Goal: Task Accomplishment & Management: Complete application form

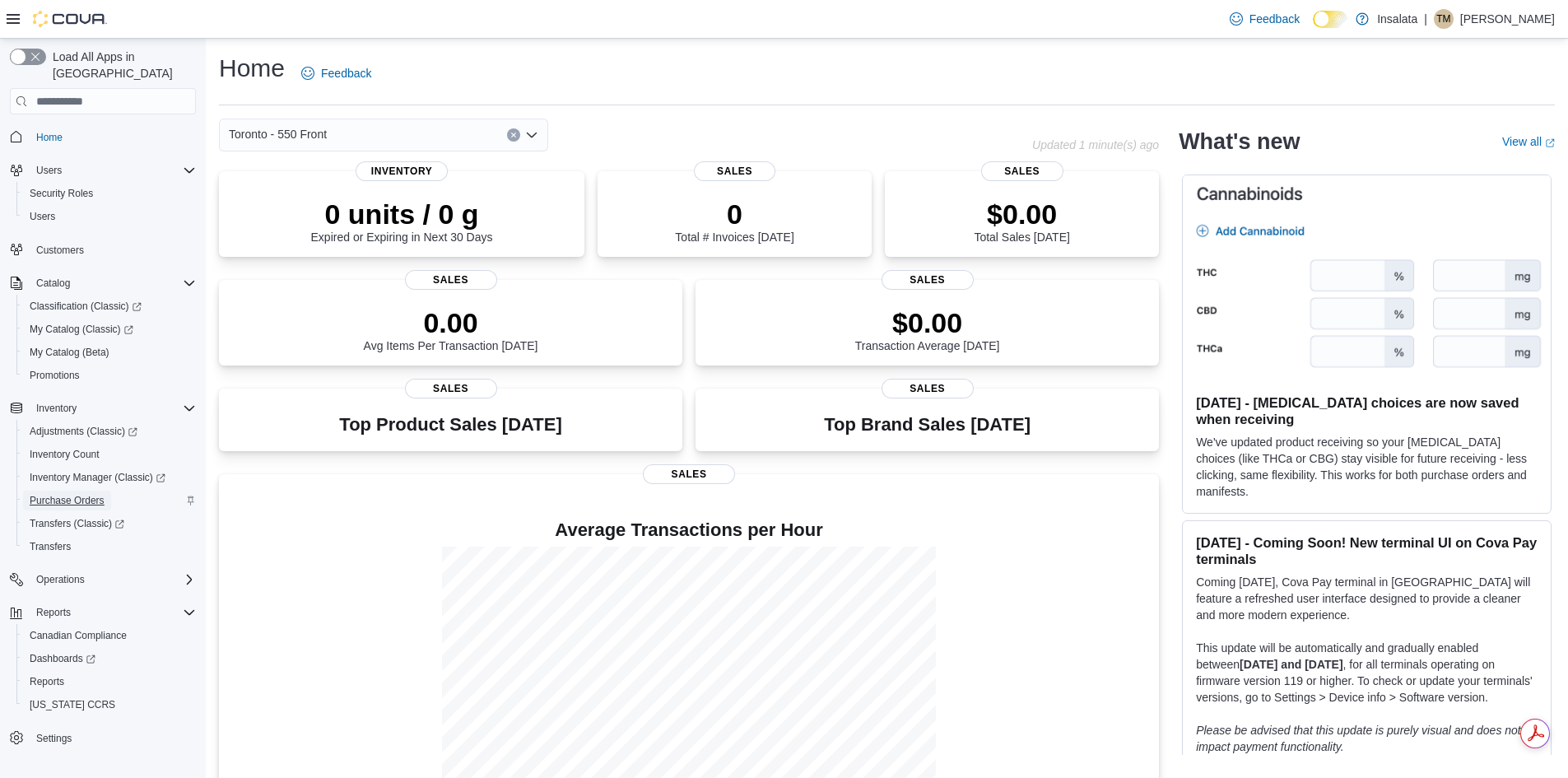
click at [55, 494] on span "Purchase Orders" at bounding box center [67, 500] width 75 height 13
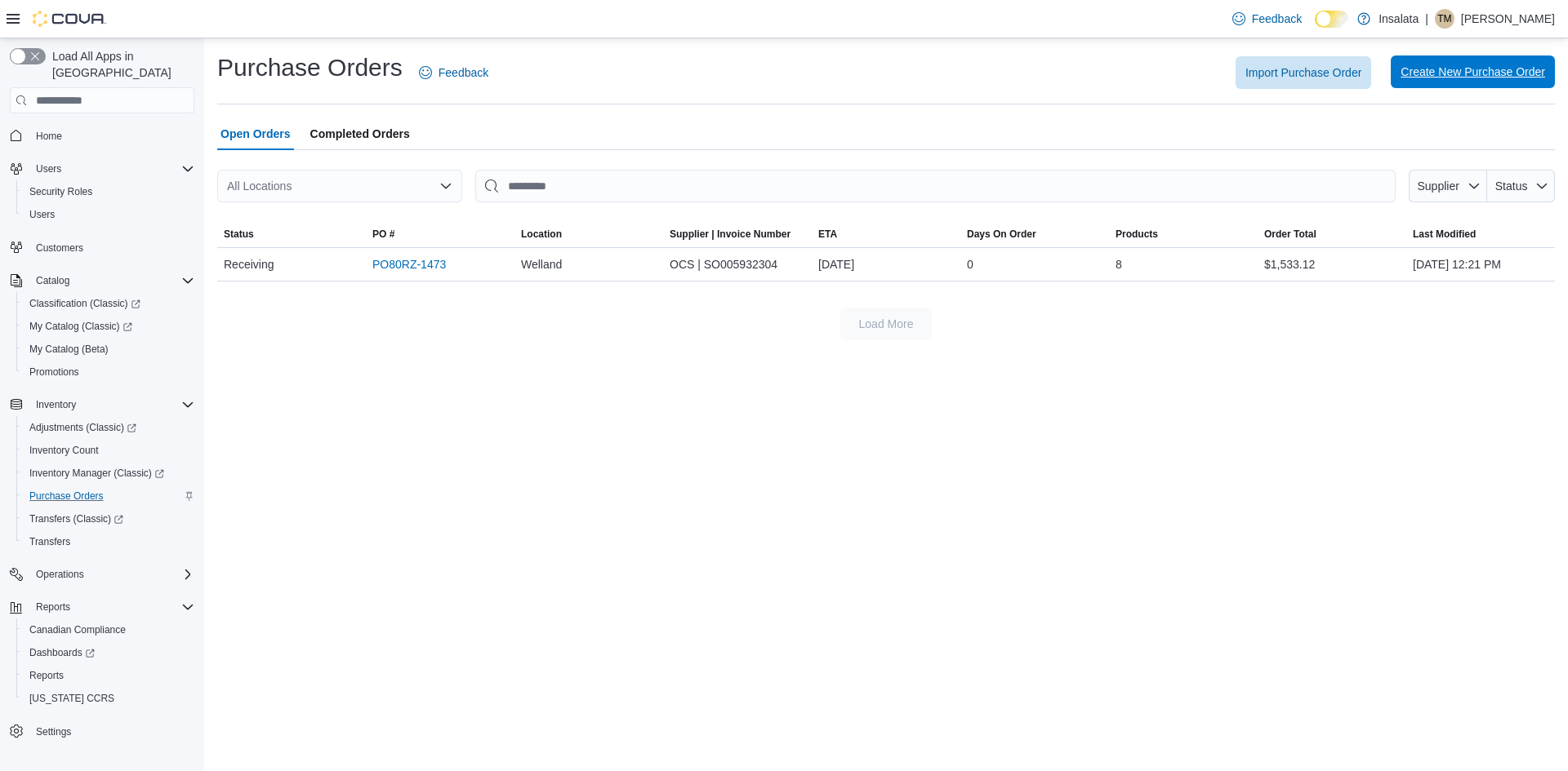
click at [1483, 69] on span "Create New Purchase Order" at bounding box center [1473, 72] width 145 height 17
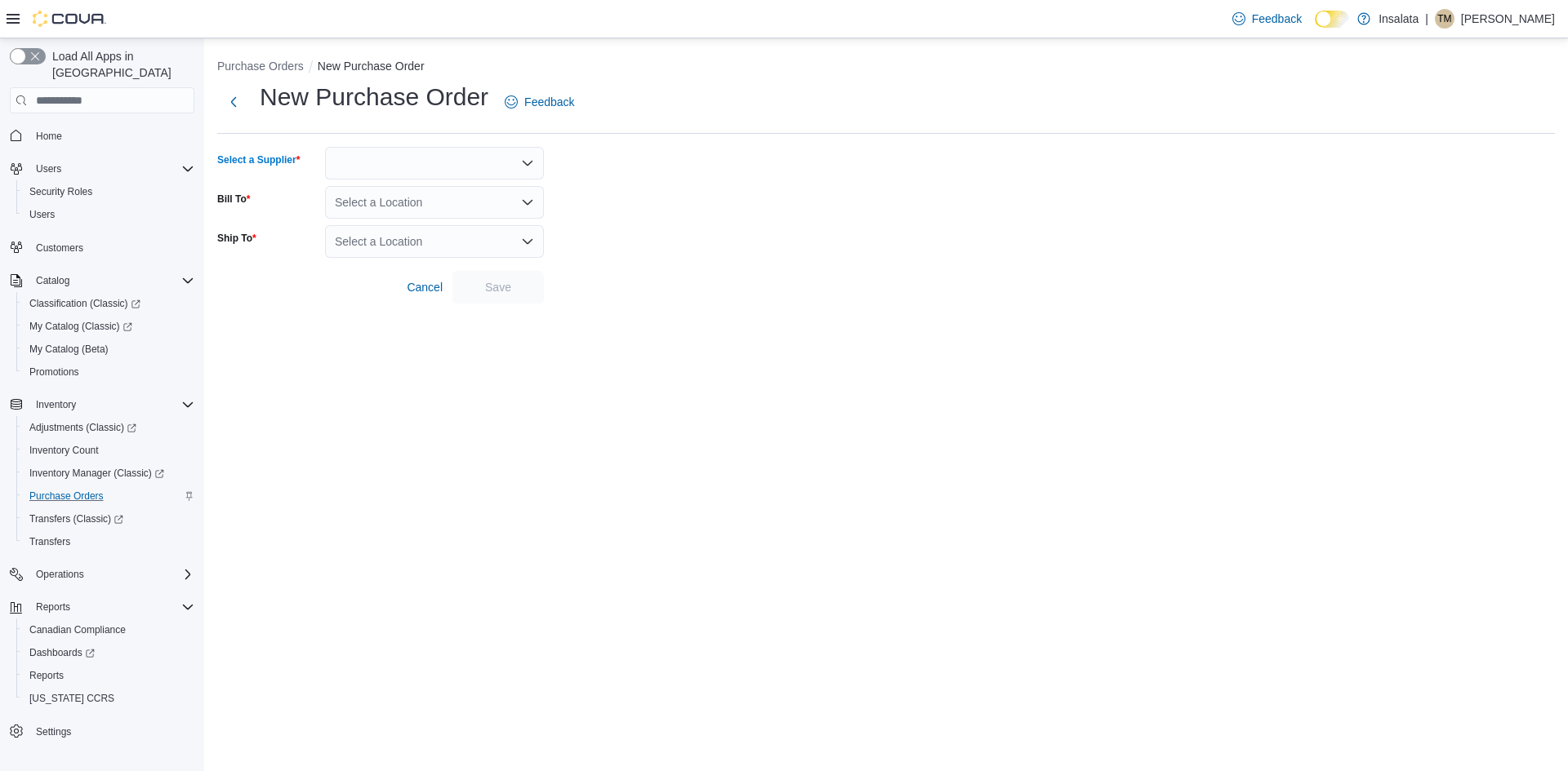
click at [440, 157] on div at bounding box center [434, 162] width 218 height 32
click at [531, 168] on icon "Close list of options" at bounding box center [527, 162] width 13 height 13
click at [526, 161] on icon "Open list of options" at bounding box center [527, 162] width 13 height 13
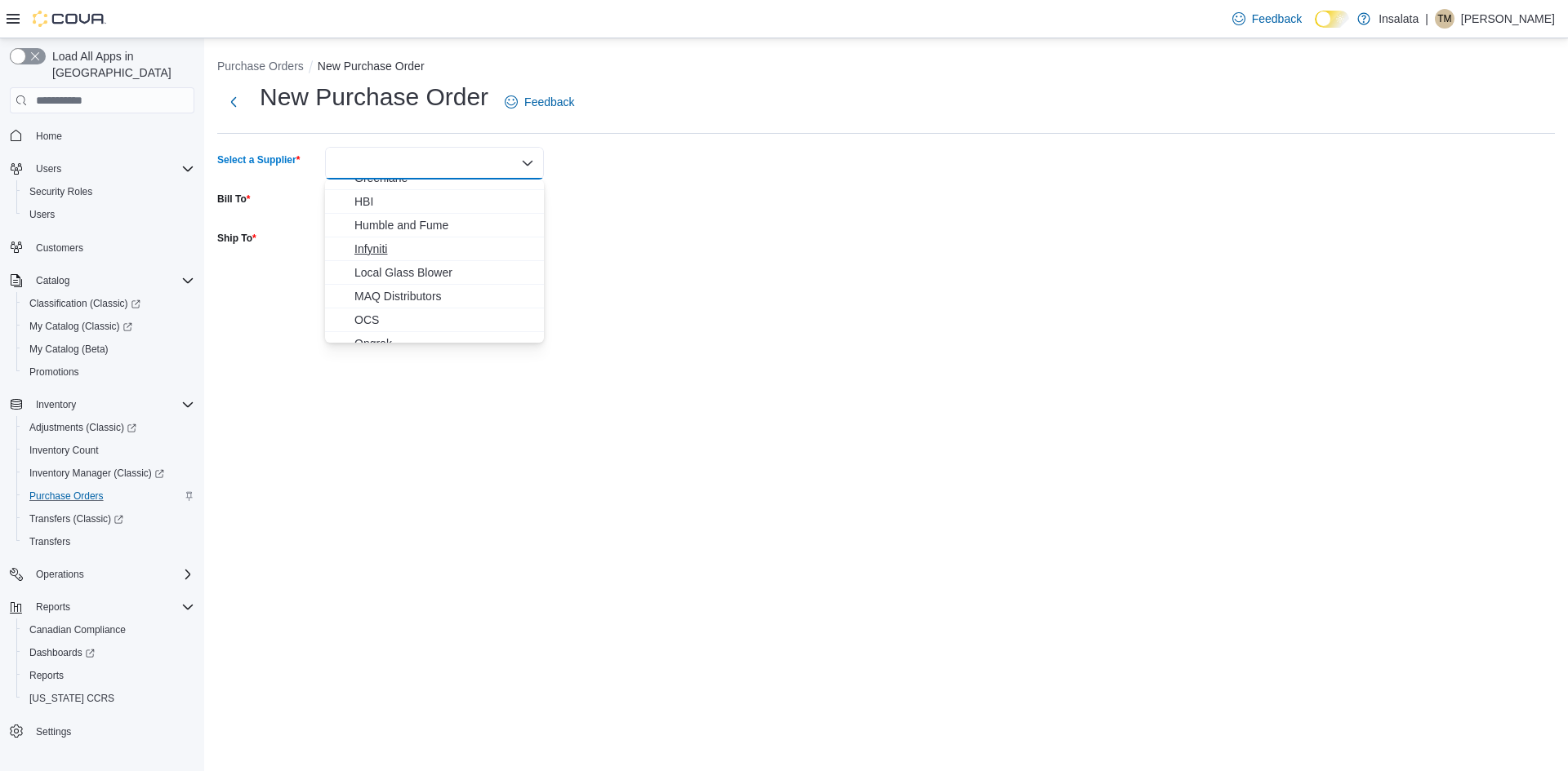
click at [369, 249] on span "Infyniti" at bounding box center [444, 249] width 180 height 17
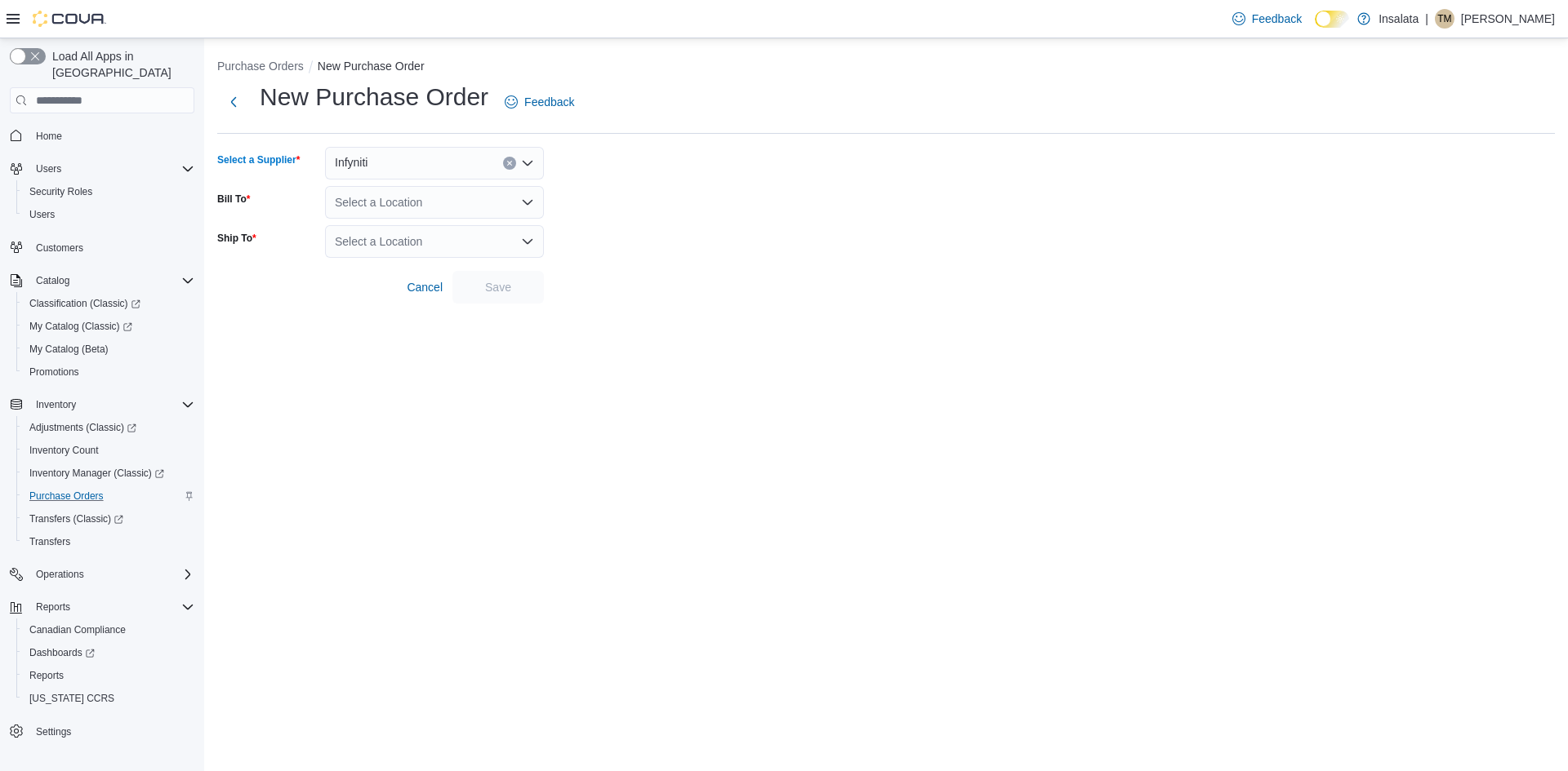
click at [512, 202] on div "Select a Location" at bounding box center [434, 202] width 218 height 32
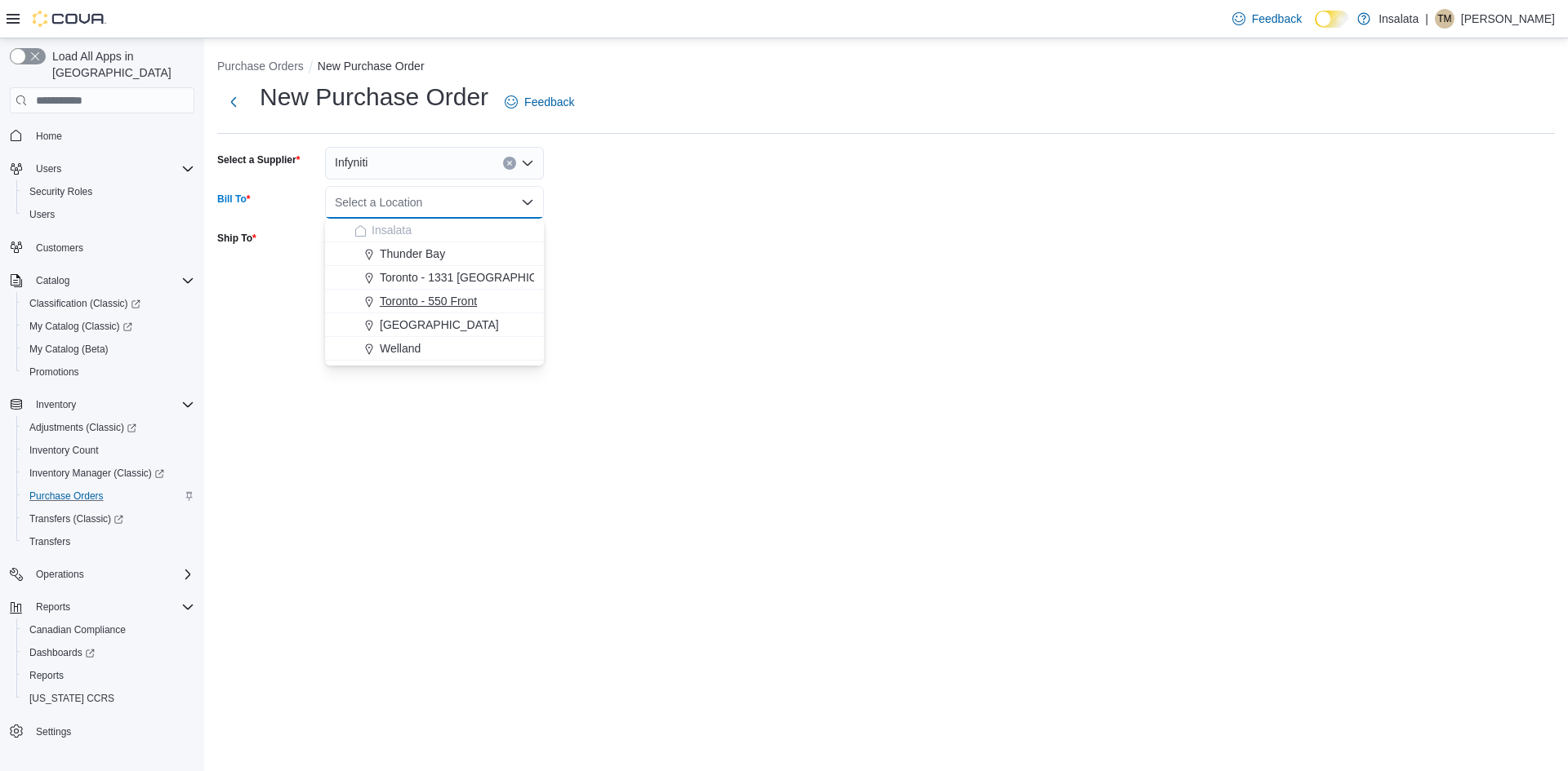
click at [443, 299] on span "Toronto - 550 Front" at bounding box center [428, 301] width 97 height 17
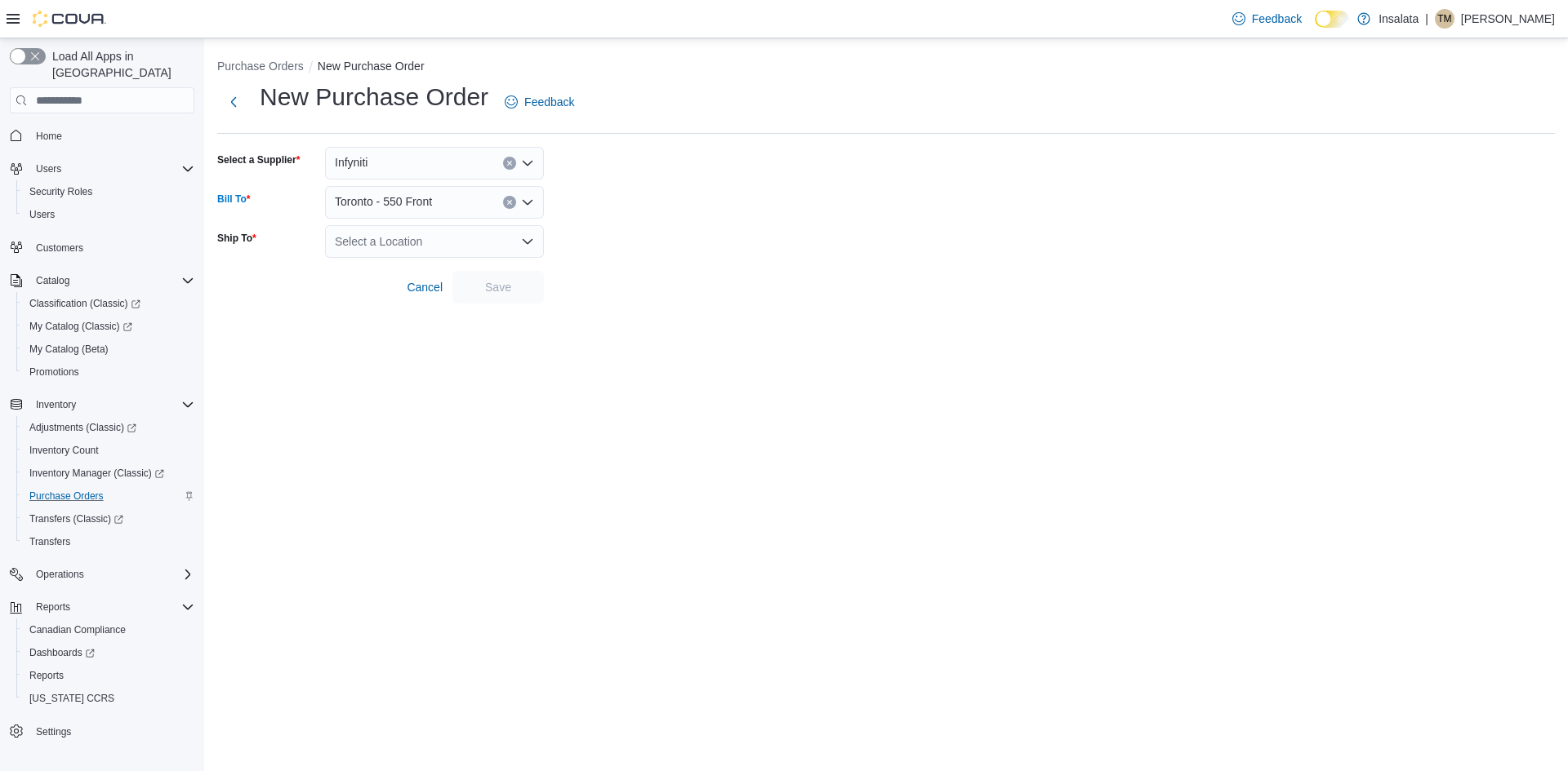
click at [442, 239] on div "Select a Location" at bounding box center [434, 241] width 218 height 32
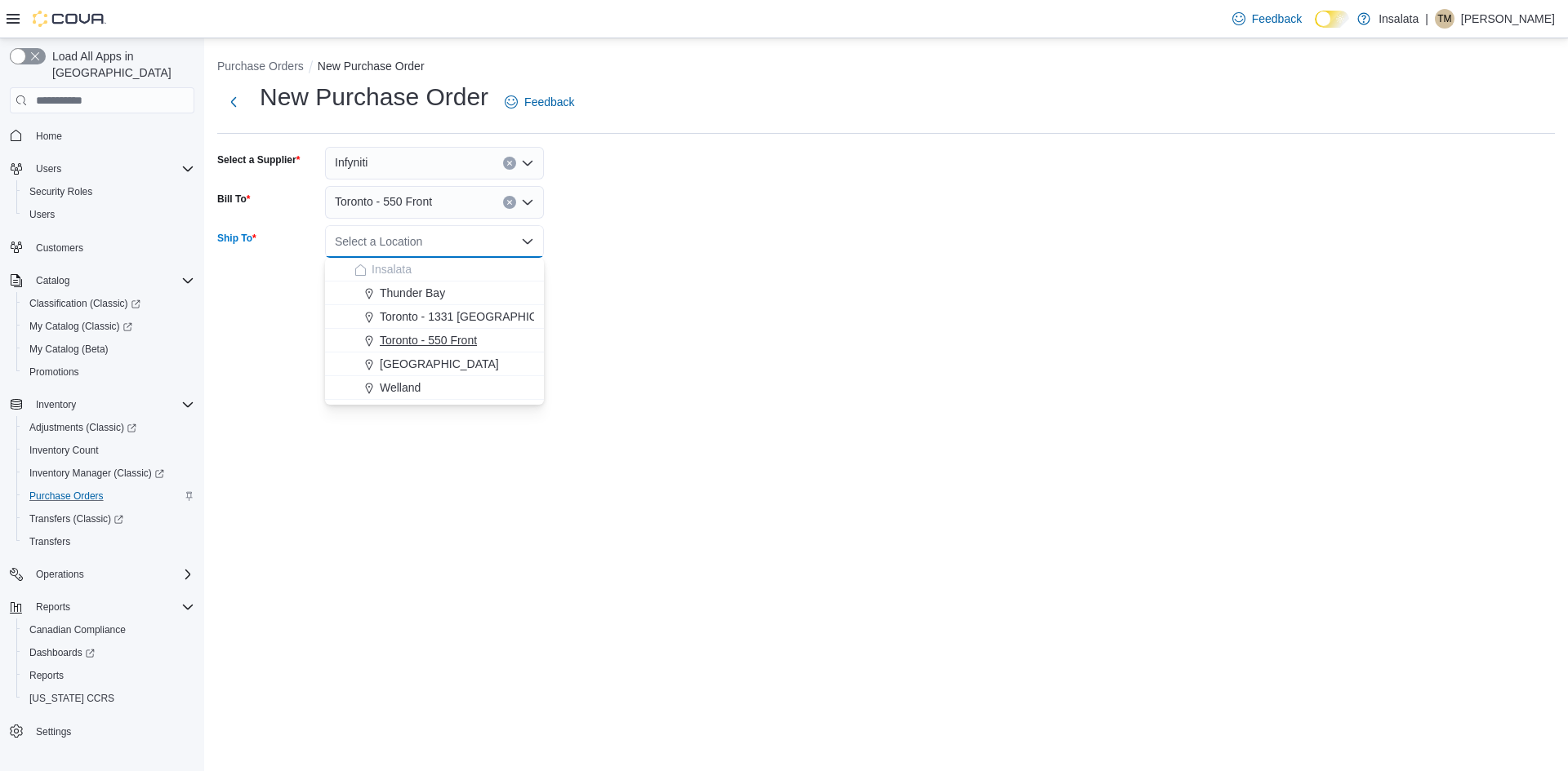
click at [447, 341] on span "Toronto - 550 Front" at bounding box center [428, 340] width 97 height 17
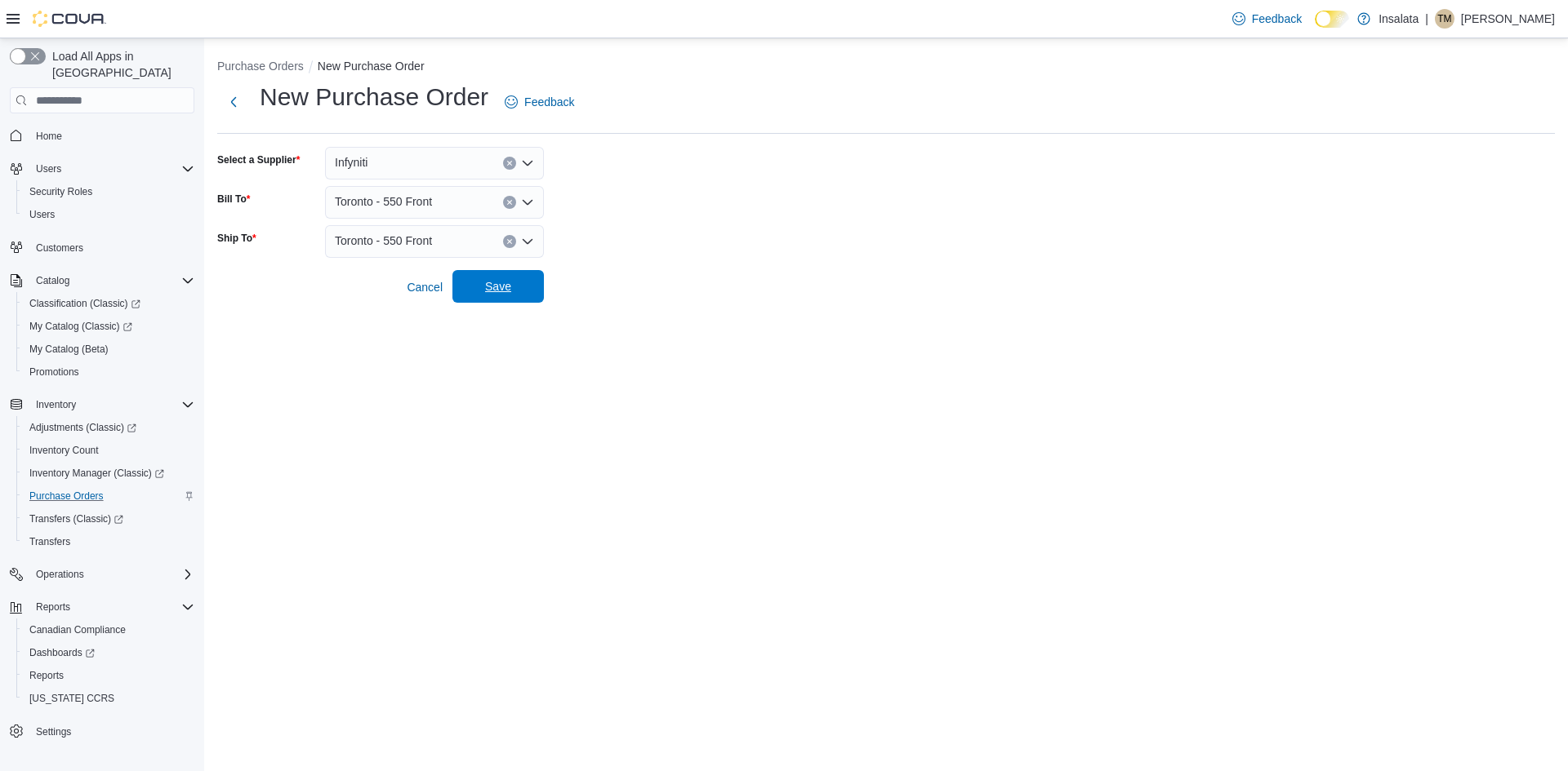
click at [513, 291] on span "Save" at bounding box center [498, 286] width 72 height 32
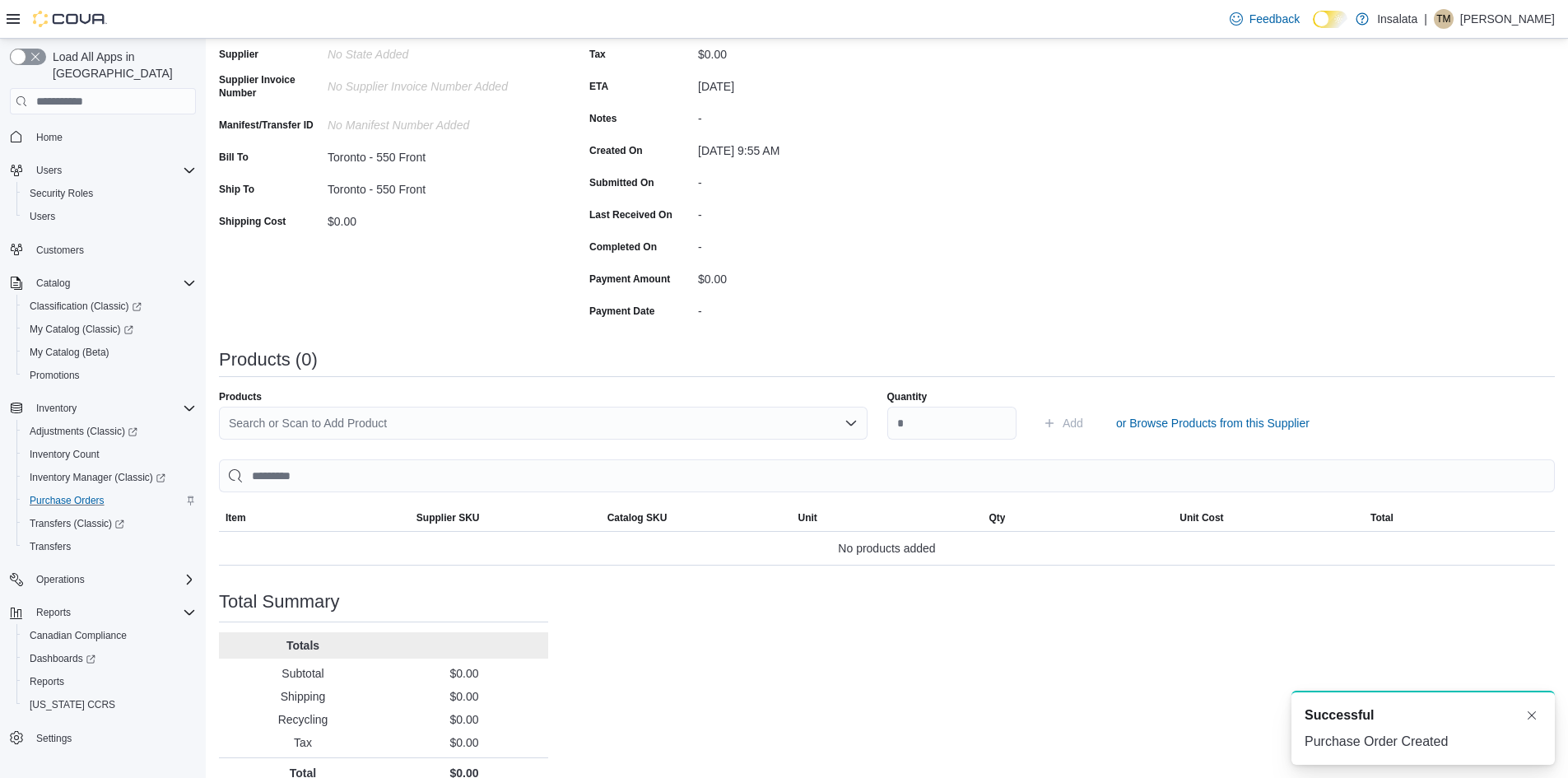
scroll to position [208, 0]
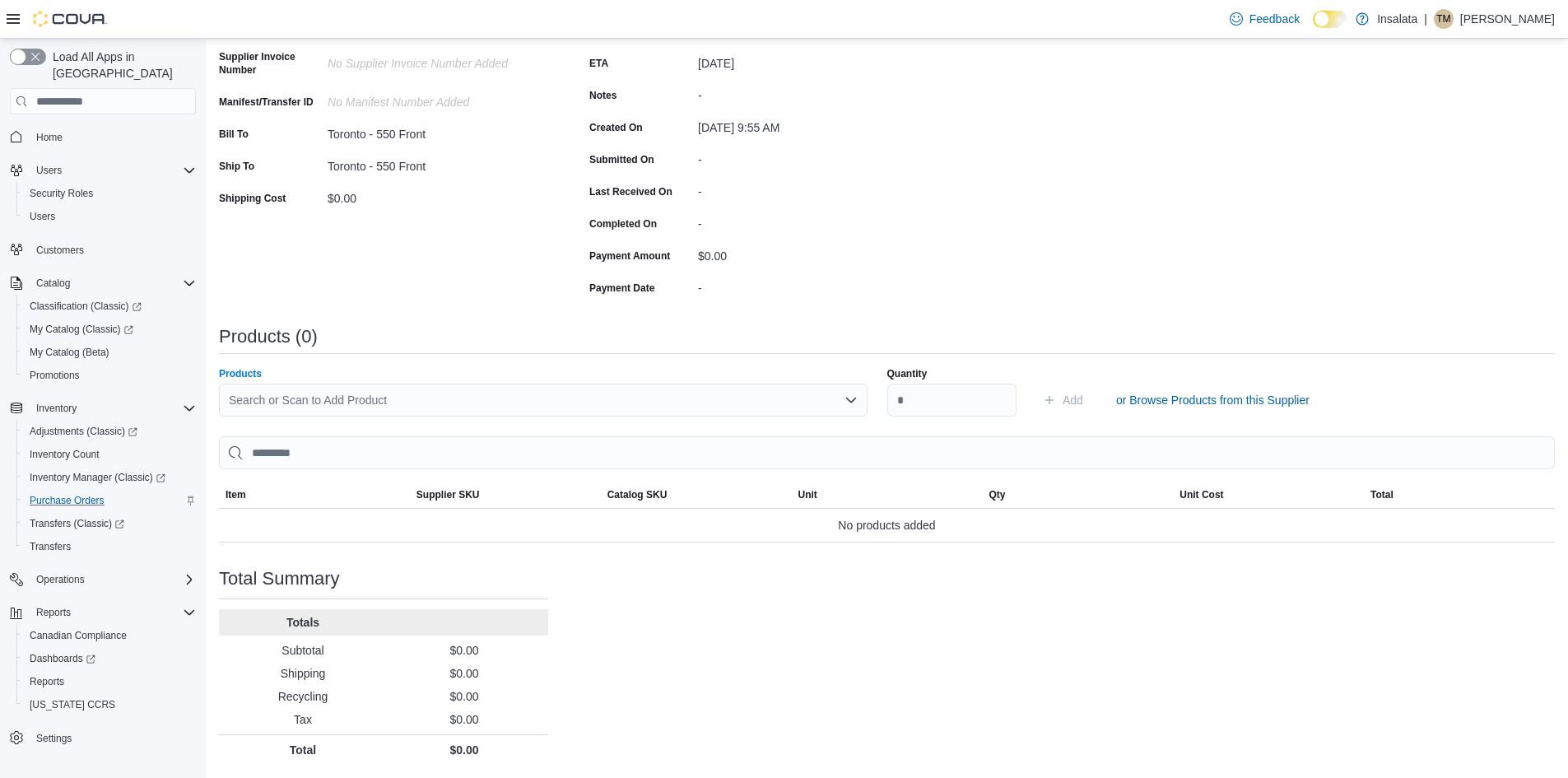
click at [376, 393] on div "Search or Scan to Add Product" at bounding box center [543, 400] width 649 height 33
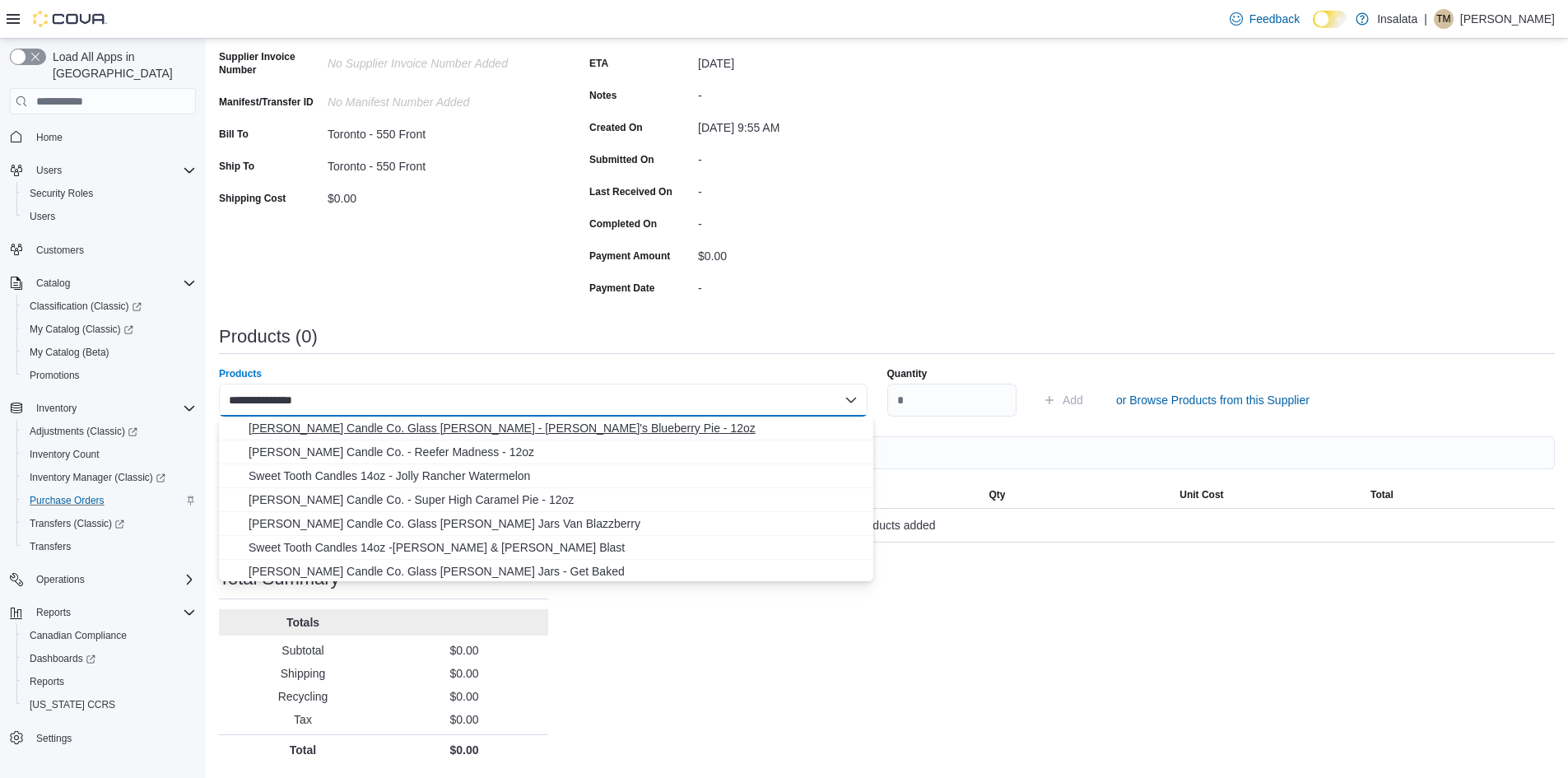
type input "**********"
click at [388, 422] on span "[PERSON_NAME] Candle Co. Glass [PERSON_NAME] - [PERSON_NAME]'s Blueberry Pie - …" at bounding box center [556, 428] width 615 height 17
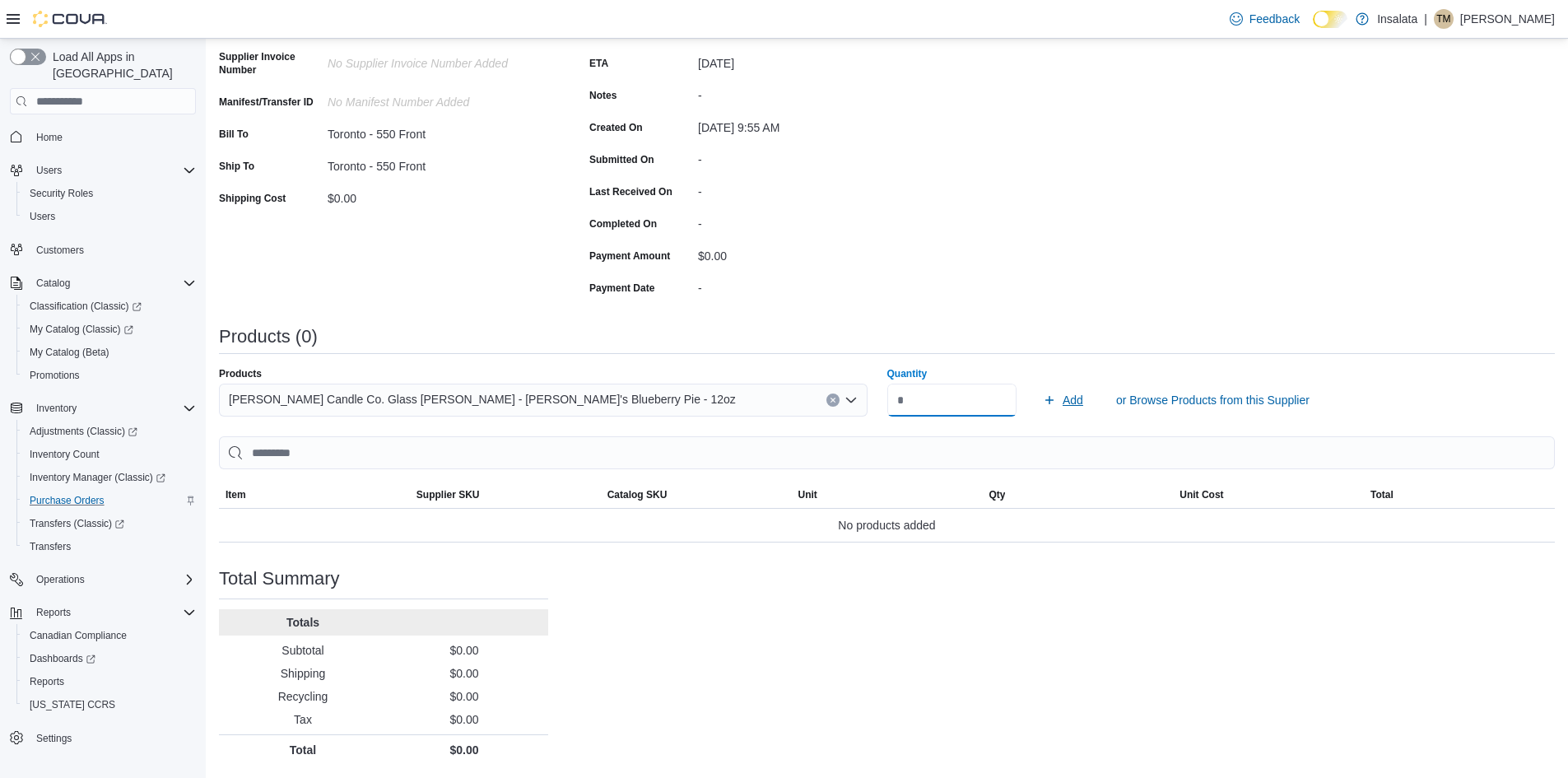
type input "*"
click at [1083, 397] on span "Add" at bounding box center [1073, 400] width 21 height 17
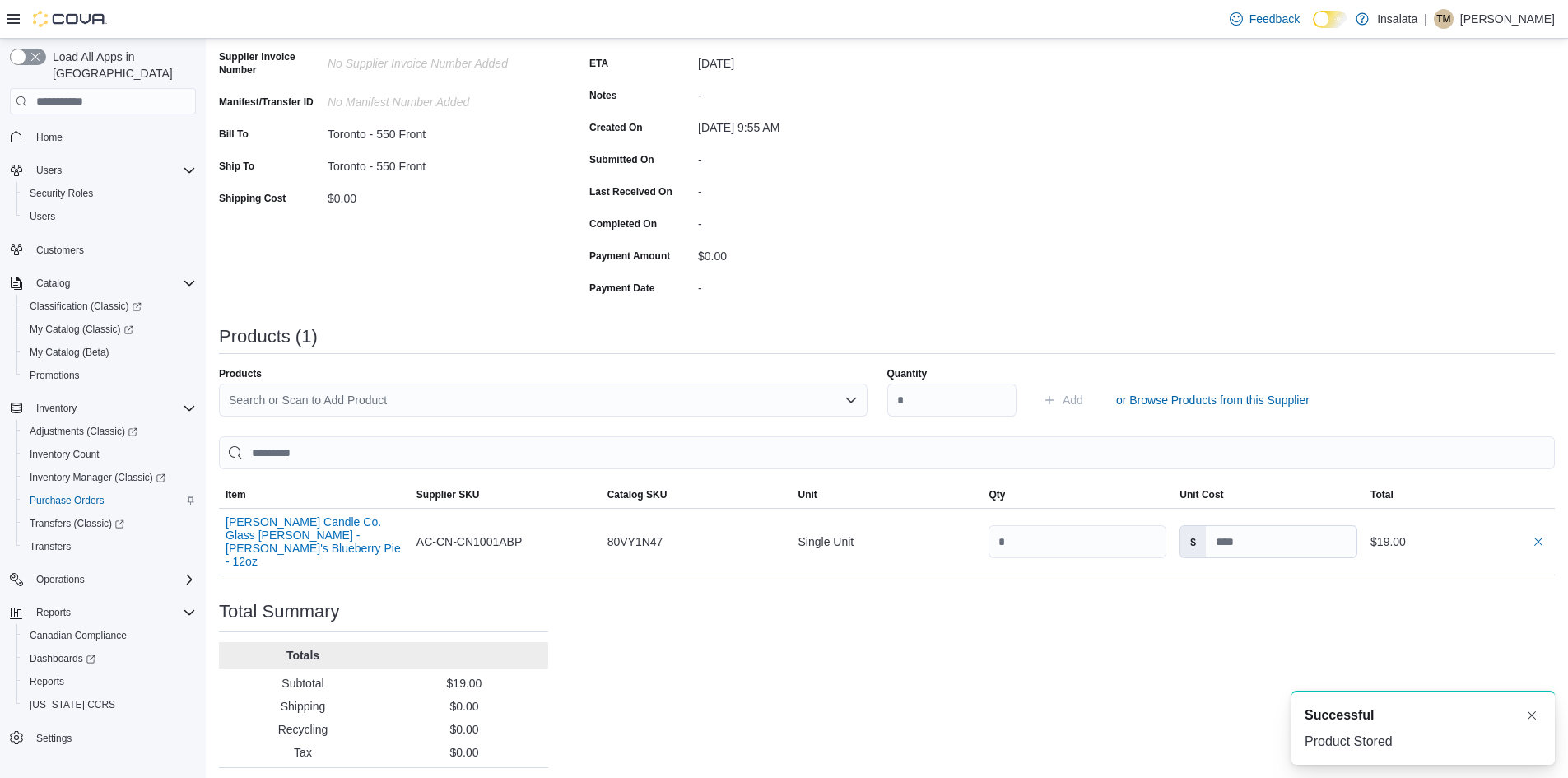
scroll to position [0, 0]
click at [299, 394] on div "Search or Scan to Add Product" at bounding box center [543, 400] width 649 height 33
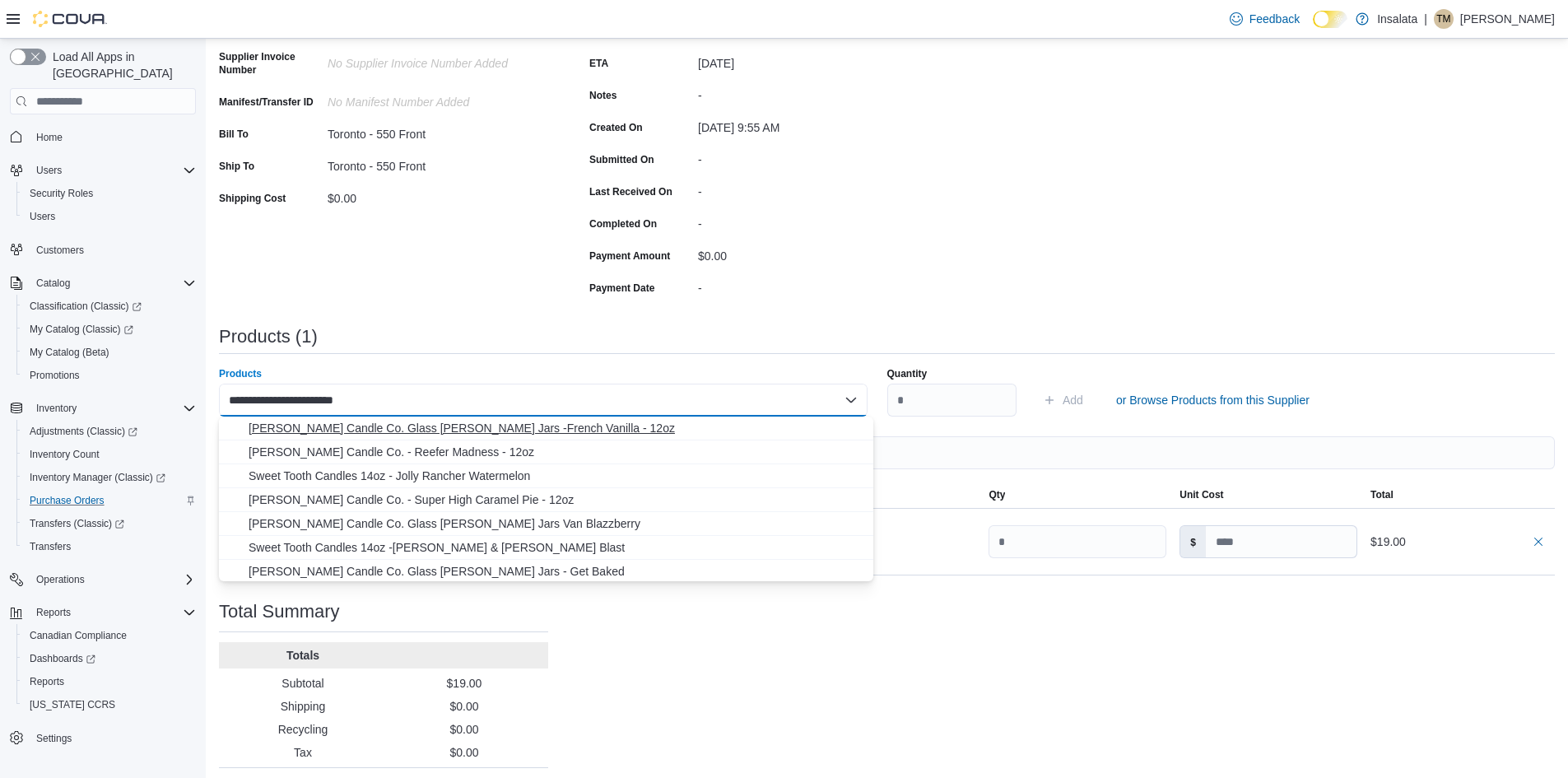
type input "**********"
click at [401, 425] on span "[PERSON_NAME] Candle Co. Glass [PERSON_NAME] Jars -French Vanilla - 12oz" at bounding box center [556, 428] width 615 height 17
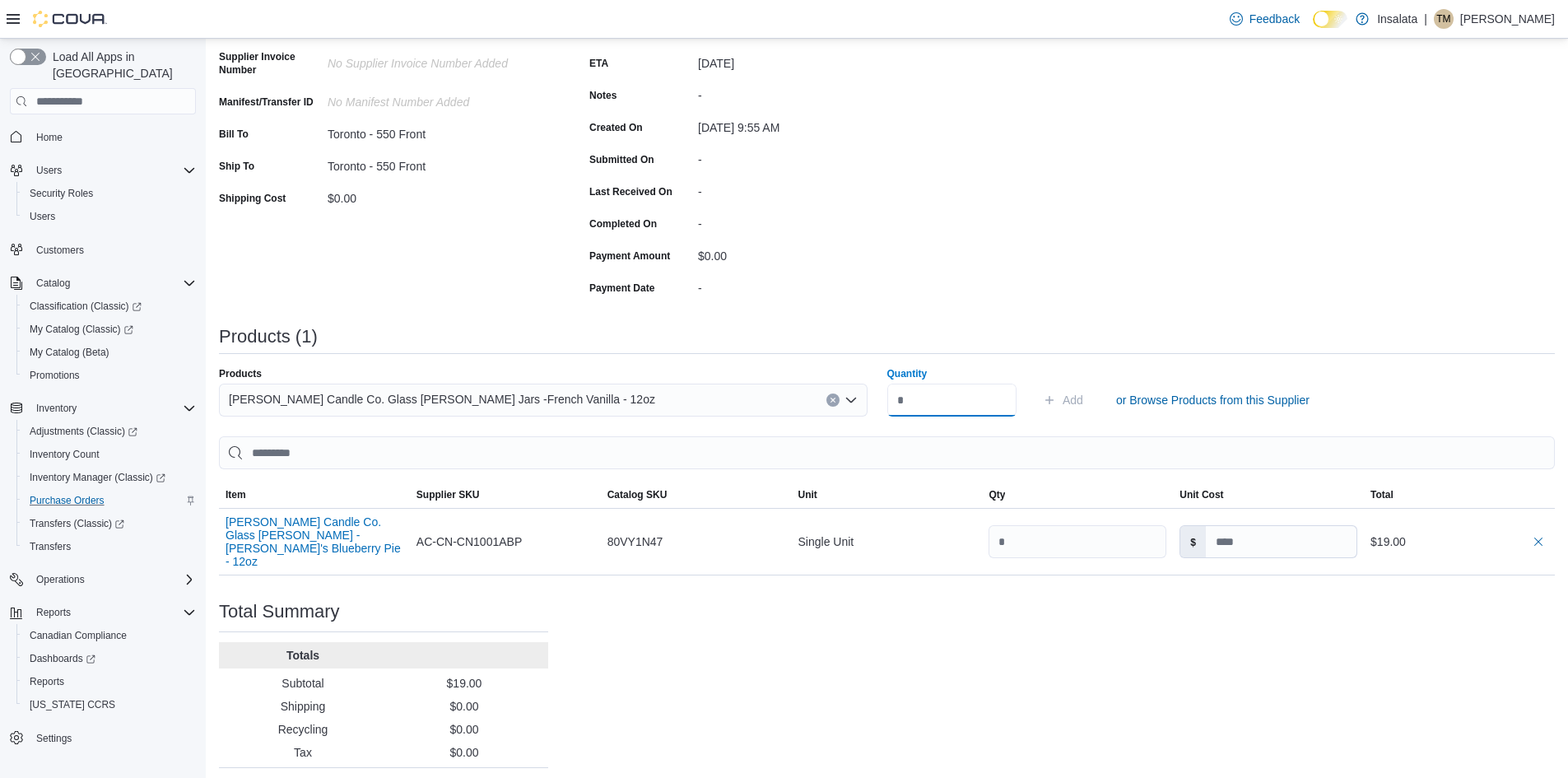
drag, startPoint x: 925, startPoint y: 400, endPoint x: 873, endPoint y: 403, distance: 52.1
click at [872, 403] on div "Products [PERSON_NAME] Candle Co. Glass [PERSON_NAME] Jars -French Vanilla - 12…" at bounding box center [887, 392] width 1336 height 50
type input "*"
click at [1076, 398] on span "Add" at bounding box center [1073, 400] width 21 height 17
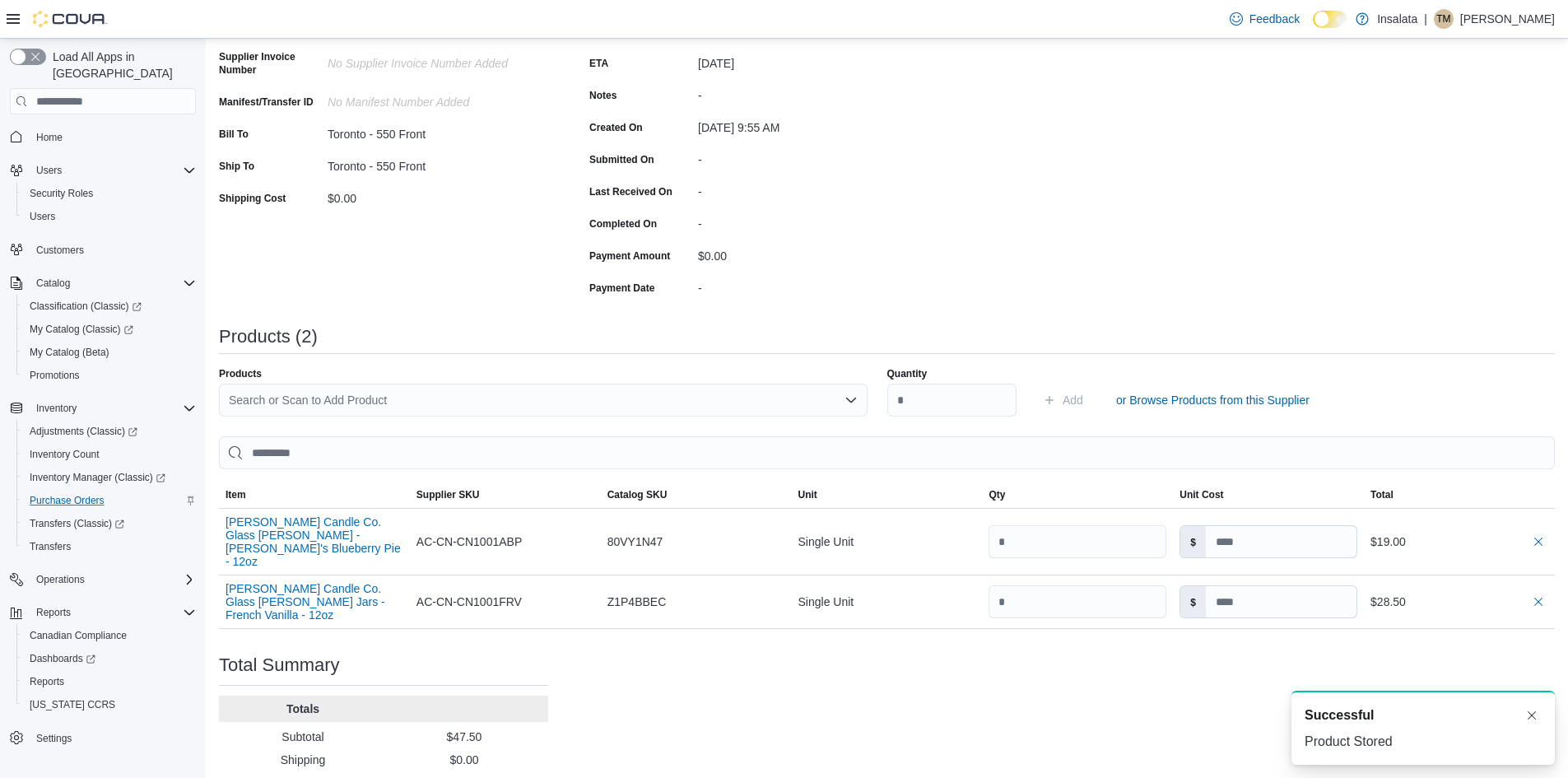
click at [399, 396] on div "Search or Scan to Add Product" at bounding box center [543, 400] width 649 height 33
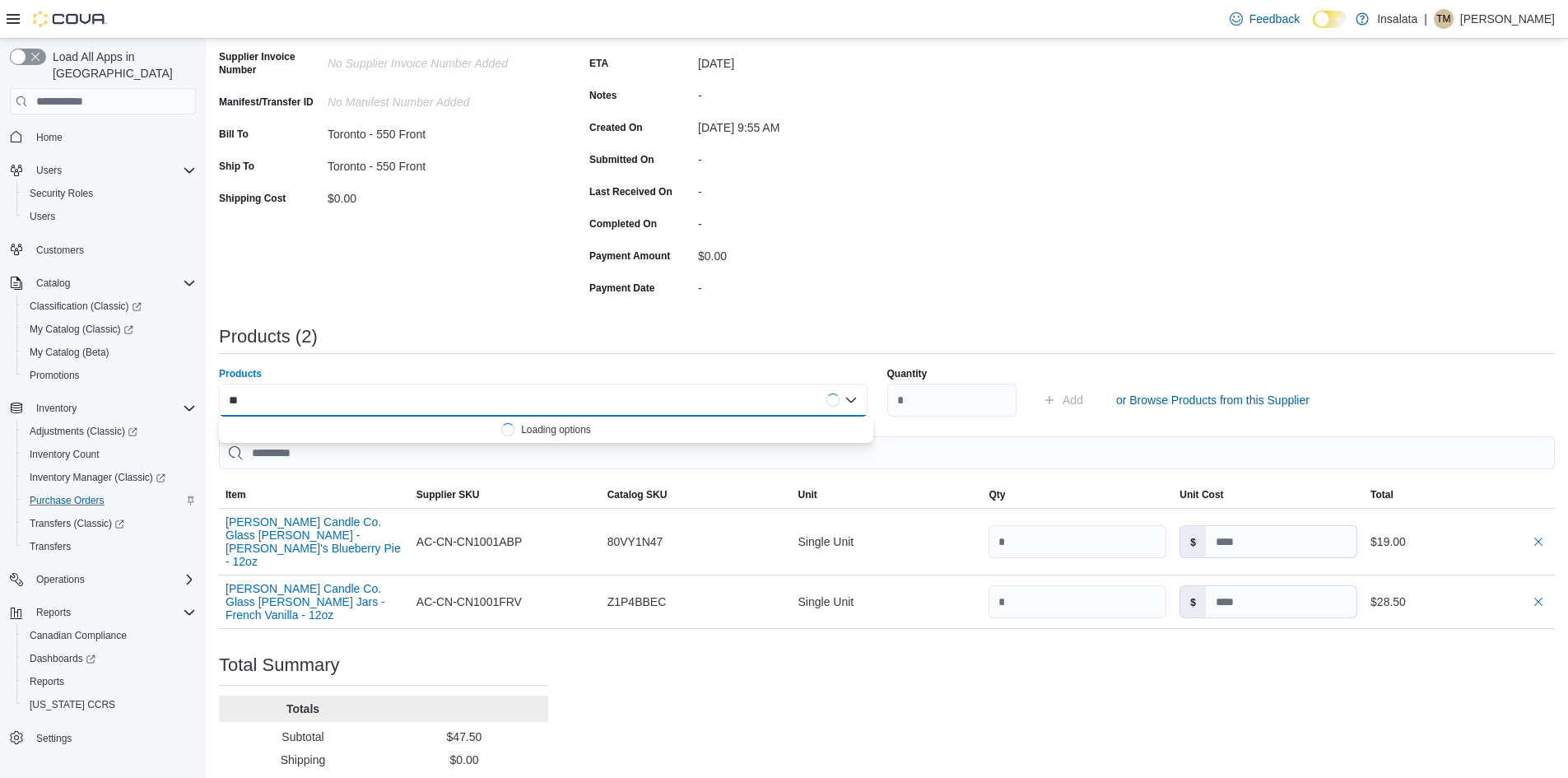
type input "*"
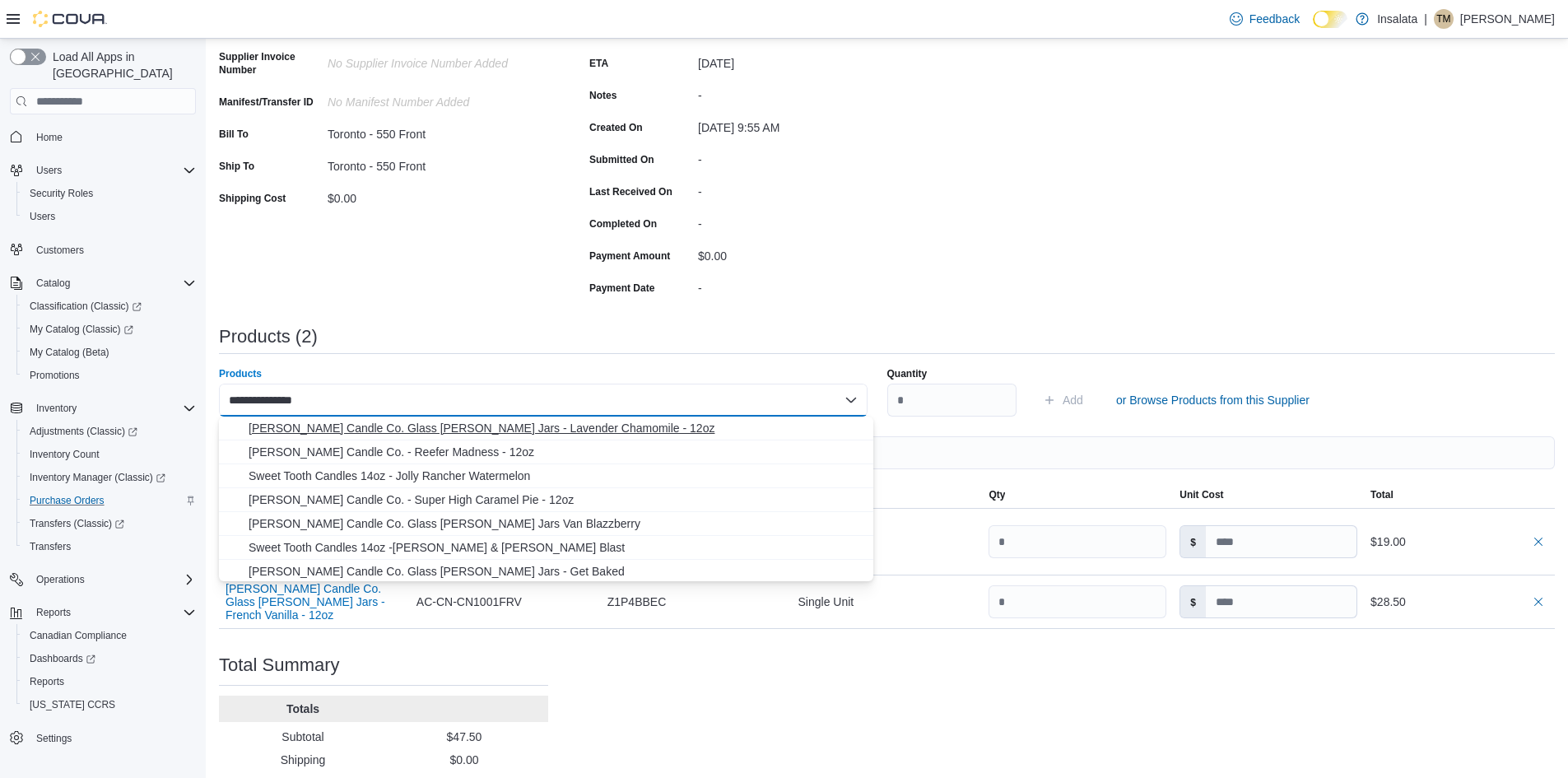
type input "**********"
click at [395, 429] on span "[PERSON_NAME] Candle Co. Glass [PERSON_NAME] Jars - Lavender Chamomile - 12oz" at bounding box center [556, 428] width 615 height 17
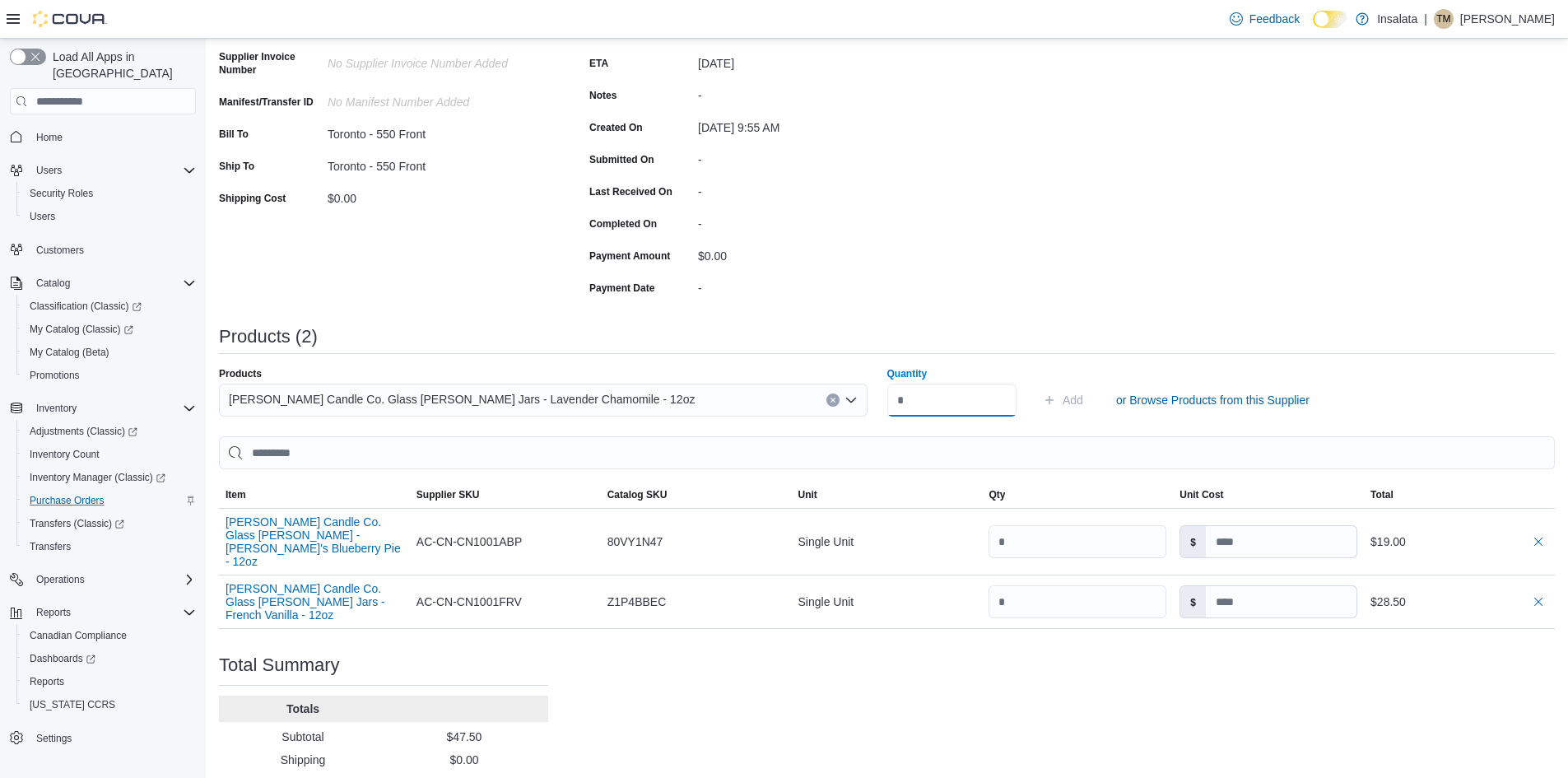
drag, startPoint x: 932, startPoint y: 402, endPoint x: 861, endPoint y: 405, distance: 71.1
click at [861, 405] on div "Products [PERSON_NAME] Candle Co. Glass [PERSON_NAME] Jars - Lavender Chamomile…" at bounding box center [887, 392] width 1336 height 50
type input "*"
click at [1080, 400] on span "Add" at bounding box center [1073, 400] width 21 height 17
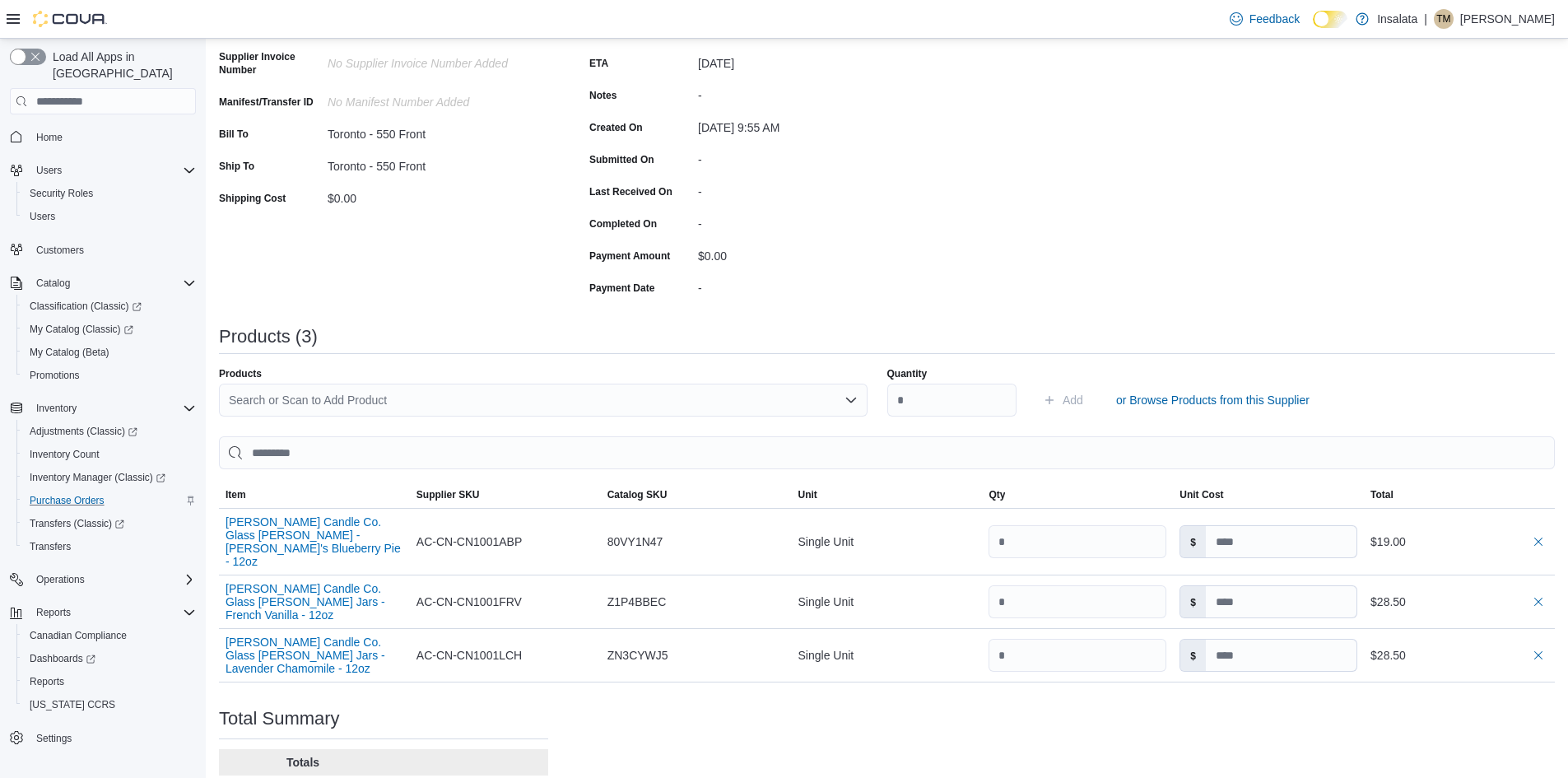
click at [317, 398] on div "Search or Scan to Add Product" at bounding box center [543, 400] width 649 height 33
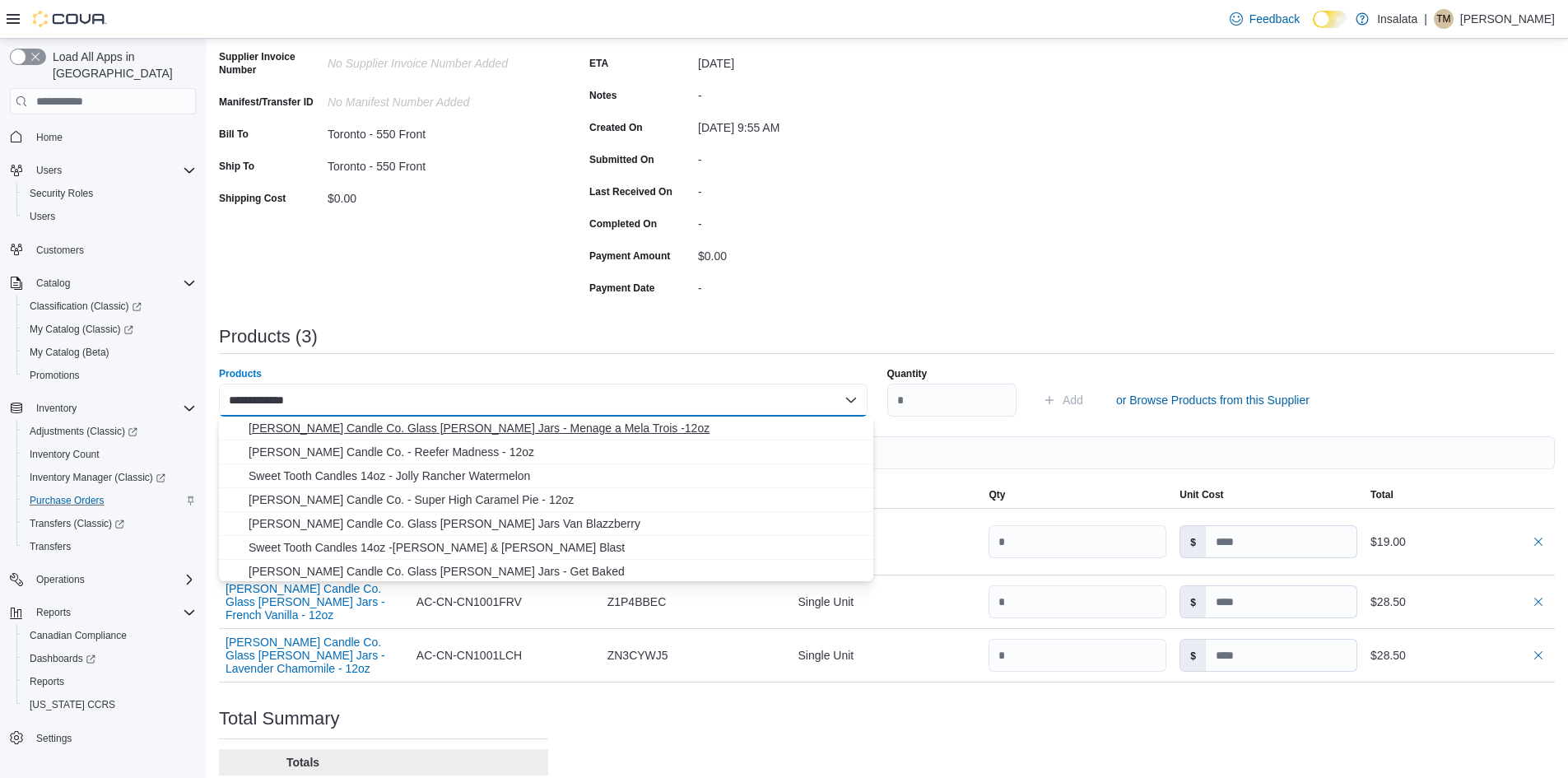
type input "**********"
click at [370, 432] on span "[PERSON_NAME] Candle Co. Glass [PERSON_NAME] Jars - Menage a Mela Trois -12oz" at bounding box center [556, 428] width 615 height 17
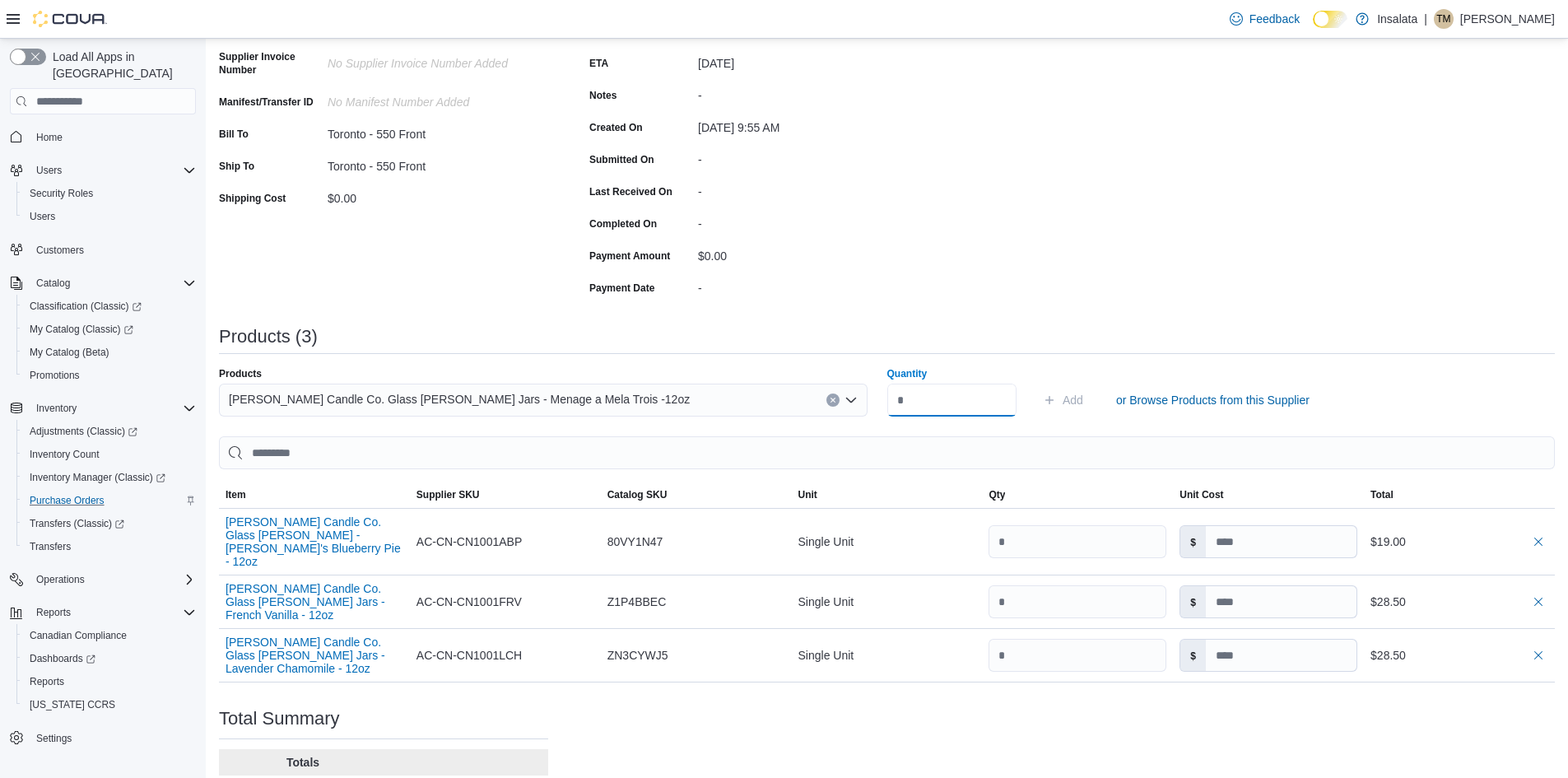
click at [885, 400] on div "Products [PERSON_NAME] Candle Co. Glass [PERSON_NAME] Jars - Menage a Mela Troi…" at bounding box center [887, 392] width 1336 height 50
type input "*"
click at [1083, 398] on span "Add" at bounding box center [1073, 400] width 21 height 17
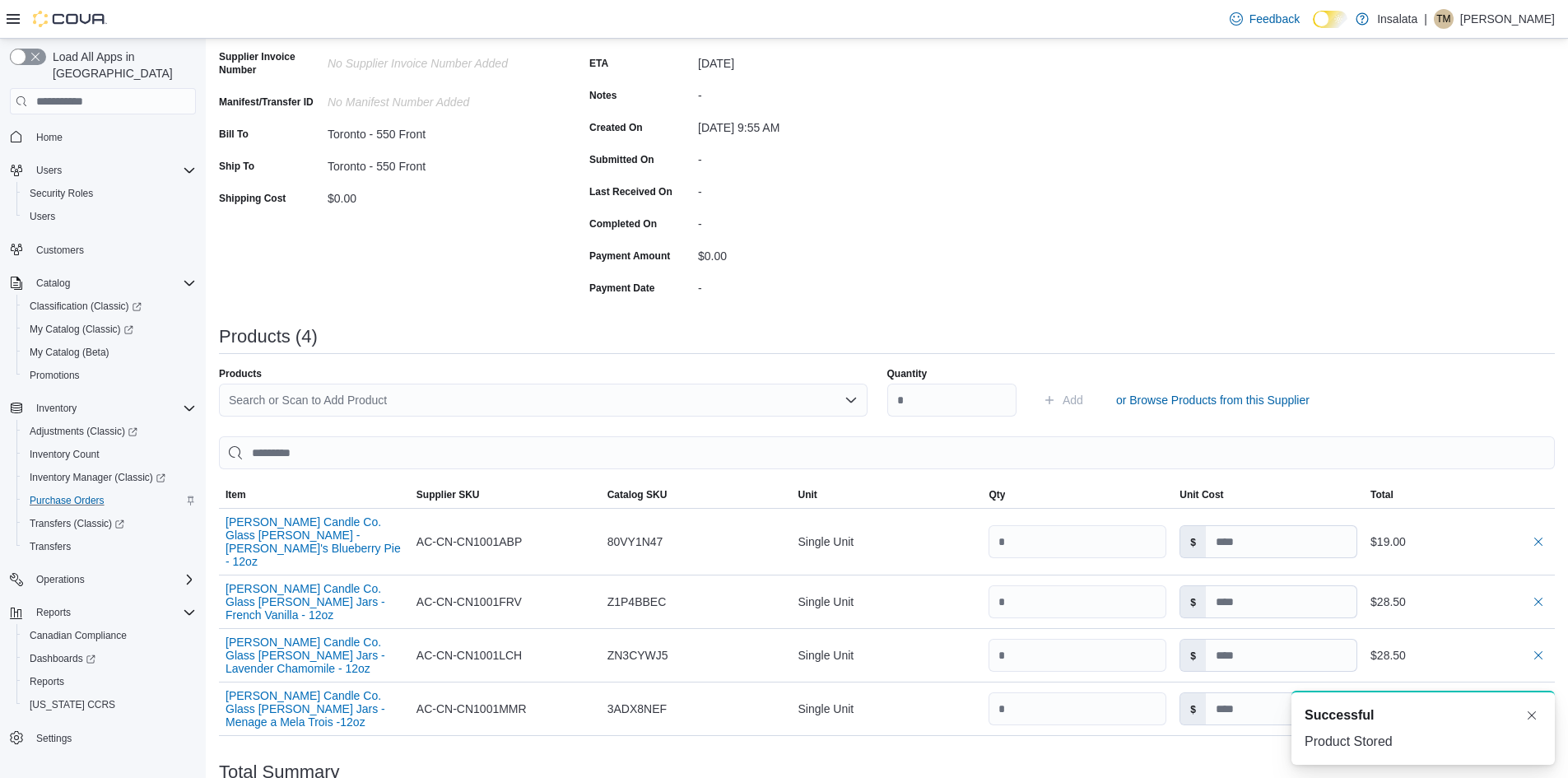
click at [368, 399] on div "Search or Scan to Add Product" at bounding box center [543, 400] width 649 height 33
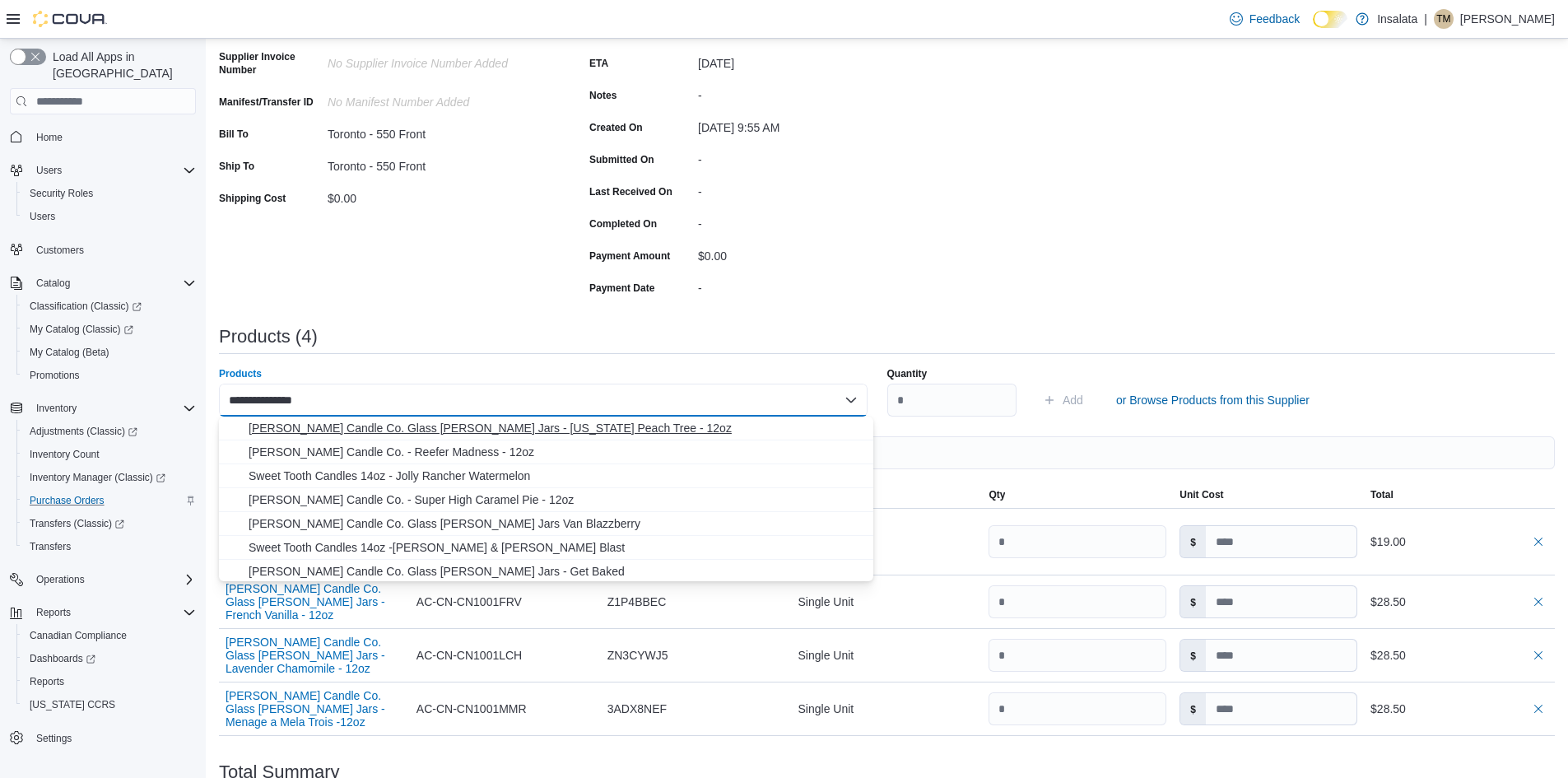
type input "**********"
click at [402, 427] on span "[PERSON_NAME] Candle Co. Glass [PERSON_NAME] Jars - [US_STATE] Peach Tree - 12oz" at bounding box center [556, 428] width 615 height 17
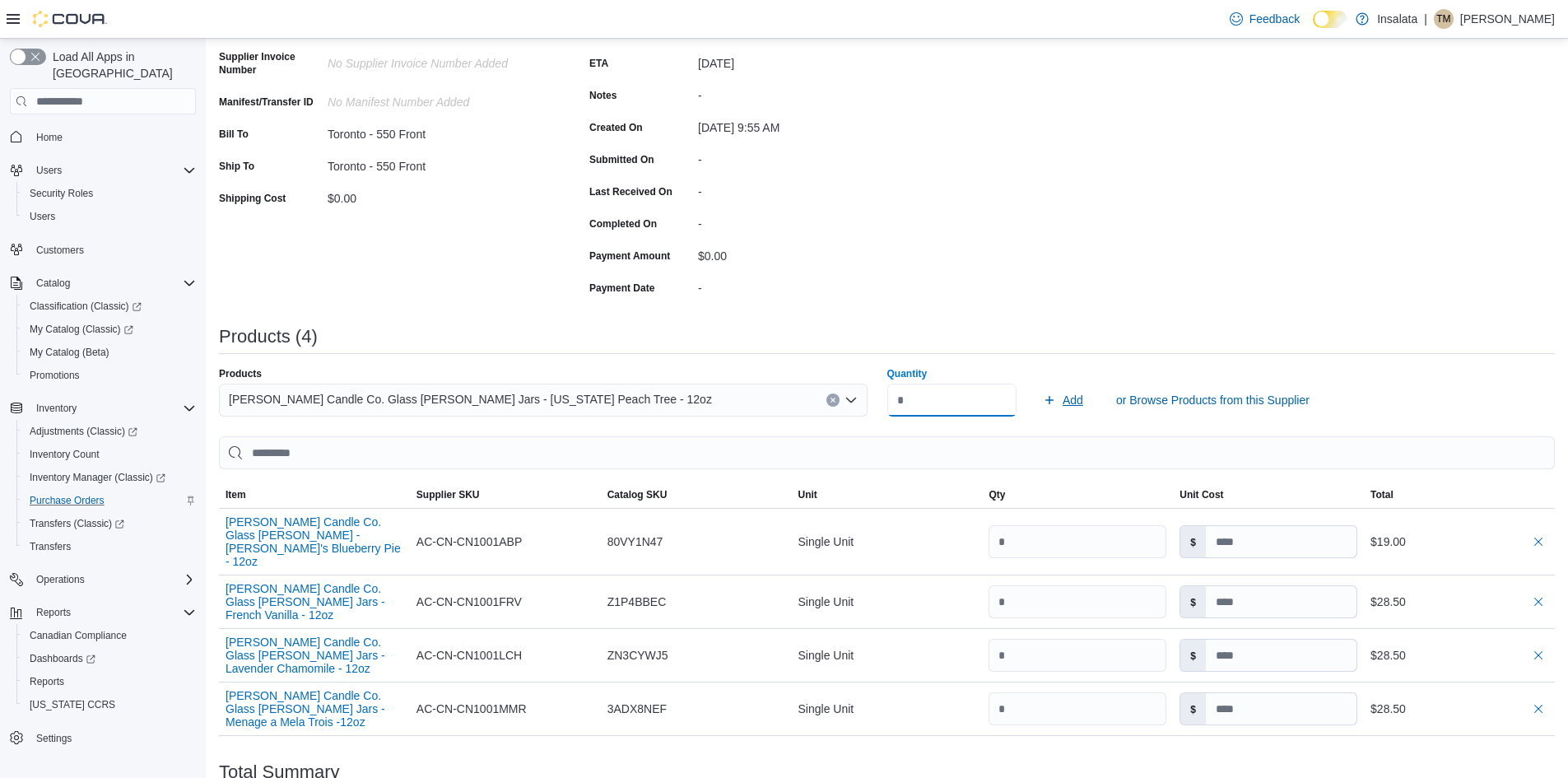
type input "*"
click at [1083, 396] on span "Add" at bounding box center [1073, 400] width 21 height 17
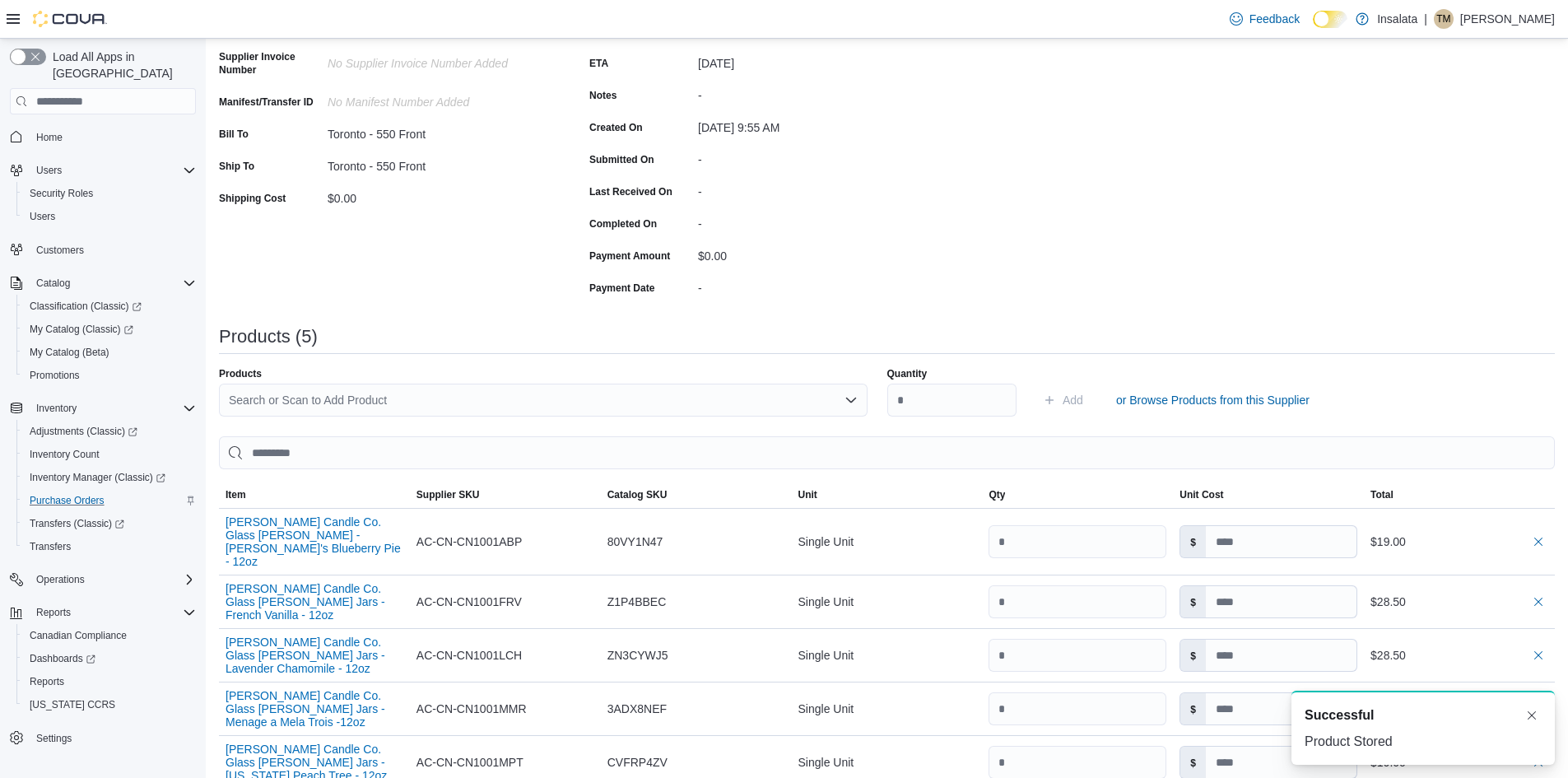
click at [369, 410] on div "Search or Scan to Add Product" at bounding box center [543, 400] width 649 height 33
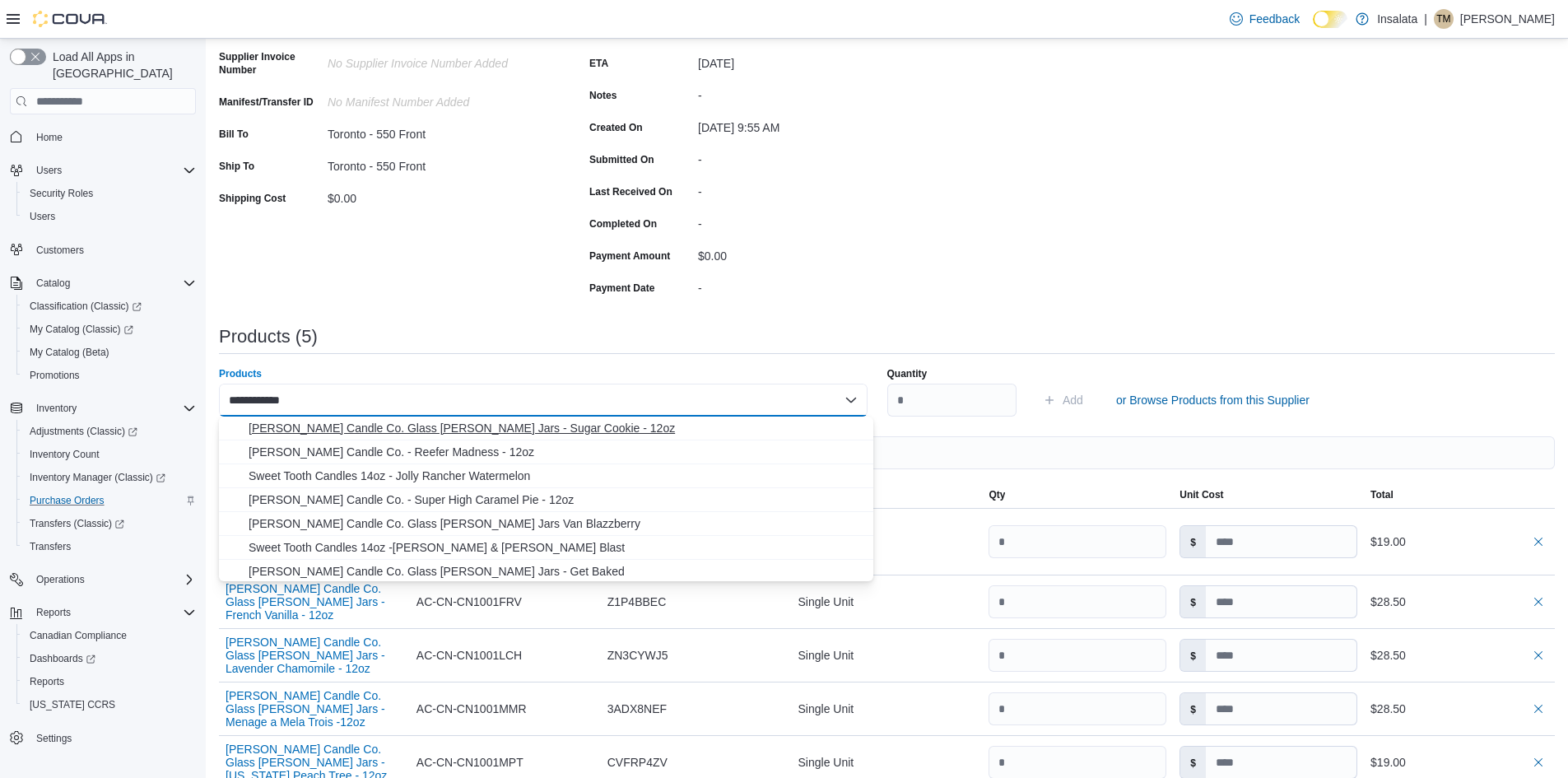
type input "**********"
click at [387, 431] on span "[PERSON_NAME] Candle Co. Glass [PERSON_NAME] Jars - Sugar Cookie - 12oz" at bounding box center [556, 428] width 615 height 17
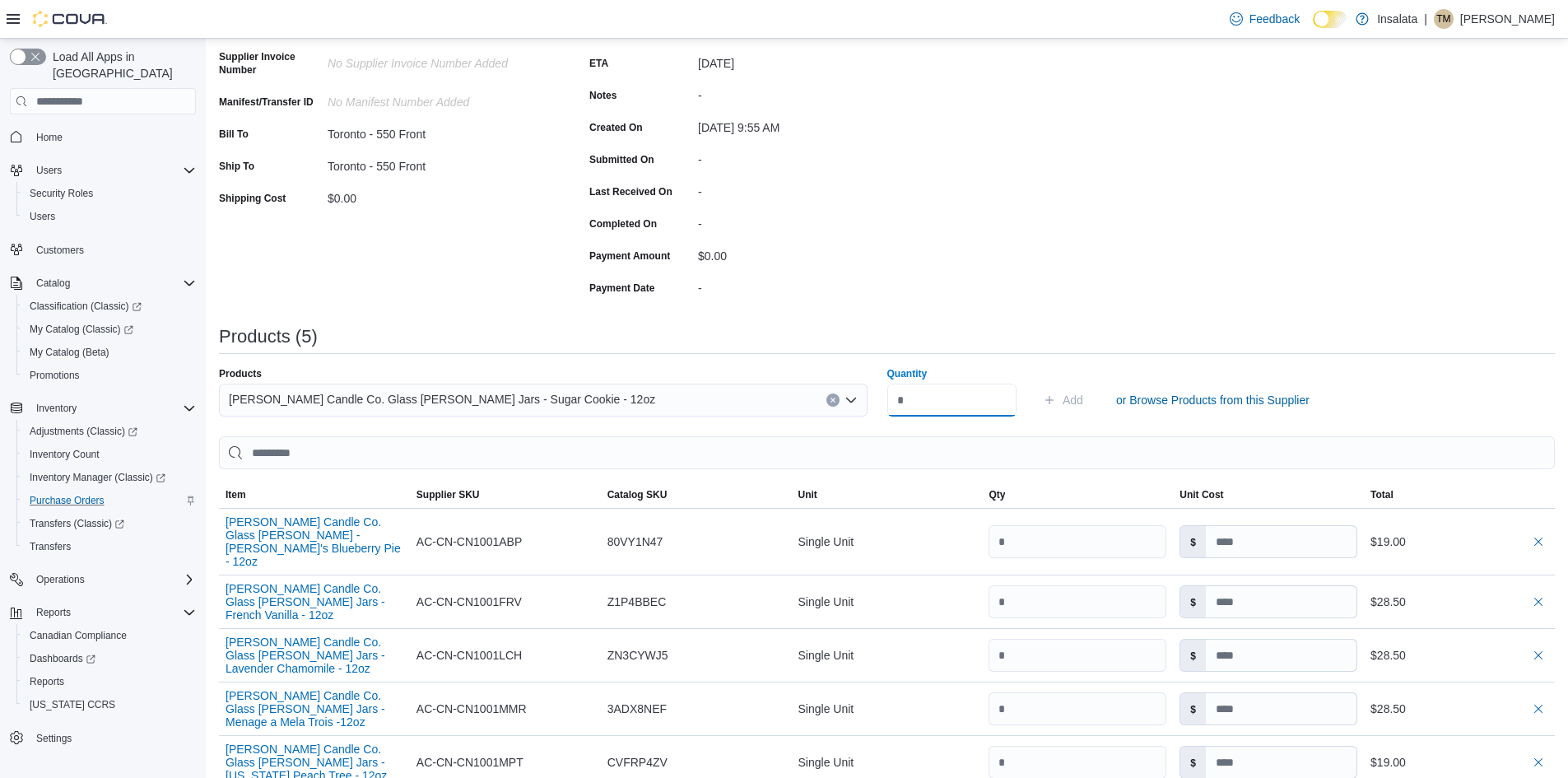
click at [893, 396] on div "Products [PERSON_NAME] Candle Co. Glass [PERSON_NAME] Jars - Sugar Cookie - 12o…" at bounding box center [887, 392] width 1336 height 50
type input "*"
click at [1081, 396] on span "Add" at bounding box center [1073, 400] width 21 height 17
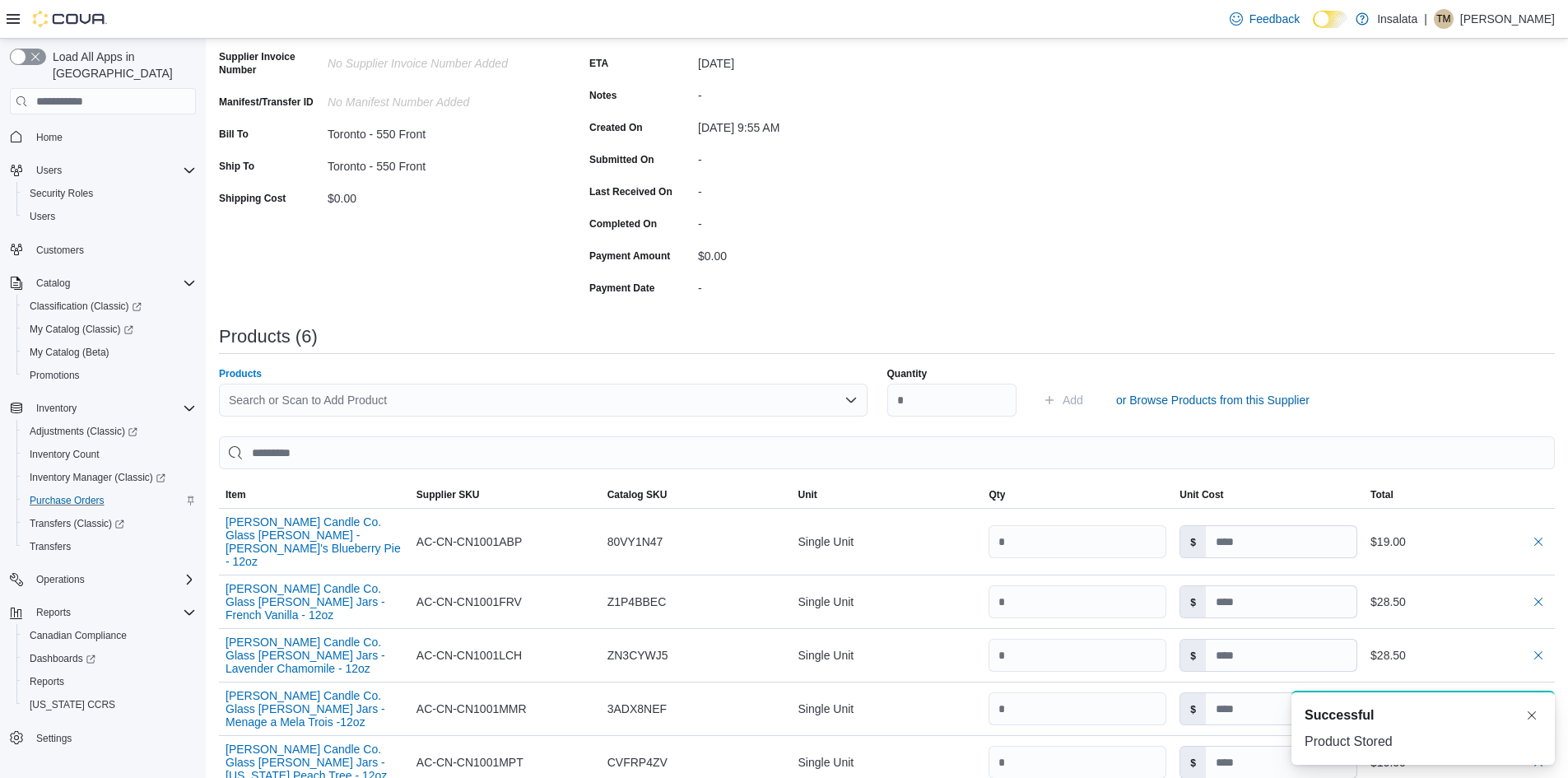
click at [465, 397] on div "Search or Scan to Add Product" at bounding box center [543, 400] width 649 height 33
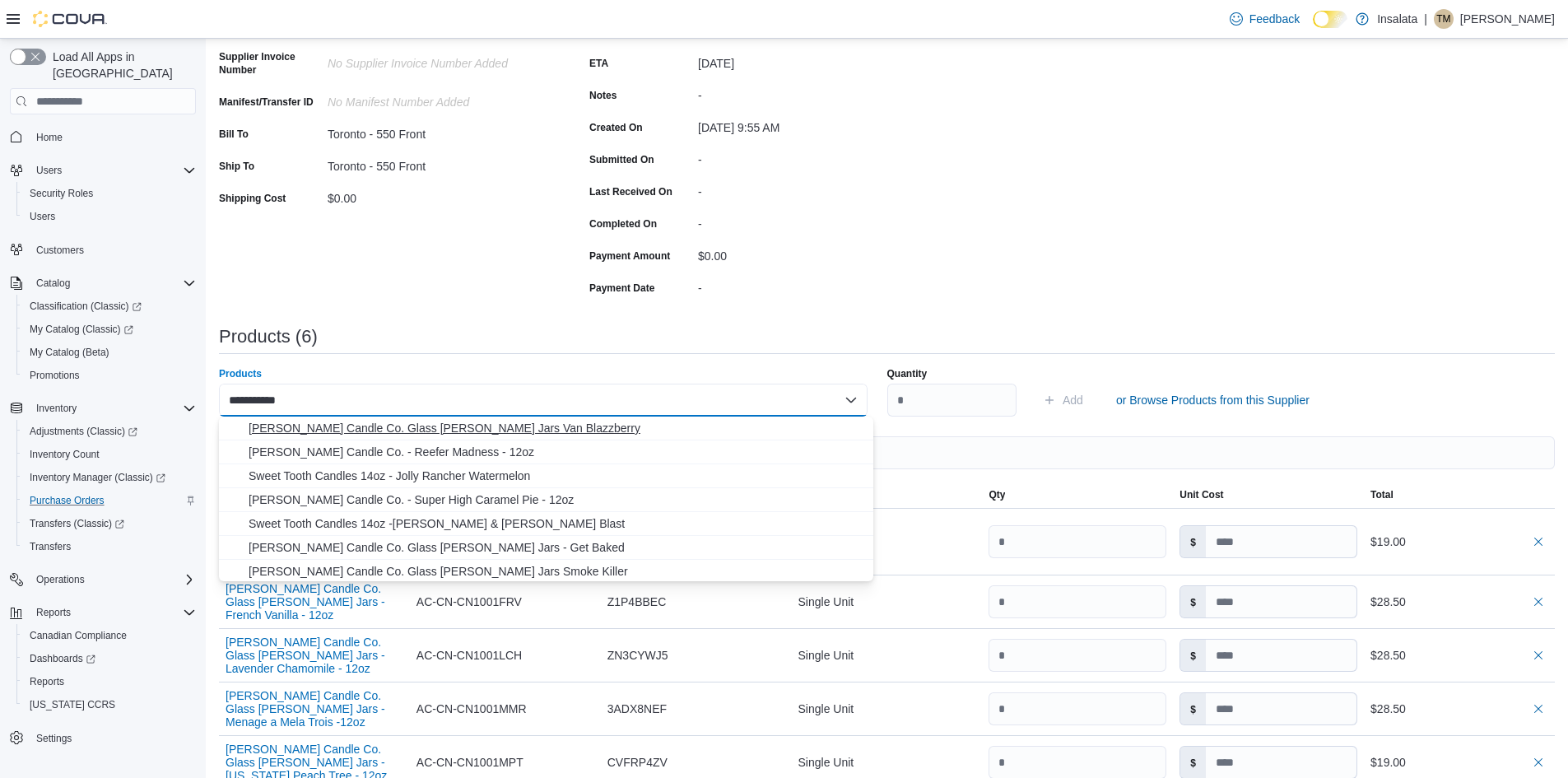
type input "**********"
click at [477, 427] on span "[PERSON_NAME] Candle Co. Glass [PERSON_NAME] Jars Van Blazzberry" at bounding box center [556, 428] width 615 height 17
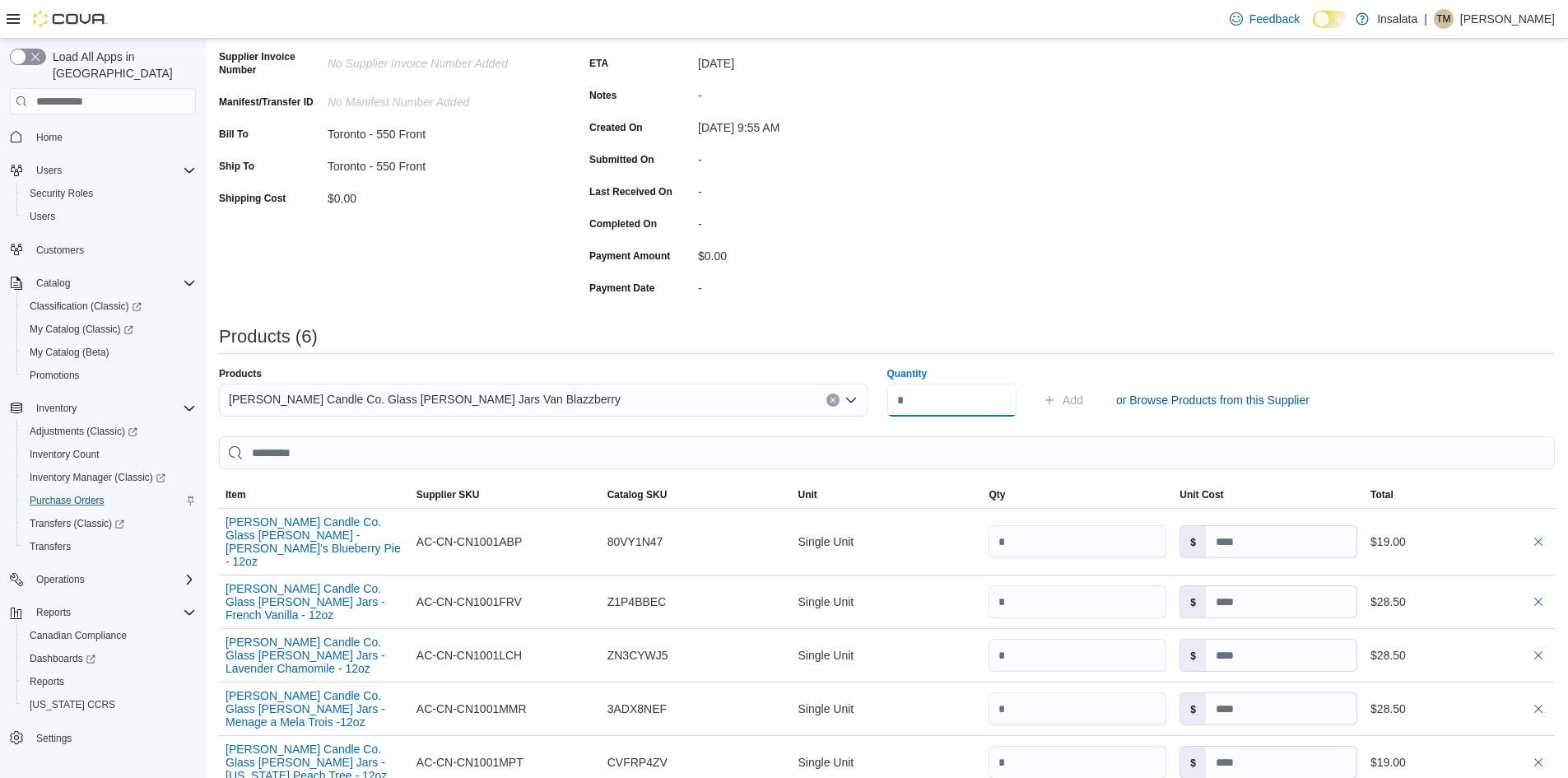
drag, startPoint x: 910, startPoint y: 399, endPoint x: 898, endPoint y: 402, distance: 12.4
click at [898, 402] on input "Quantity" at bounding box center [952, 400] width 130 height 33
type input "*"
click at [1080, 400] on span "Add" at bounding box center [1073, 400] width 21 height 17
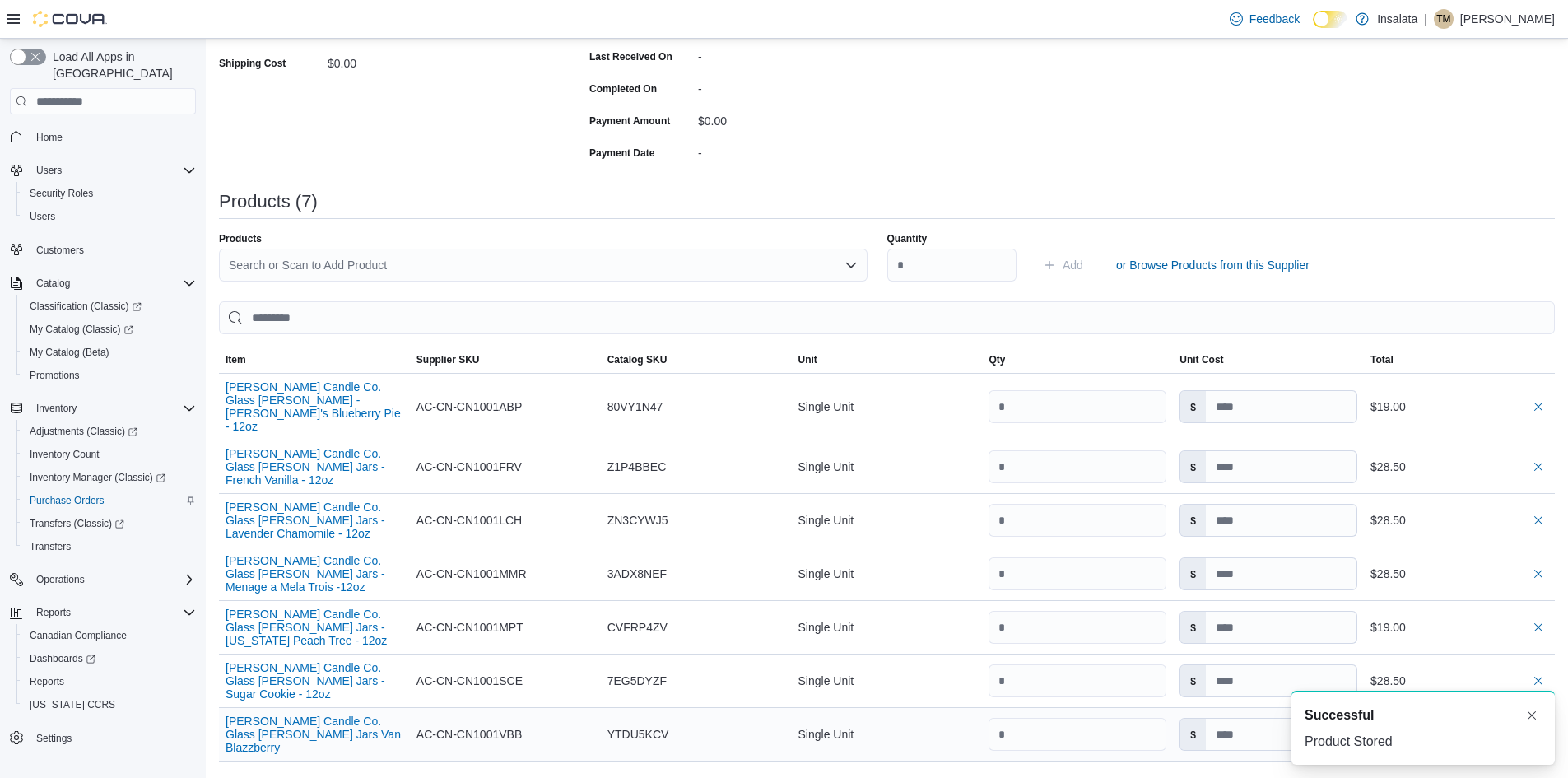
scroll to position [338, 0]
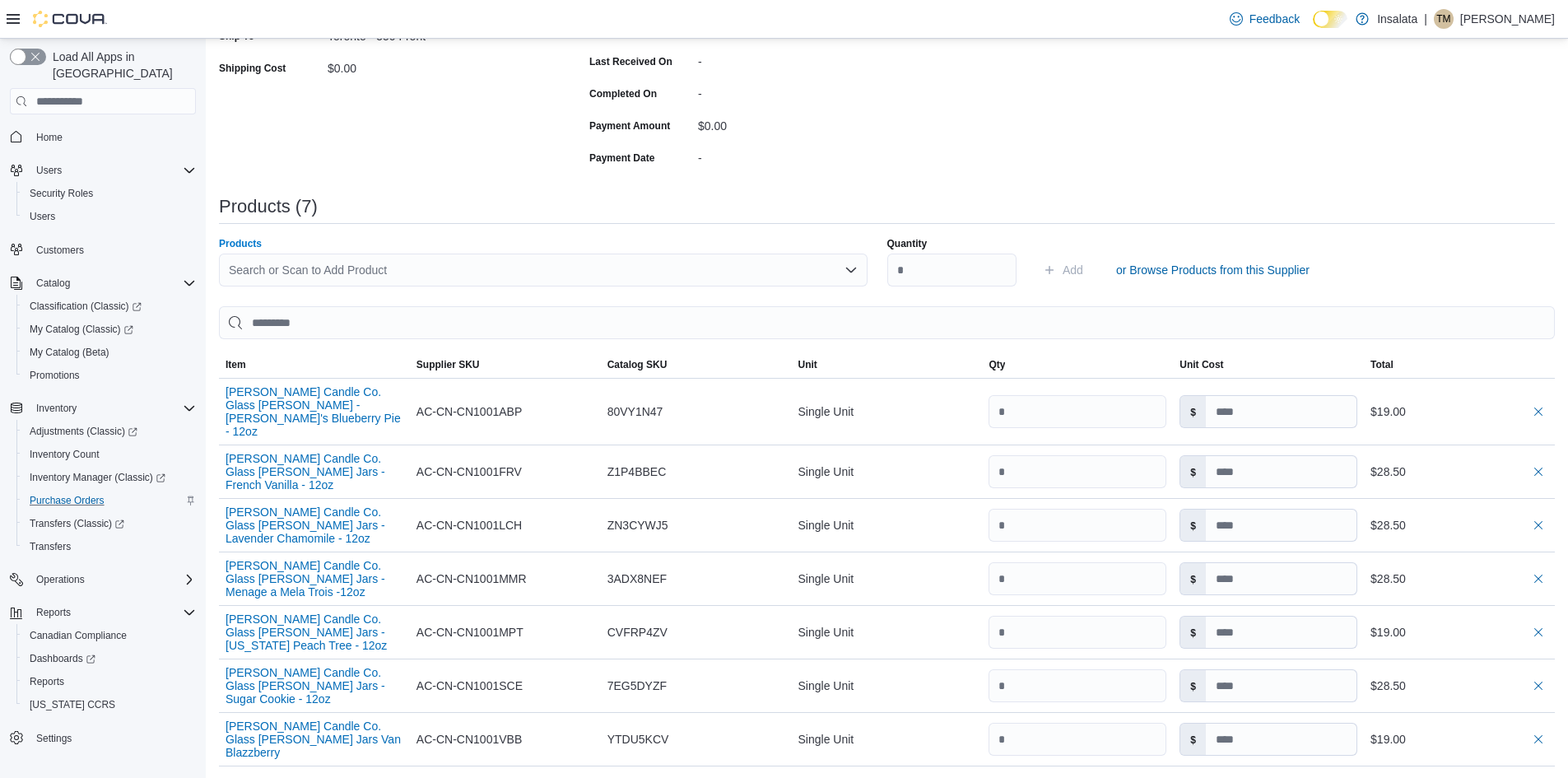
click at [421, 278] on div "Search or Scan to Add Product" at bounding box center [543, 270] width 649 height 33
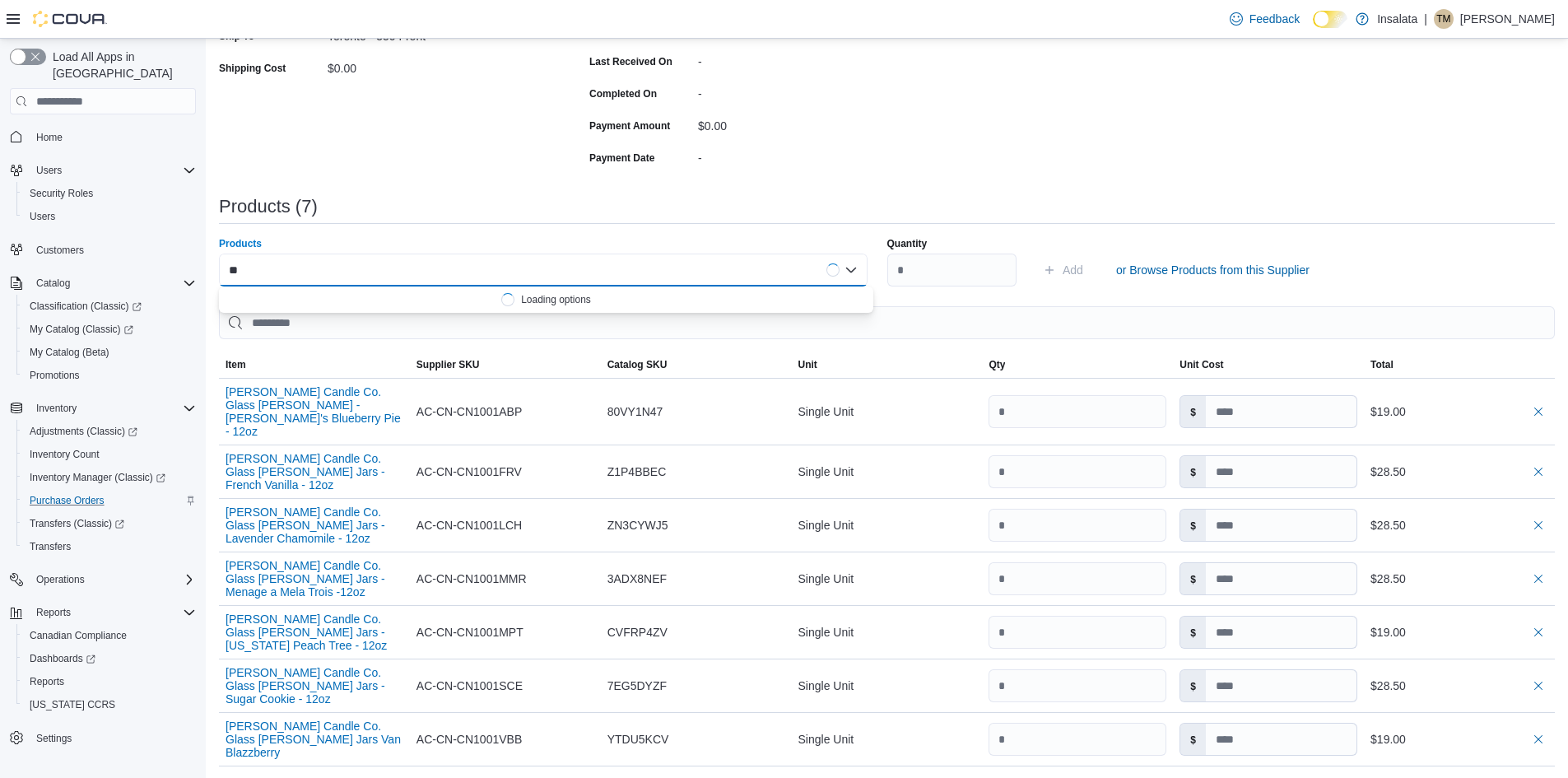
type input "*"
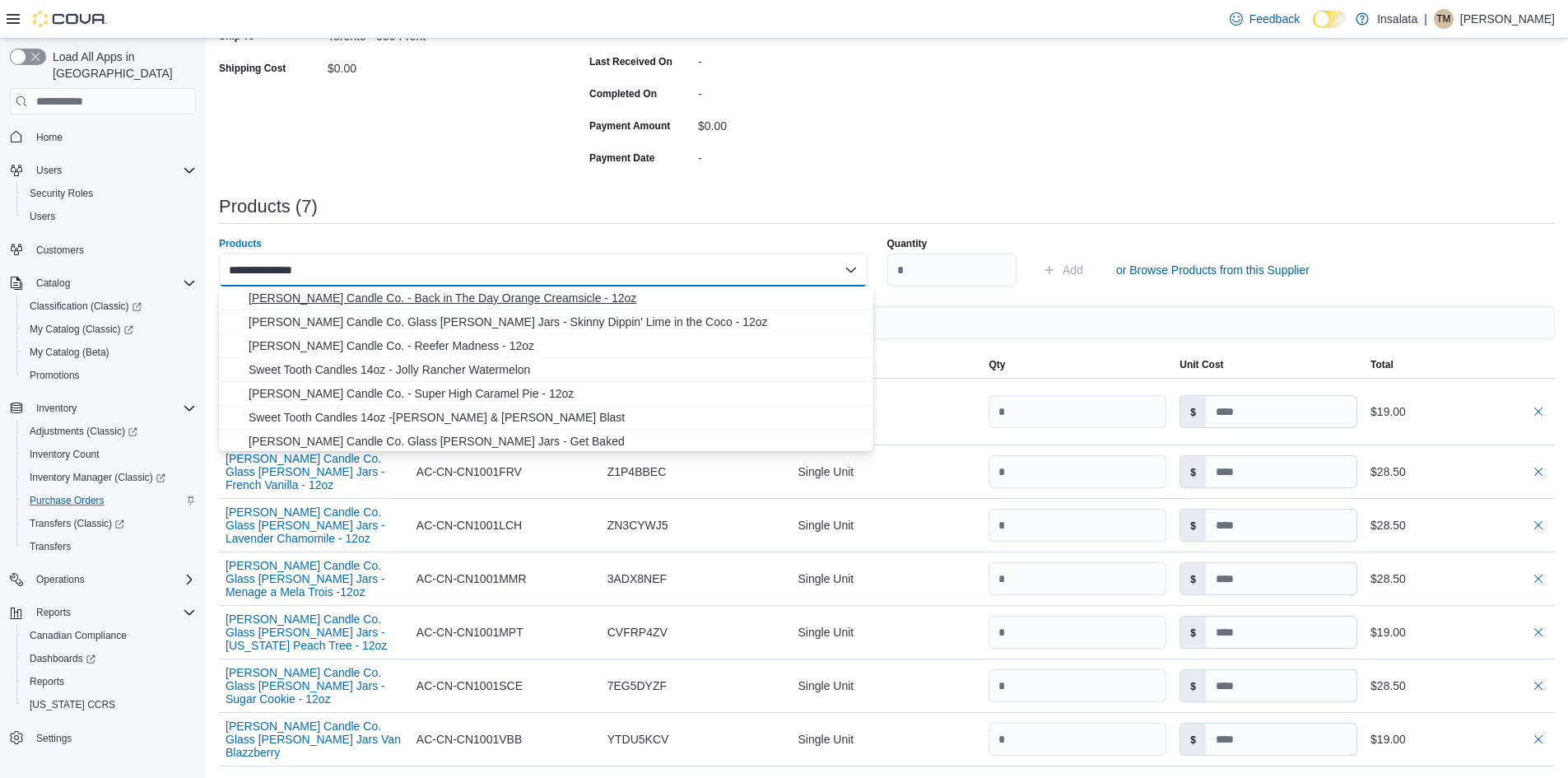
type input "**********"
click at [428, 295] on span "[PERSON_NAME] Candle Co. - Back in The Day Orange Creamsicle - 12oz" at bounding box center [556, 298] width 615 height 17
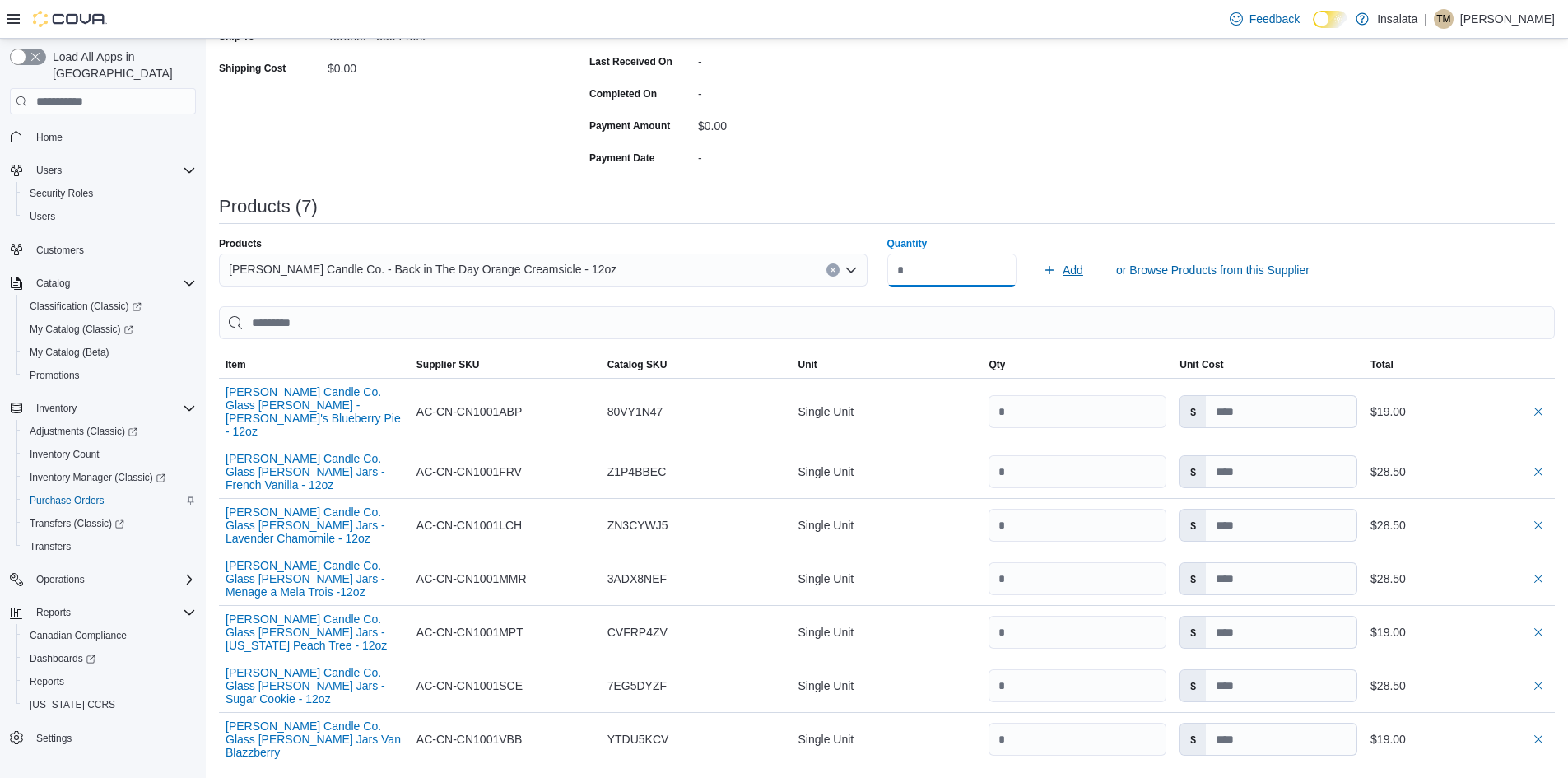
type input "*"
click at [1079, 267] on span "Add" at bounding box center [1073, 270] width 21 height 17
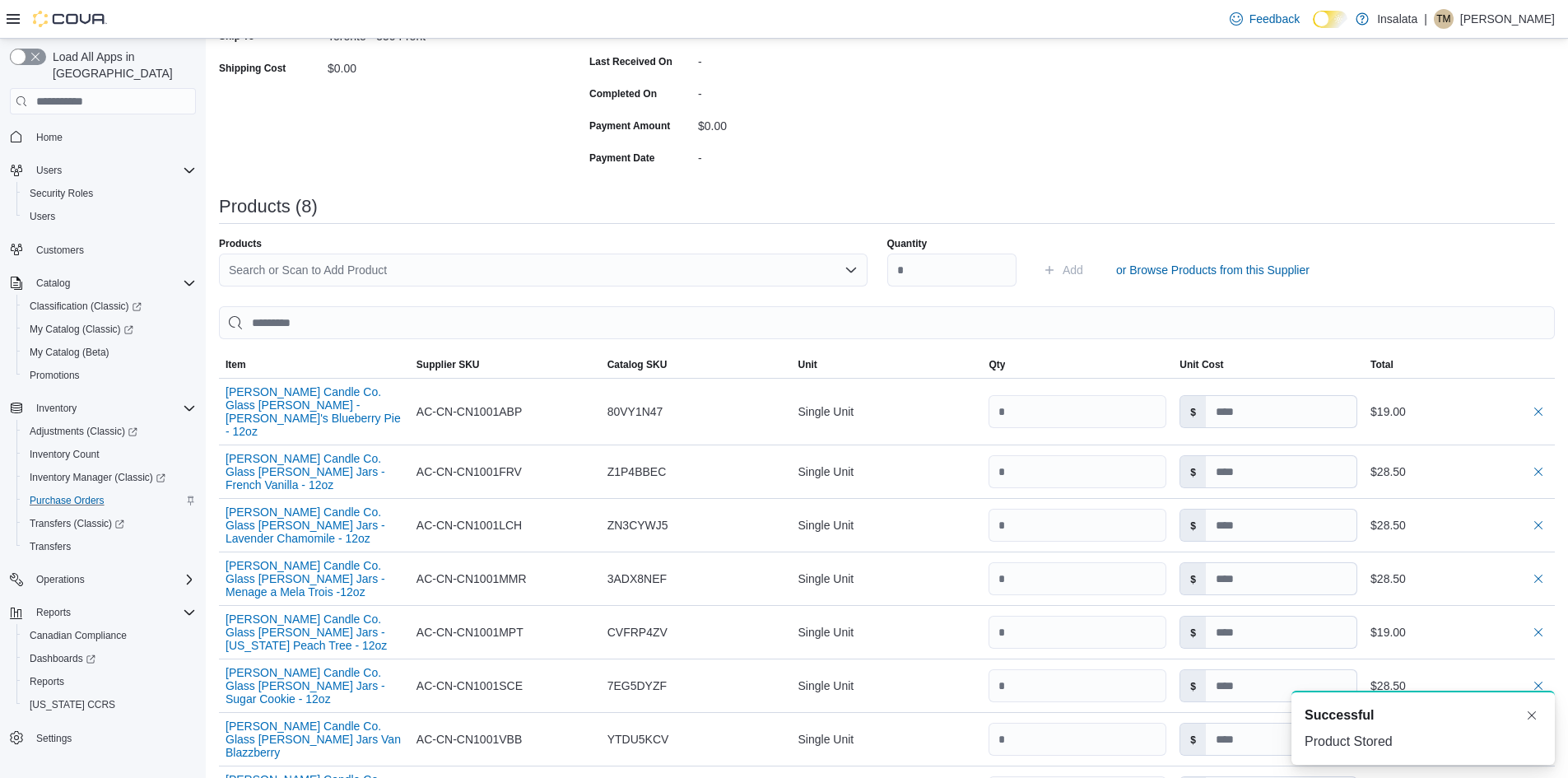
scroll to position [0, 0]
click at [347, 262] on div "Search or Scan to Add Product" at bounding box center [543, 270] width 649 height 33
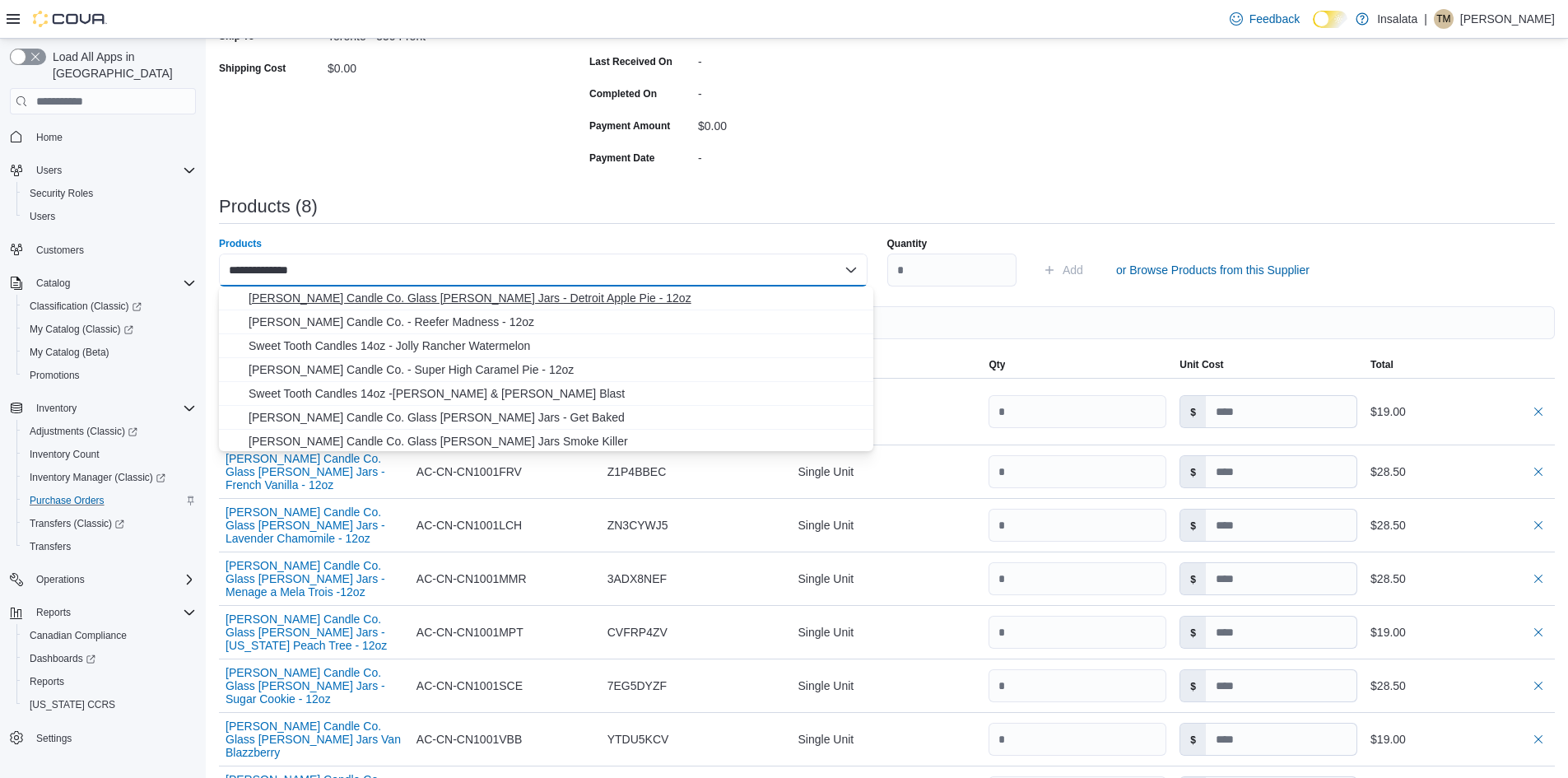
type input "**********"
click at [374, 296] on span "[PERSON_NAME] Candle Co. Glass [PERSON_NAME] Jars - Detroit Apple Pie - 12oz" at bounding box center [556, 298] width 615 height 17
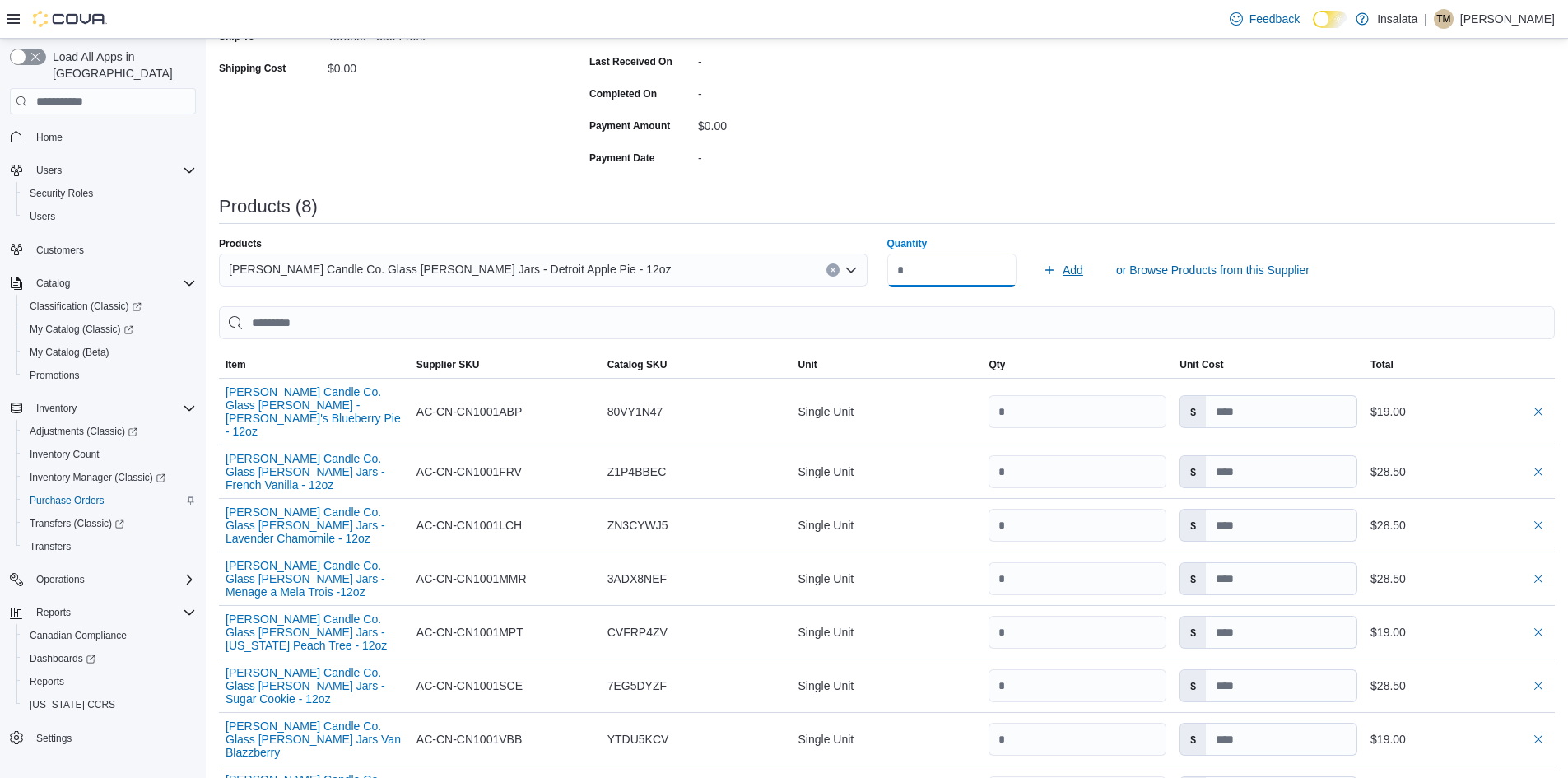
type input "*"
drag, startPoint x: 1076, startPoint y: 265, endPoint x: 1067, endPoint y: 265, distance: 9.0
click at [1077, 264] on span "Add" at bounding box center [1073, 270] width 21 height 17
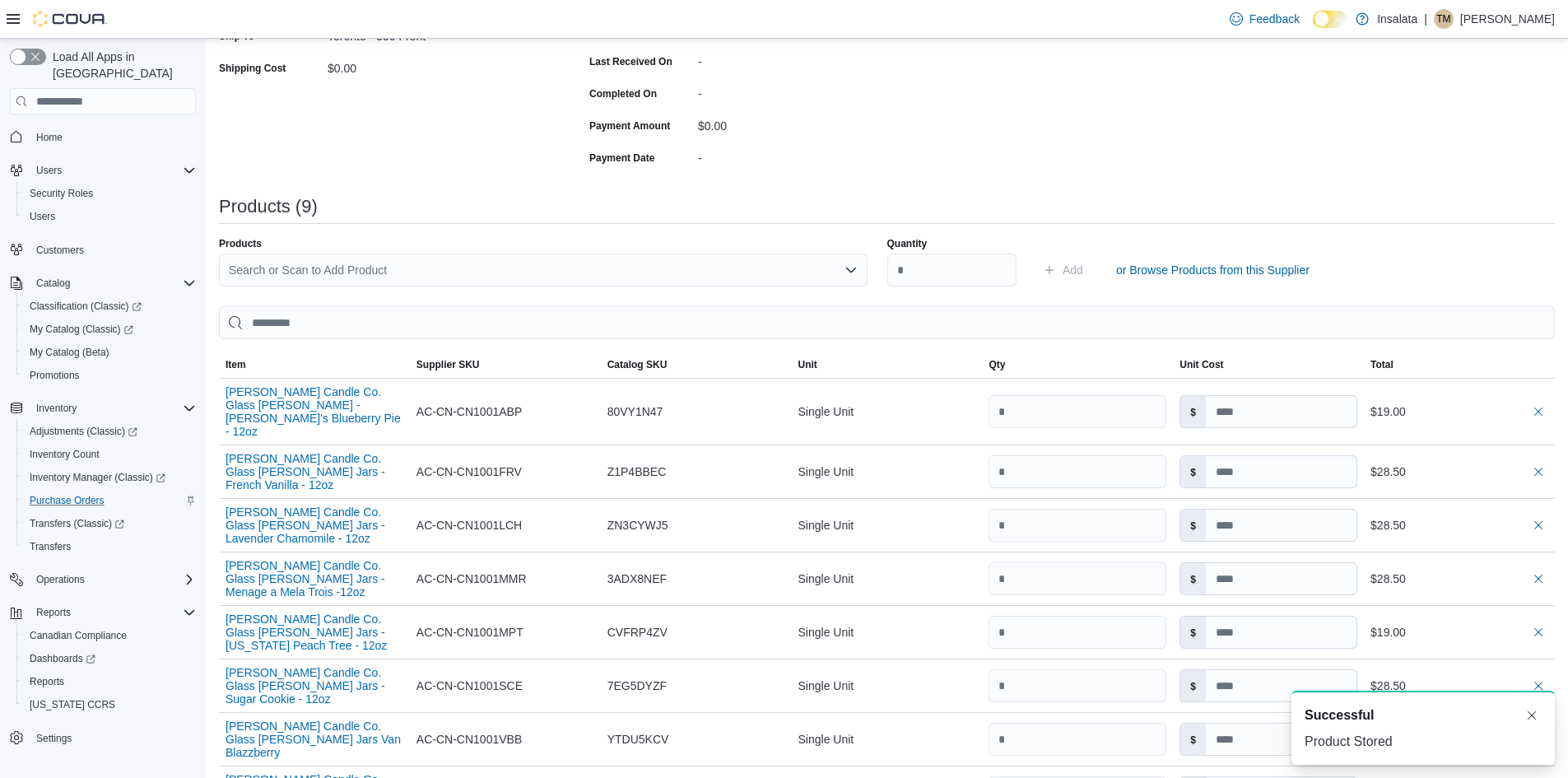
click at [390, 267] on div "Search or Scan to Add Product" at bounding box center [543, 270] width 649 height 33
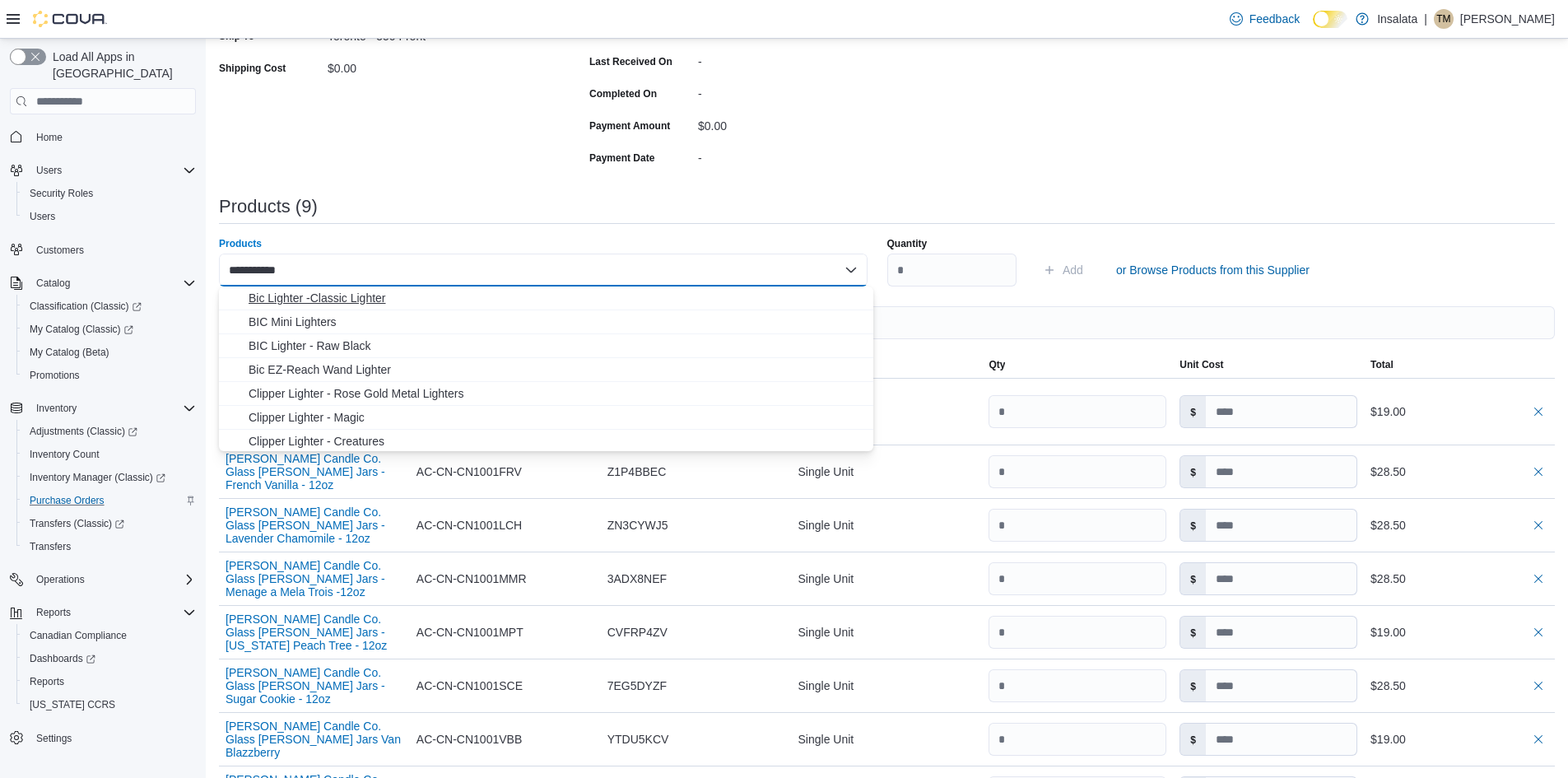
type input "**********"
click at [376, 295] on span "Bic Lighter -Classic Lighter" at bounding box center [556, 298] width 615 height 17
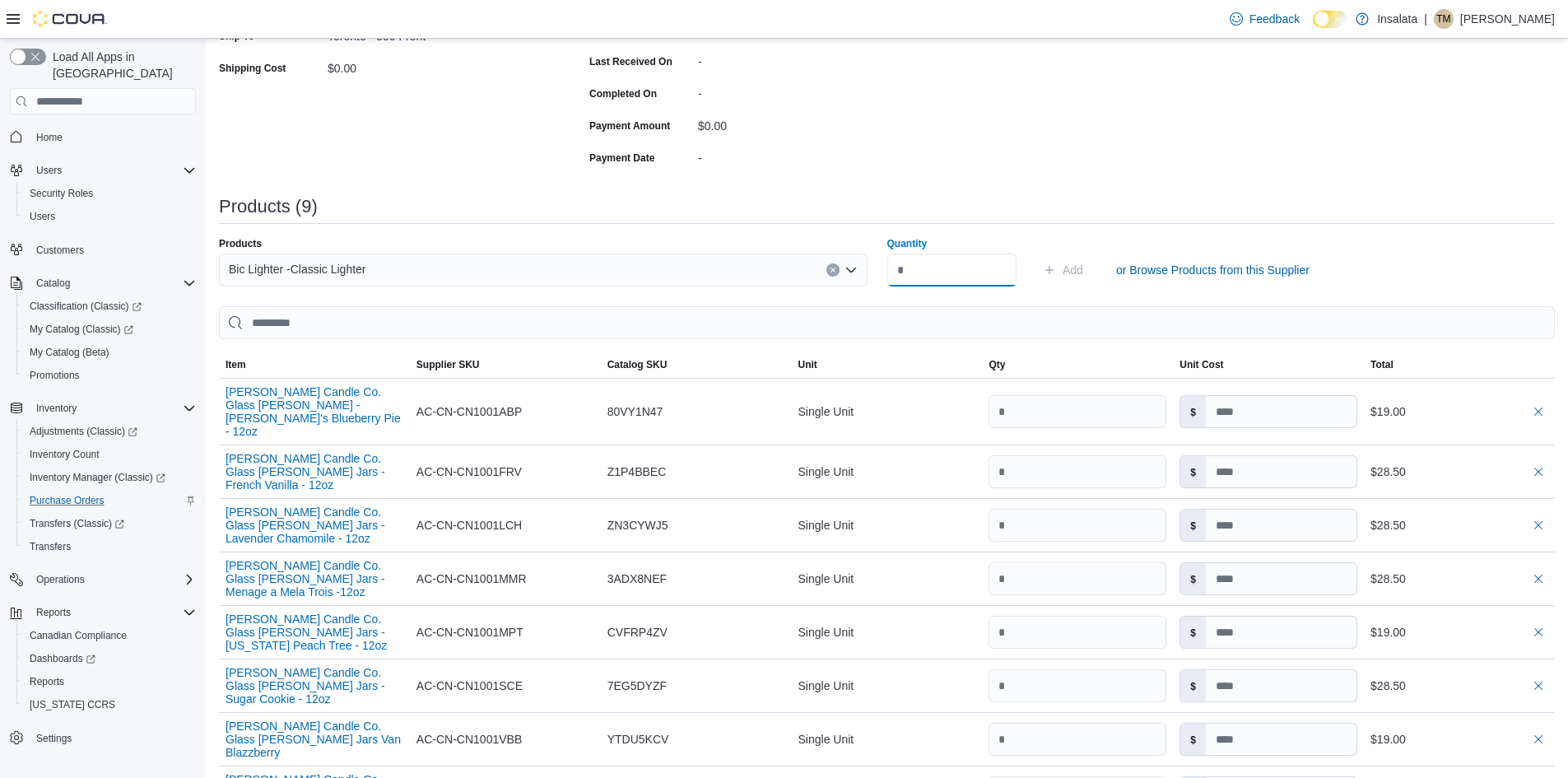
drag, startPoint x: 913, startPoint y: 268, endPoint x: 893, endPoint y: 268, distance: 20.0
click at [893, 268] on div "Products Bic Lighter -Classic Lighter Quantity Add or Browse Products from this…" at bounding box center [887, 262] width 1336 height 50
type input "*"
click at [1080, 270] on span "Add" at bounding box center [1073, 270] width 21 height 17
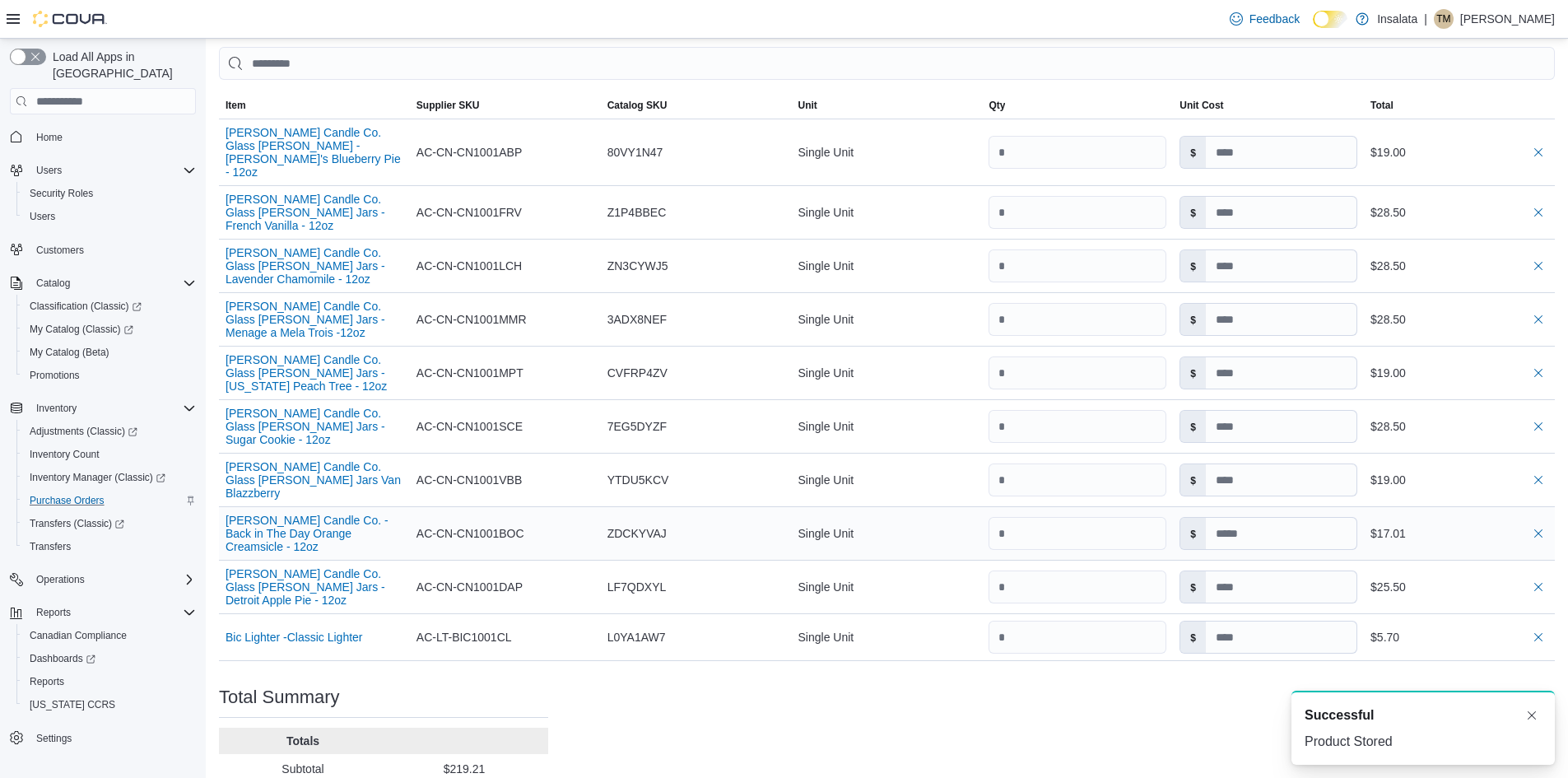
scroll to position [644, 0]
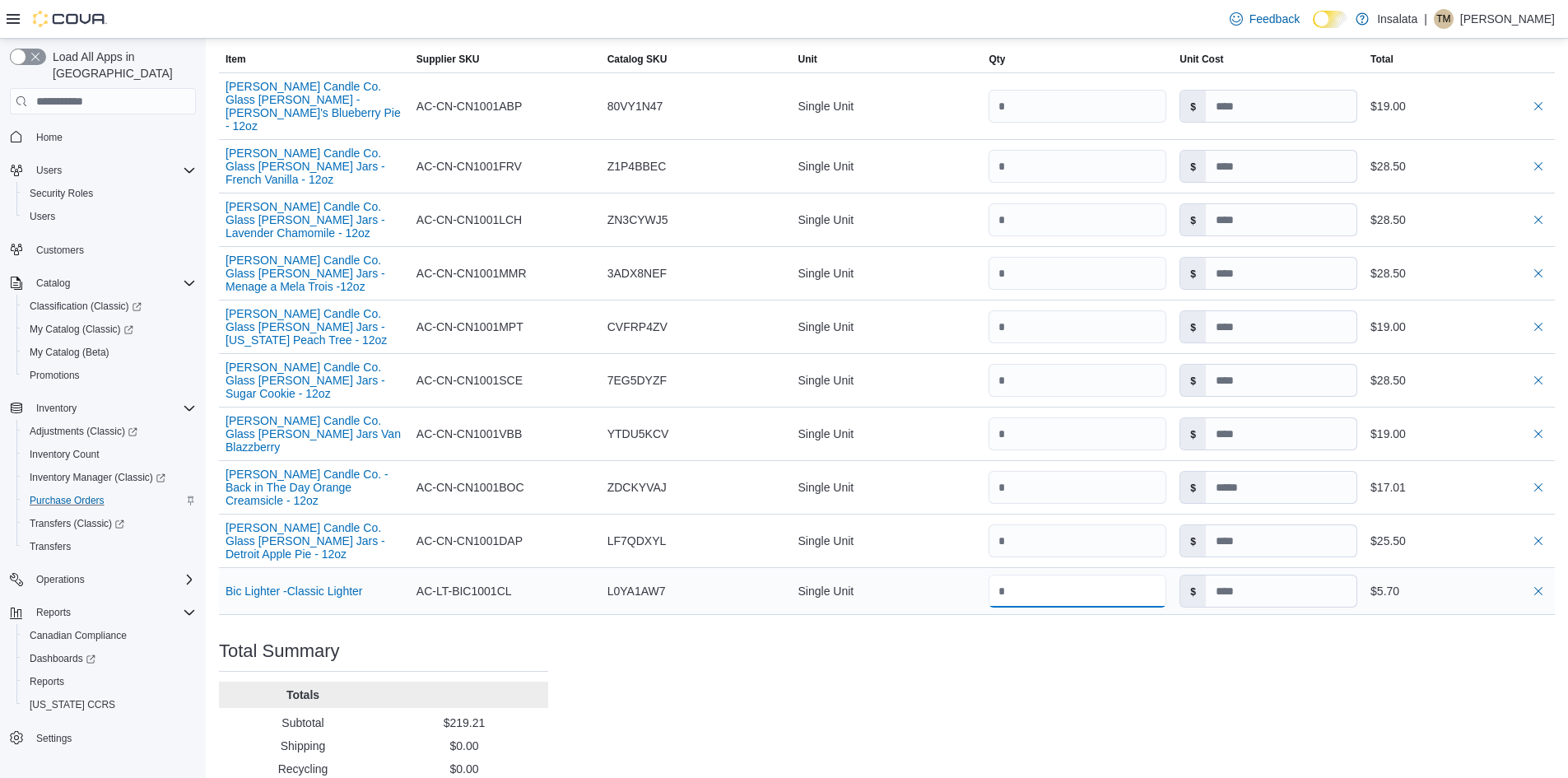
drag, startPoint x: 1023, startPoint y: 521, endPoint x: 982, endPoint y: 526, distance: 41.3
click at [982, 569] on tr "Bic Lighter -Classic Lighter Supplier SKU AC-LT-BIC1001CL Catalog SKU L0YA1AW7 …" at bounding box center [887, 591] width 1336 height 47
drag, startPoint x: 1026, startPoint y: 513, endPoint x: 1014, endPoint y: 516, distance: 12.4
click at [1014, 575] on input "number" at bounding box center [1077, 590] width 178 height 33
type input "***"
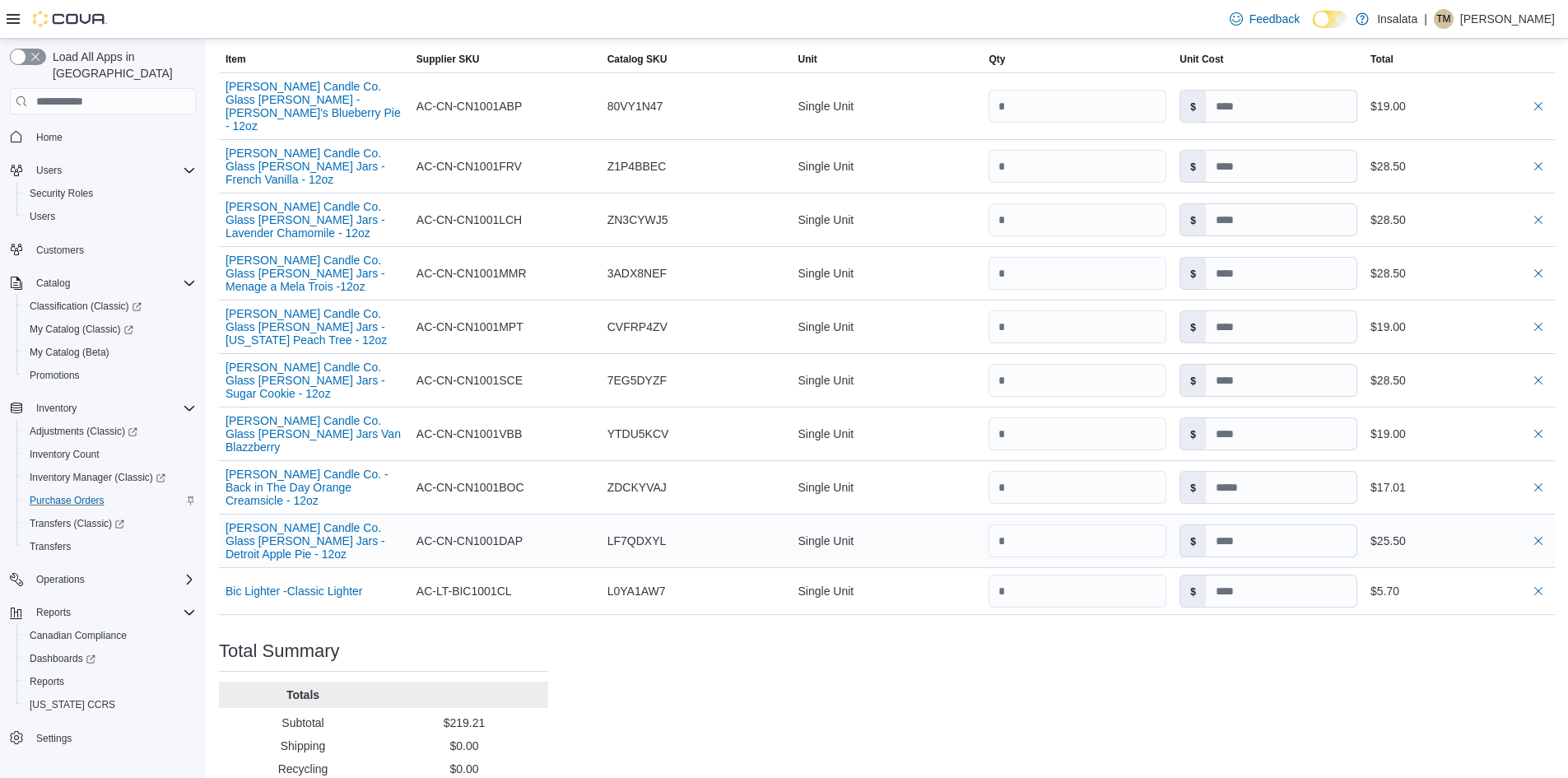
click at [942, 525] on div "Single Unit" at bounding box center [887, 541] width 191 height 33
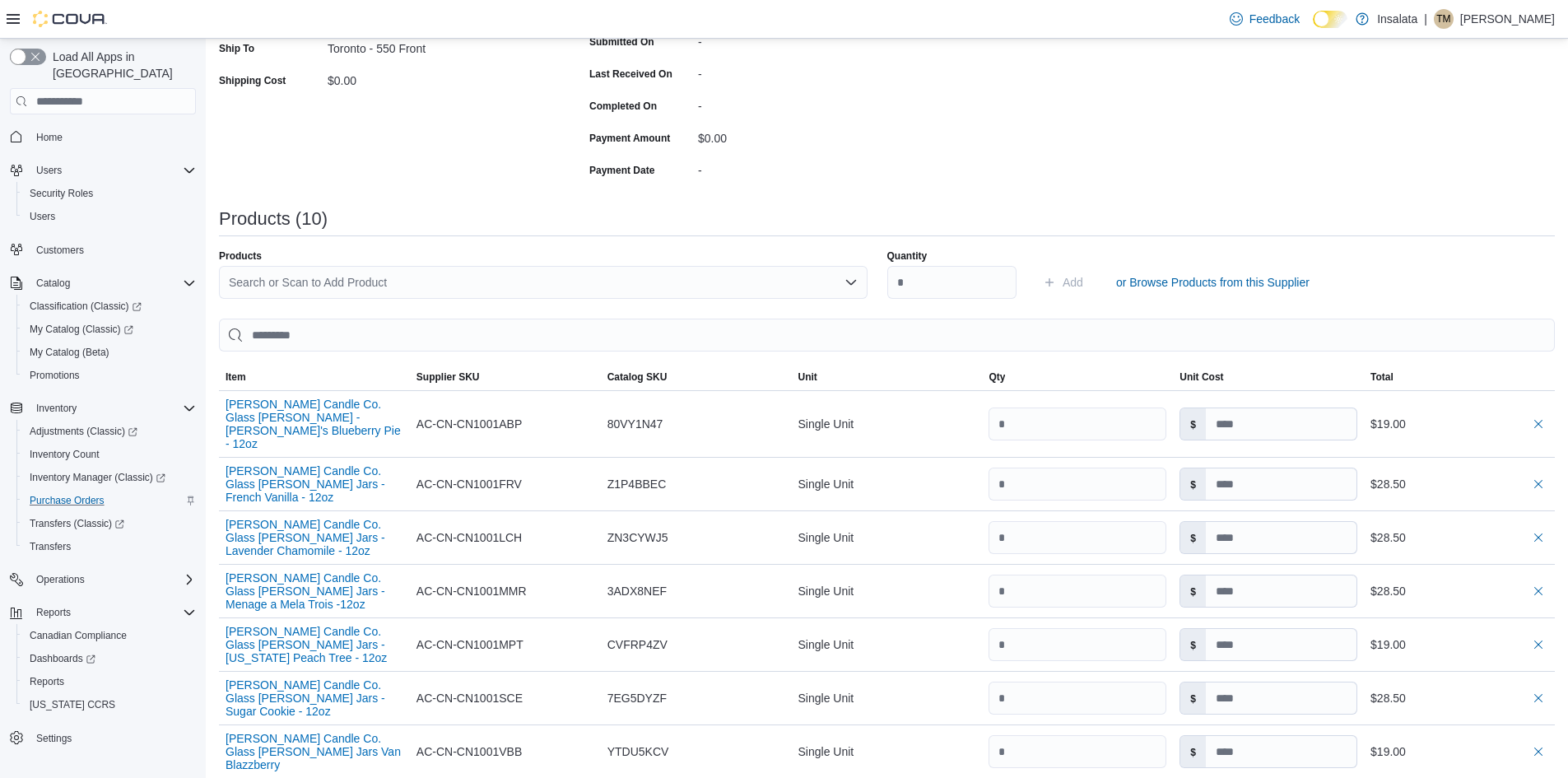
scroll to position [0, 0]
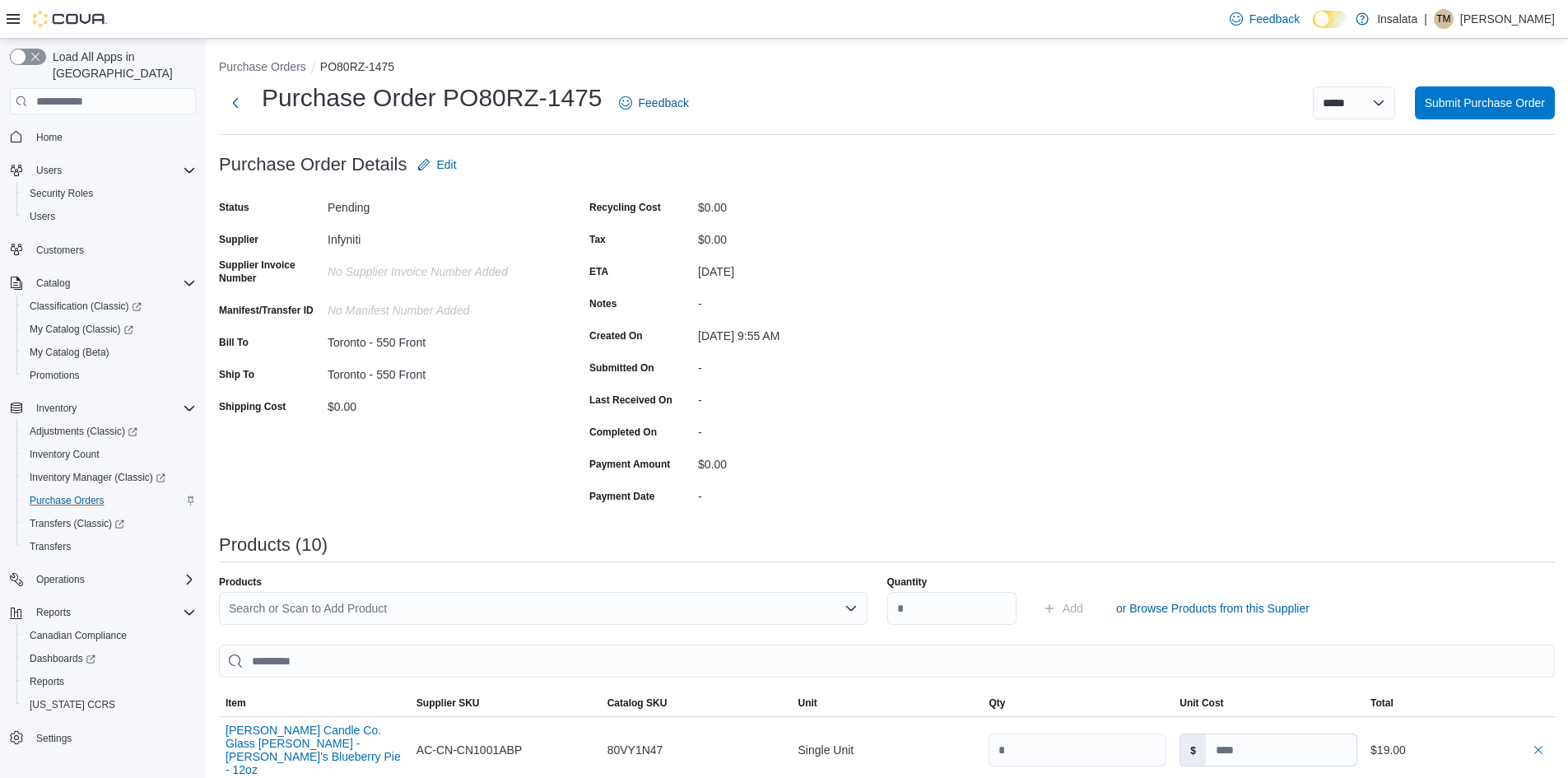
click at [289, 599] on div "Search or Scan to Add Product" at bounding box center [543, 608] width 649 height 33
type input "*"
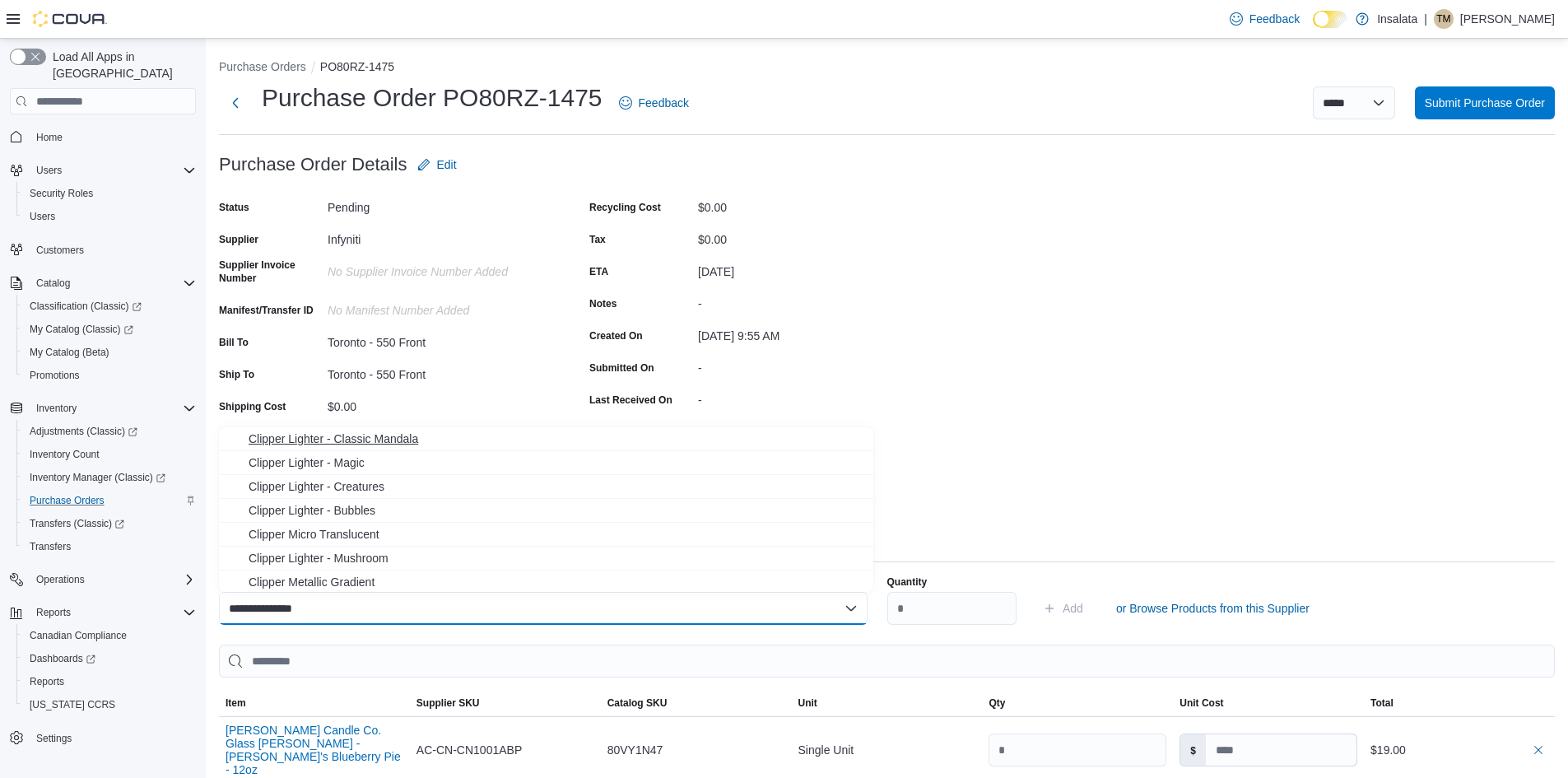
type input "**********"
click at [385, 436] on span "Clipper Lighter - Classic Mandala" at bounding box center [556, 439] width 615 height 17
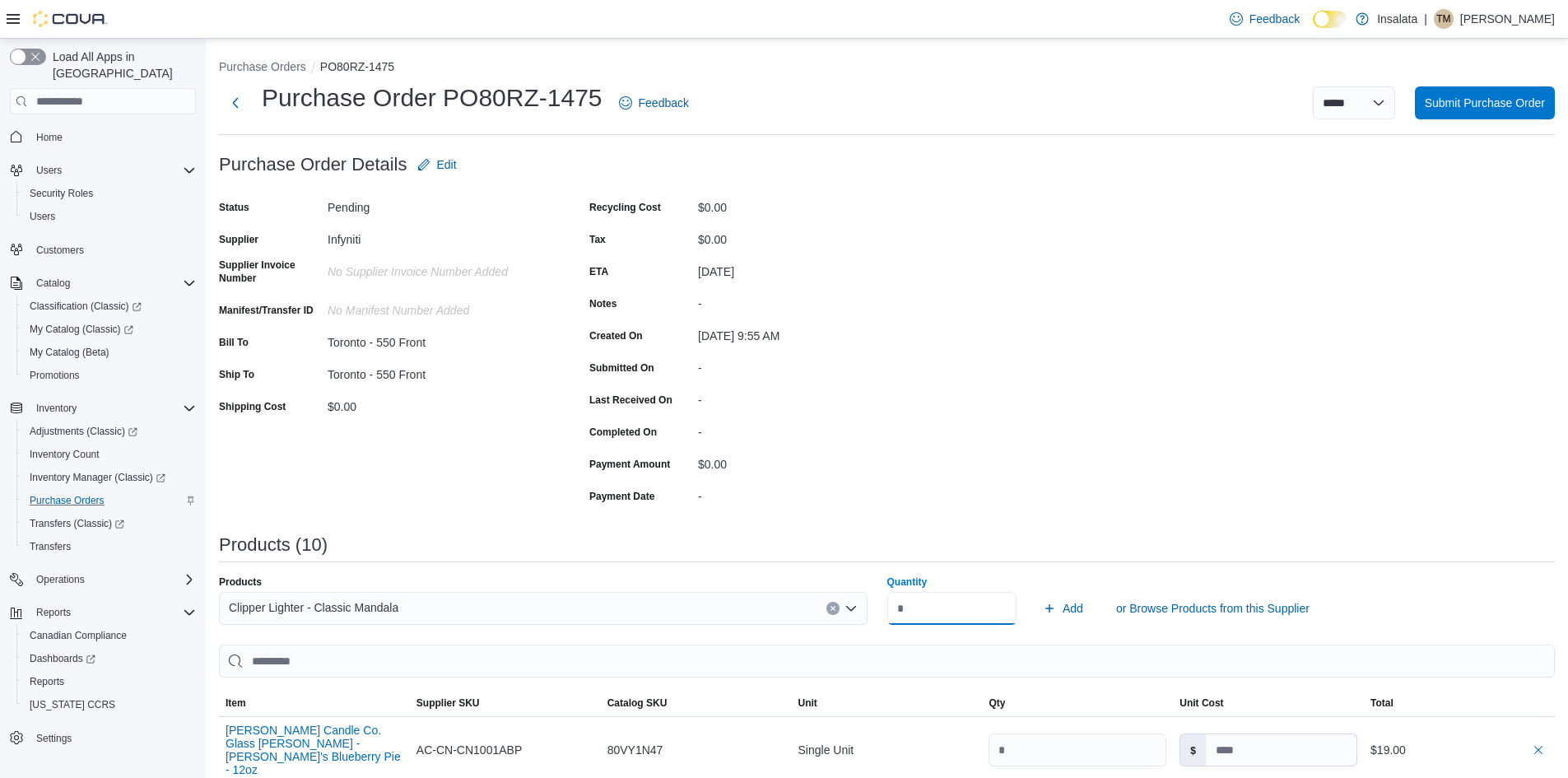
type input "**"
click at [1036, 592] on button "Add" at bounding box center [1063, 608] width 54 height 33
click at [336, 605] on div "Search or Scan to Add Product" at bounding box center [543, 608] width 649 height 33
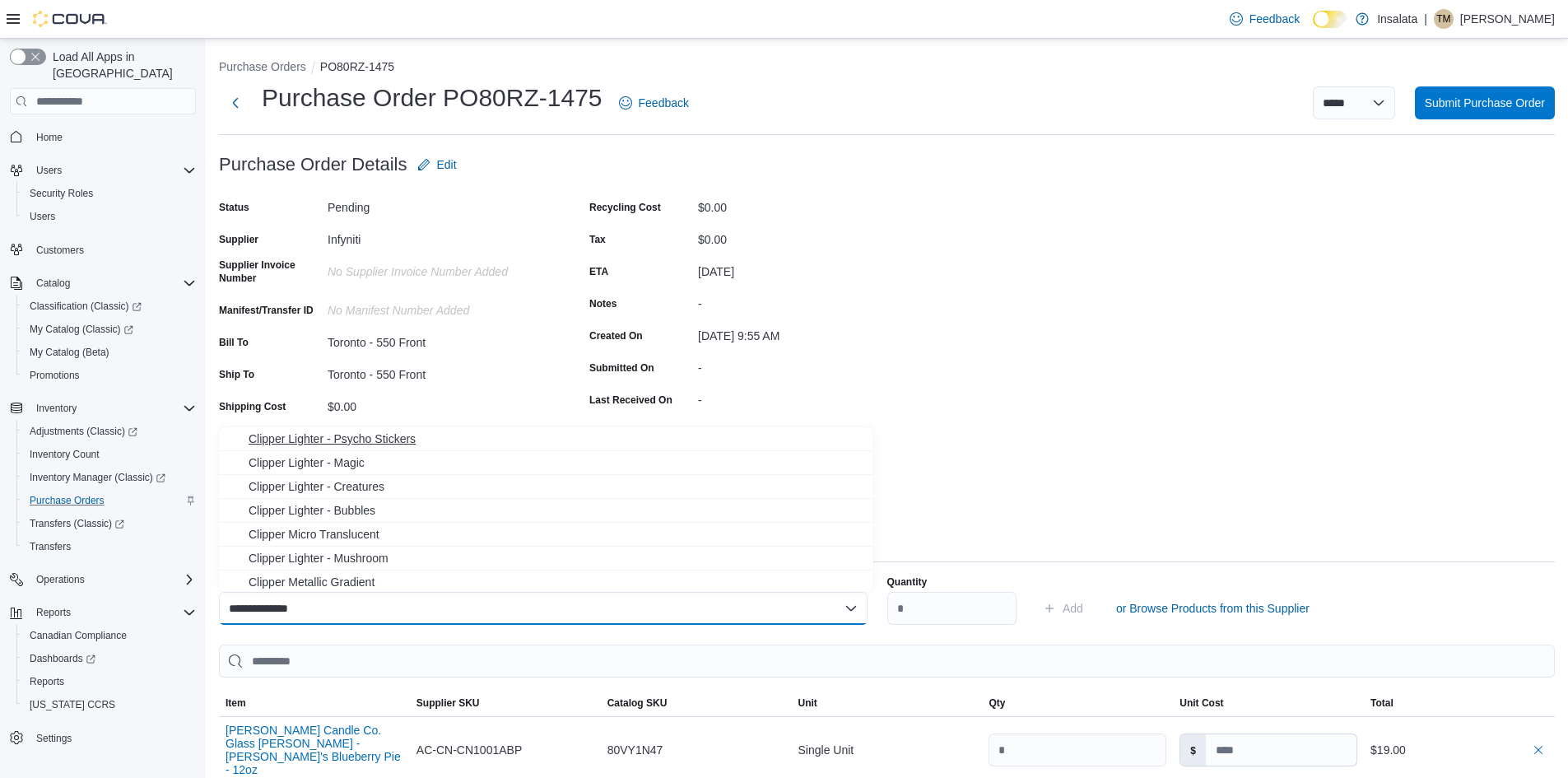
type input "**********"
click at [423, 437] on span "Clipper Lighter - Psycho Stickers" at bounding box center [556, 439] width 615 height 17
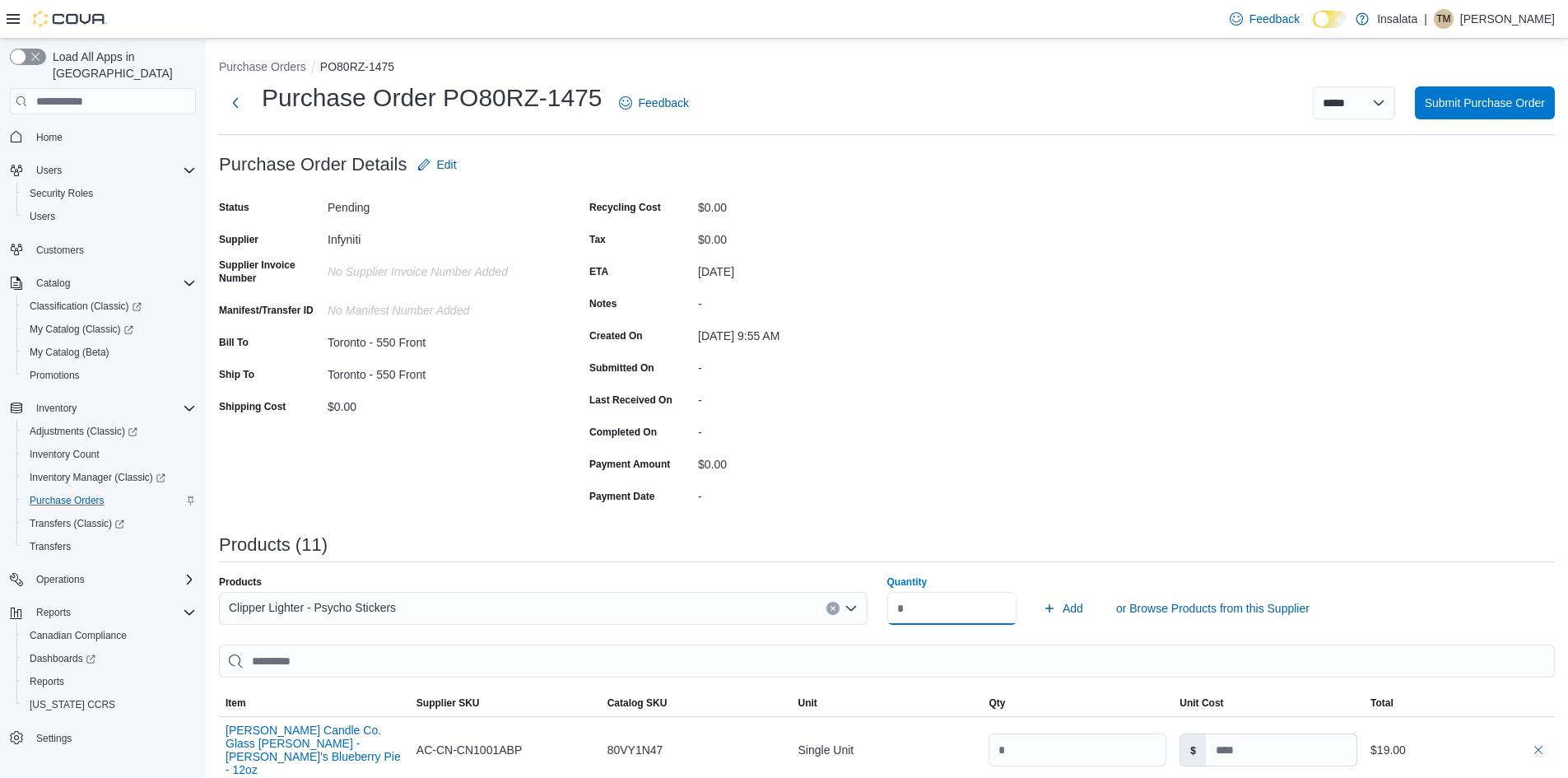
type input "**"
click at [1036, 592] on button "Add" at bounding box center [1063, 608] width 54 height 33
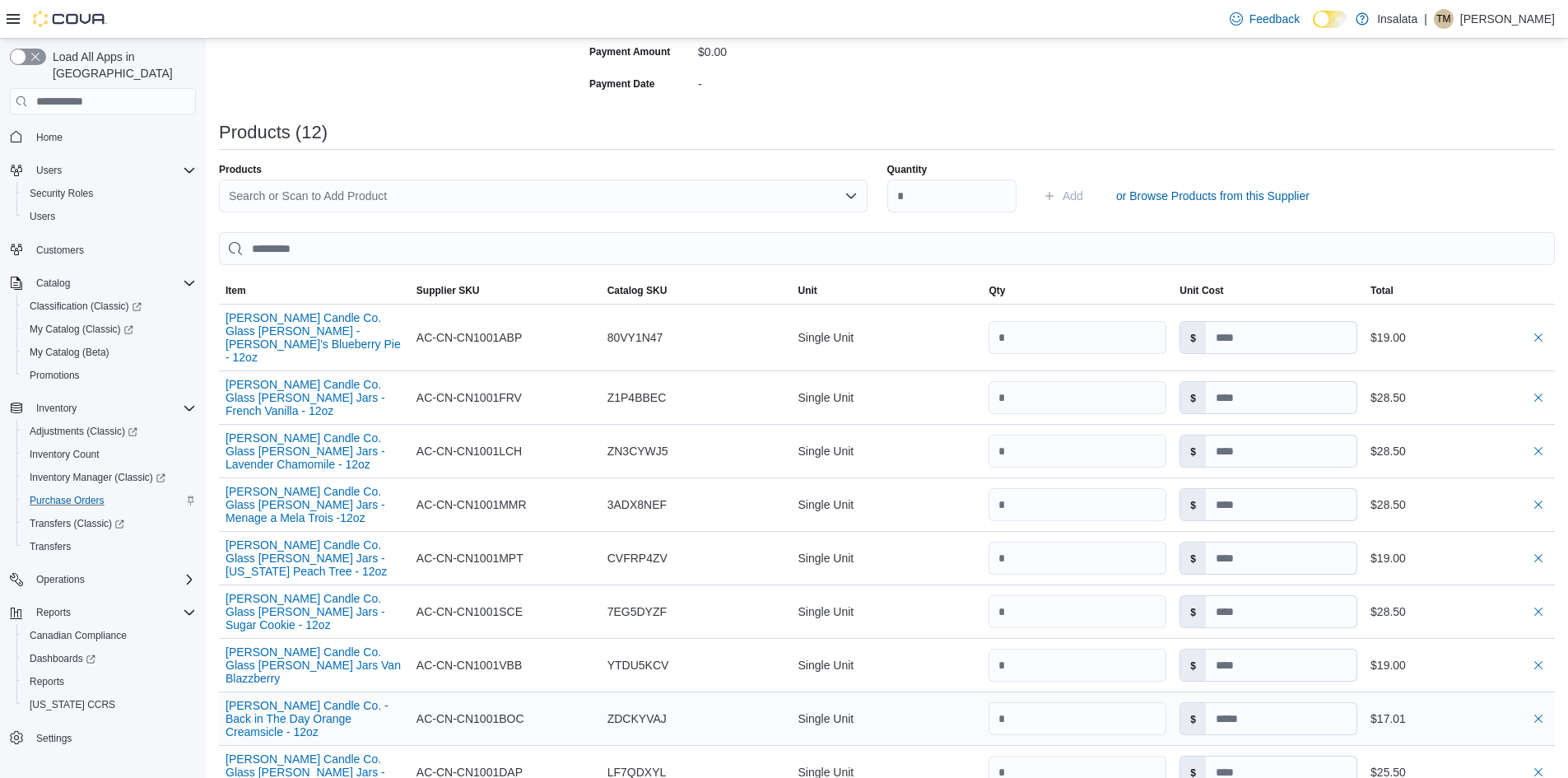
scroll to position [162, 0]
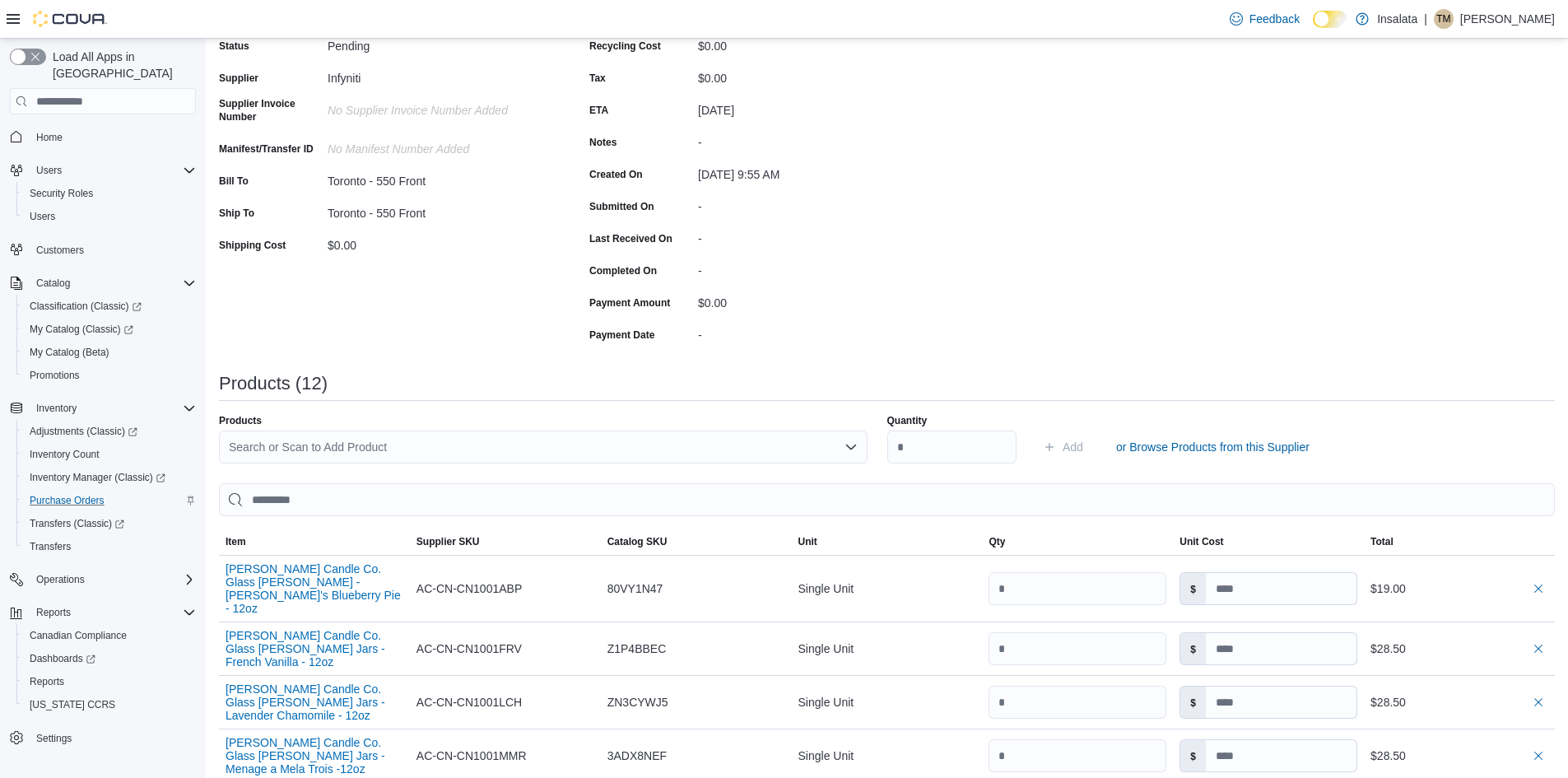
click at [346, 449] on div "Search or Scan to Add Product" at bounding box center [543, 447] width 649 height 33
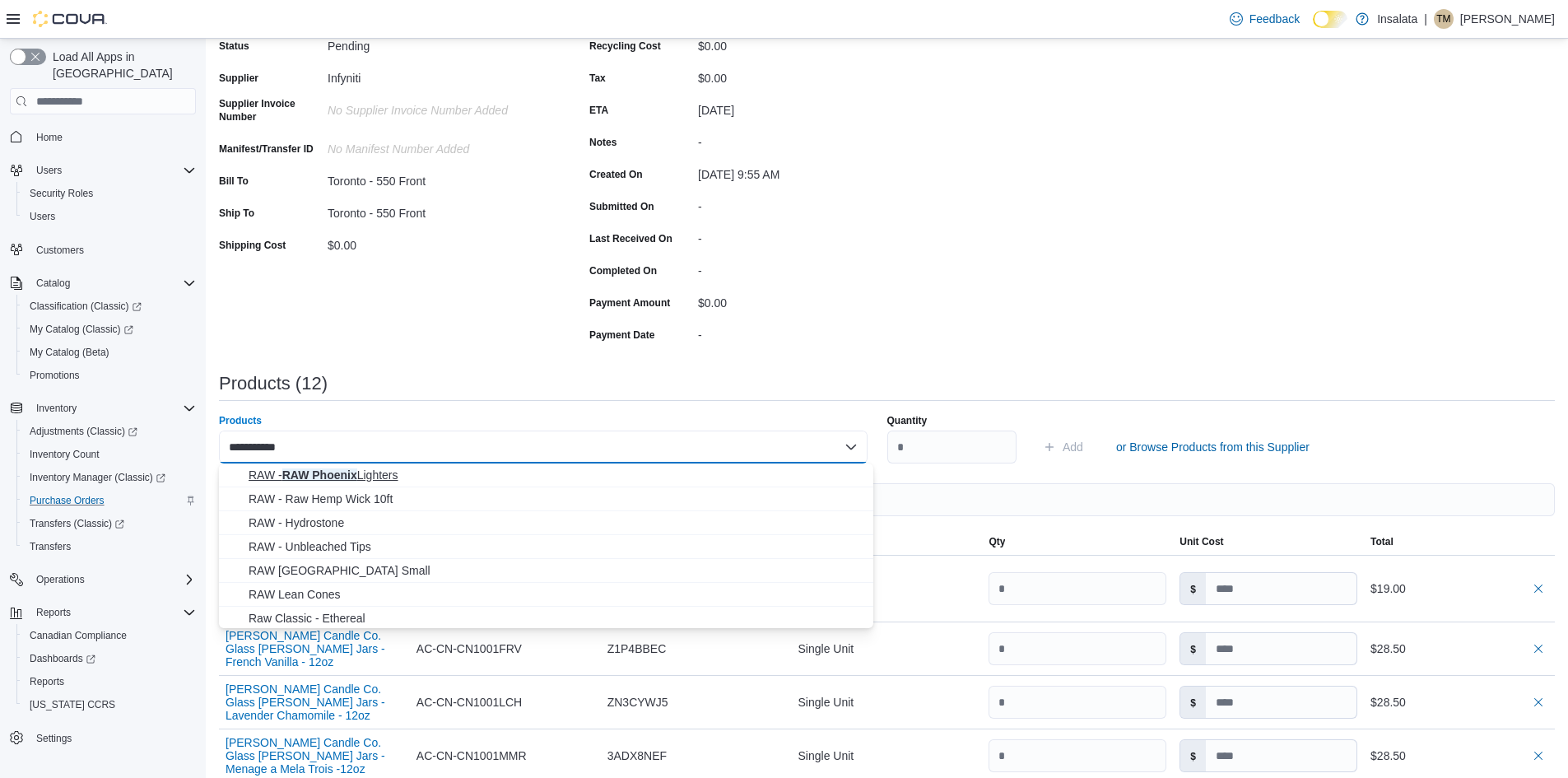
type input "**********"
click at [350, 472] on span "RAW - RAW Phoenix Lighters" at bounding box center [556, 475] width 615 height 17
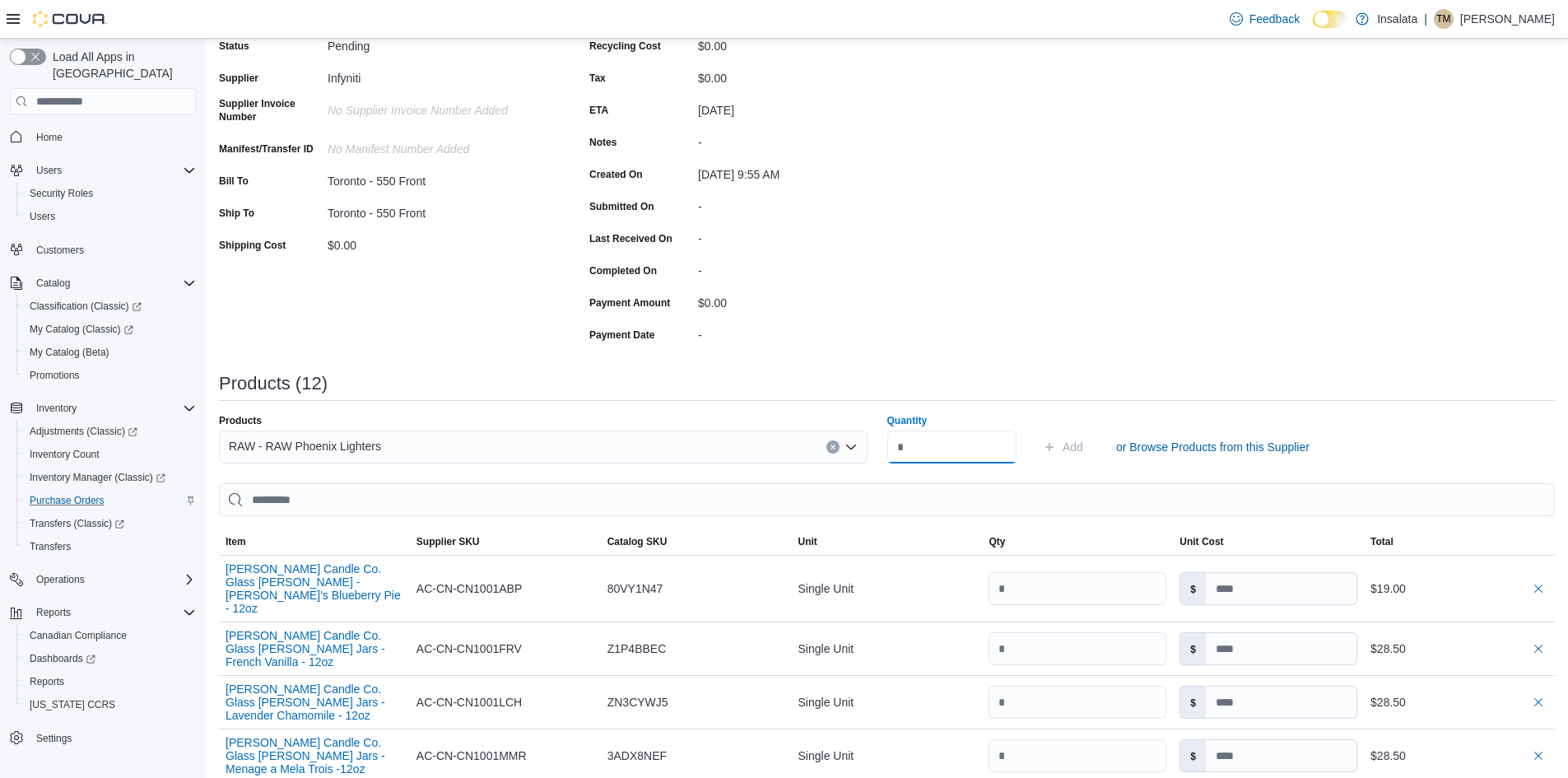
click at [922, 451] on input "Quantity" at bounding box center [952, 447] width 130 height 33
type input "**"
click at [1036, 431] on button "Add" at bounding box center [1063, 447] width 54 height 33
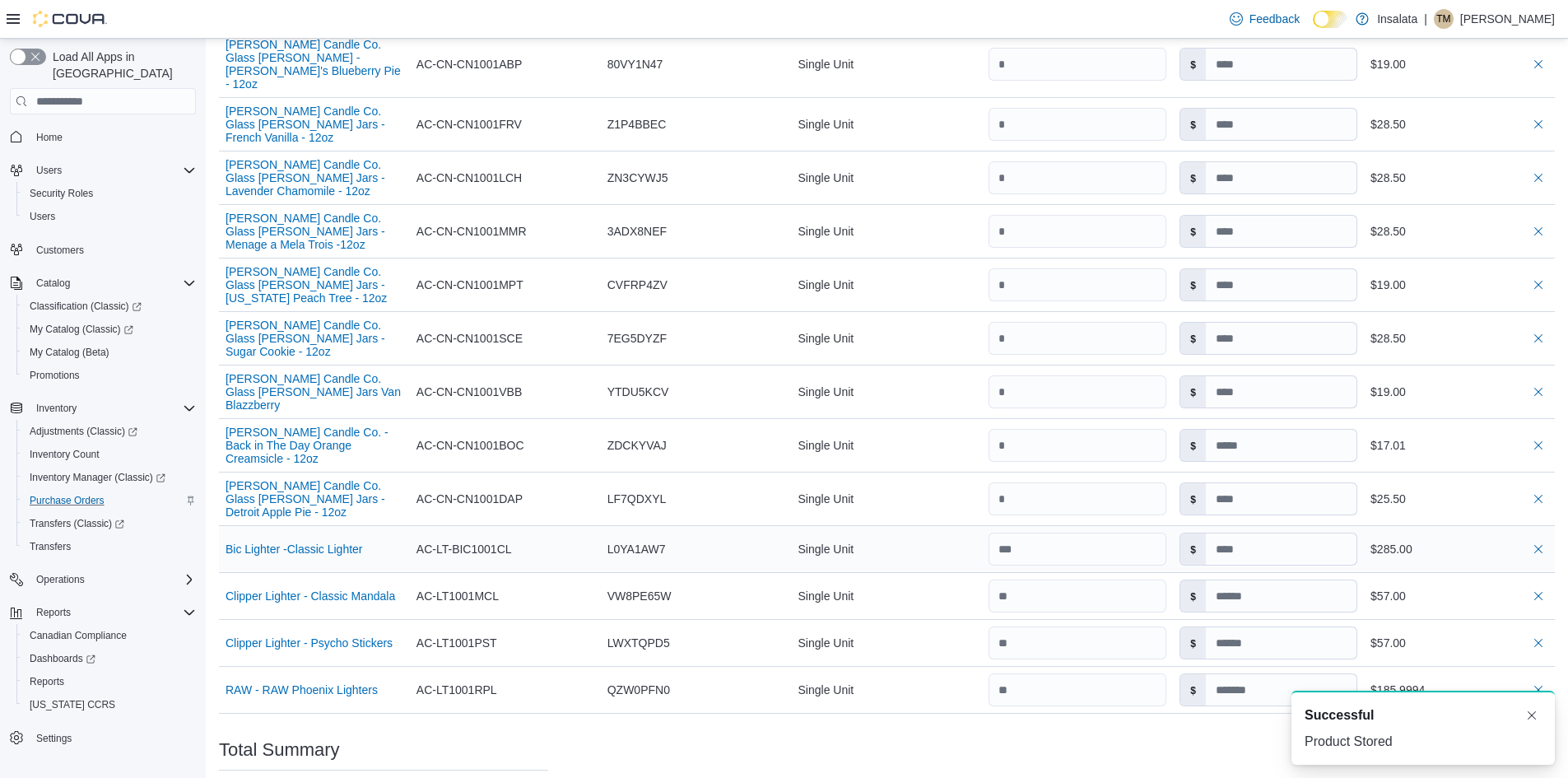
scroll to position [785, 0]
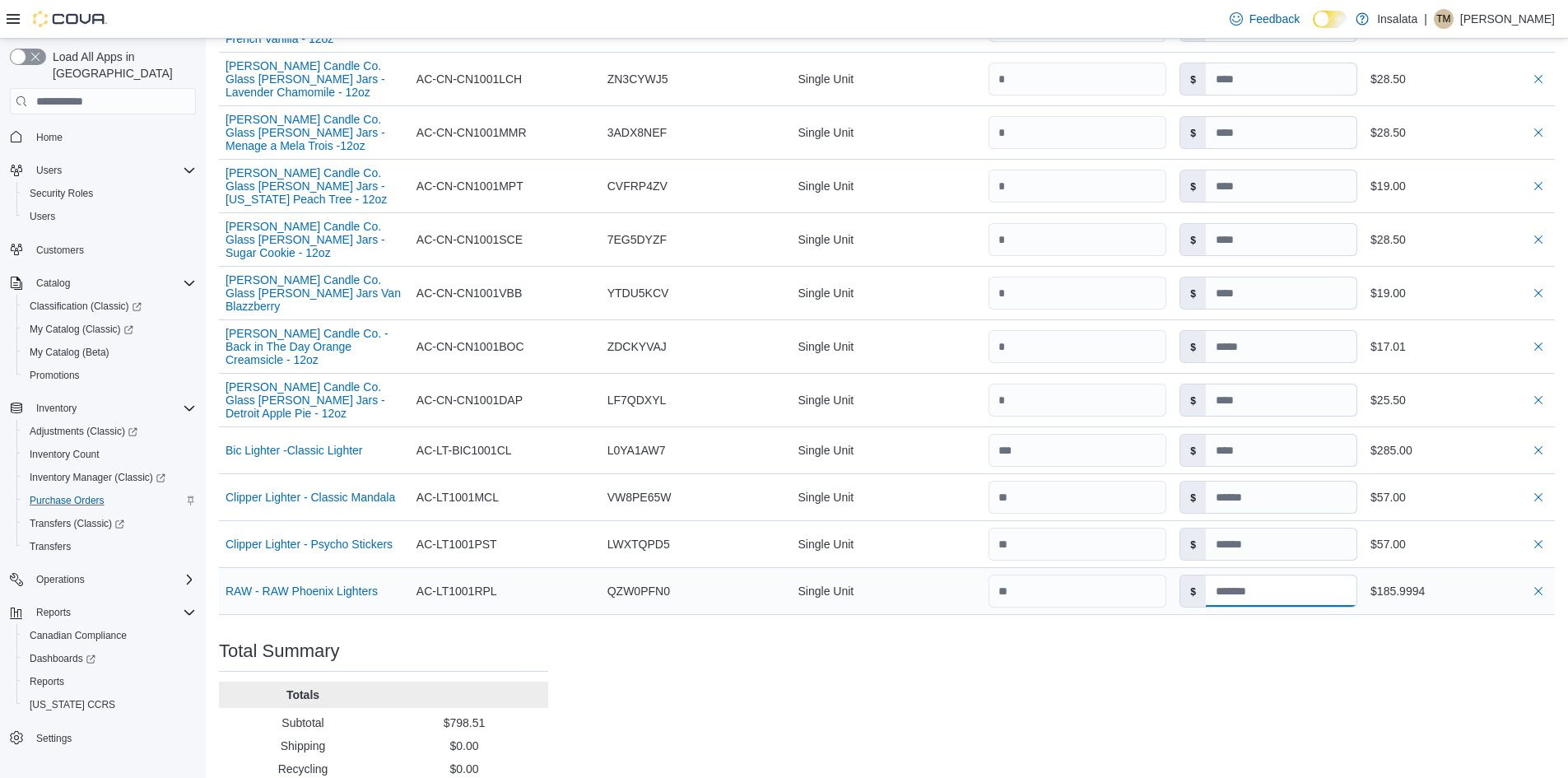
click at [1266, 576] on input at bounding box center [1281, 591] width 151 height 32
type input "******"
click at [1281, 529] on input at bounding box center [1281, 545] width 151 height 32
type input "******"
click at [1267, 576] on input "******" at bounding box center [1281, 591] width 151 height 32
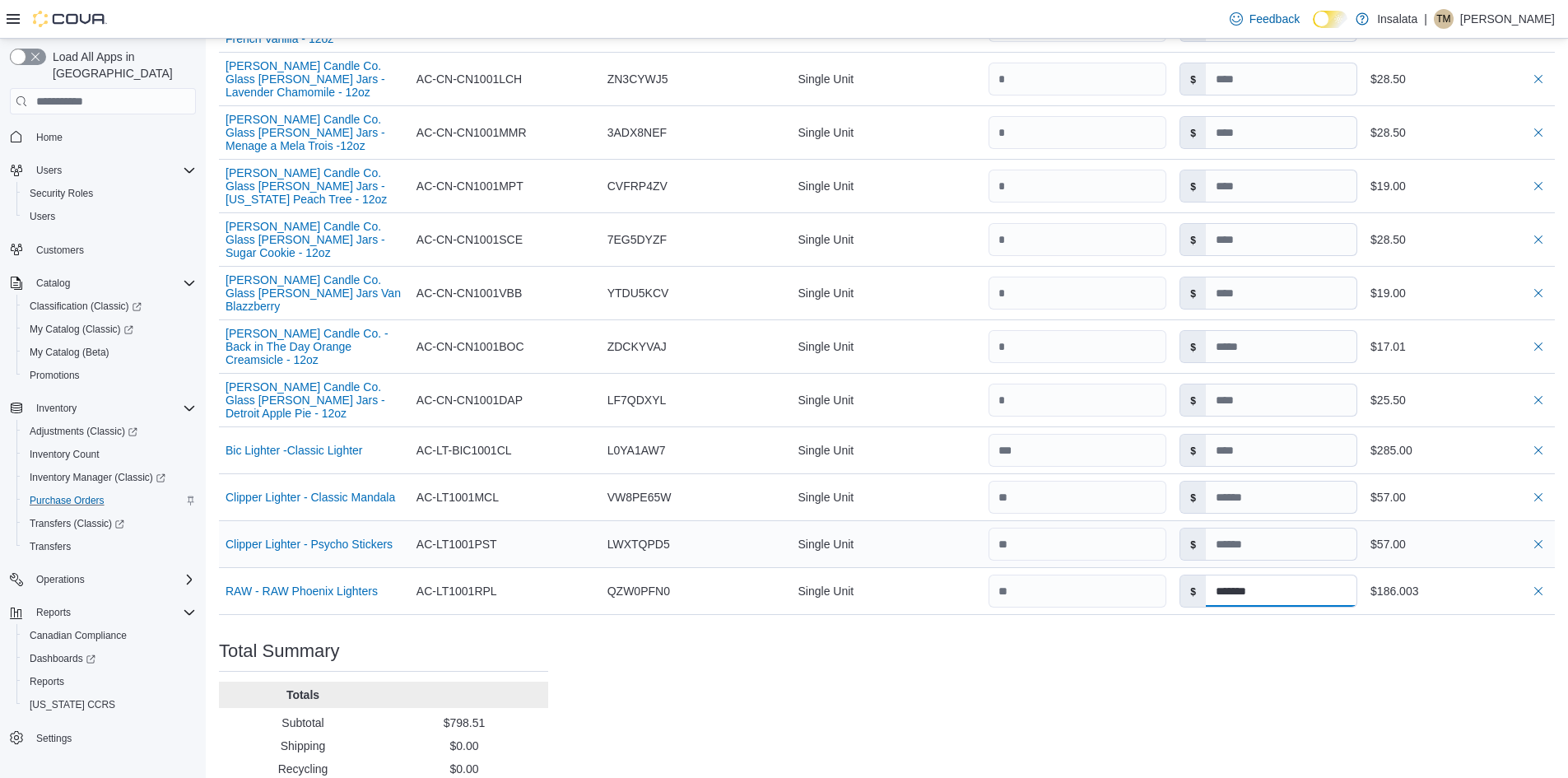
type input "*******"
click at [1284, 529] on input at bounding box center [1281, 545] width 151 height 32
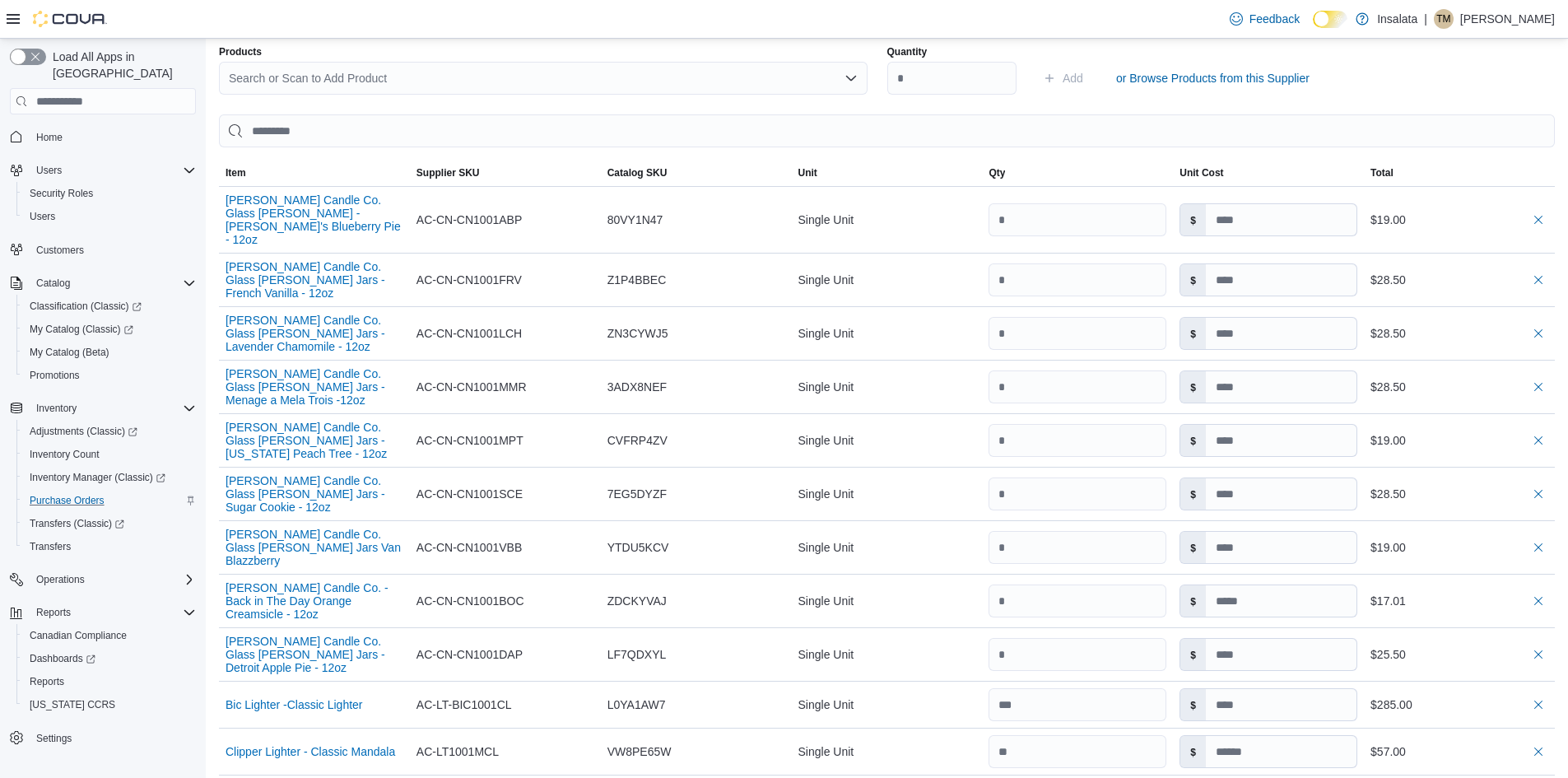
scroll to position [126, 0]
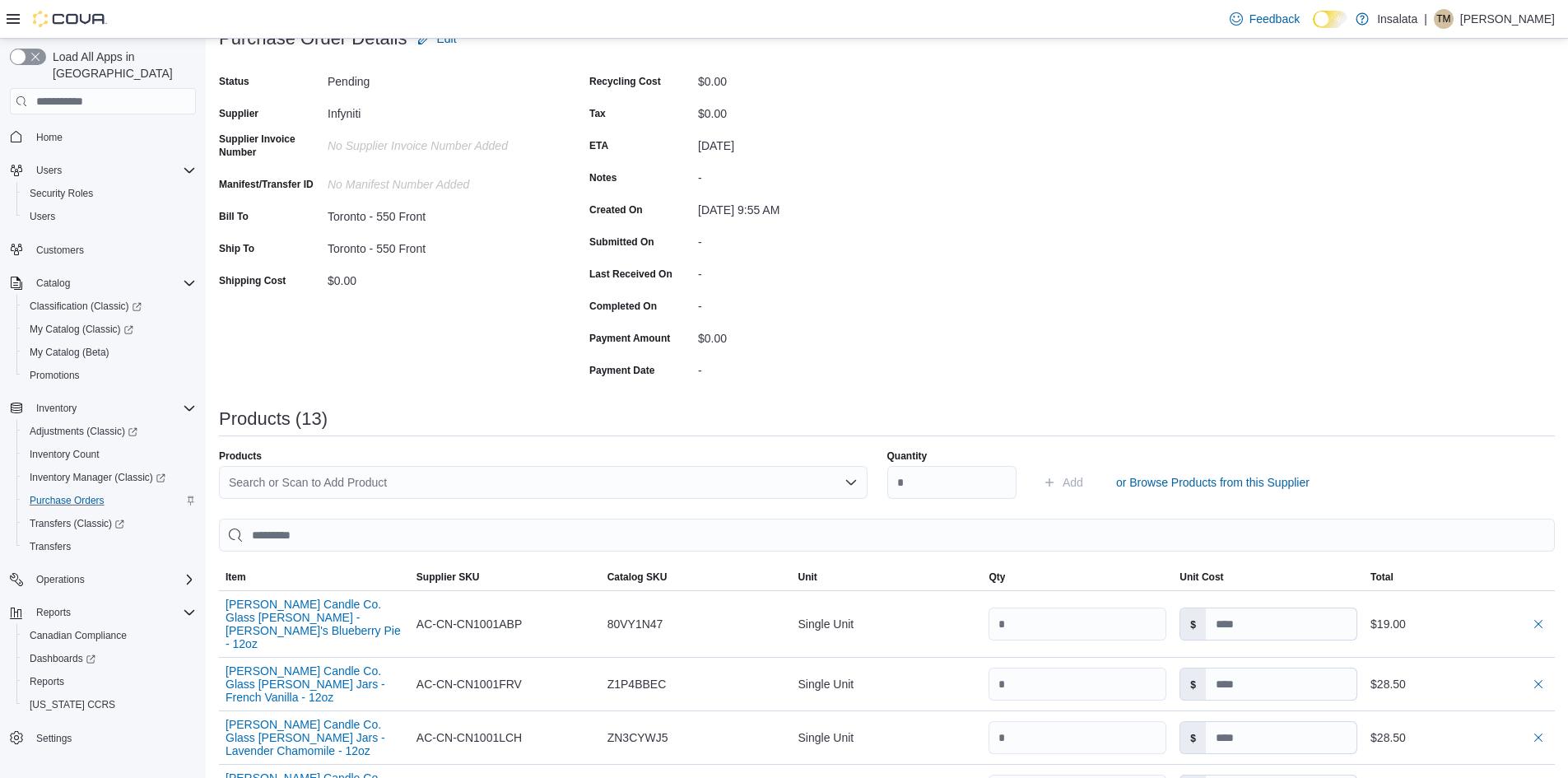
type input "*******"
click at [342, 483] on div "Search or Scan to Add Product" at bounding box center [543, 482] width 649 height 33
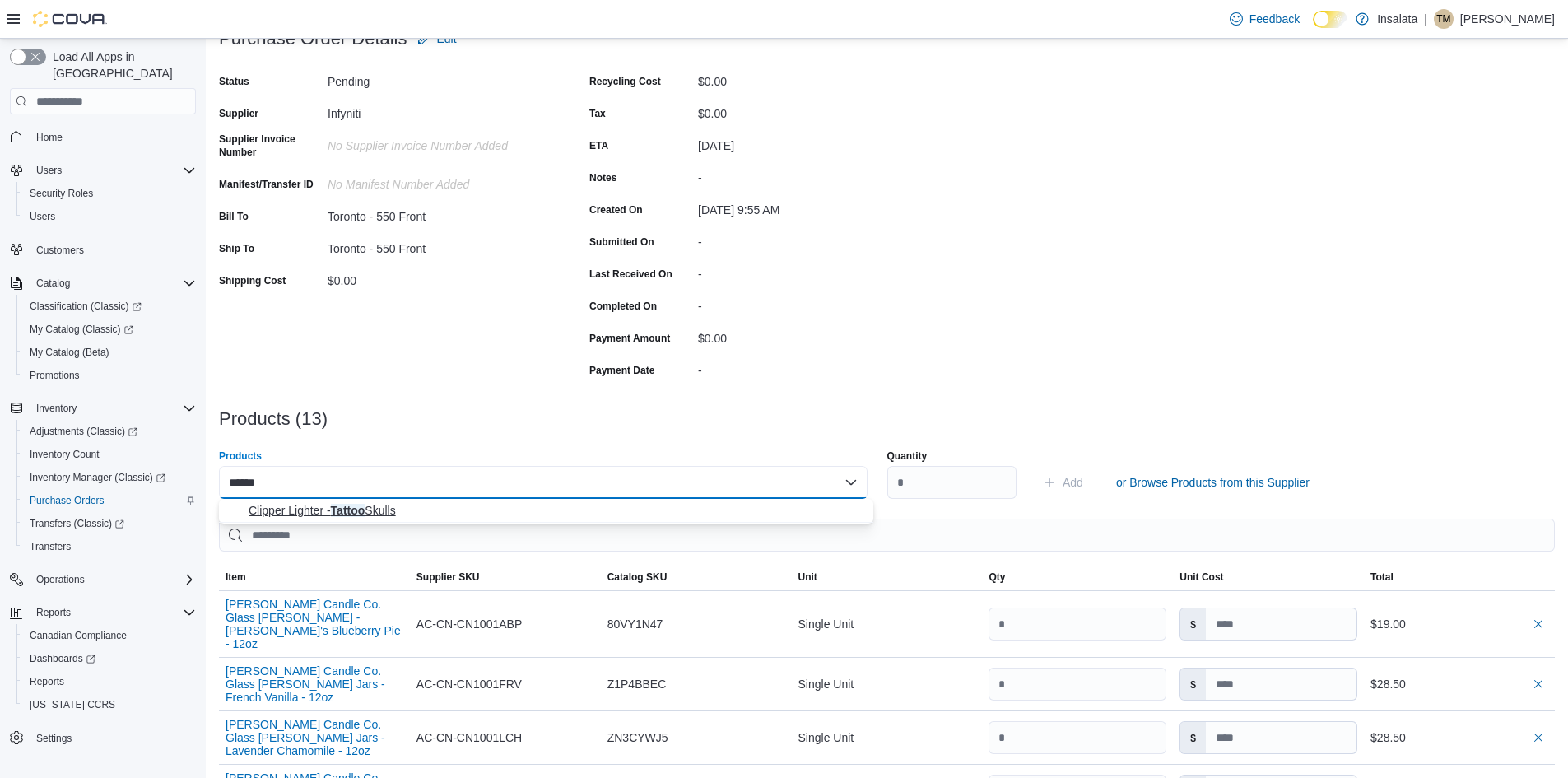
type input "******"
click at [360, 508] on span "Clipper Lighter - Tattoo Skulls" at bounding box center [556, 510] width 615 height 17
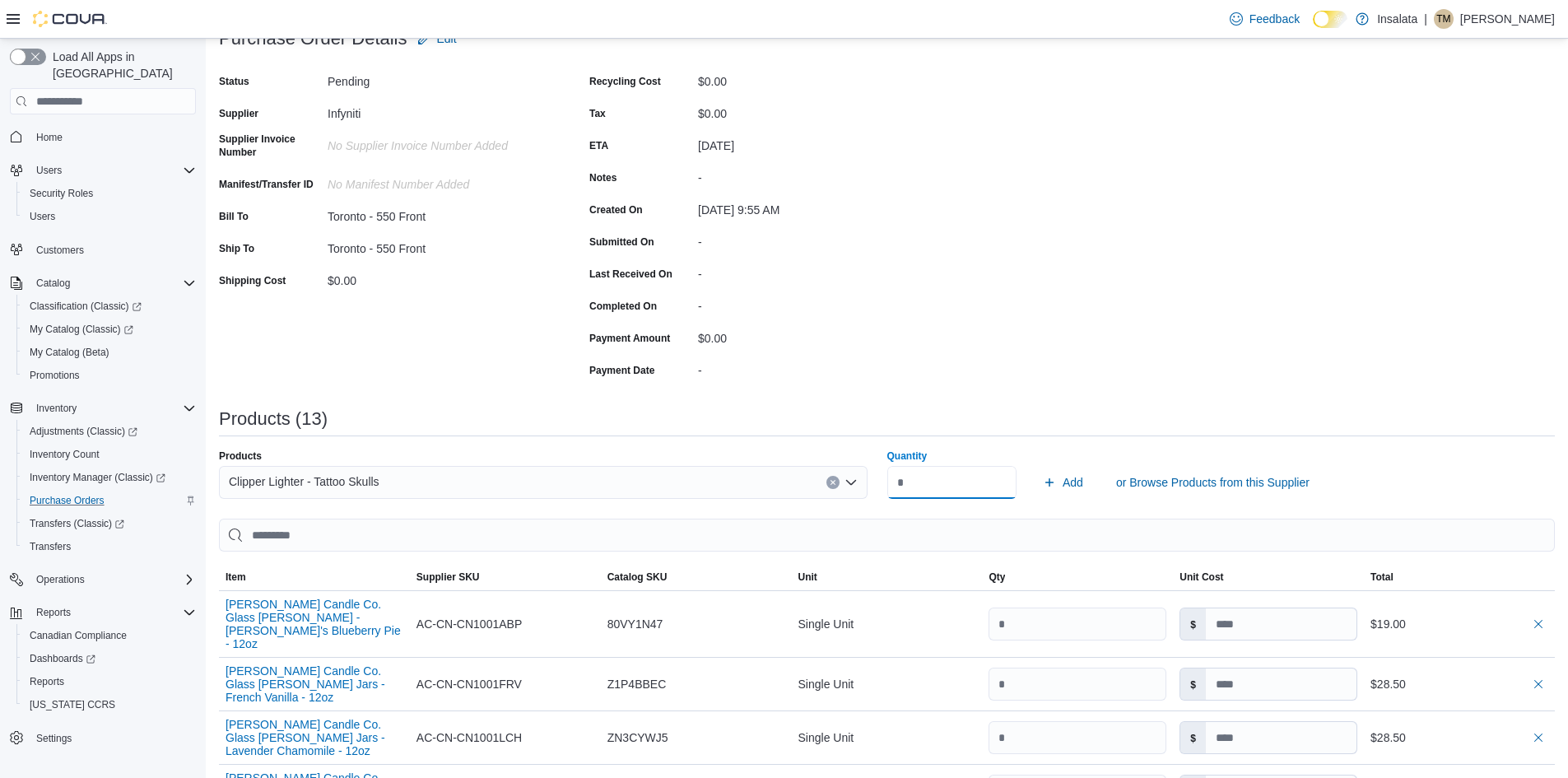
type input "**"
click at [1036, 466] on button "Add" at bounding box center [1063, 482] width 54 height 33
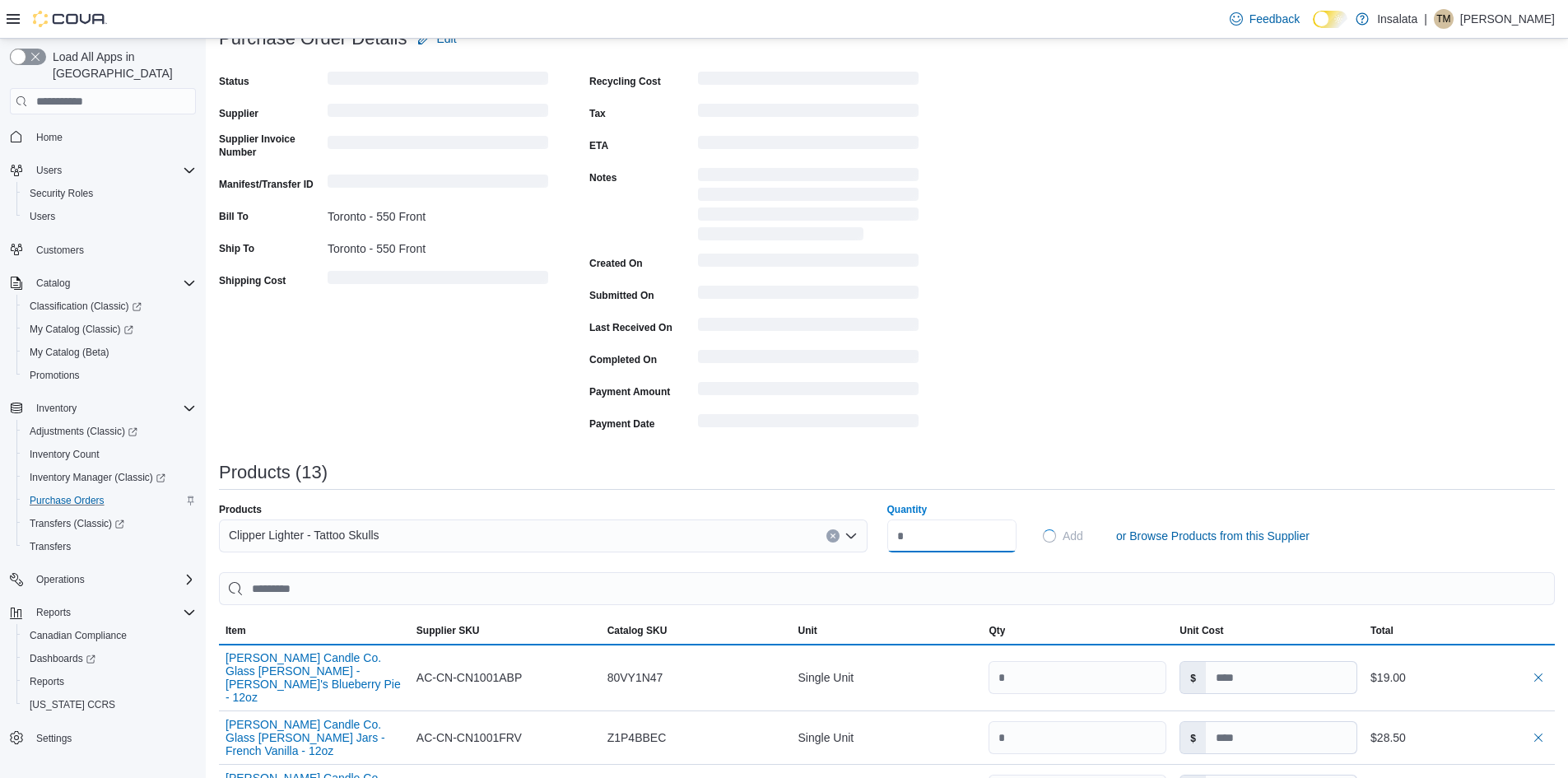
scroll to position [0, 0]
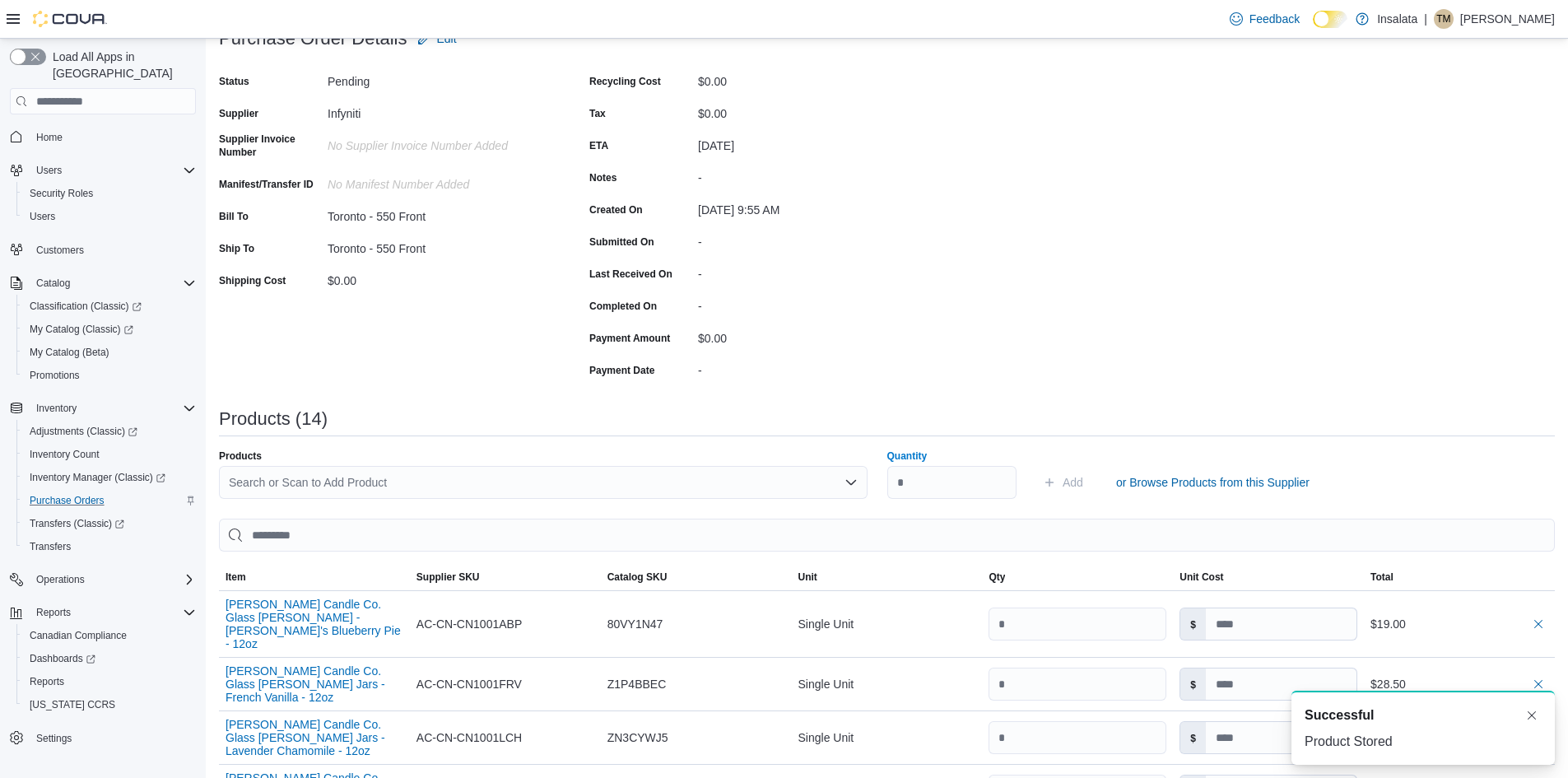
click at [414, 479] on div "Search or Scan to Add Product" at bounding box center [543, 482] width 649 height 33
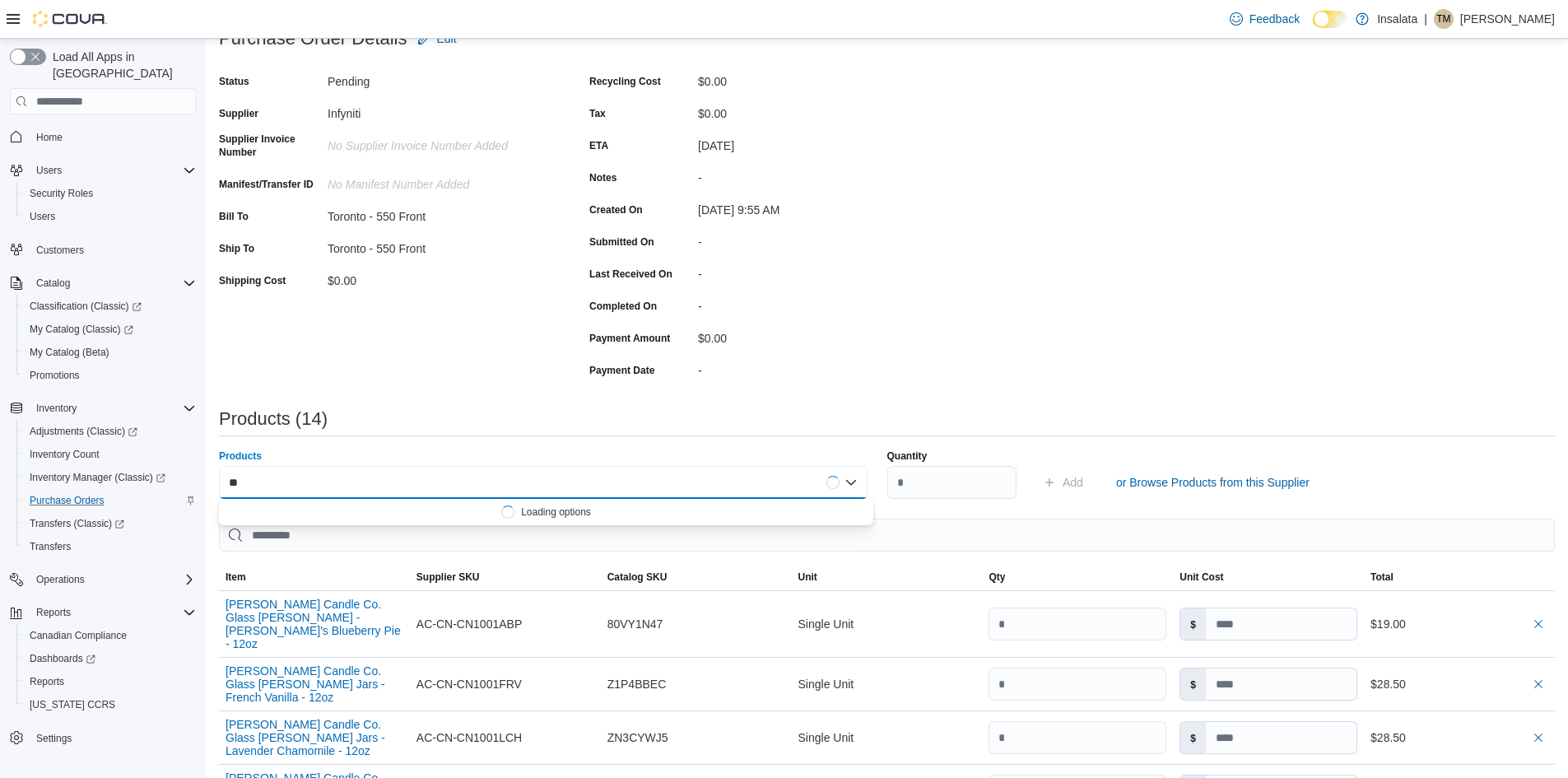
type input "*"
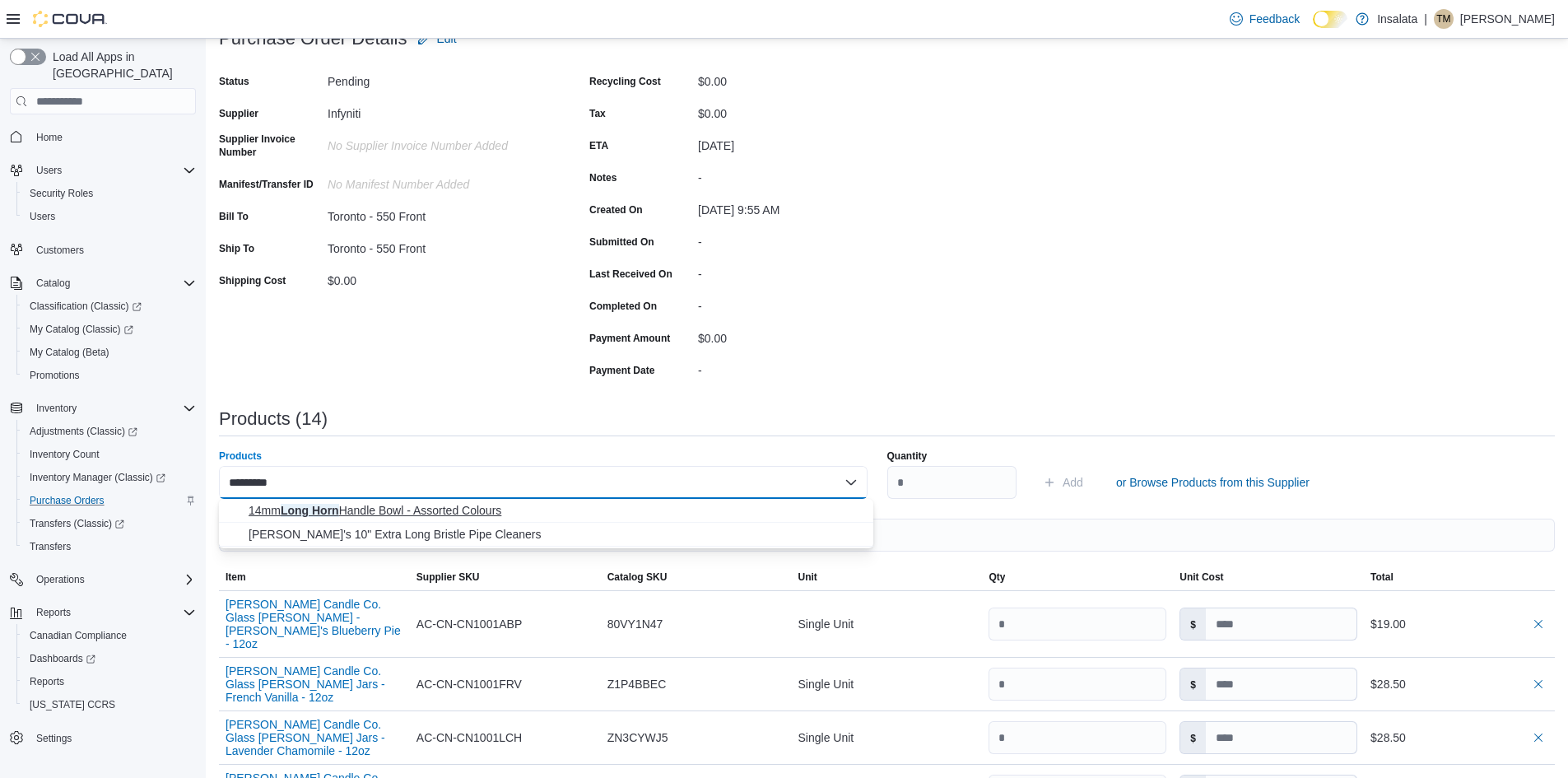
type input "*********"
click at [415, 508] on span "14mm Long Horn Handle Bowl - Assorted Colours" at bounding box center [556, 510] width 615 height 17
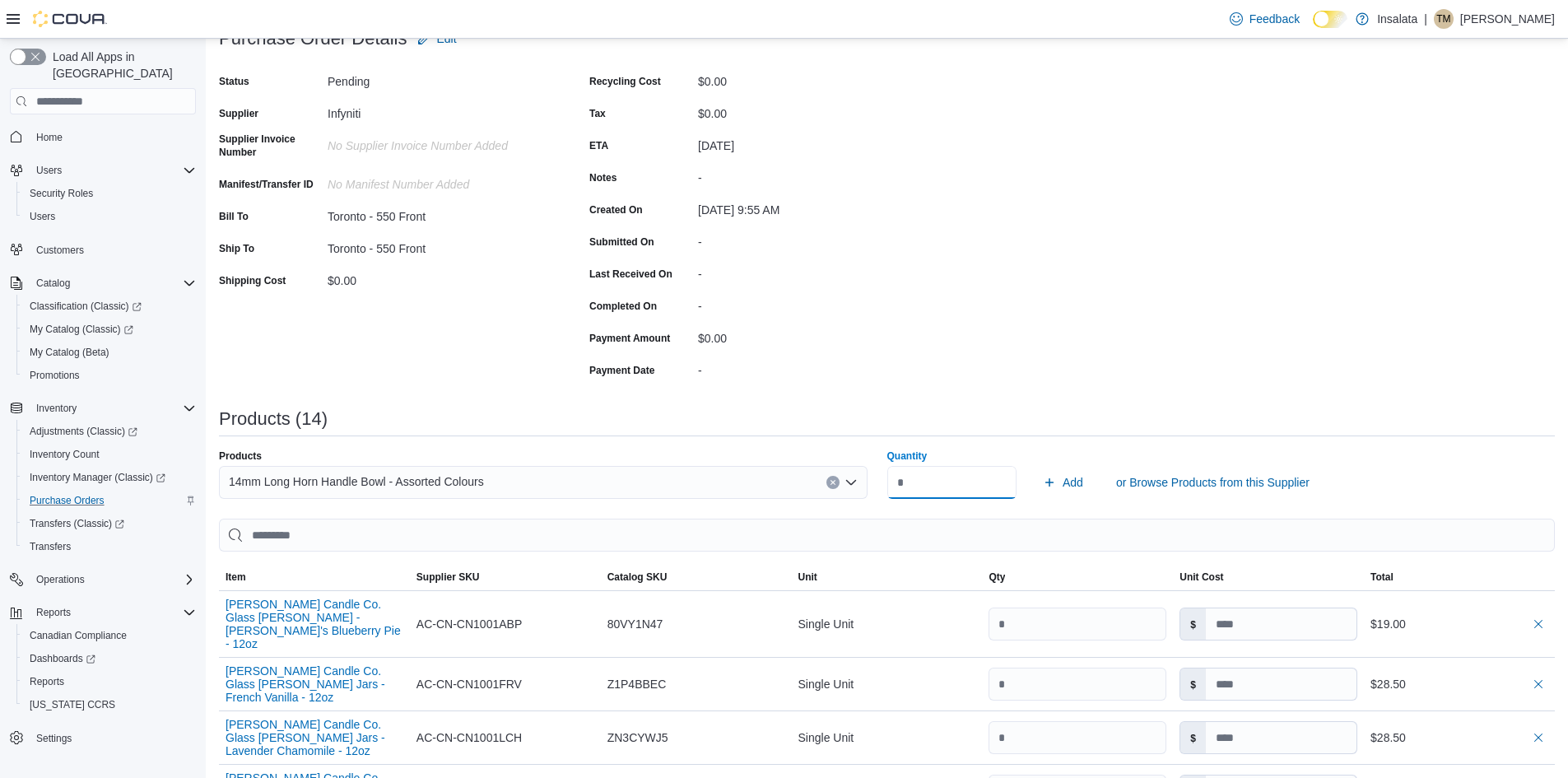
type input "**"
click at [1036, 466] on button "Add" at bounding box center [1063, 482] width 54 height 33
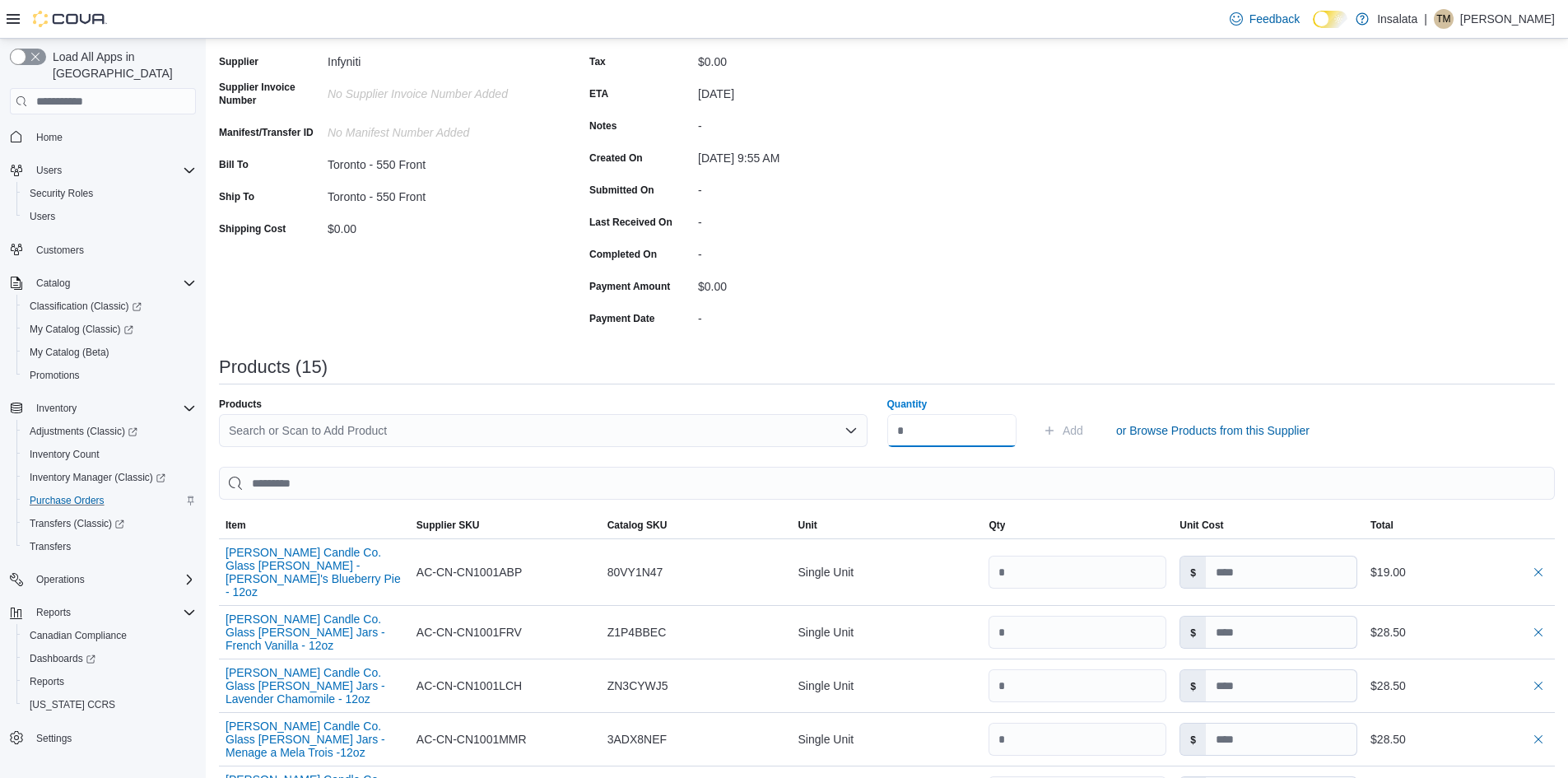
scroll to position [138, 0]
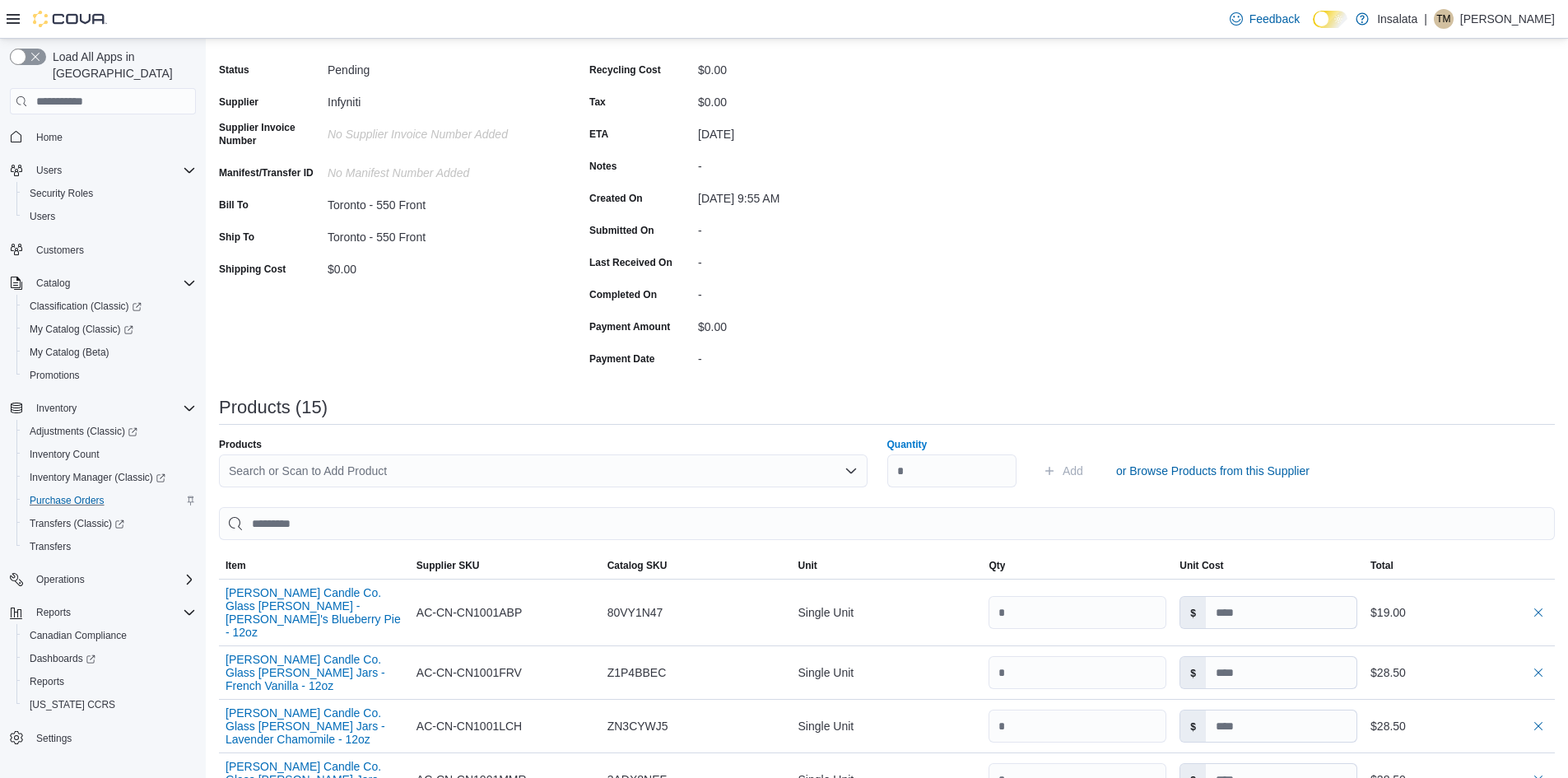
click at [322, 466] on div "Search or Scan to Add Product" at bounding box center [543, 470] width 649 height 33
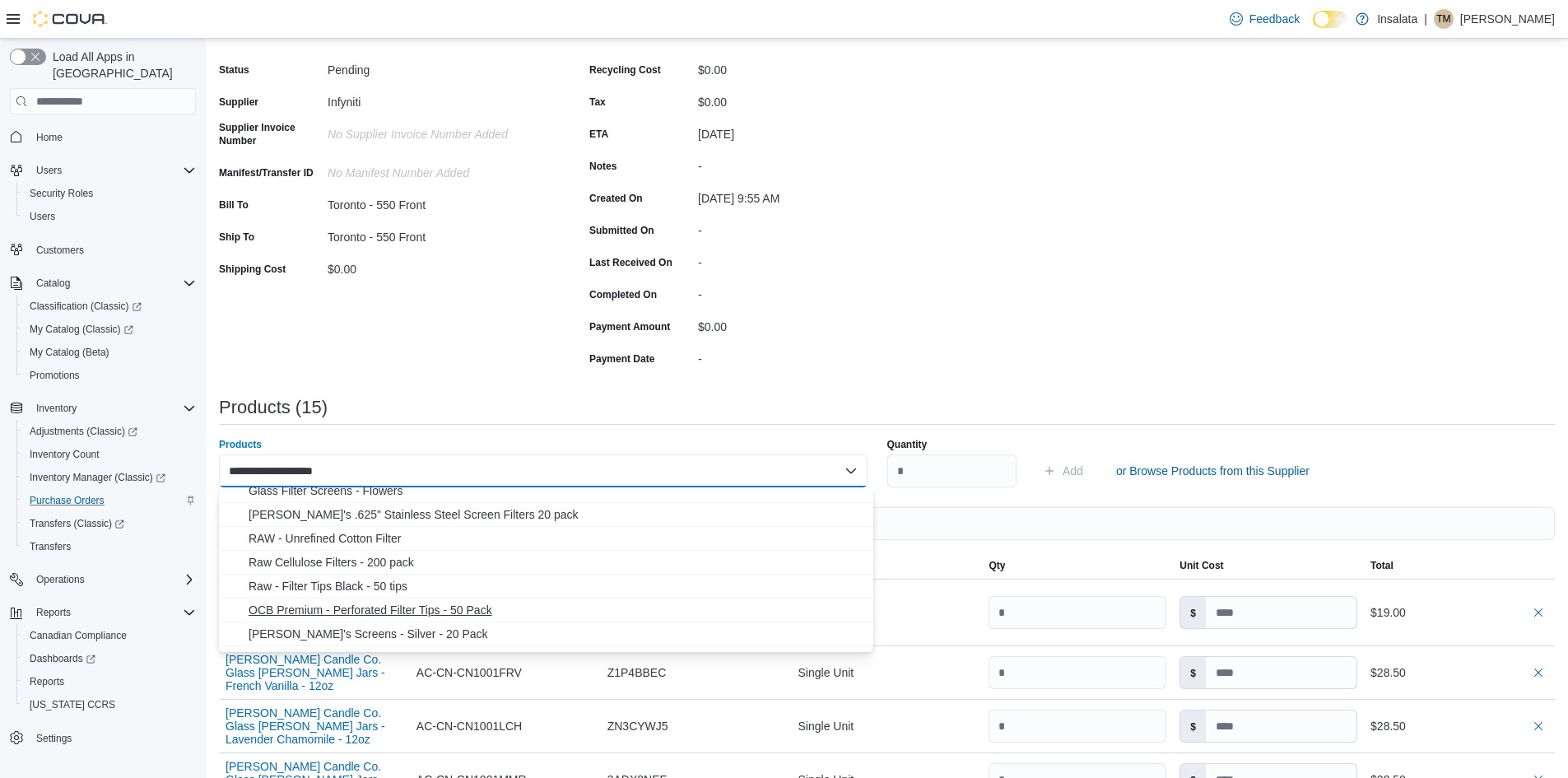
scroll to position [0, 0]
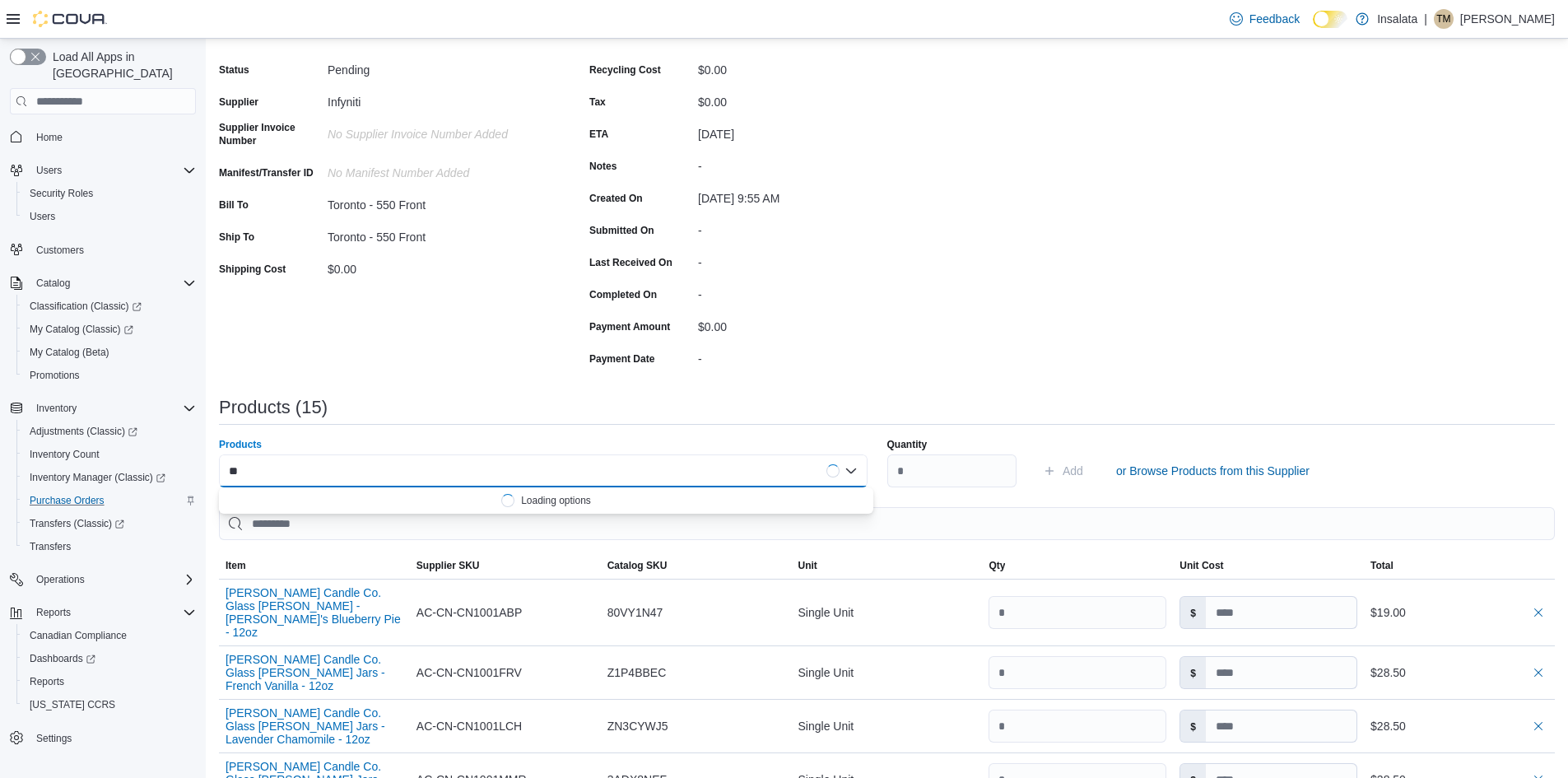
type input "*"
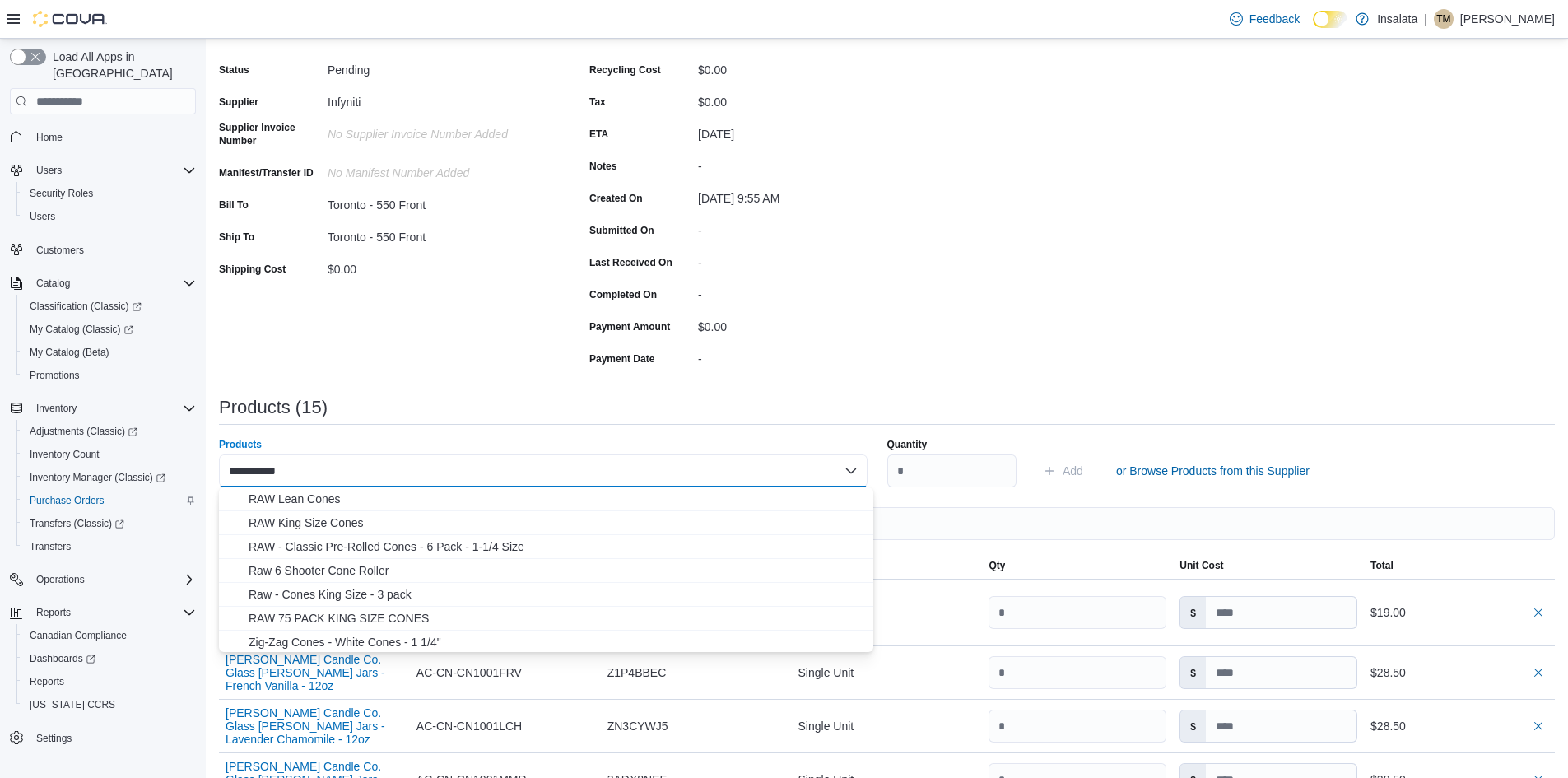
type input "**********"
click at [492, 549] on span "RAW - Classic Pre-Rolled Cones - 6 Pack - 1-1/4 Size" at bounding box center [556, 547] width 615 height 17
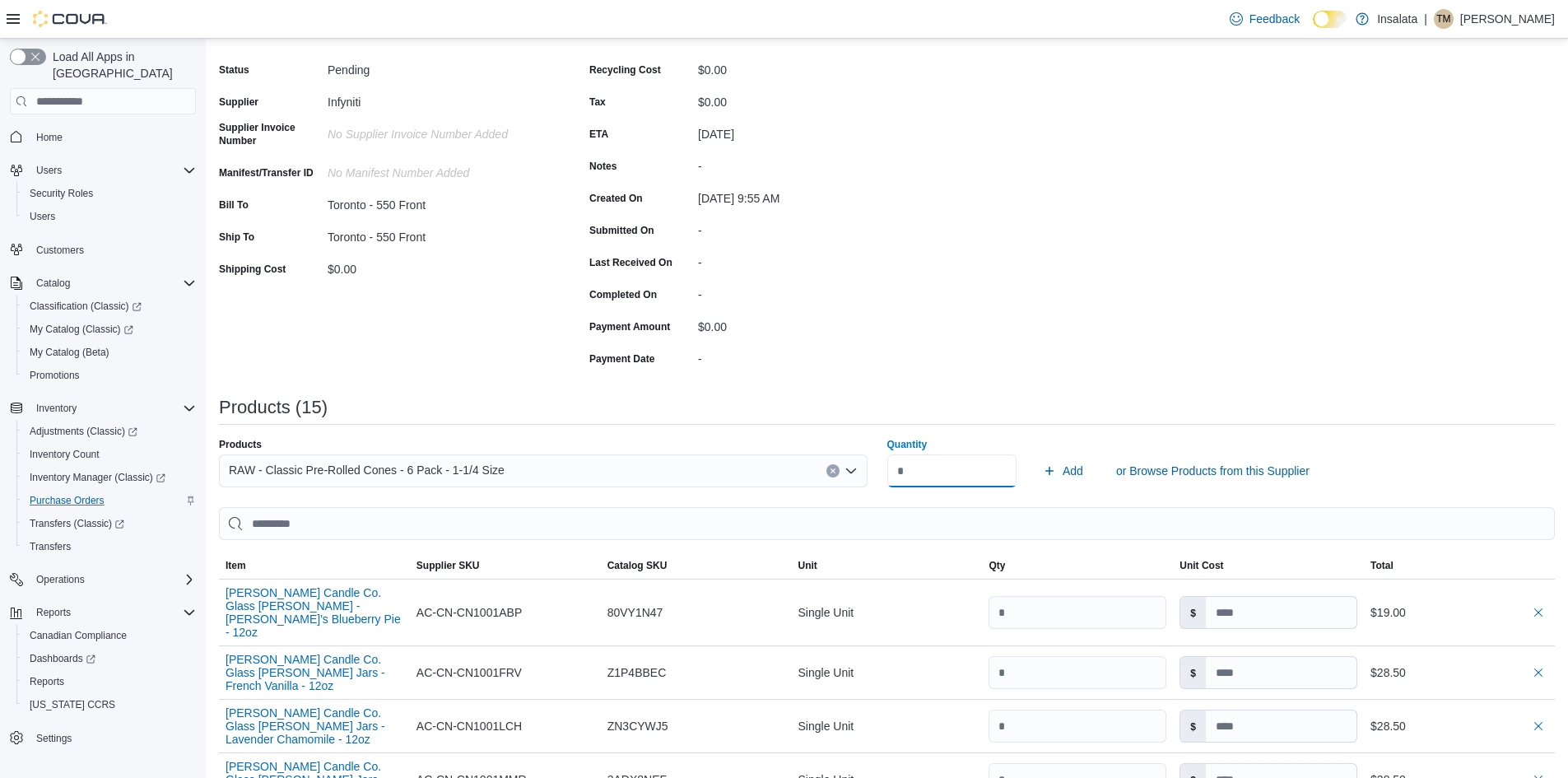
type input "*"
click at [1036, 454] on button "Add" at bounding box center [1063, 470] width 54 height 33
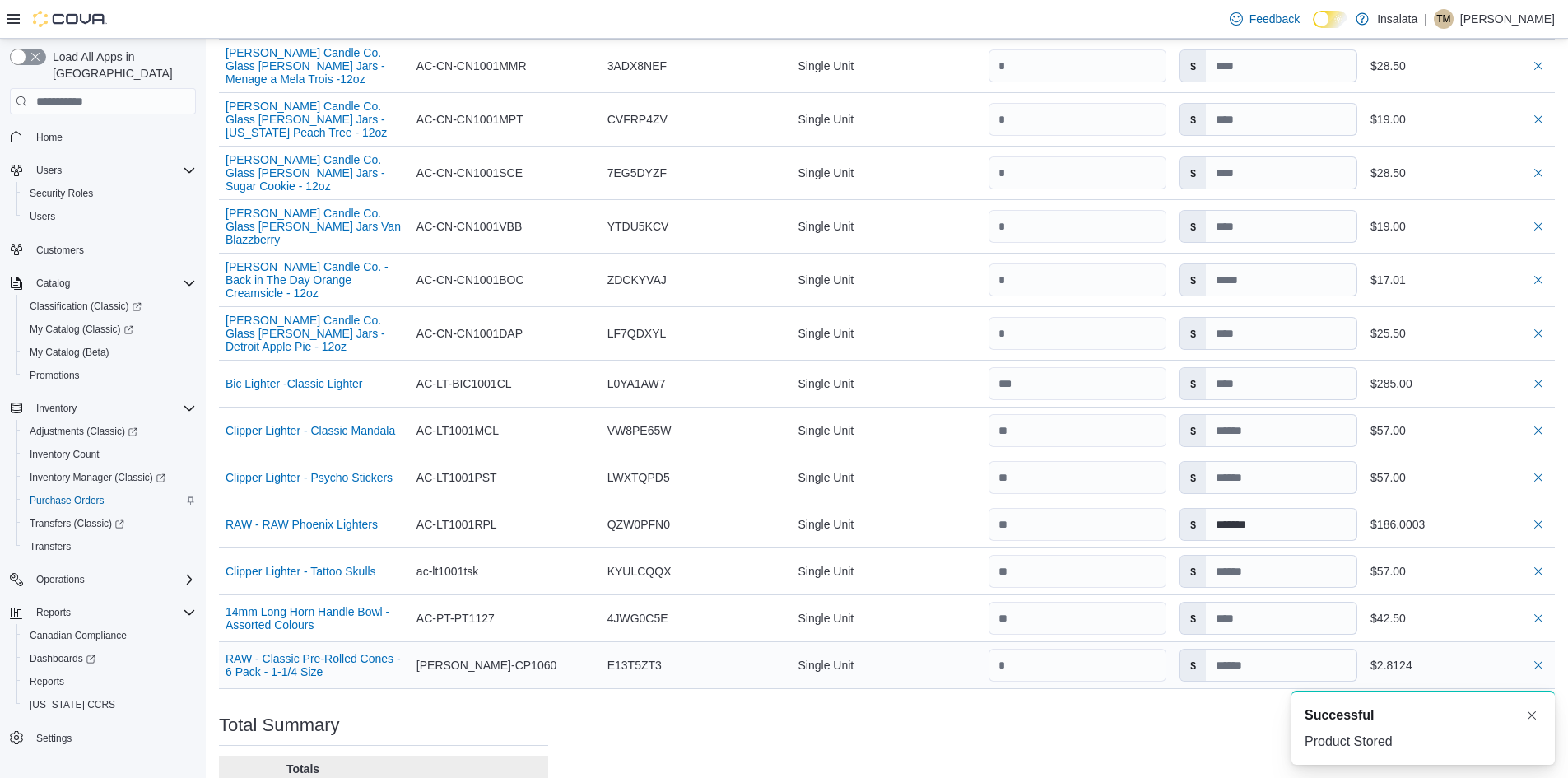
scroll to position [926, 0]
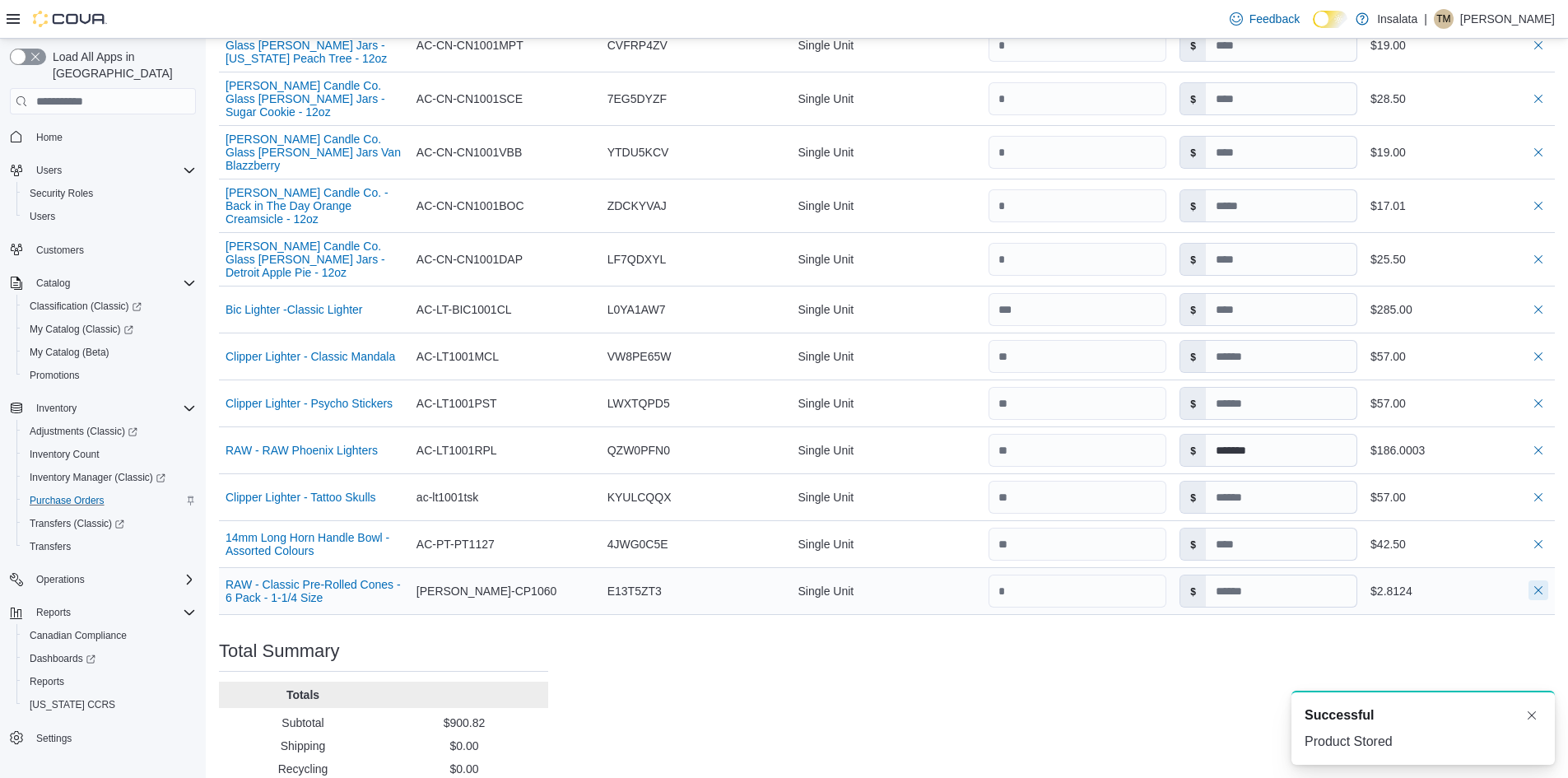
click at [1548, 581] on button "button" at bounding box center [1538, 590] width 20 height 20
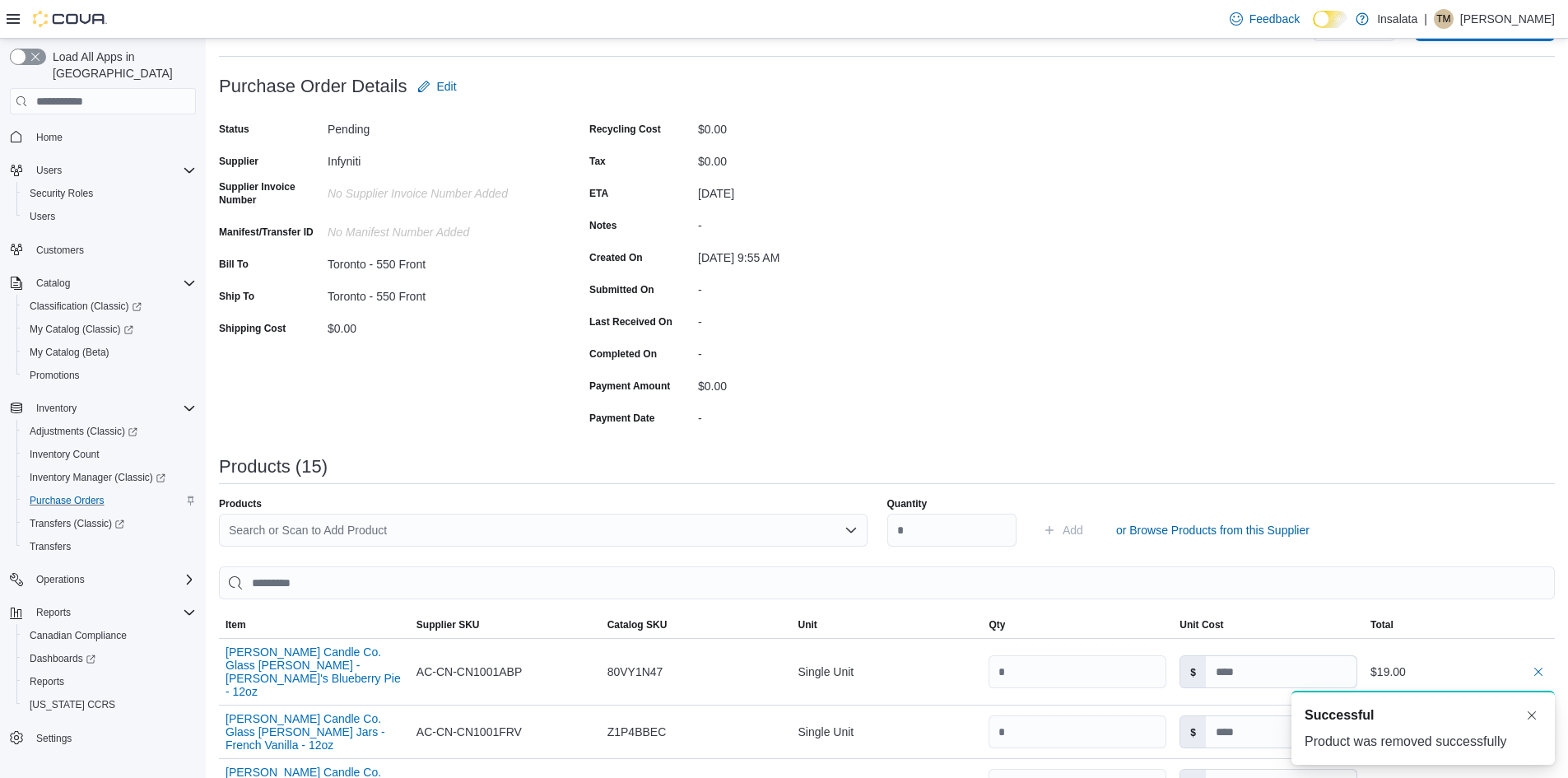
scroll to position [0, 0]
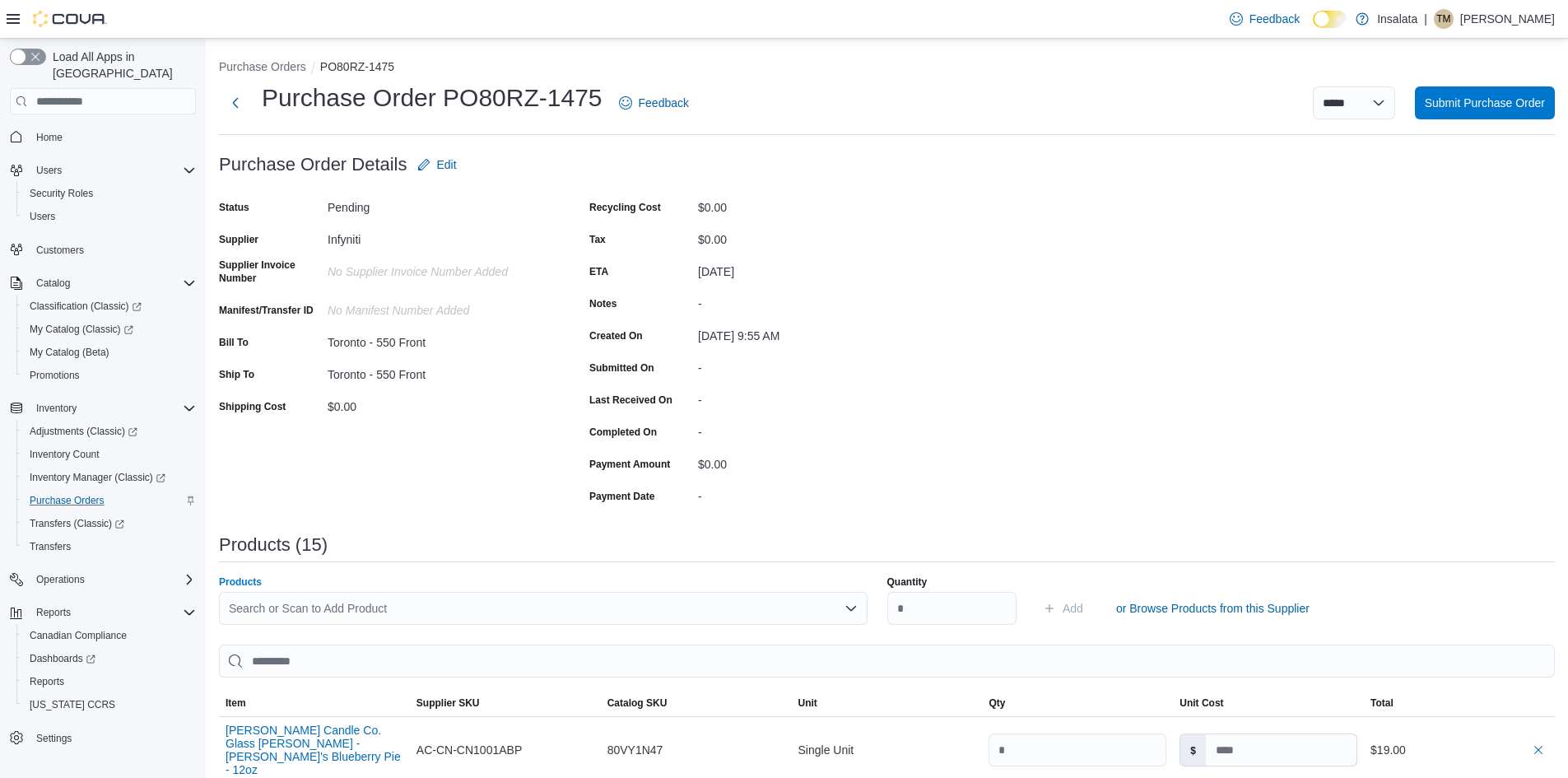
click at [376, 604] on div "Search or Scan to Add Product" at bounding box center [543, 608] width 649 height 33
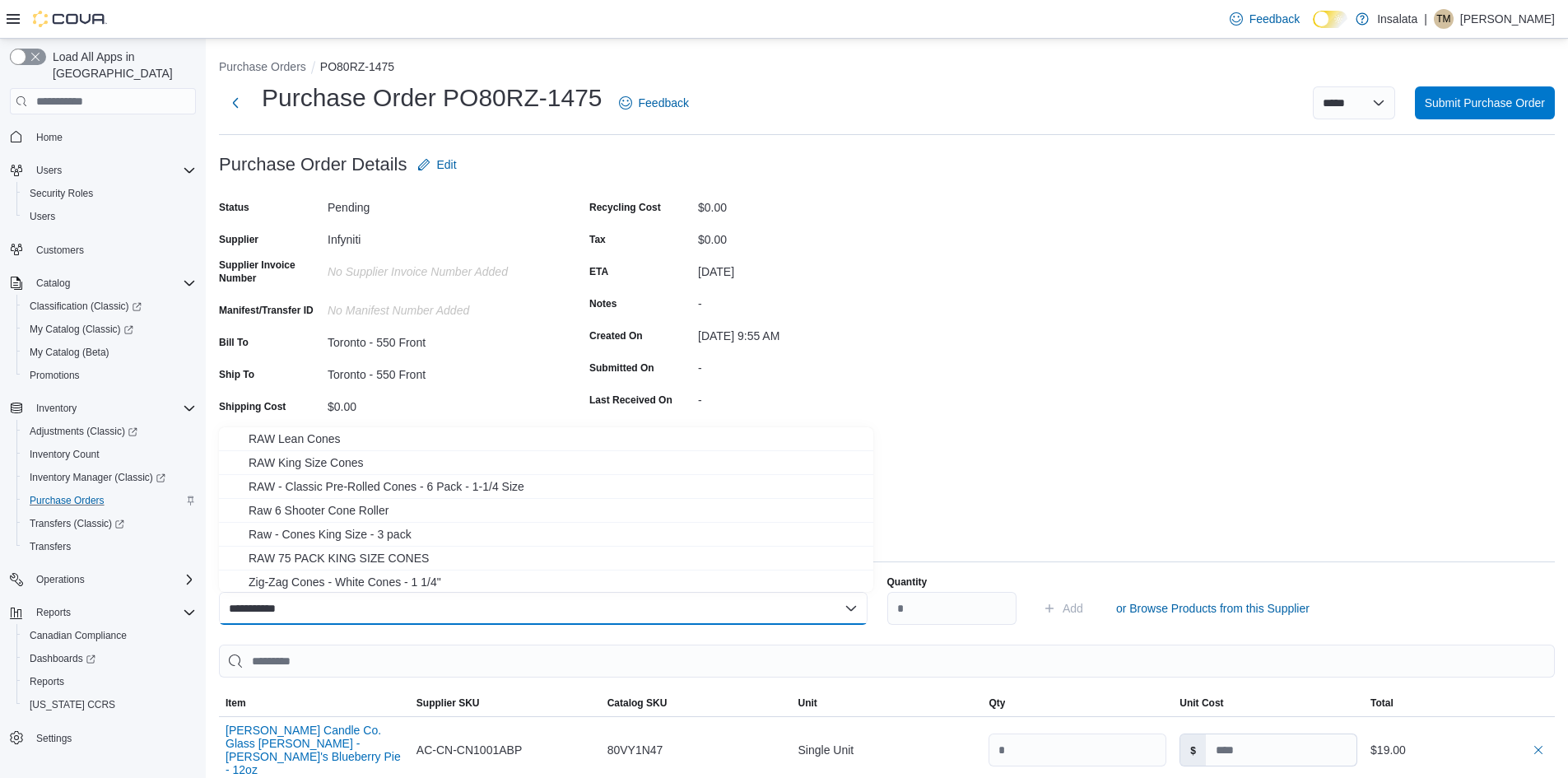
type input "**********"
click at [623, 477] on button "RAW - Classic Pre-Rolled Cones - 6 Pack - 1-1/4 Size" at bounding box center [546, 487] width 655 height 24
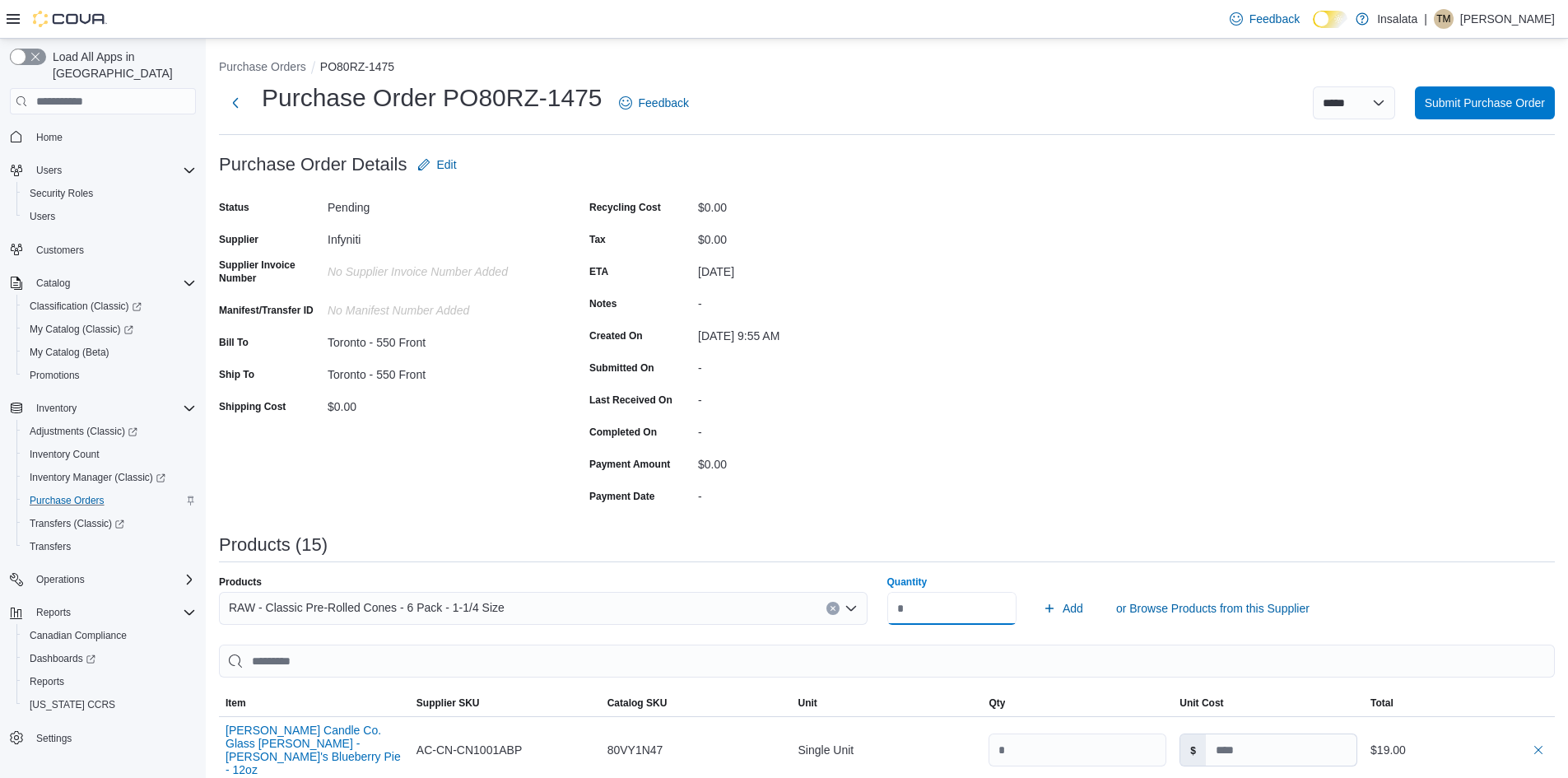
type input "**"
click at [1036, 592] on button "Add" at bounding box center [1063, 608] width 54 height 33
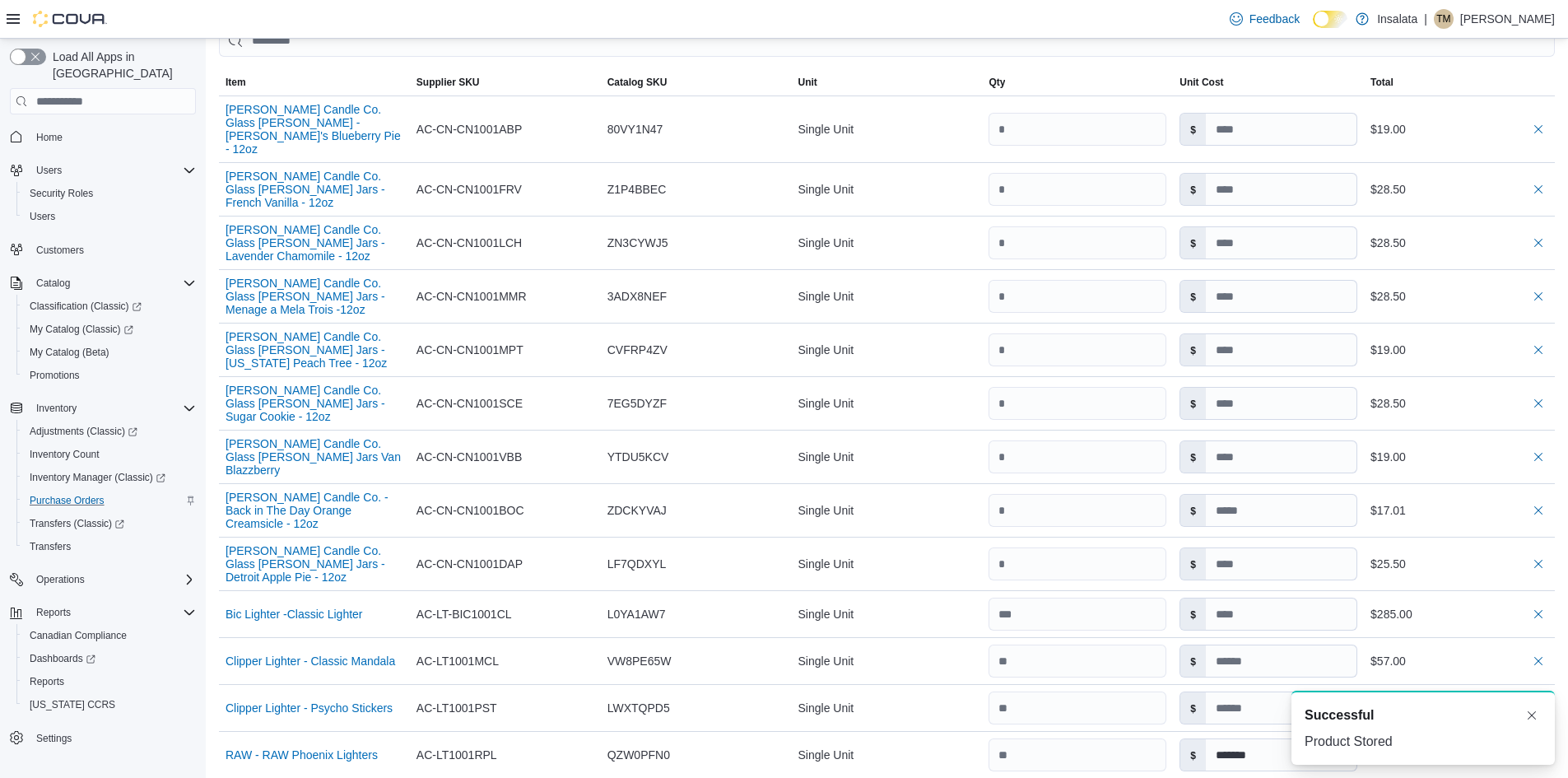
scroll to position [926, 0]
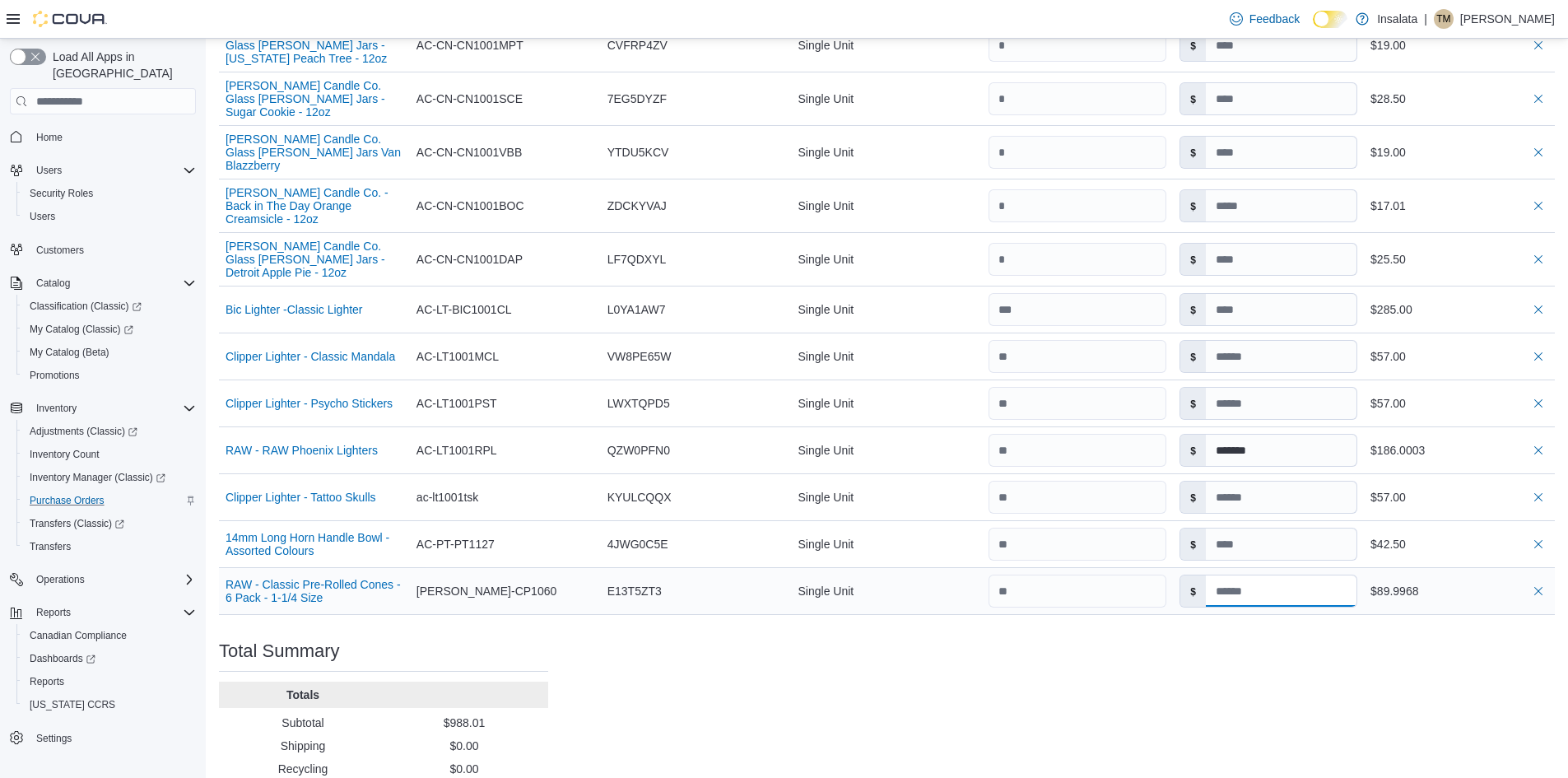
click at [1266, 576] on input at bounding box center [1281, 591] width 151 height 32
click at [1265, 576] on input at bounding box center [1281, 591] width 151 height 32
type input "******"
click at [1088, 575] on input "number" at bounding box center [1077, 590] width 178 height 33
click at [1266, 576] on input at bounding box center [1281, 591] width 151 height 32
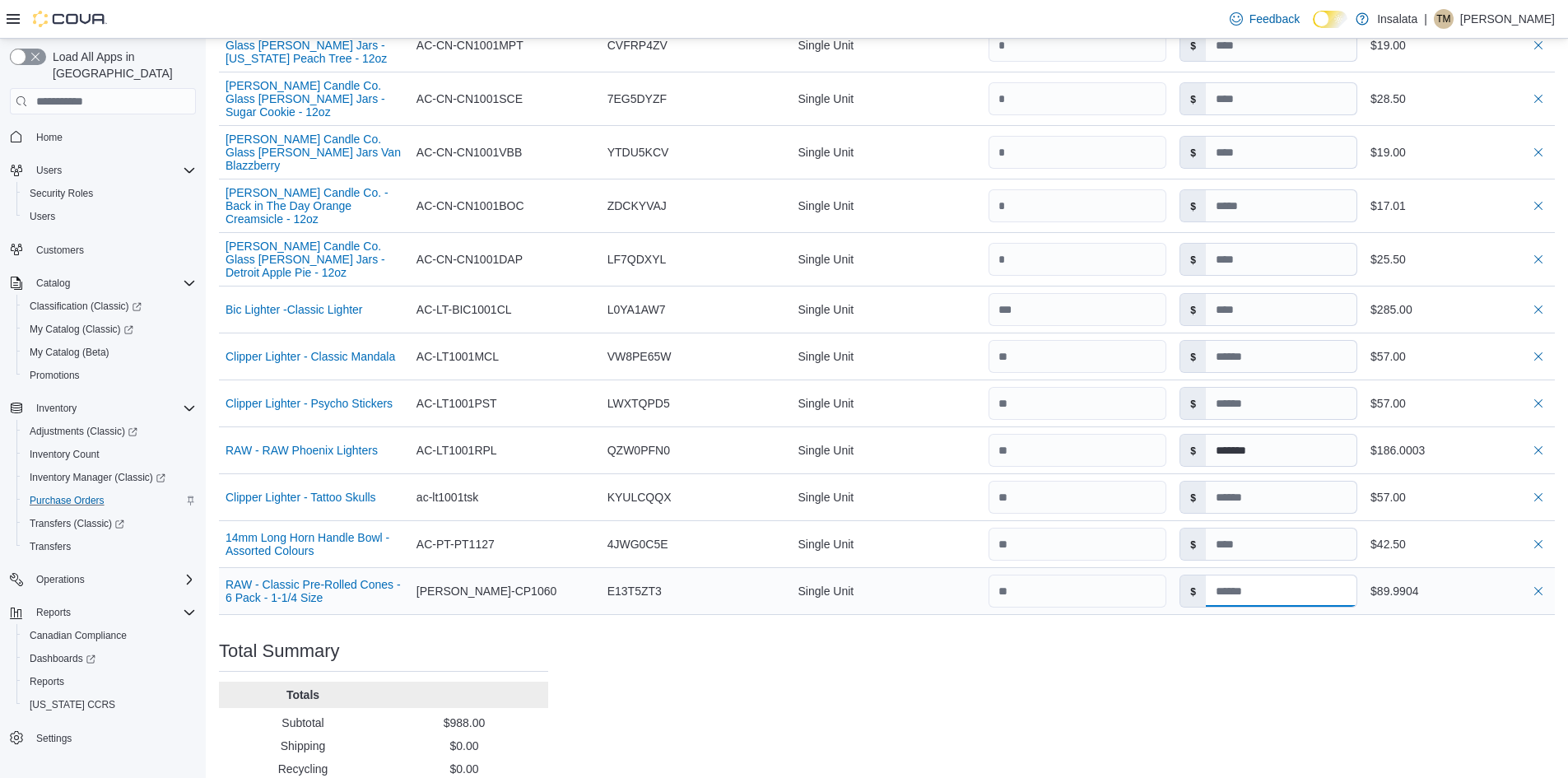
click at [1263, 576] on input at bounding box center [1281, 591] width 151 height 32
type input "******"
click at [1268, 576] on input at bounding box center [1281, 591] width 151 height 32
click at [1266, 576] on input at bounding box center [1281, 591] width 151 height 32
type input "*"
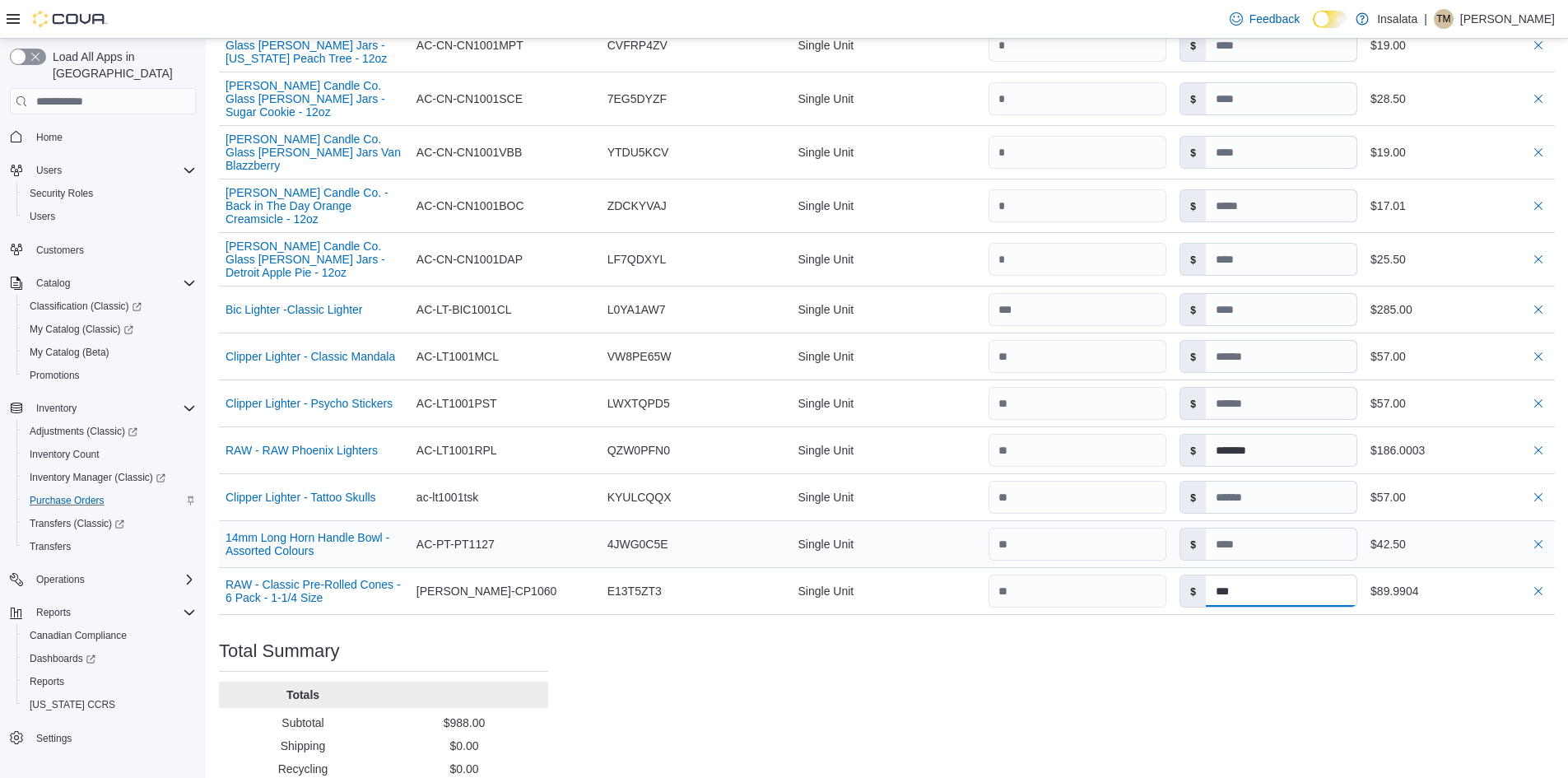
type input "***"
click at [1067, 528] on input "number" at bounding box center [1077, 544] width 178 height 33
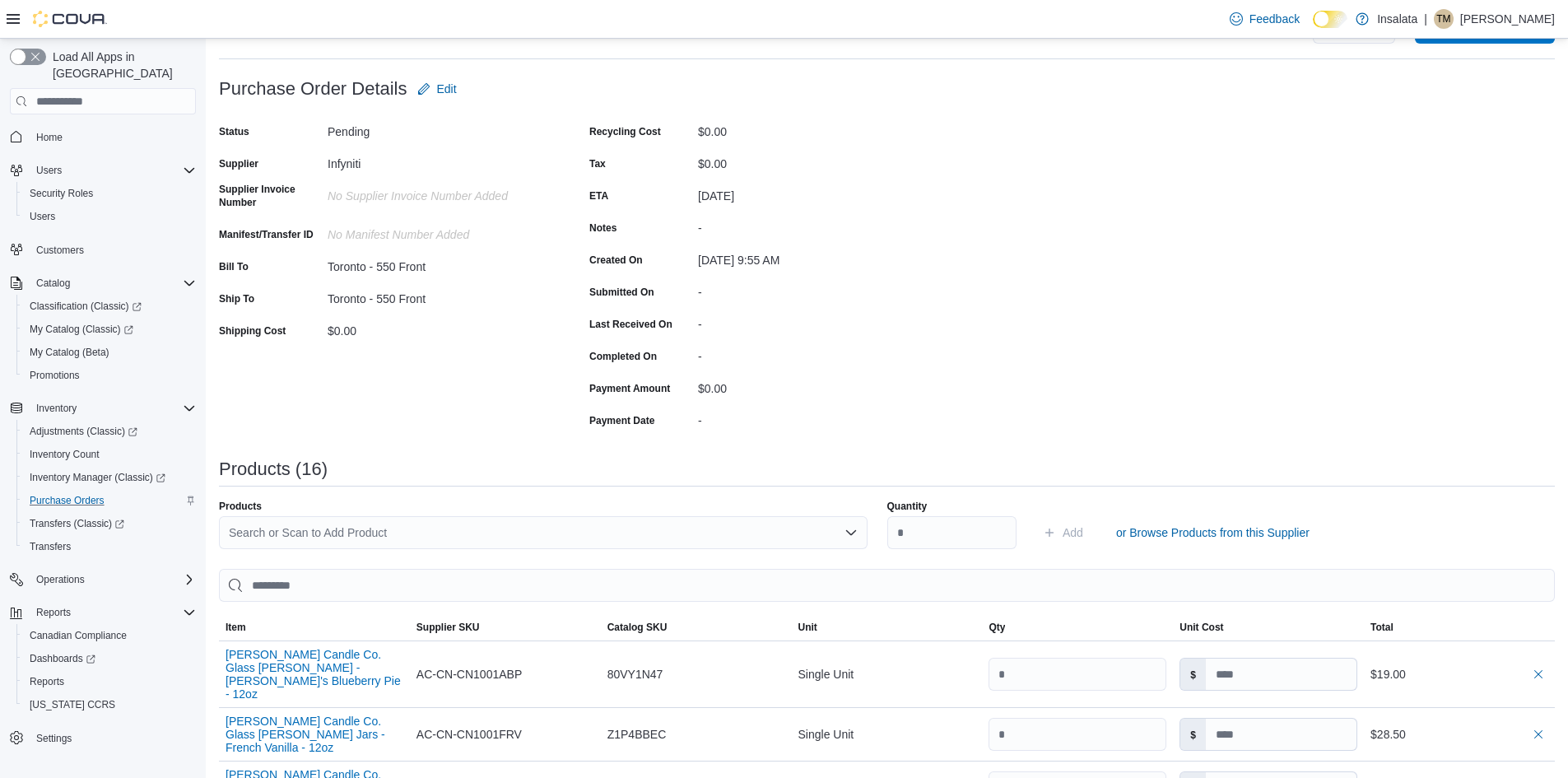
scroll to position [0, 0]
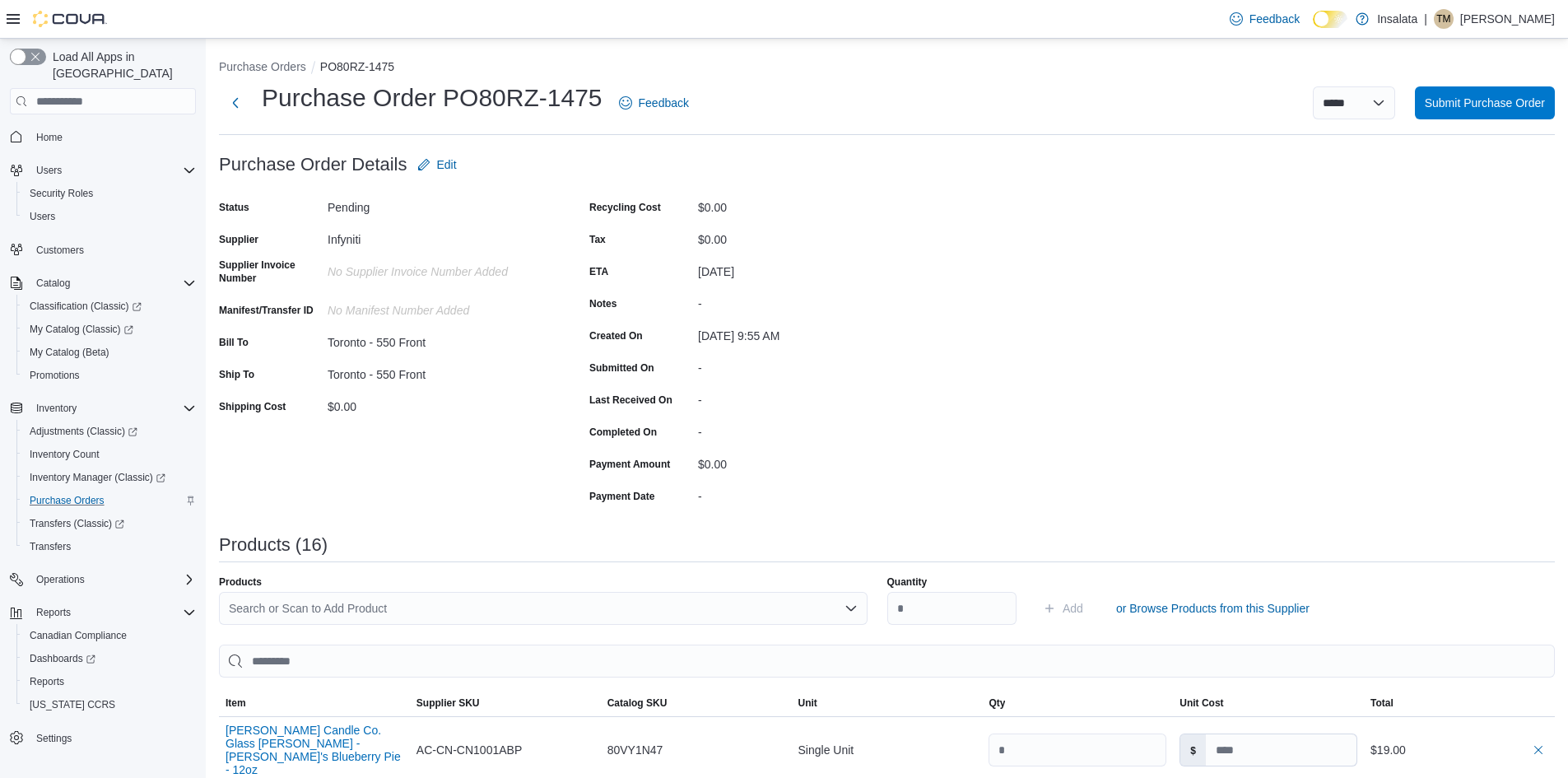
drag, startPoint x: 339, startPoint y: 614, endPoint x: 341, endPoint y: 600, distance: 14.1
click at [339, 613] on div "Search or Scan to Add Product" at bounding box center [543, 608] width 649 height 33
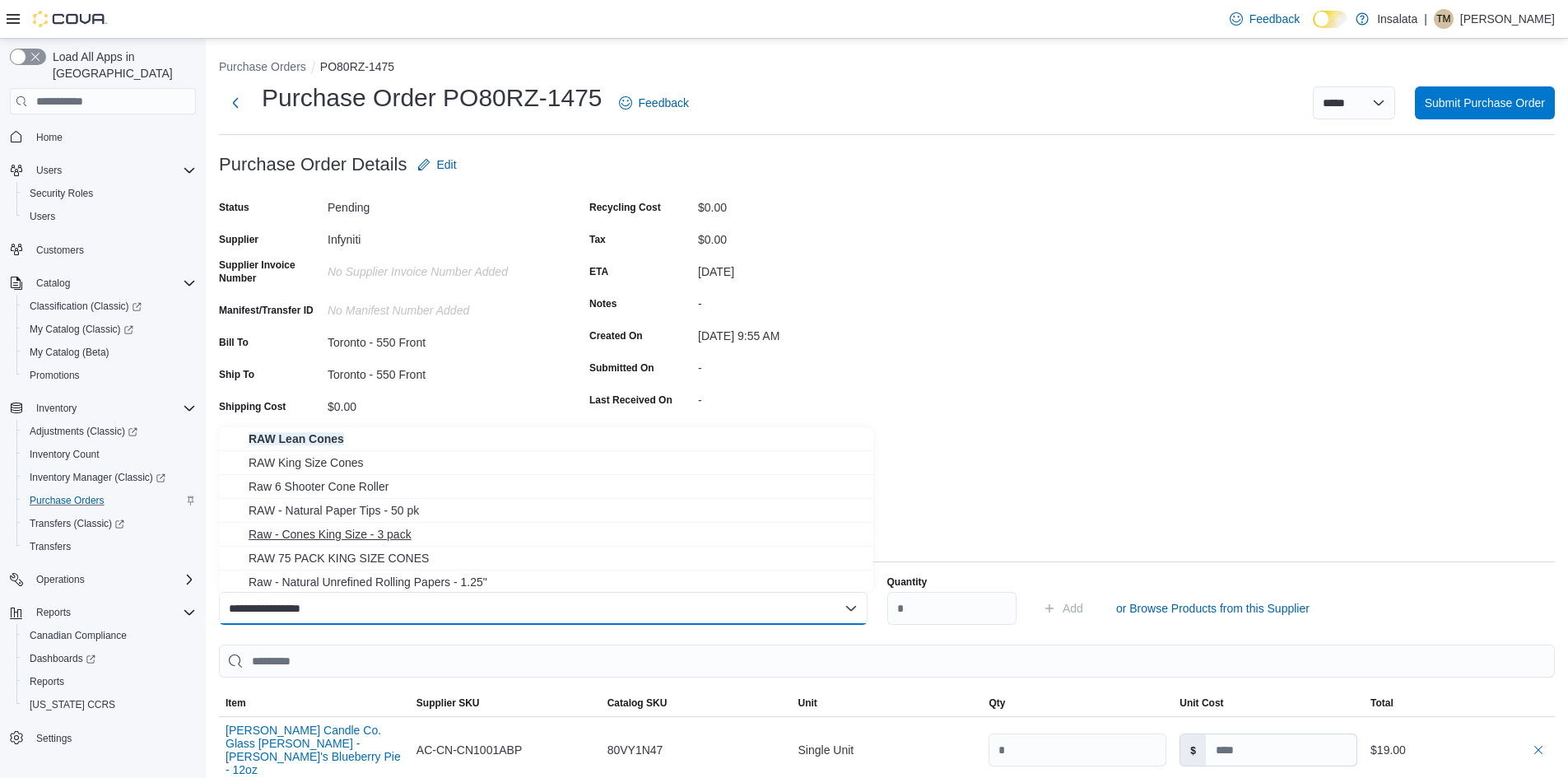
type input "**********"
click at [360, 534] on span "Raw - Cones King Size - 3 pack" at bounding box center [556, 534] width 615 height 17
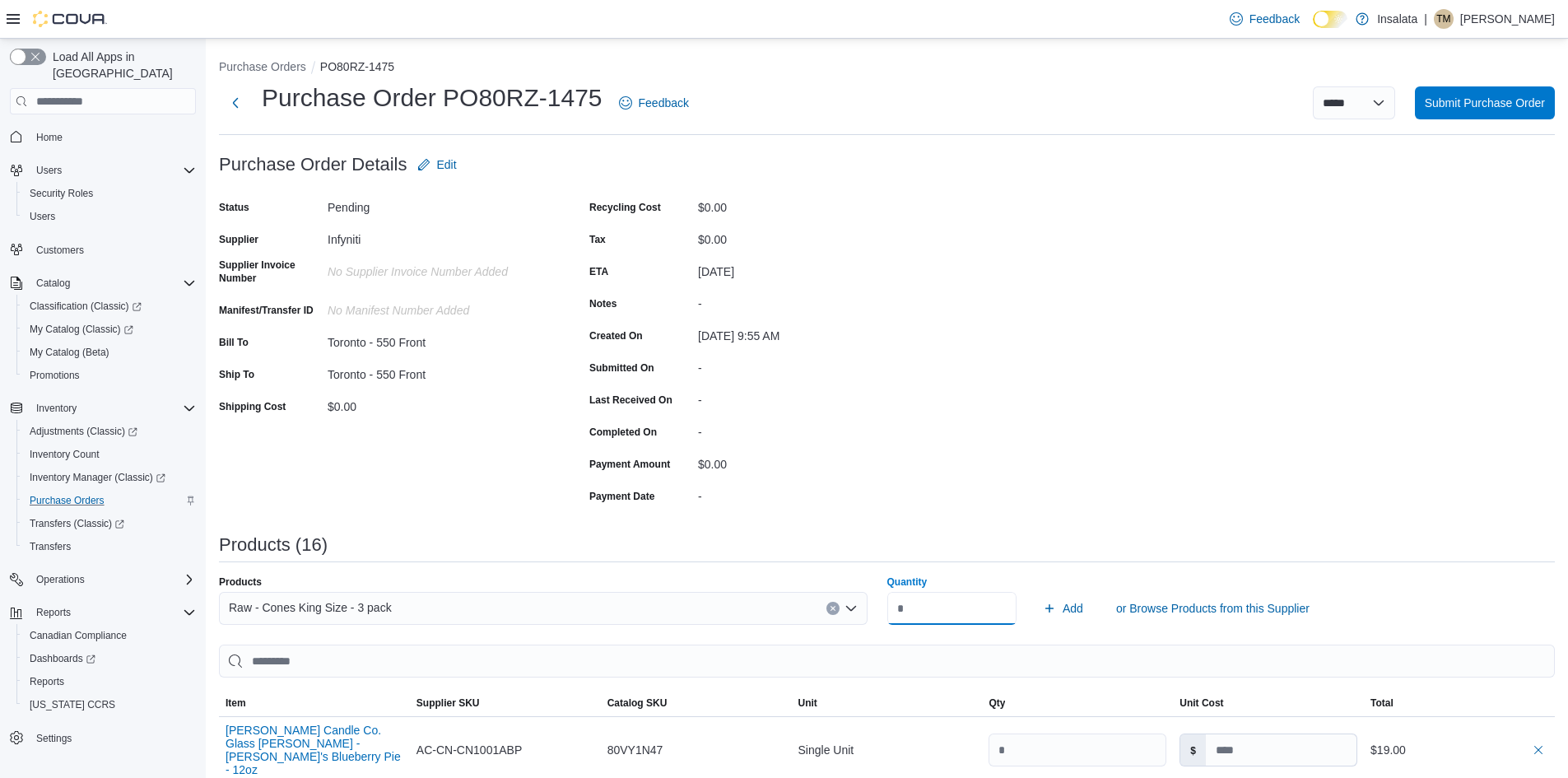
type input "**"
click at [1036, 592] on button "Add" at bounding box center [1063, 608] width 54 height 33
type input "***"
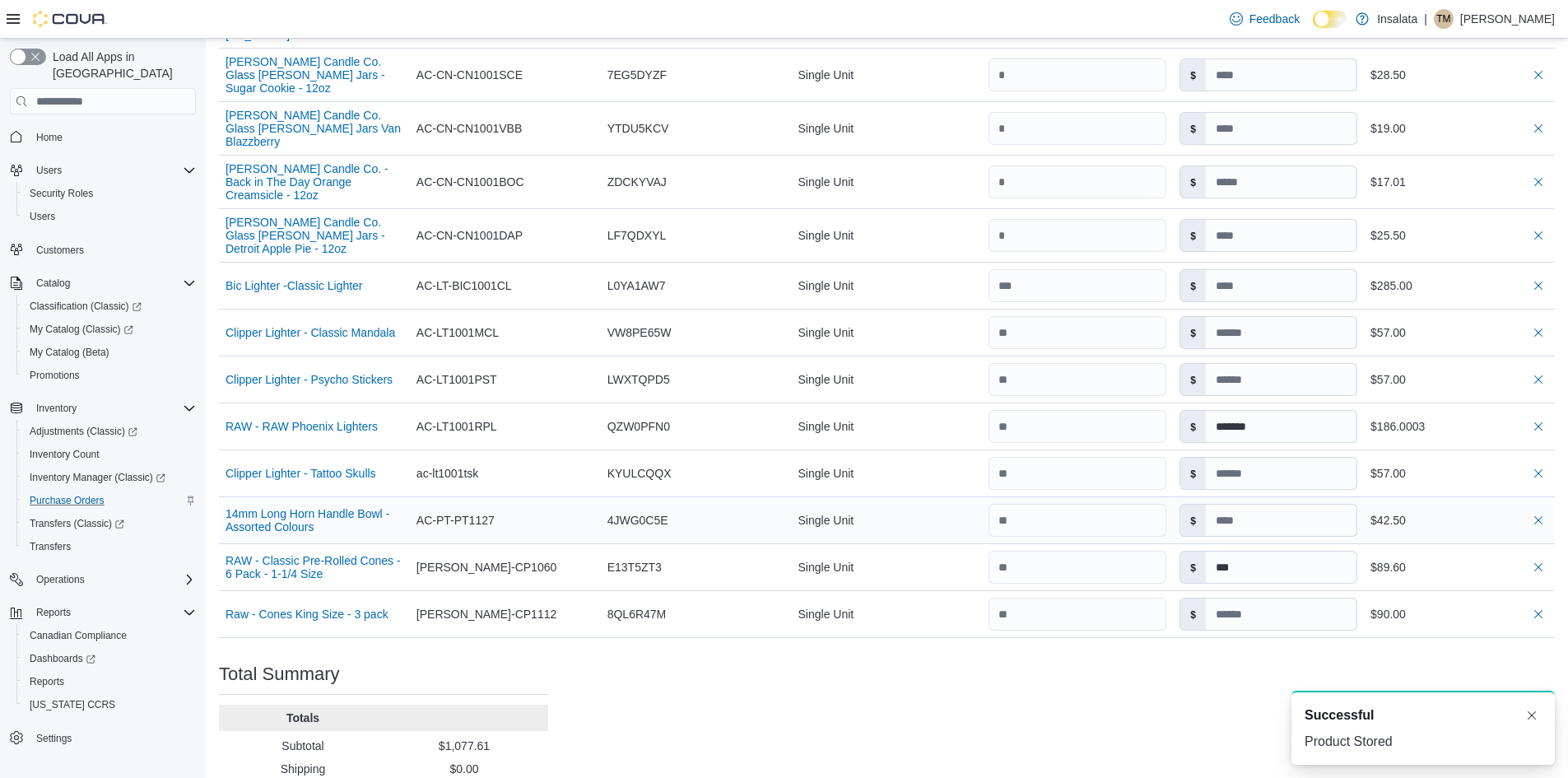
scroll to position [972, 0]
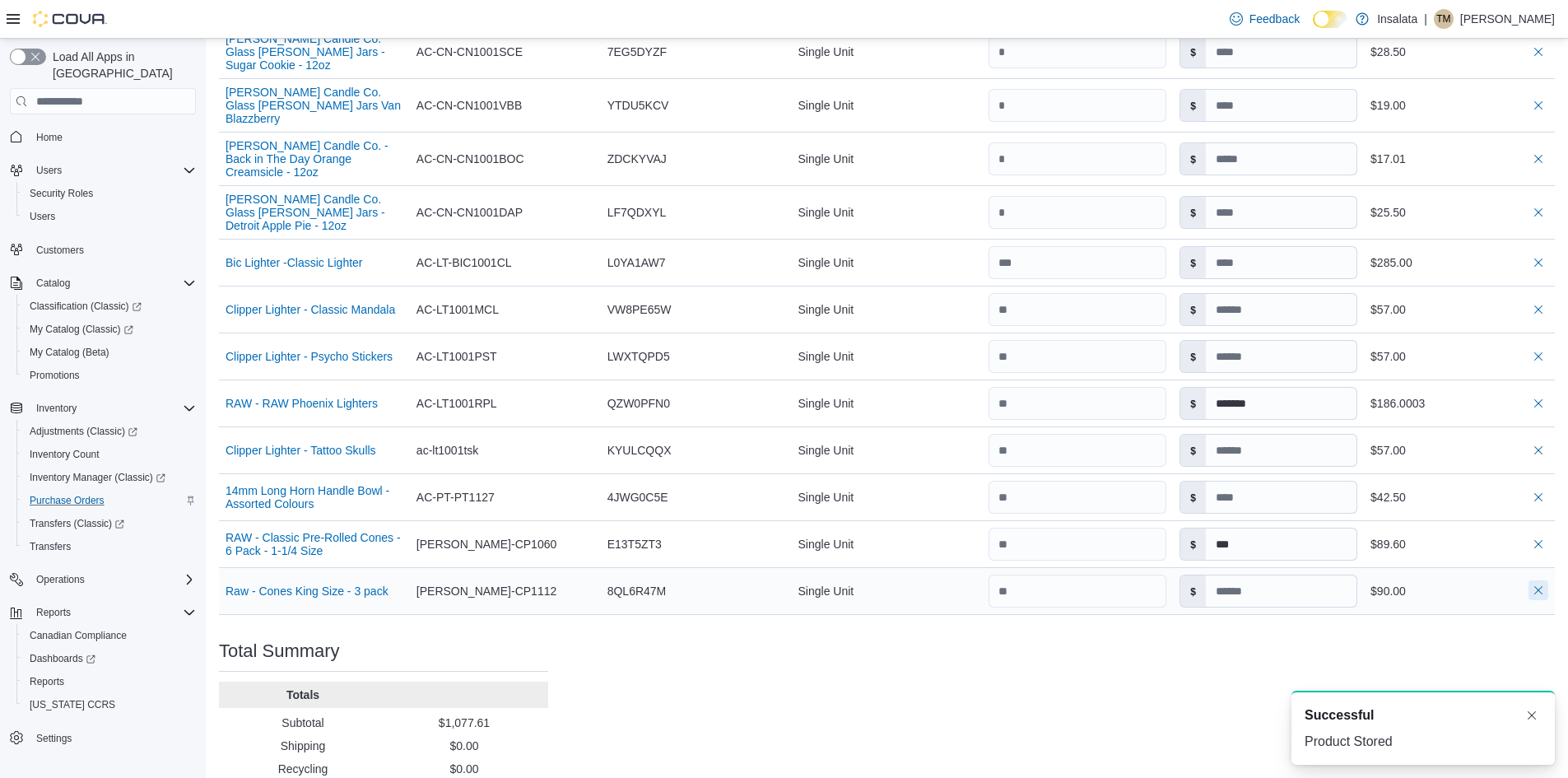
click at [1548, 581] on button "button" at bounding box center [1538, 590] width 20 height 20
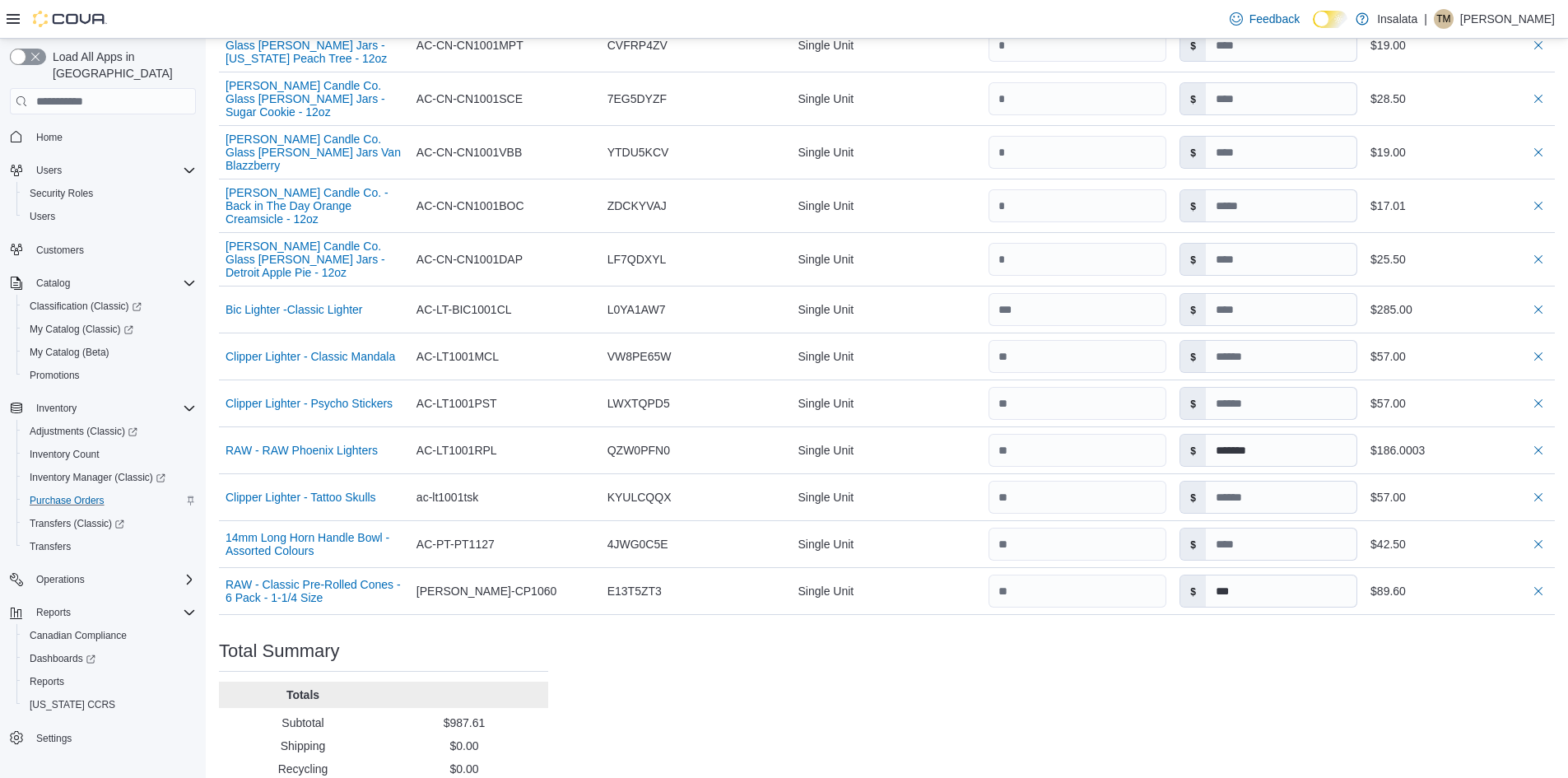
scroll to position [432, 0]
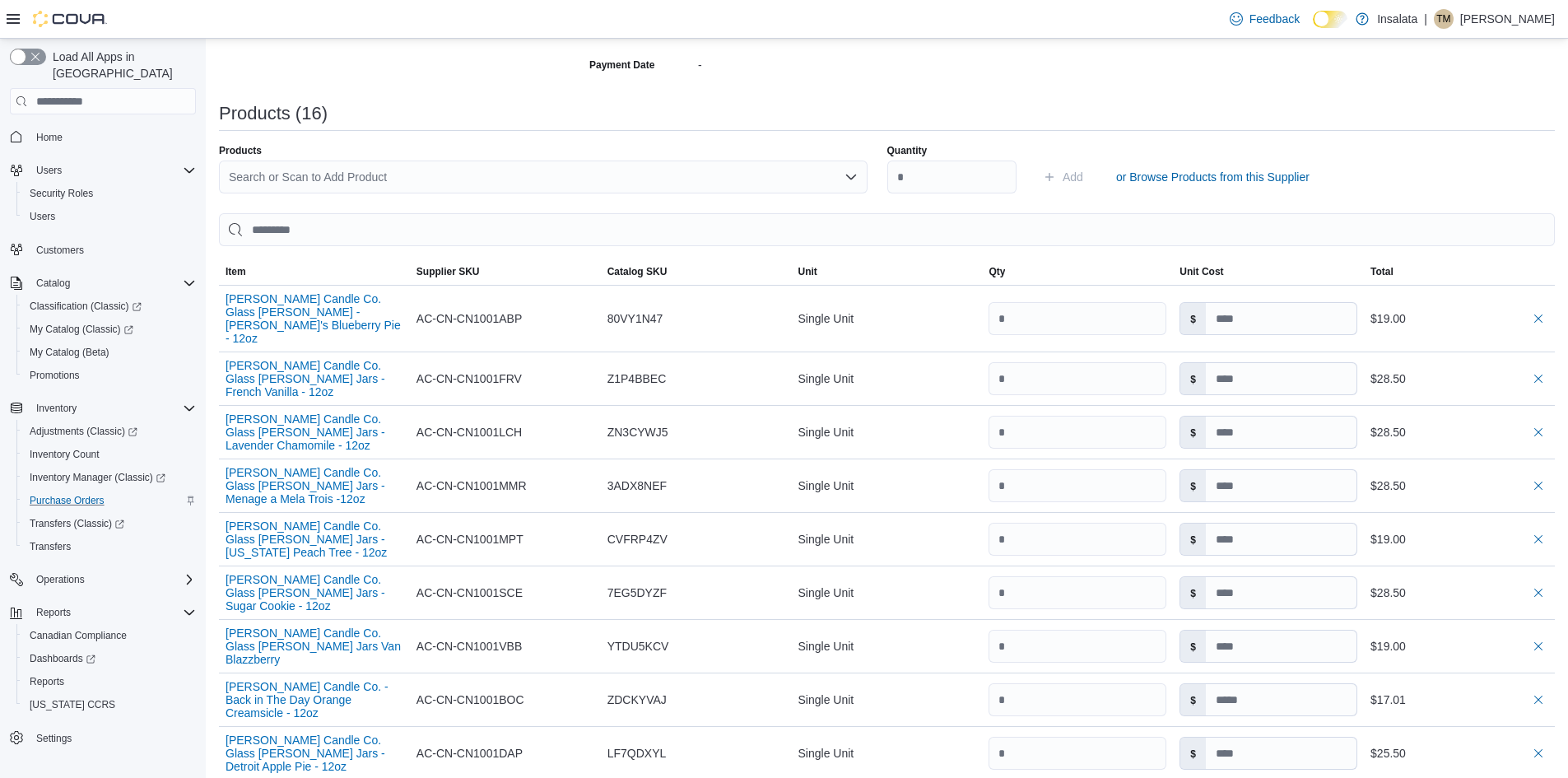
click at [319, 173] on div "Search or Scan to Add Product" at bounding box center [543, 177] width 649 height 33
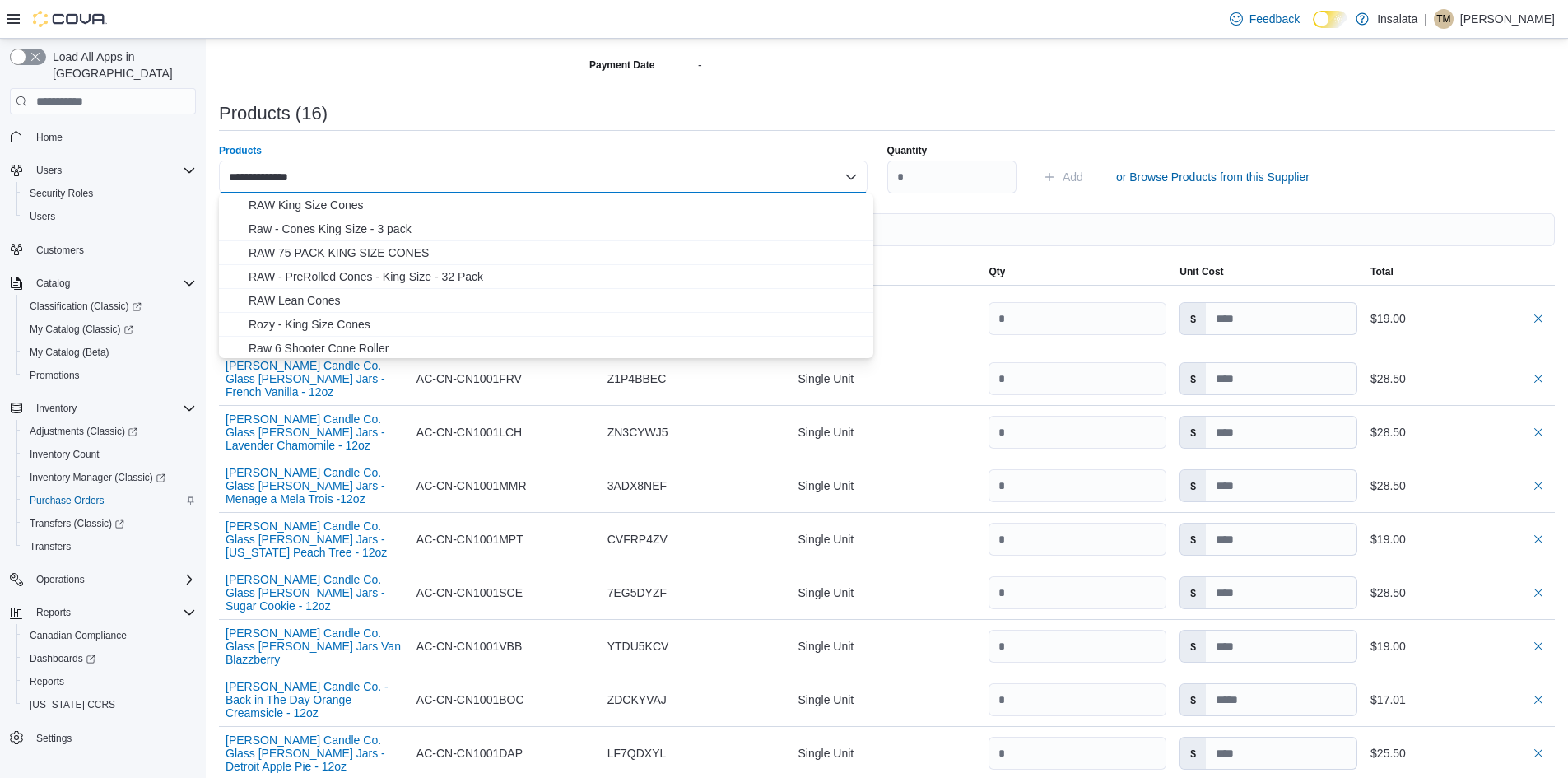
type input "**********"
click at [351, 277] on span "RAW - PreRolled Cones - King Size - 32 Pack" at bounding box center [556, 277] width 615 height 17
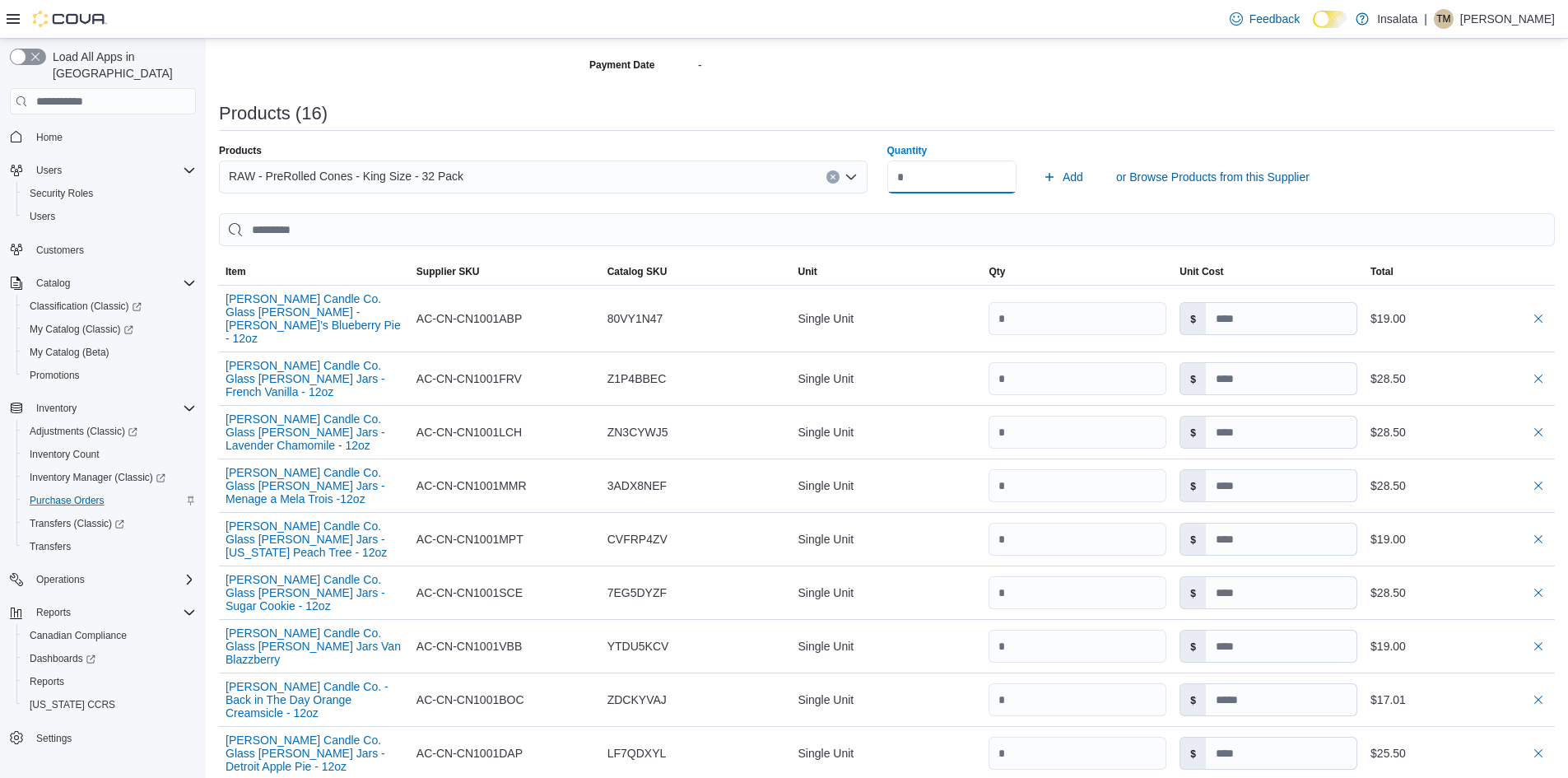
type input "**"
click at [1036, 161] on button "Add" at bounding box center [1063, 177] width 54 height 33
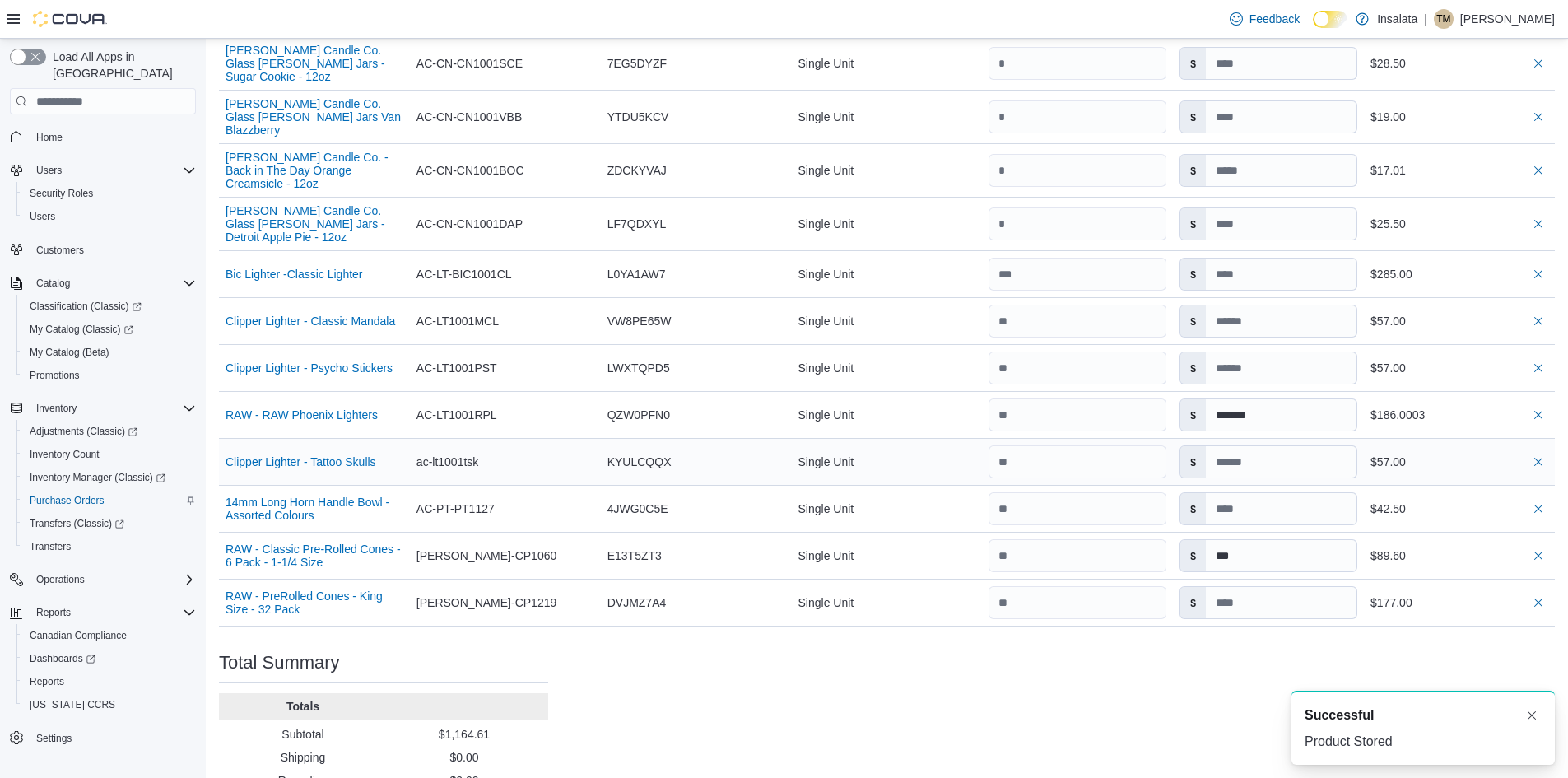
scroll to position [972, 0]
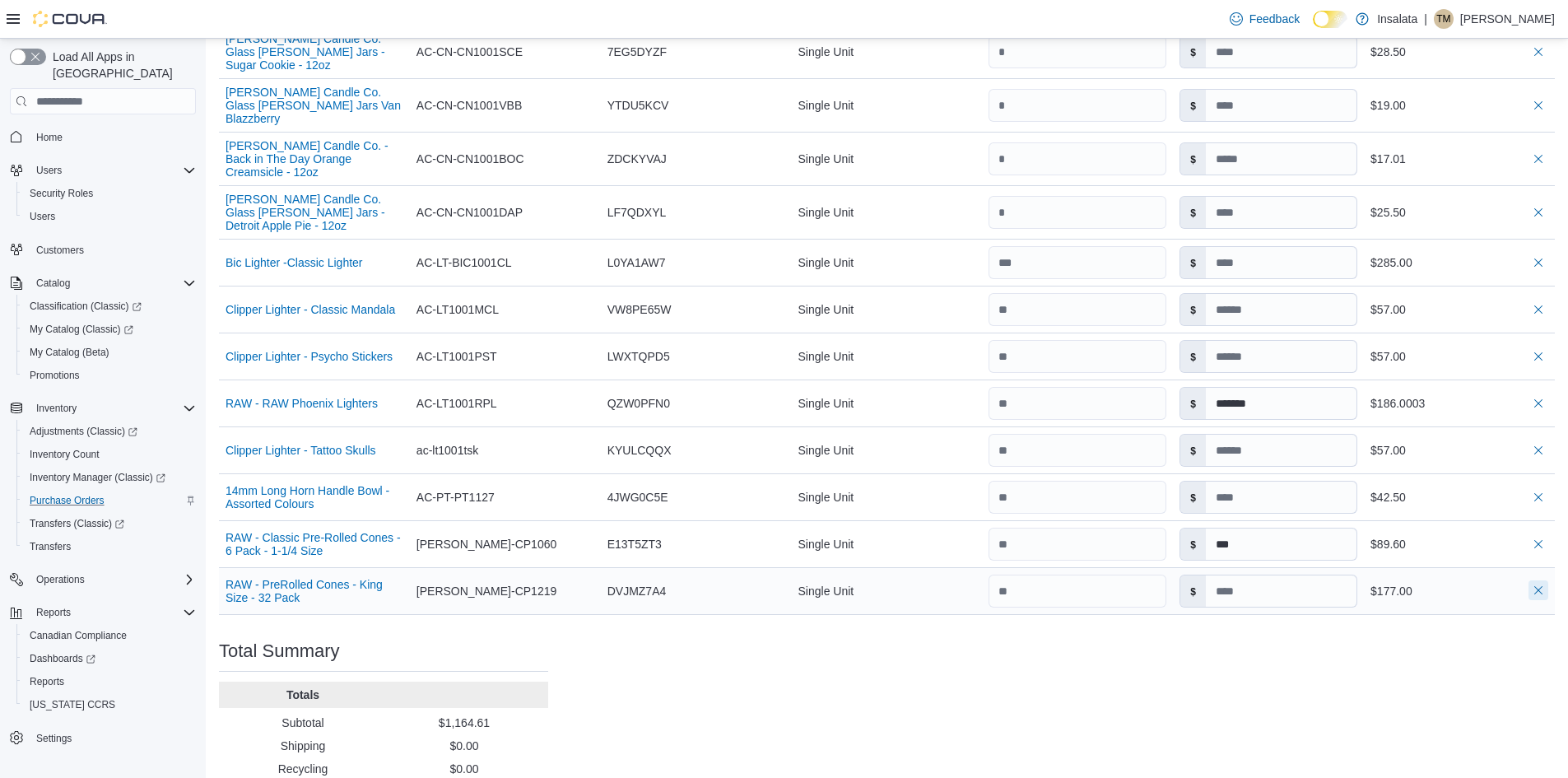
click at [1548, 581] on button "button" at bounding box center [1538, 590] width 20 height 20
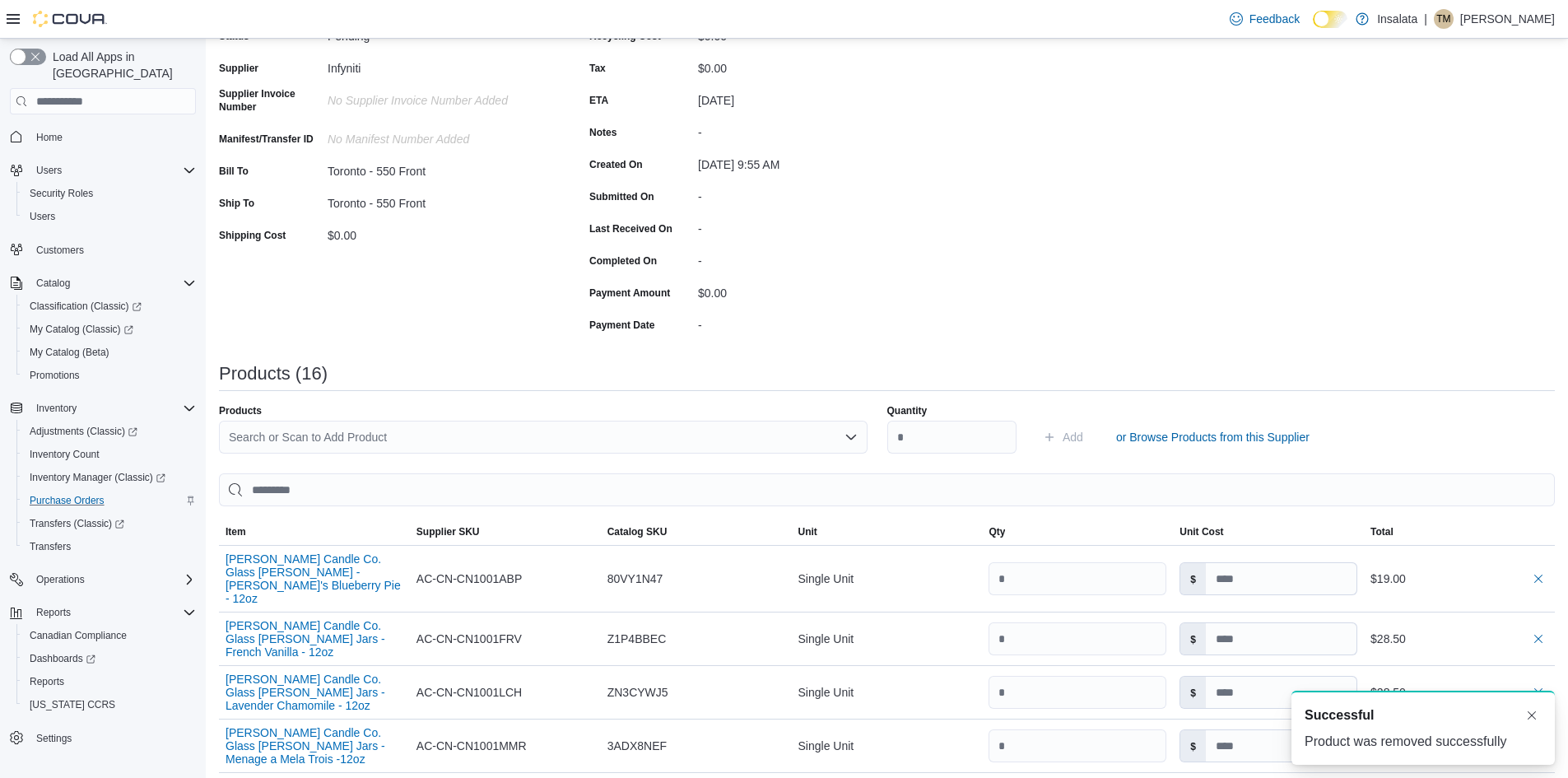
scroll to position [20, 0]
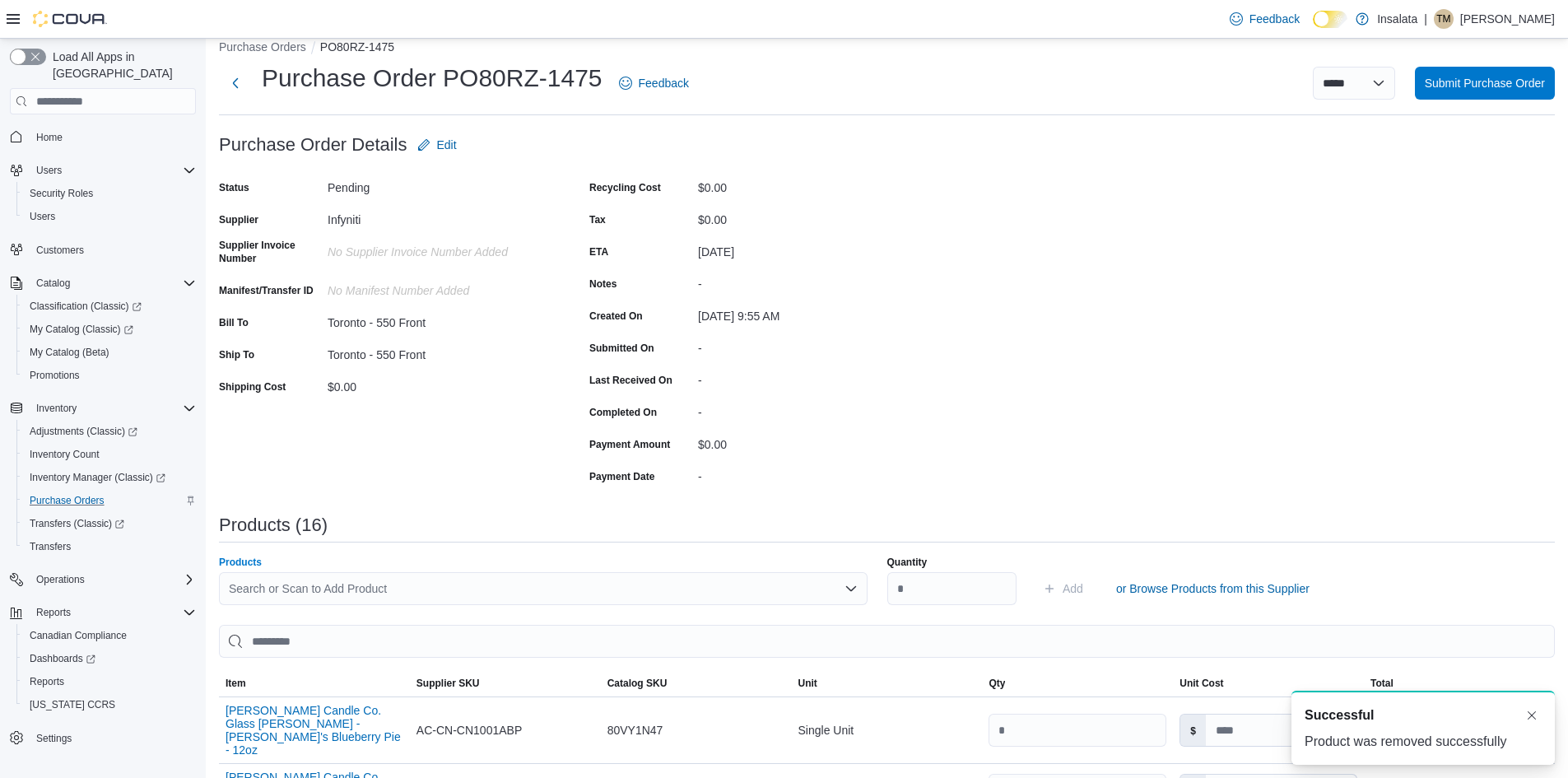
click at [304, 584] on div "Search or Scan to Add Product" at bounding box center [543, 588] width 649 height 33
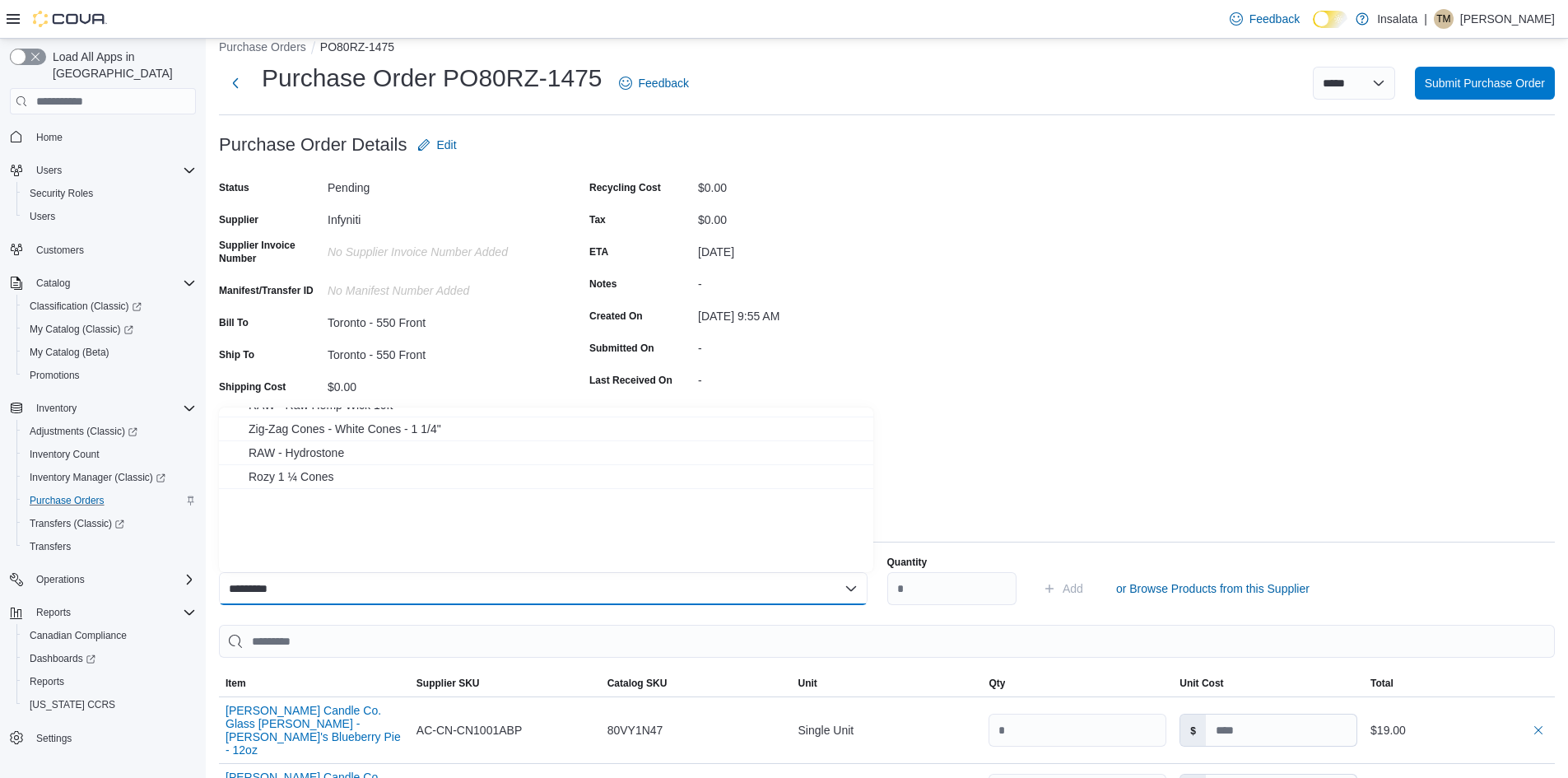
scroll to position [18, 0]
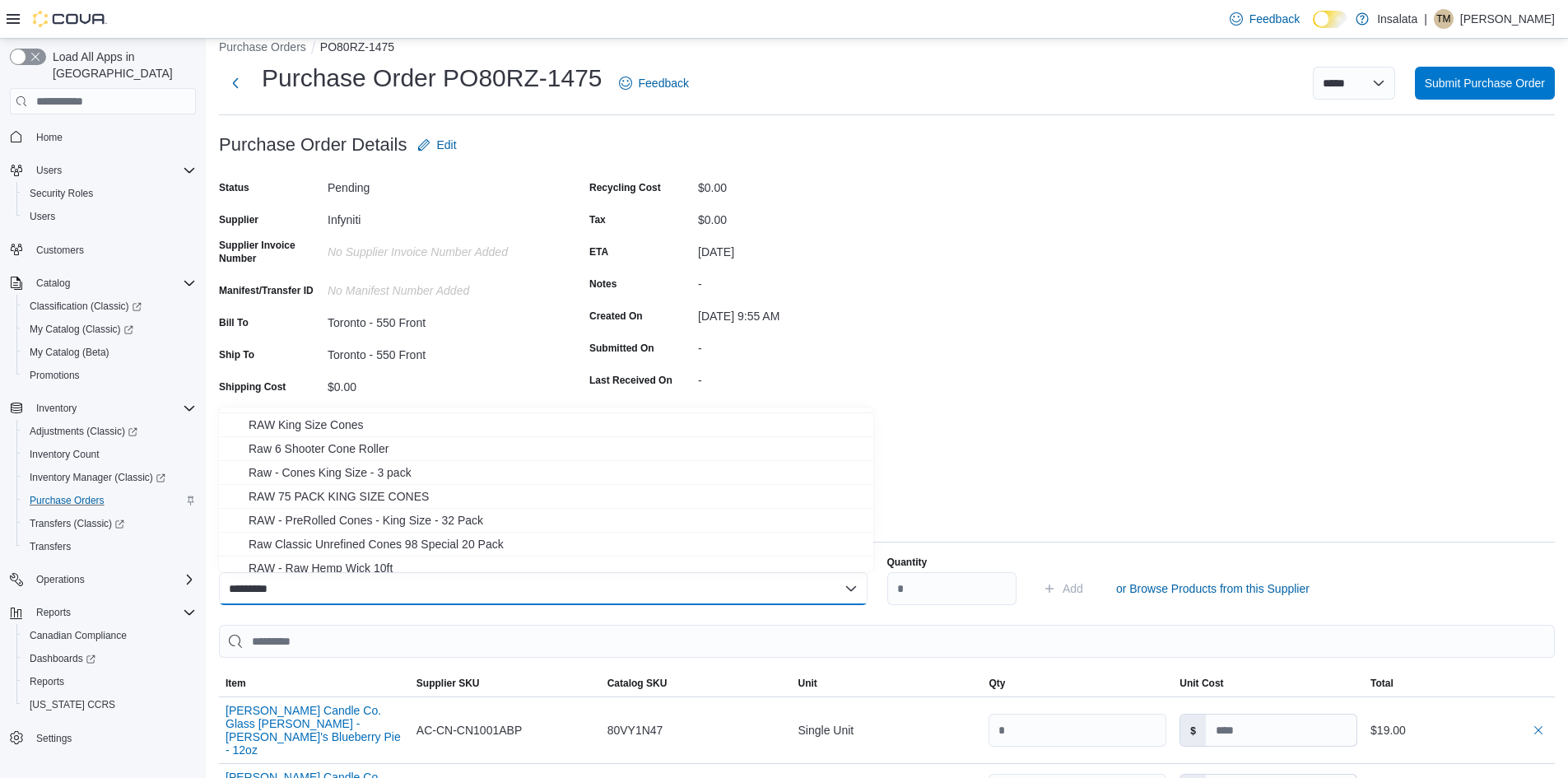
type input "*********"
click at [320, 427] on span "RAW King Size Cones" at bounding box center [556, 425] width 615 height 17
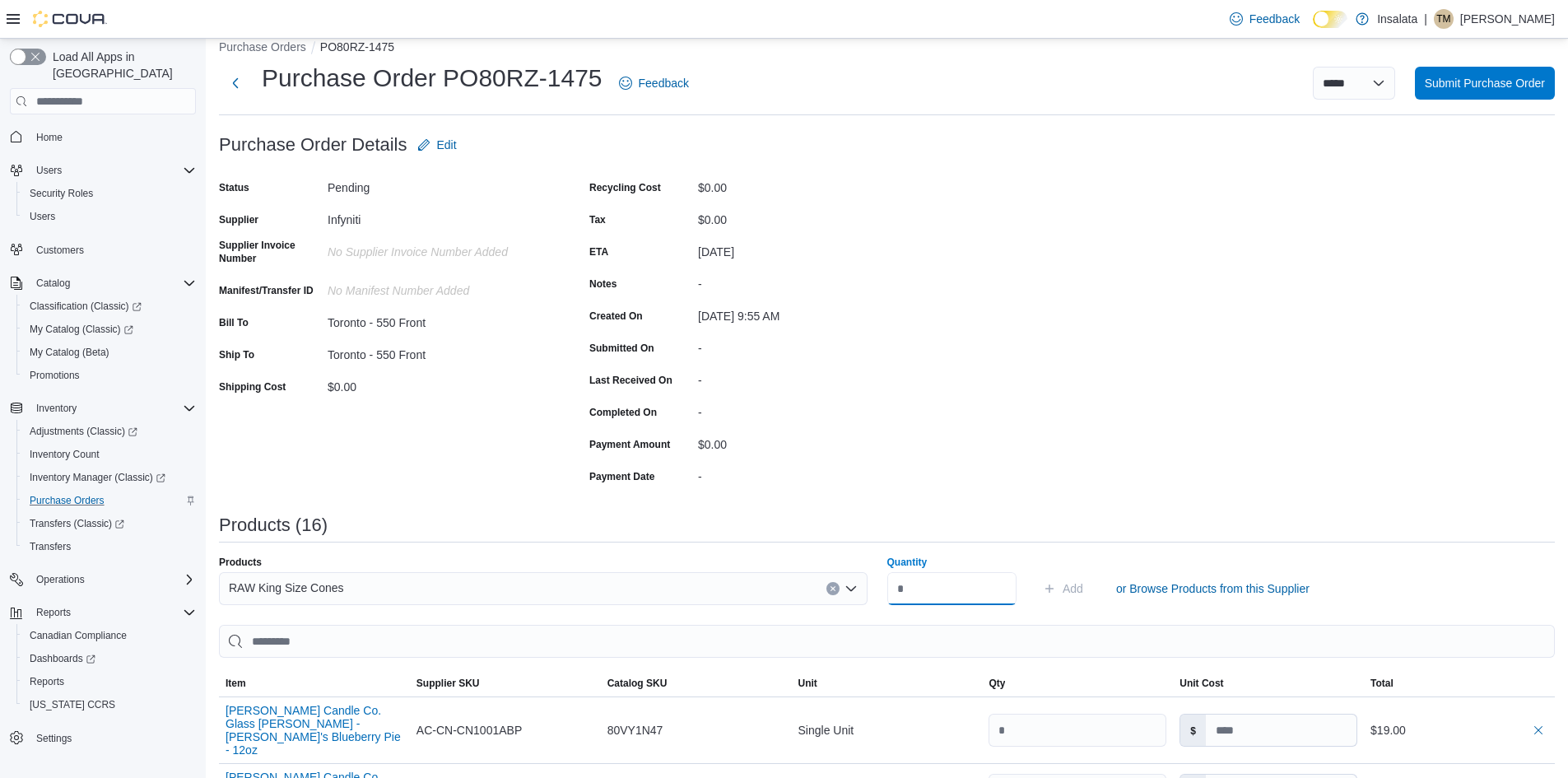
click at [920, 587] on input "Quantity" at bounding box center [952, 588] width 130 height 33
type input "**"
click at [1036, 573] on button "Add" at bounding box center [1063, 588] width 54 height 33
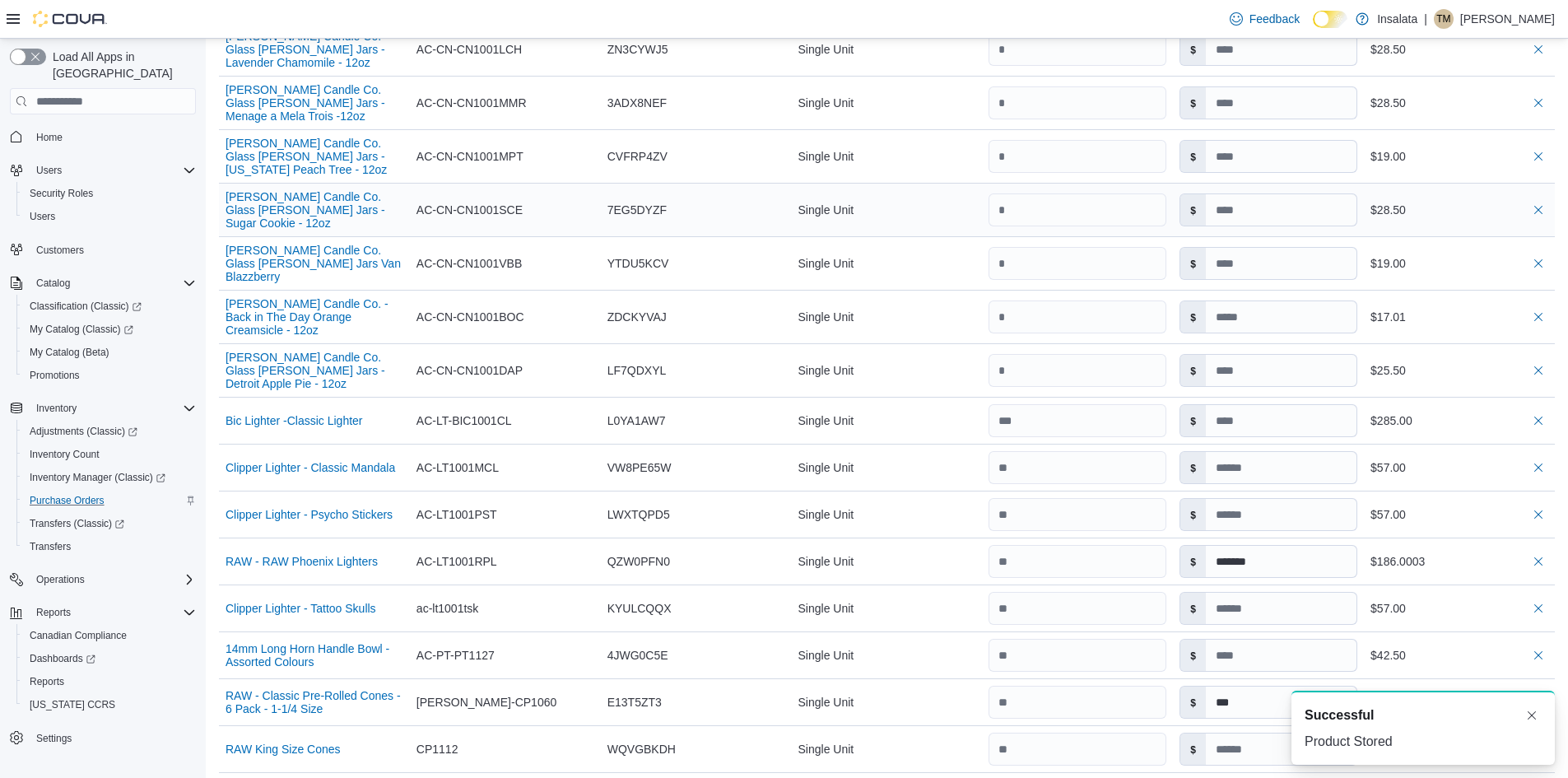
scroll to position [926, 0]
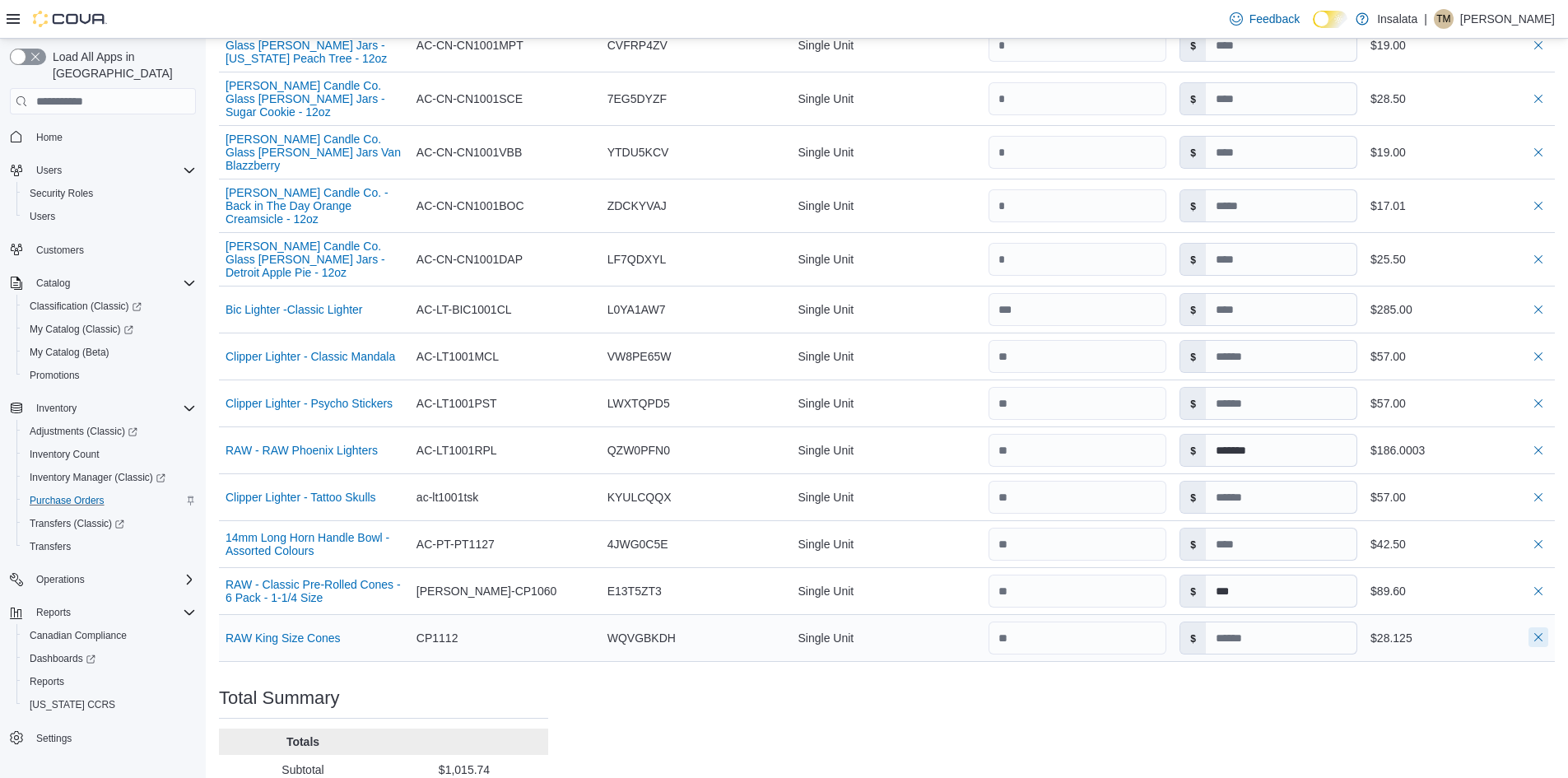
click at [1548, 627] on button "button" at bounding box center [1538, 637] width 20 height 20
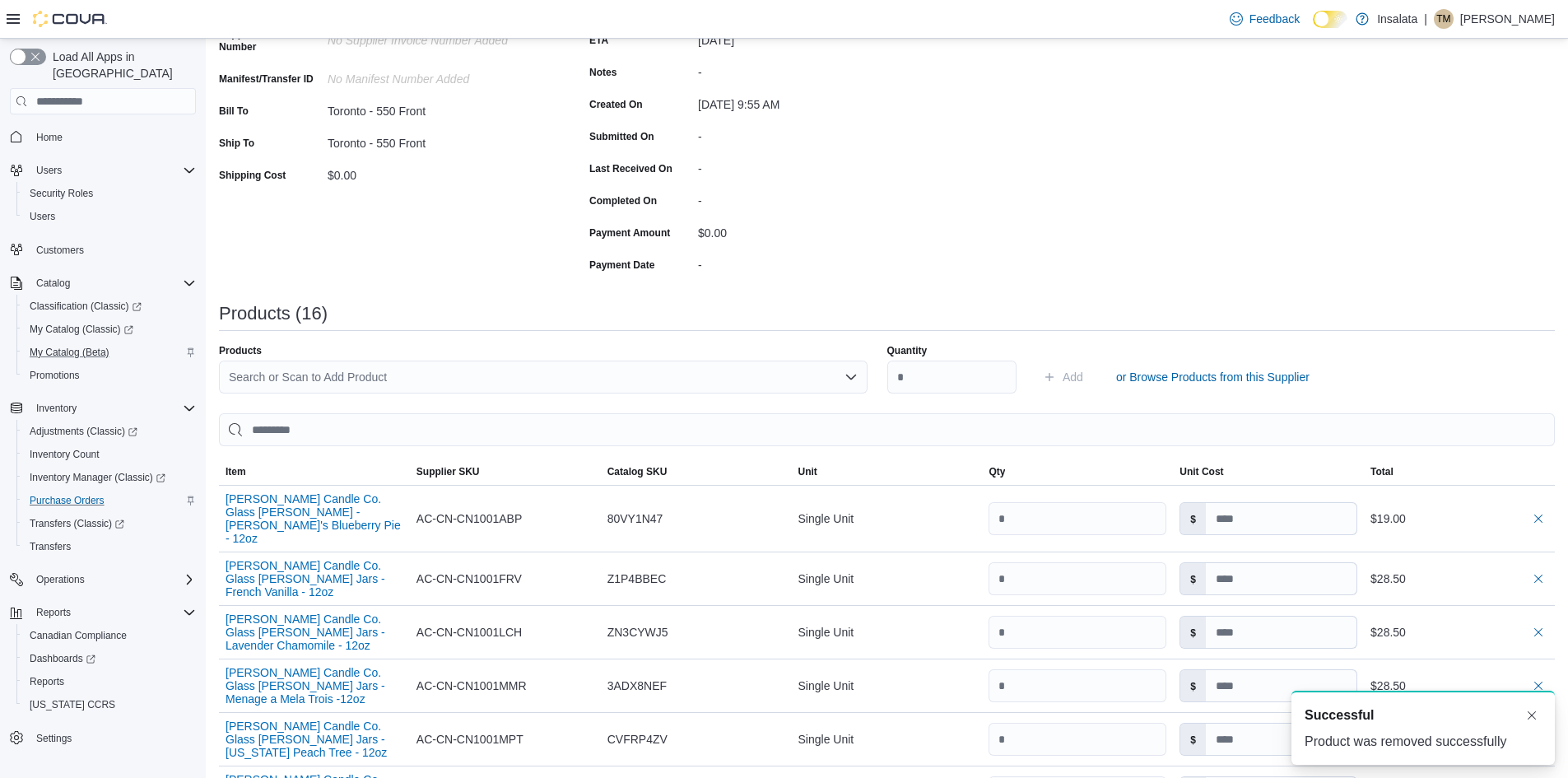
scroll to position [0, 0]
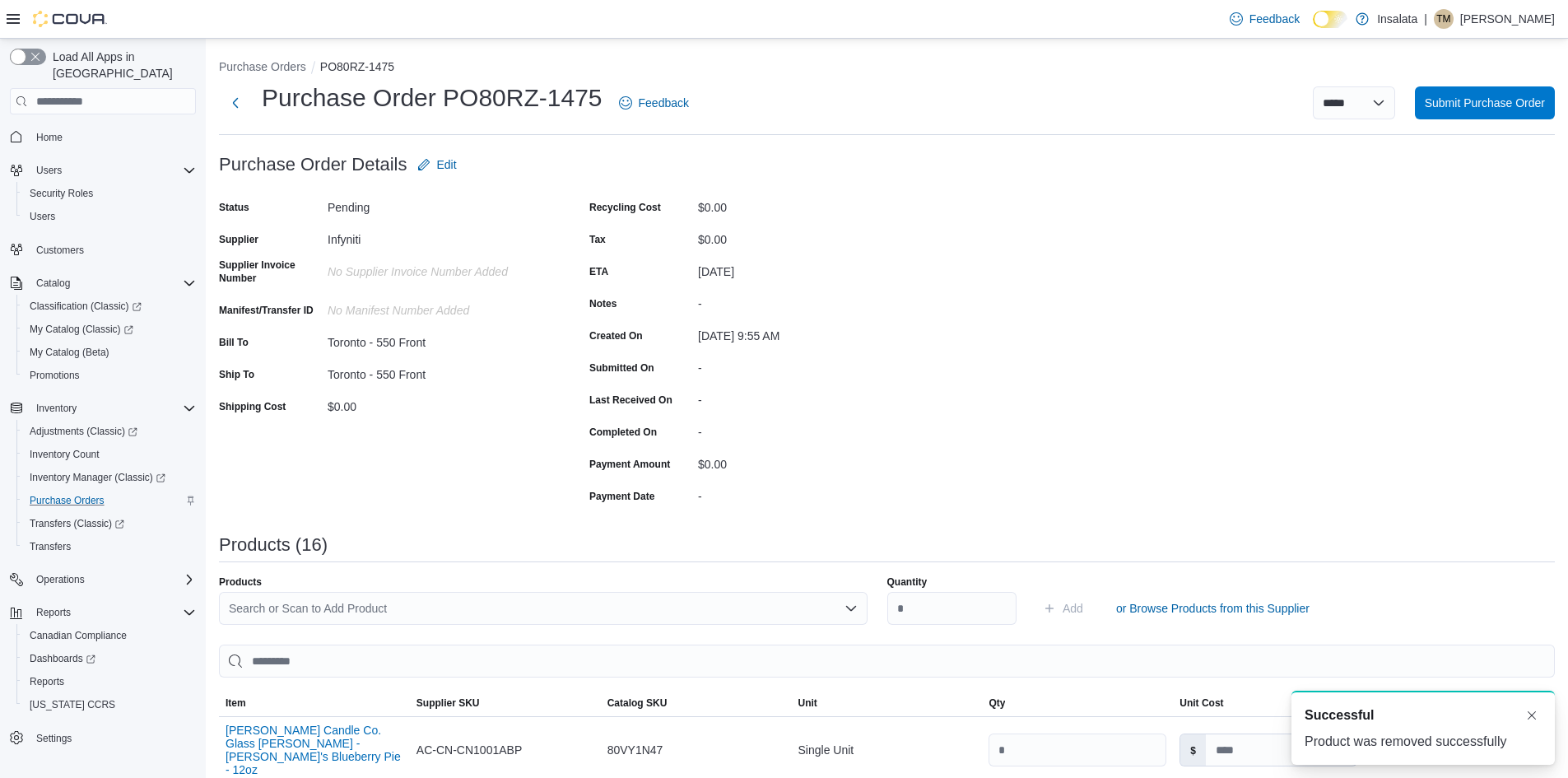
click at [312, 613] on div "Search or Scan to Add Product" at bounding box center [543, 608] width 649 height 33
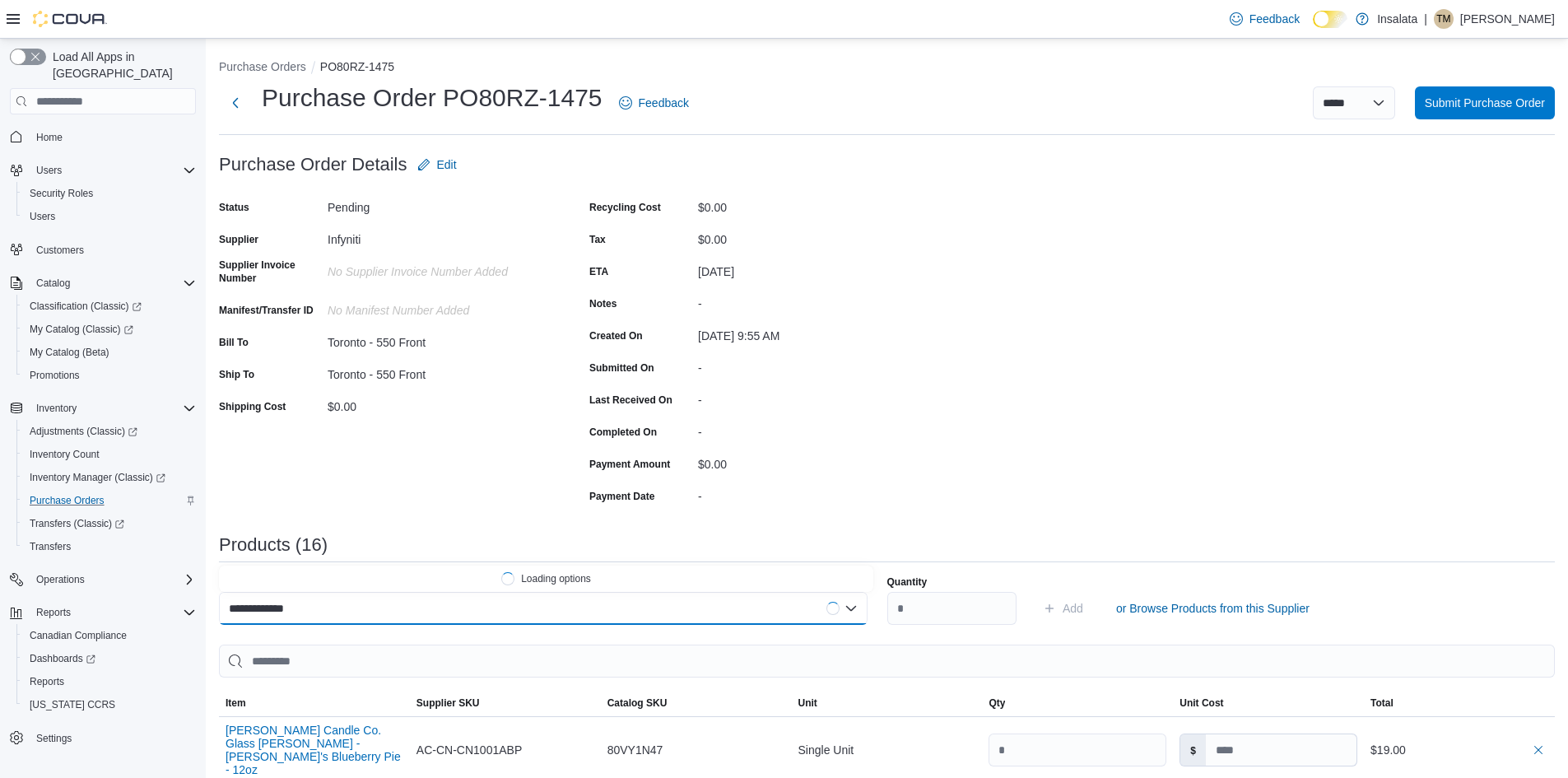
type input "**********"
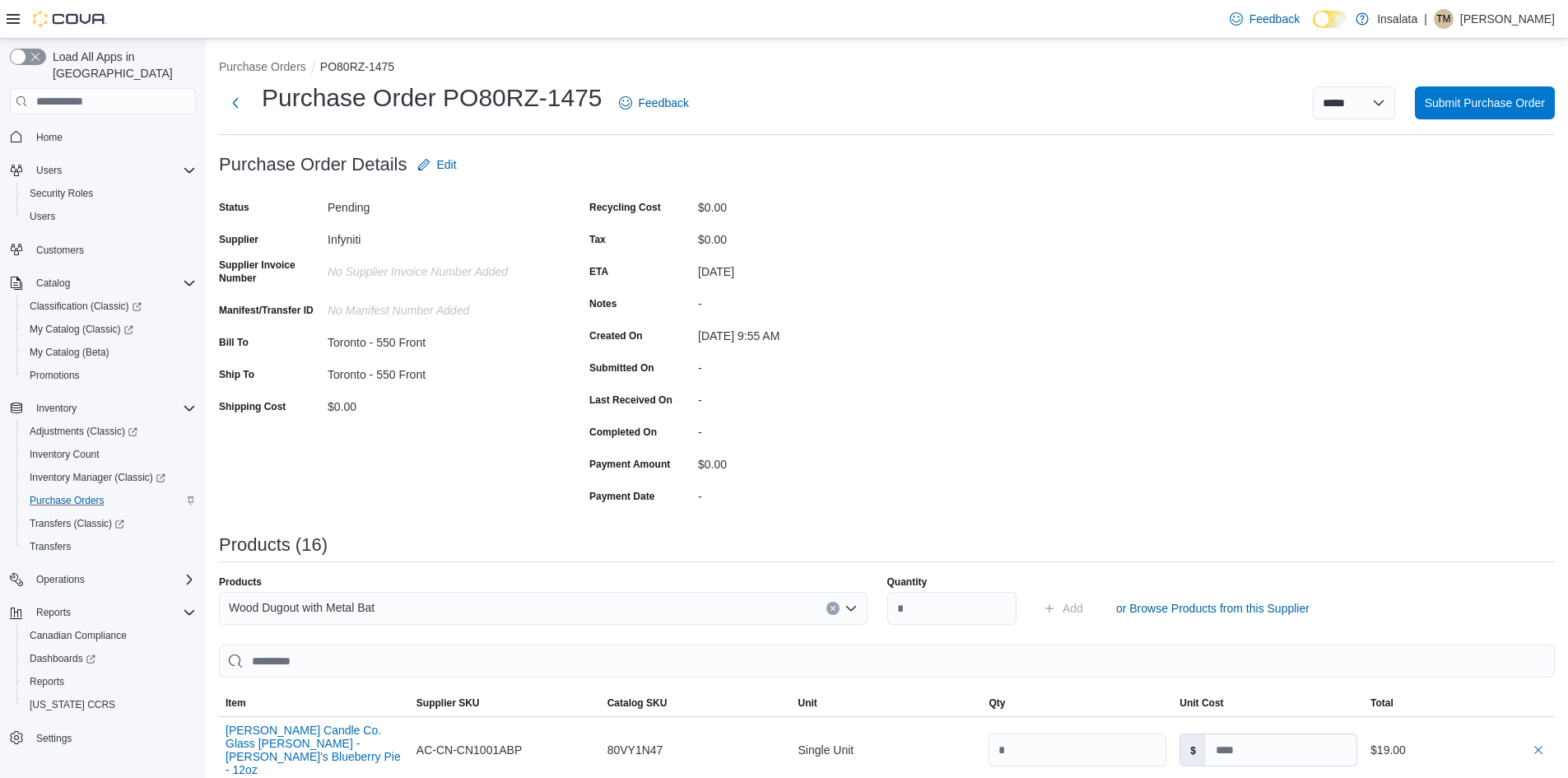
click at [836, 608] on icon "Clear input" at bounding box center [833, 608] width 7 height 7
type input "*"
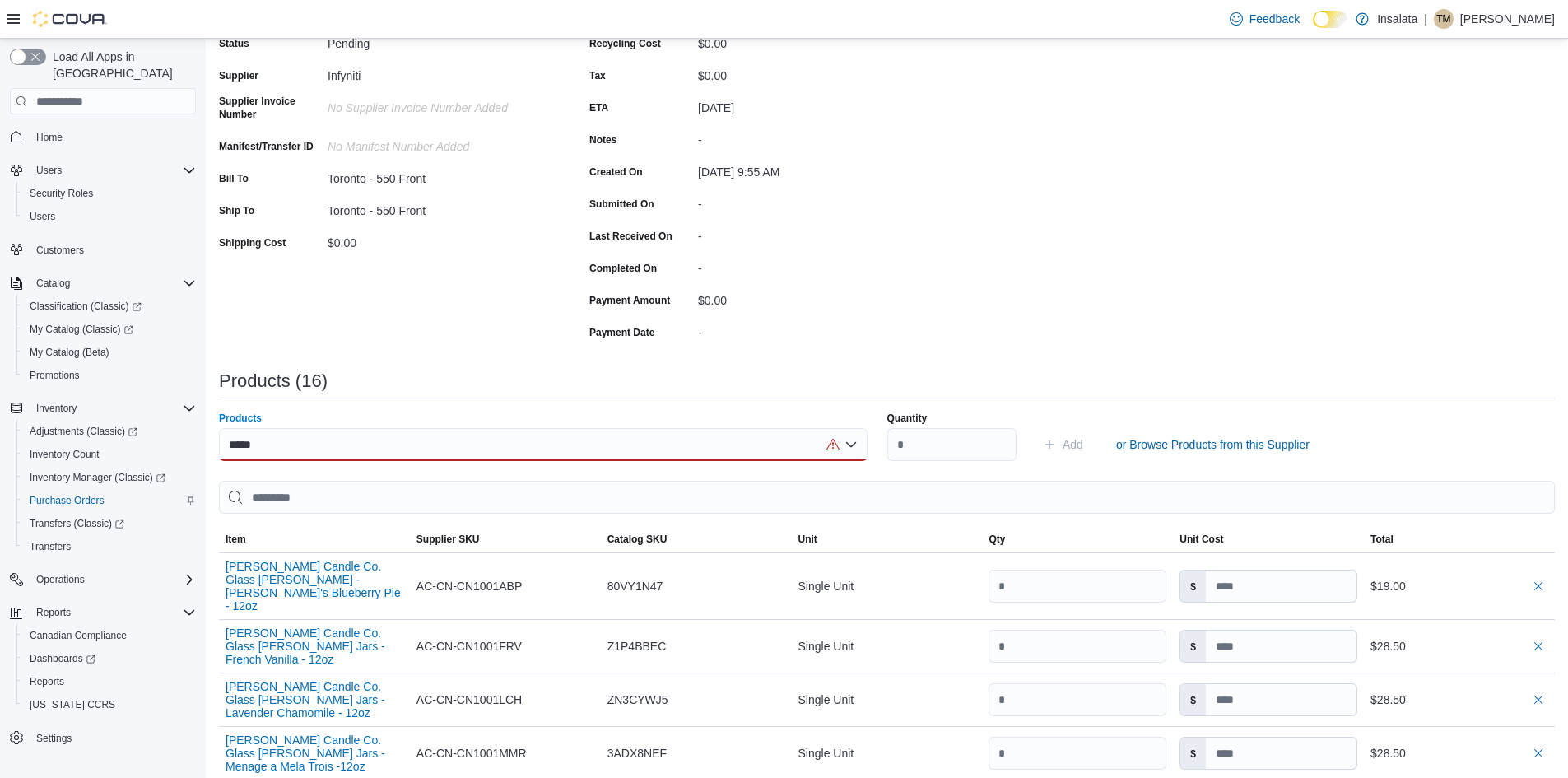
scroll to position [165, 0]
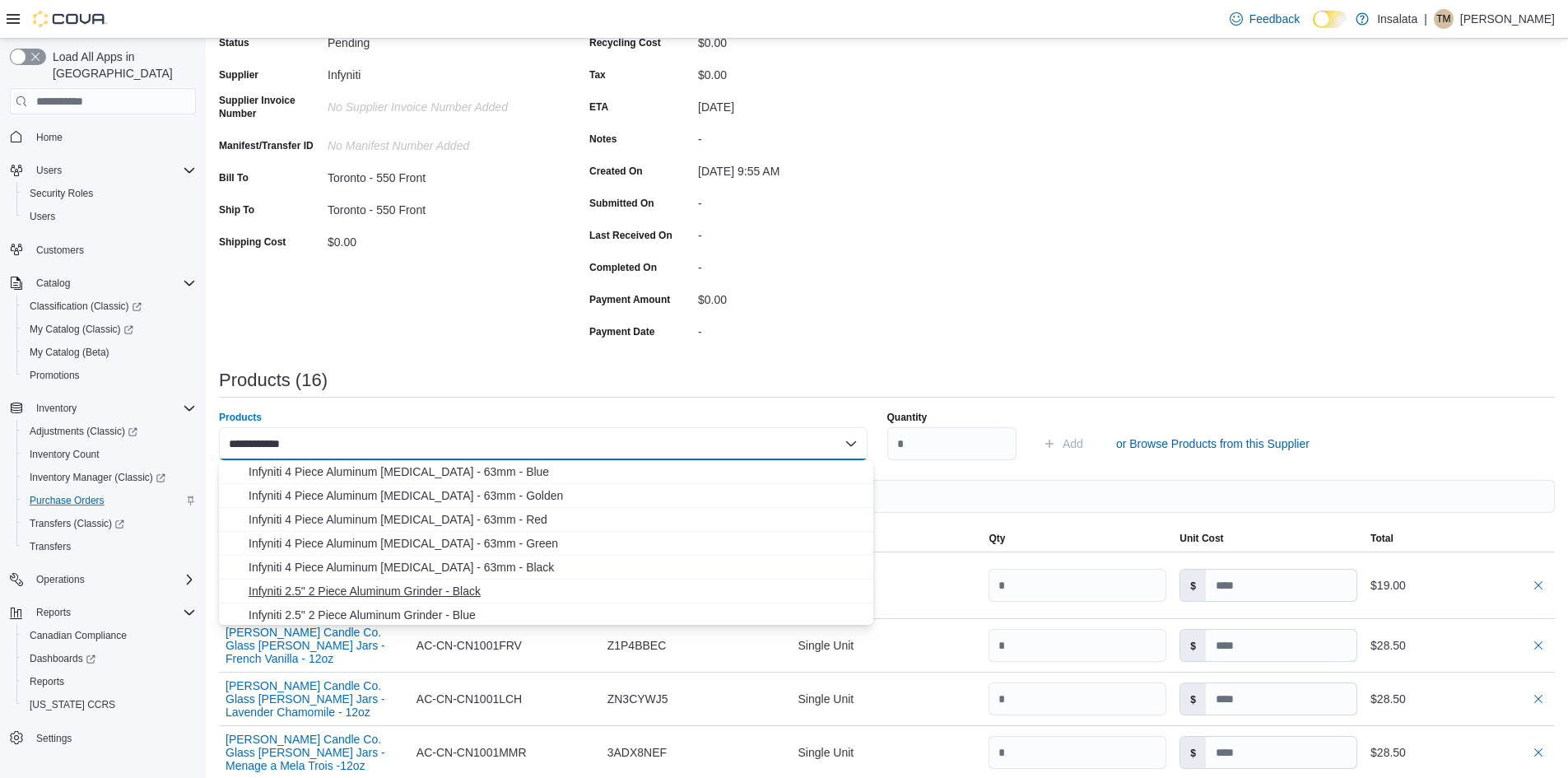
type input "**********"
click at [433, 593] on span "Infyniti 2.5" 2 Piece Aluminum Grinder - Black" at bounding box center [556, 591] width 615 height 17
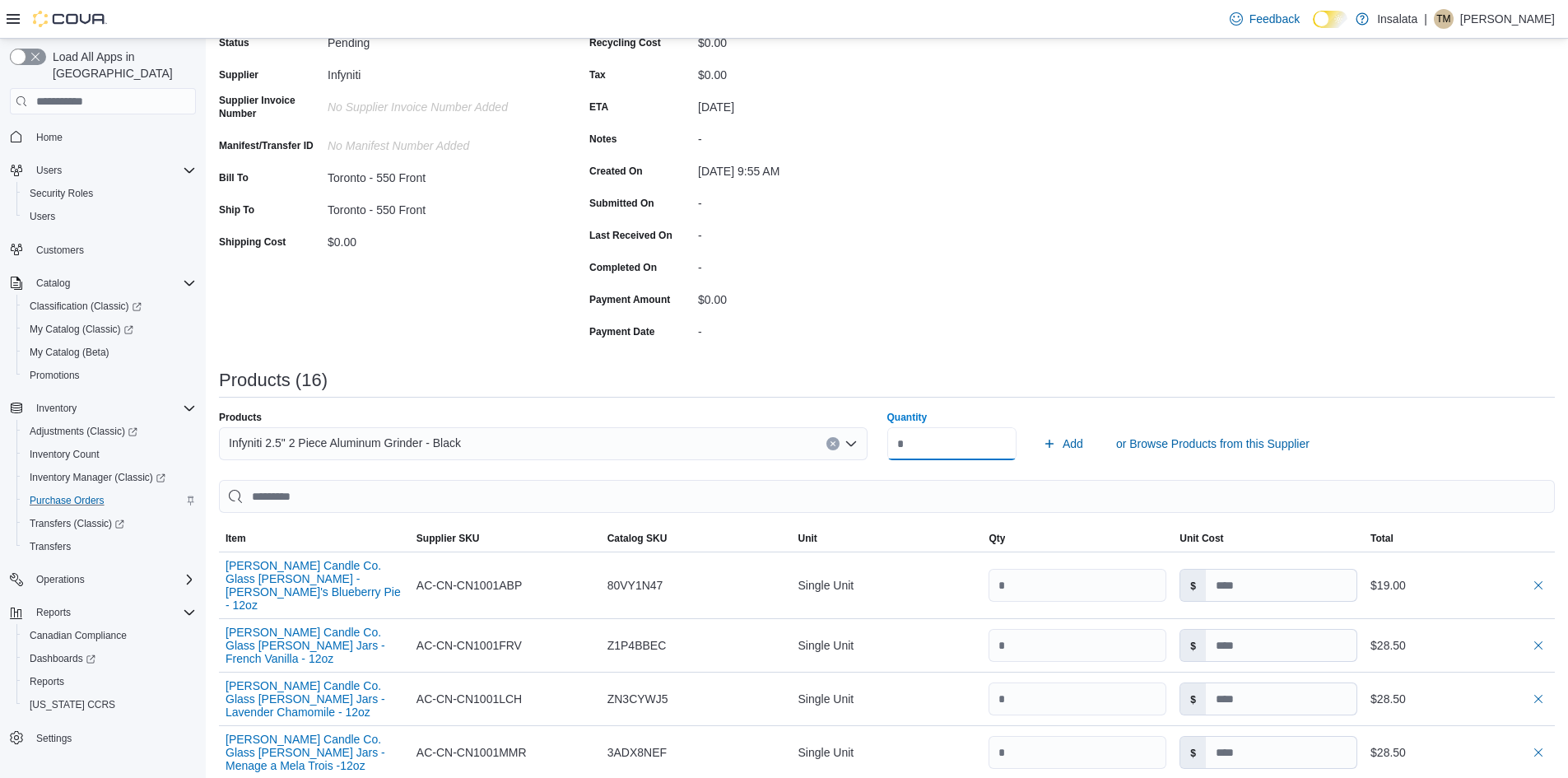
type input "*"
click at [1036, 428] on button "Add" at bounding box center [1063, 444] width 54 height 33
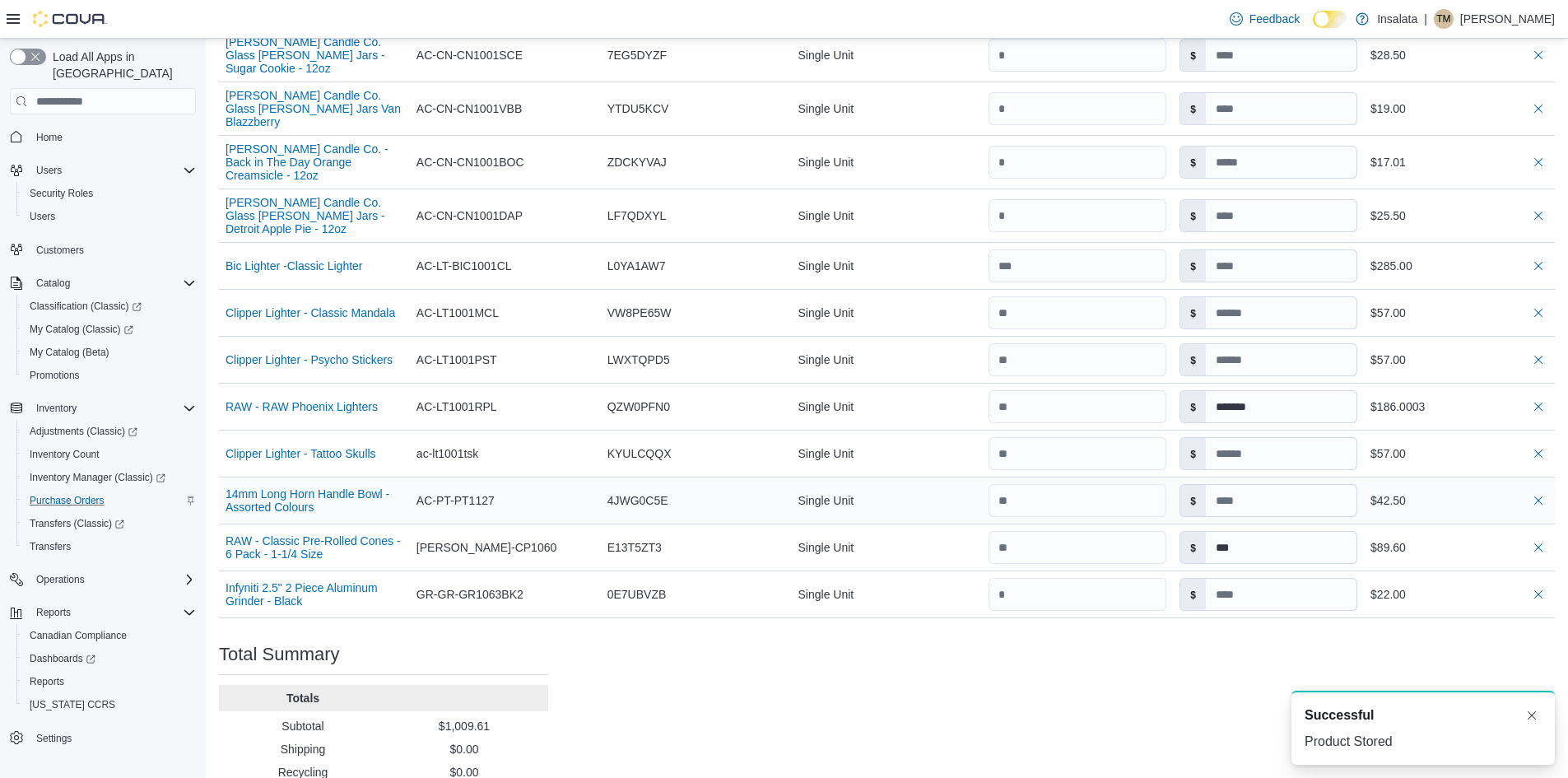
scroll to position [972, 0]
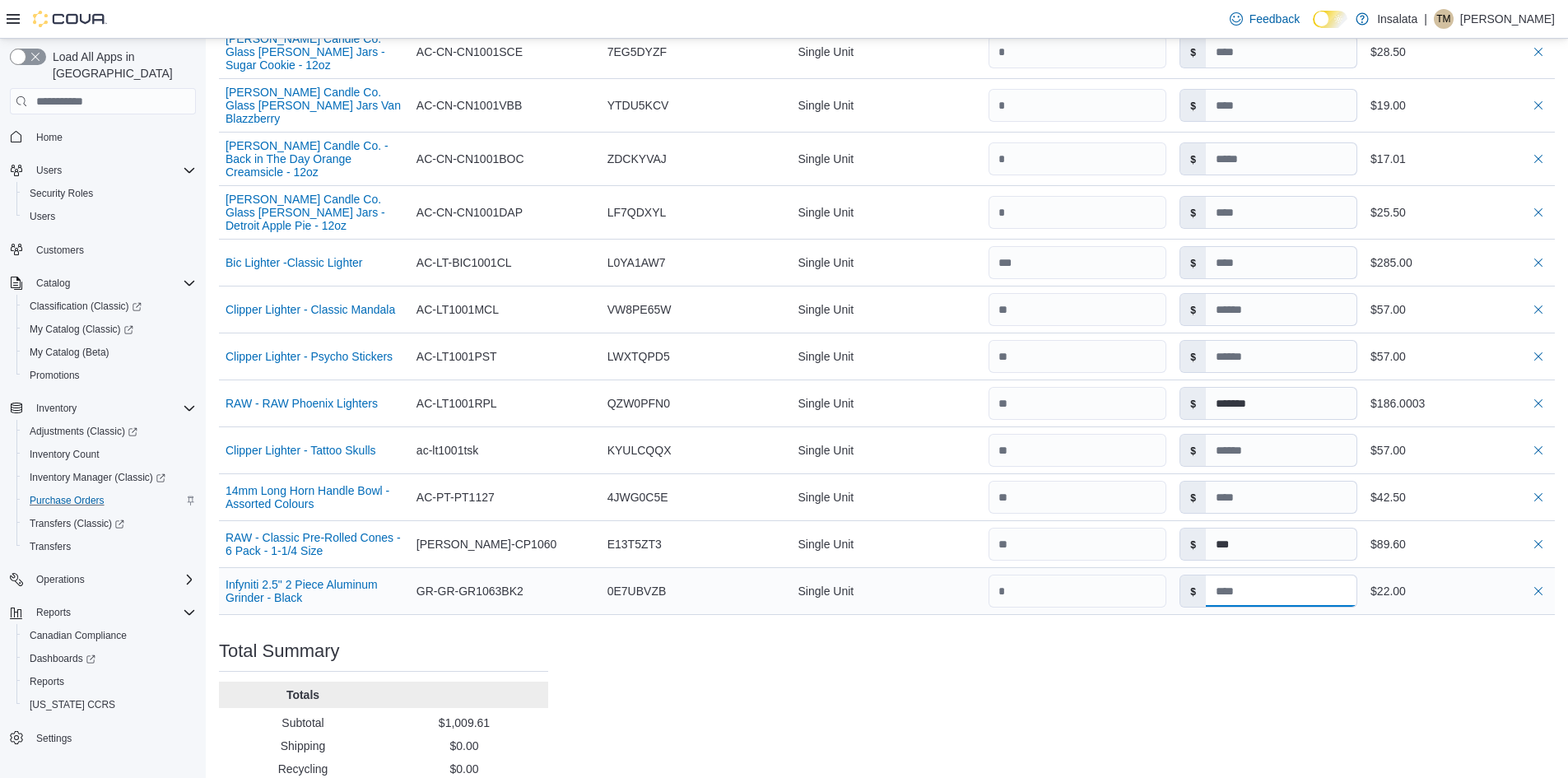
click at [1276, 576] on input at bounding box center [1281, 591] width 151 height 32
type input "****"
click at [1088, 565] on div "Purchase Order: PO80RZ-1475 Feedback Purchase Order Details Edit Status Pending…" at bounding box center [887, 6] width 1336 height 1662
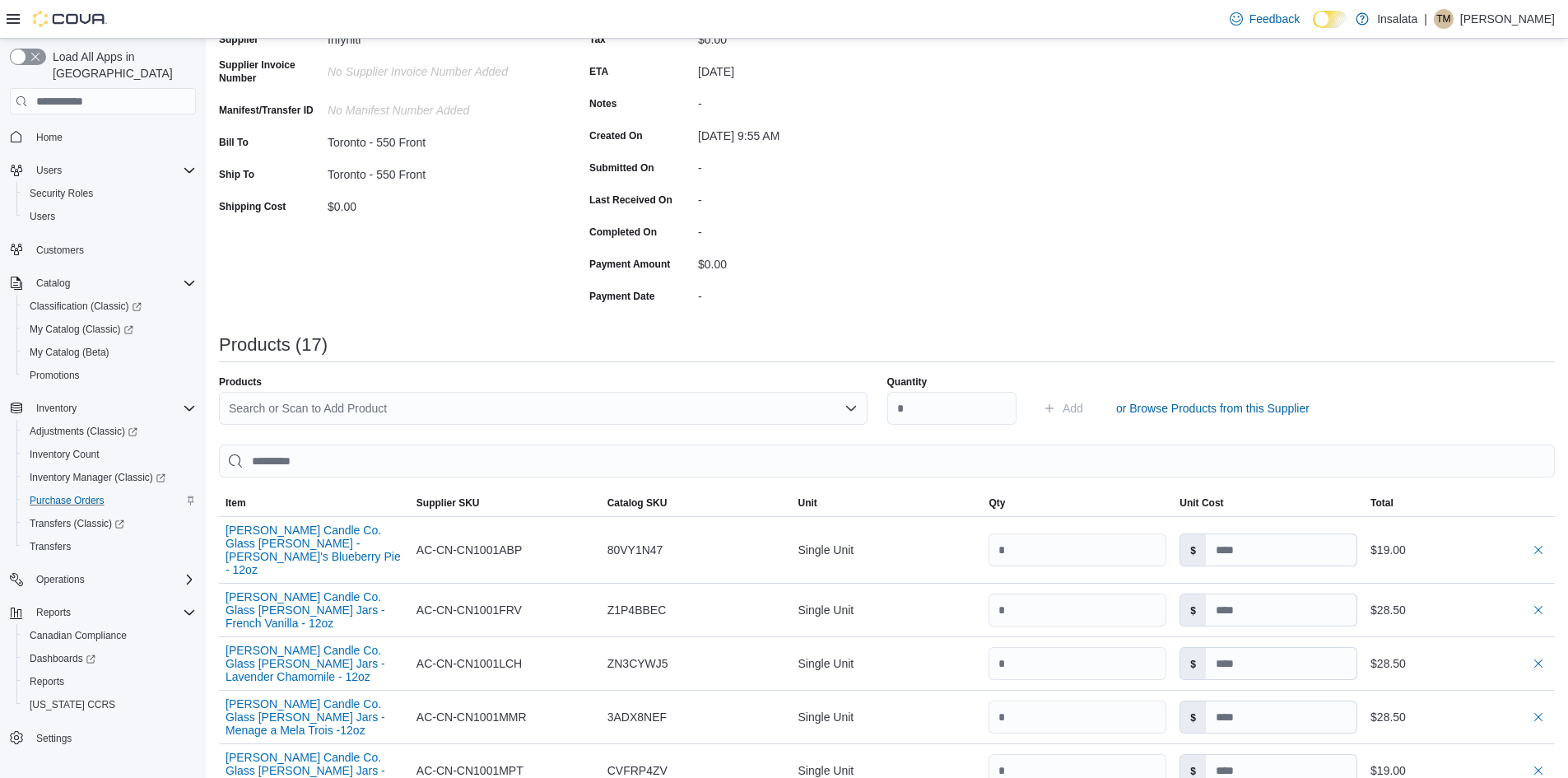
scroll to position [66, 0]
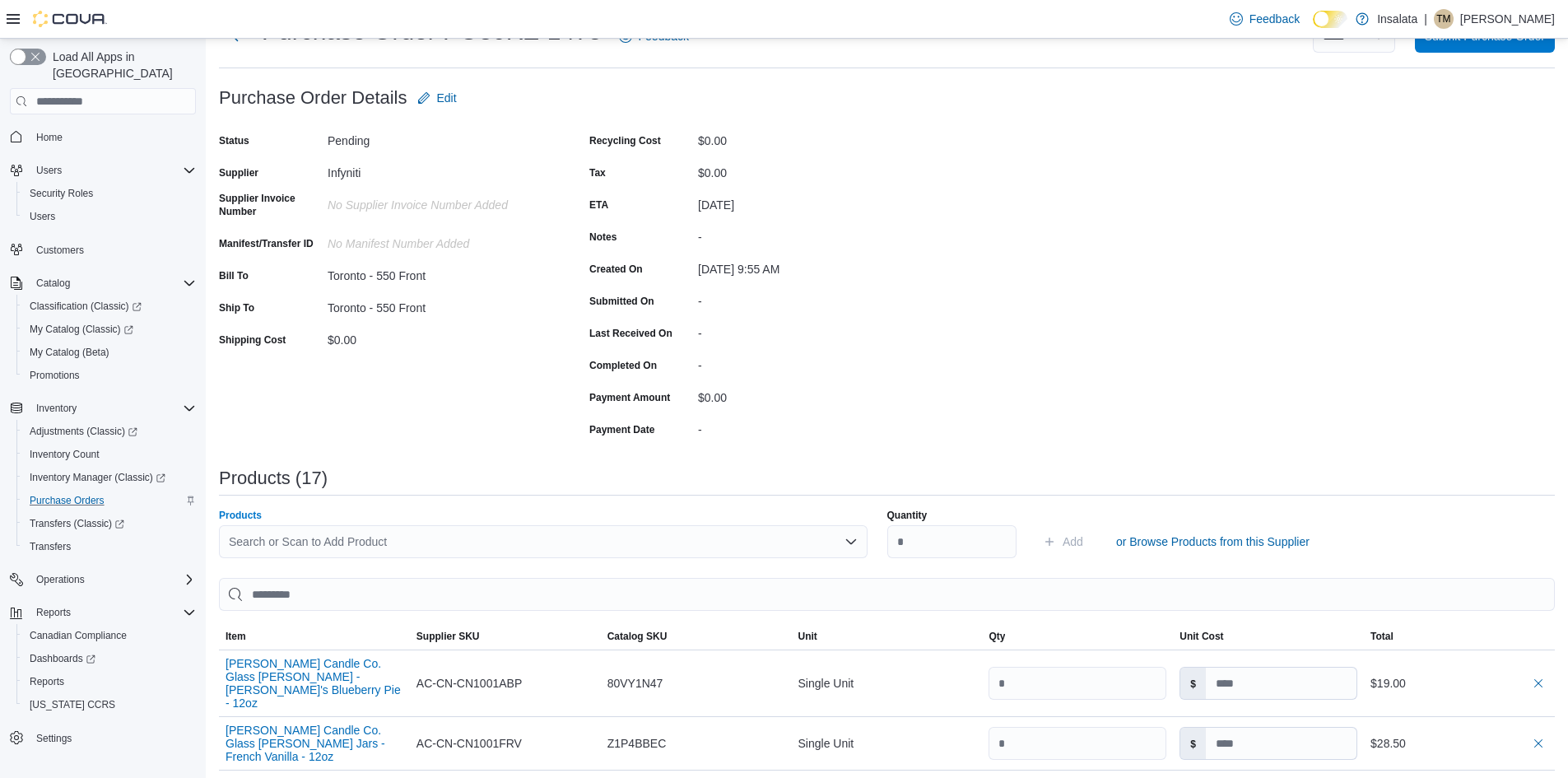
click at [301, 539] on div "Search or Scan to Add Product" at bounding box center [543, 542] width 649 height 33
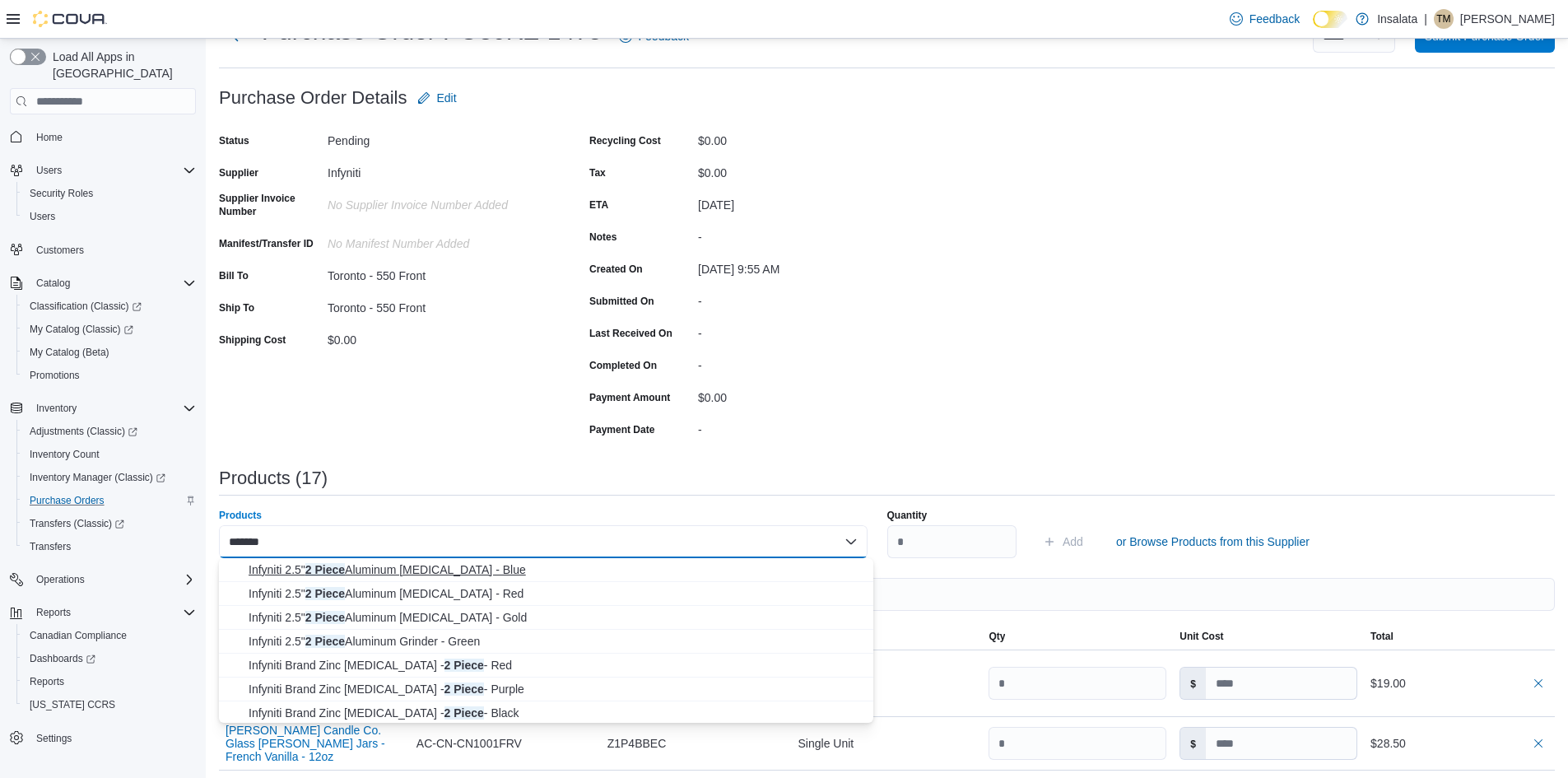
type input "*******"
click at [400, 573] on span "Infyniti 2.5" 2 Piece Aluminum [MEDICAL_DATA] - Blue" at bounding box center [556, 570] width 615 height 17
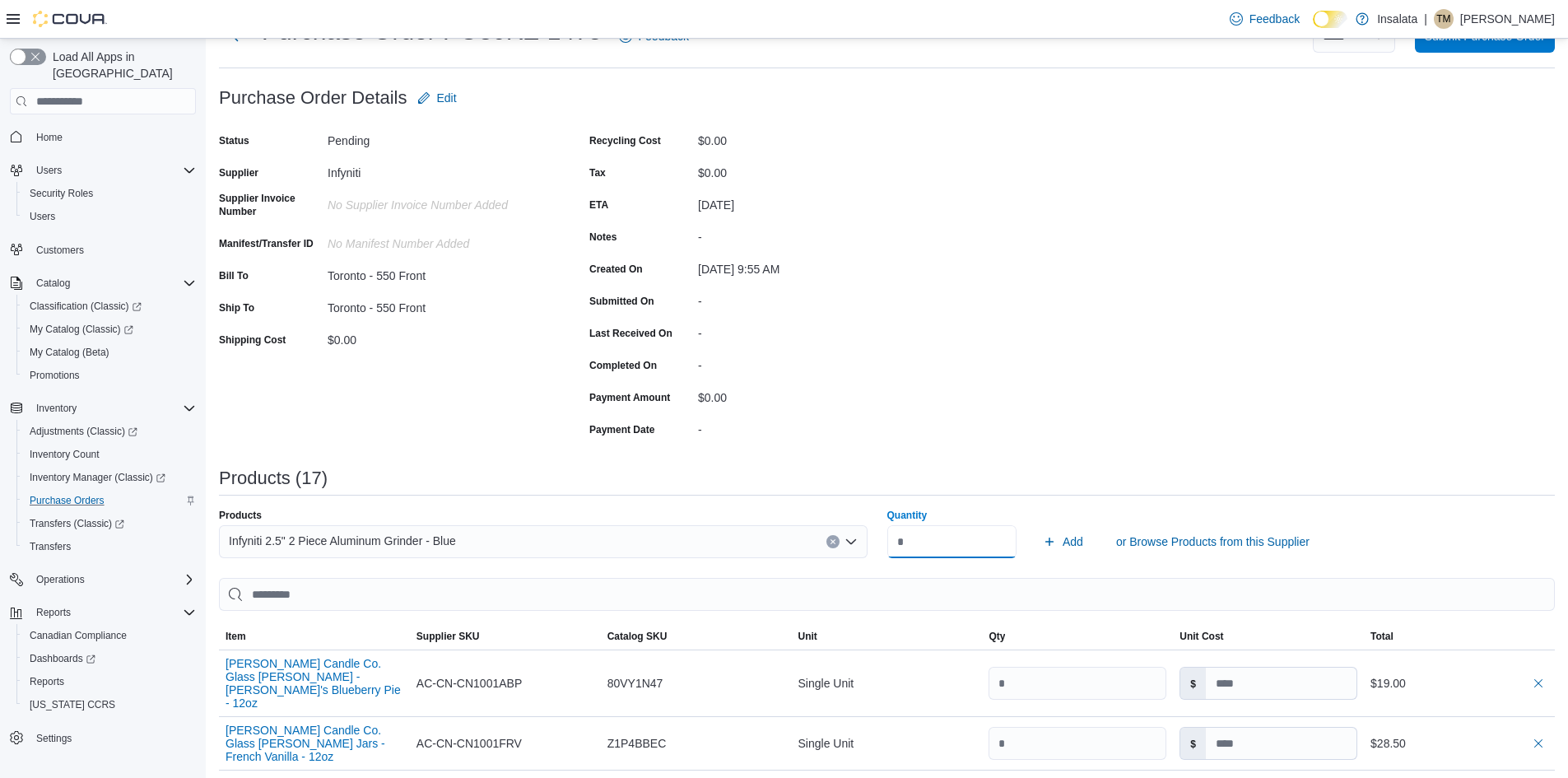
type input "*"
click at [1036, 526] on button "Add" at bounding box center [1063, 542] width 54 height 33
type input "****"
click at [334, 541] on div "Search or Scan to Add Product" at bounding box center [543, 542] width 649 height 33
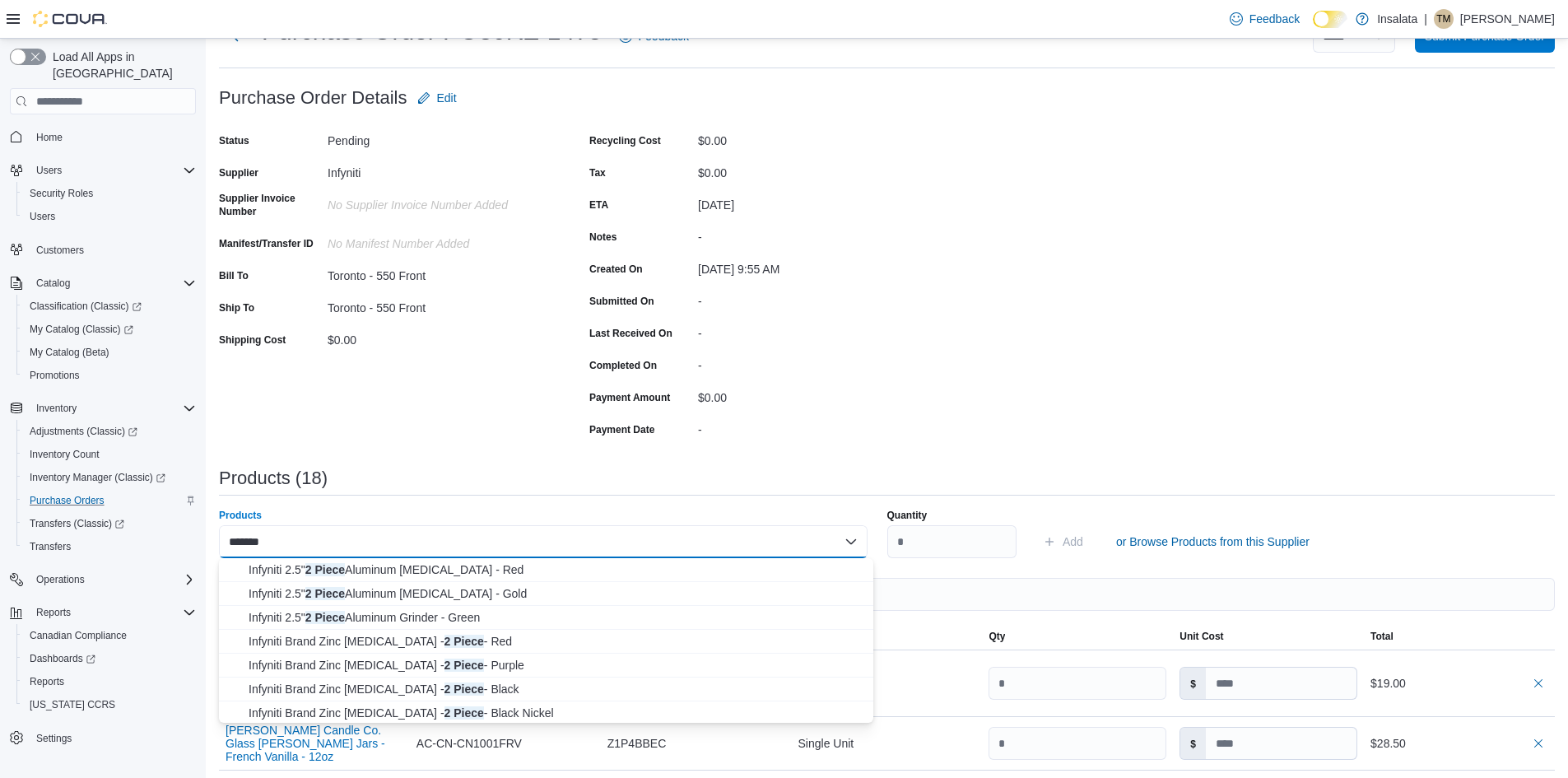
type input "*******"
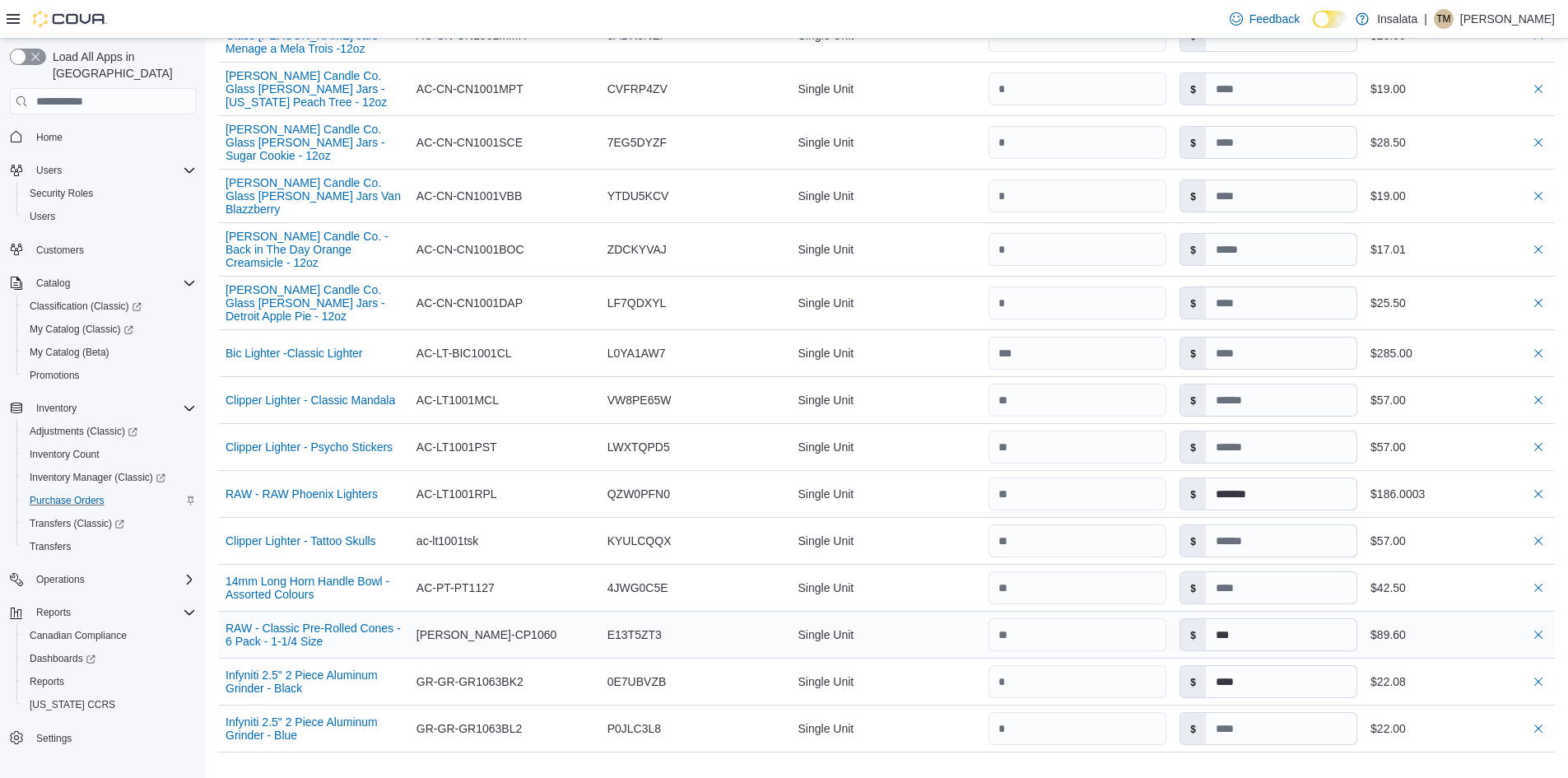
scroll to position [938, 0]
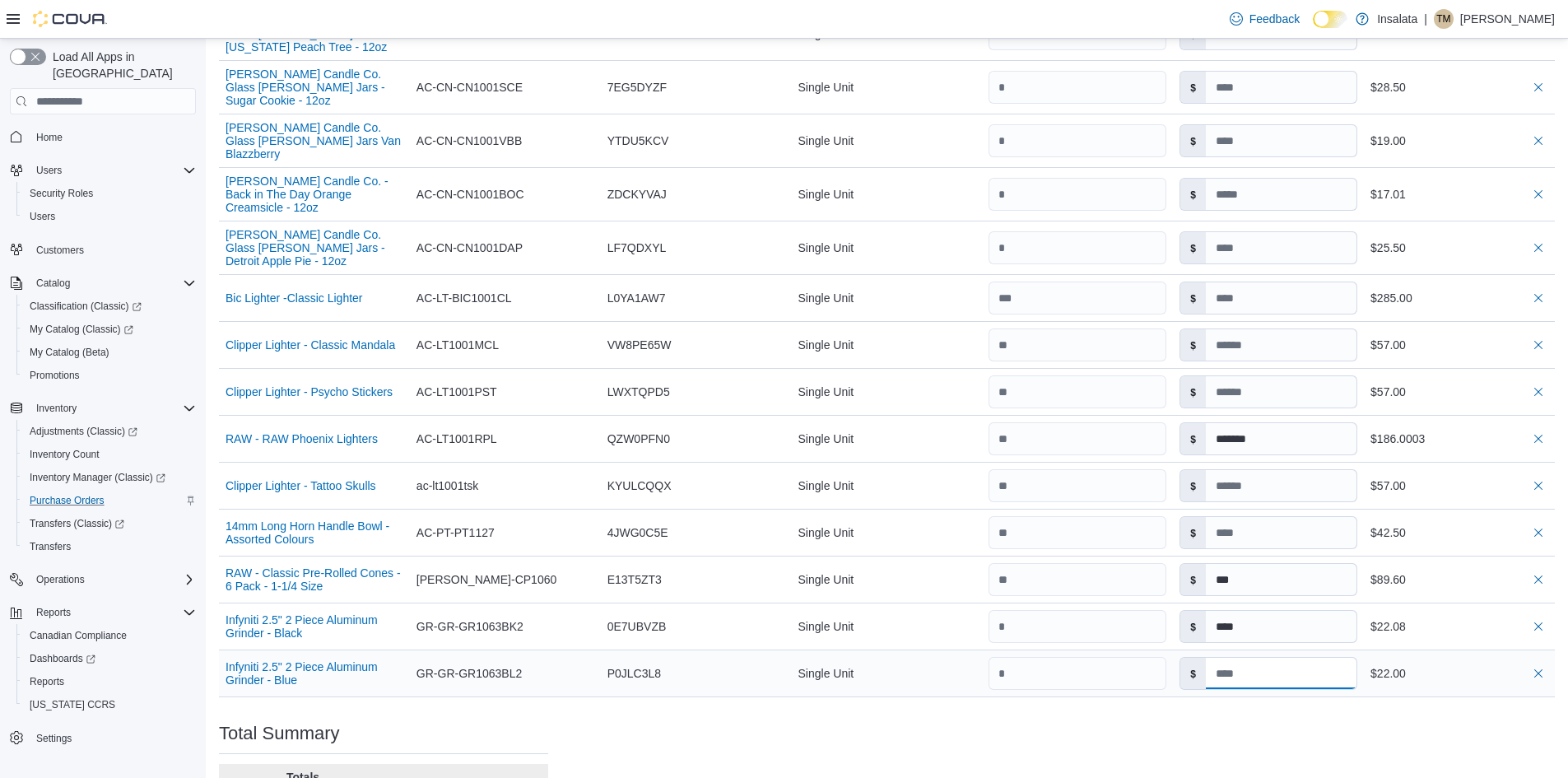
click at [1252, 658] on input at bounding box center [1281, 674] width 151 height 32
type input "****"
click at [1064, 657] on input "number" at bounding box center [1077, 673] width 178 height 33
click at [1338, 663] on div "Purchase Order: PO80RZ-1475 Feedback Purchase Order Details Edit Status Pending…" at bounding box center [887, 65] width 1336 height 1709
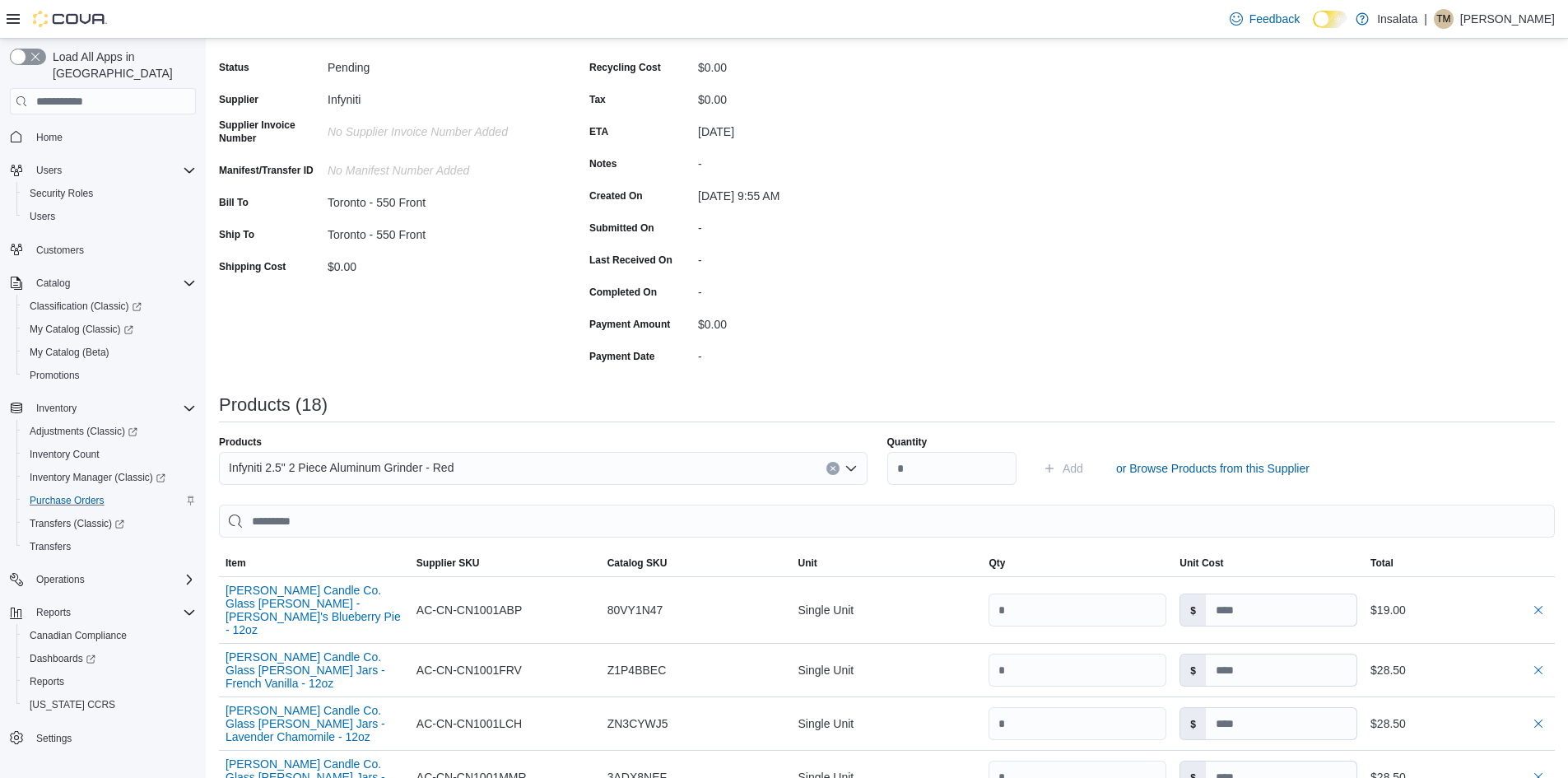
scroll to position [114, 0]
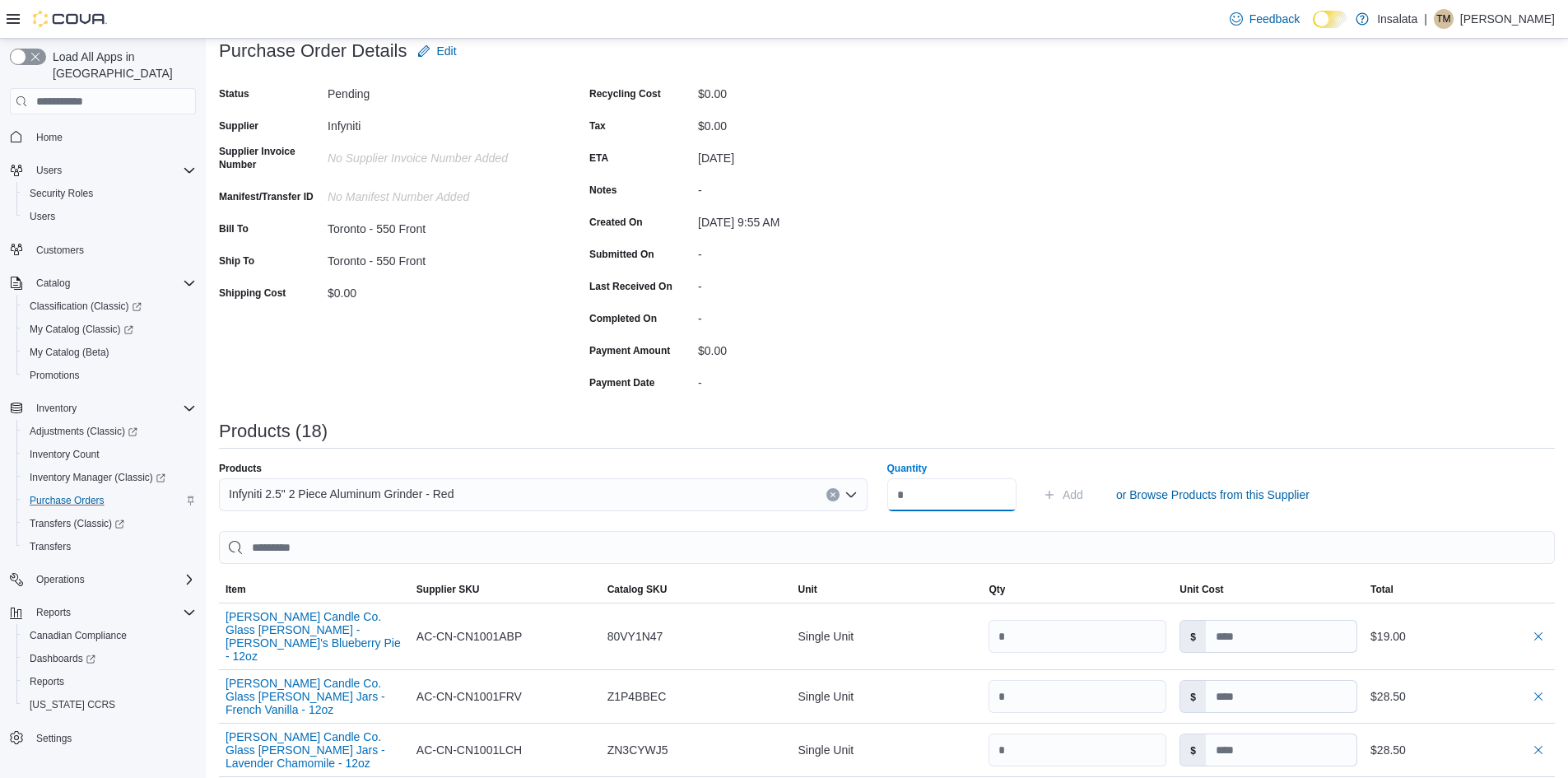
click at [962, 503] on input "Quantity" at bounding box center [952, 494] width 130 height 33
type input "*"
click at [1036, 478] on button "Add" at bounding box center [1063, 494] width 54 height 33
type input "****"
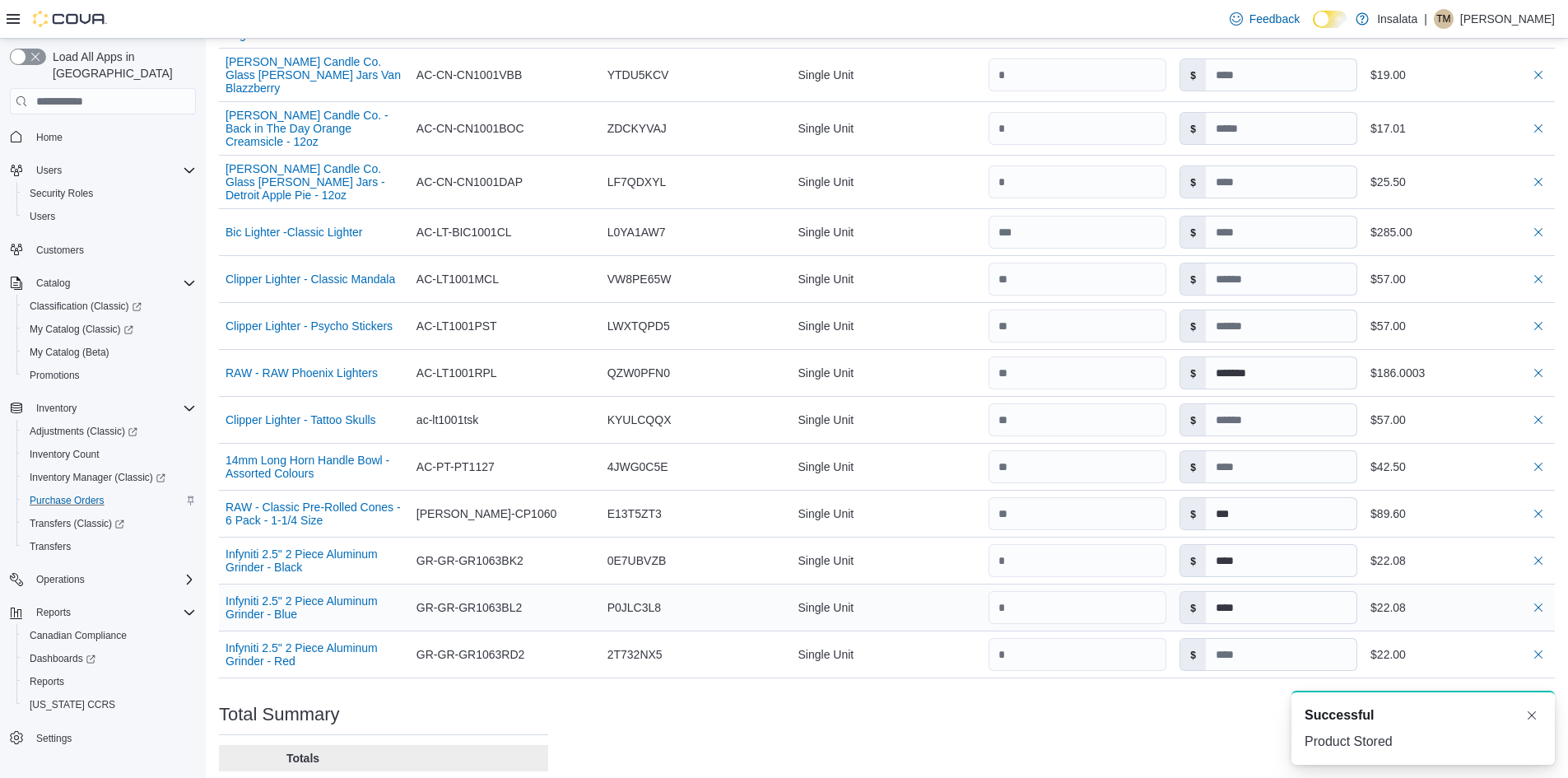
scroll to position [1067, 0]
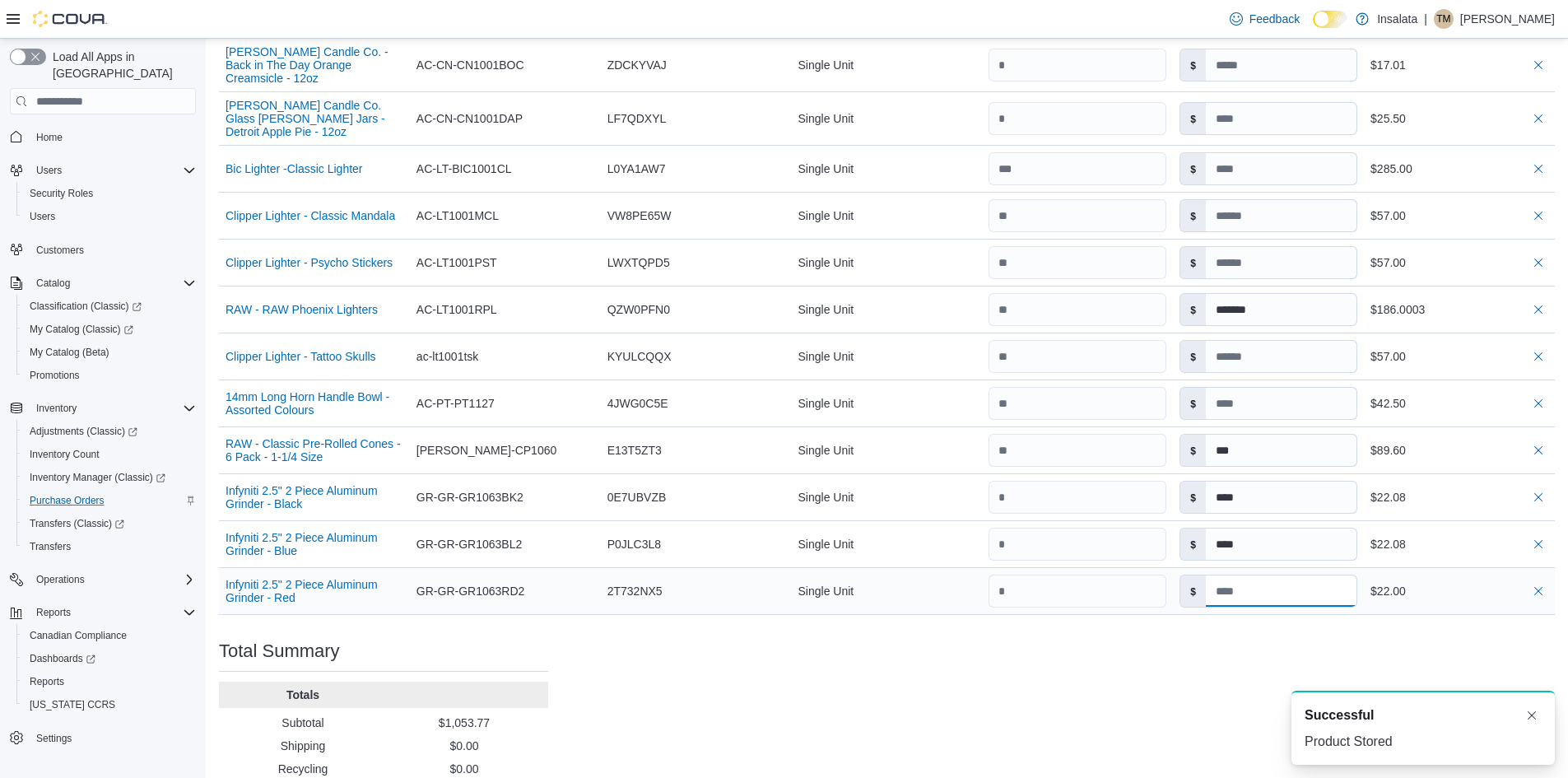
click at [1267, 576] on input at bounding box center [1281, 591] width 151 height 32
type input "****"
click at [1096, 575] on input "number" at bounding box center [1077, 590] width 178 height 33
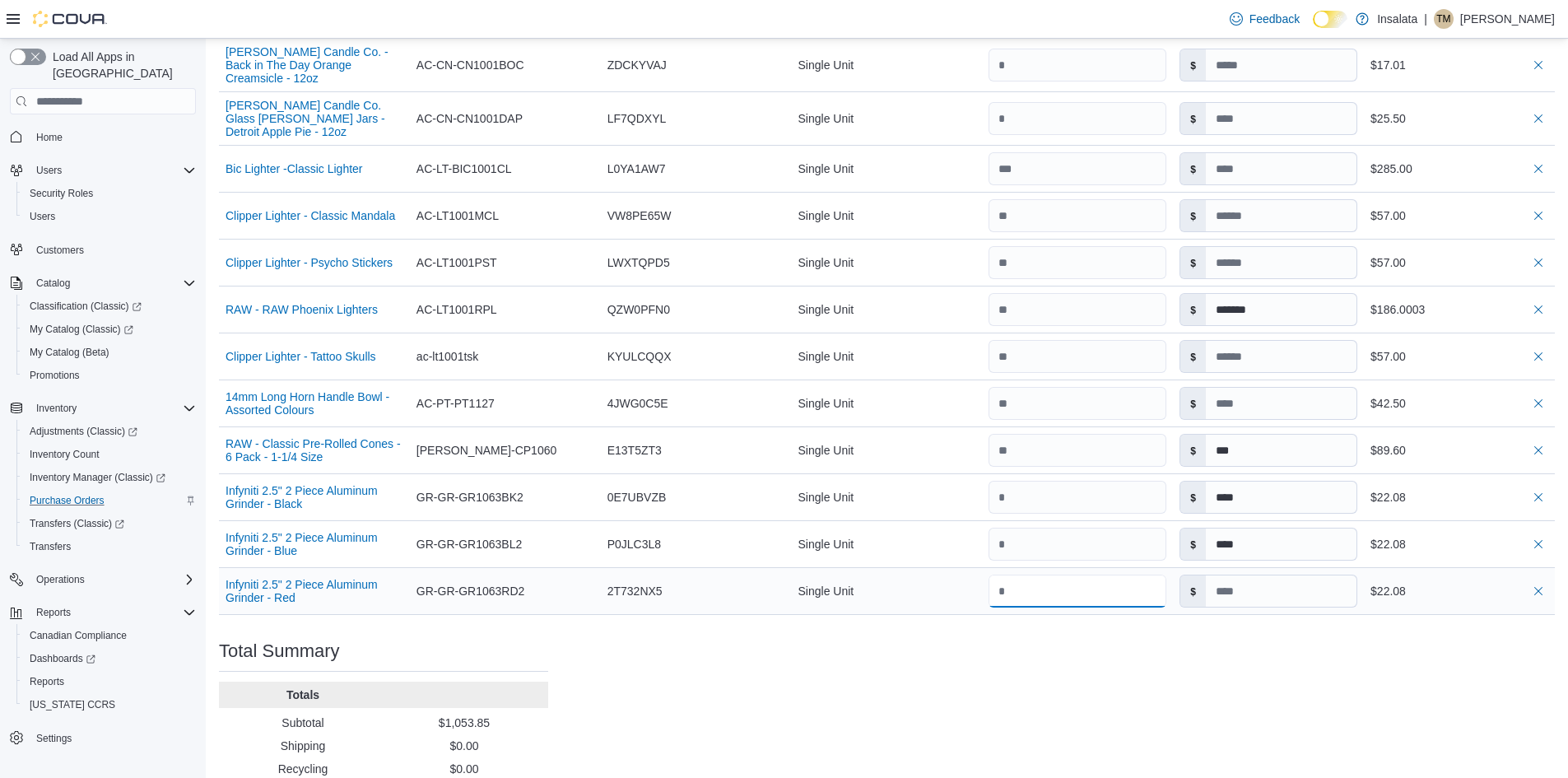
type input "****"
click at [300, 579] on button "Infyniti 2.5" 2 Piece Aluminum Grinder - Red" at bounding box center [313, 591] width 178 height 27
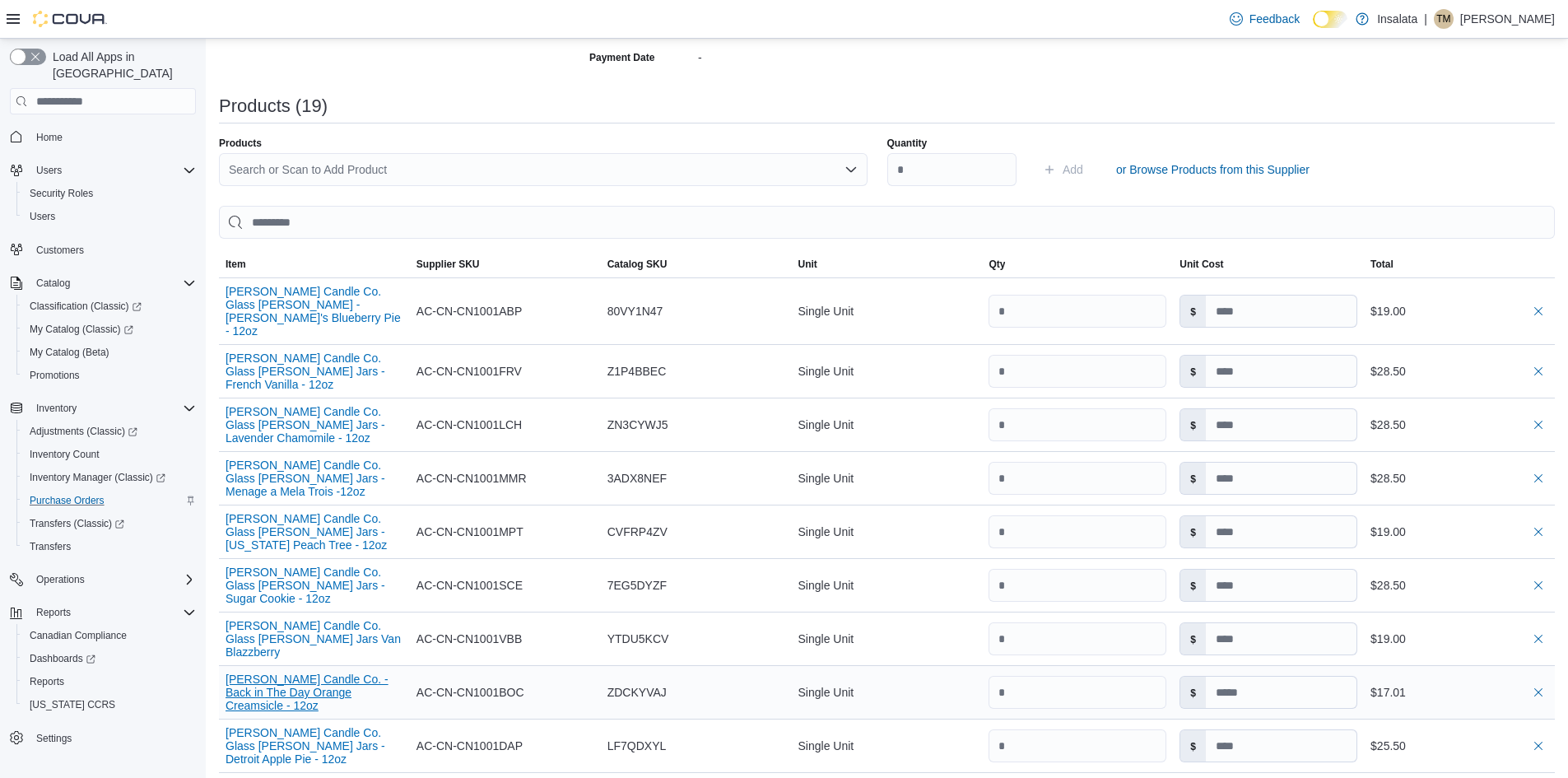
scroll to position [325, 0]
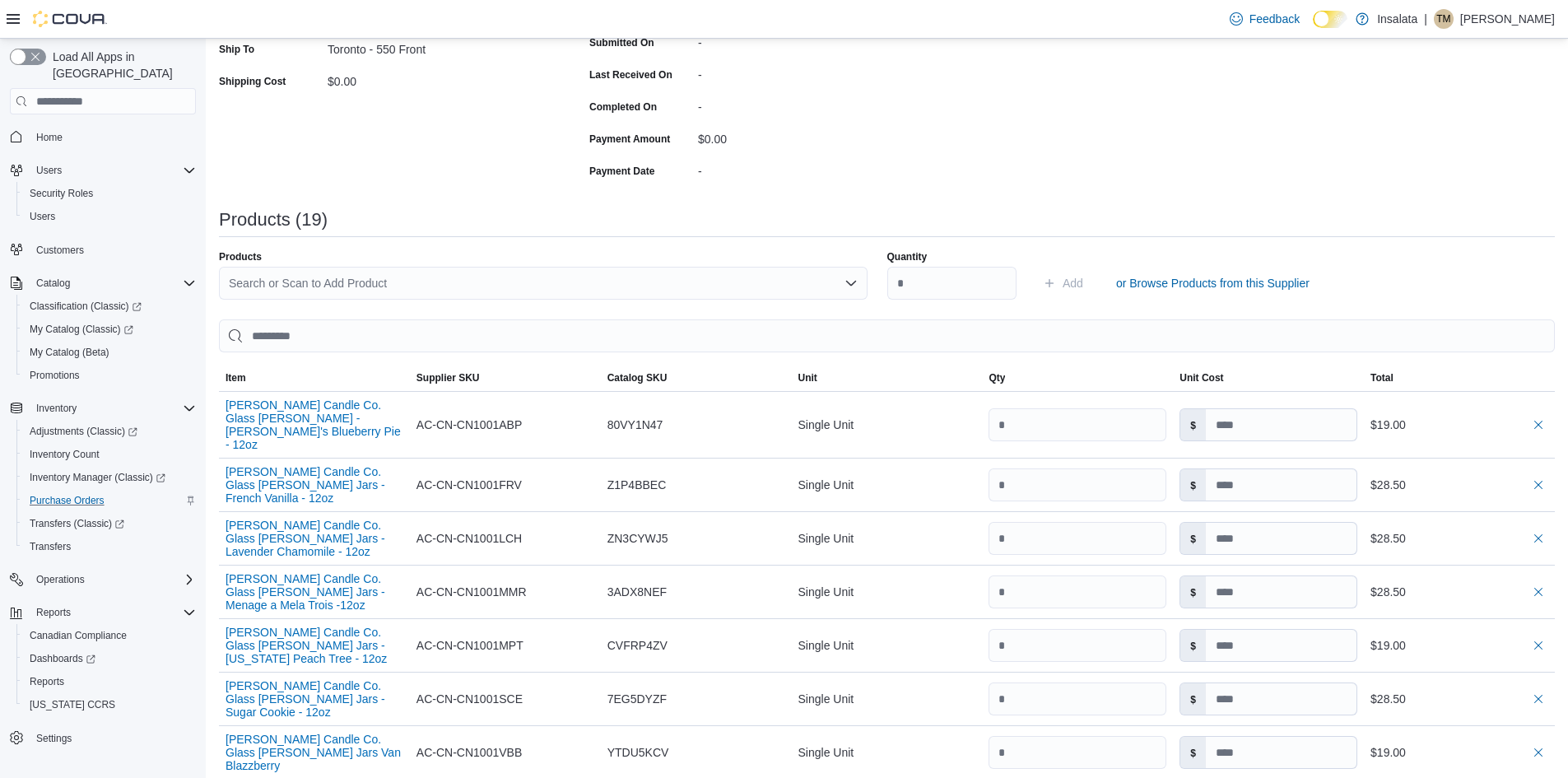
click at [322, 275] on div "Search or Scan to Add Product" at bounding box center [543, 283] width 649 height 33
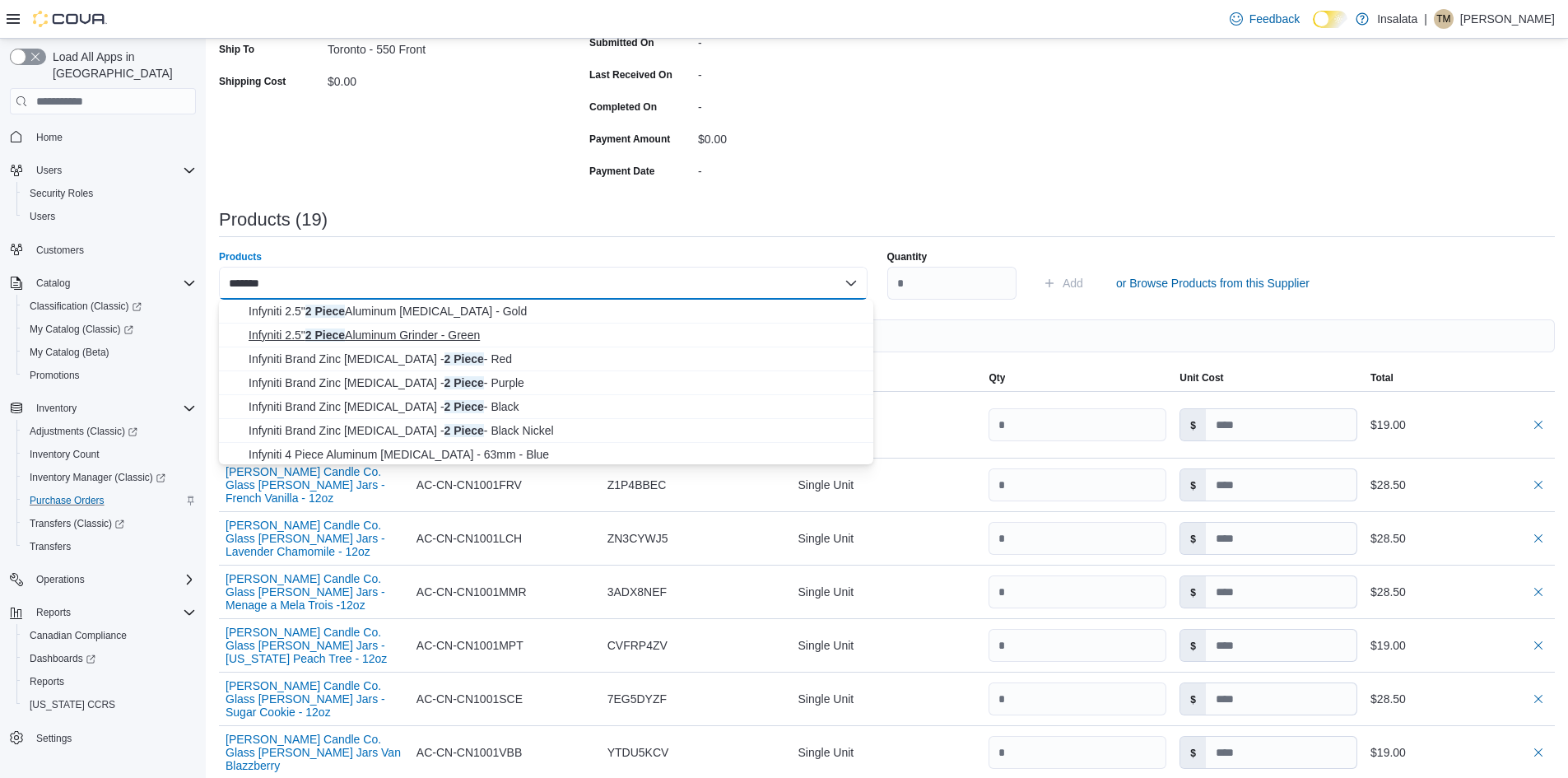
type input "*******"
click at [370, 332] on span "Infyniti 2.5" 2 Piece Aluminum [MEDICAL_DATA] - Green" at bounding box center [556, 335] width 615 height 17
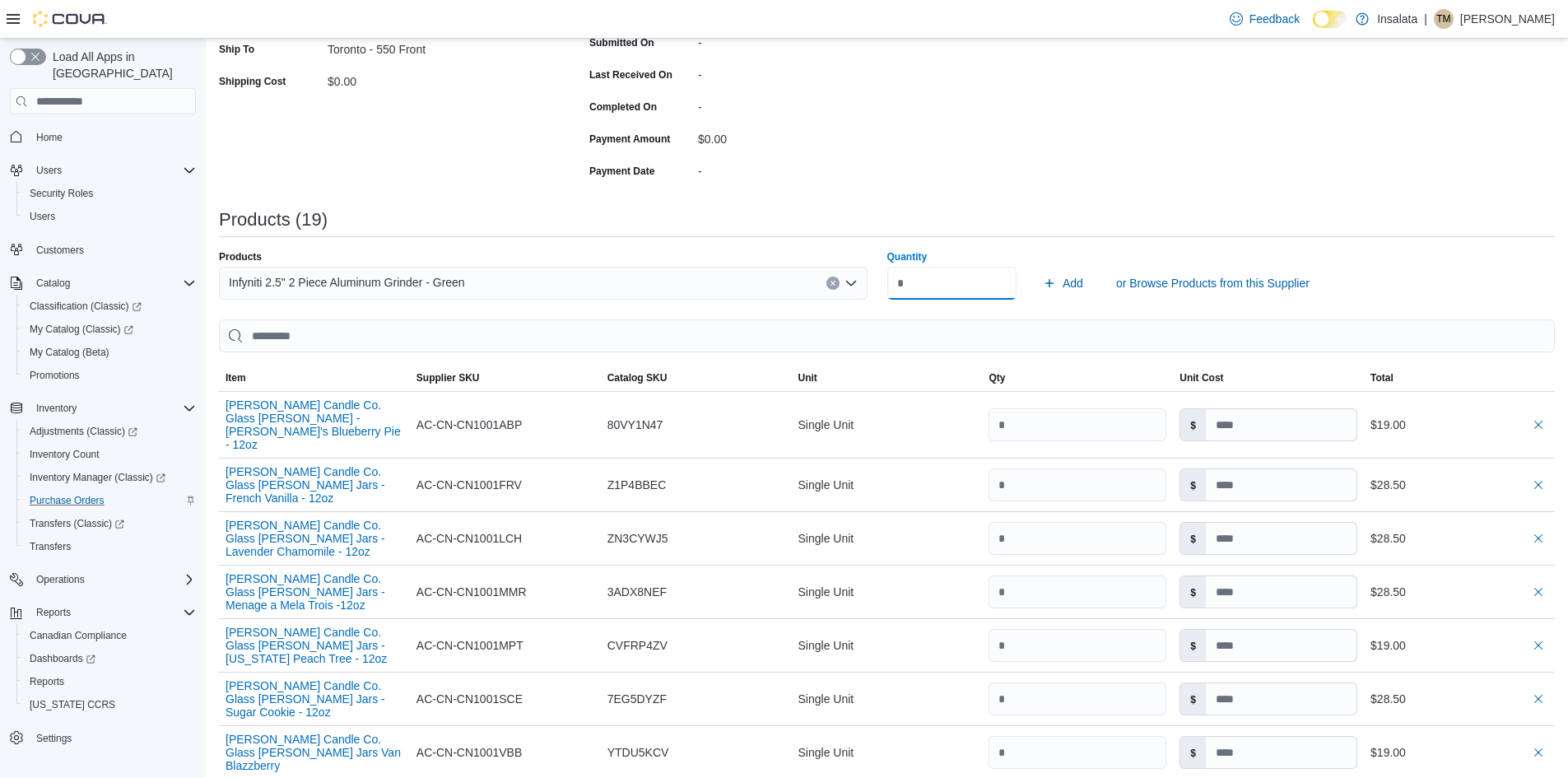
type input "*"
click at [1036, 267] on button "Add" at bounding box center [1063, 283] width 54 height 33
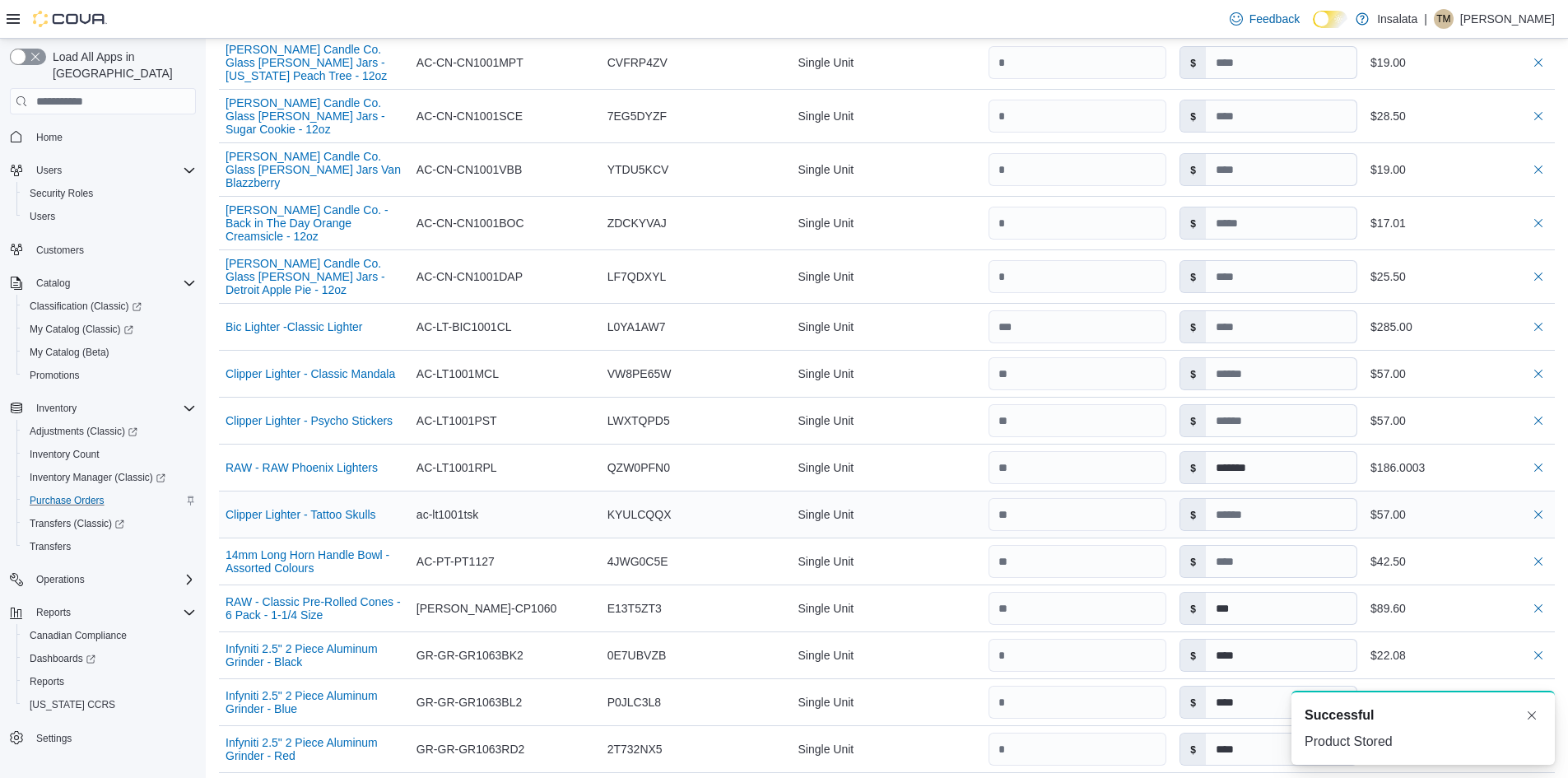
scroll to position [1113, 0]
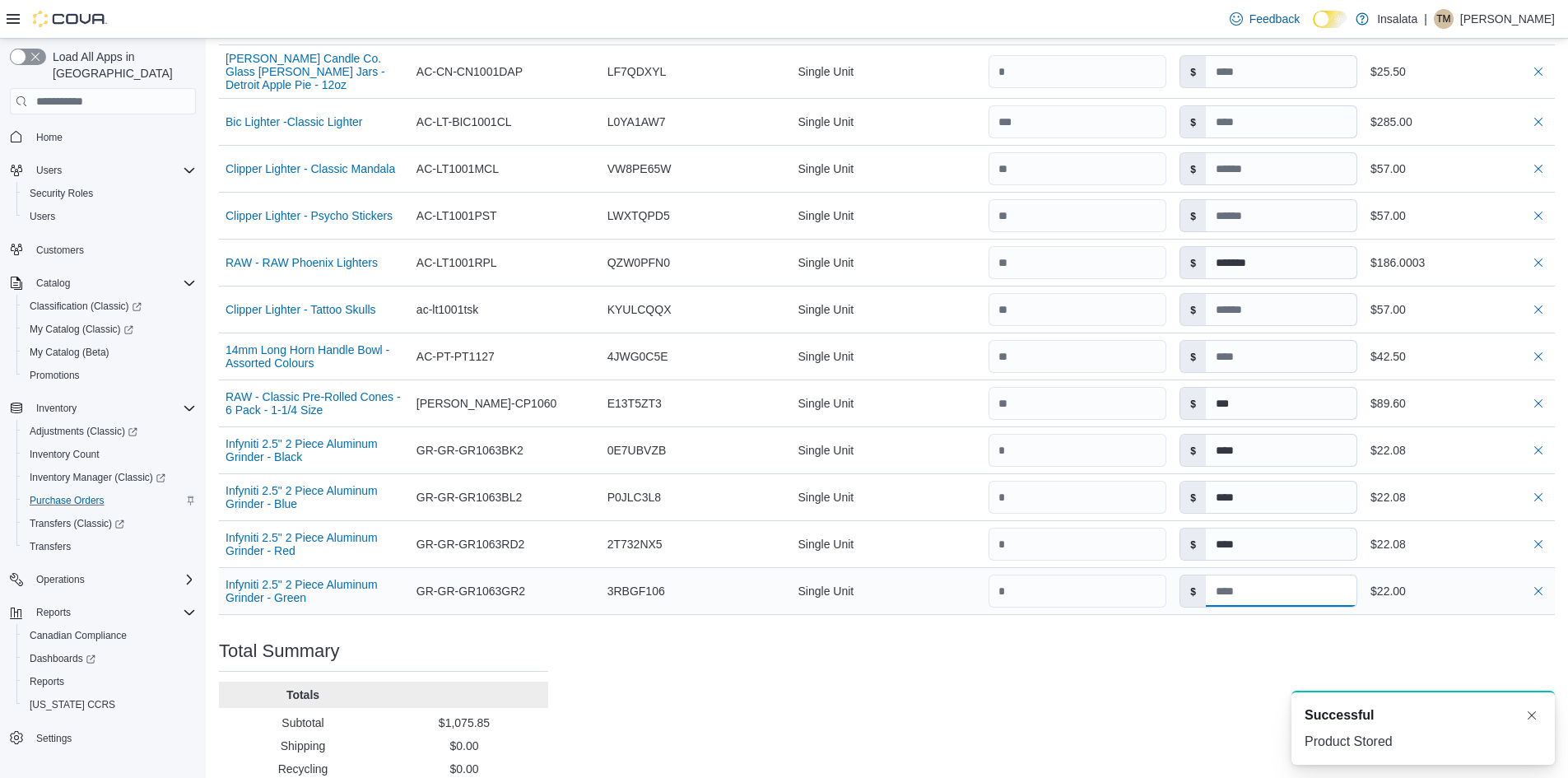
click at [1265, 576] on input at bounding box center [1281, 591] width 151 height 32
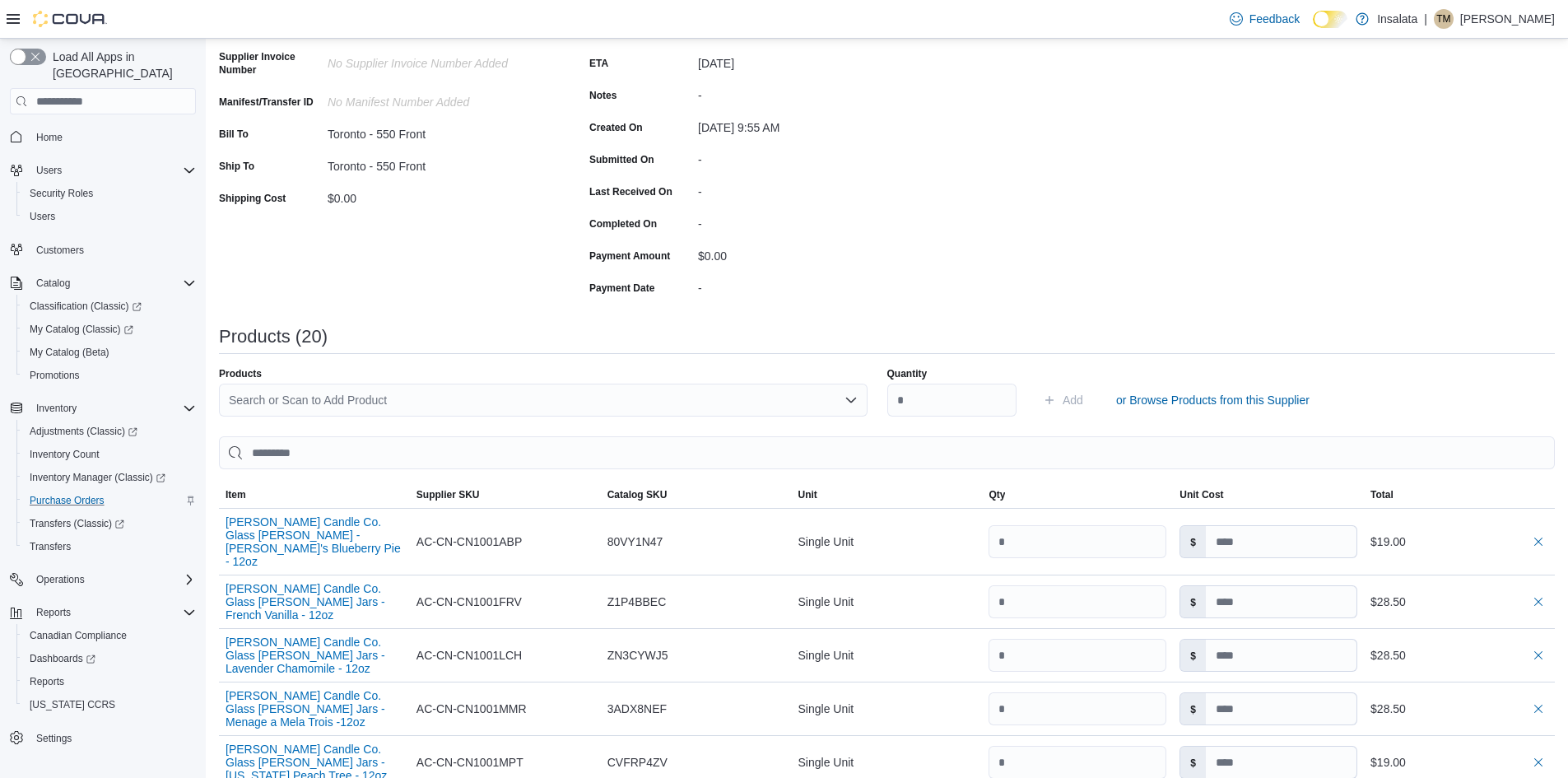
scroll to position [207, 0]
type input "****"
click at [316, 400] on div "Search or Scan to Add Product" at bounding box center [543, 401] width 649 height 33
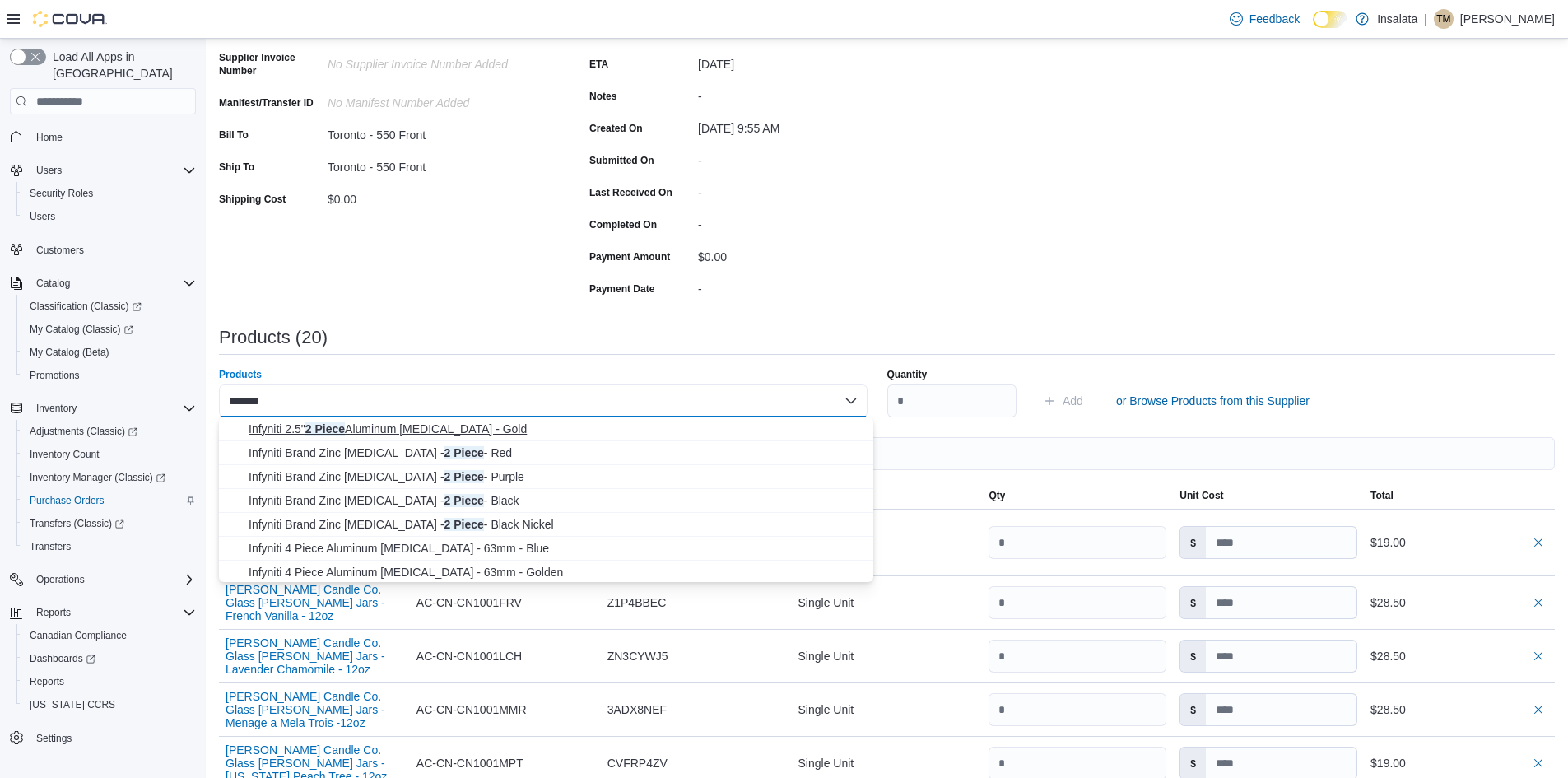
type input "*******"
click at [380, 425] on span "Infyniti 2.5" 2 Piece Aluminum Grinder - Gold" at bounding box center [556, 429] width 615 height 17
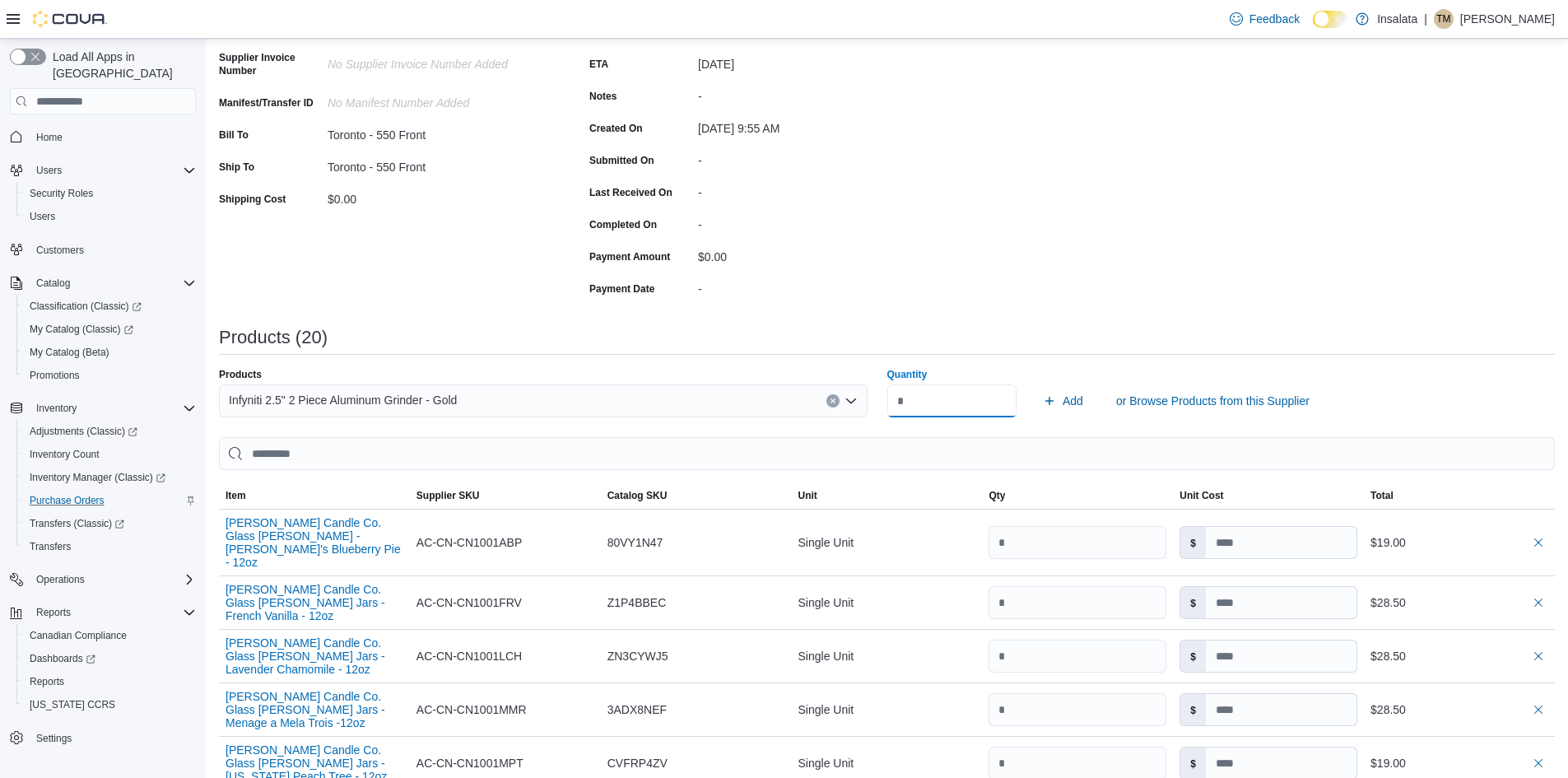
type input "*"
click at [1036, 385] on button "Add" at bounding box center [1063, 401] width 54 height 33
type input "****"
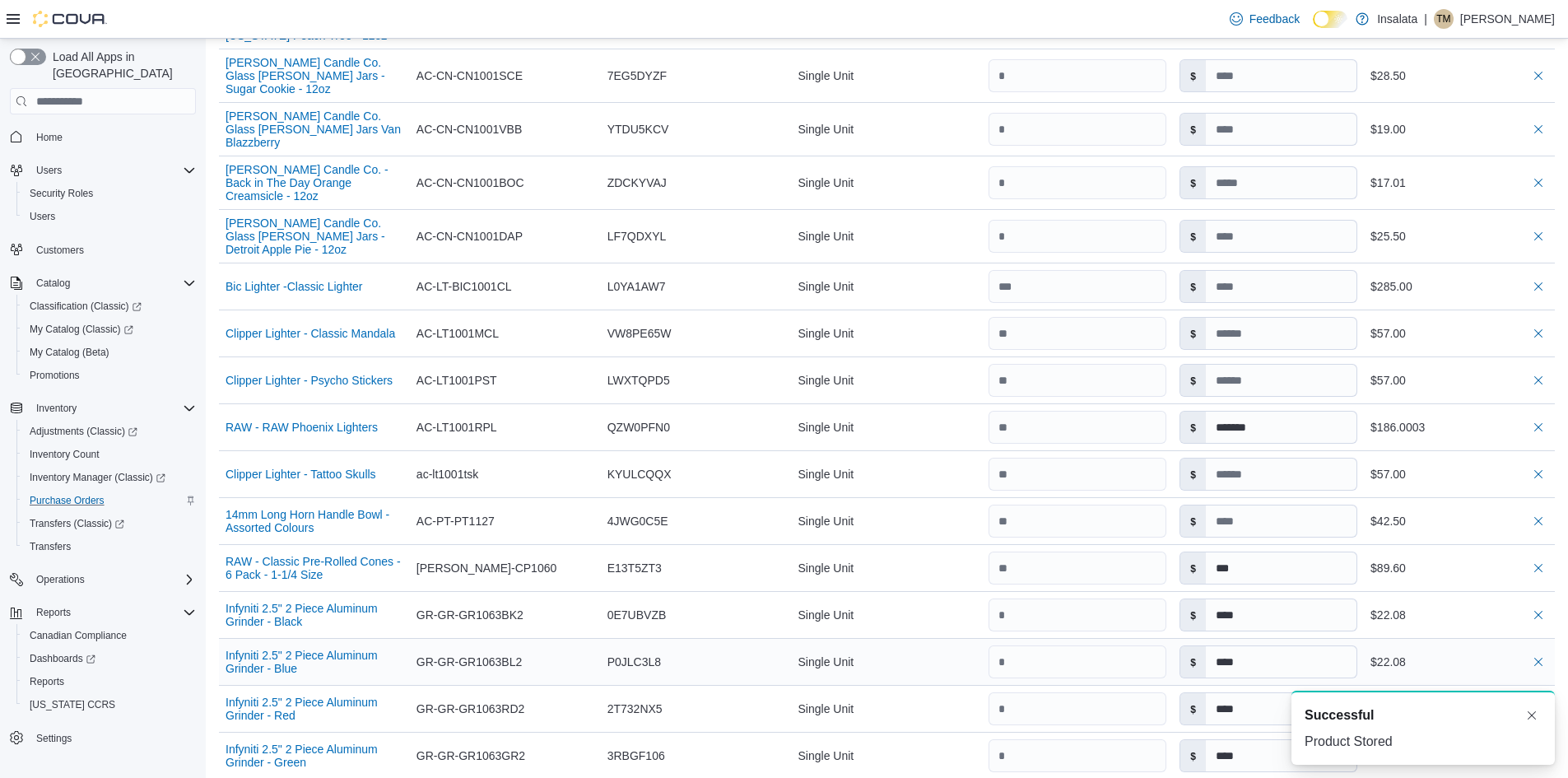
scroll to position [1161, 0]
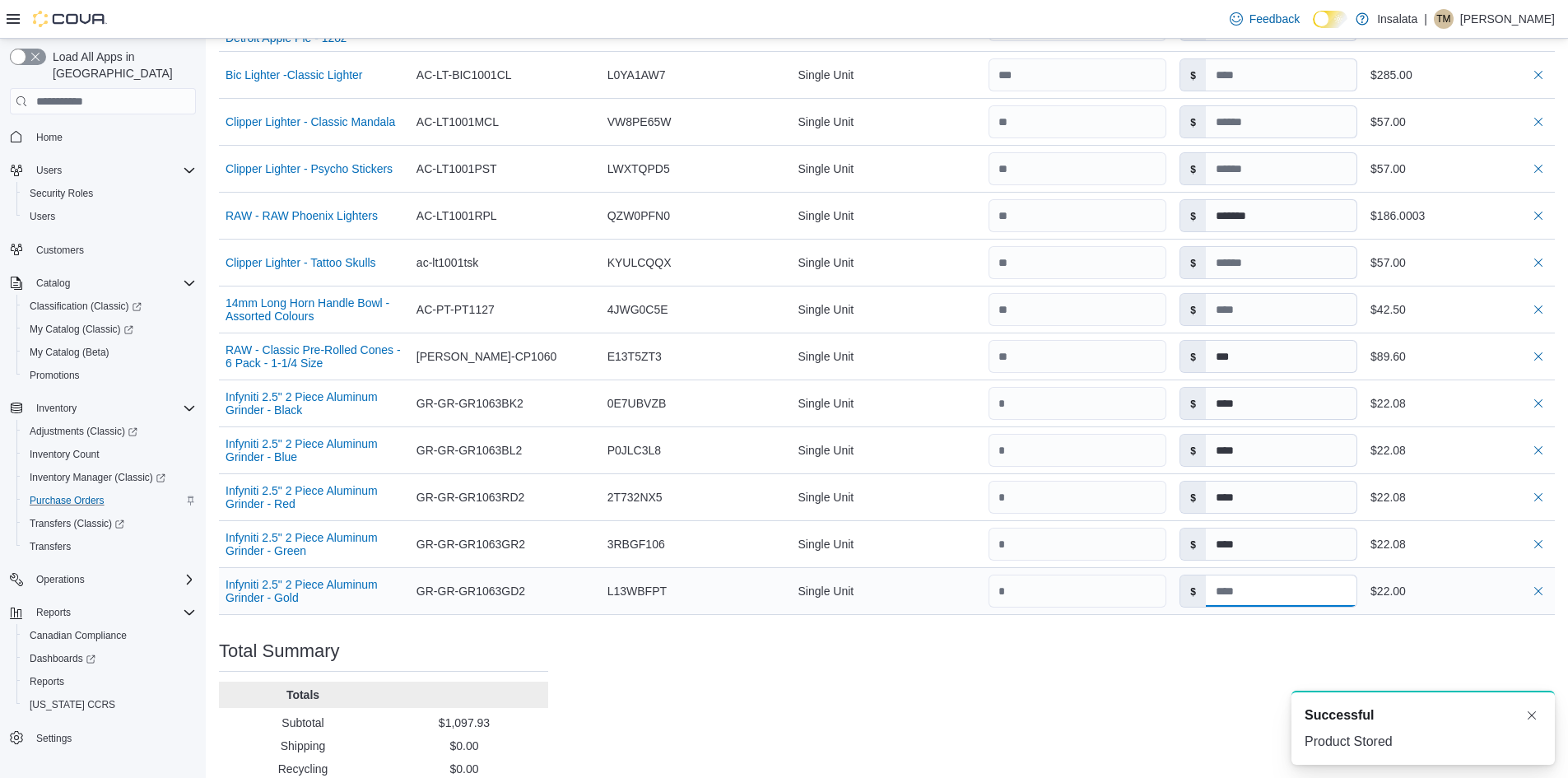
click at [1268, 576] on input at bounding box center [1281, 591] width 151 height 32
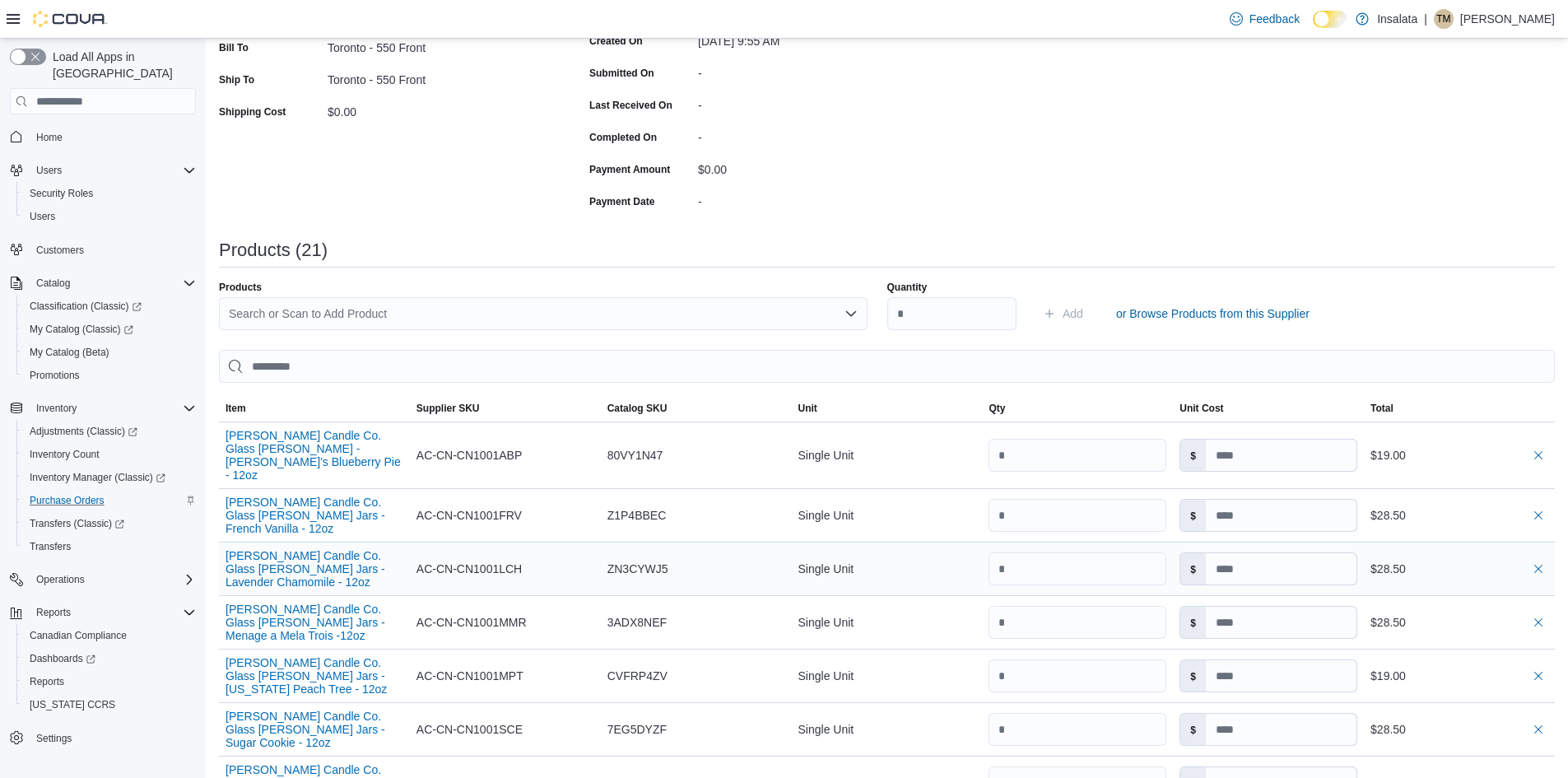
scroll to position [254, 0]
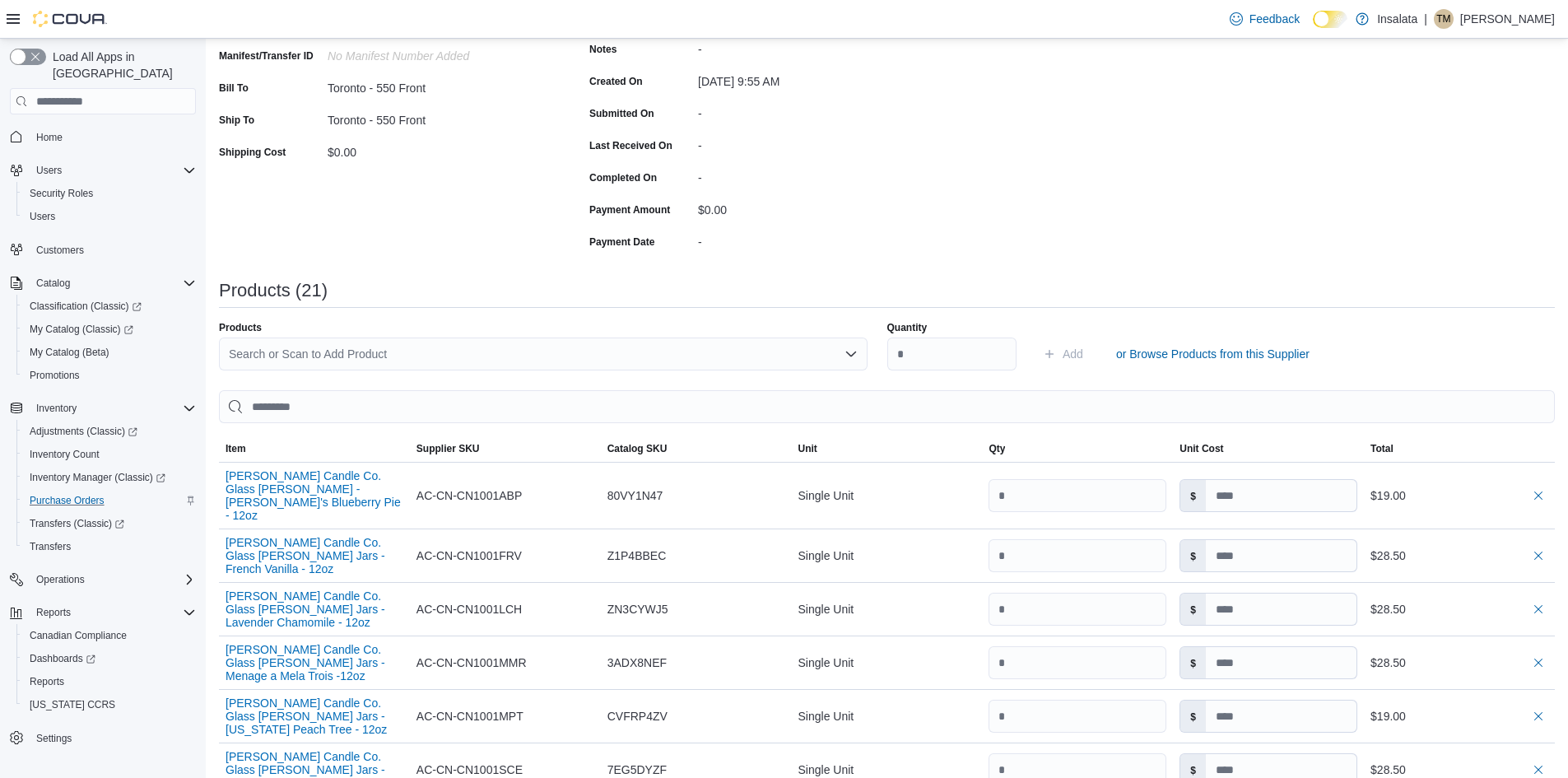
type input "****"
click at [514, 346] on div "Search or Scan to Add Product" at bounding box center [543, 353] width 649 height 33
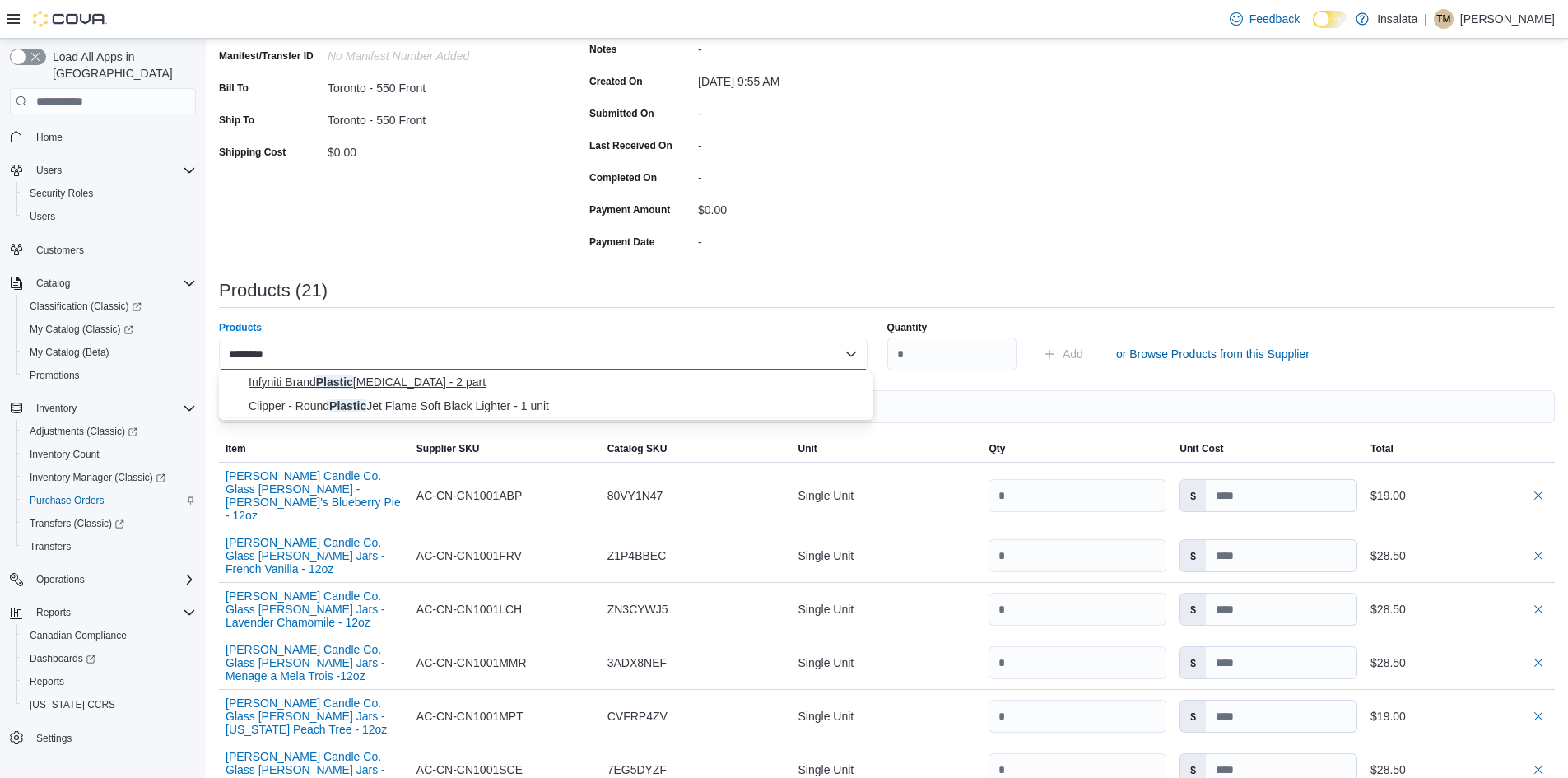
type input "*******"
click at [422, 380] on span "Infyniti Brand Plastic [MEDICAL_DATA] - 2 part" at bounding box center [556, 382] width 615 height 17
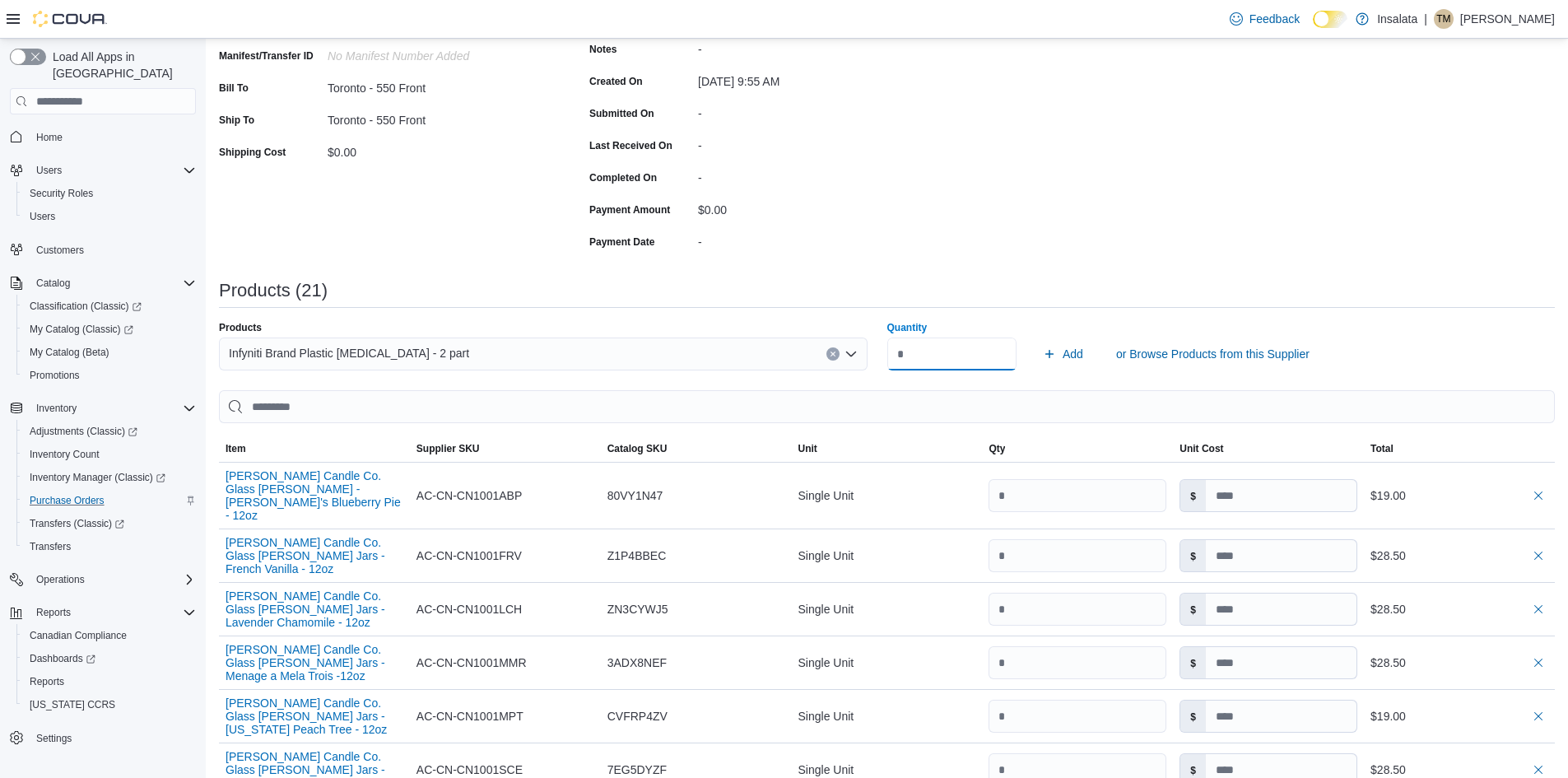
type input "**"
click at [1036, 337] on button "Add" at bounding box center [1063, 353] width 54 height 33
type input "****"
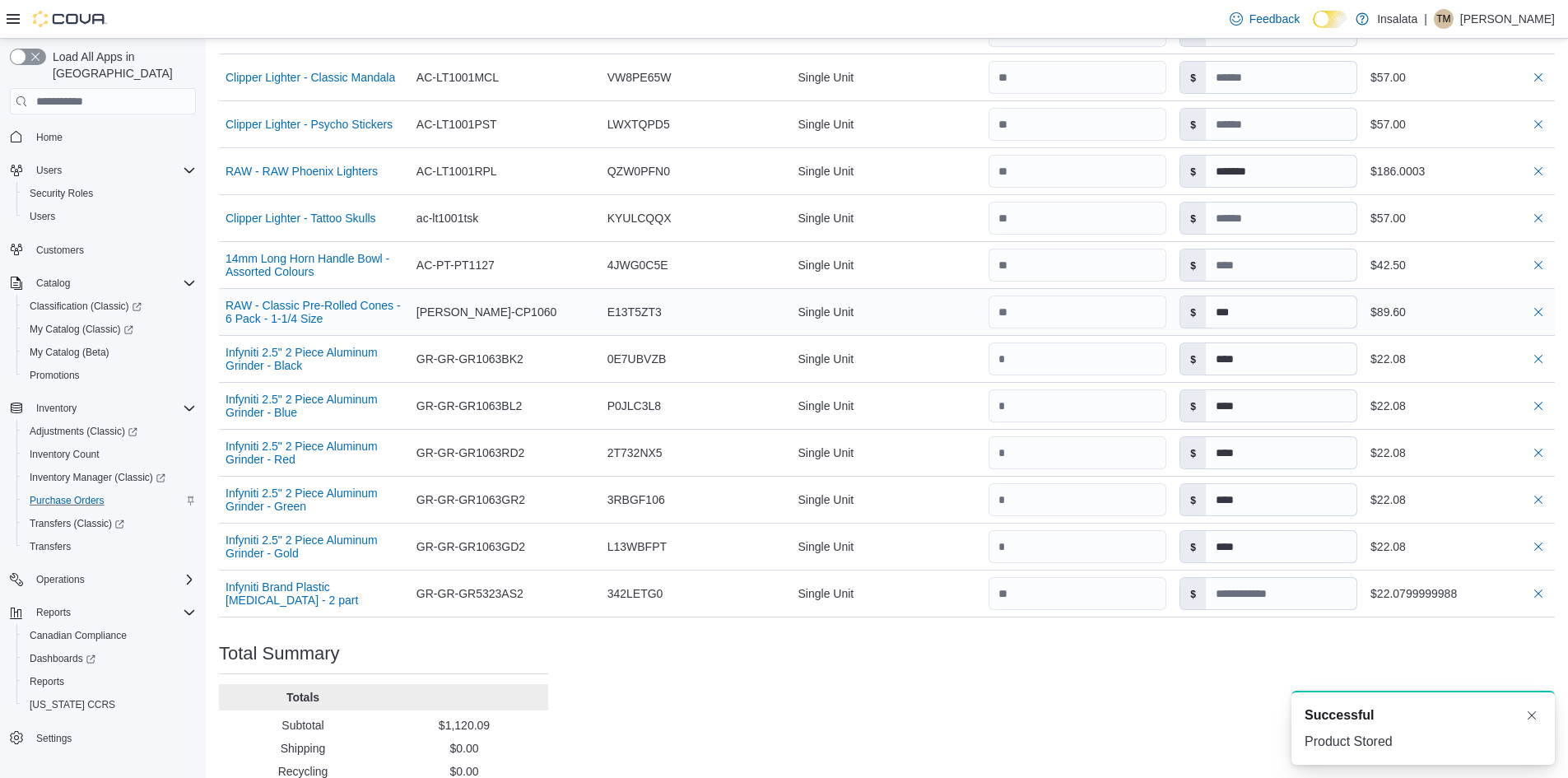
scroll to position [1208, 0]
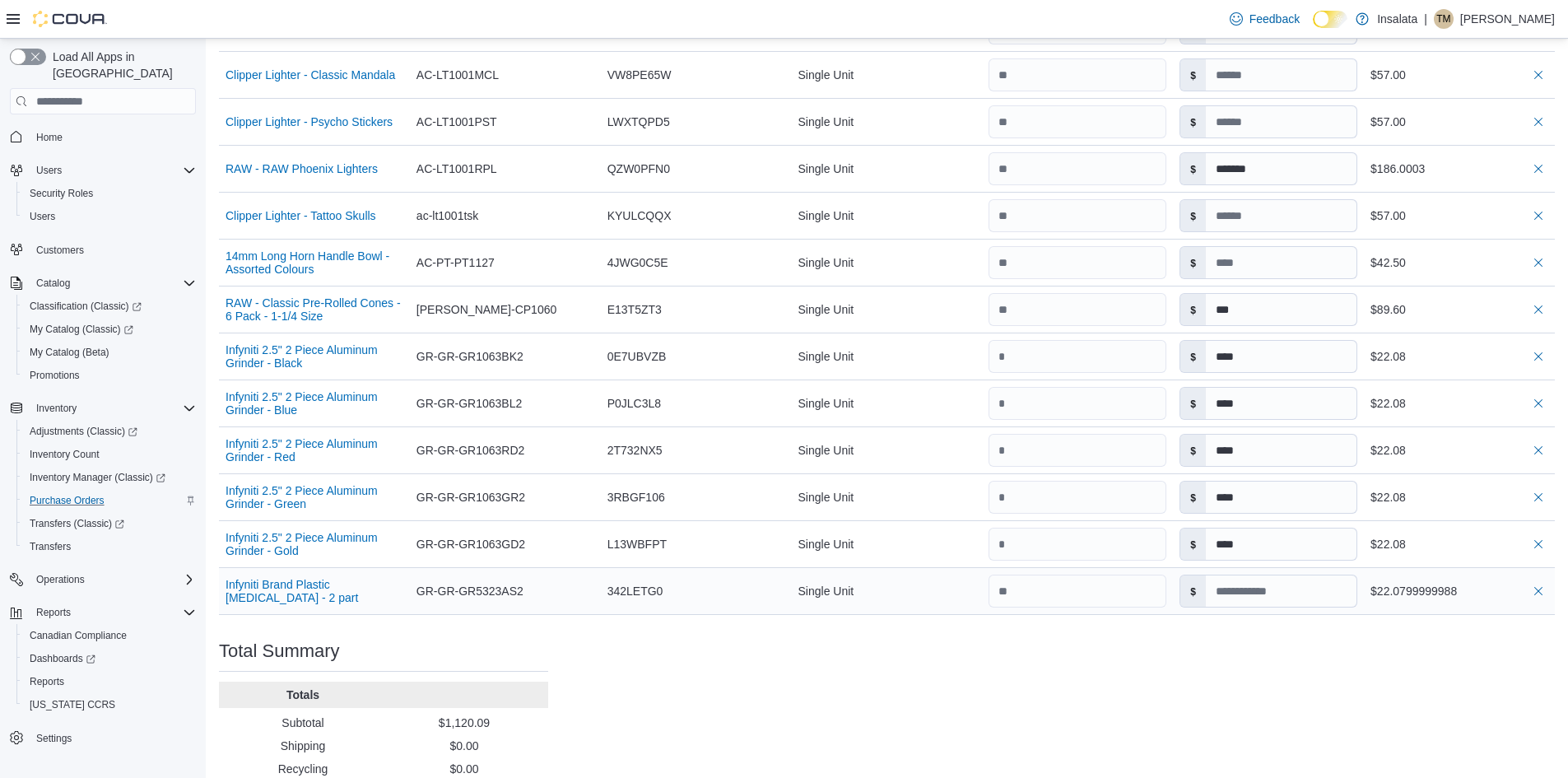
click at [1413, 582] on div "$22.0799999988" at bounding box center [1459, 591] width 178 height 20
click at [1299, 576] on input at bounding box center [1281, 591] width 151 height 32
type input "*******"
click at [1074, 575] on input "number" at bounding box center [1077, 590] width 178 height 33
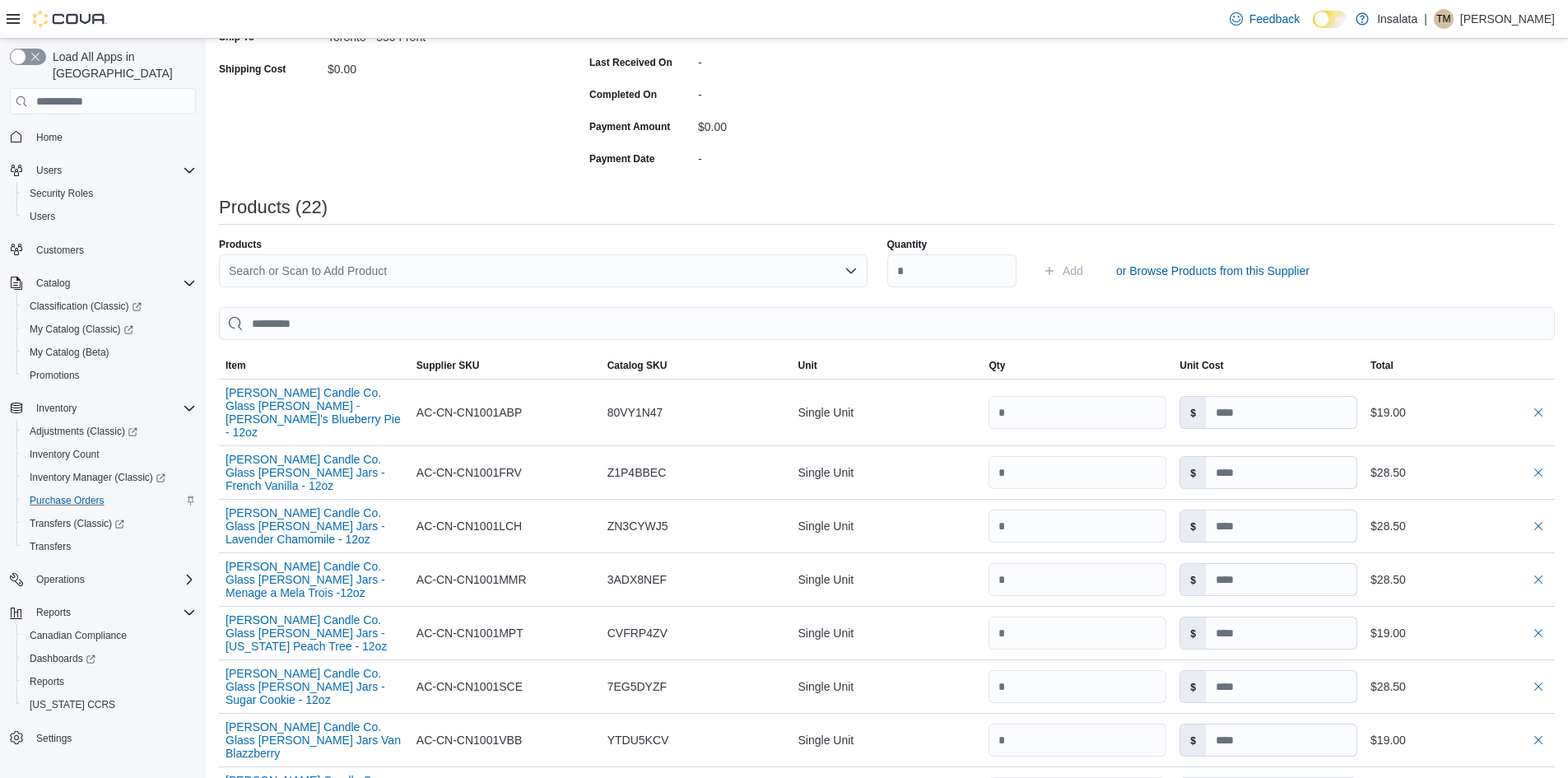
scroll to position [137, 0]
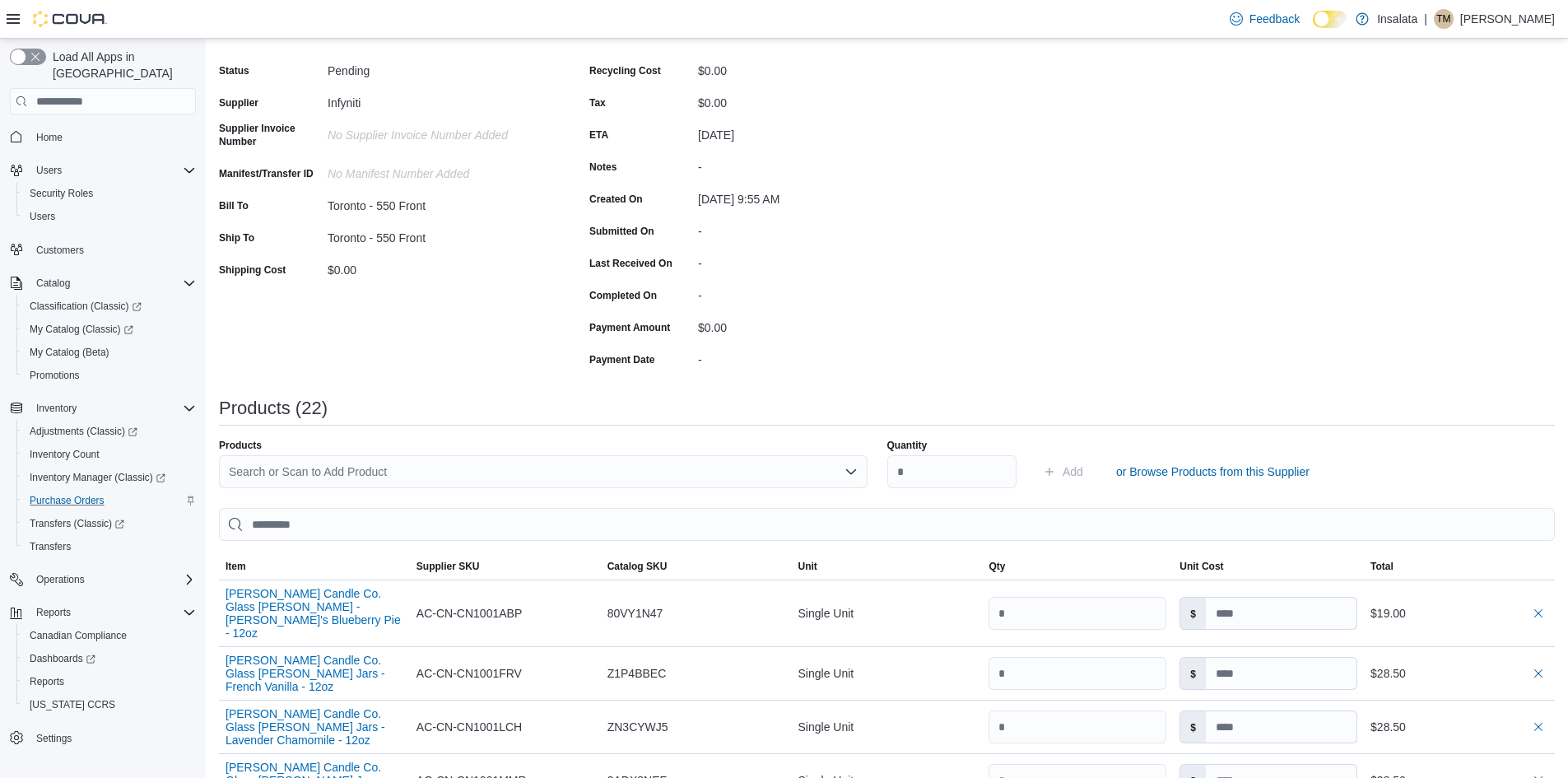
click at [338, 466] on div "Search or Scan to Add Product" at bounding box center [543, 471] width 649 height 33
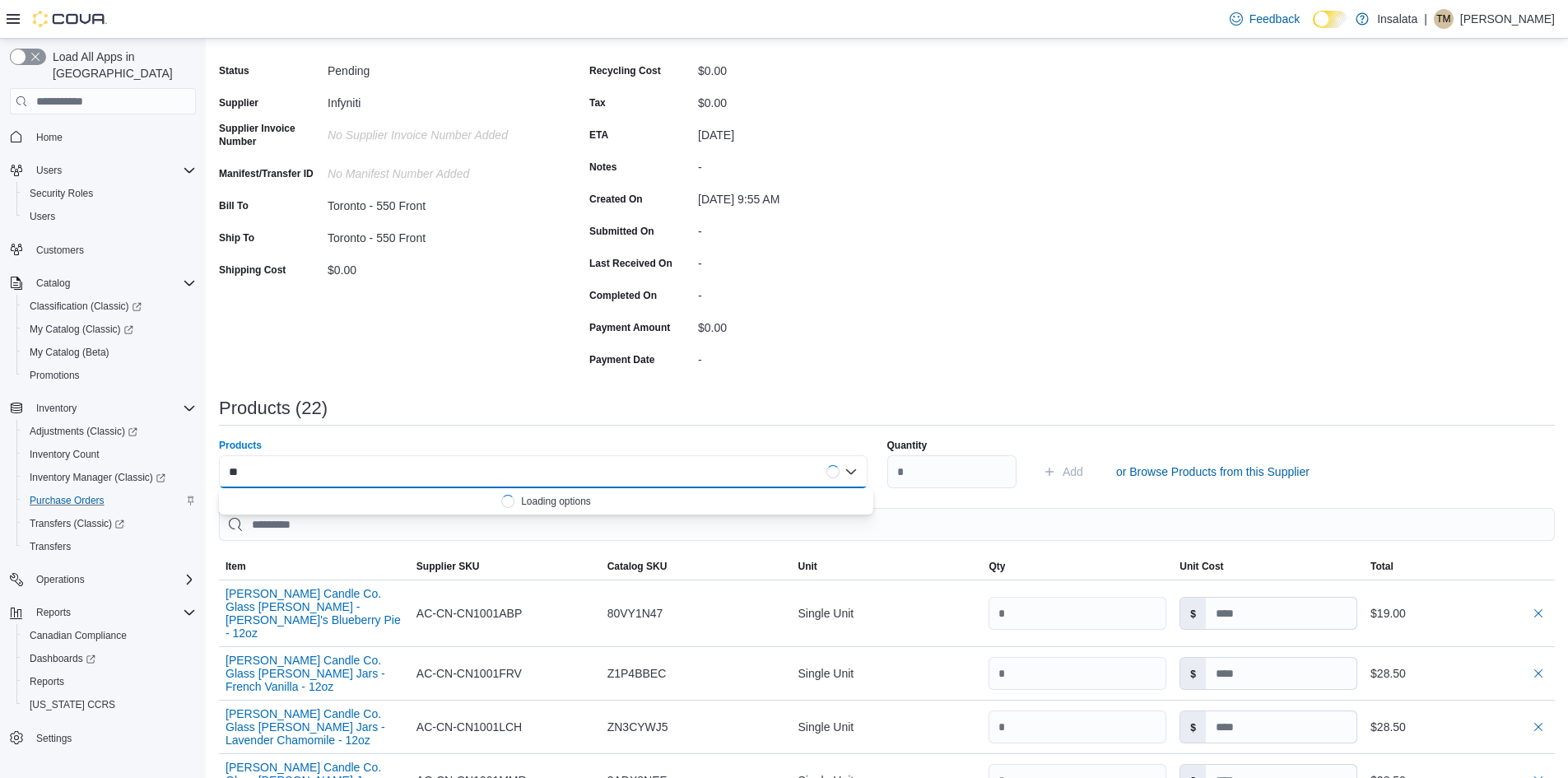
type input "*"
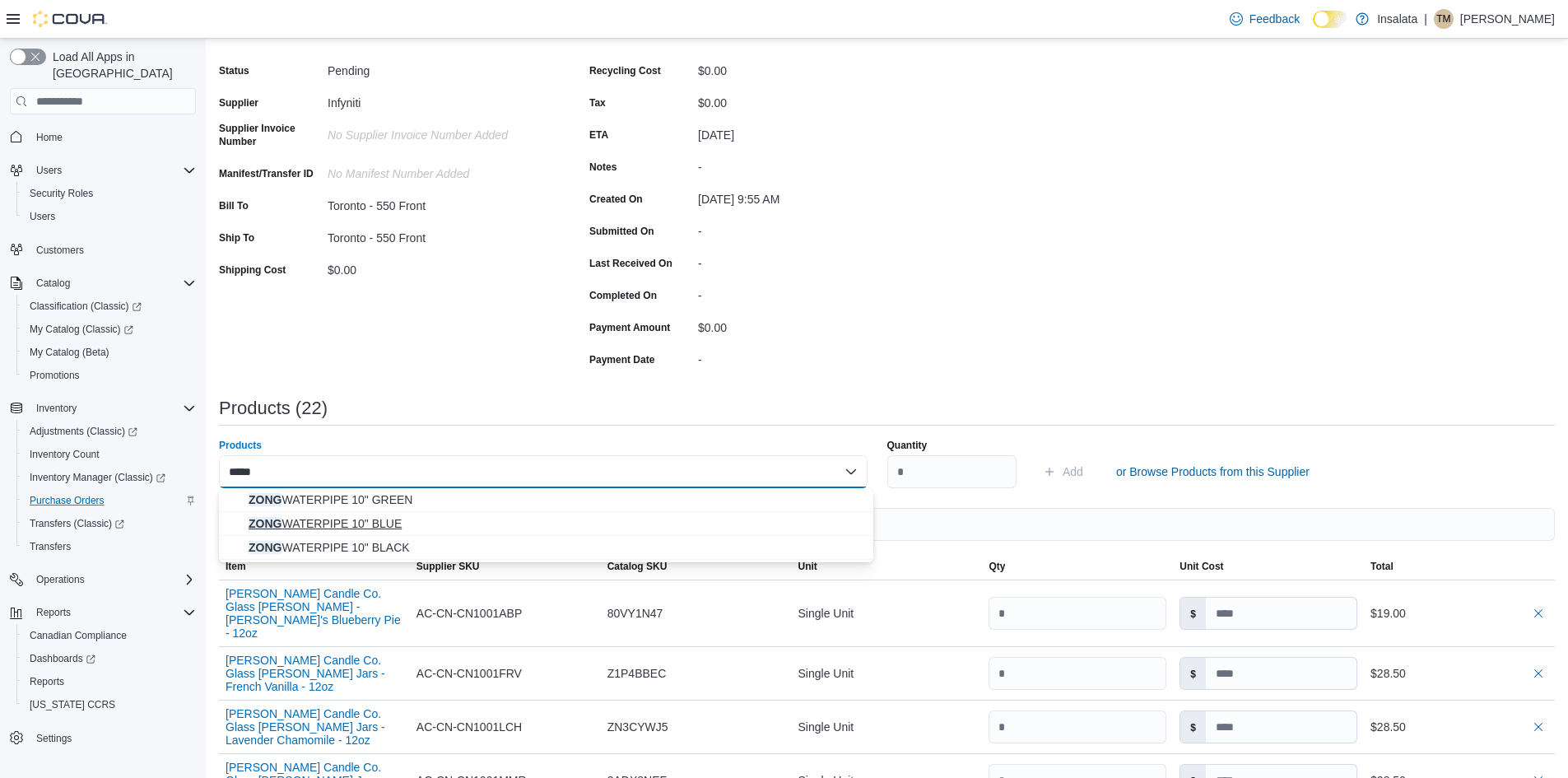
type input "****"
click at [355, 526] on span "ZONG WATERPIPE 10" BLUE" at bounding box center [556, 524] width 615 height 17
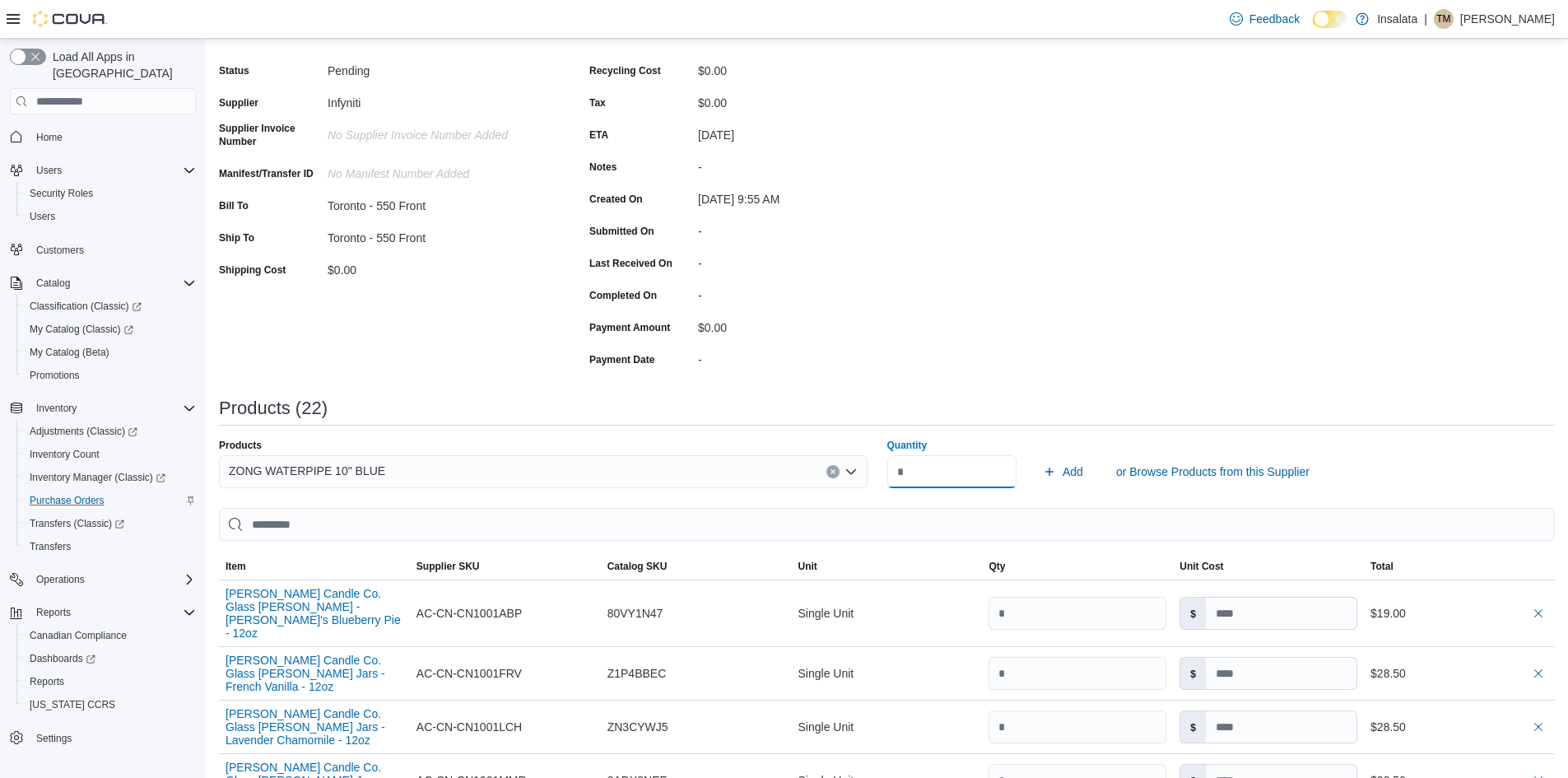
type input "*"
click at [1036, 455] on button "Add" at bounding box center [1063, 471] width 54 height 33
type input "*******"
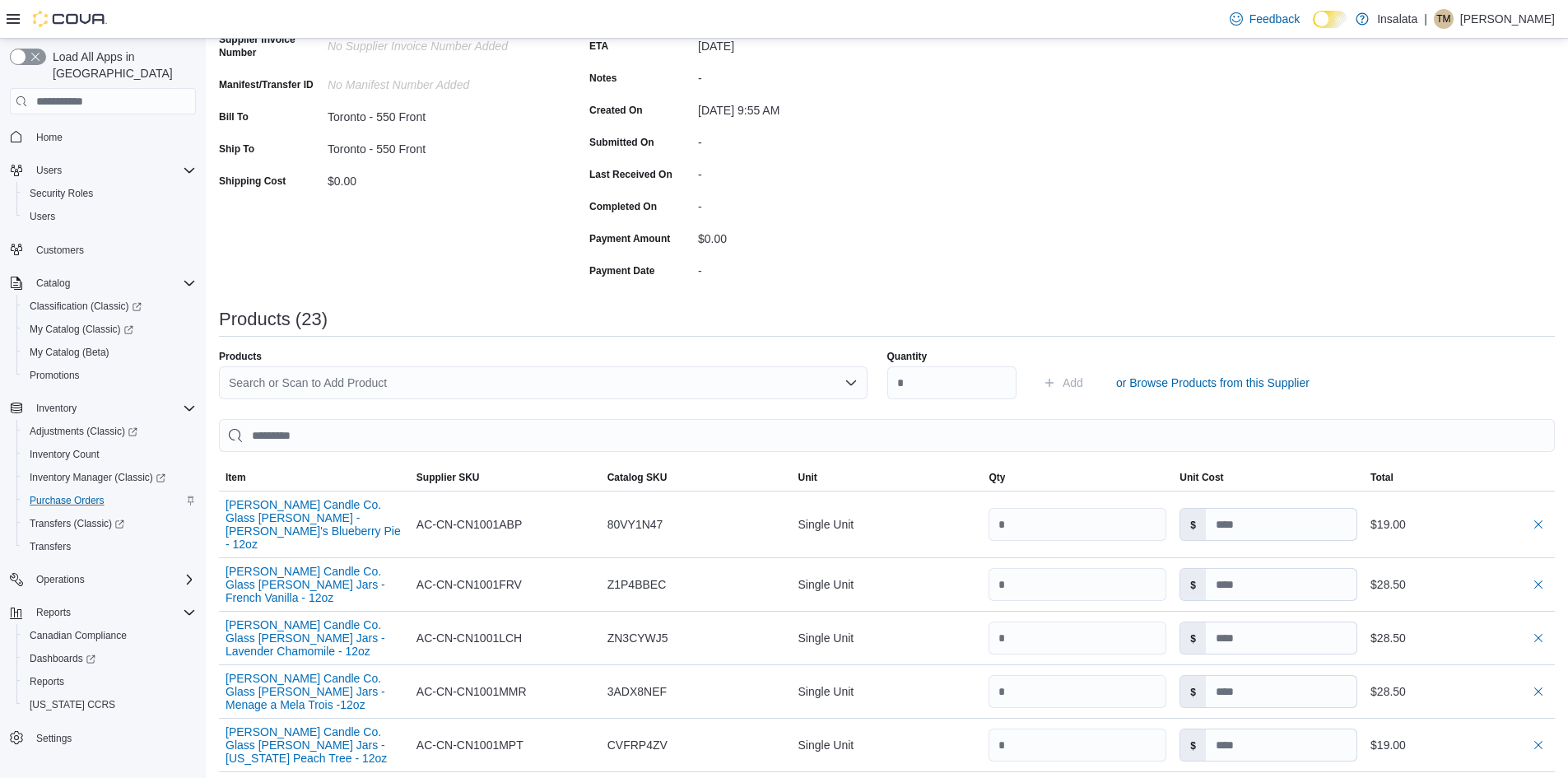
scroll to position [184, 0]
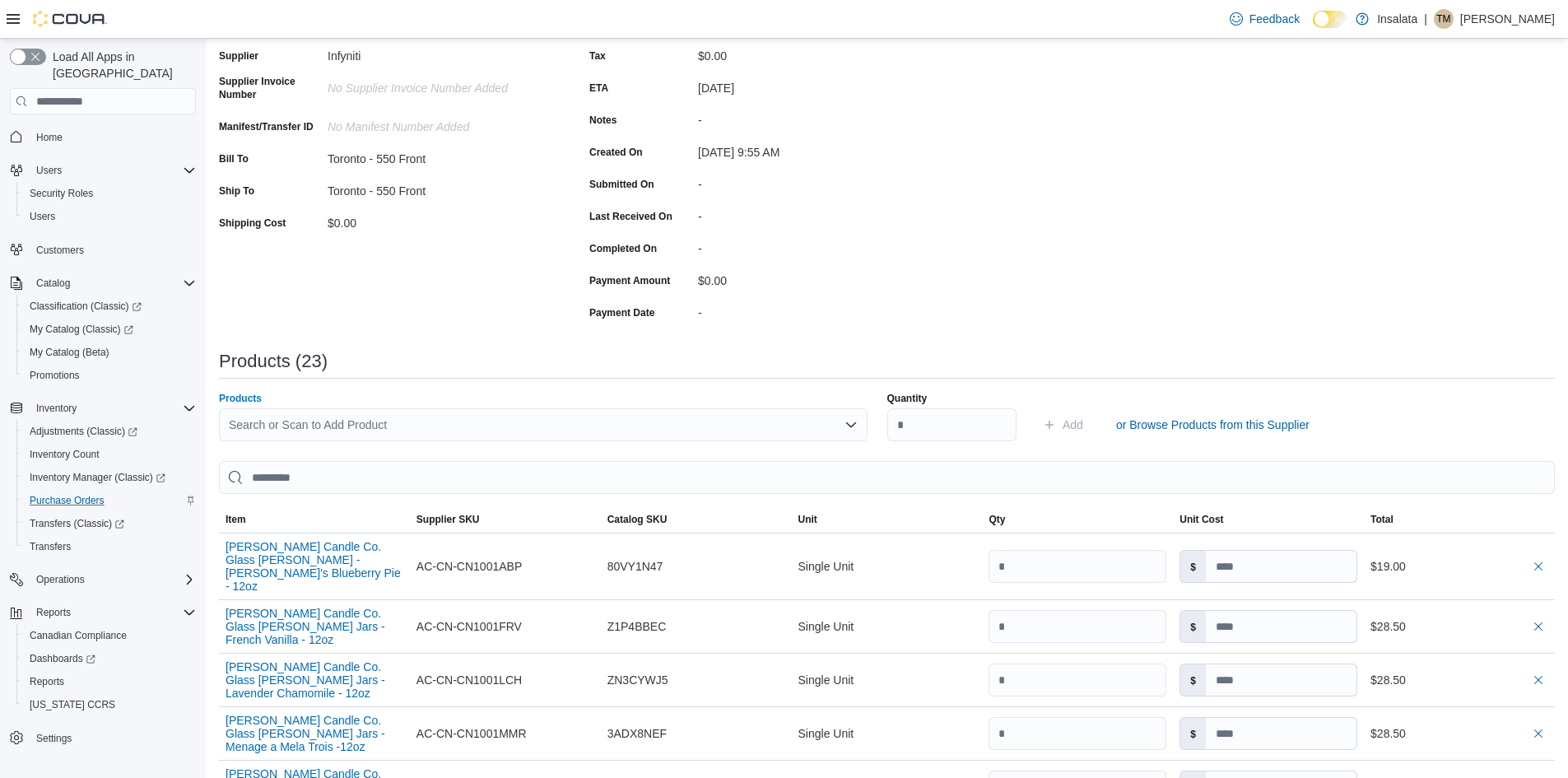
click at [351, 417] on div "Search or Scan to Add Product" at bounding box center [543, 425] width 649 height 33
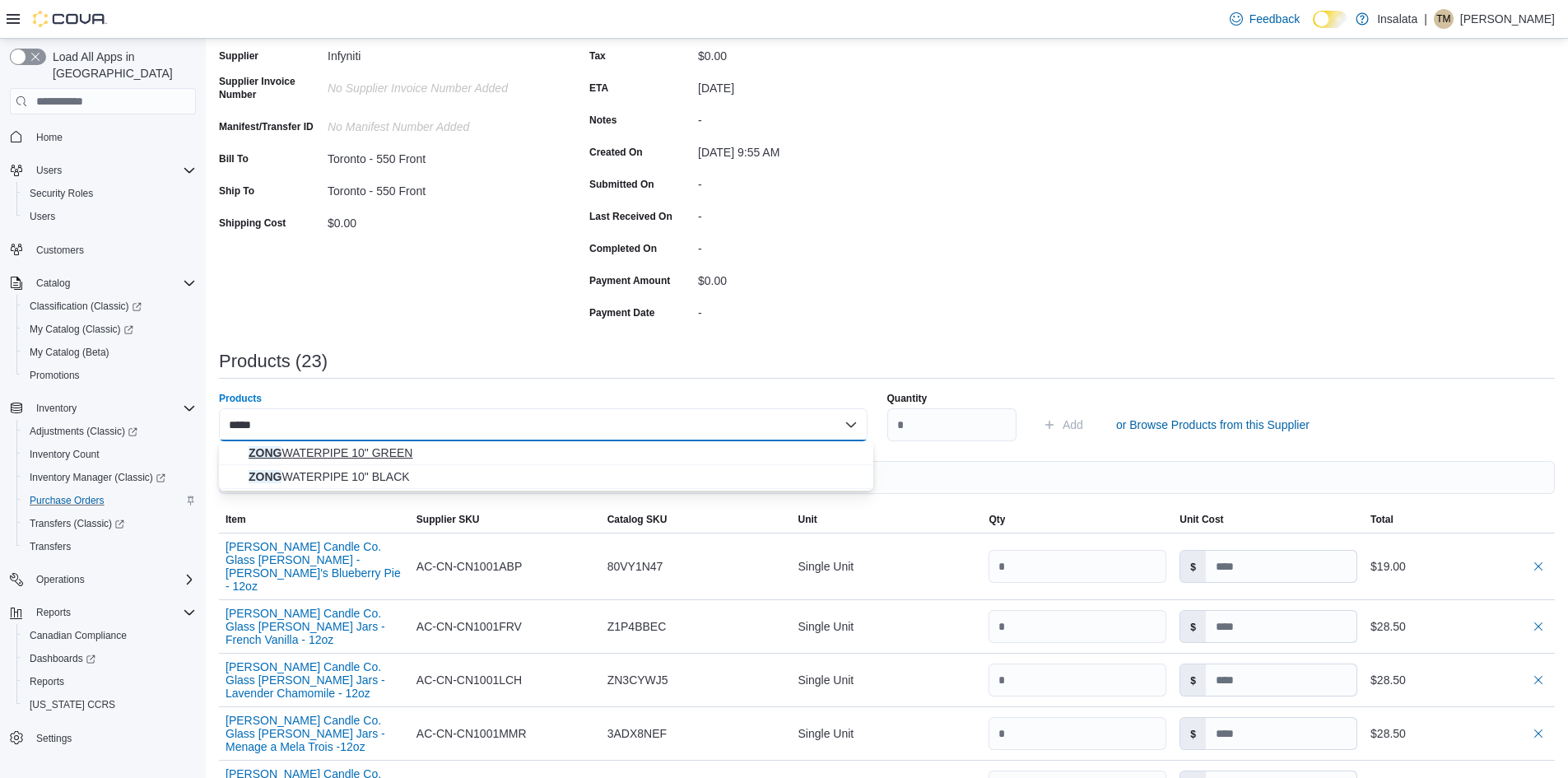
type input "****"
click at [398, 454] on span "ZONG WATERPIPE 10" GREEN" at bounding box center [556, 453] width 615 height 17
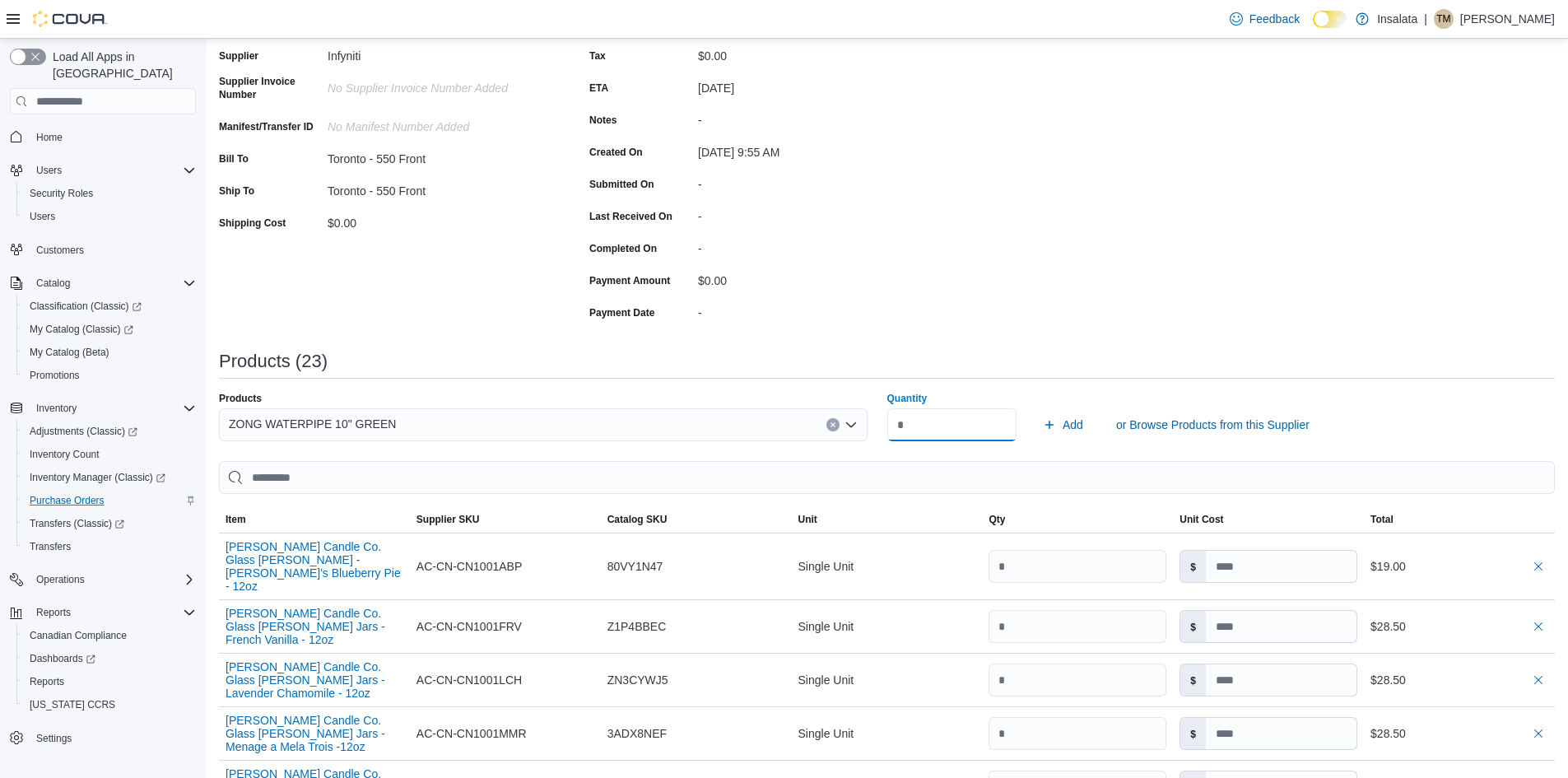
type input "*"
click at [1036, 409] on button "Add" at bounding box center [1063, 425] width 54 height 33
click at [385, 414] on div "Search or Scan to Add Product" at bounding box center [543, 425] width 649 height 33
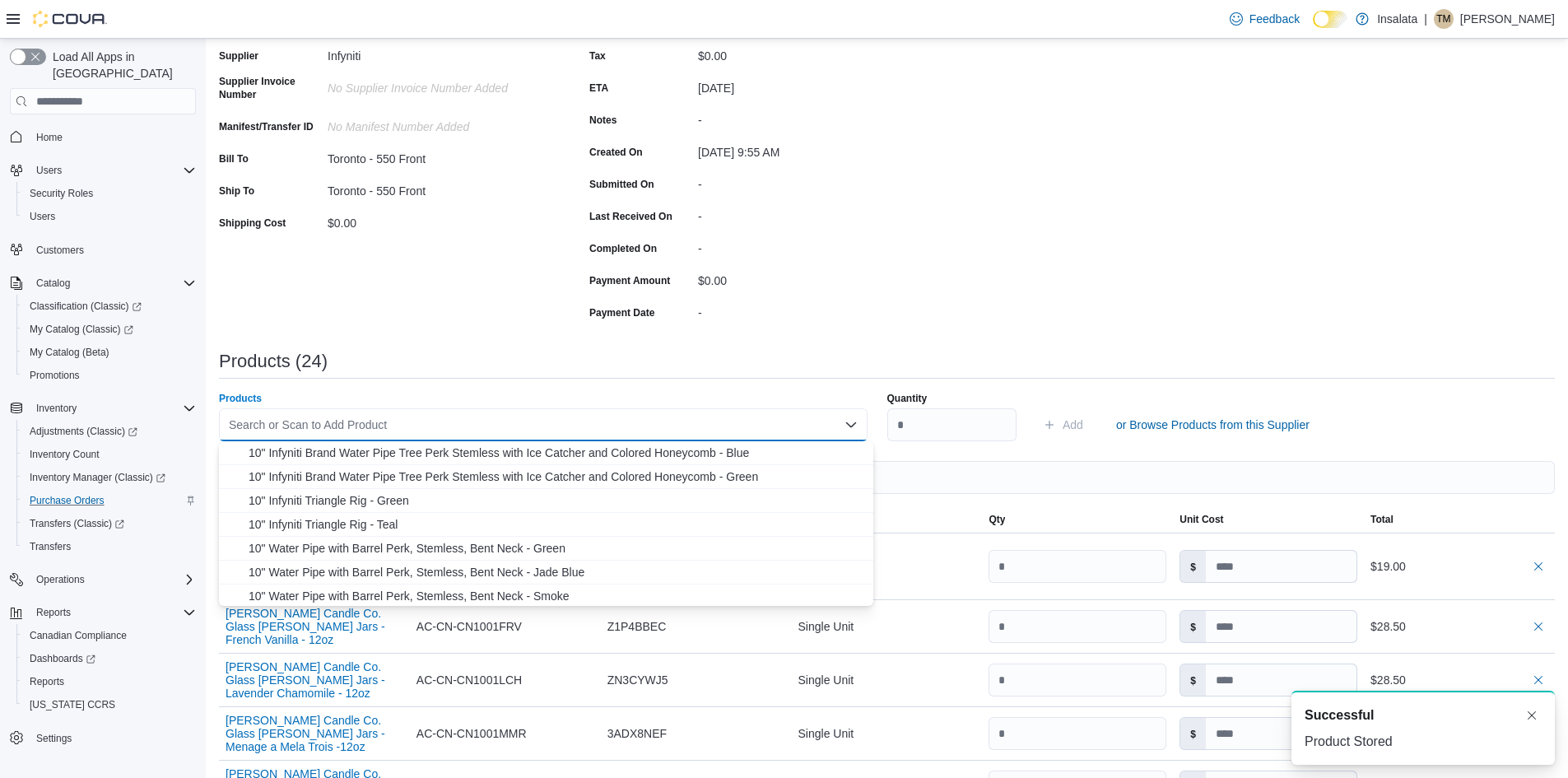
type input "*"
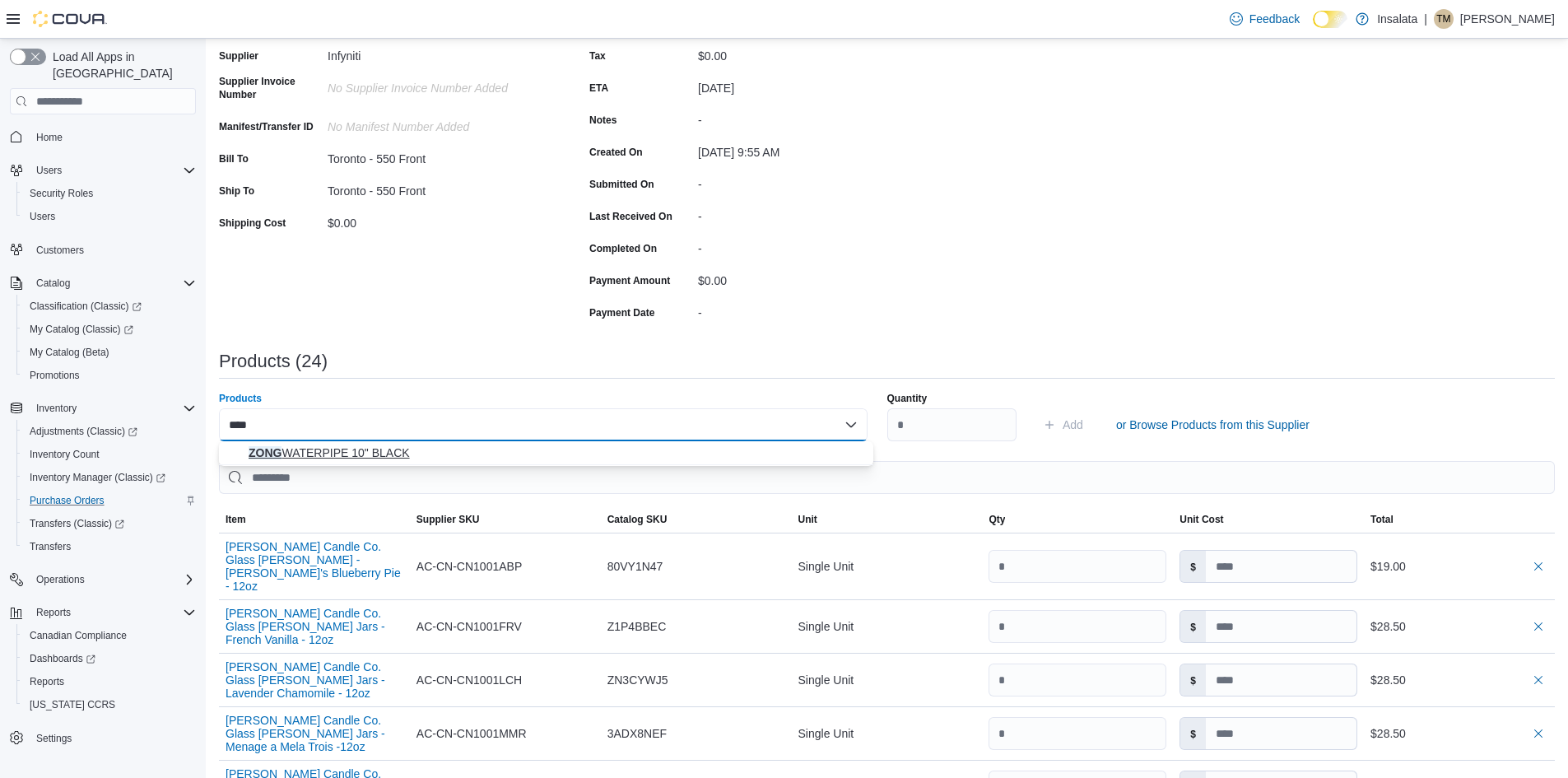
type input "****"
click at [382, 451] on span "ZONG WATERPIPE 10" BLACK" at bounding box center [556, 453] width 615 height 17
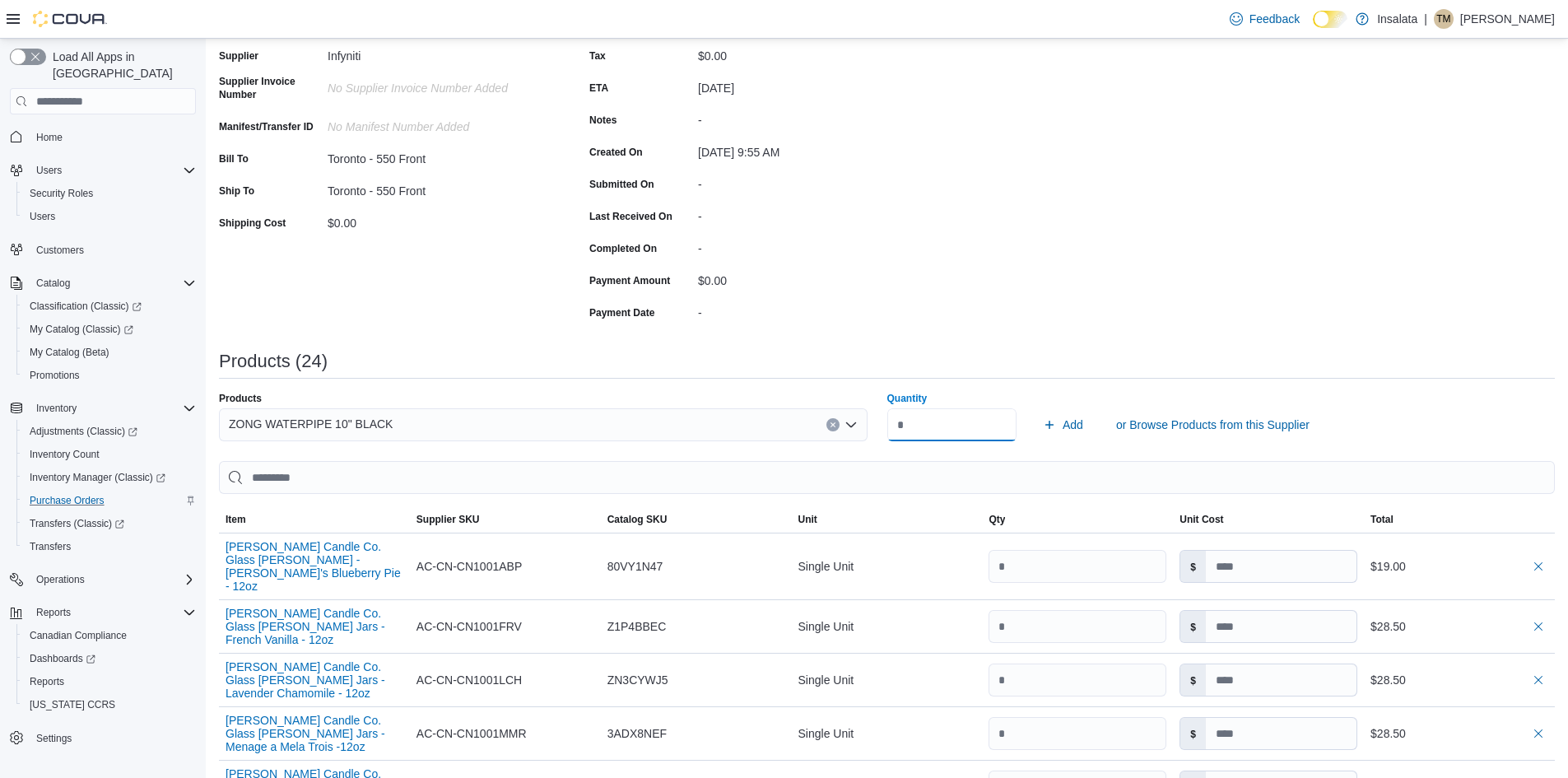
type input "*"
click at [1036, 409] on button "Add" at bounding box center [1063, 425] width 54 height 33
click at [375, 412] on div "Search or Scan to Add Product" at bounding box center [543, 425] width 649 height 33
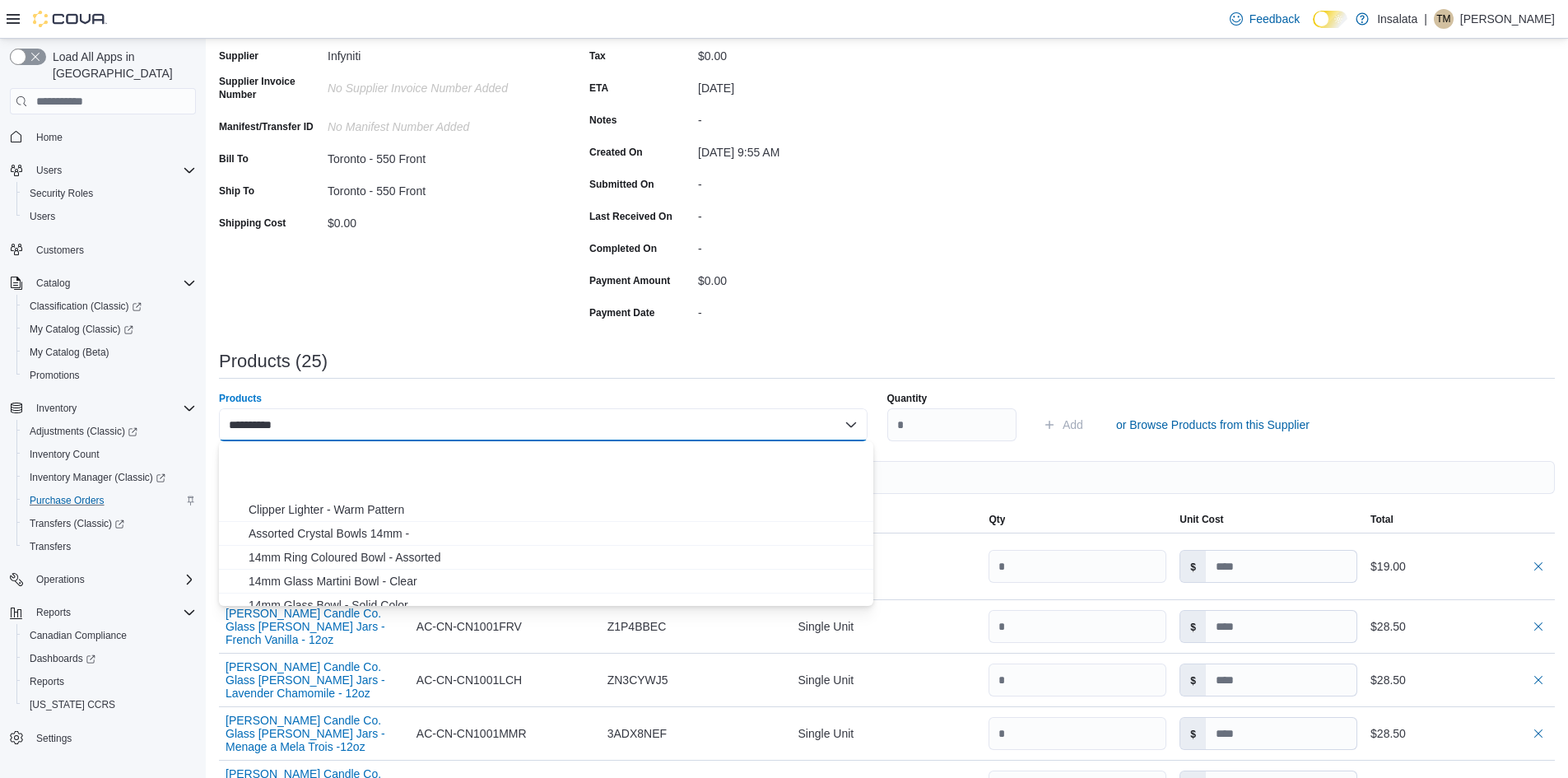
scroll to position [313, 0]
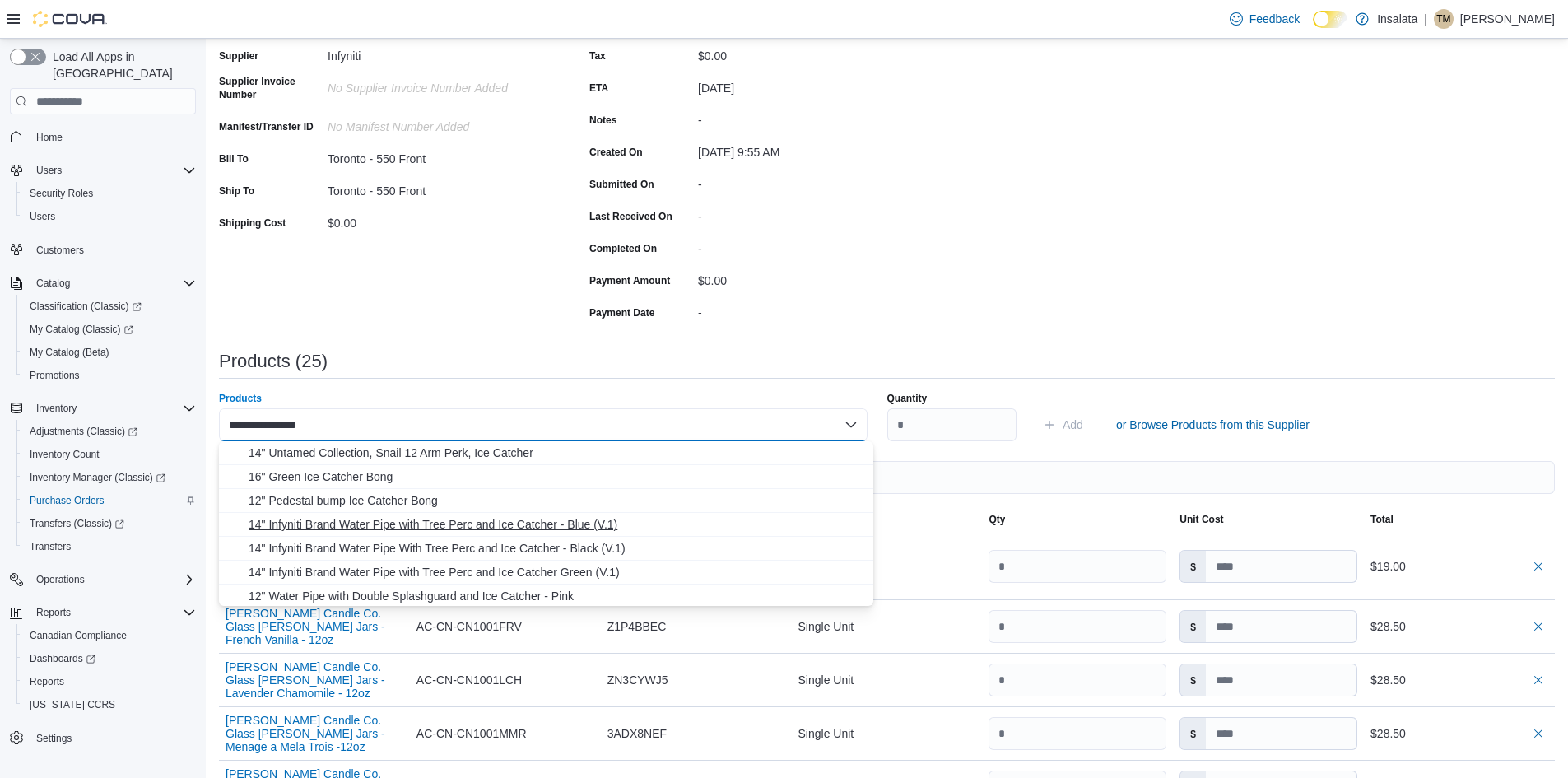
type input "**********"
click at [529, 526] on span "14" Infyniti Brand Water Pipe with Tree Perc and Ice Catcher - Blue (V.1)" at bounding box center [556, 524] width 615 height 17
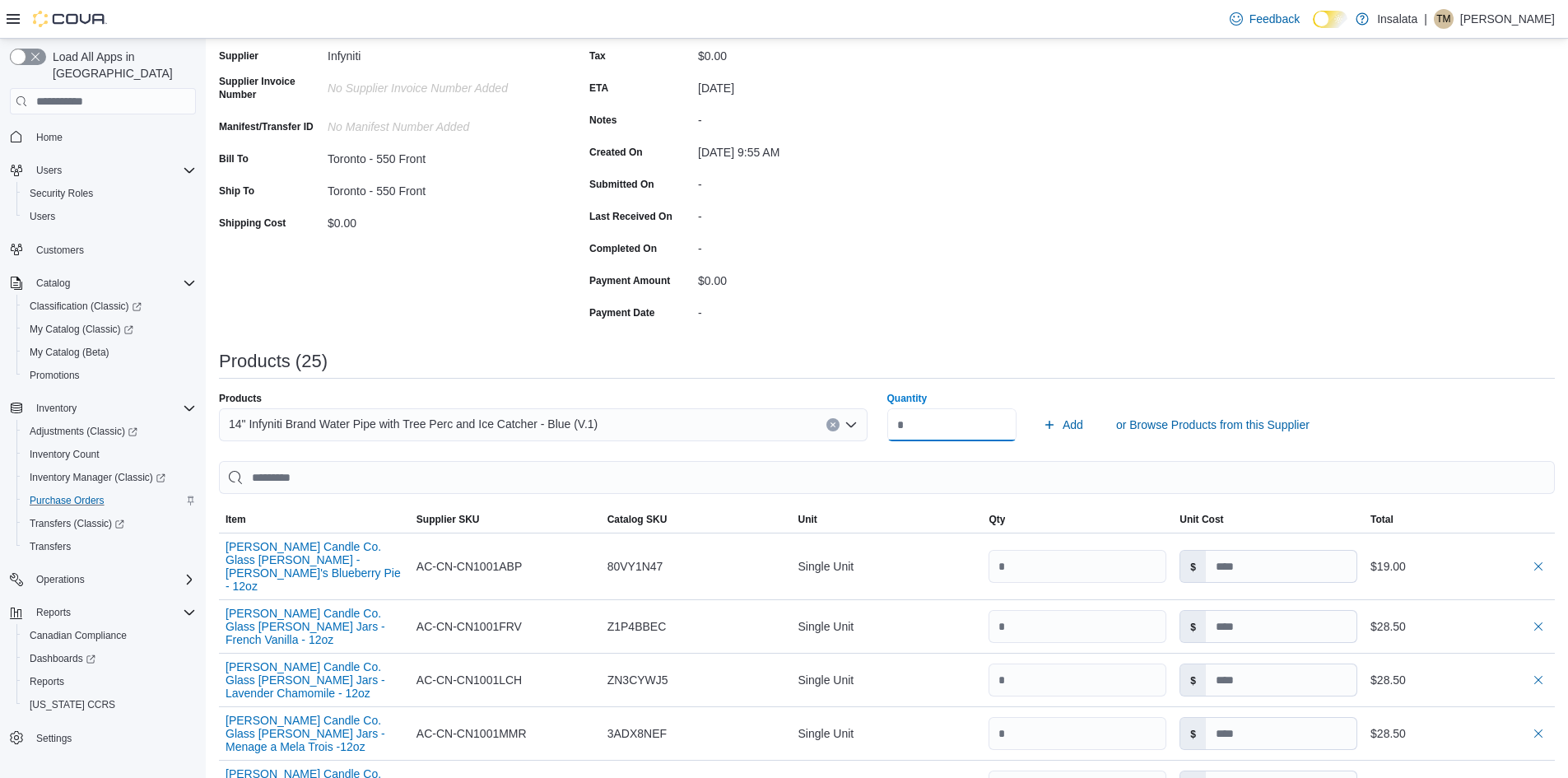
type input "*"
click at [1036, 409] on button "Add" at bounding box center [1063, 425] width 54 height 33
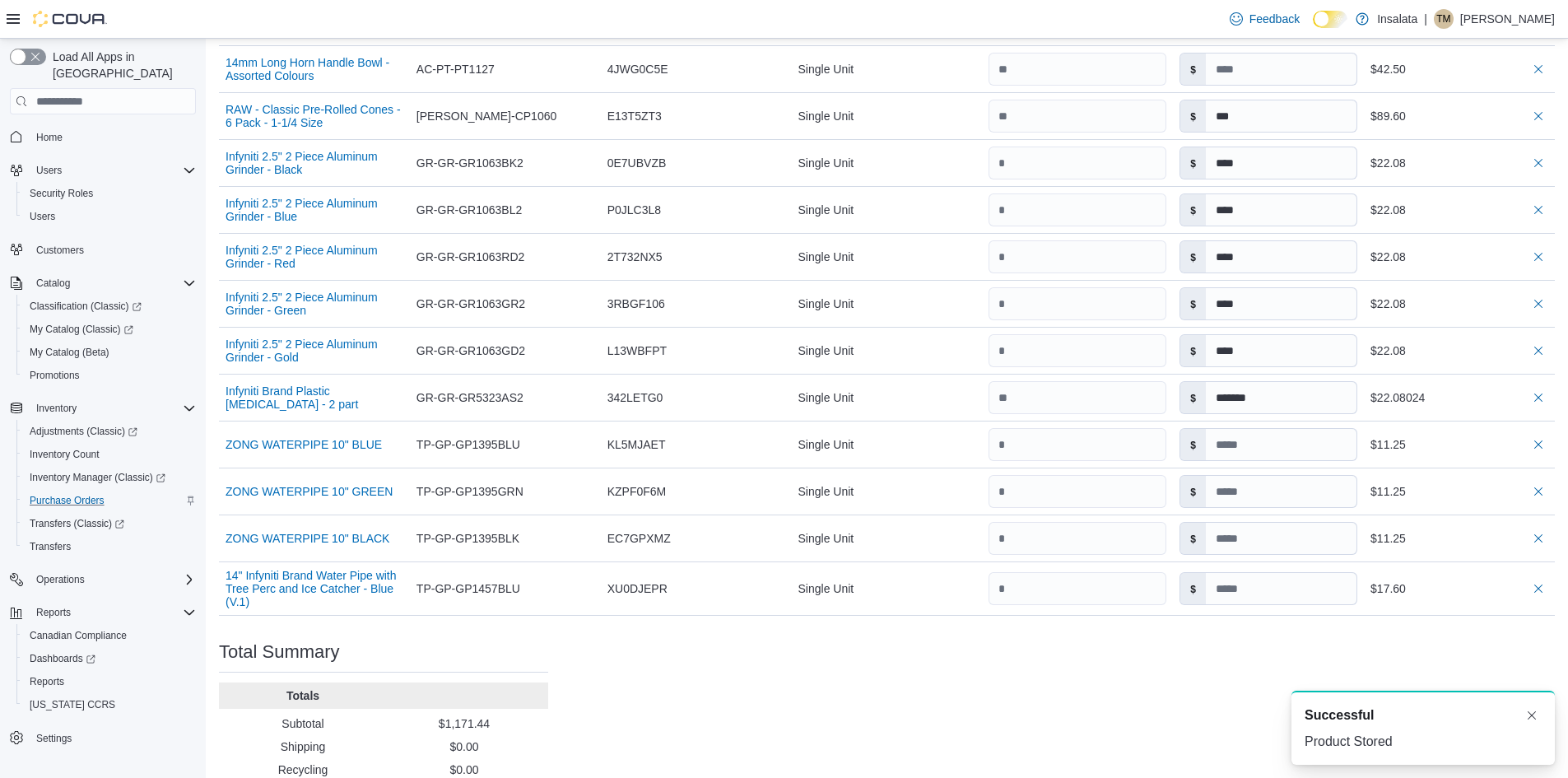
scroll to position [1402, 0]
drag, startPoint x: 1258, startPoint y: 516, endPoint x: 1207, endPoint y: 514, distance: 51.0
click at [1207, 572] on div "$" at bounding box center [1267, 587] width 178 height 33
type input "*****"
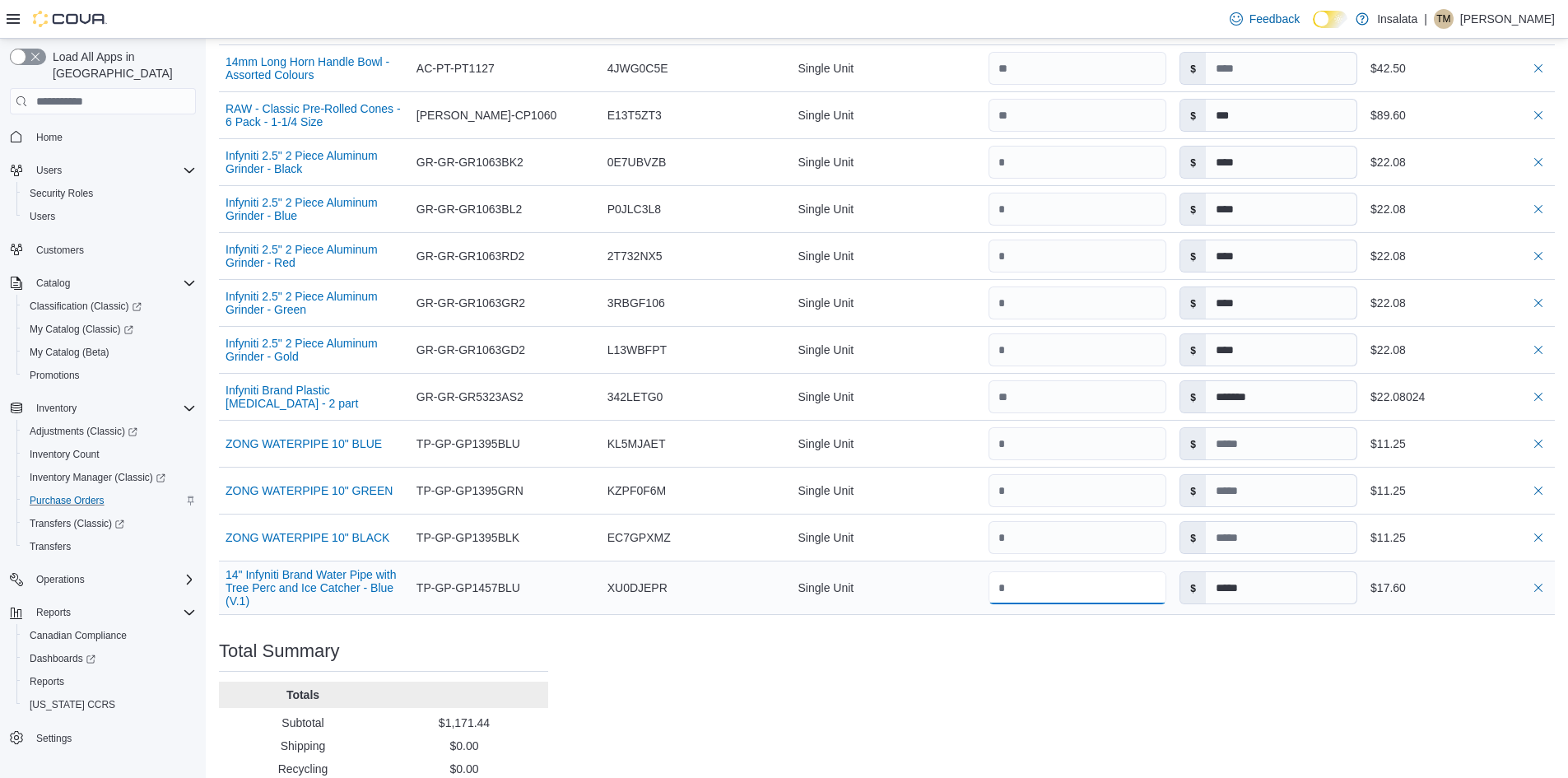
click at [1129, 572] on input "number" at bounding box center [1077, 587] width 178 height 33
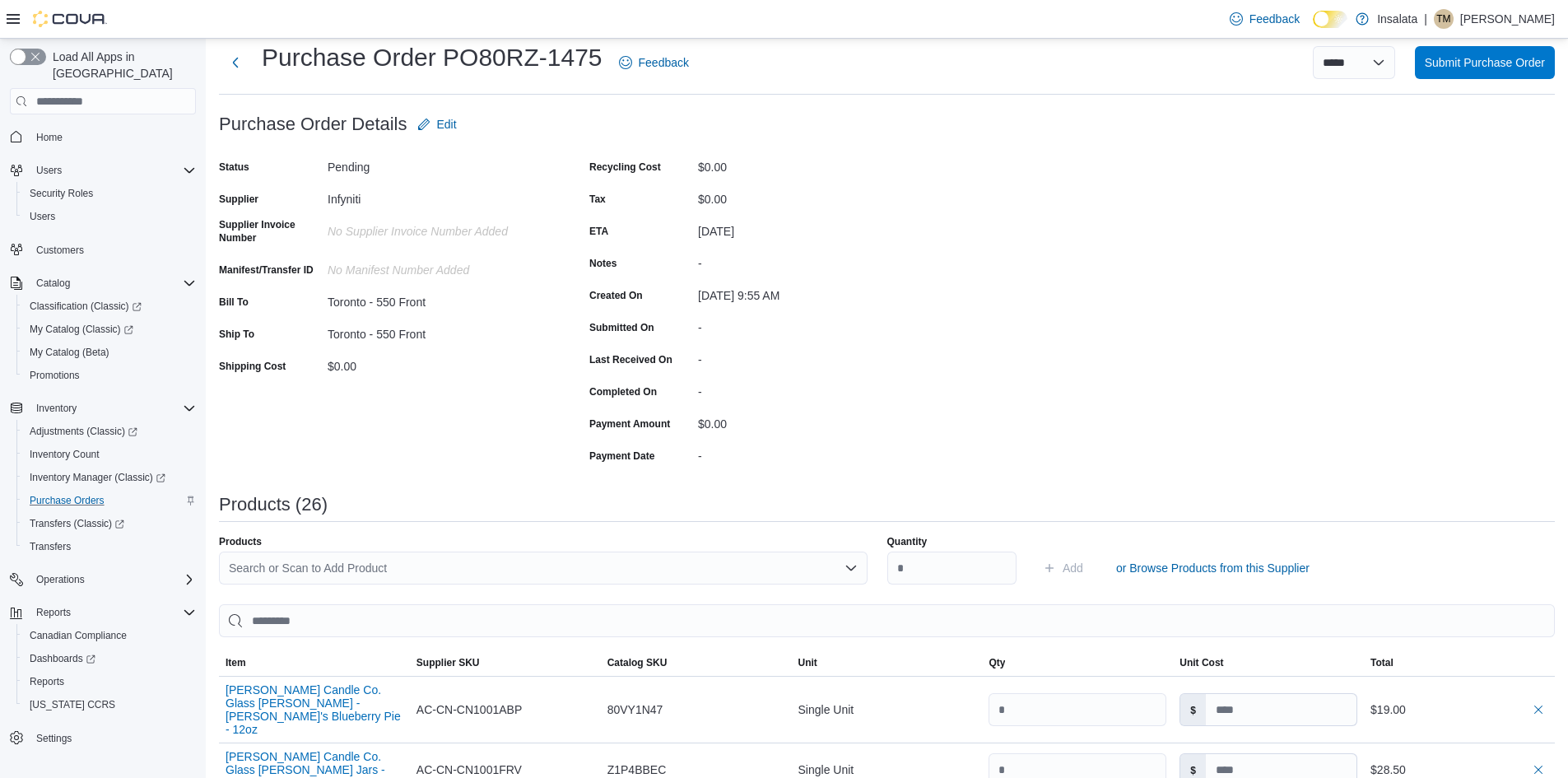
scroll to position [0, 0]
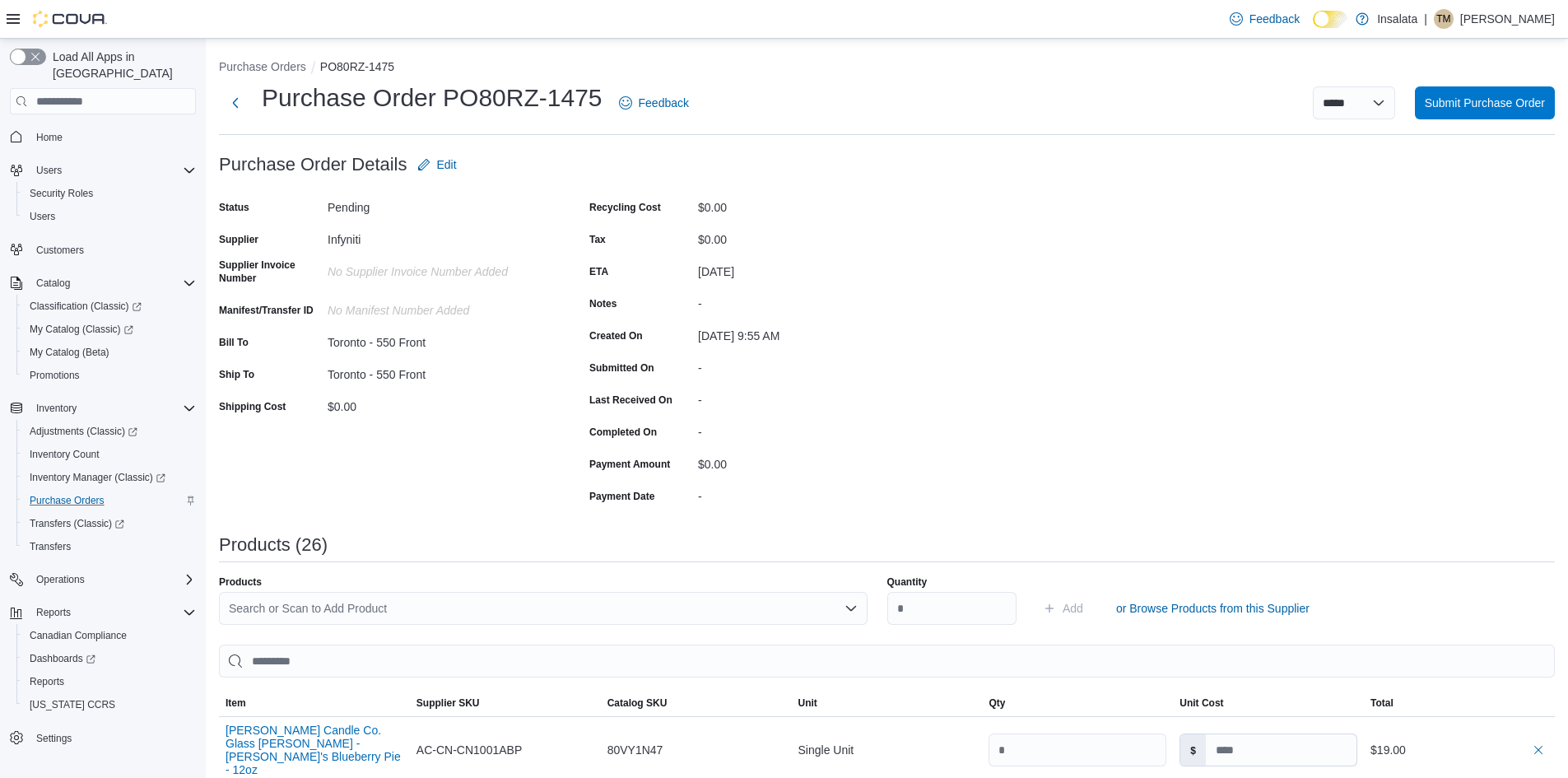
click at [280, 613] on div "Search or Scan to Add Product" at bounding box center [543, 608] width 649 height 33
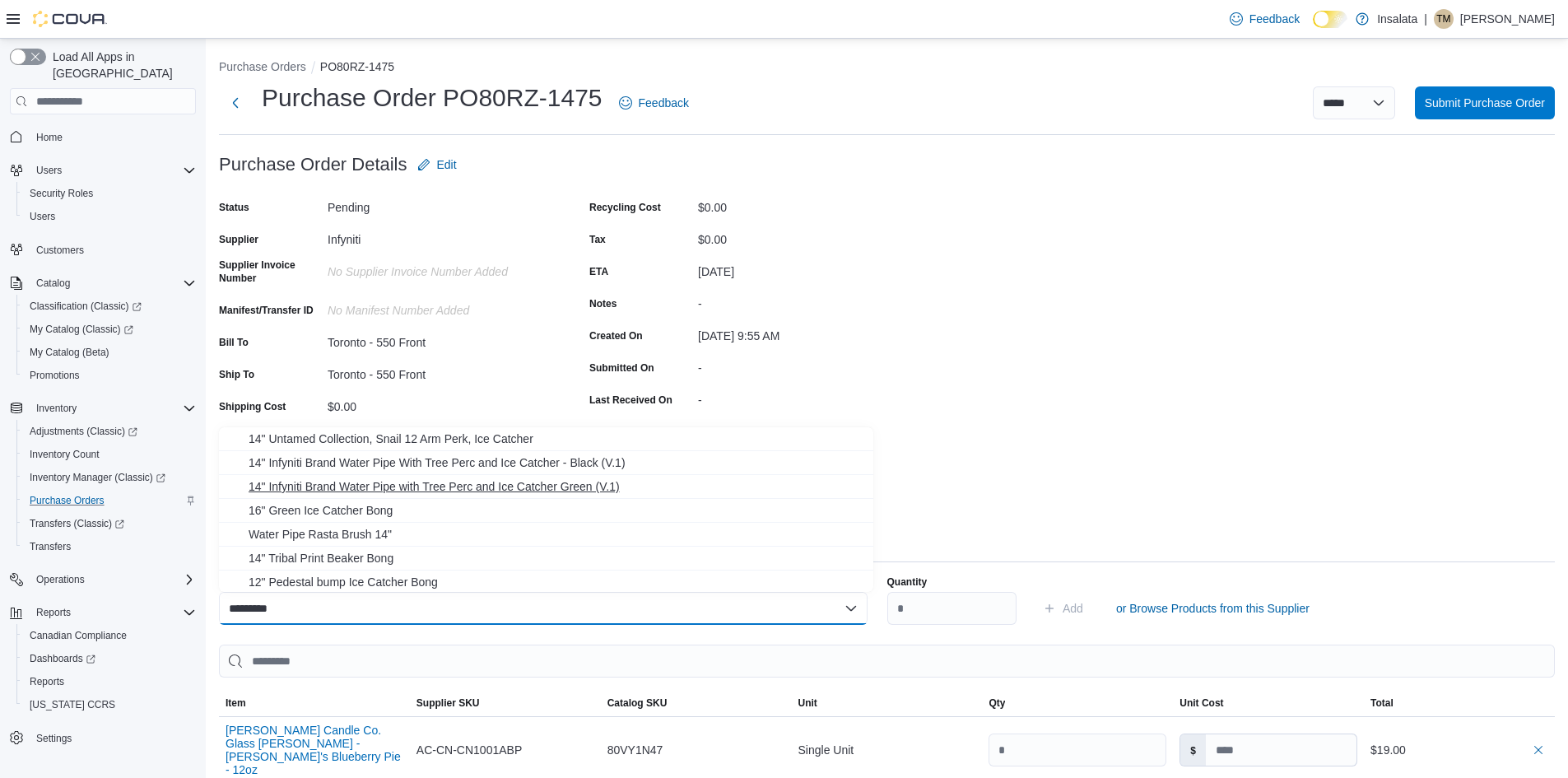
type input "********"
click at [327, 487] on span "14" Infyniti Brand Water Pipe with Tree Perc and Ice Catcher Green (V.1)" at bounding box center [556, 486] width 615 height 17
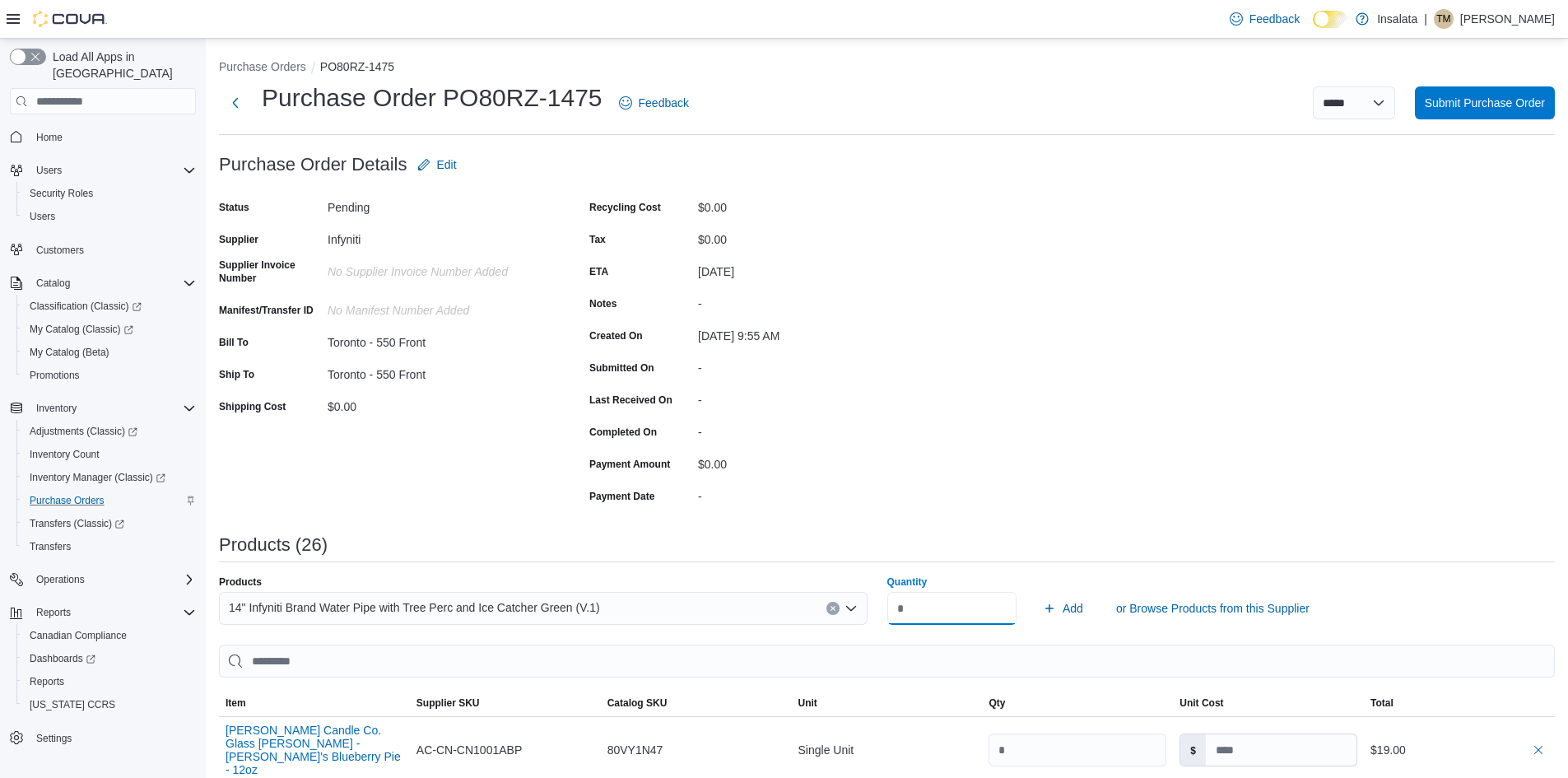
type input "*"
click at [1036, 592] on button "Add" at bounding box center [1063, 608] width 54 height 33
type input "*****"
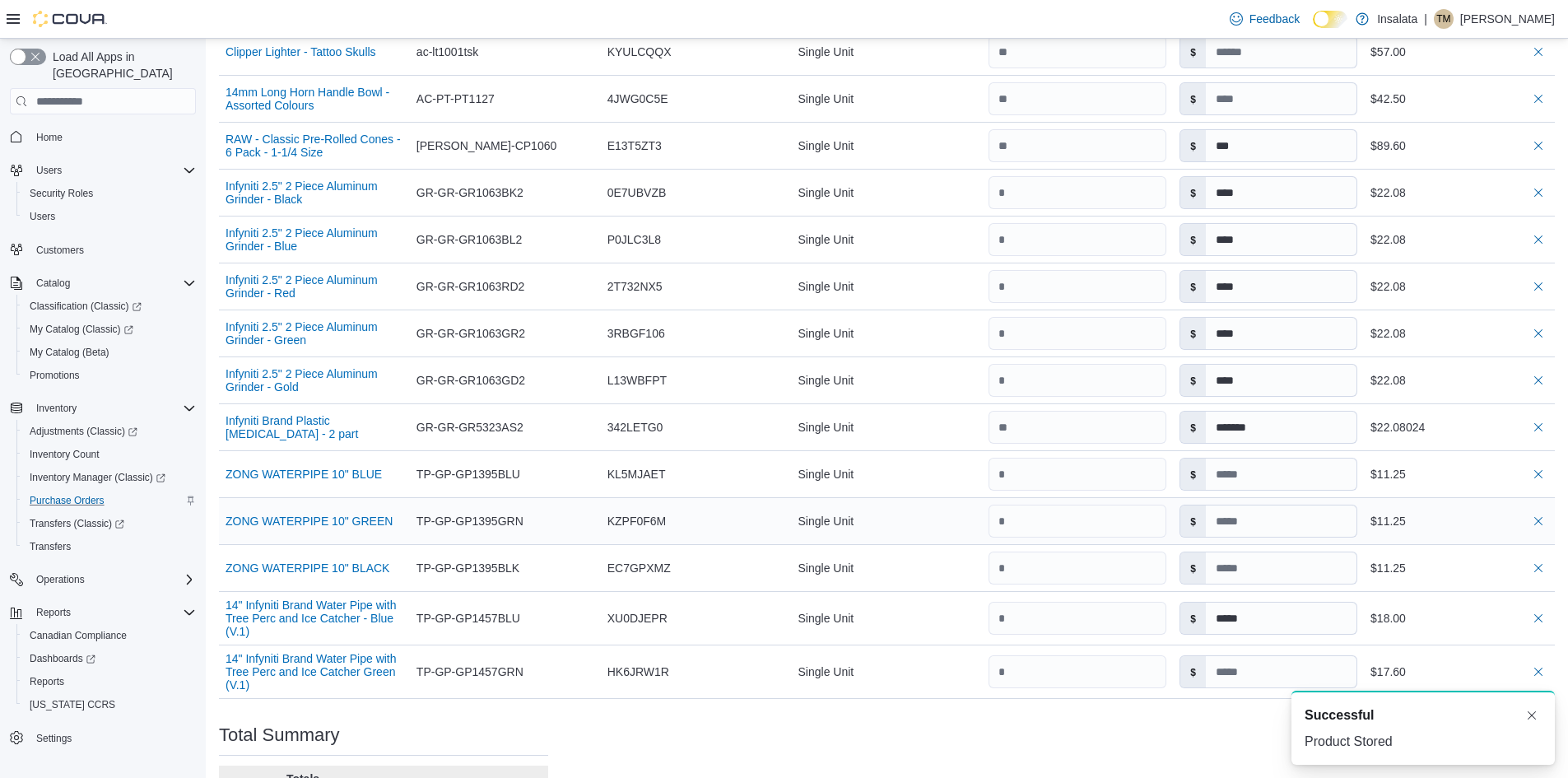
scroll to position [1456, 0]
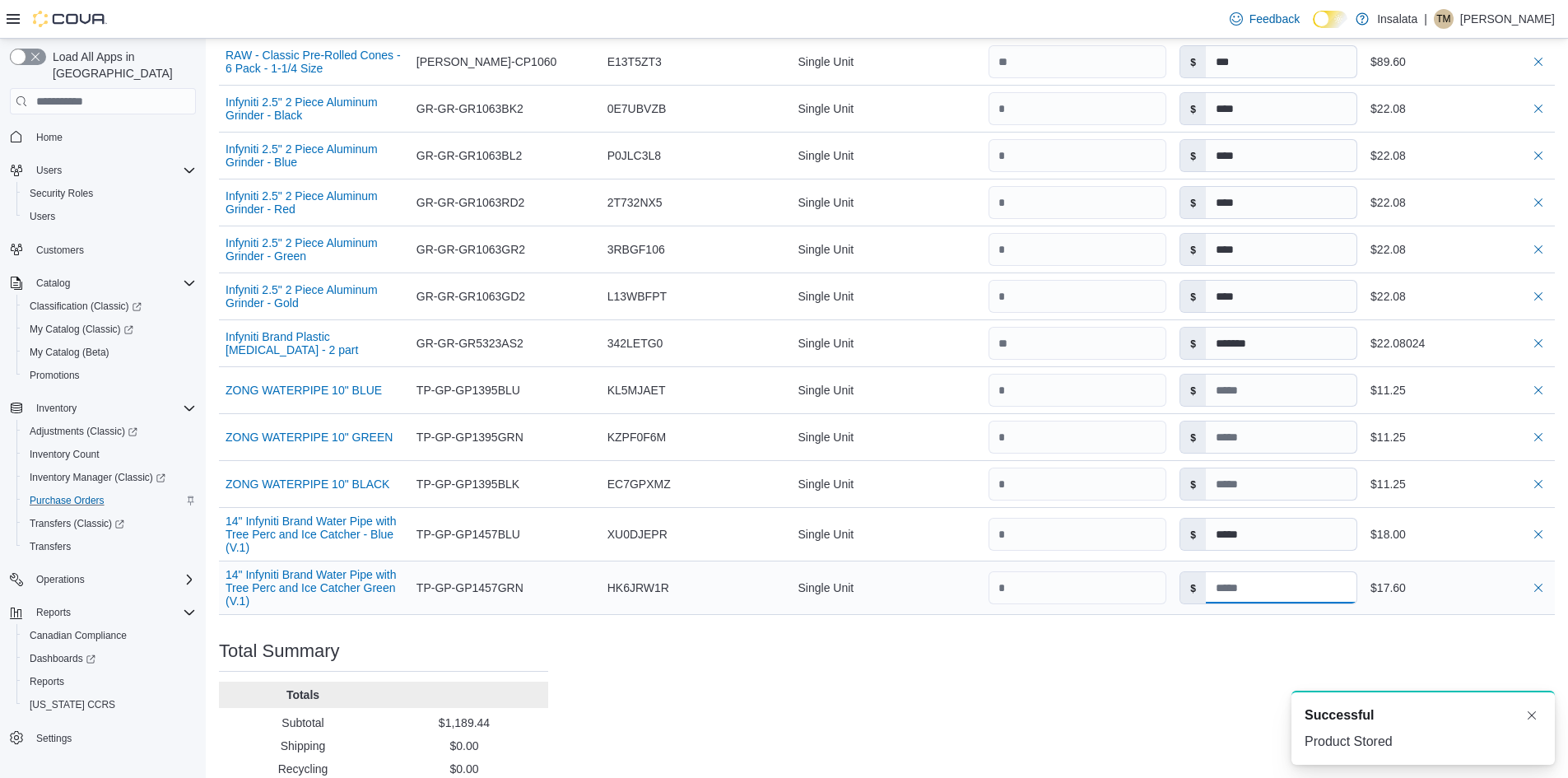
drag, startPoint x: 1226, startPoint y: 517, endPoint x: 1215, endPoint y: 517, distance: 11.0
click at [1215, 573] on input at bounding box center [1281, 588] width 151 height 32
type input "*****"
click at [638, 579] on span "HK6JRW1R" at bounding box center [639, 588] width 61 height 20
type input "*****"
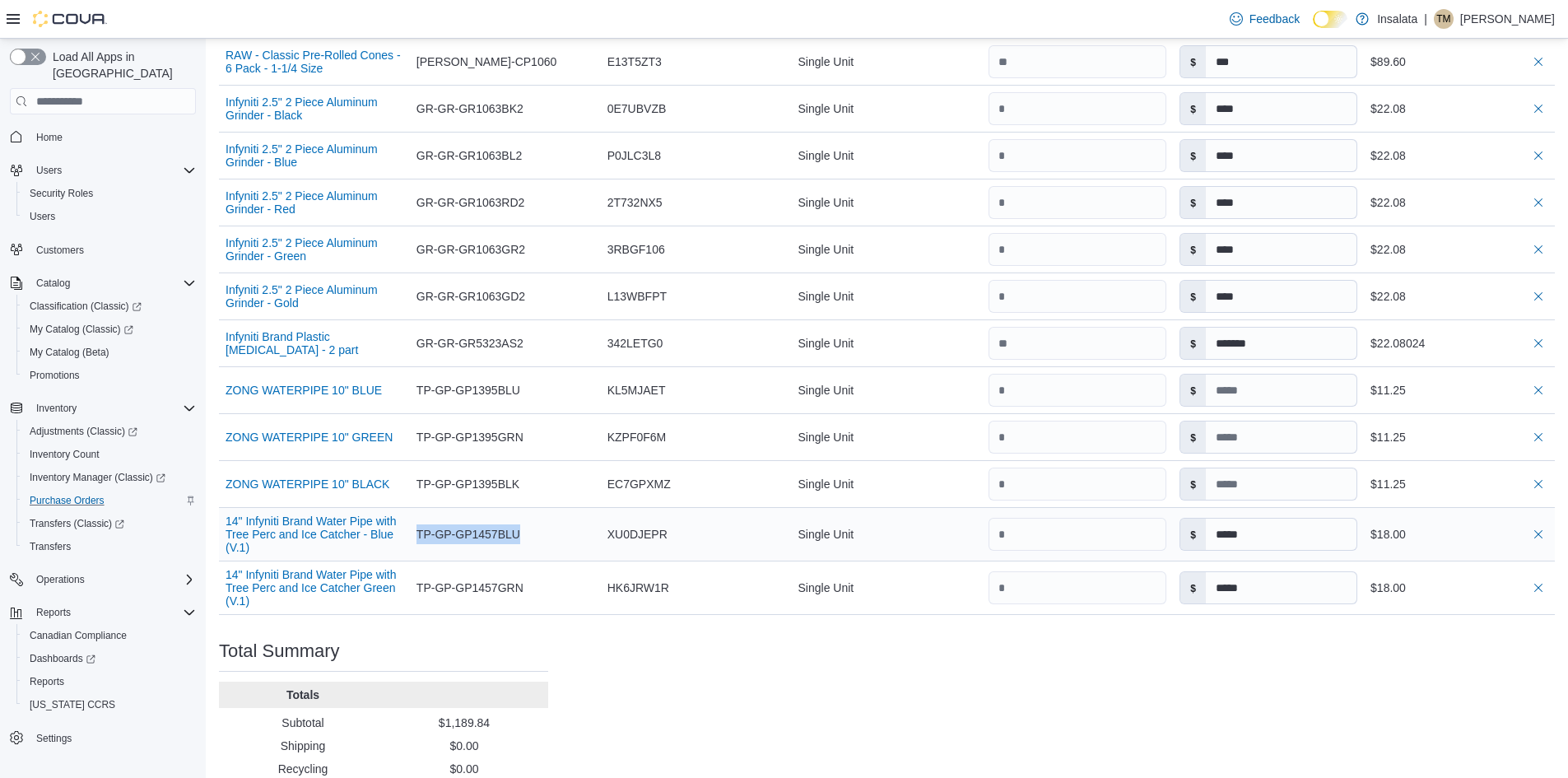
drag, startPoint x: 524, startPoint y: 456, endPoint x: 419, endPoint y: 461, distance: 105.1
click at [419, 518] on div "TP-GP-GP1457BLU" at bounding box center [505, 534] width 191 height 33
copy span "TP-GP-GP1457BLU"
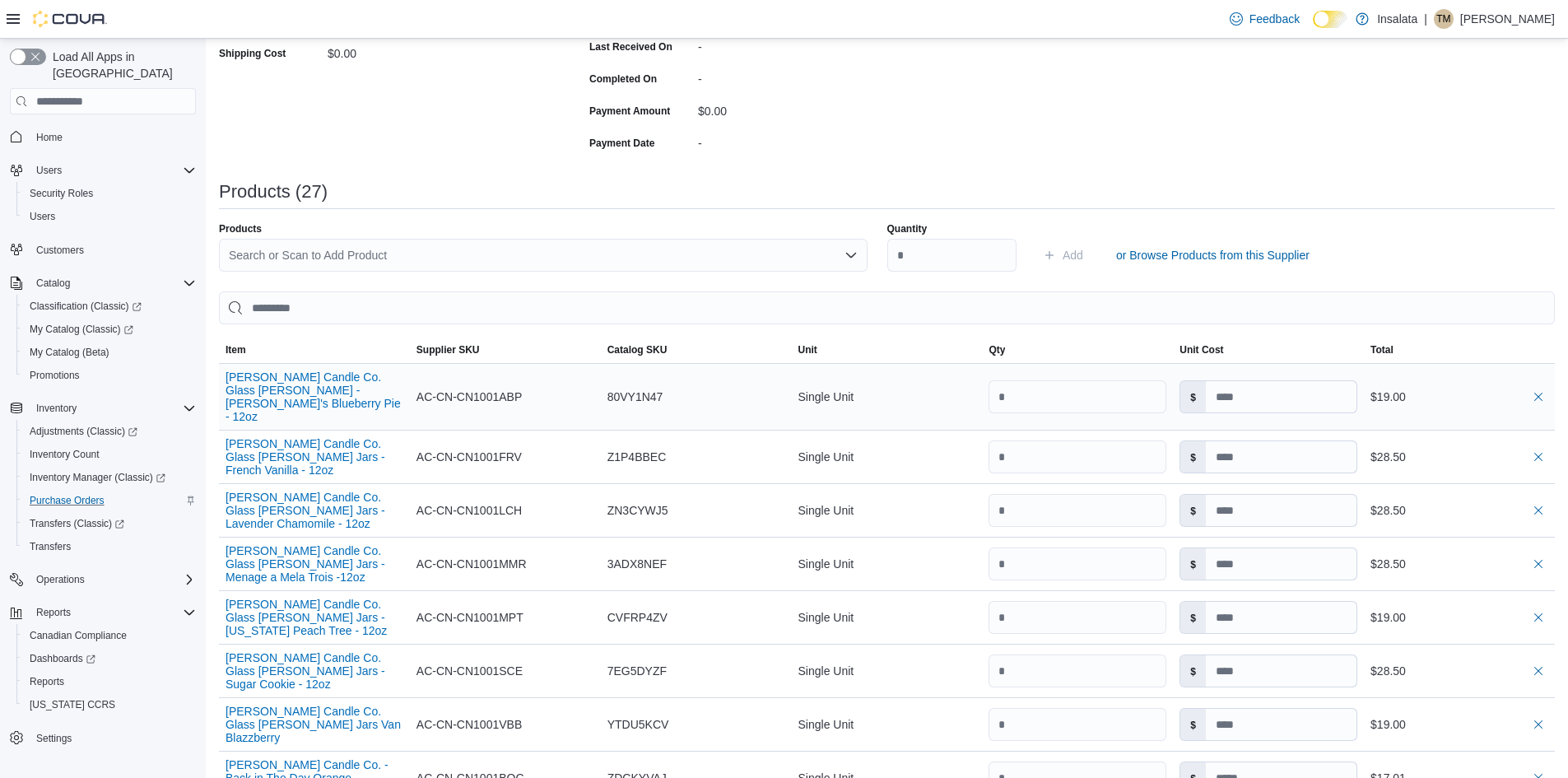
scroll to position [303, 0]
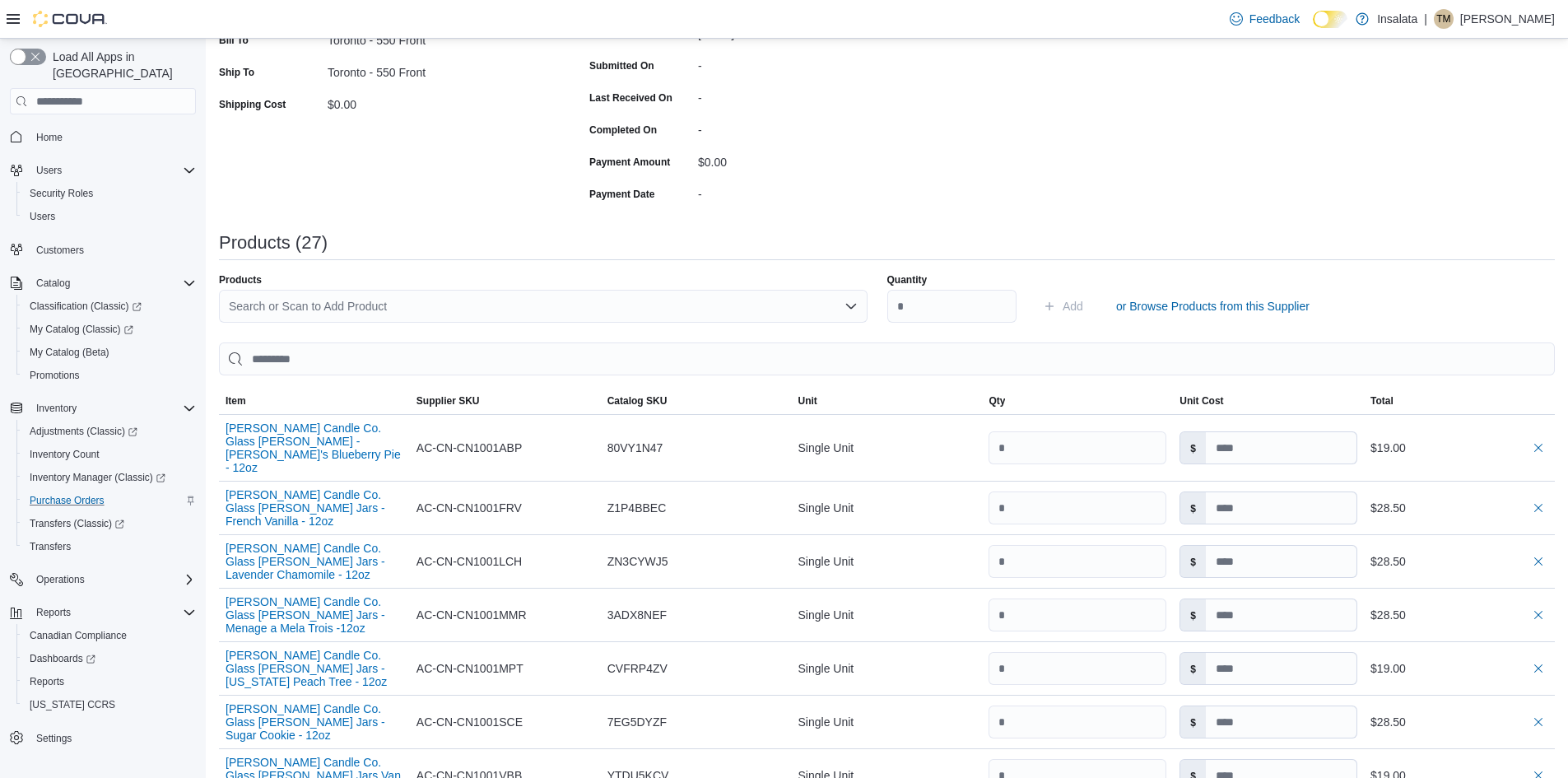
click at [353, 310] on div "Search or Scan to Add Product" at bounding box center [543, 306] width 649 height 33
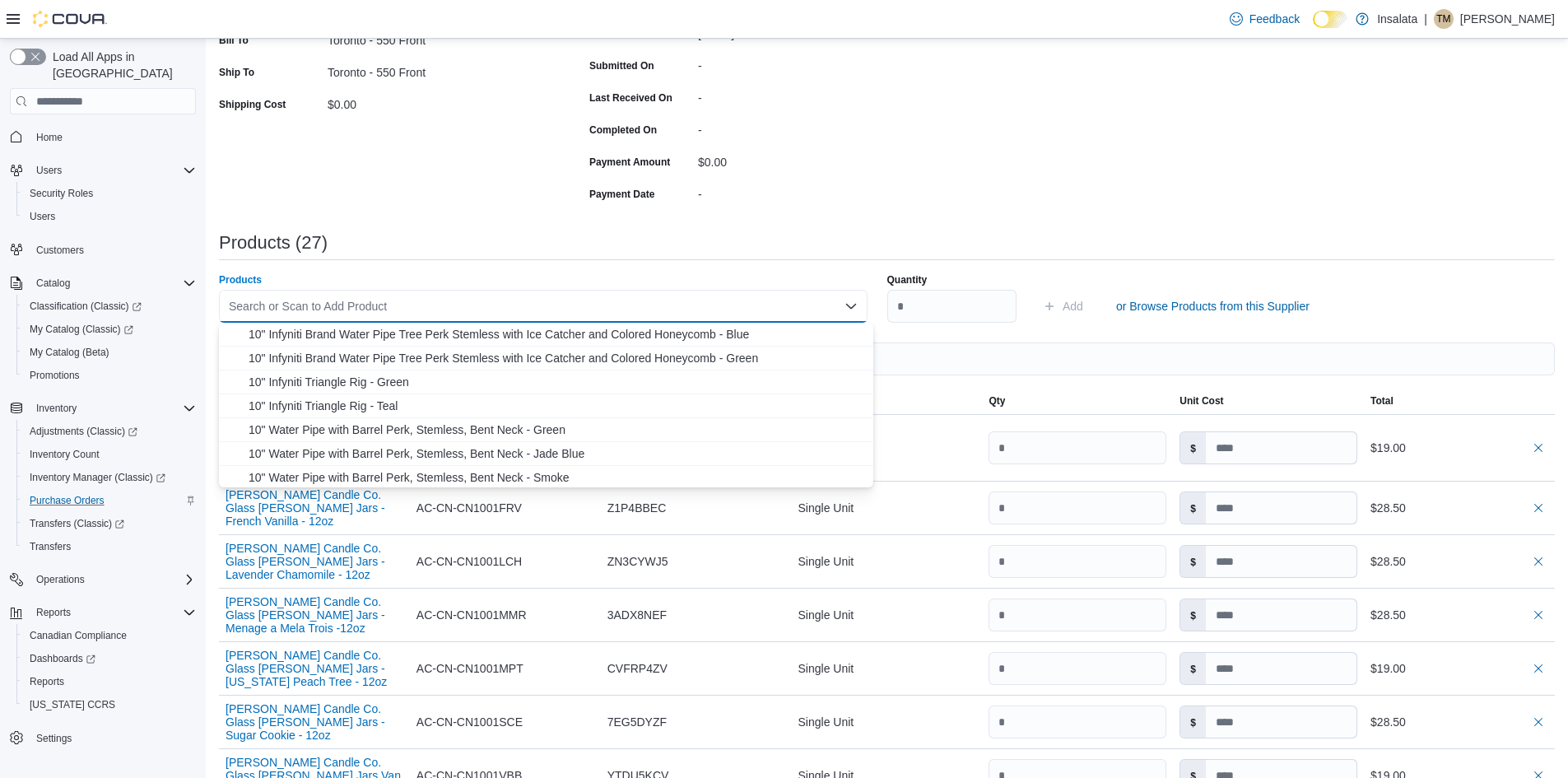
drag, startPoint x: 356, startPoint y: 304, endPoint x: 284, endPoint y: 311, distance: 72.3
click at [284, 310] on div "Search or Scan to Add Product" at bounding box center [543, 306] width 649 height 33
paste input "**********"
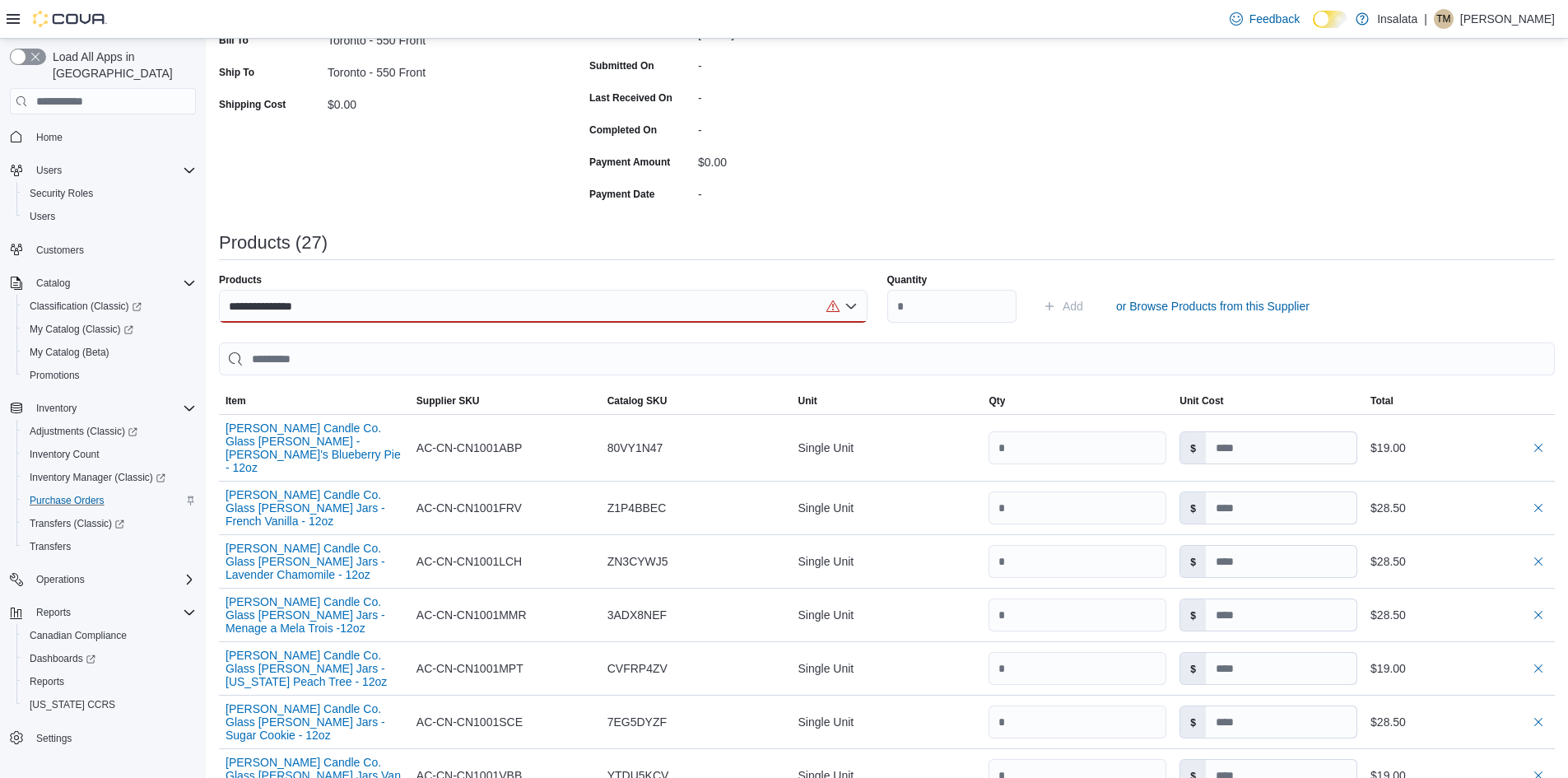
click at [732, 310] on div "**********" at bounding box center [543, 306] width 649 height 33
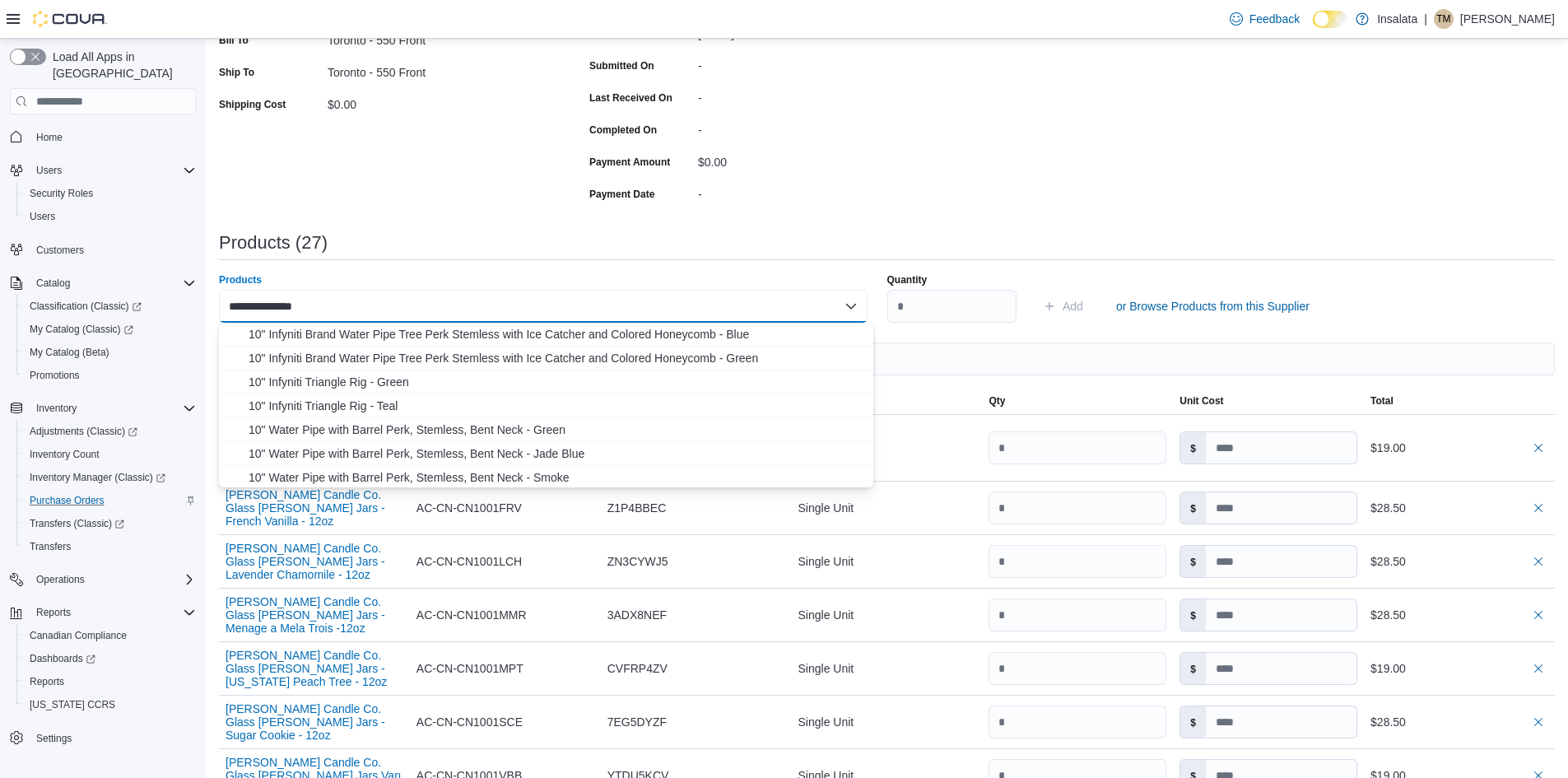
drag, startPoint x: 600, startPoint y: 304, endPoint x: 576, endPoint y: 306, distance: 24.1
click at [576, 306] on div "**********" at bounding box center [543, 306] width 649 height 33
click at [358, 303] on div "**********" at bounding box center [543, 306] width 649 height 33
click at [327, 308] on input "**********" at bounding box center [282, 307] width 106 height 20
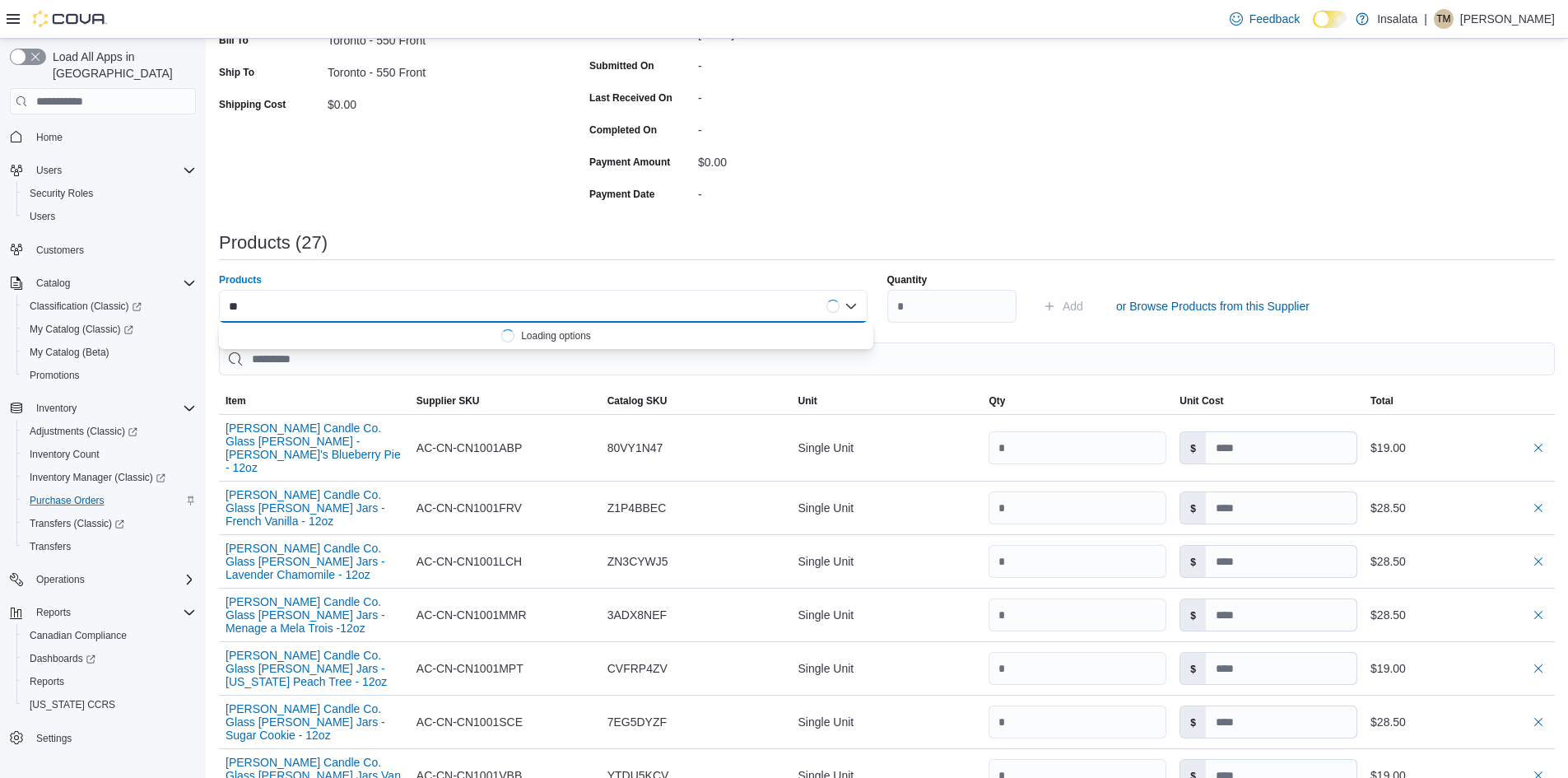
type input "*"
type input "********"
click at [352, 332] on span "6" Two- Tone Bubbler- Miscellaneous Colours" at bounding box center [556, 334] width 615 height 17
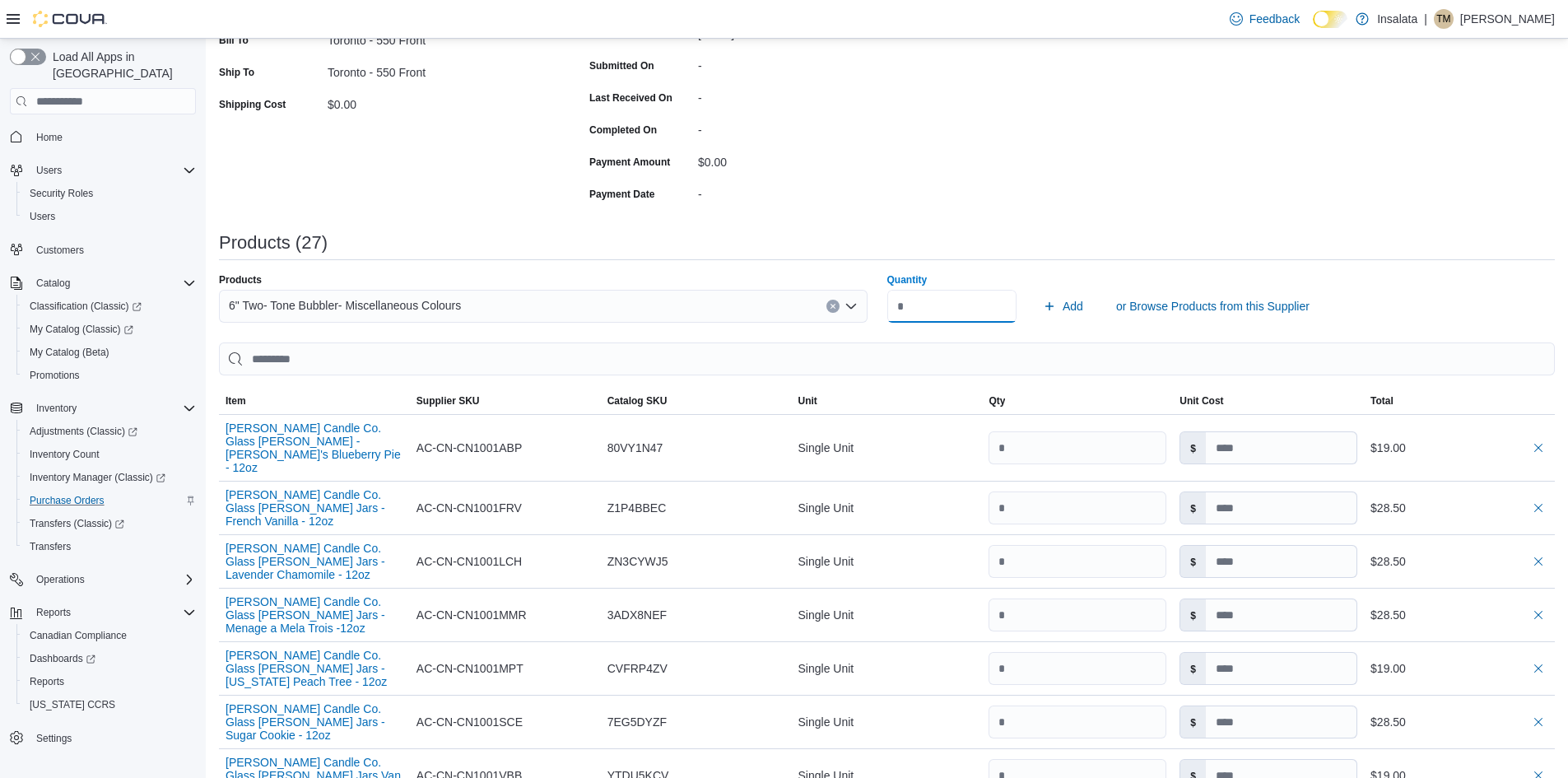
type input "*"
click at [1036, 290] on button "Add" at bounding box center [1063, 306] width 54 height 33
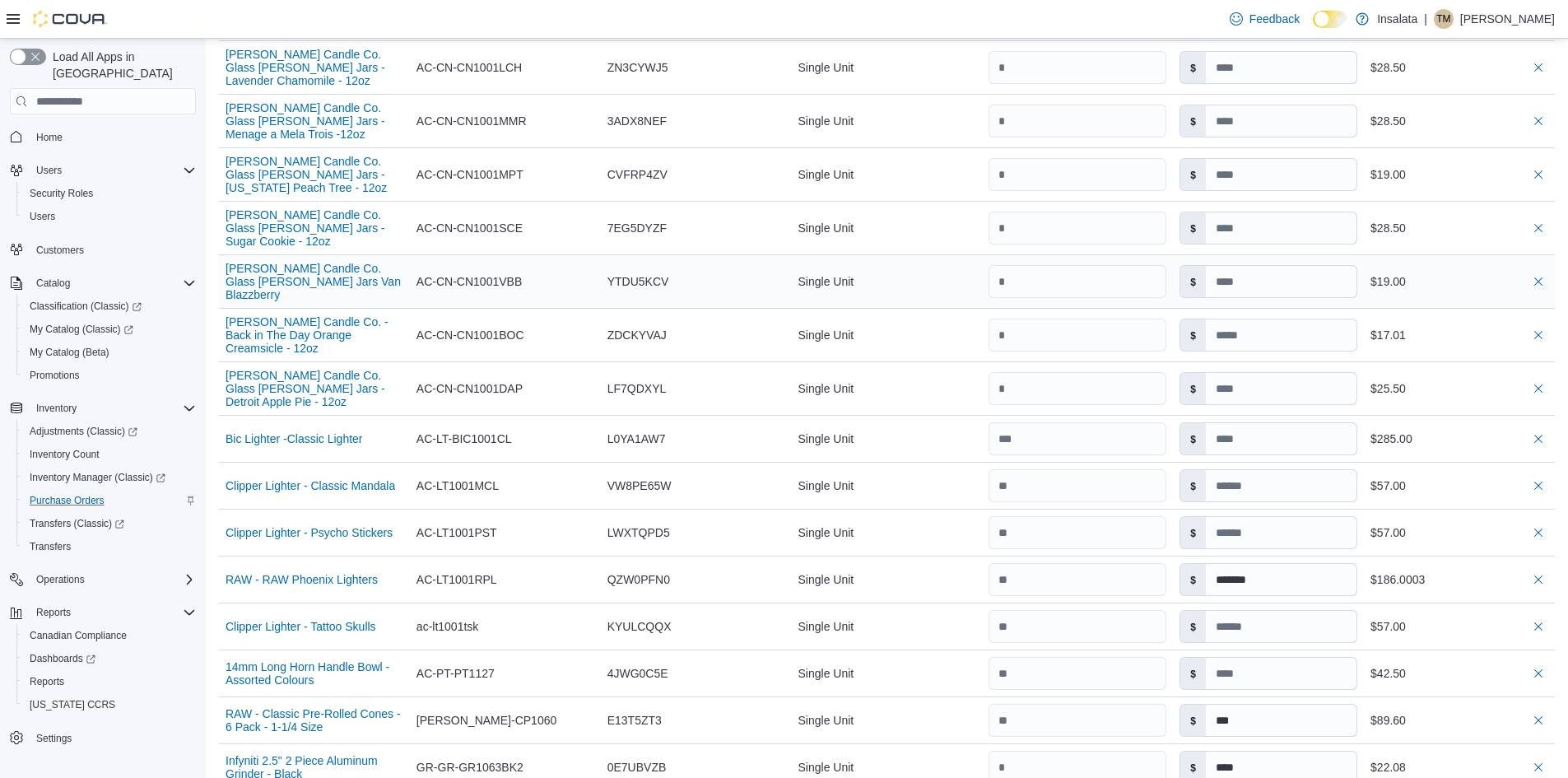
scroll to position [467, 0]
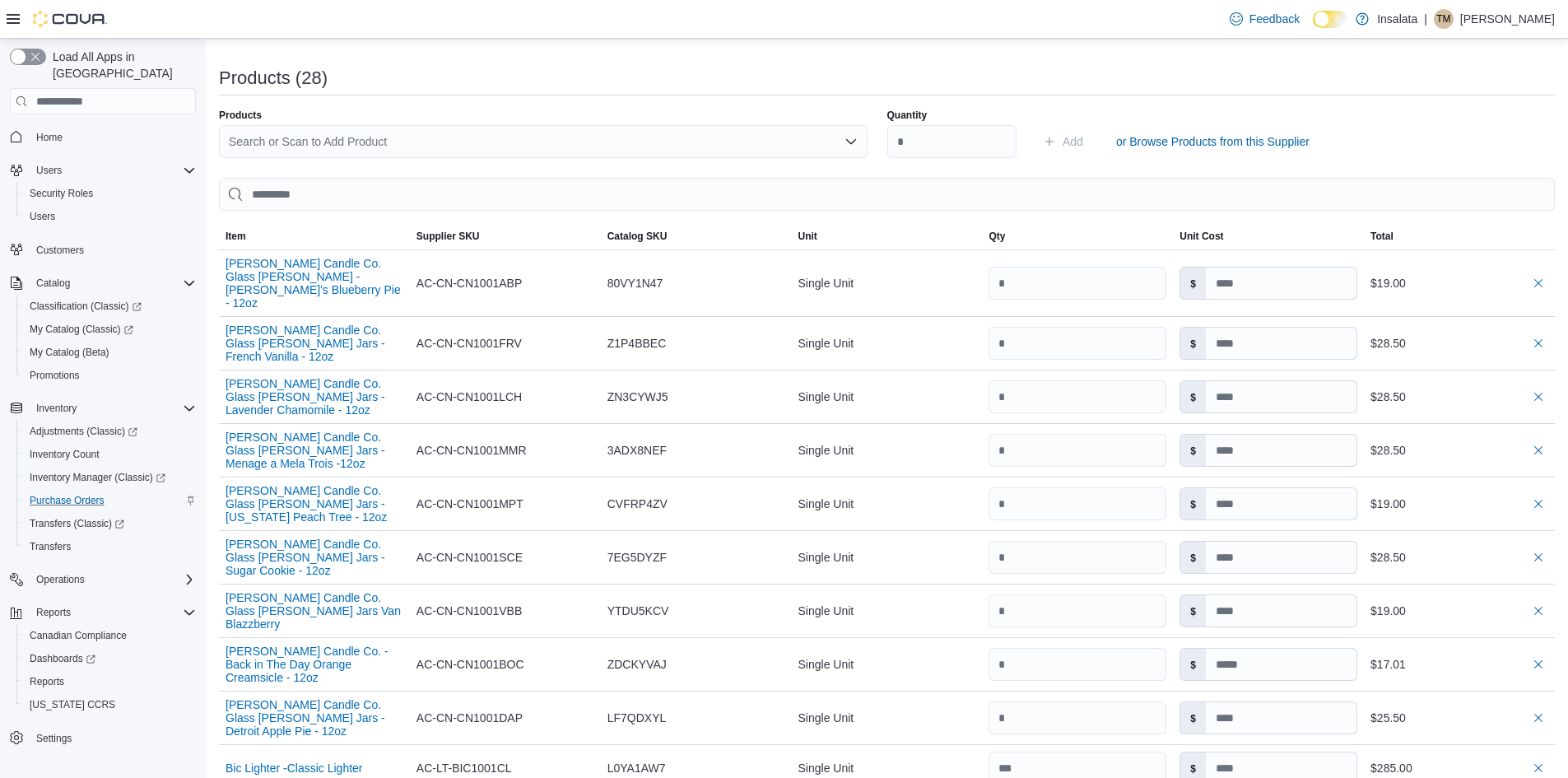
click at [298, 131] on div "Search or Scan to Add Product" at bounding box center [543, 141] width 649 height 33
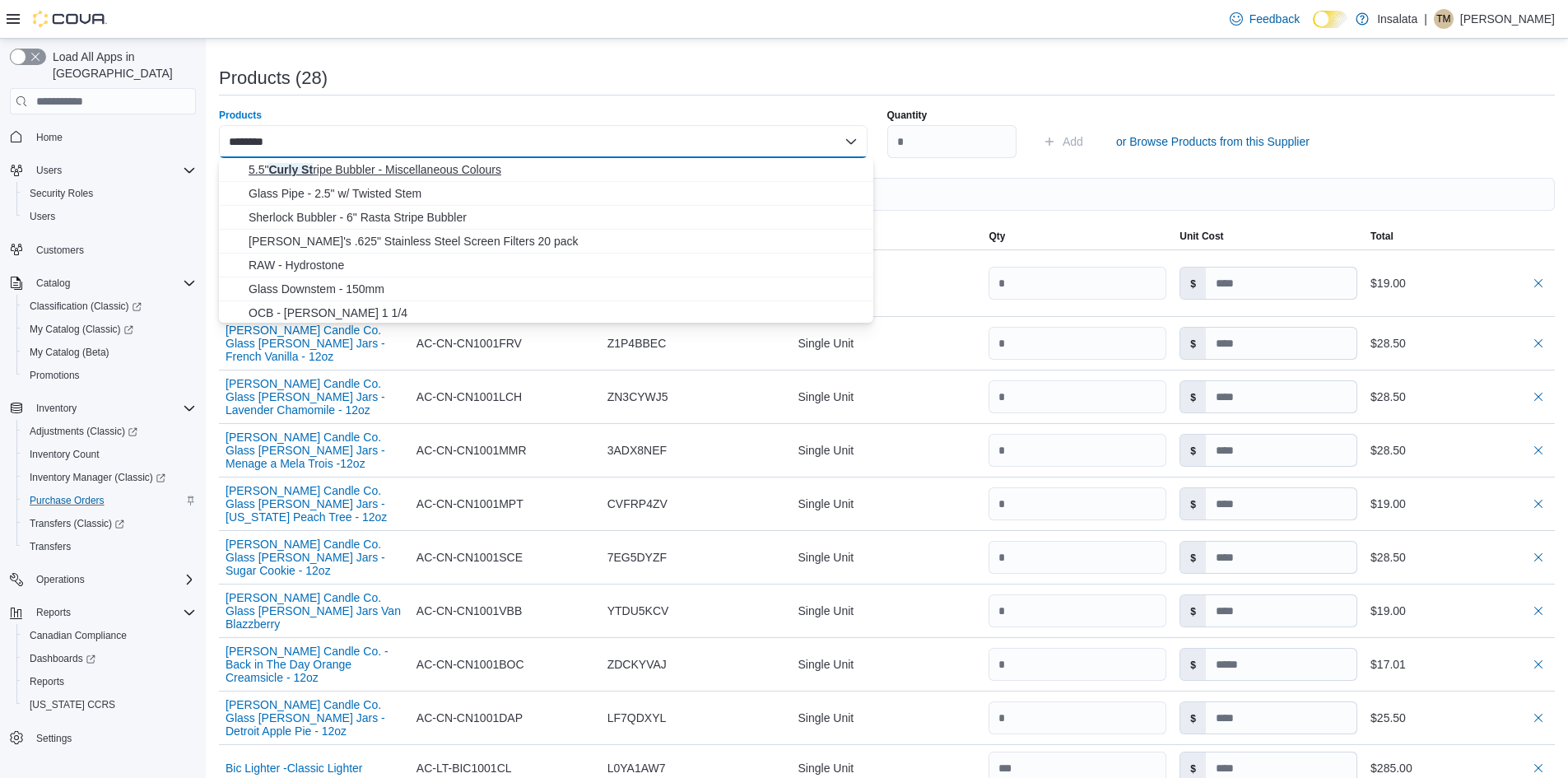
type input "********"
click at [333, 167] on span "5.5" Curly St ripe Bubbler - Miscellaneous Colours" at bounding box center [556, 170] width 615 height 17
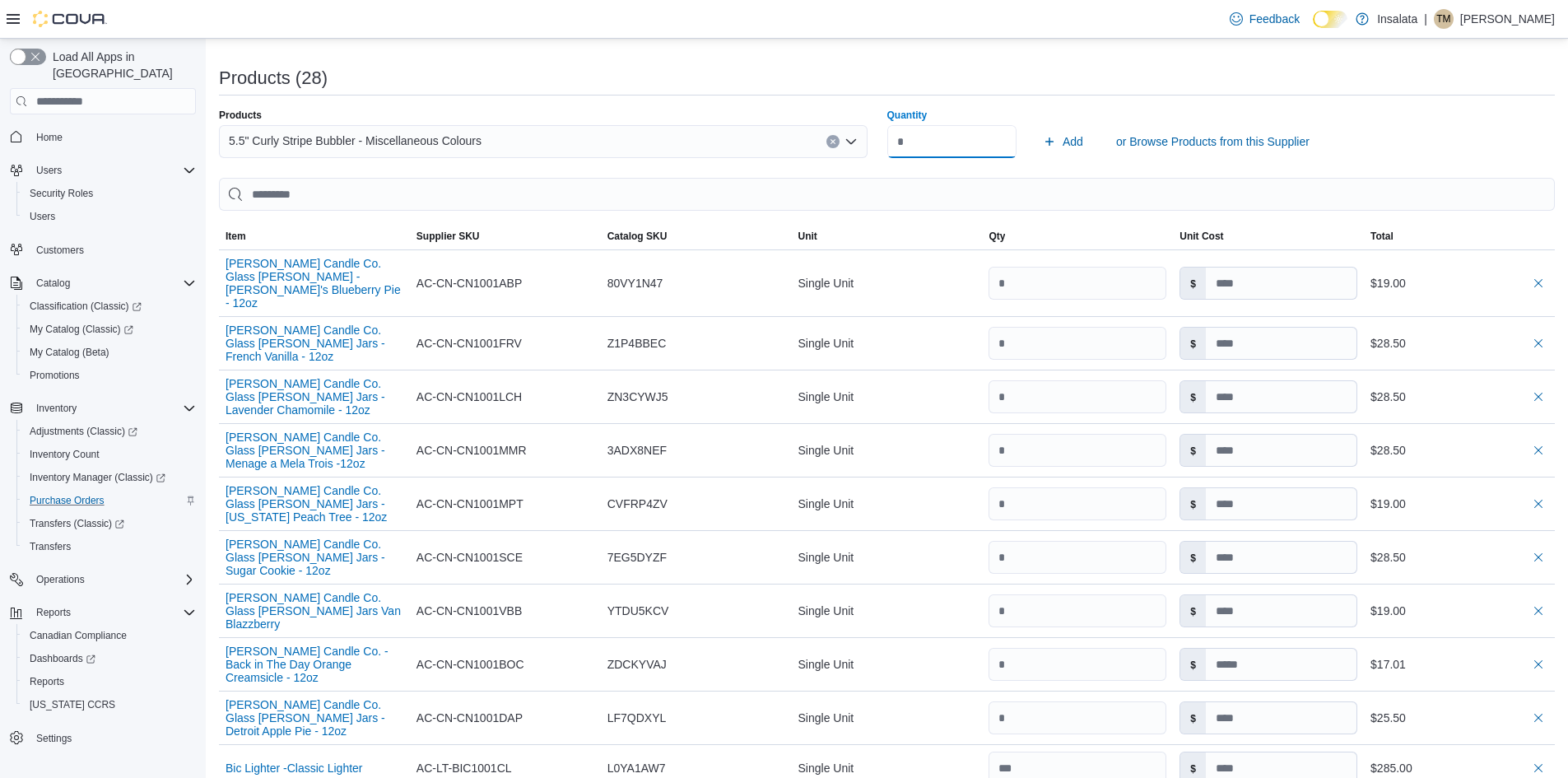
type input "*"
click at [1036, 125] on button "Add" at bounding box center [1063, 141] width 54 height 33
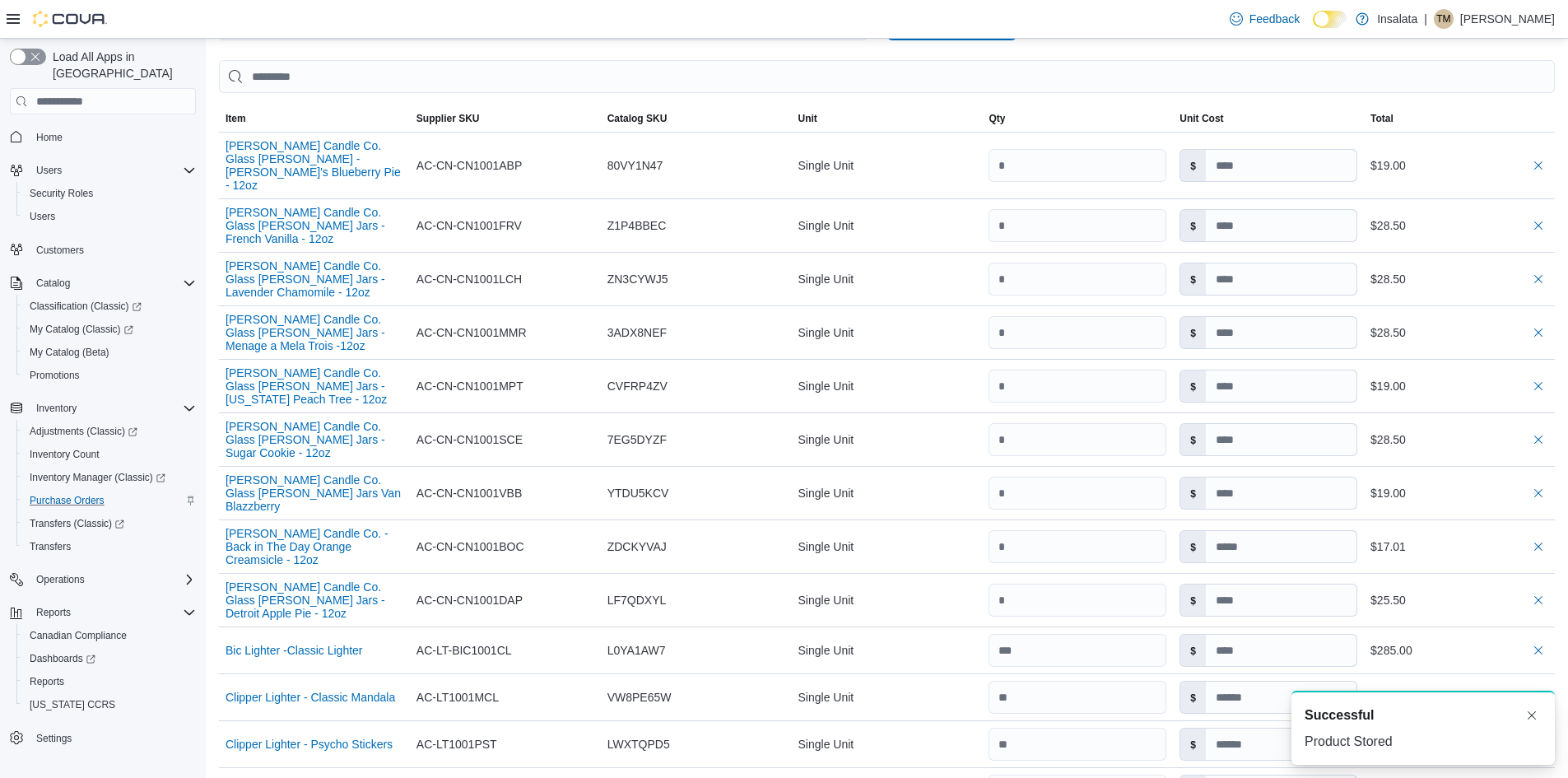
scroll to position [385, 0]
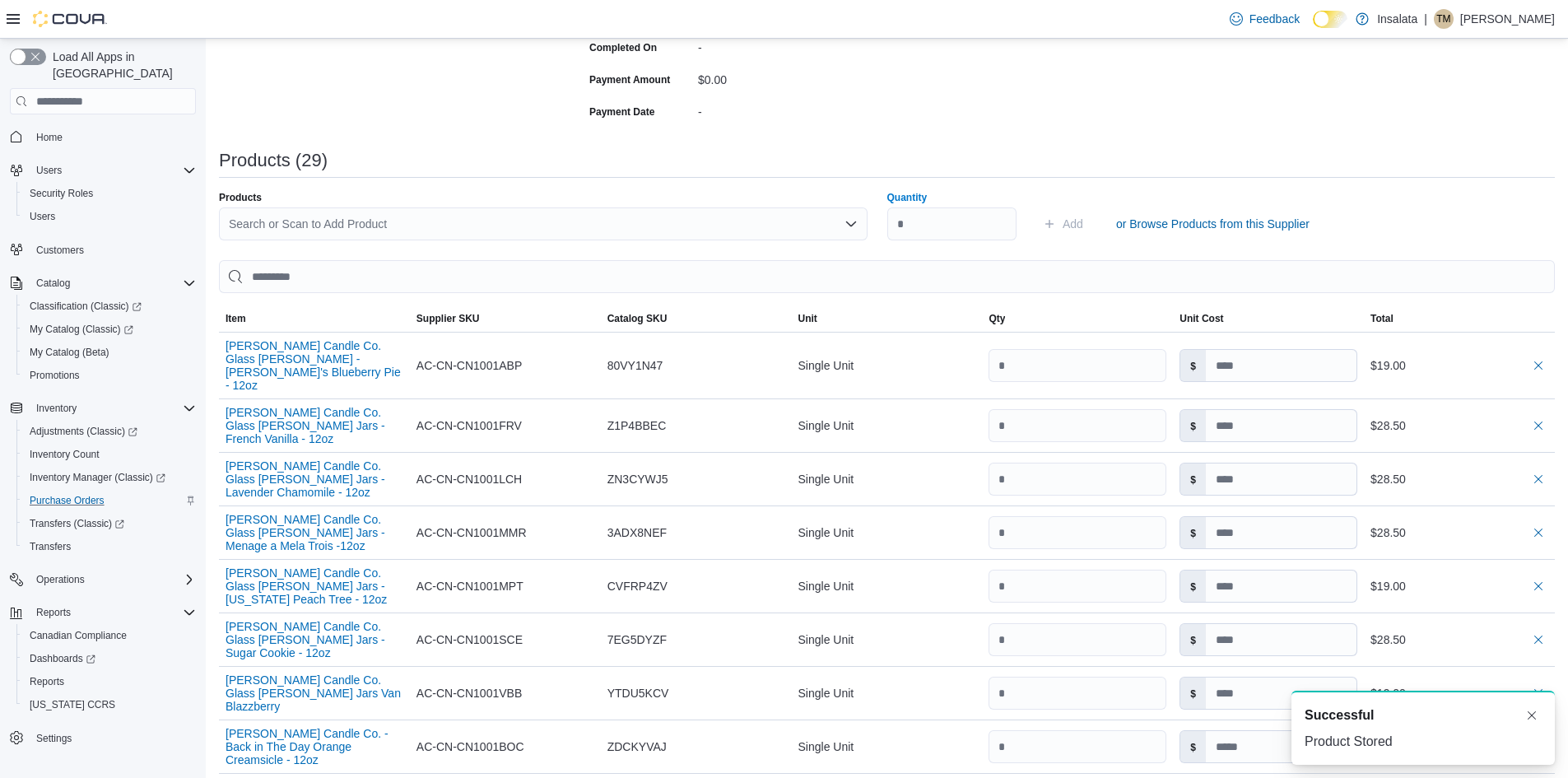
click at [320, 220] on div "Search or Scan to Add Product" at bounding box center [543, 223] width 649 height 33
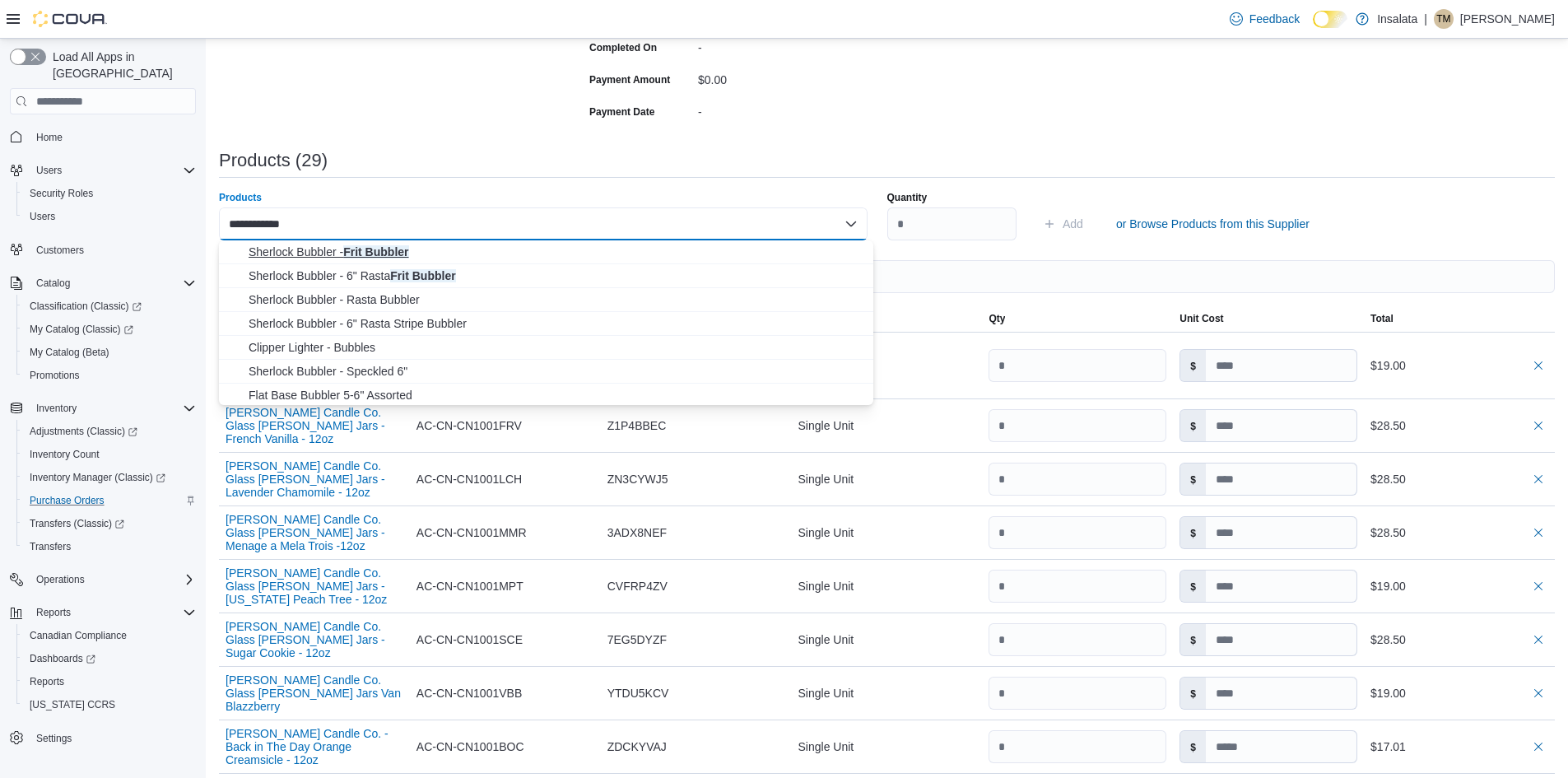
type input "**********"
click at [312, 251] on span "Sherlock Bubbler - Frit Bubbler" at bounding box center [556, 252] width 615 height 17
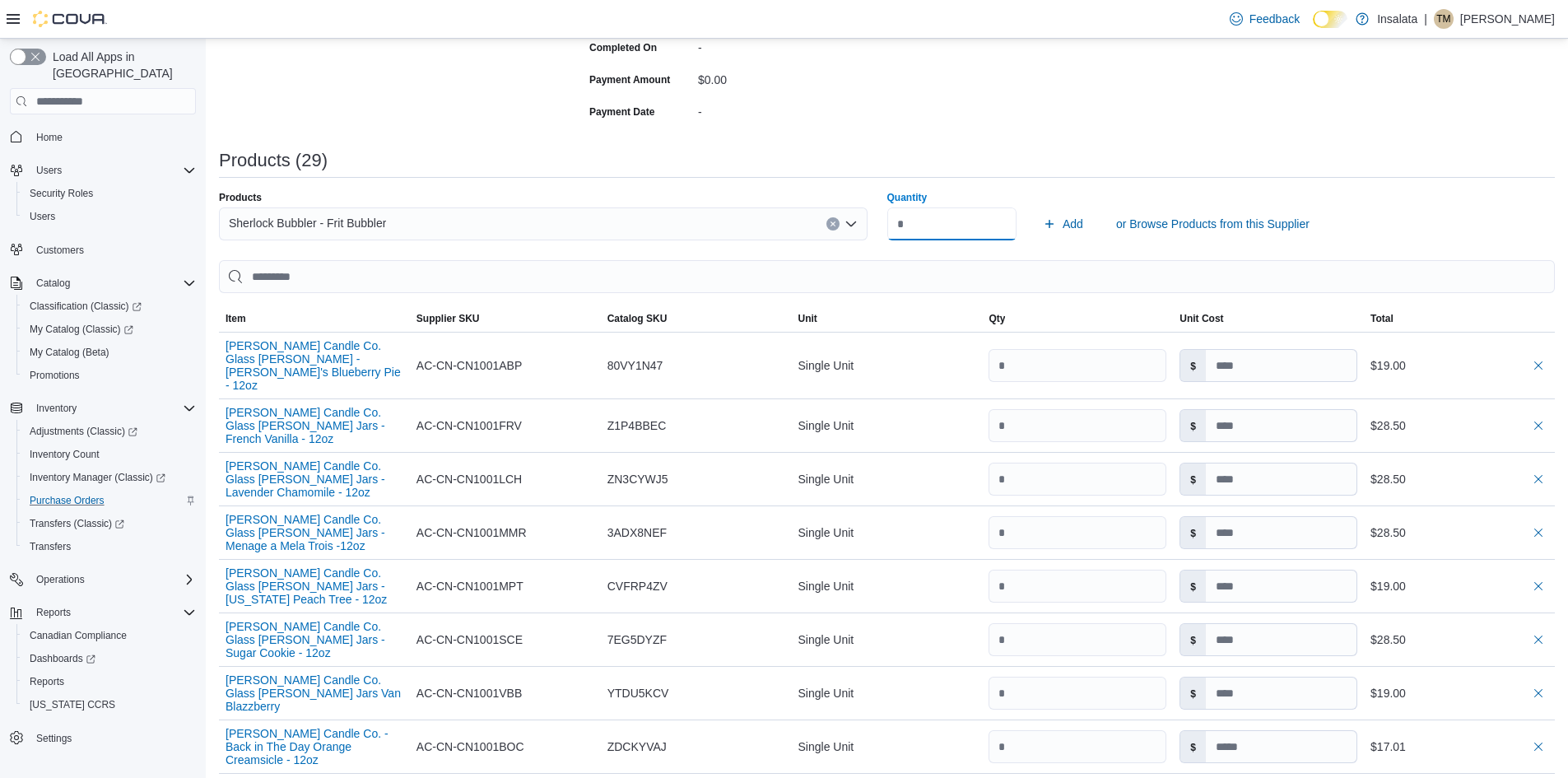
type input "*"
click at [1036, 207] on button "Add" at bounding box center [1063, 223] width 54 height 33
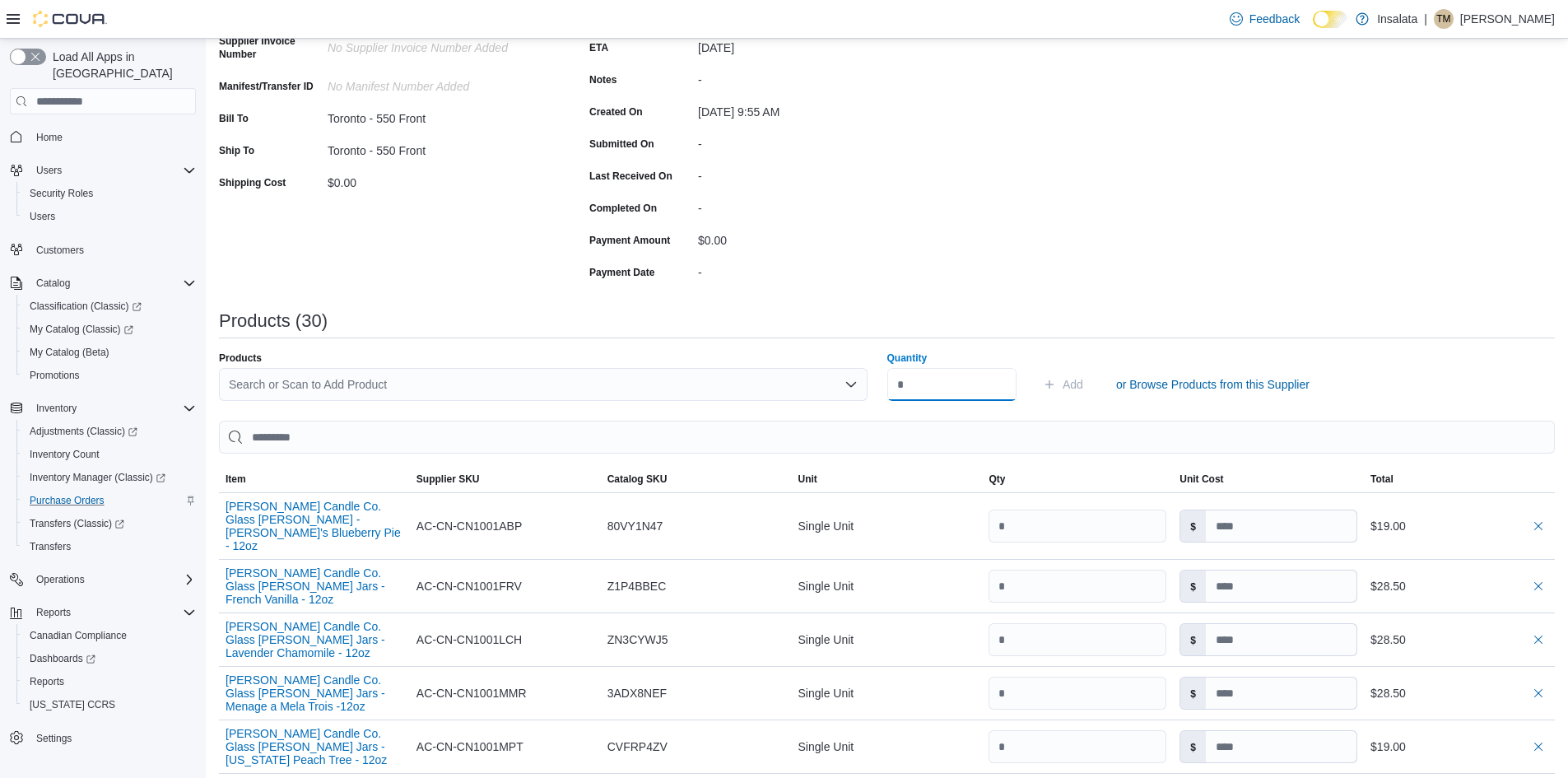
scroll to position [0, 0]
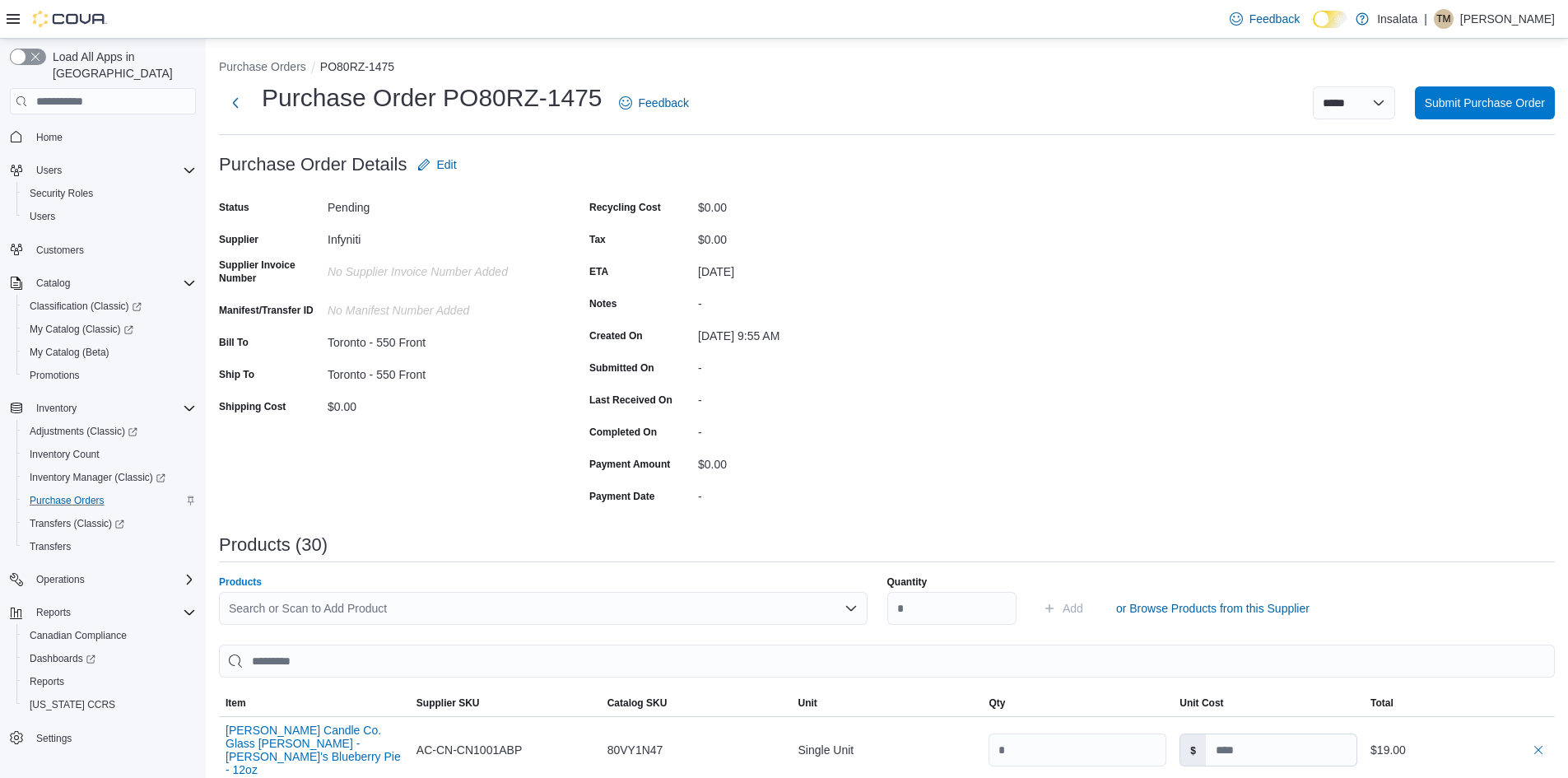
click at [276, 610] on div "Search or Scan to Add Product" at bounding box center [543, 608] width 649 height 33
type input "*"
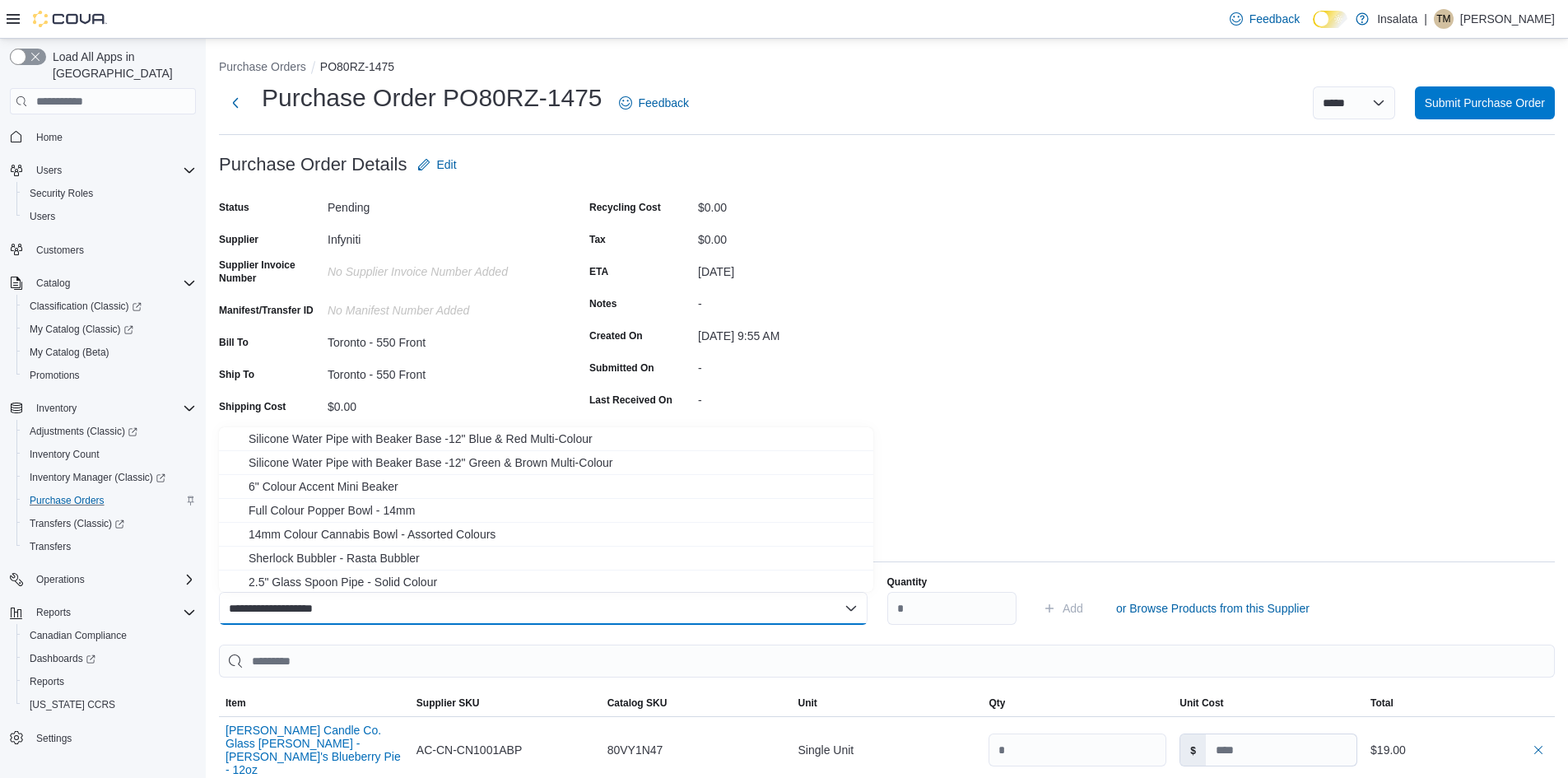
drag, startPoint x: 257, startPoint y: 611, endPoint x: 229, endPoint y: 609, distance: 28.1
click at [229, 609] on input "**********" at bounding box center [281, 608] width 103 height 20
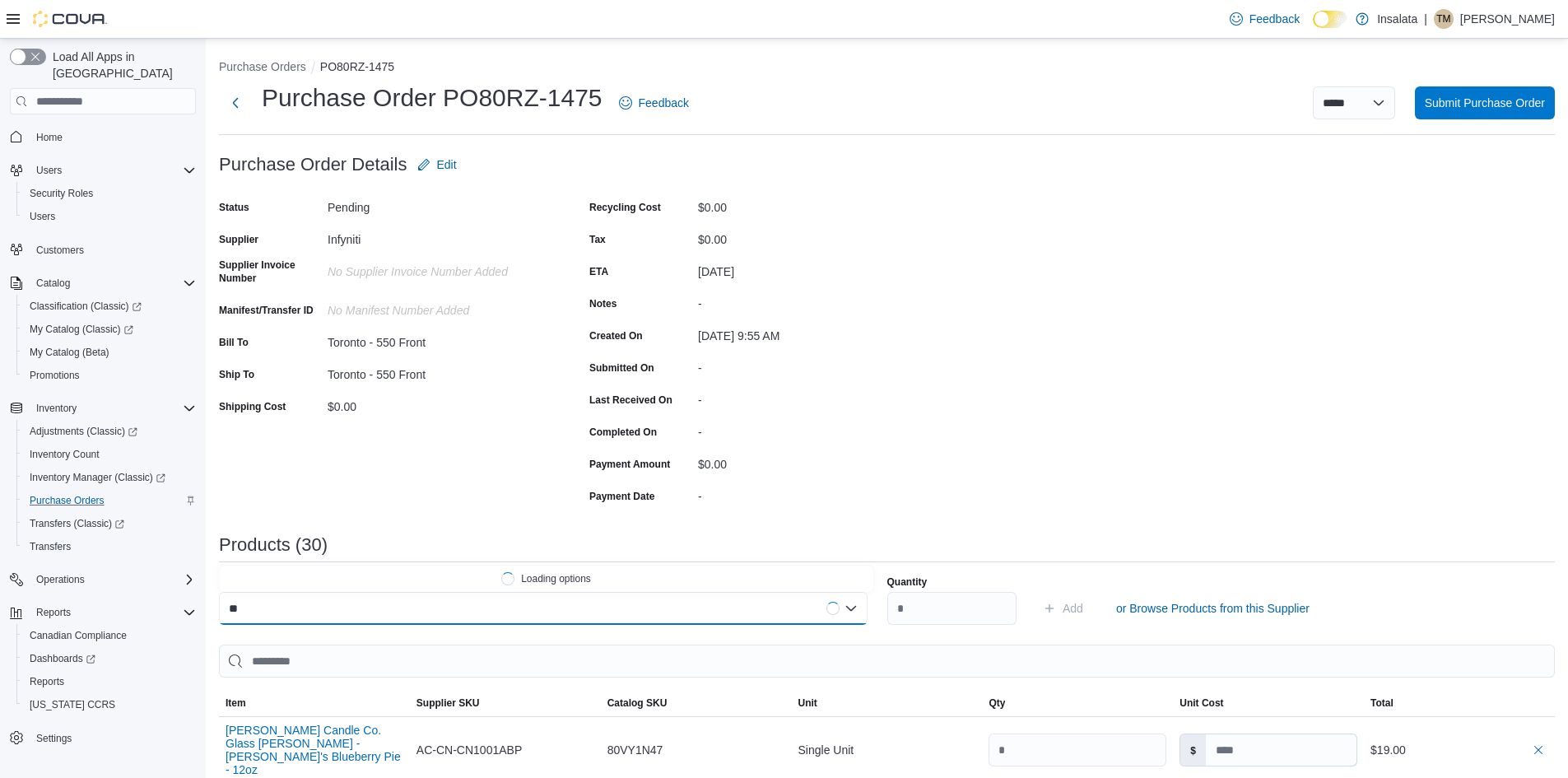
type input "*"
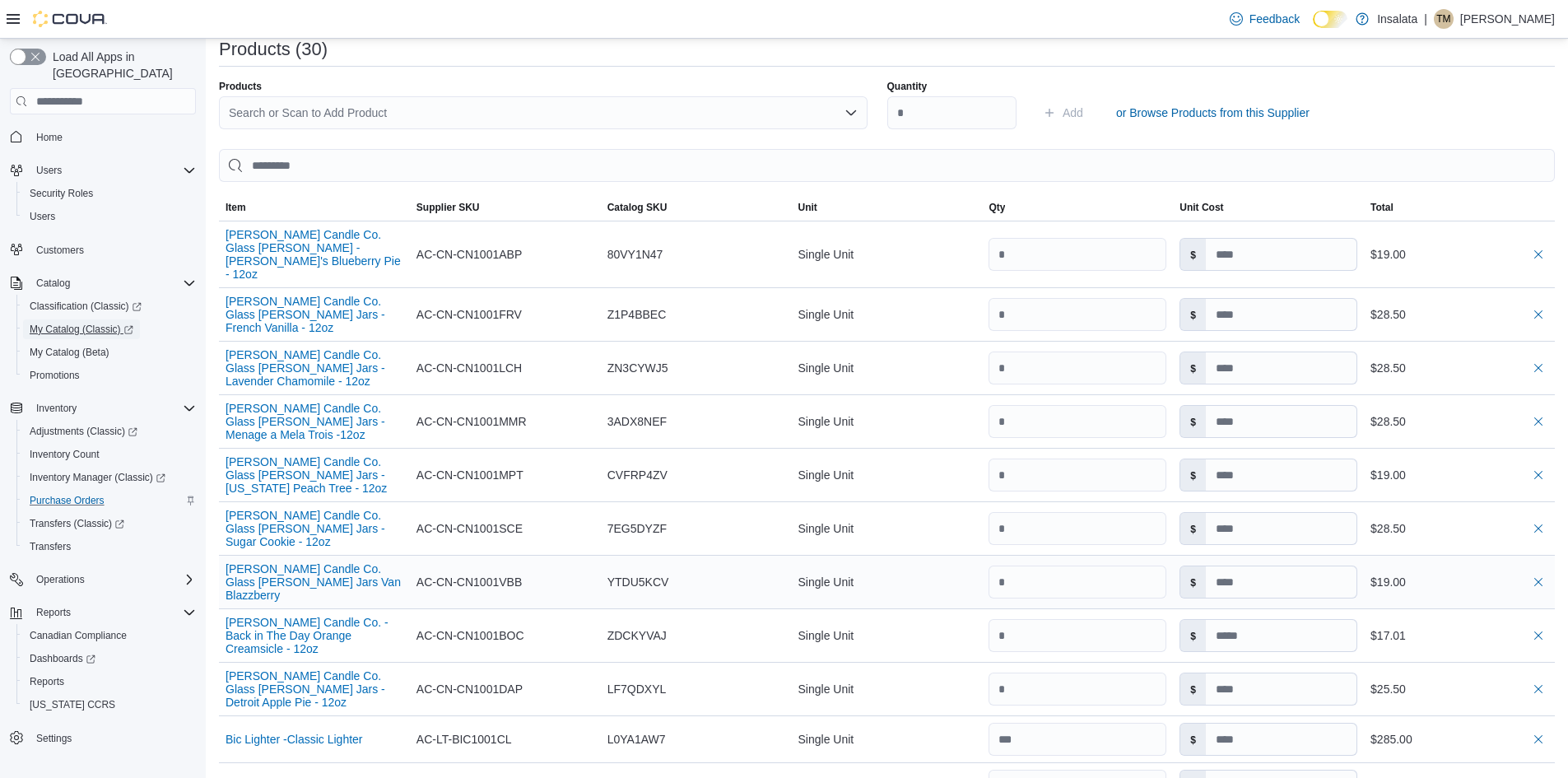
scroll to position [577, 0]
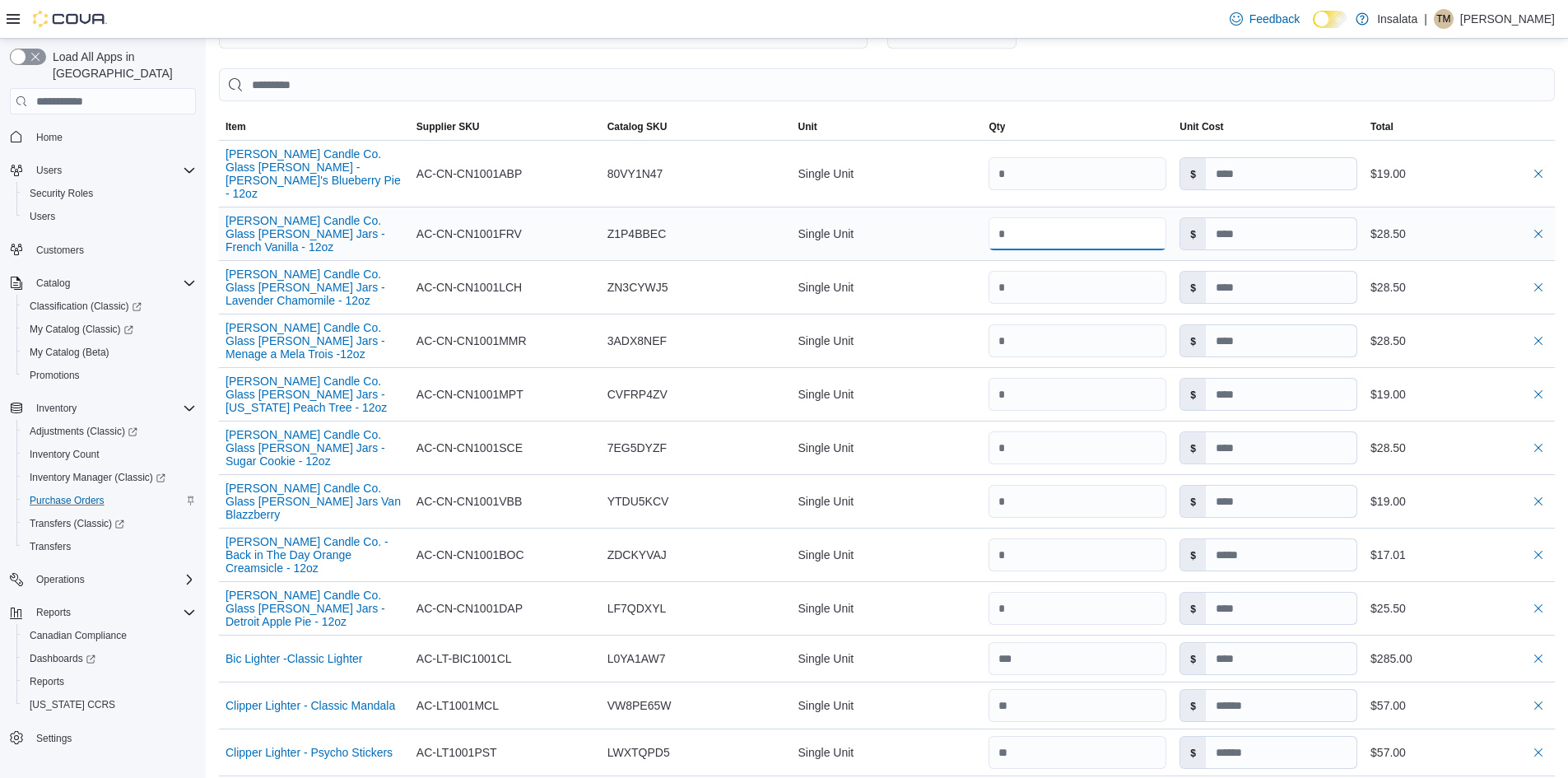
click at [1025, 217] on input "number" at bounding box center [1077, 233] width 178 height 33
type input "*"
click at [850, 159] on div "Single Unit" at bounding box center [887, 174] width 191 height 33
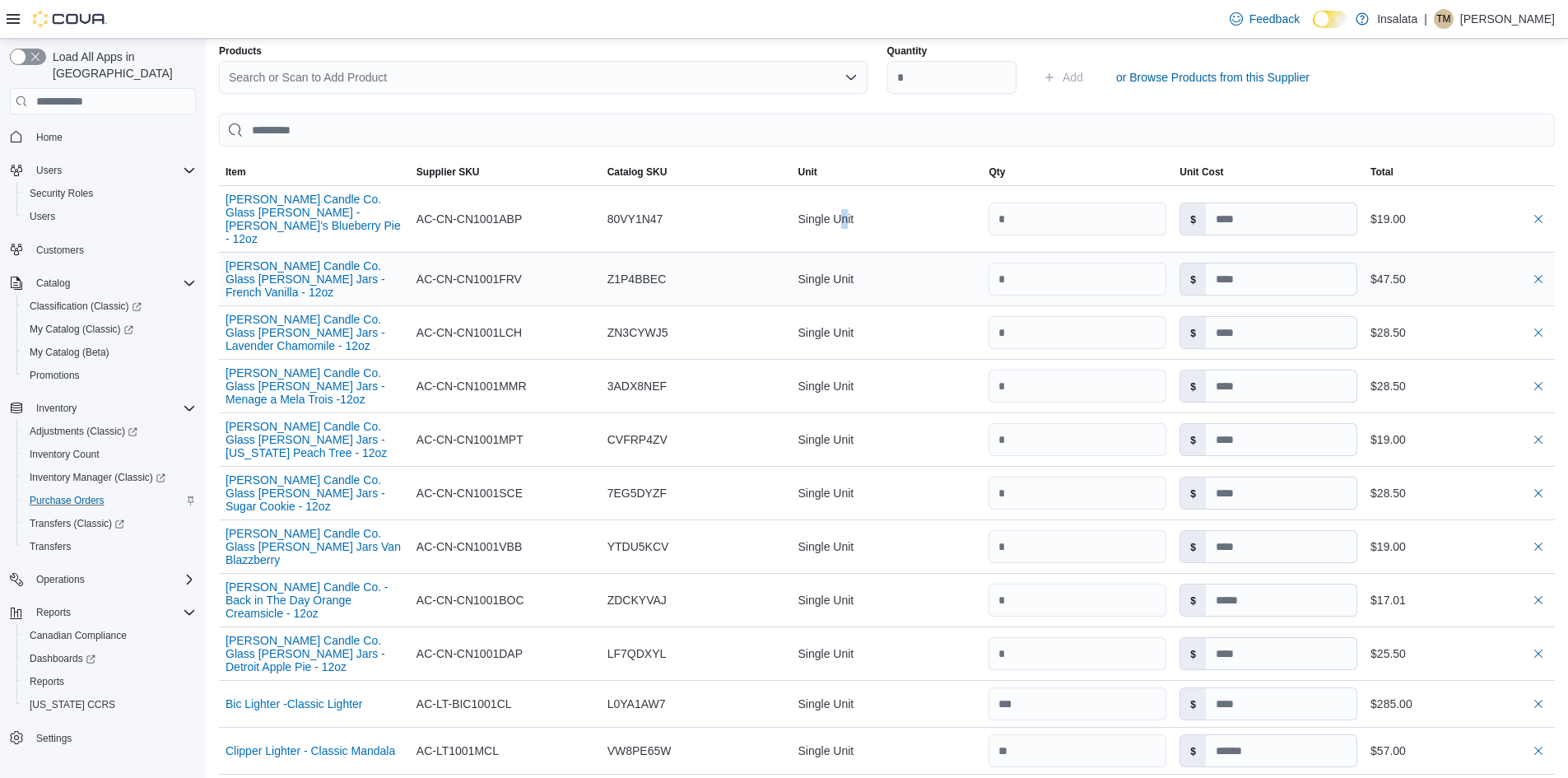
scroll to position [494, 0]
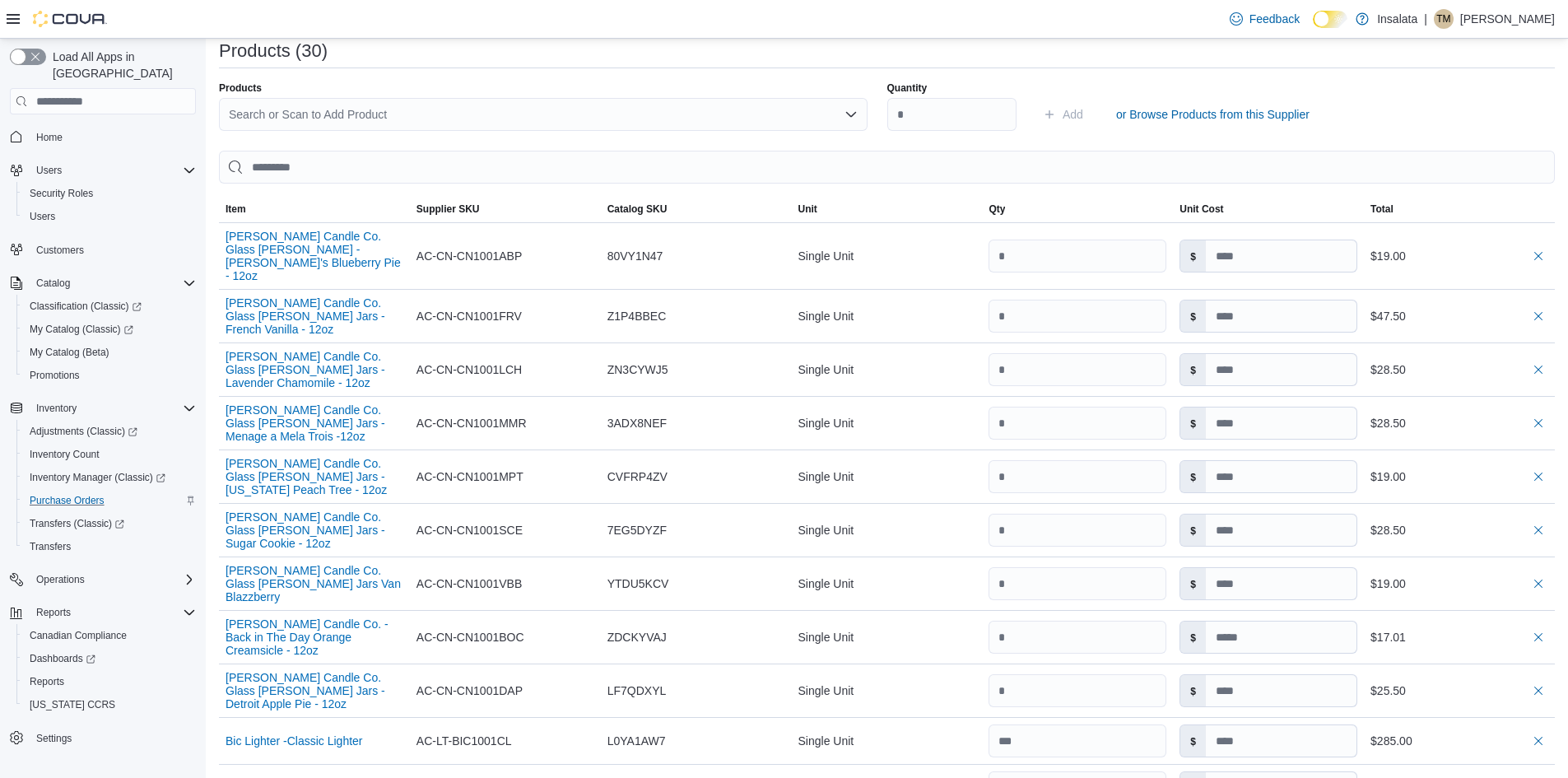
click at [328, 114] on div "Search or Scan to Add Product" at bounding box center [543, 114] width 649 height 33
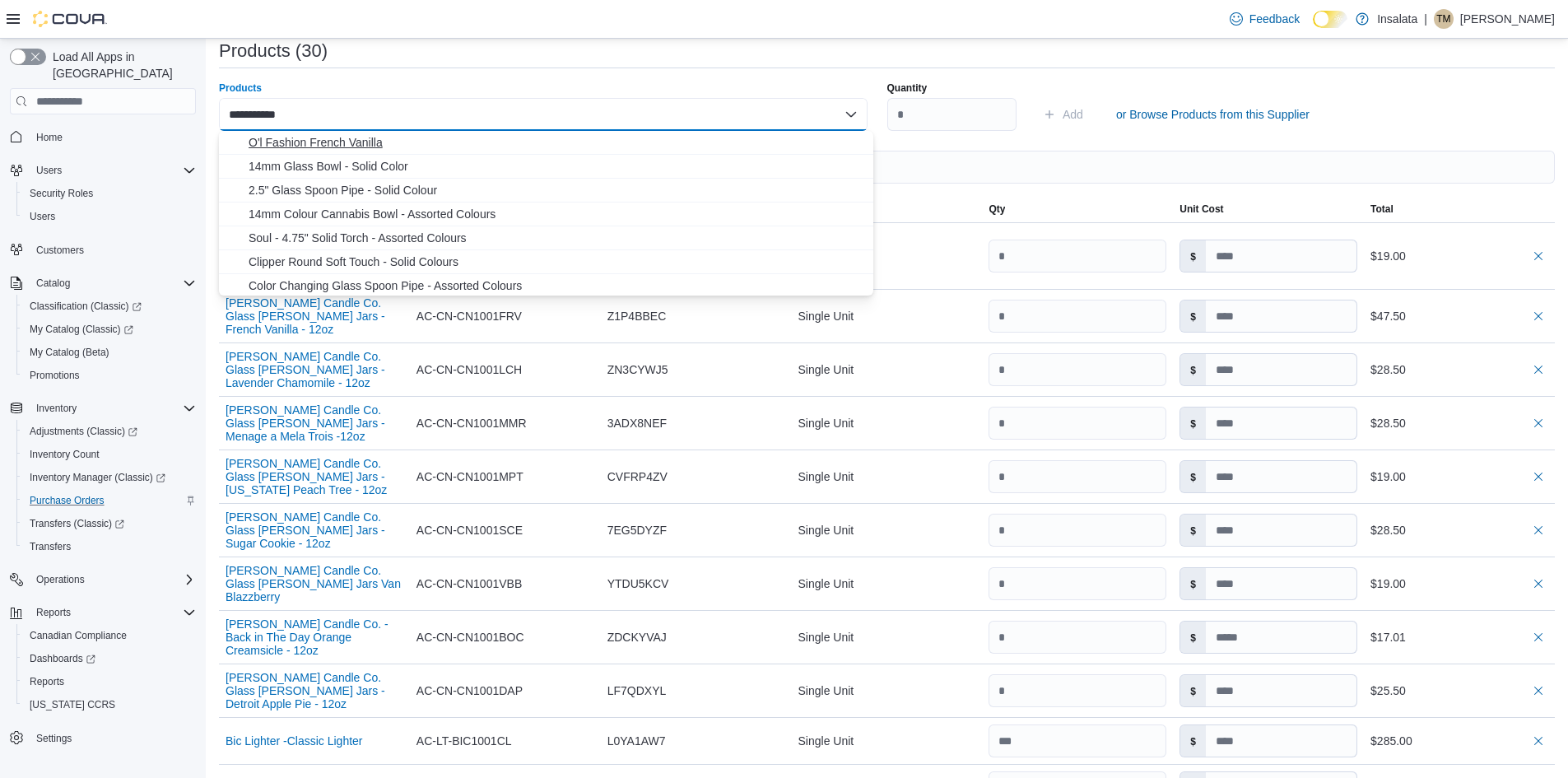
type input "**********"
click at [348, 145] on span "O'l Fashion French Vanilla" at bounding box center [556, 142] width 615 height 17
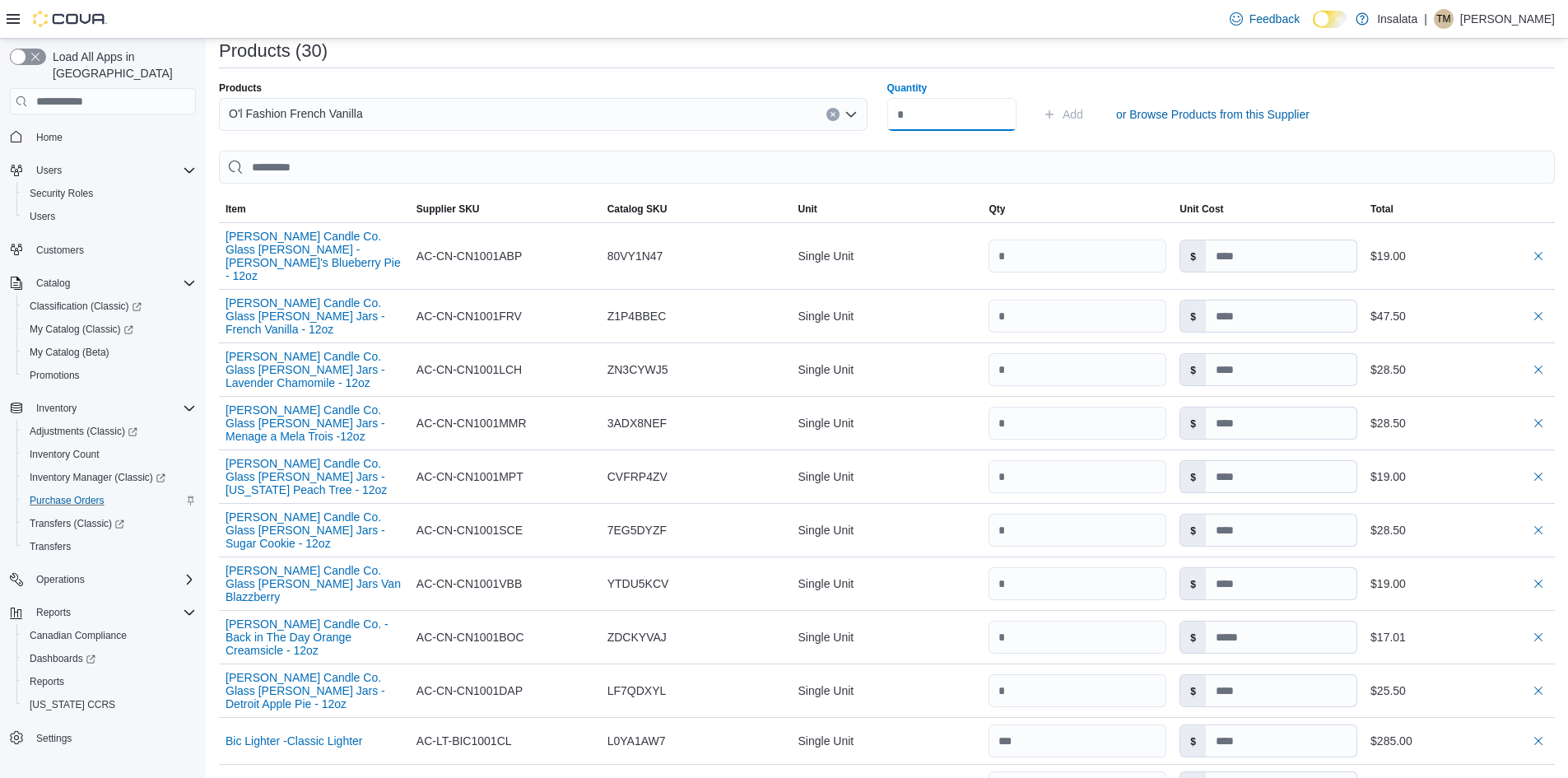
drag, startPoint x: 917, startPoint y: 114, endPoint x: 891, endPoint y: 115, distance: 26.0
click at [899, 115] on input "Quantity" at bounding box center [952, 114] width 130 height 33
type input "*"
click at [1036, 98] on button "Add" at bounding box center [1063, 114] width 54 height 33
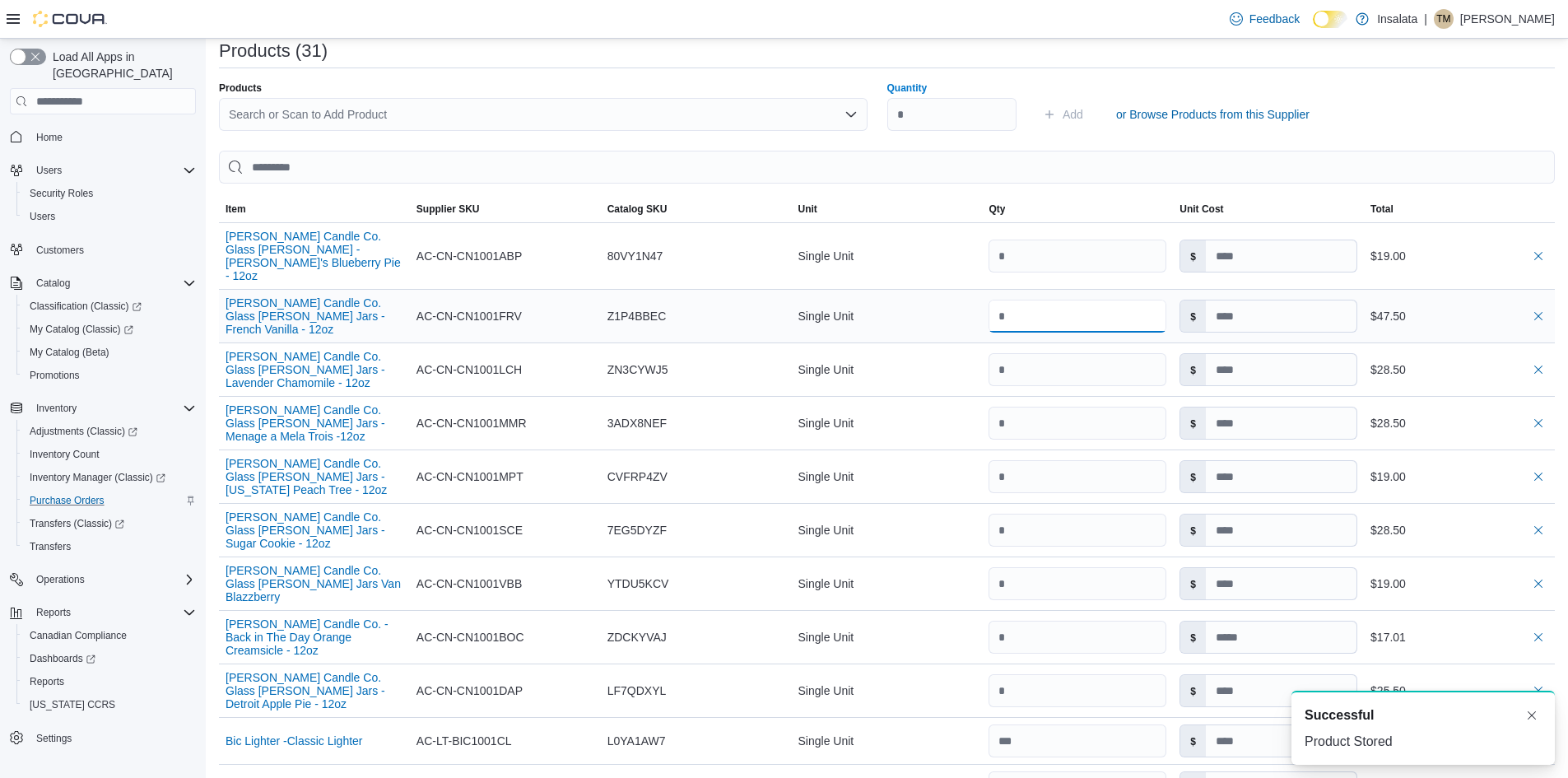
click at [1020, 300] on input "number" at bounding box center [1077, 316] width 178 height 33
type input "*"
click at [916, 210] on span "Unit" at bounding box center [887, 209] width 191 height 27
click at [834, 204] on icon "button" at bounding box center [827, 208] width 13 height 13
click at [487, 116] on div "Search or Scan to Add Product" at bounding box center [543, 114] width 649 height 33
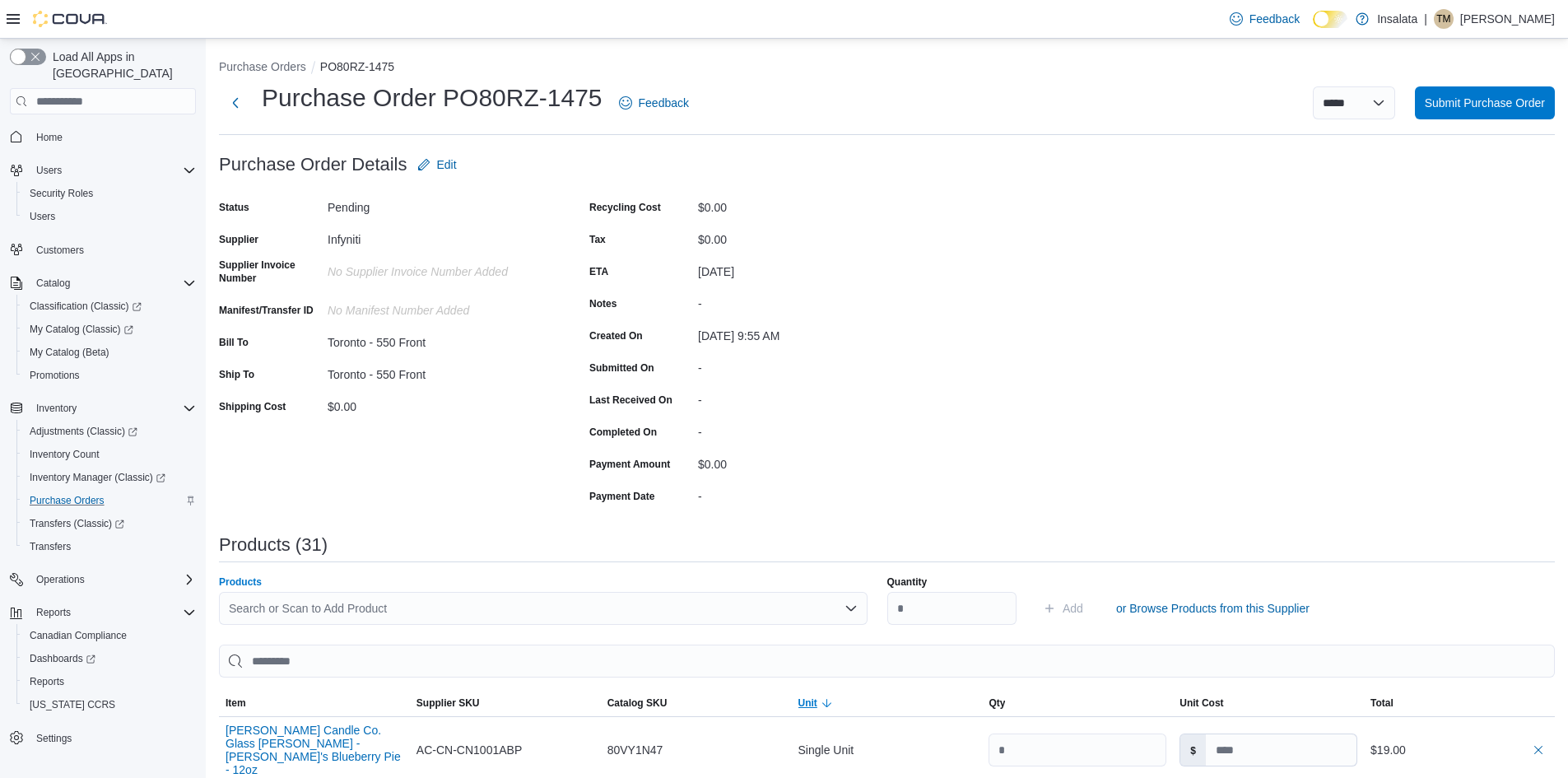
click at [371, 602] on div "Search or Scan to Add Product" at bounding box center [543, 608] width 649 height 33
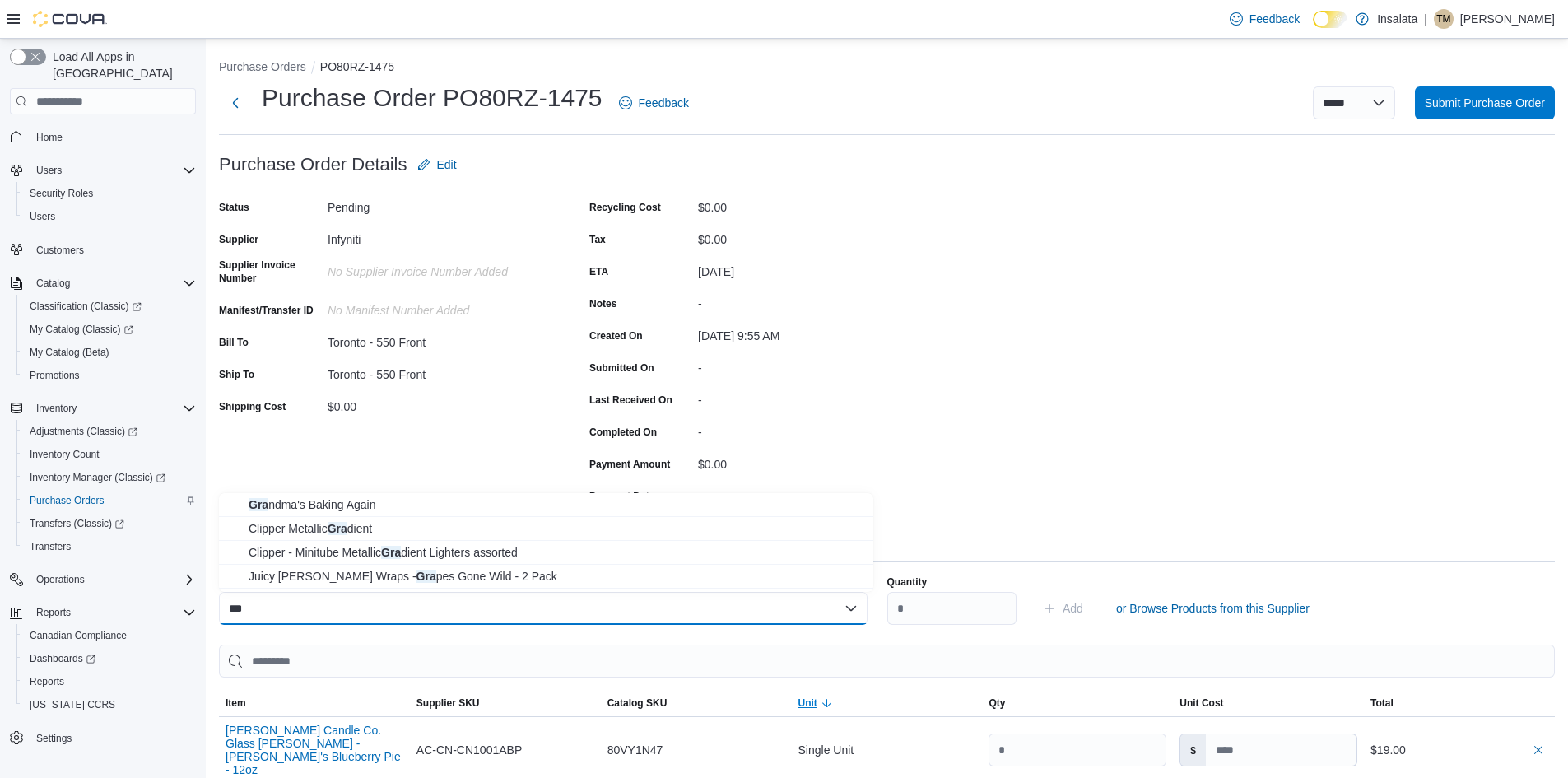
type input "***"
click at [396, 501] on span "[PERSON_NAME]'s Baking Again" at bounding box center [556, 505] width 615 height 17
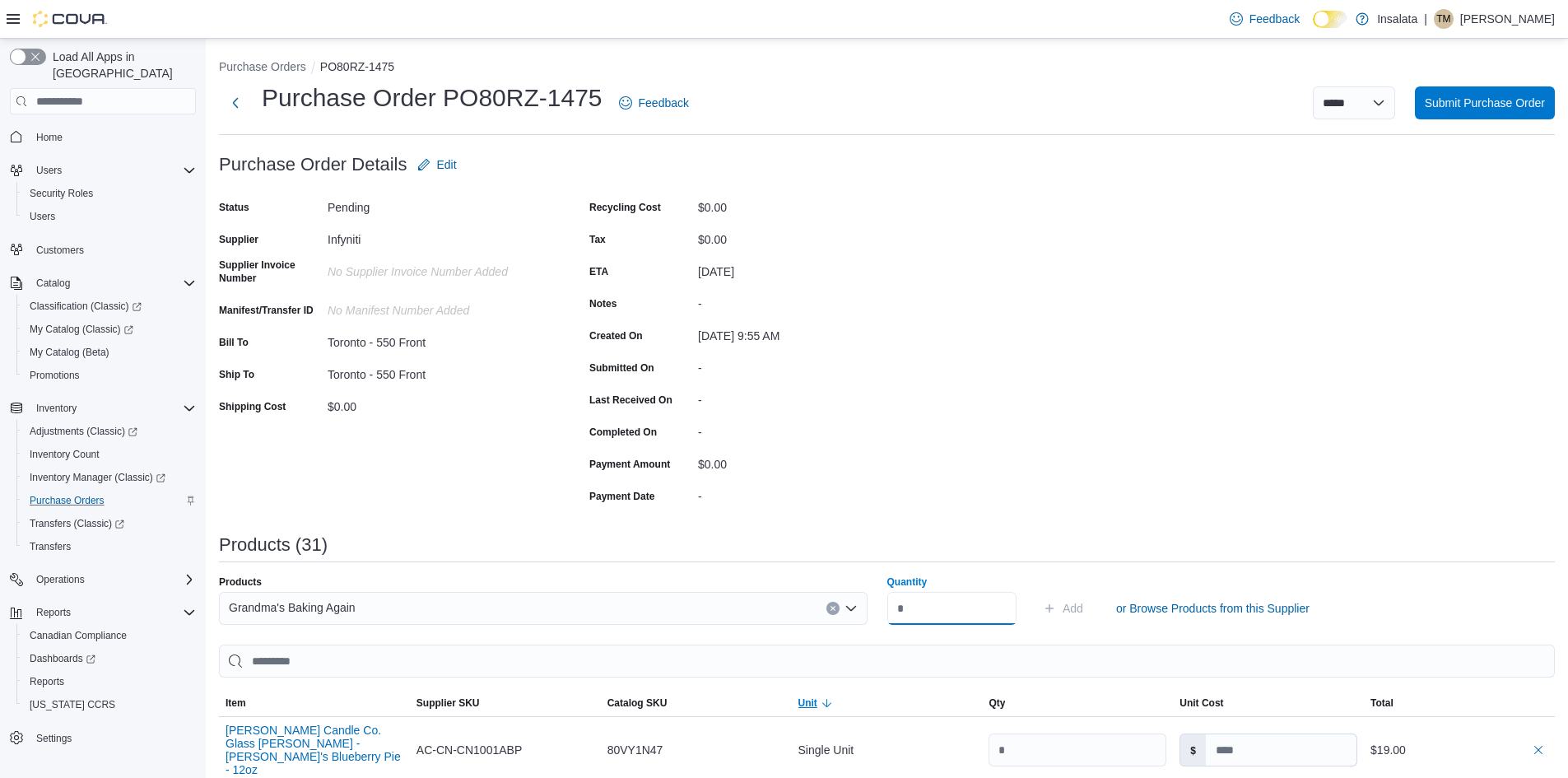
click at [918, 604] on input "Quantity" at bounding box center [952, 608] width 130 height 33
type input "*"
click at [1036, 592] on button "Add" at bounding box center [1063, 608] width 54 height 33
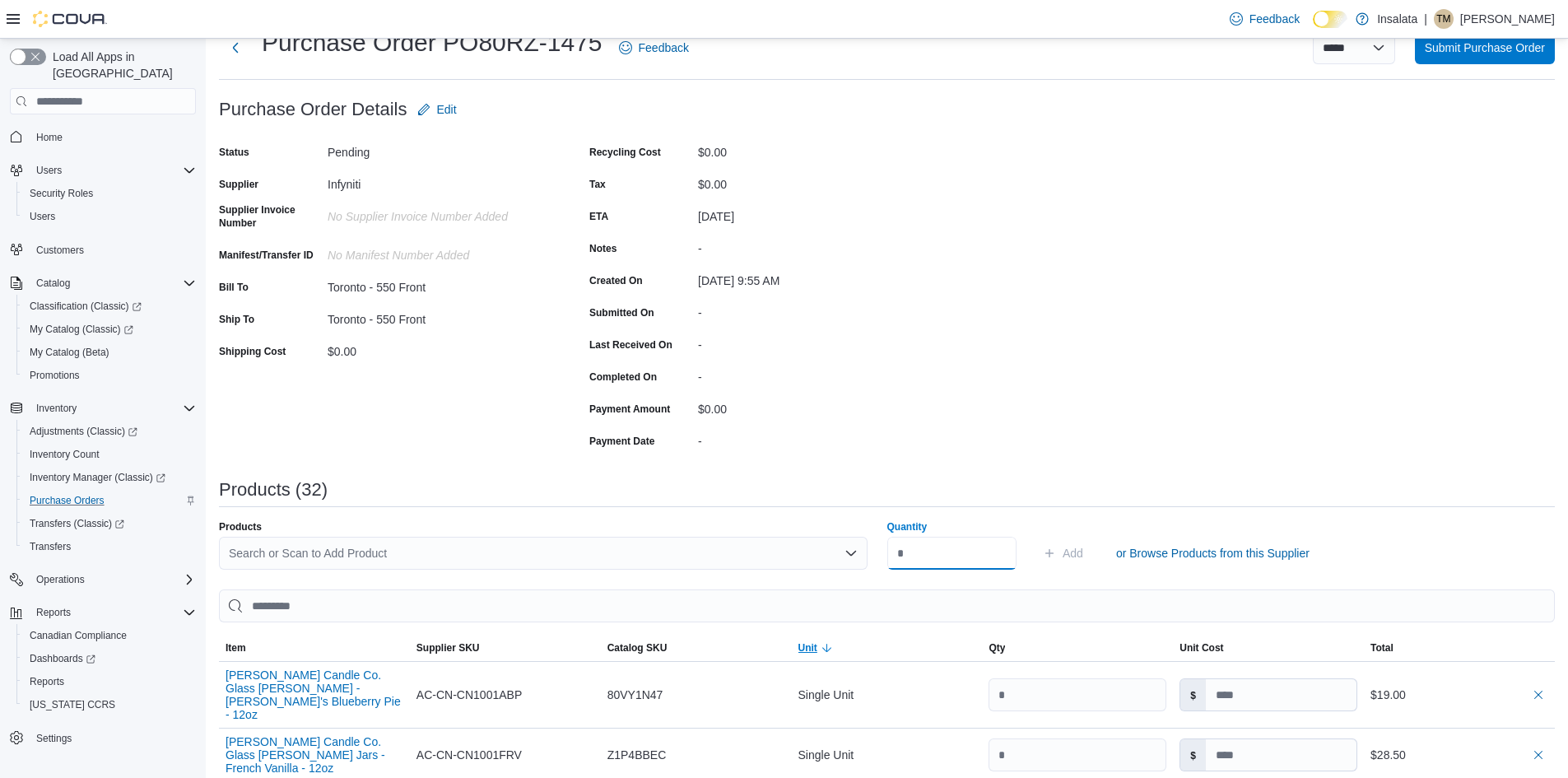
scroll to position [82, 0]
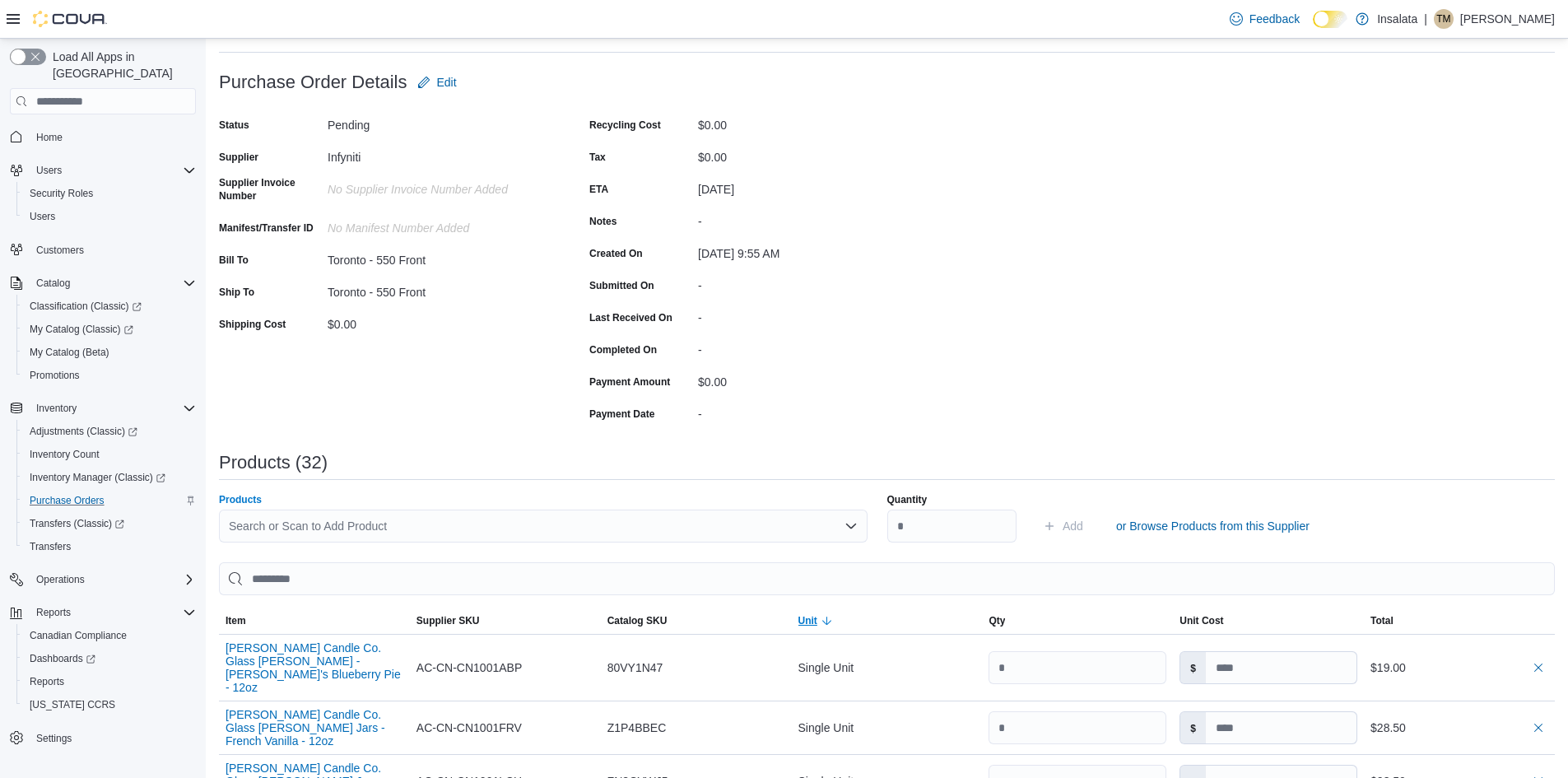
click at [307, 523] on div "Search or Scan to Add Product" at bounding box center [543, 526] width 649 height 33
type input "***"
click at [311, 552] on span "BMX Skate" at bounding box center [556, 554] width 615 height 17
type input "**"
click at [1036, 510] on button "Add" at bounding box center [1063, 526] width 54 height 33
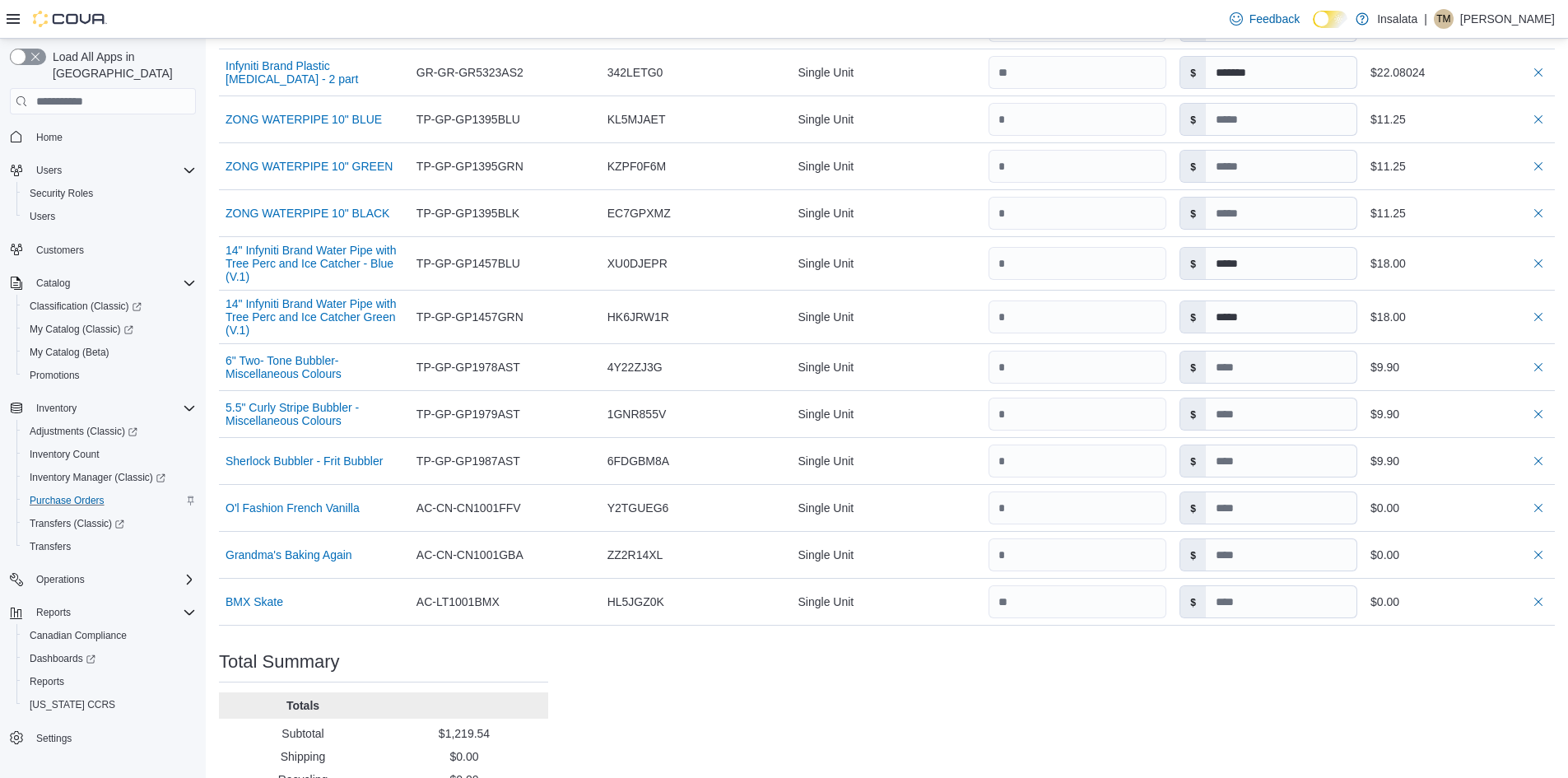
scroll to position [1738, 0]
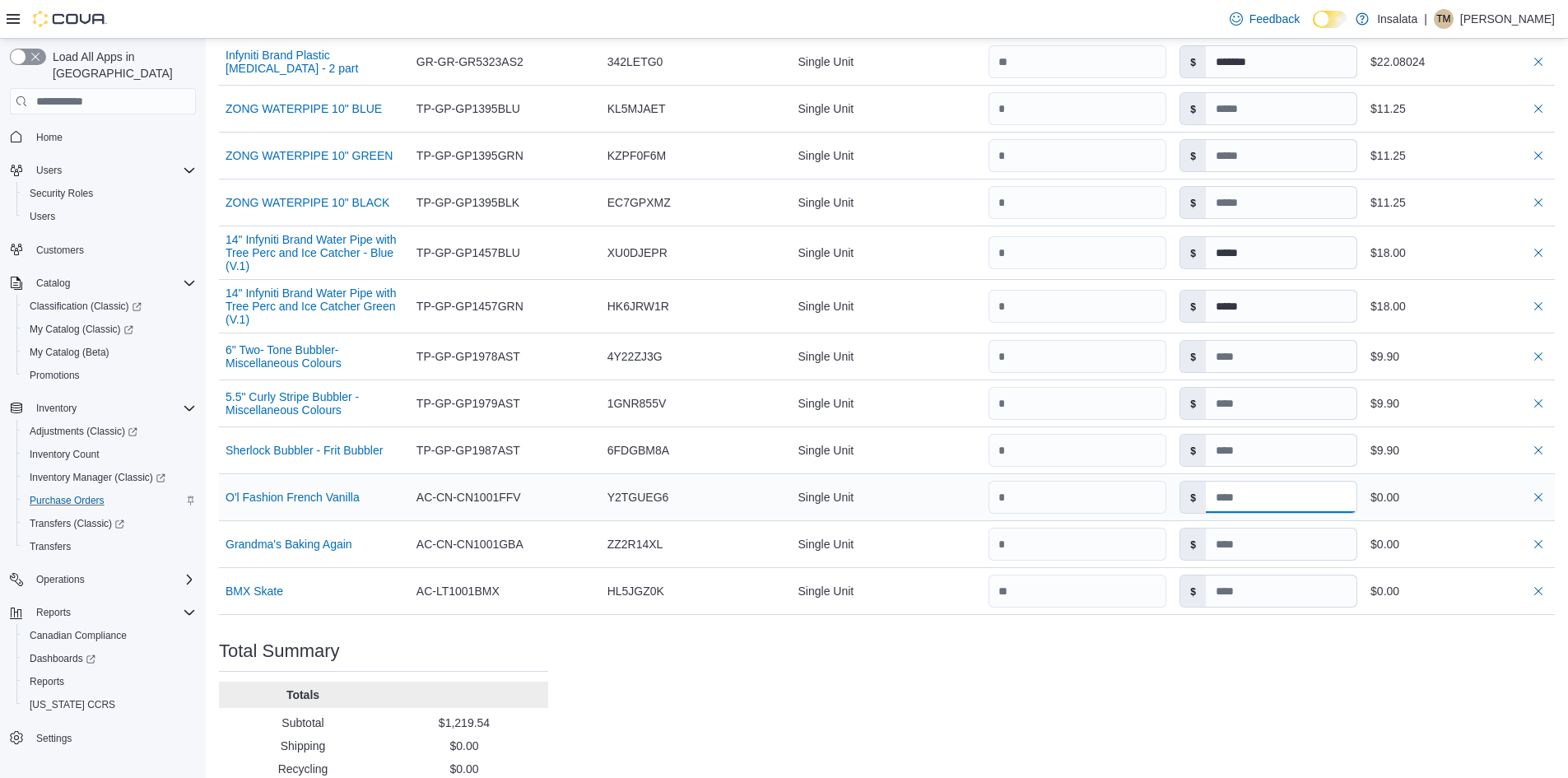
click at [1262, 482] on input at bounding box center [1281, 498] width 151 height 32
type input "****"
drag, startPoint x: 1216, startPoint y: 484, endPoint x: 1200, endPoint y: 484, distance: 16.0
click at [1198, 528] on div "$" at bounding box center [1267, 544] width 178 height 33
type input "****"
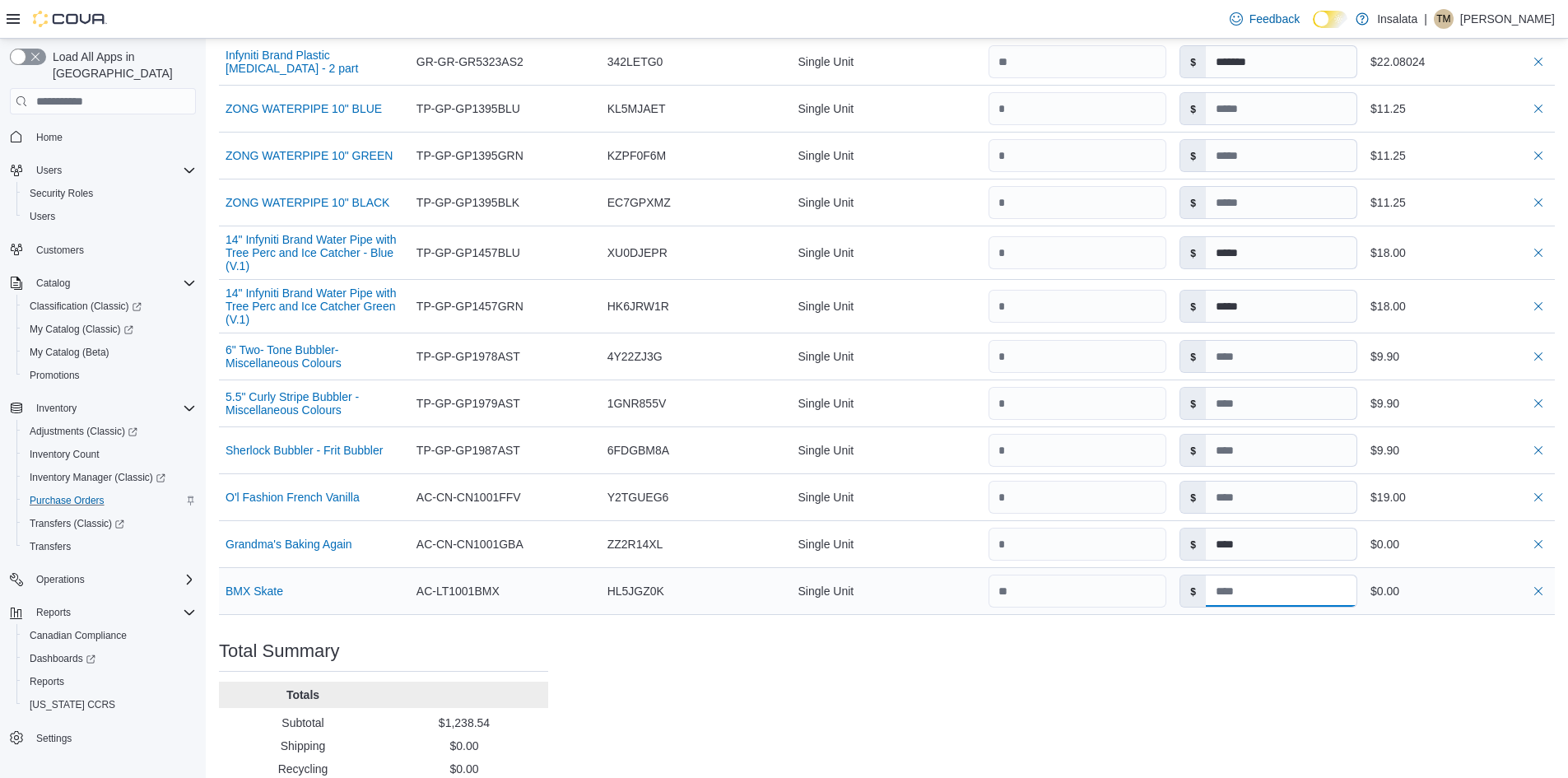
type input "****"
click at [1253, 576] on input at bounding box center [1281, 591] width 151 height 32
type input "******"
type input "****"
drag, startPoint x: 1089, startPoint y: 477, endPoint x: 1102, endPoint y: 488, distance: 17.0
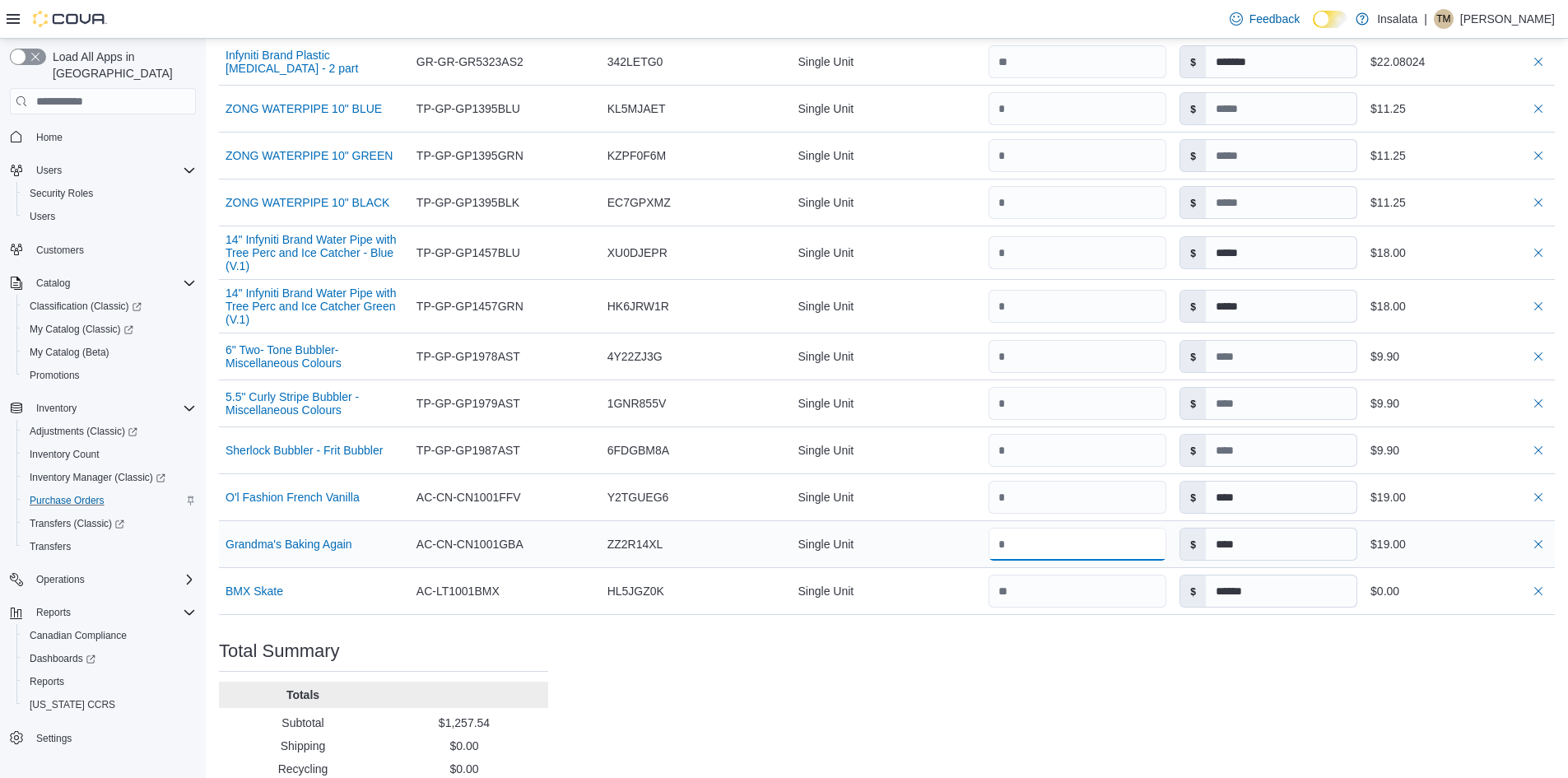
click at [1089, 528] on input "number" at bounding box center [1077, 544] width 178 height 33
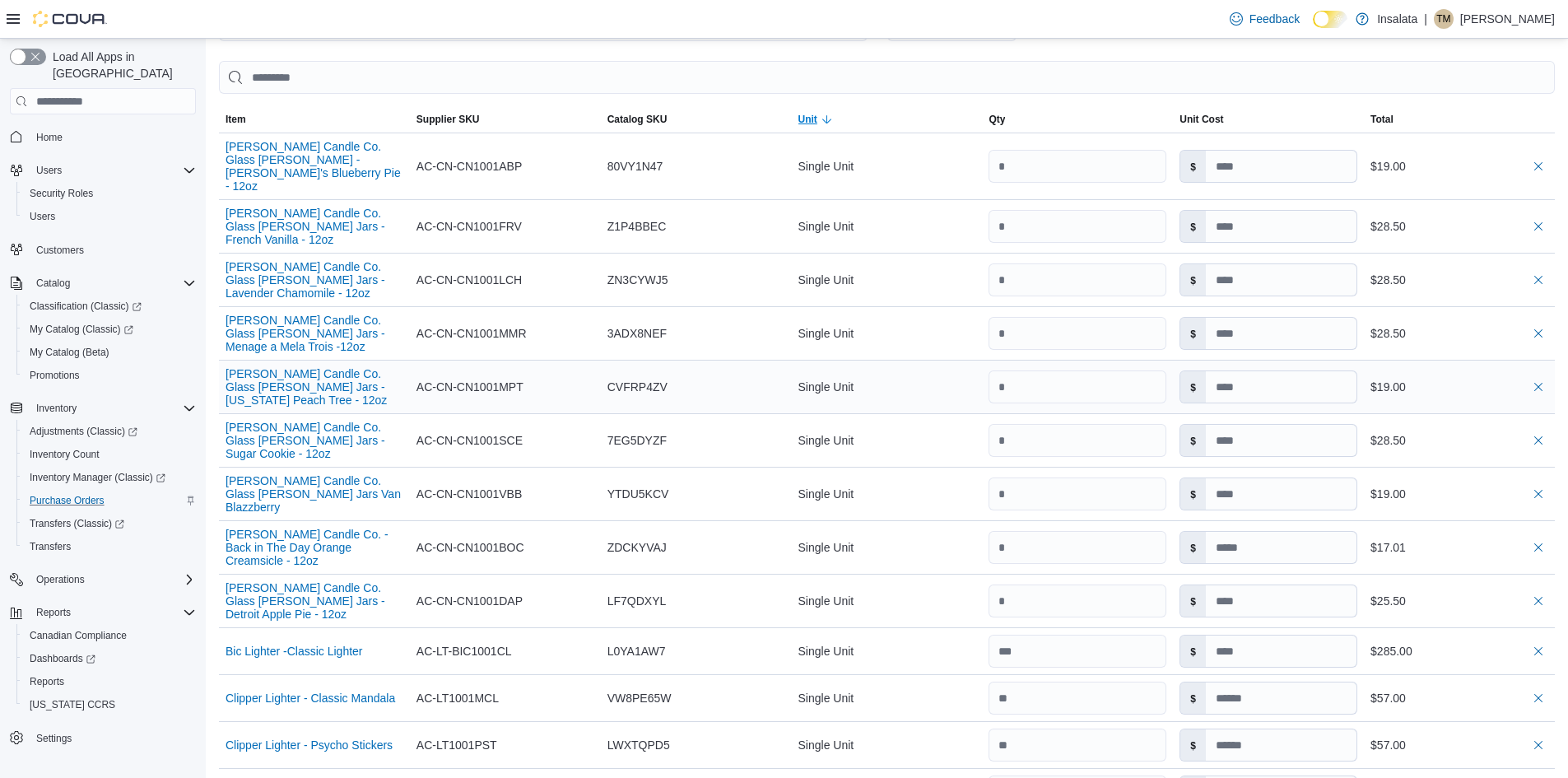
scroll to position [172, 0]
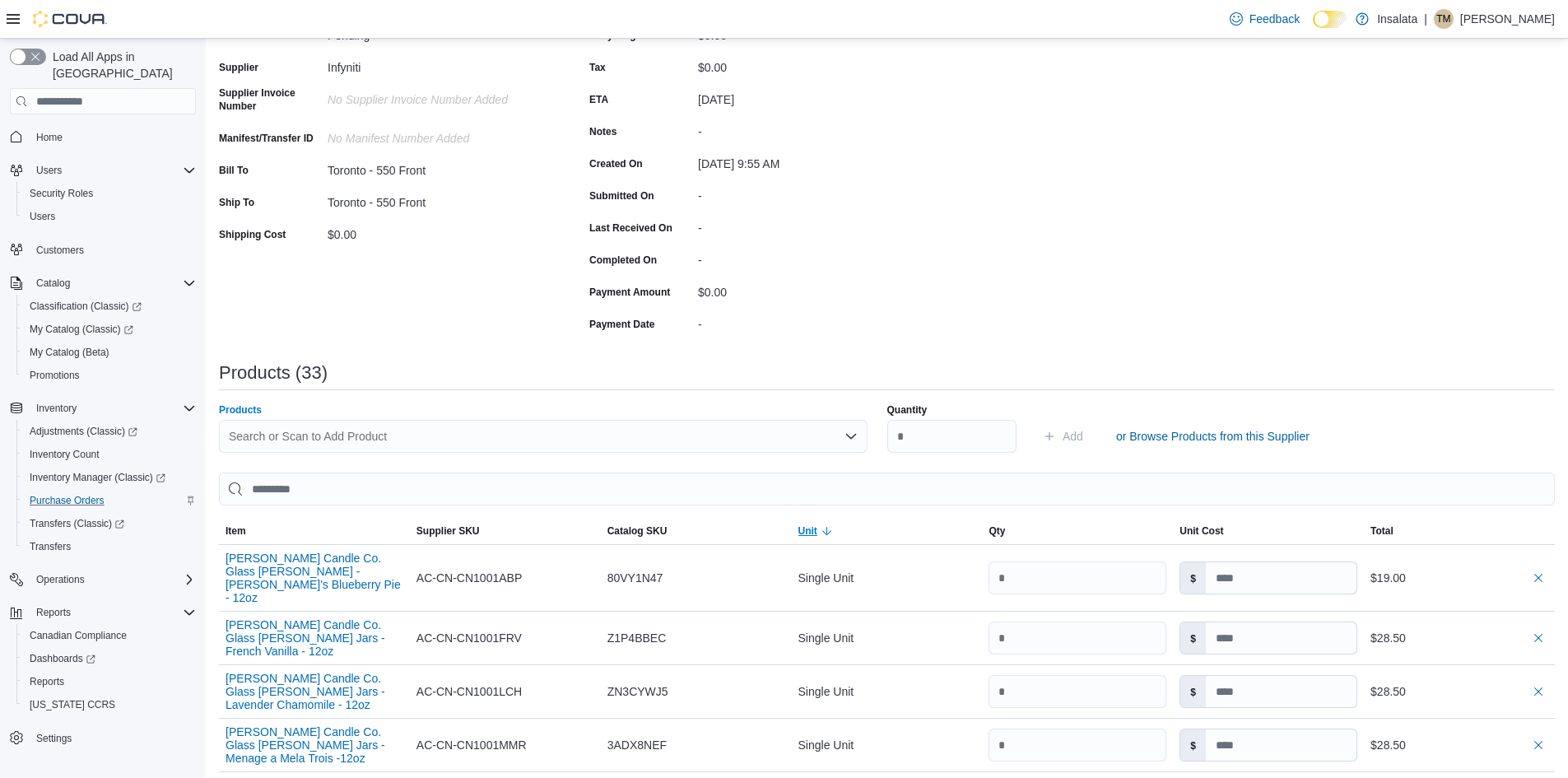
click at [302, 435] on div "Search or Scan to Add Product" at bounding box center [543, 436] width 649 height 33
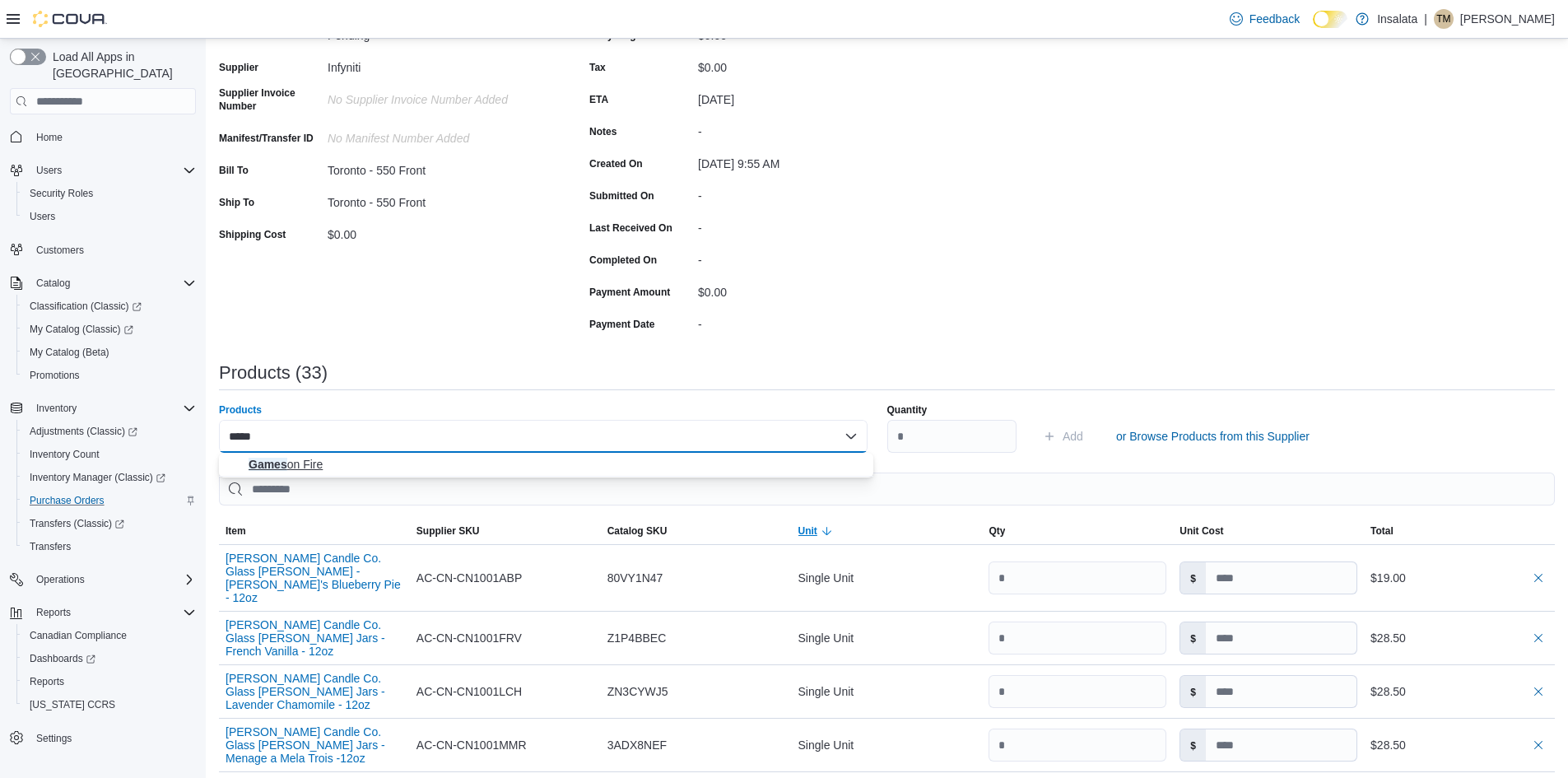
type input "*****"
click at [306, 462] on span "Games on Fire" at bounding box center [556, 464] width 615 height 17
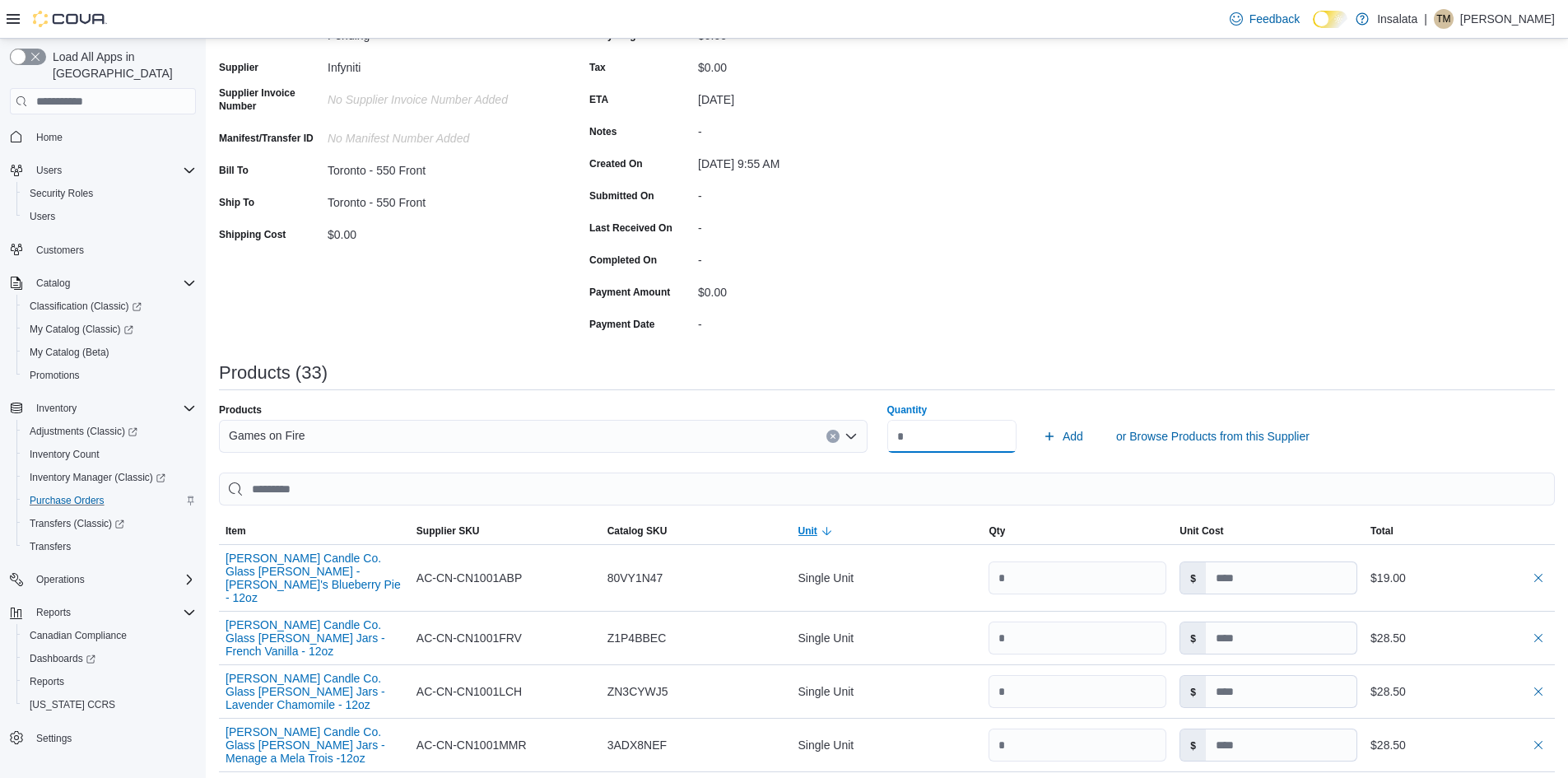
type input "**"
click at [1036, 420] on button "Add" at bounding box center [1063, 436] width 54 height 33
type input "******"
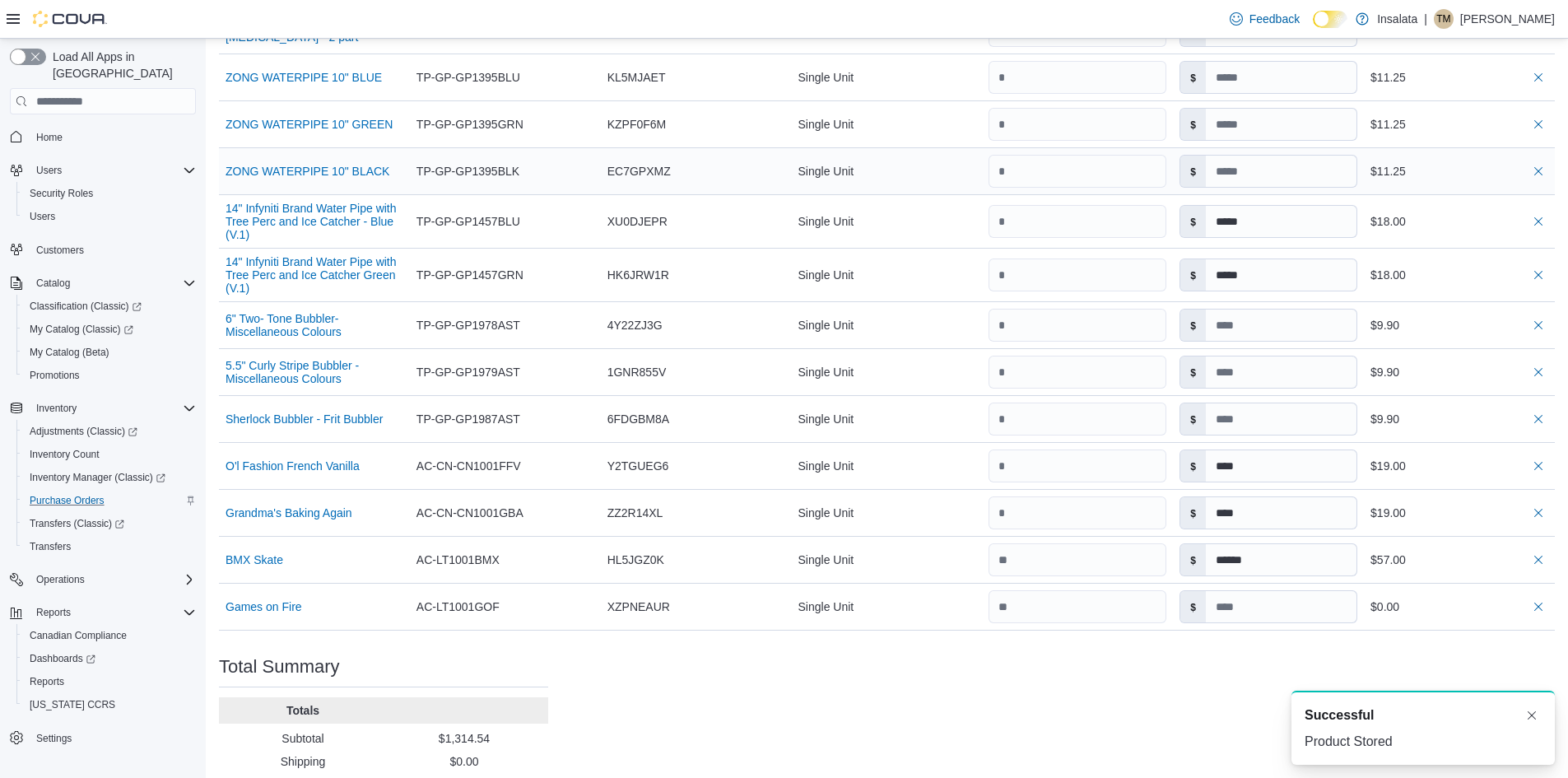
scroll to position [1784, 0]
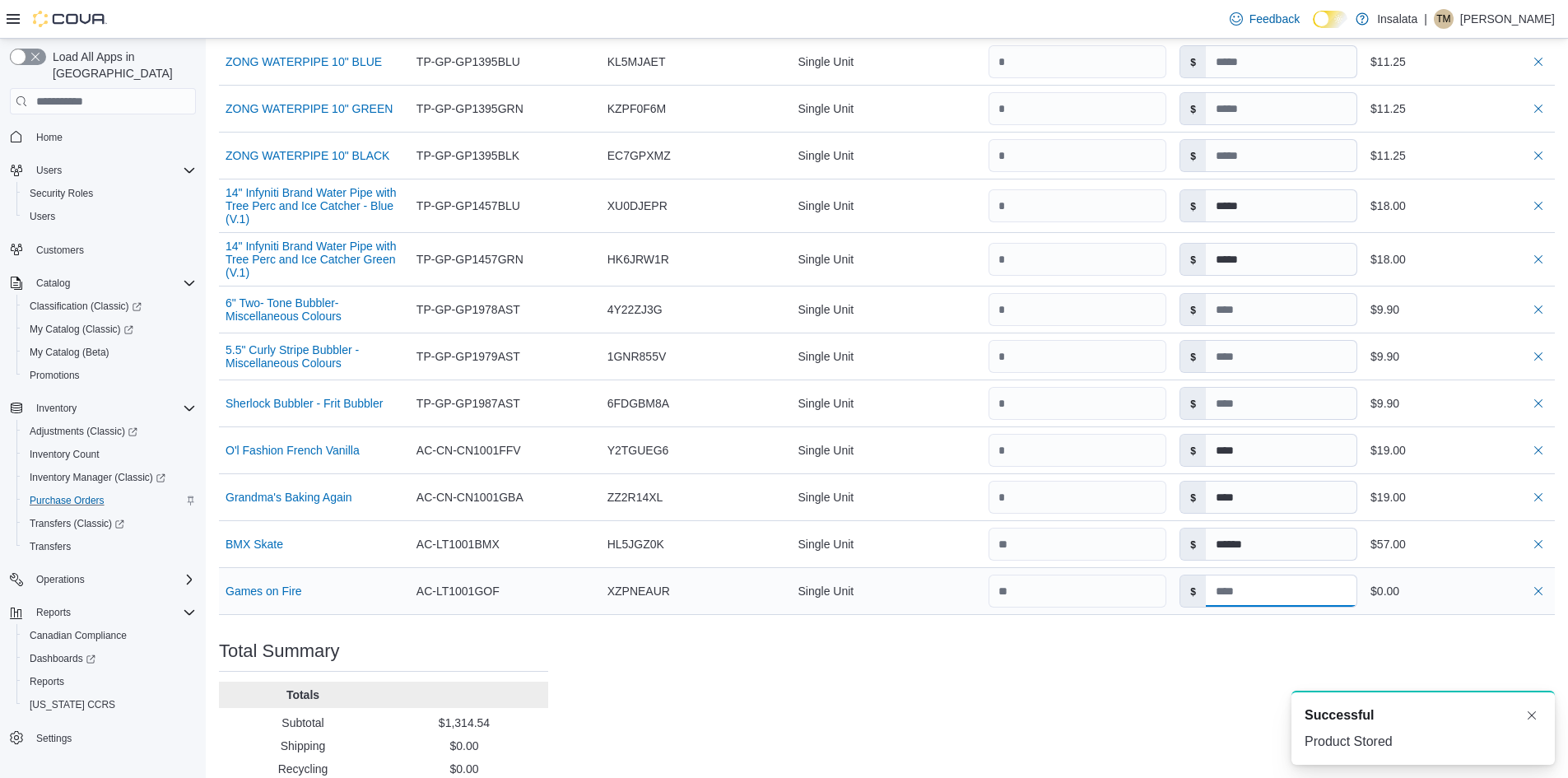
click at [1263, 576] on input at bounding box center [1281, 591] width 151 height 32
type input "******"
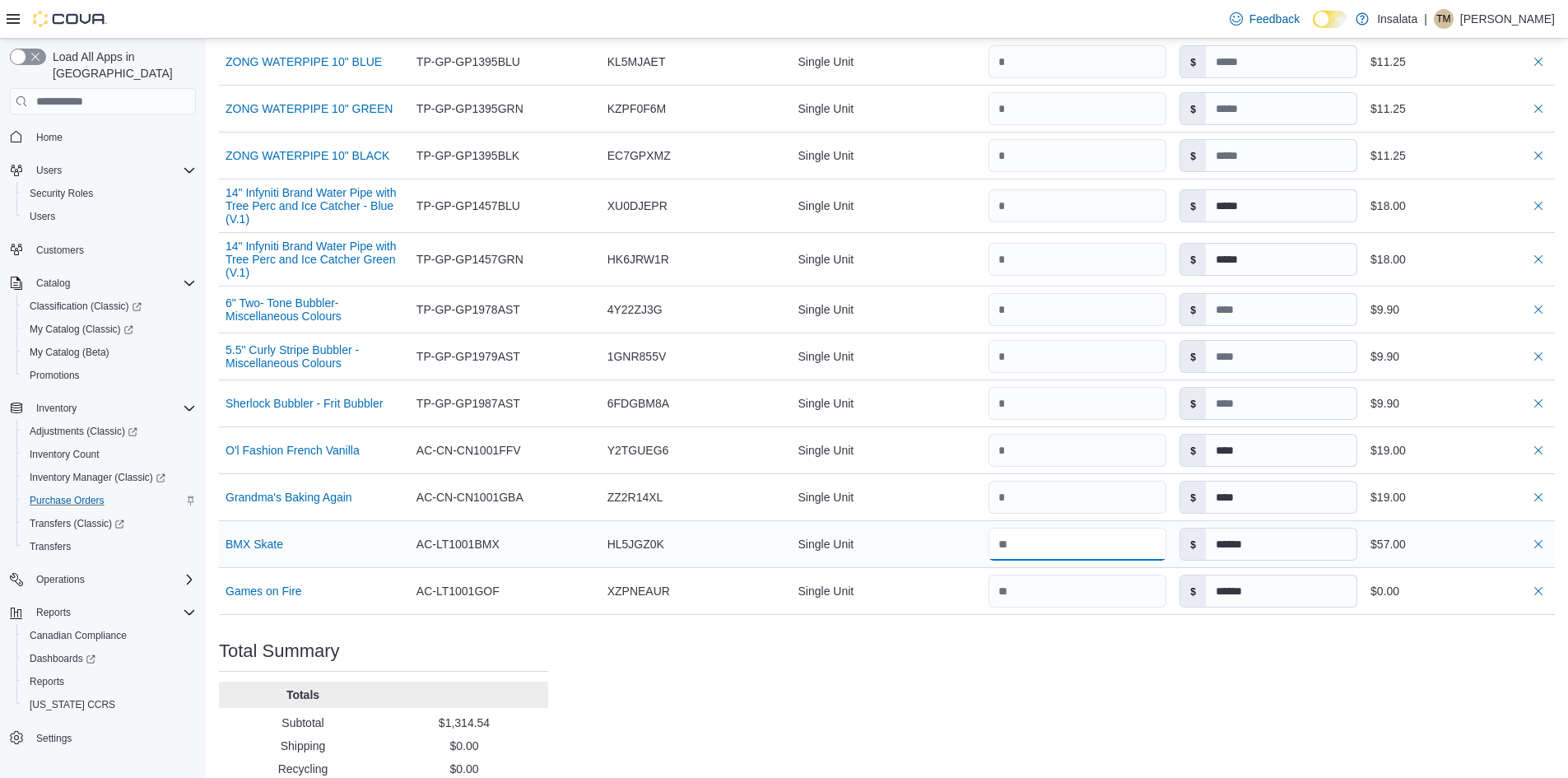
click at [1058, 528] on input "number" at bounding box center [1077, 544] width 178 height 33
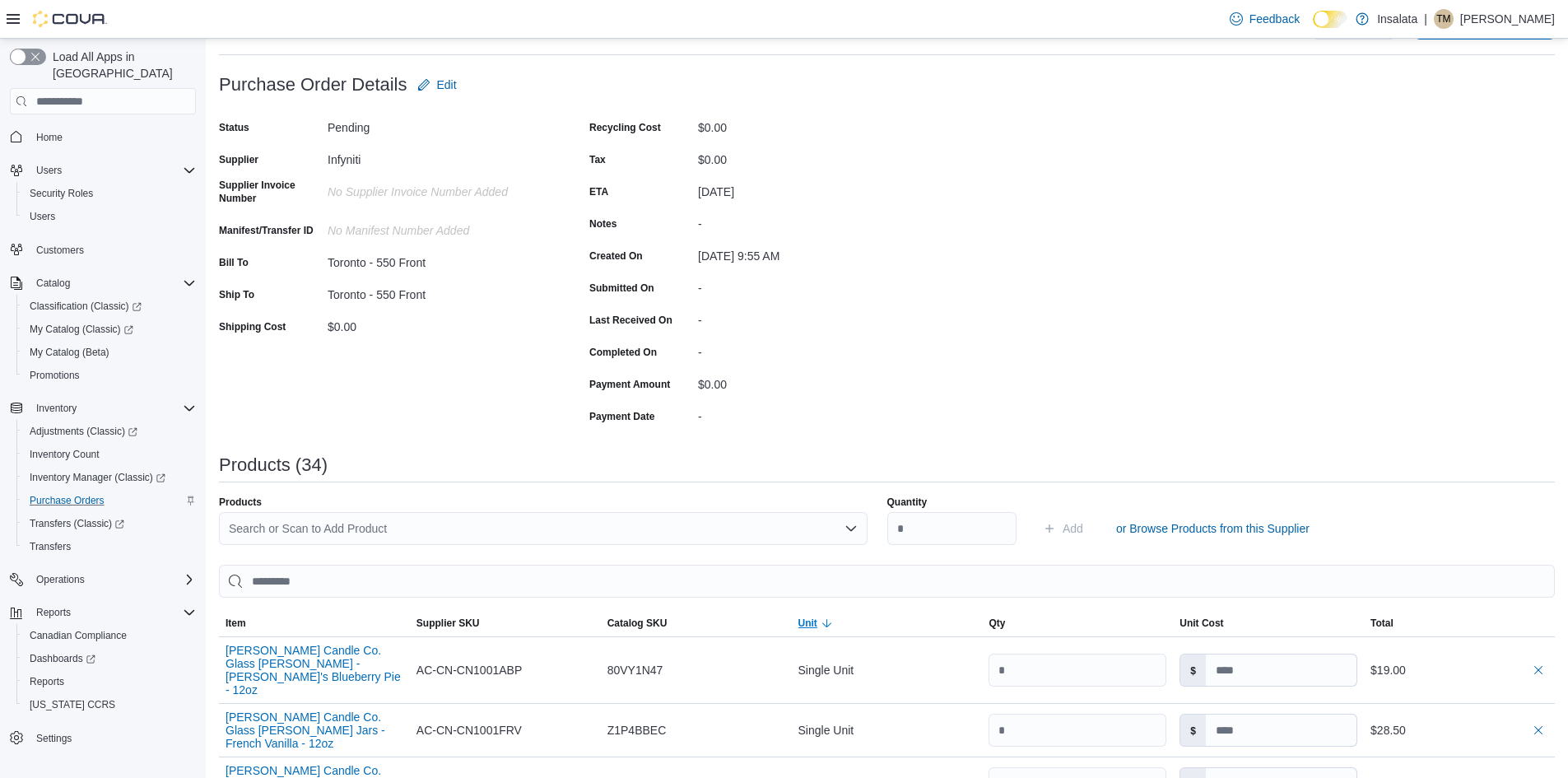
scroll to position [165, 0]
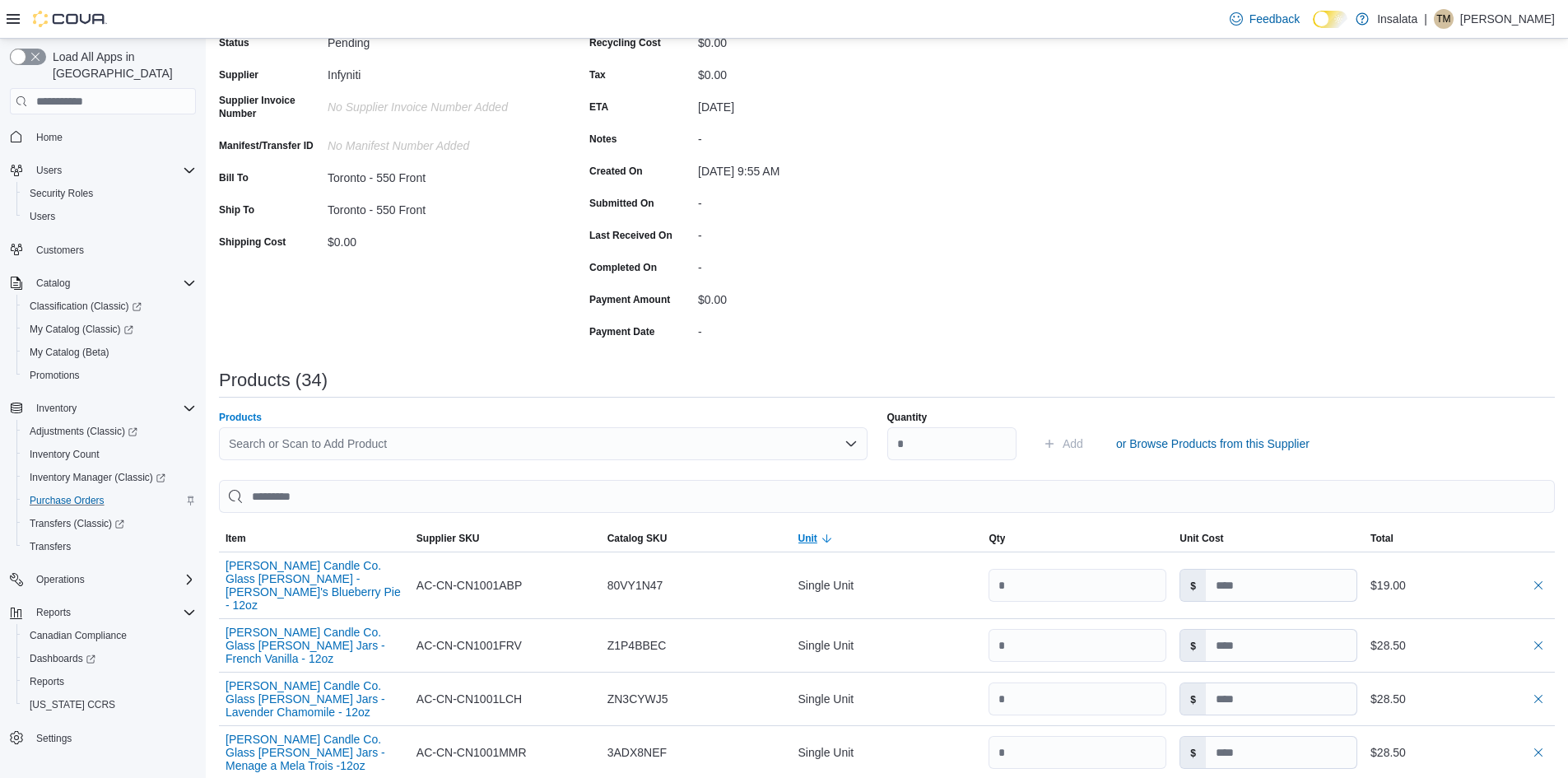
click at [304, 452] on div "Search or Scan to Add Product" at bounding box center [543, 444] width 649 height 33
type input "**********"
click at [415, 442] on div "14mm Glass Martini Bowl - Clear" at bounding box center [543, 444] width 649 height 33
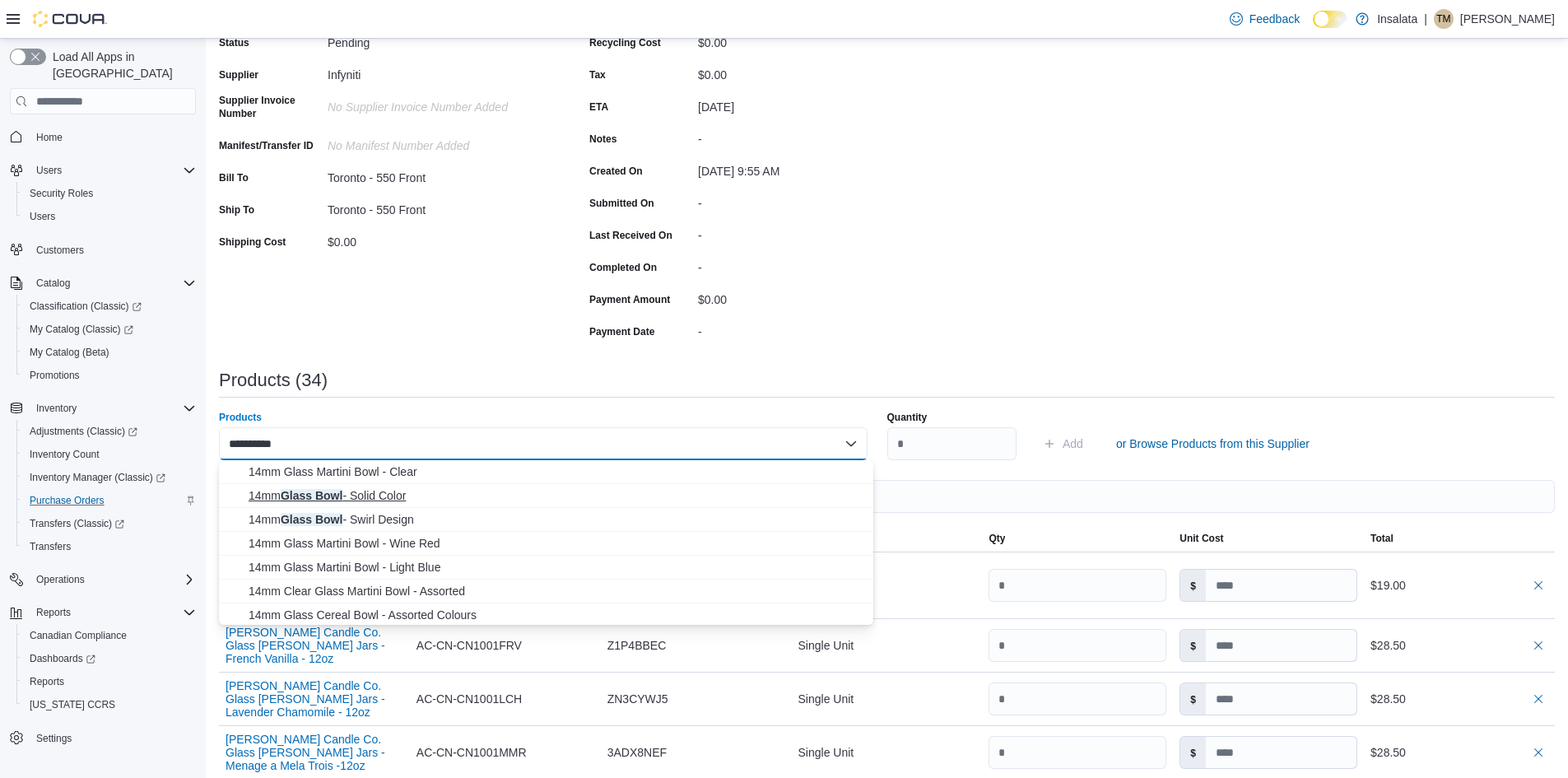
type input "**********"
click at [394, 497] on span "14mm Glass Bowl - Solid Color" at bounding box center [556, 495] width 615 height 17
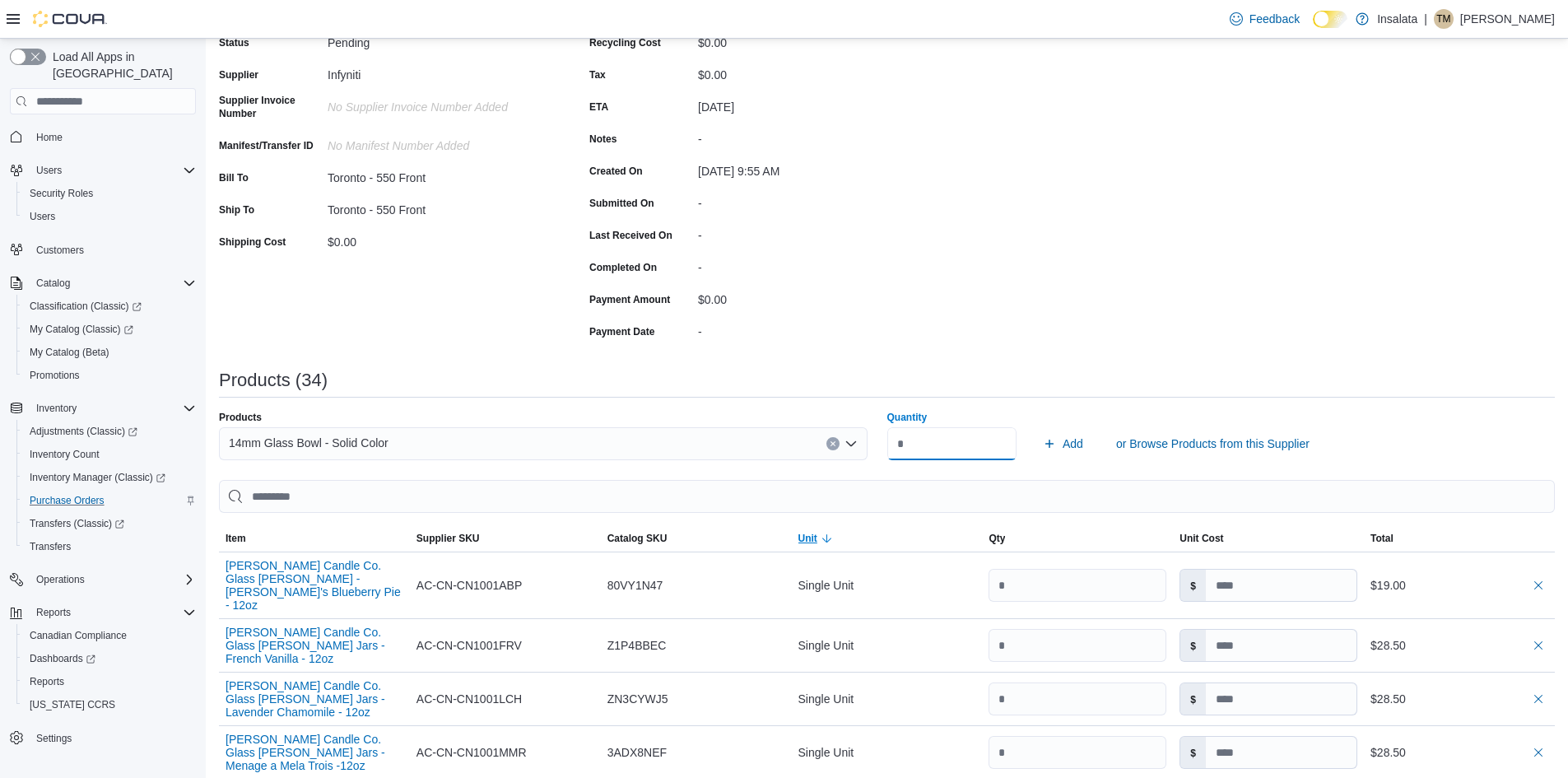
type input "**"
click at [1036, 428] on button "Add" at bounding box center [1063, 444] width 54 height 33
type input "******"
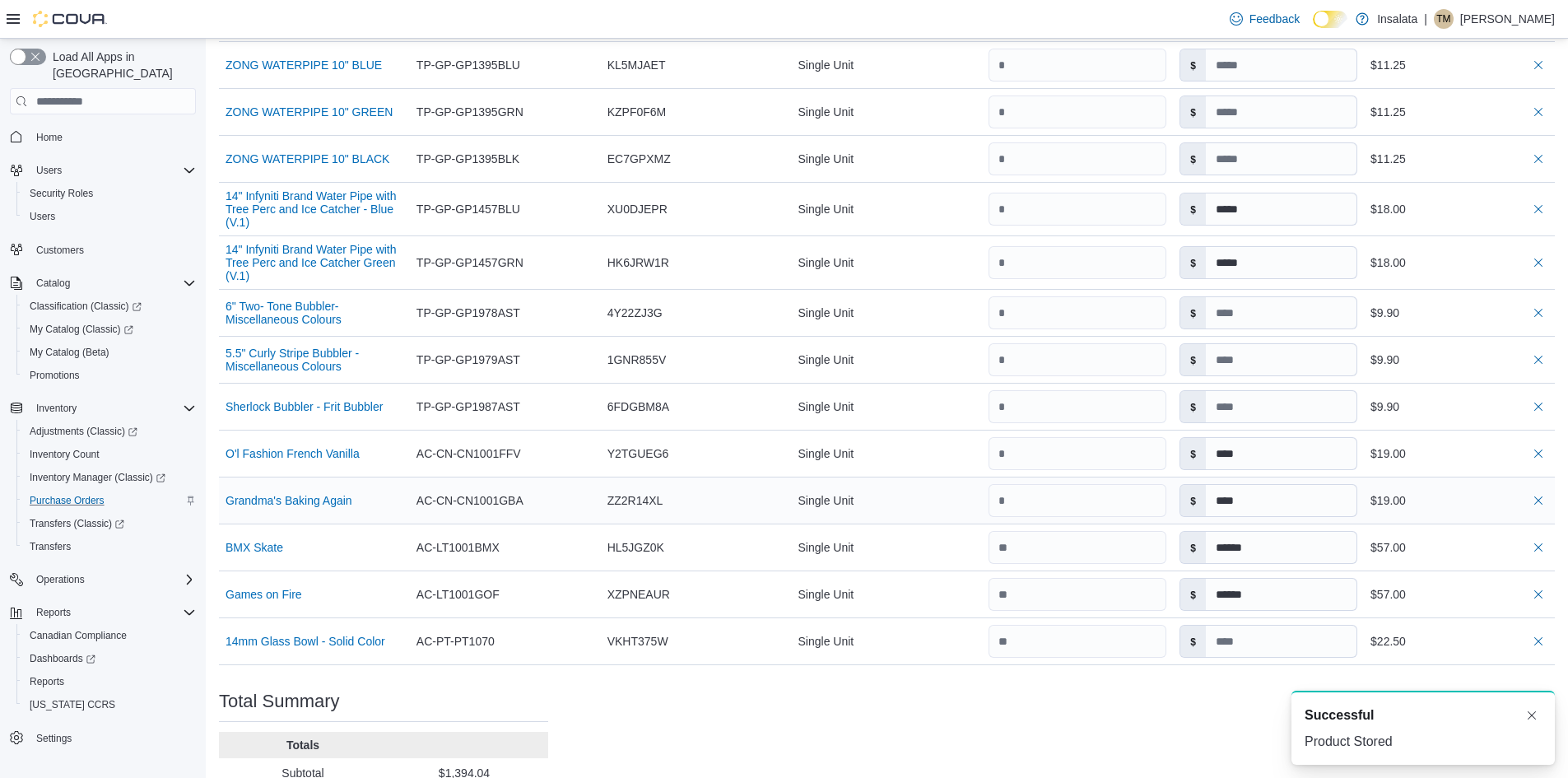
scroll to position [1831, 0]
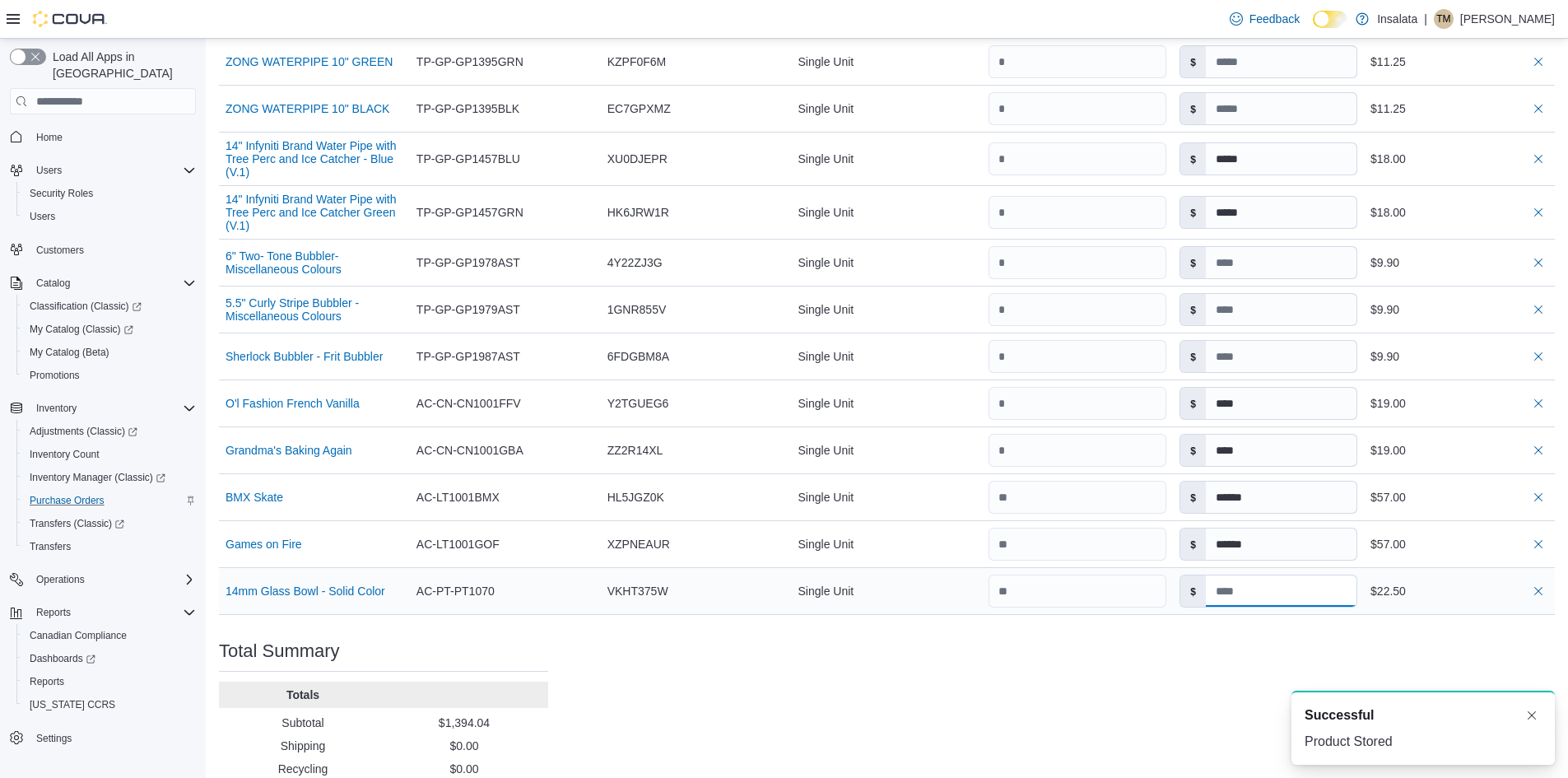
click at [1251, 576] on input at bounding box center [1281, 591] width 151 height 32
click at [1245, 576] on input at bounding box center [1281, 591] width 151 height 32
type input "****"
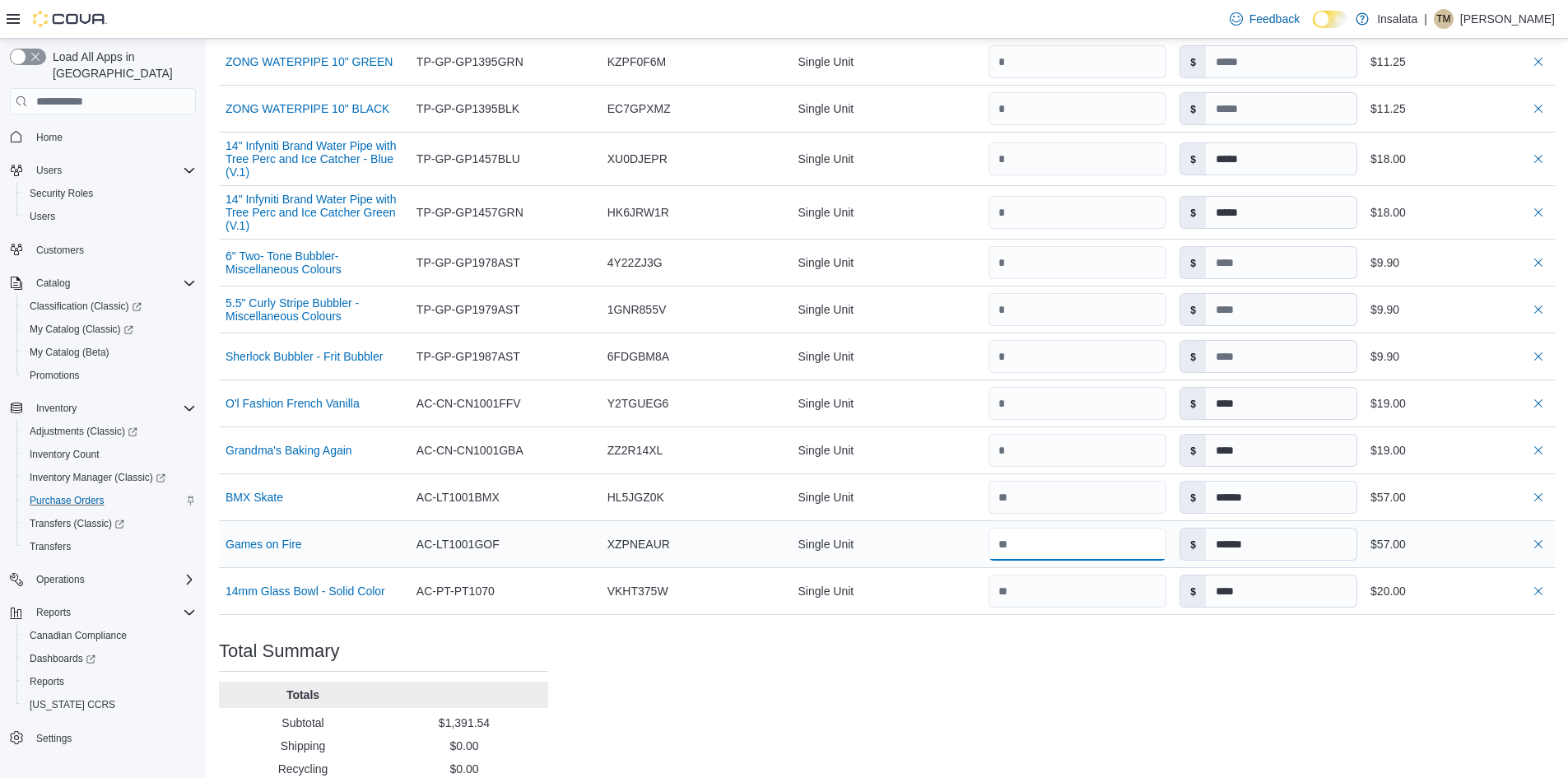
click at [1088, 528] on input "number" at bounding box center [1077, 544] width 178 height 33
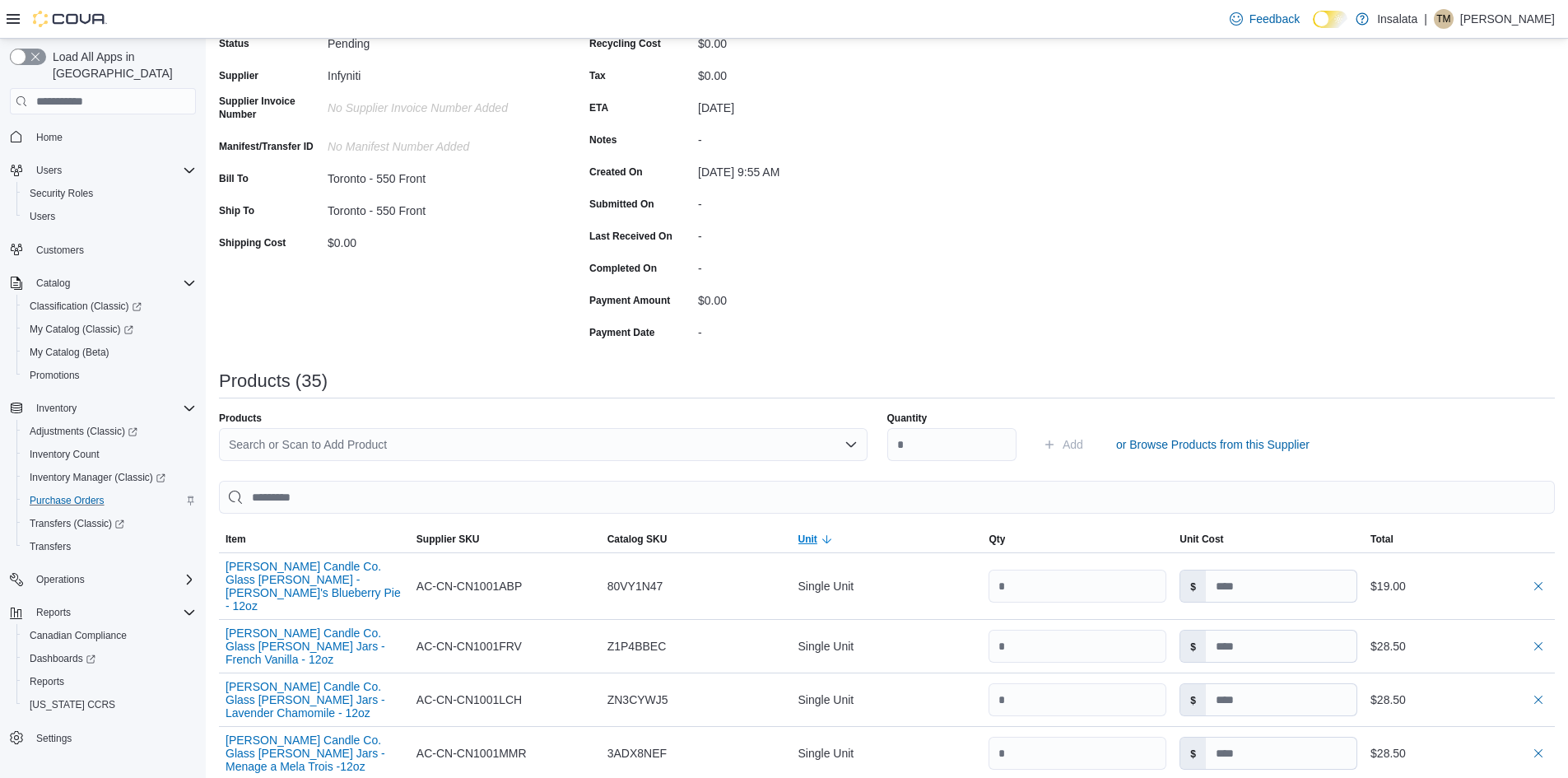
scroll to position [165, 0]
click at [307, 427] on div "Products Search or Scan to Add Product" at bounding box center [543, 436] width 649 height 50
click at [310, 439] on div "Search or Scan to Add Product" at bounding box center [543, 444] width 649 height 33
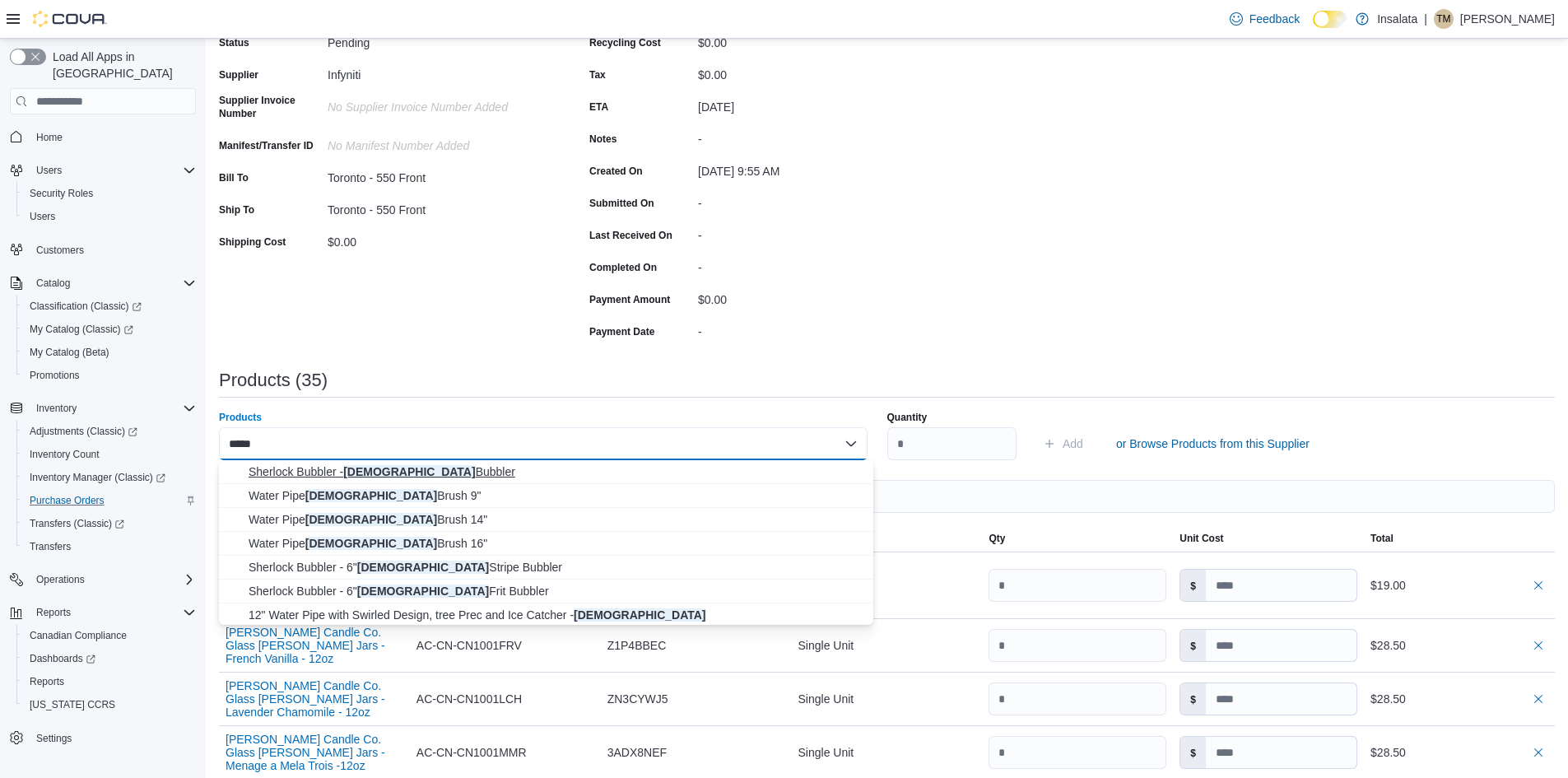
type input "*****"
click at [345, 471] on span "Sherlock Bubbler - Rasta Bubbler" at bounding box center [556, 471] width 615 height 17
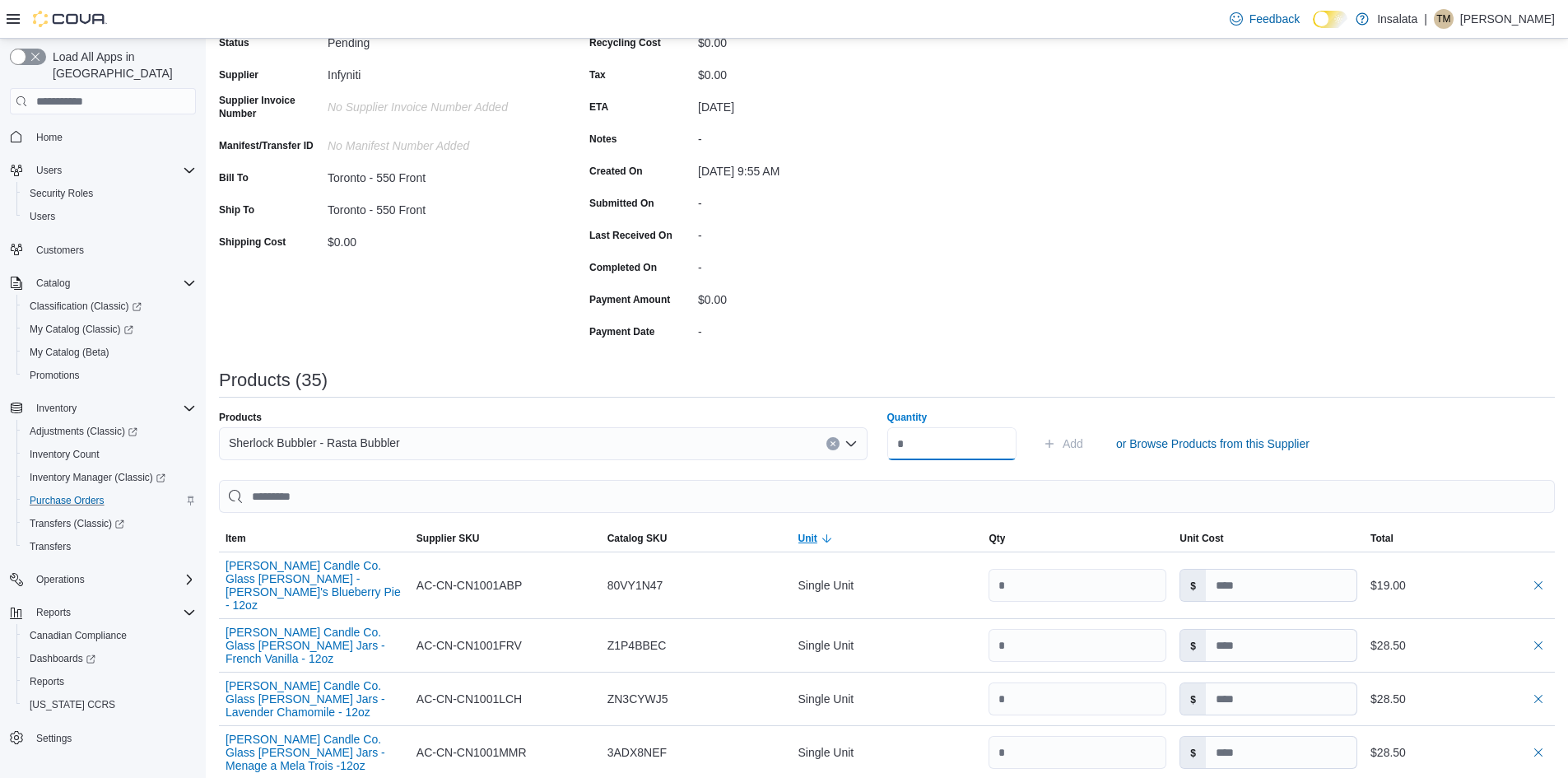
click at [972, 449] on input "Quantity" at bounding box center [952, 444] width 130 height 33
type input "*"
click at [1036, 428] on button "Add" at bounding box center [1063, 444] width 54 height 33
type input "****"
click at [281, 444] on div "Search or Scan to Add Product" at bounding box center [543, 444] width 649 height 33
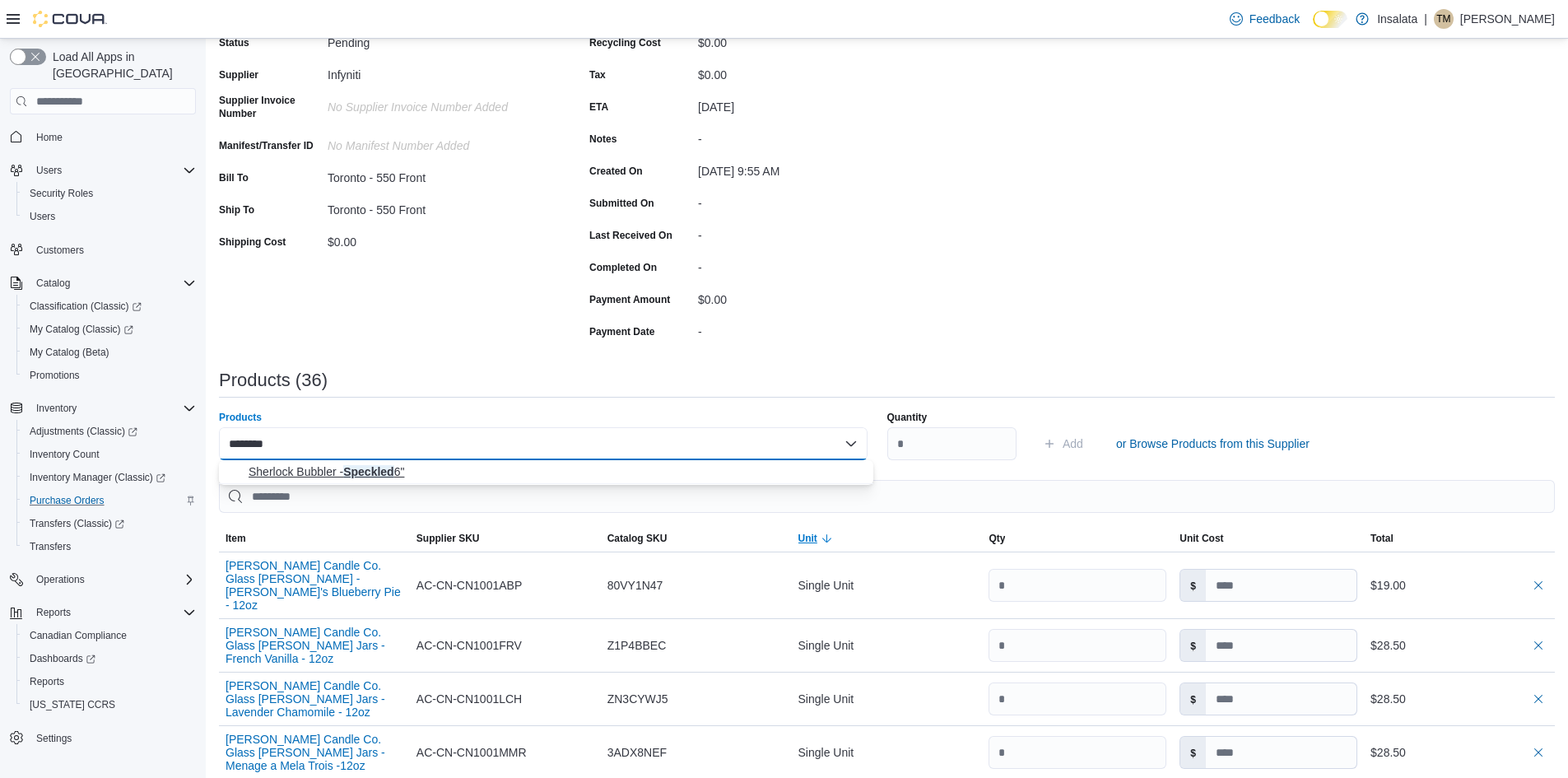
type input "********"
click at [319, 471] on span "Sherlock Bubbler - Speckled 6"" at bounding box center [556, 471] width 615 height 17
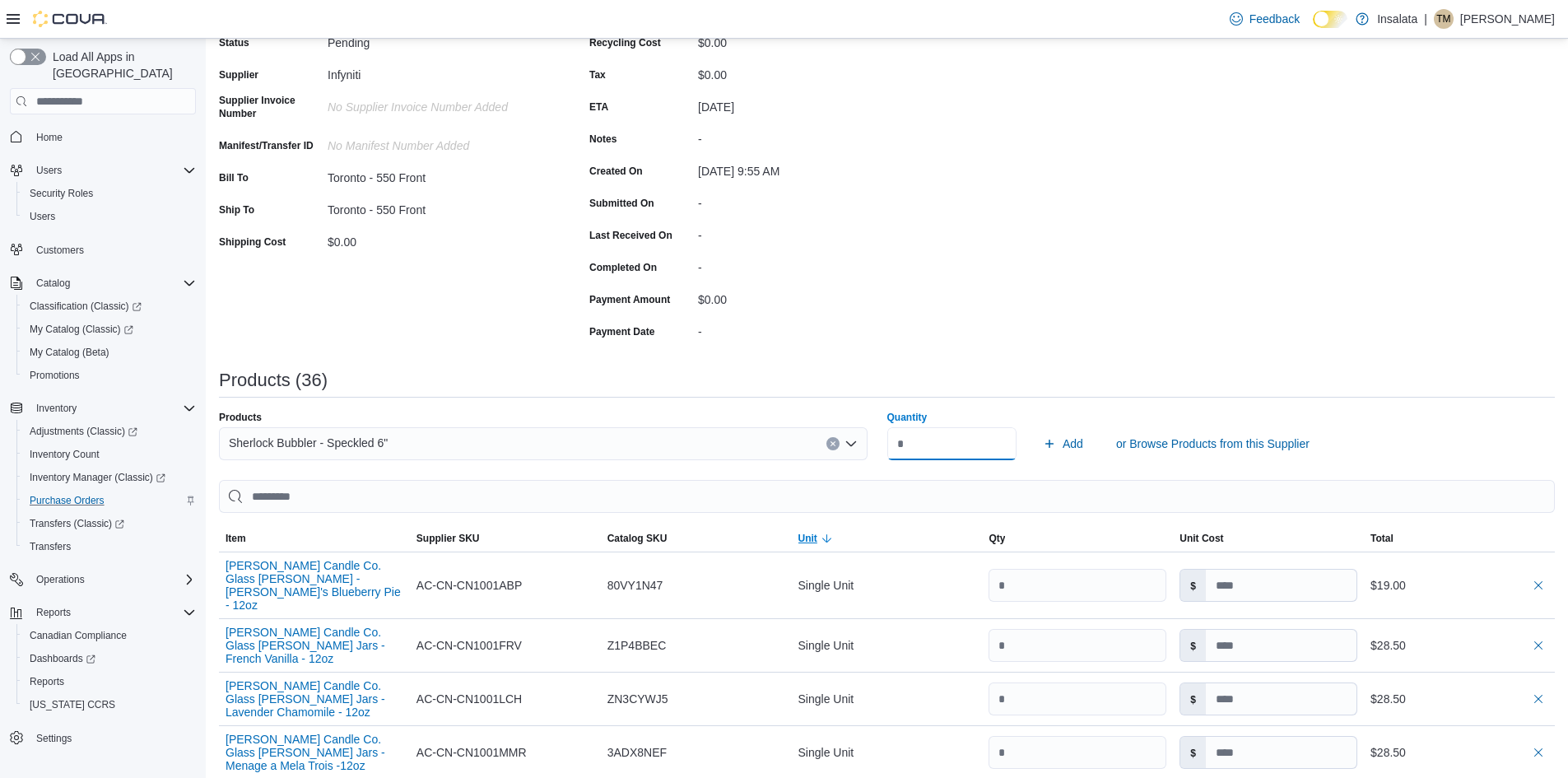
type input "*"
click at [1036, 428] on button "Add" at bounding box center [1063, 444] width 54 height 33
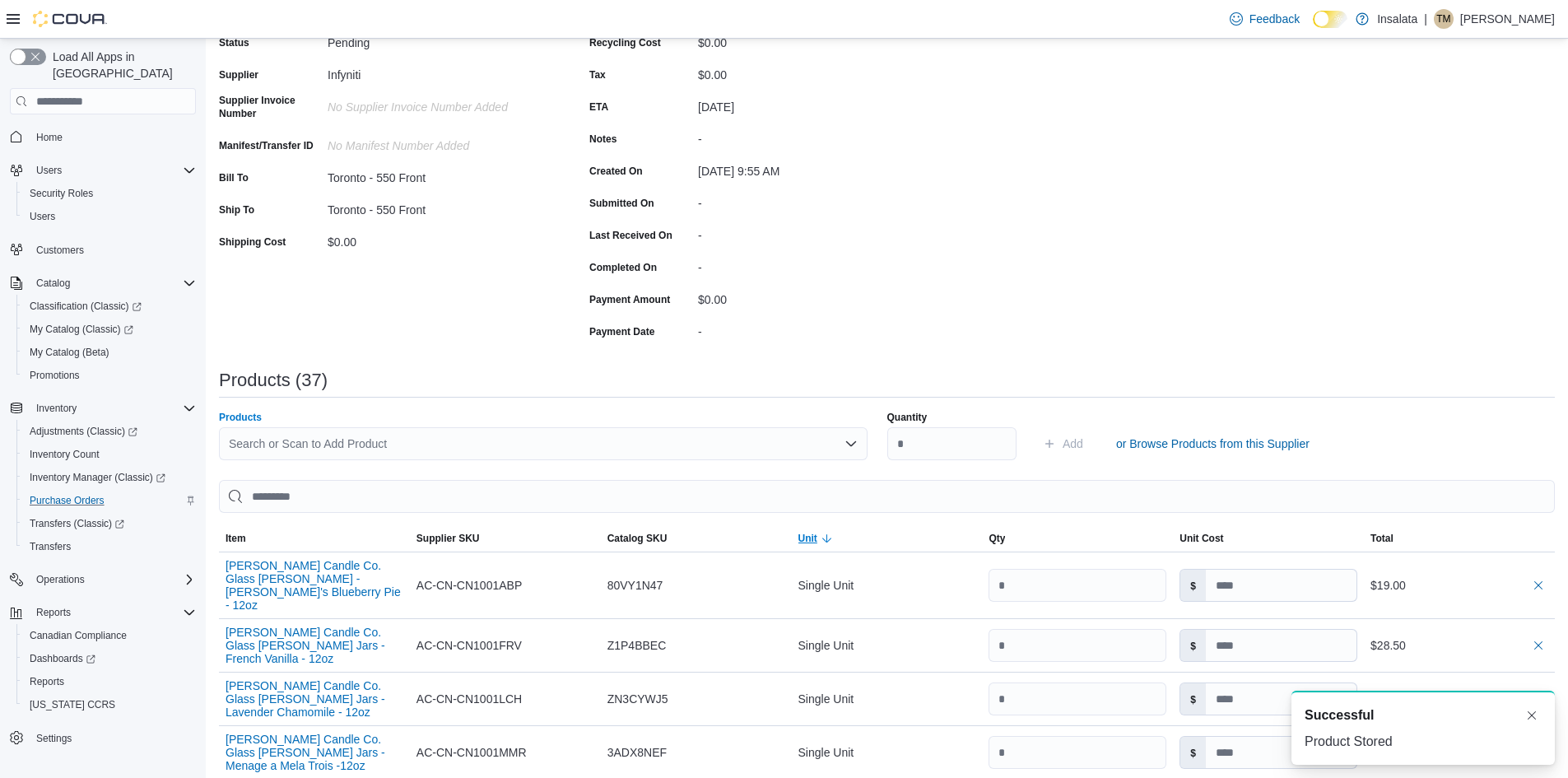
click at [338, 446] on div "Search or Scan to Add Product" at bounding box center [543, 444] width 649 height 33
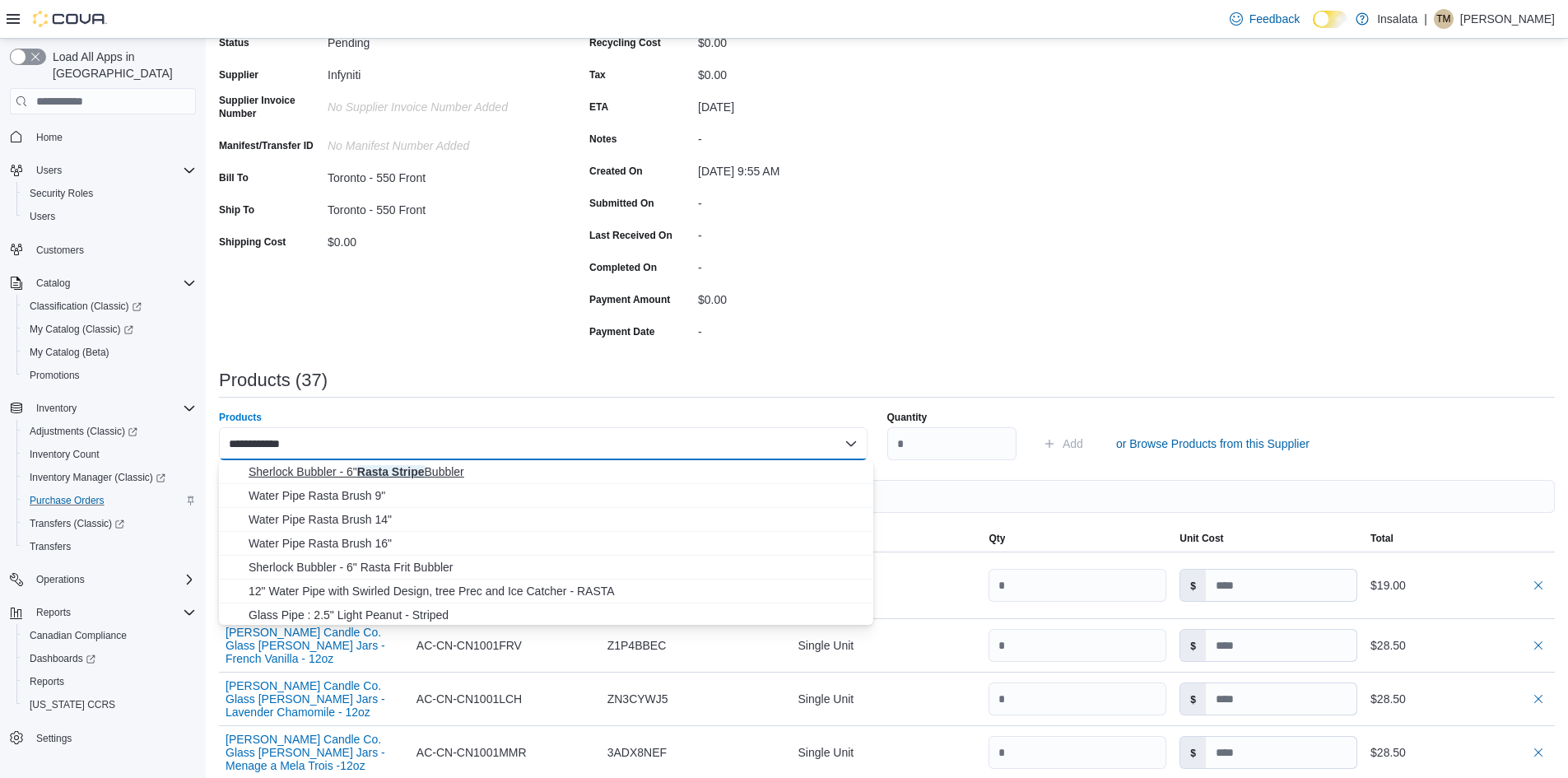
type input "**********"
click at [396, 471] on span "Sherlock Bubbler - 6" Rasta Stripe Bubbler" at bounding box center [556, 471] width 615 height 17
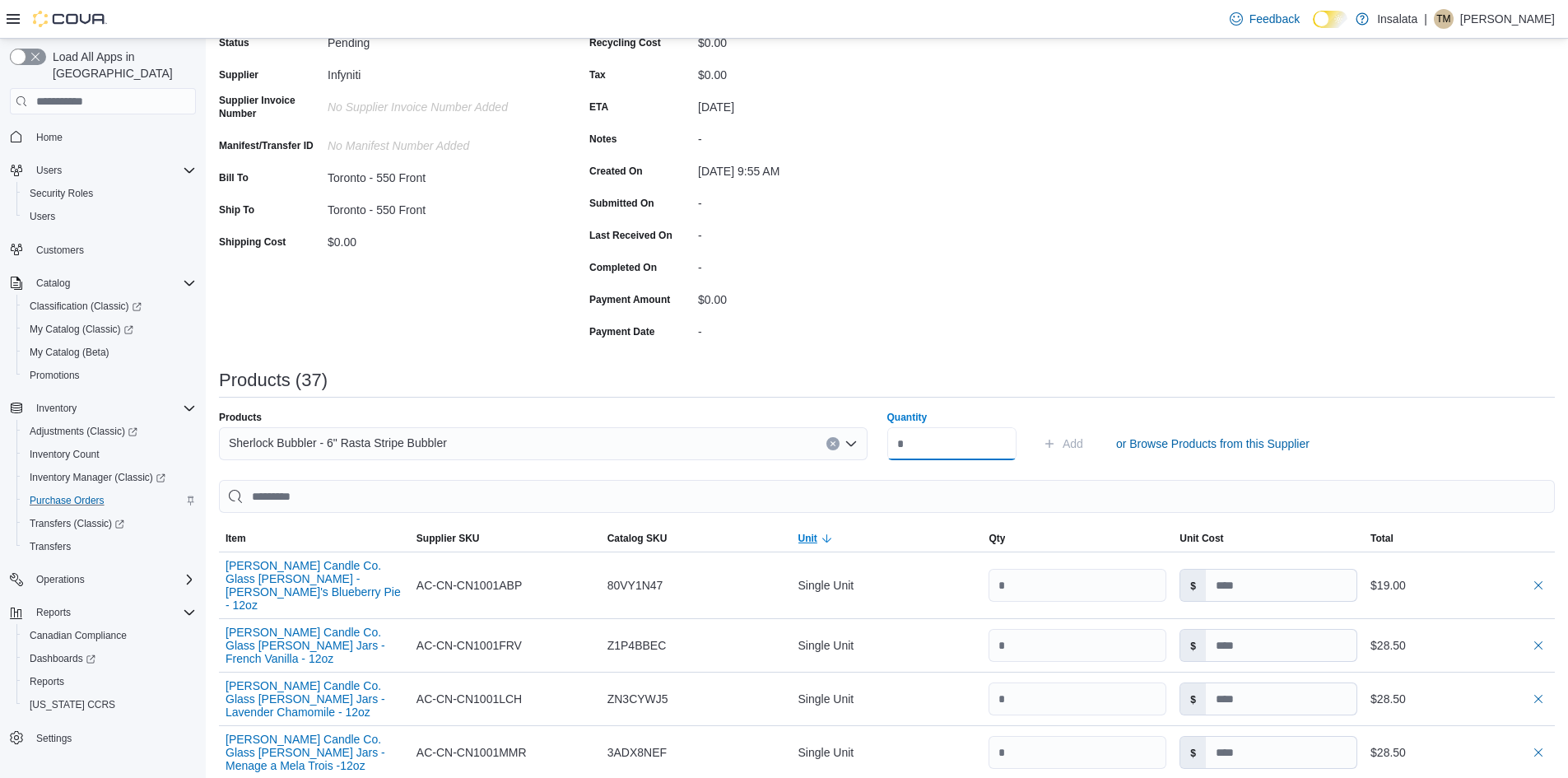
type input "*"
click at [1036, 428] on button "Add" at bounding box center [1063, 444] width 54 height 33
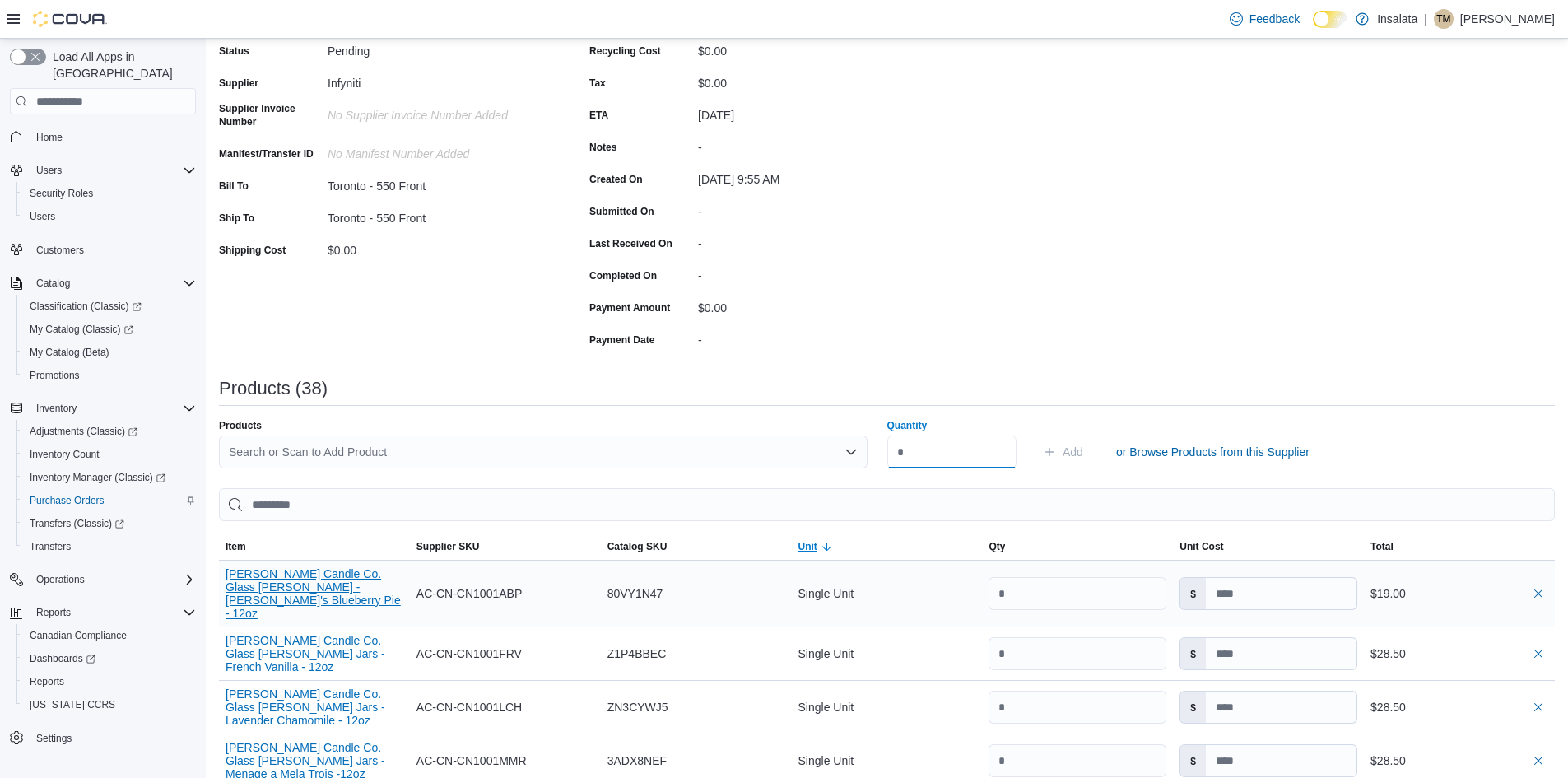
scroll to position [329, 0]
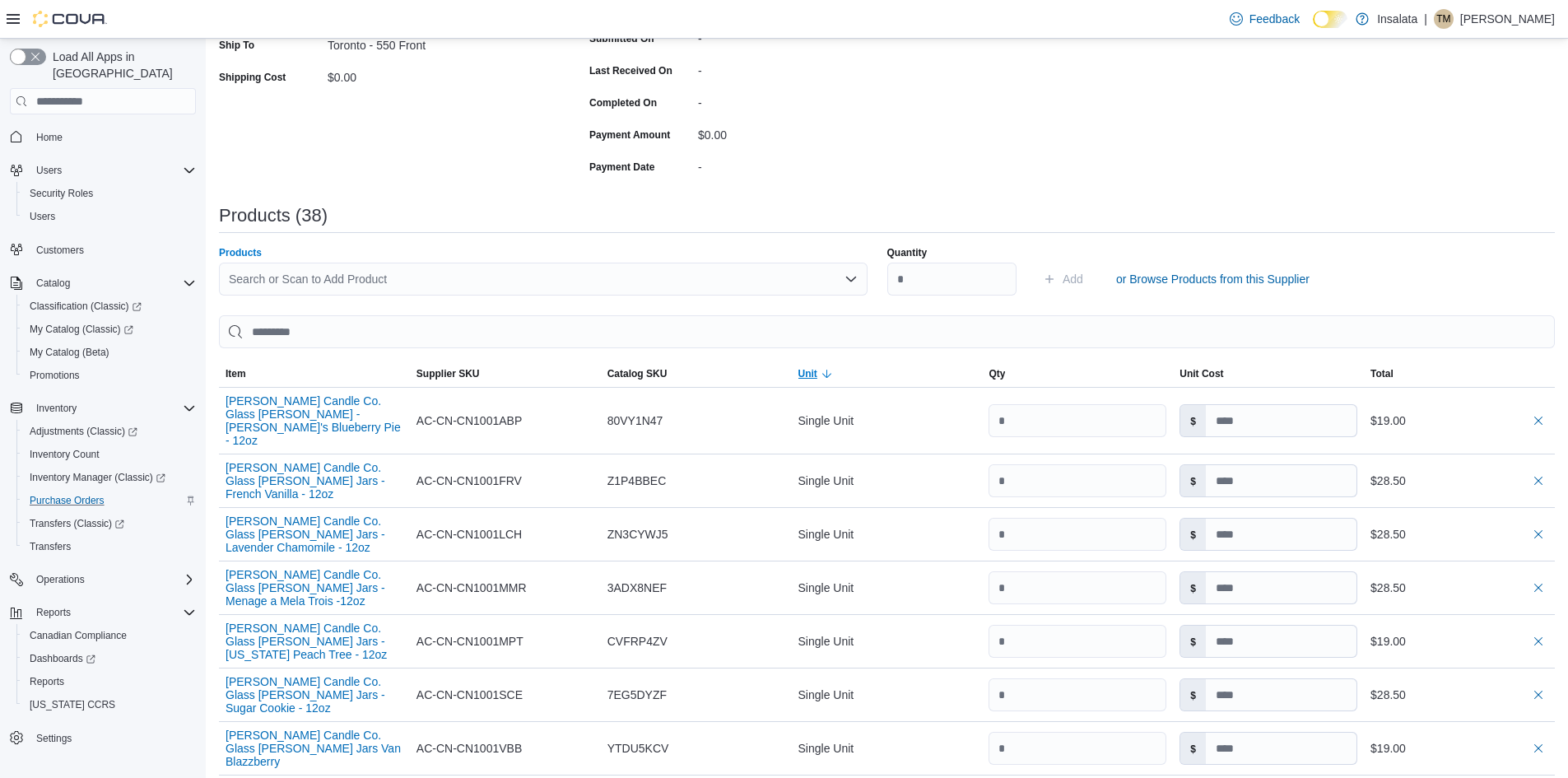
click at [300, 282] on div "Search or Scan to Add Product" at bounding box center [543, 279] width 649 height 33
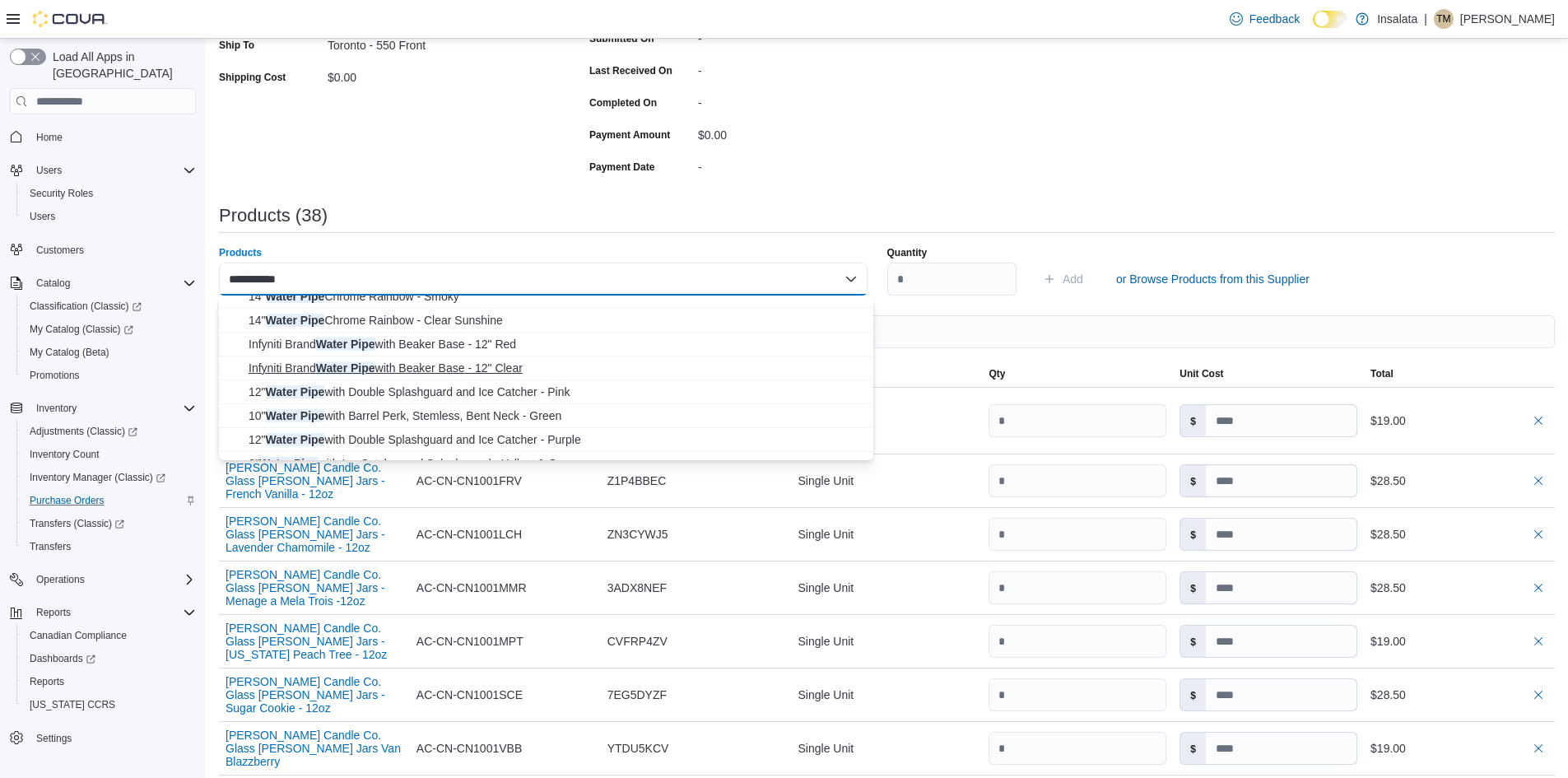
scroll to position [0, 0]
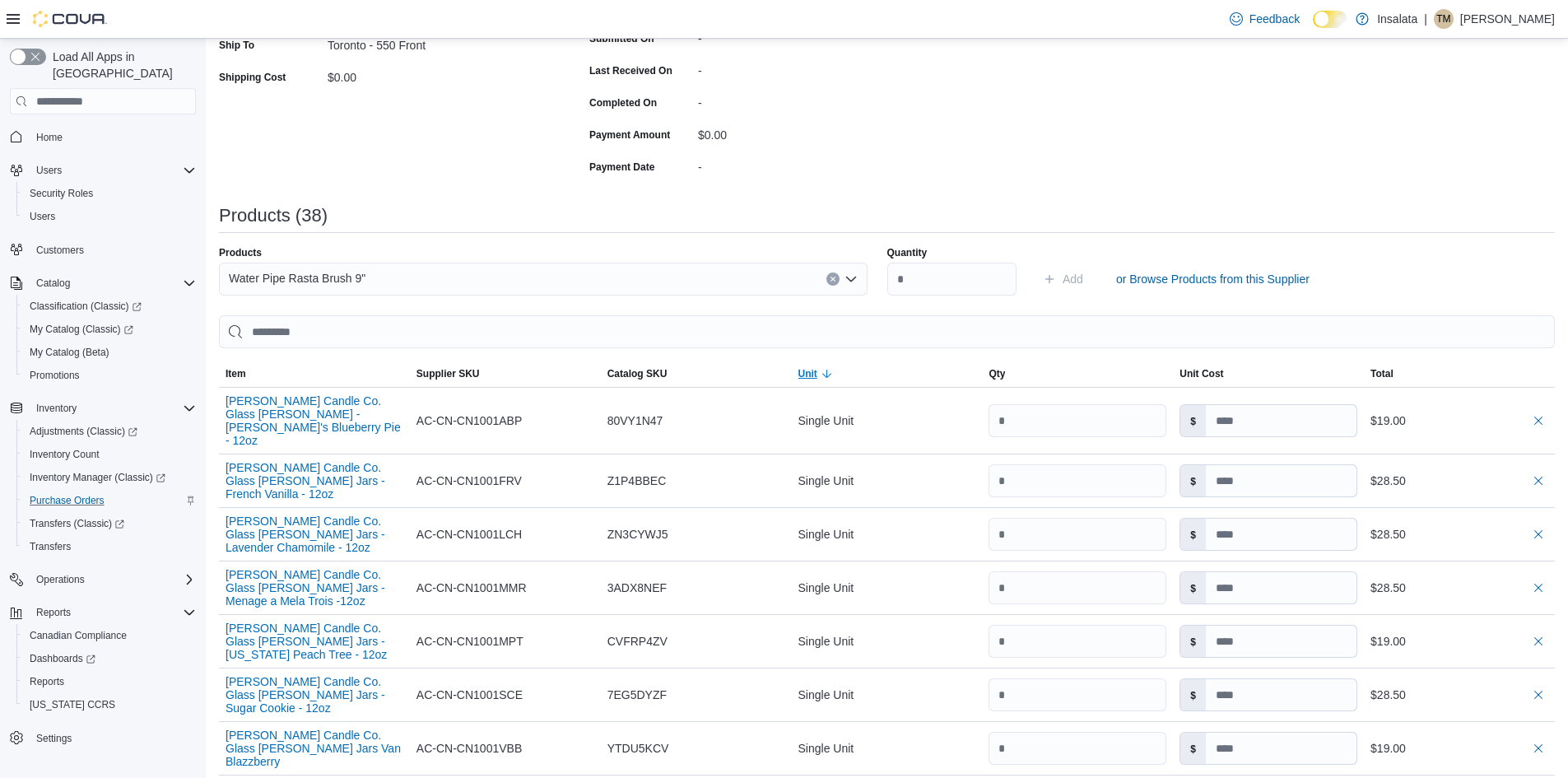
click at [438, 272] on div "Water Pipe Rasta Brush 9"" at bounding box center [543, 279] width 649 height 33
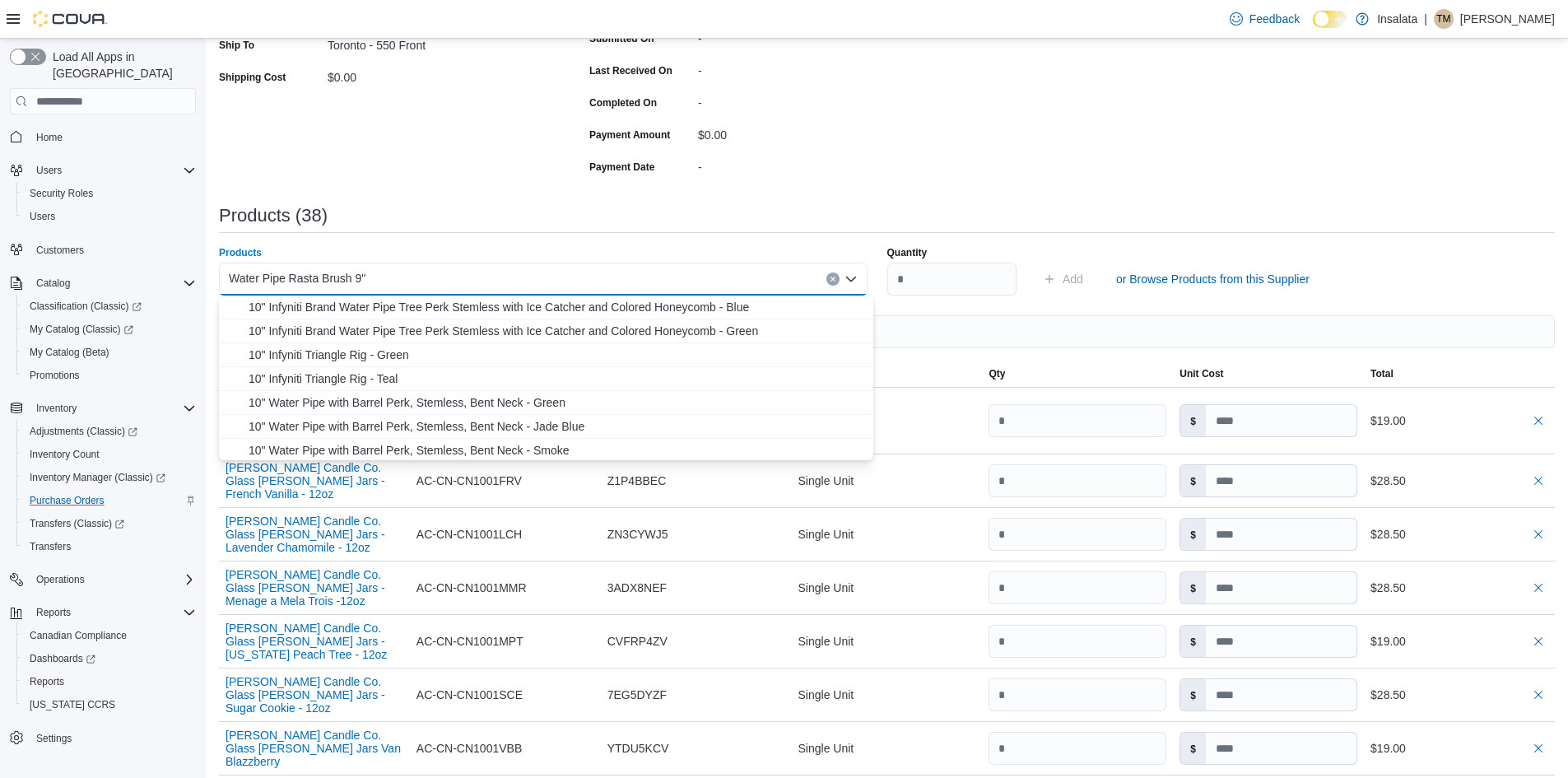
click at [836, 279] on icon "Clear input" at bounding box center [833, 279] width 7 height 7
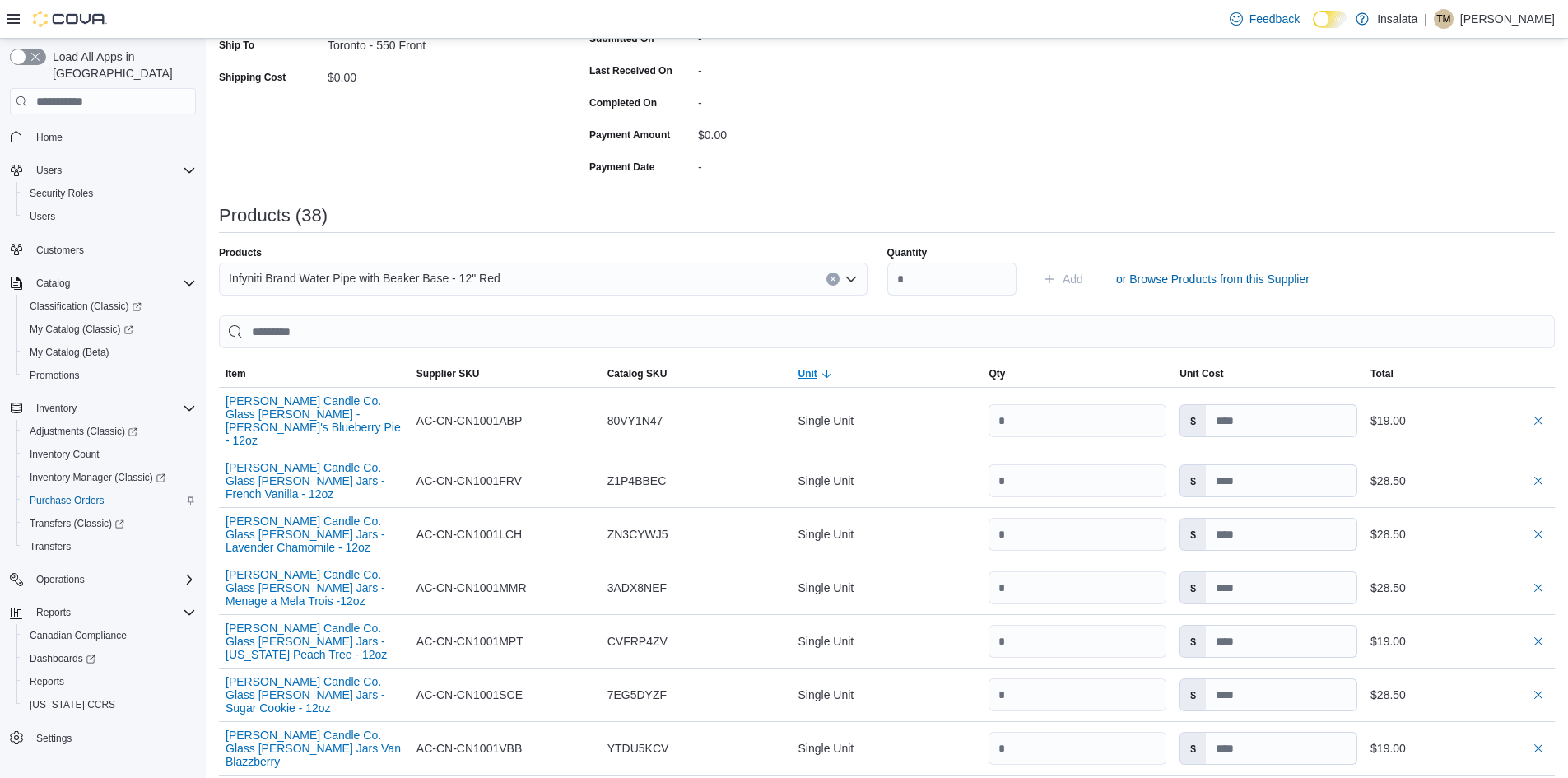
click at [548, 292] on div "Infyniti Brand Water Pipe with Beaker Base - 12" Red" at bounding box center [543, 279] width 649 height 33
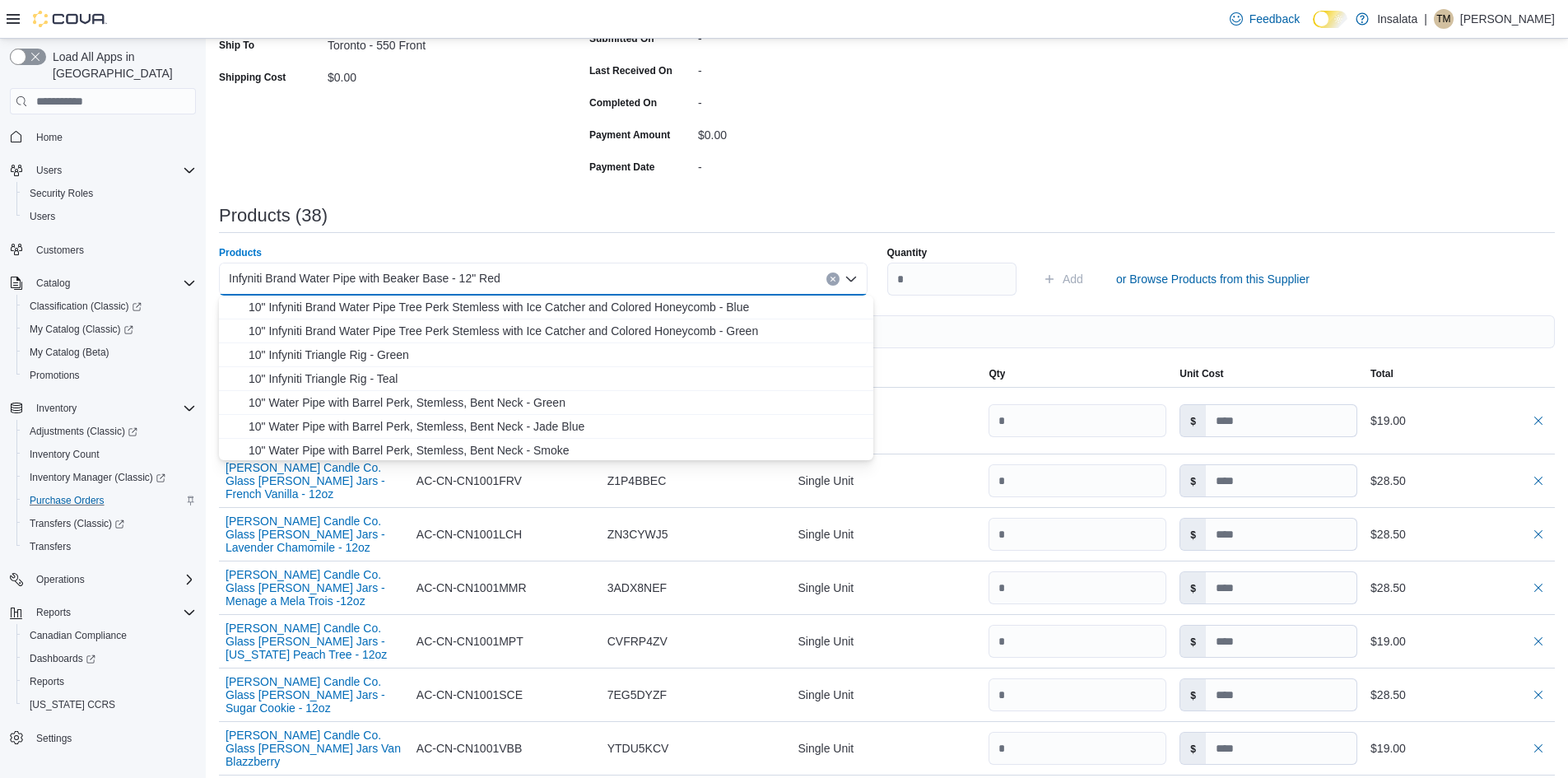
click at [836, 277] on icon "Clear input" at bounding box center [833, 279] width 7 height 7
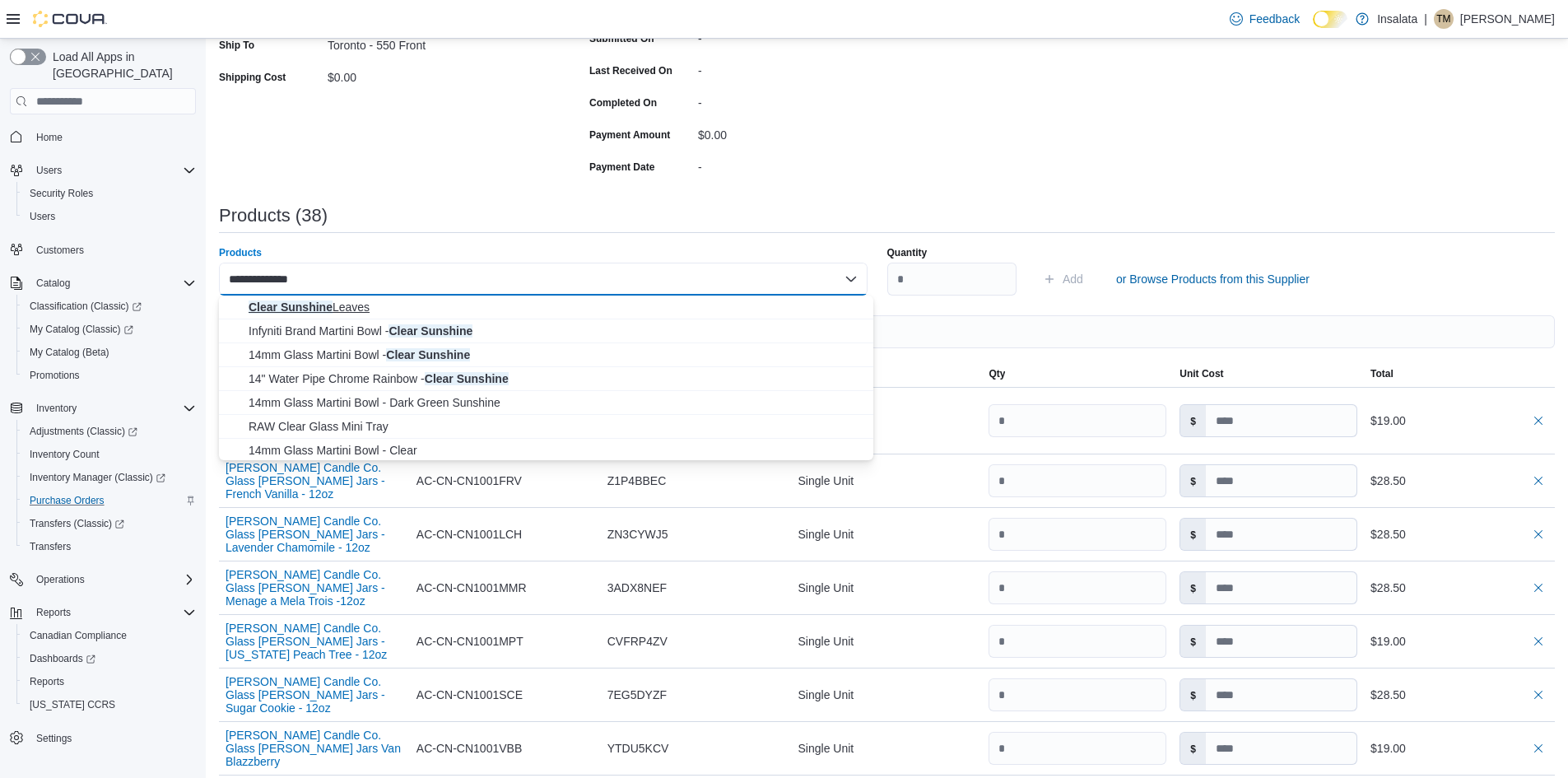
click at [361, 303] on span "Clear Sunshine Leaves" at bounding box center [556, 307] width 615 height 17
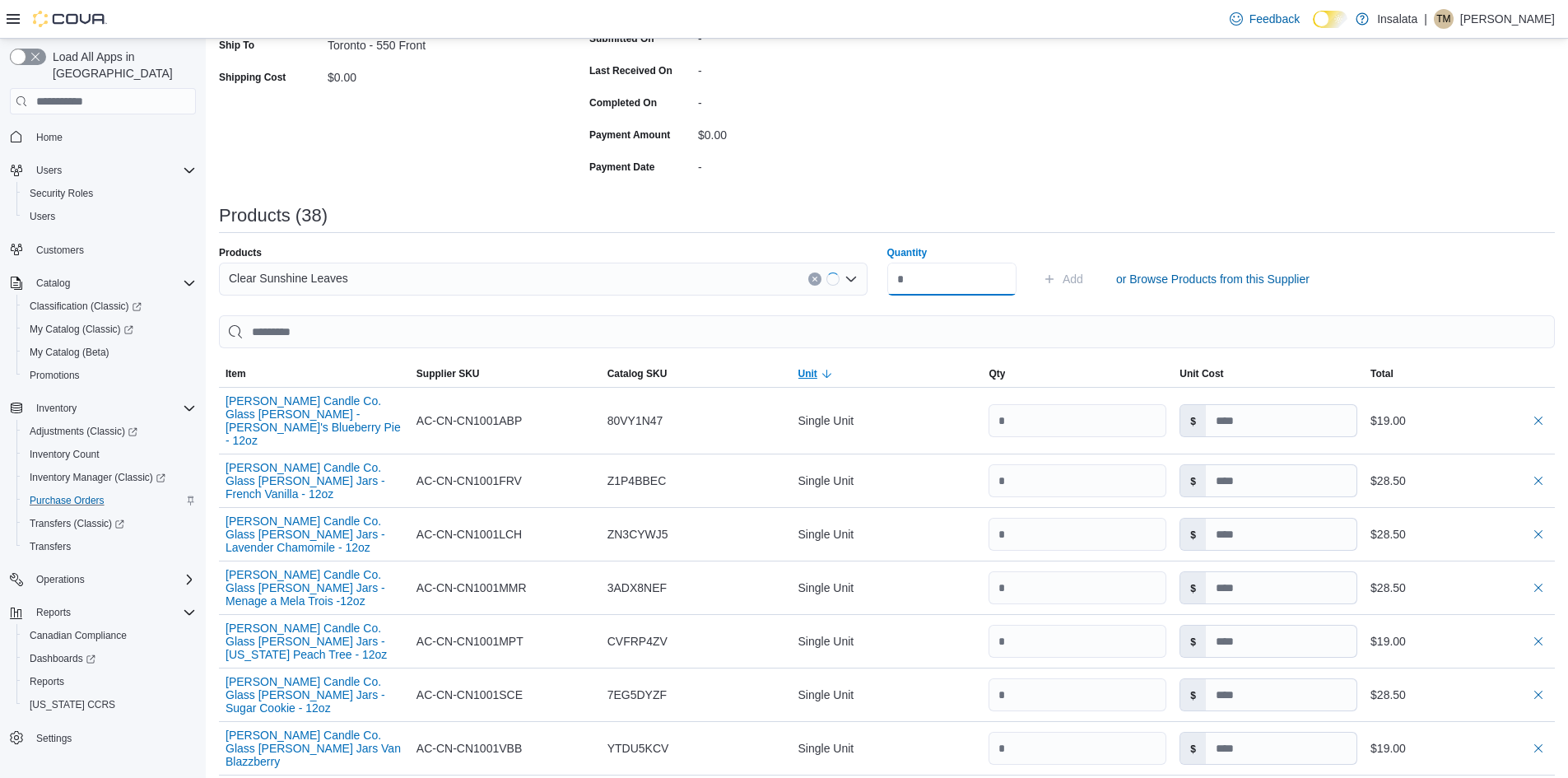
click at [937, 274] on input "Quantity" at bounding box center [952, 279] width 130 height 33
click at [1036, 263] on button "Add" at bounding box center [1063, 279] width 54 height 33
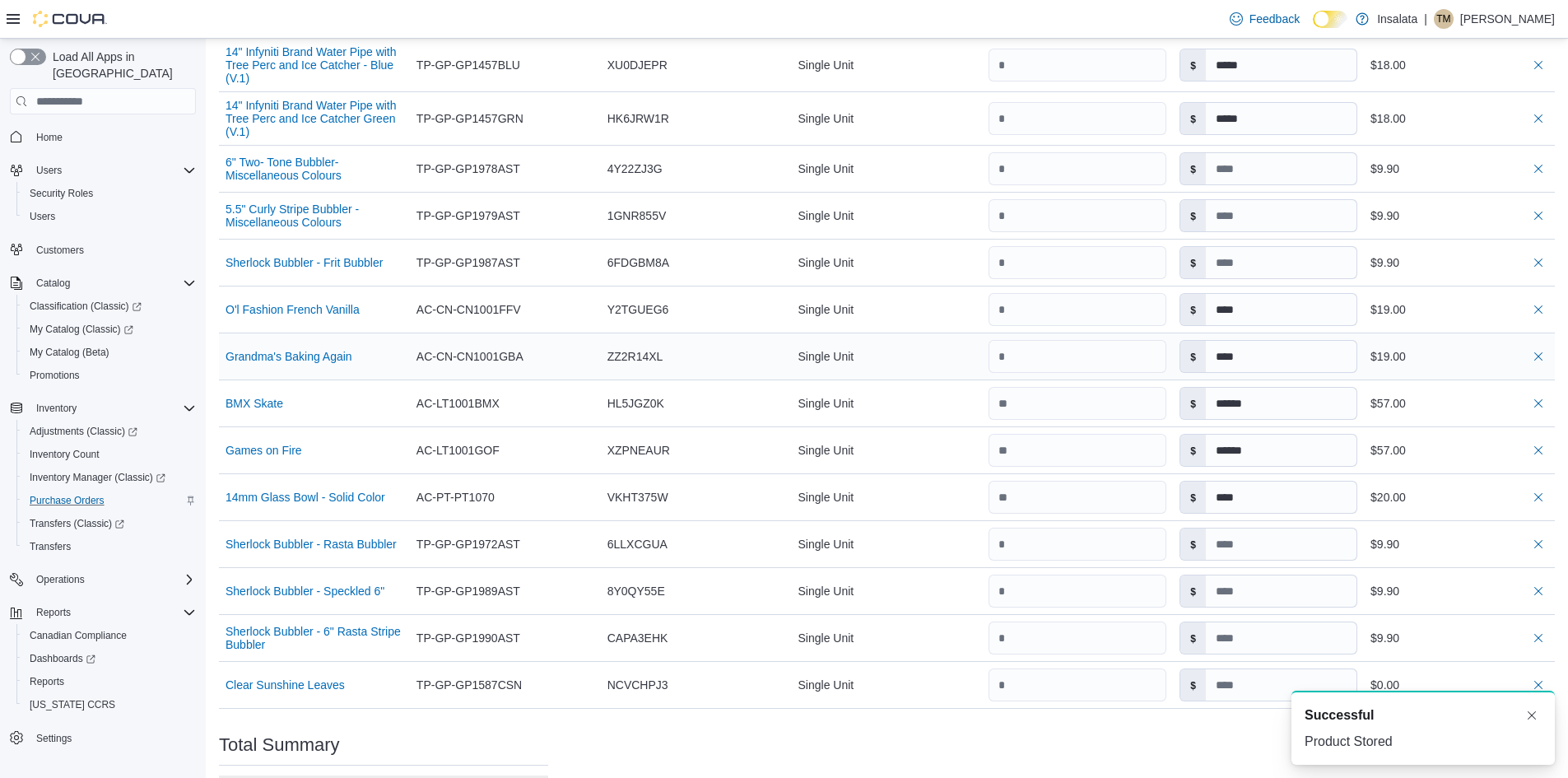
scroll to position [2018, 0]
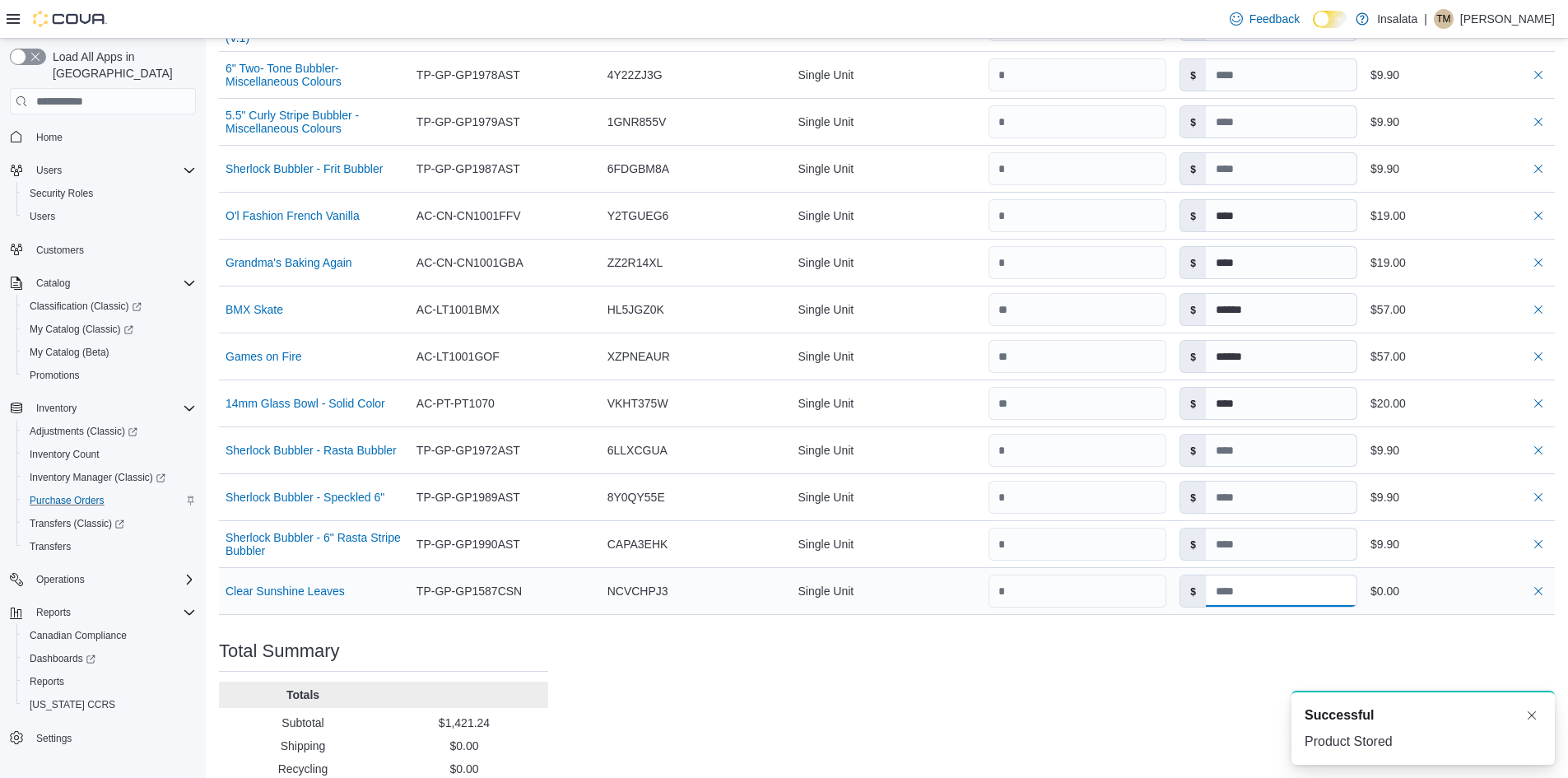
click at [1279, 576] on input at bounding box center [1281, 591] width 151 height 32
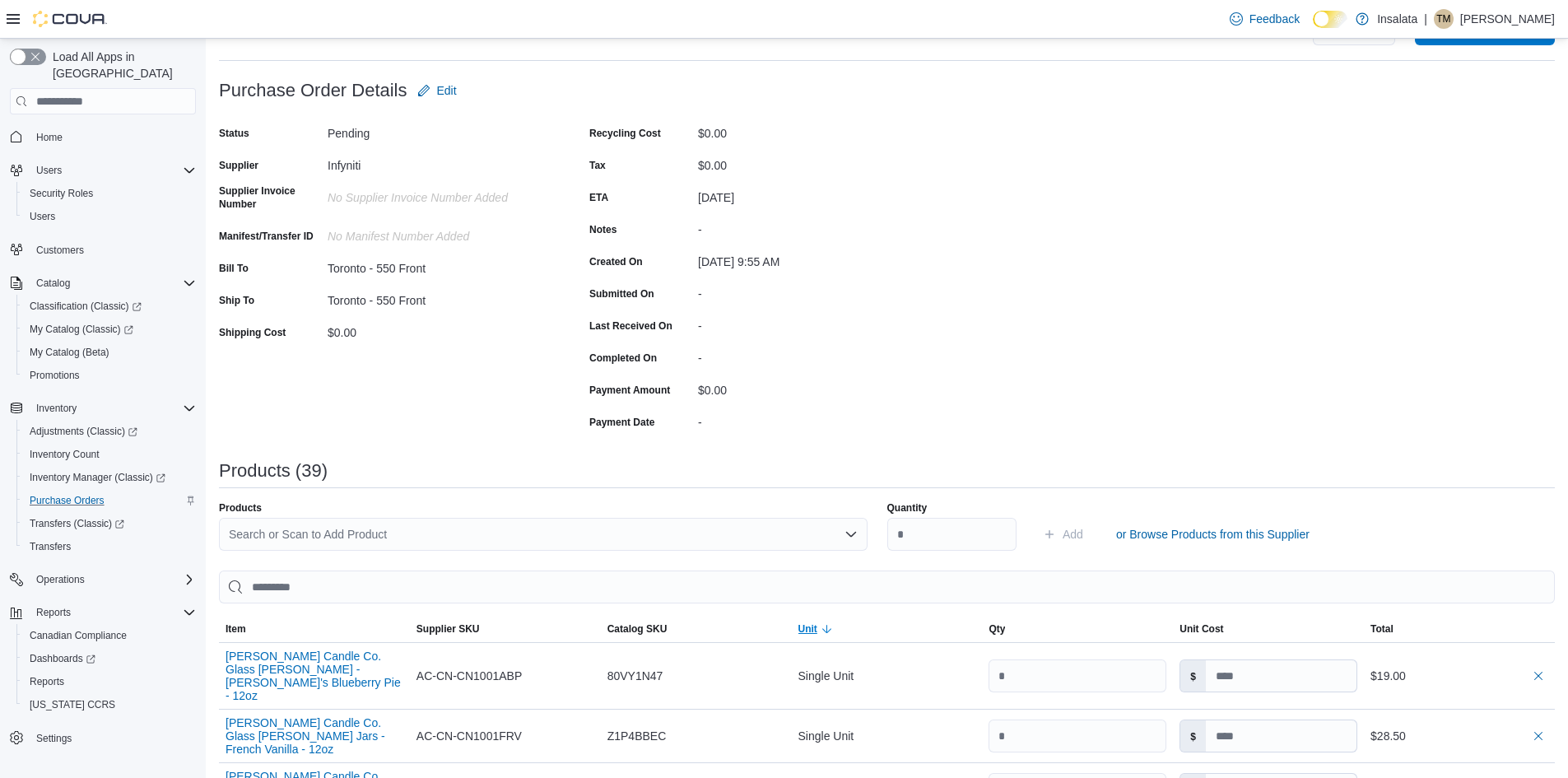
scroll to position [165, 0]
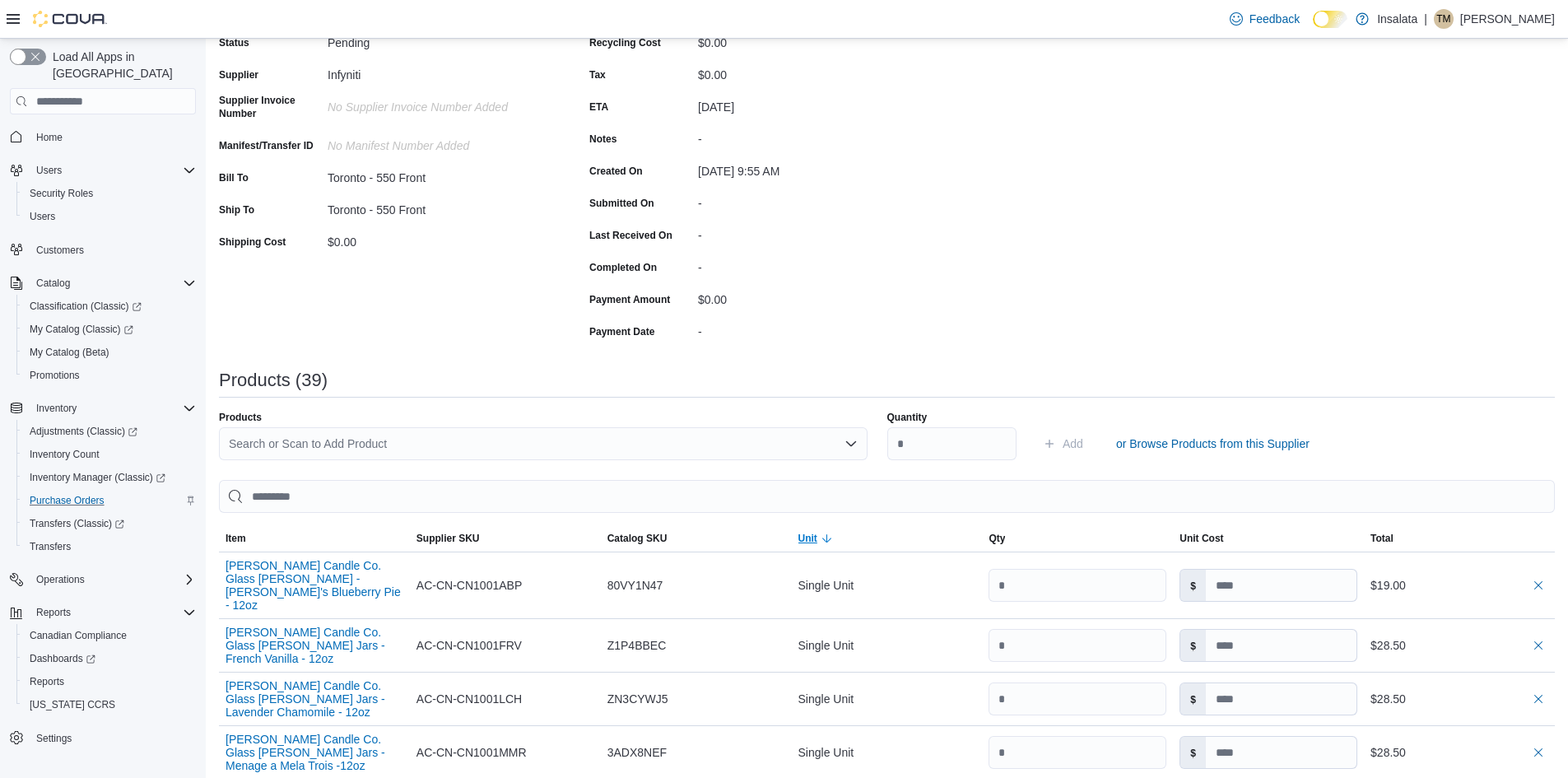
click at [333, 434] on div "Search or Scan to Add Product" at bounding box center [543, 444] width 649 height 33
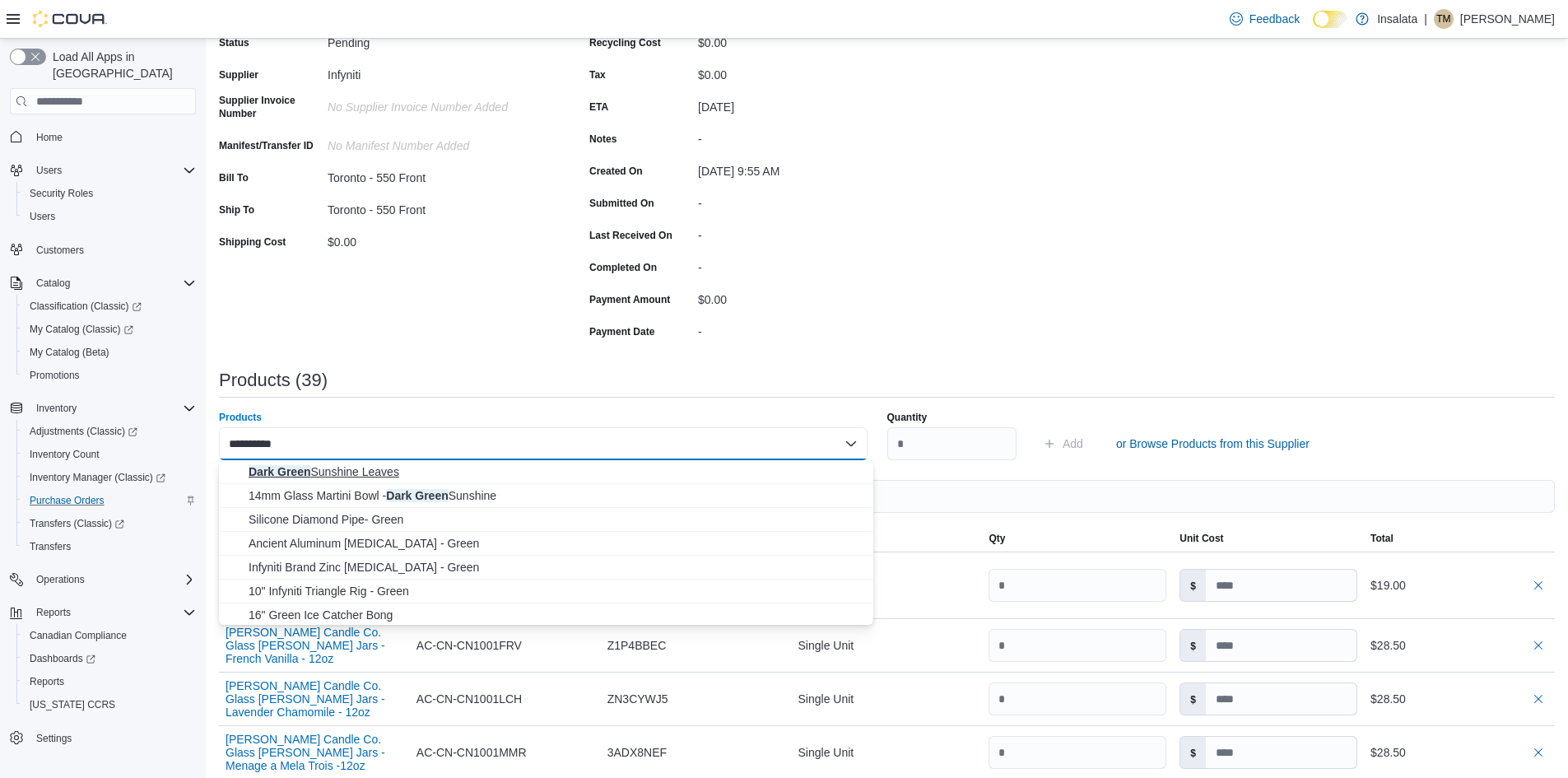
click at [356, 471] on span "Dark Green Sunshine Leaves" at bounding box center [556, 471] width 615 height 17
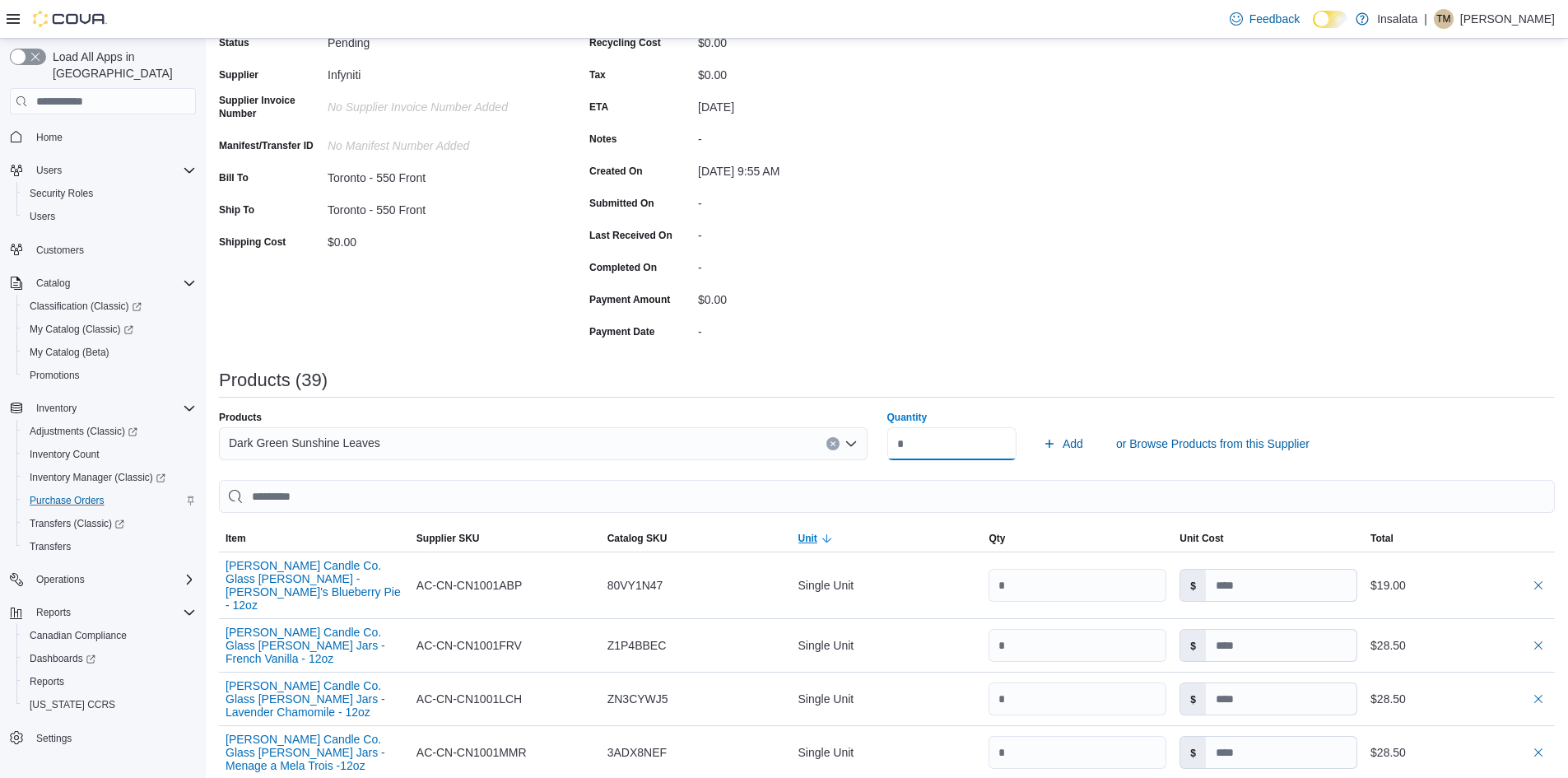
click at [1036, 428] on button "Add" at bounding box center [1063, 444] width 54 height 33
click at [307, 438] on div "Search or Scan to Add Product" at bounding box center [543, 444] width 649 height 33
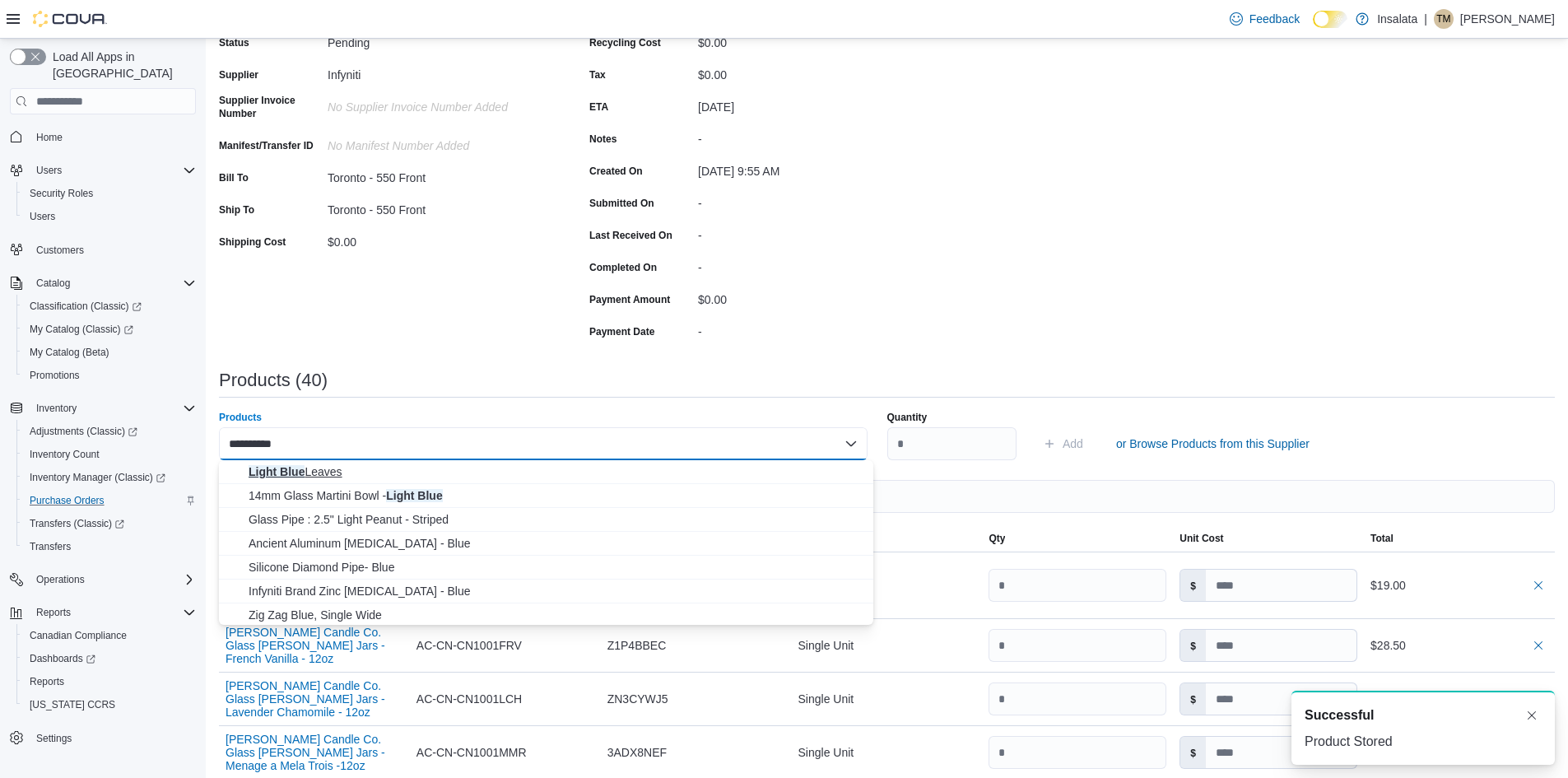
click at [320, 467] on span "Light Blue Leaves" at bounding box center [556, 471] width 615 height 17
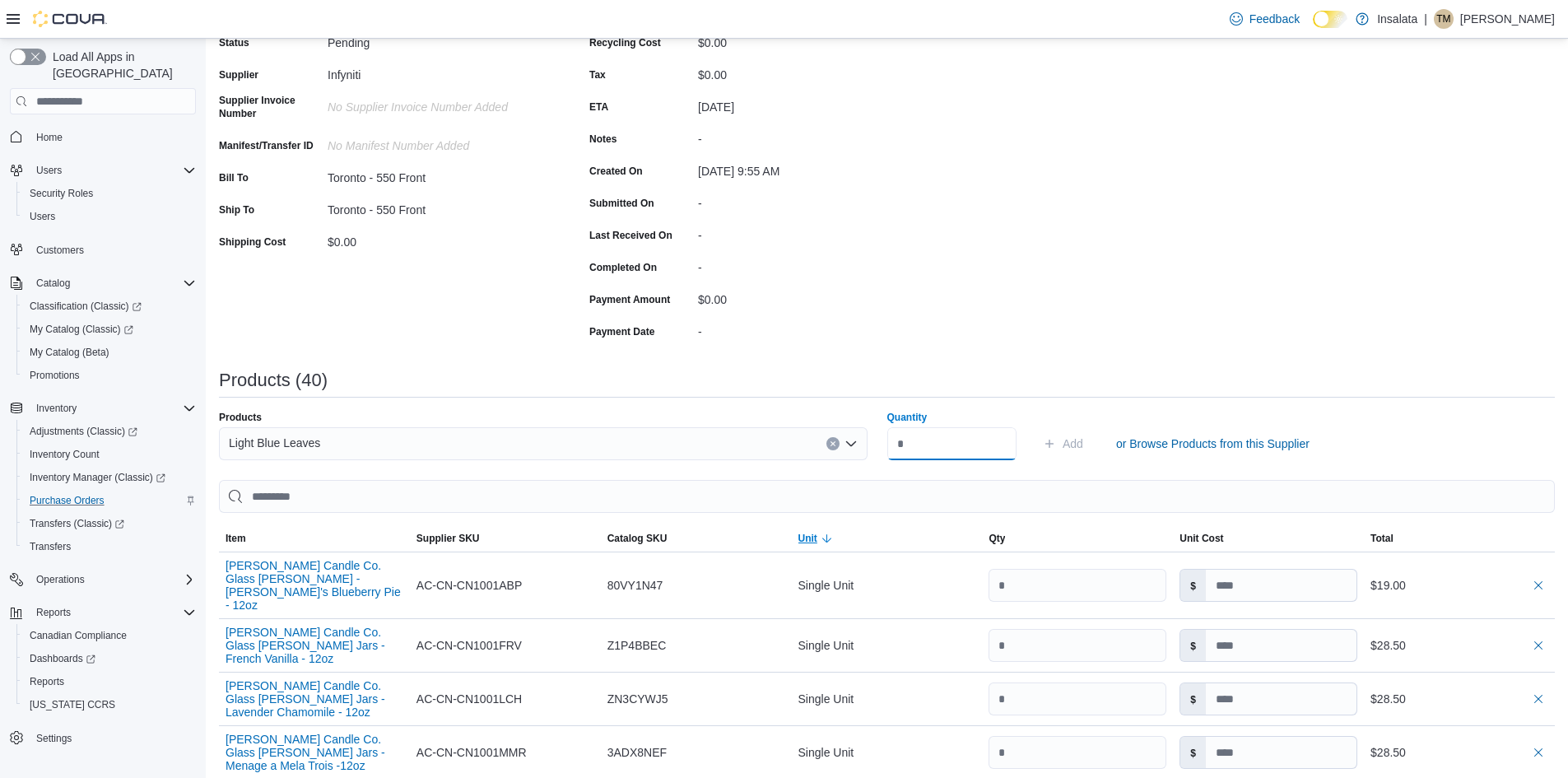
click at [1036, 428] on button "Add" at bounding box center [1063, 444] width 54 height 33
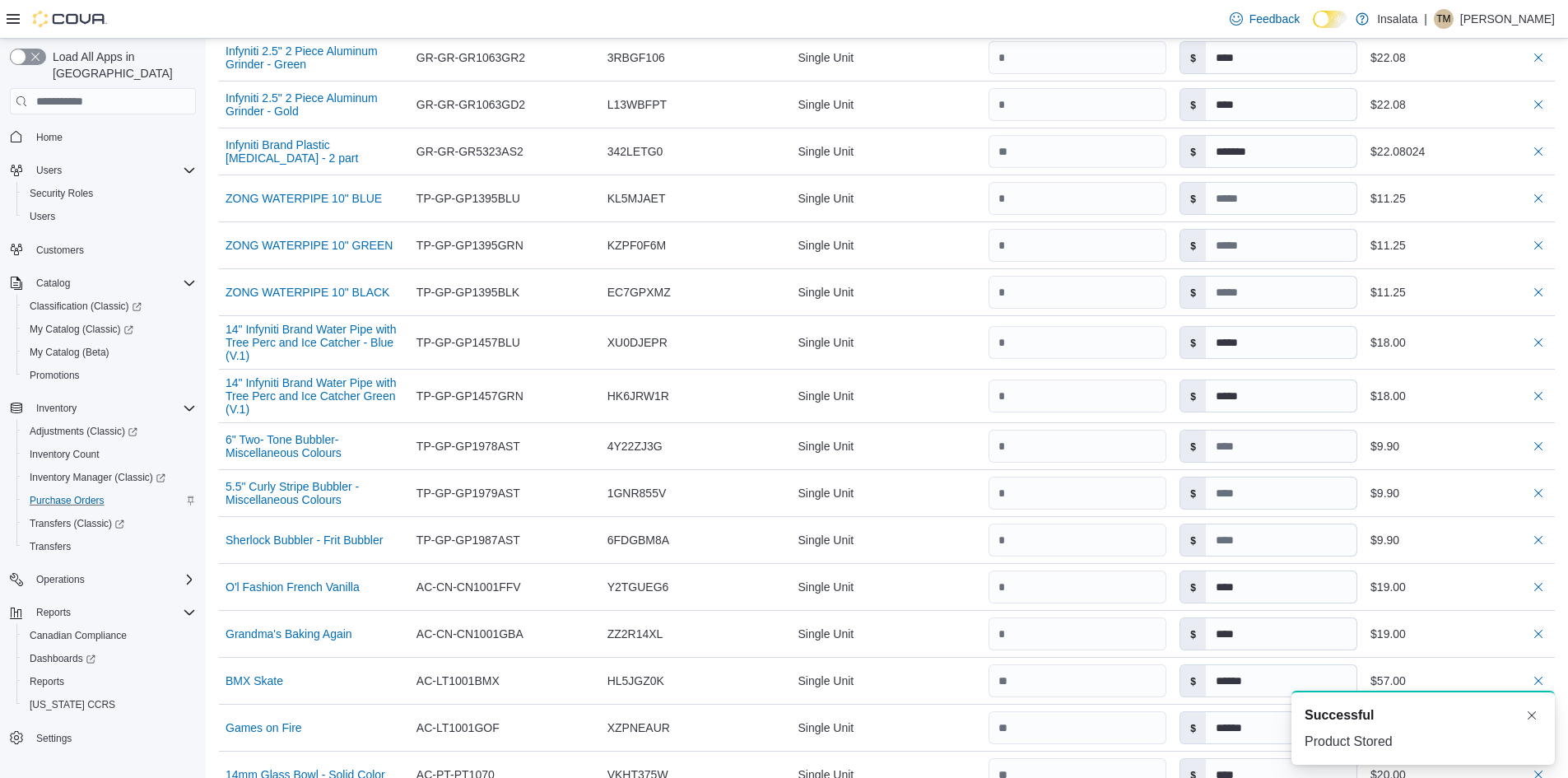
scroll to position [2113, 0]
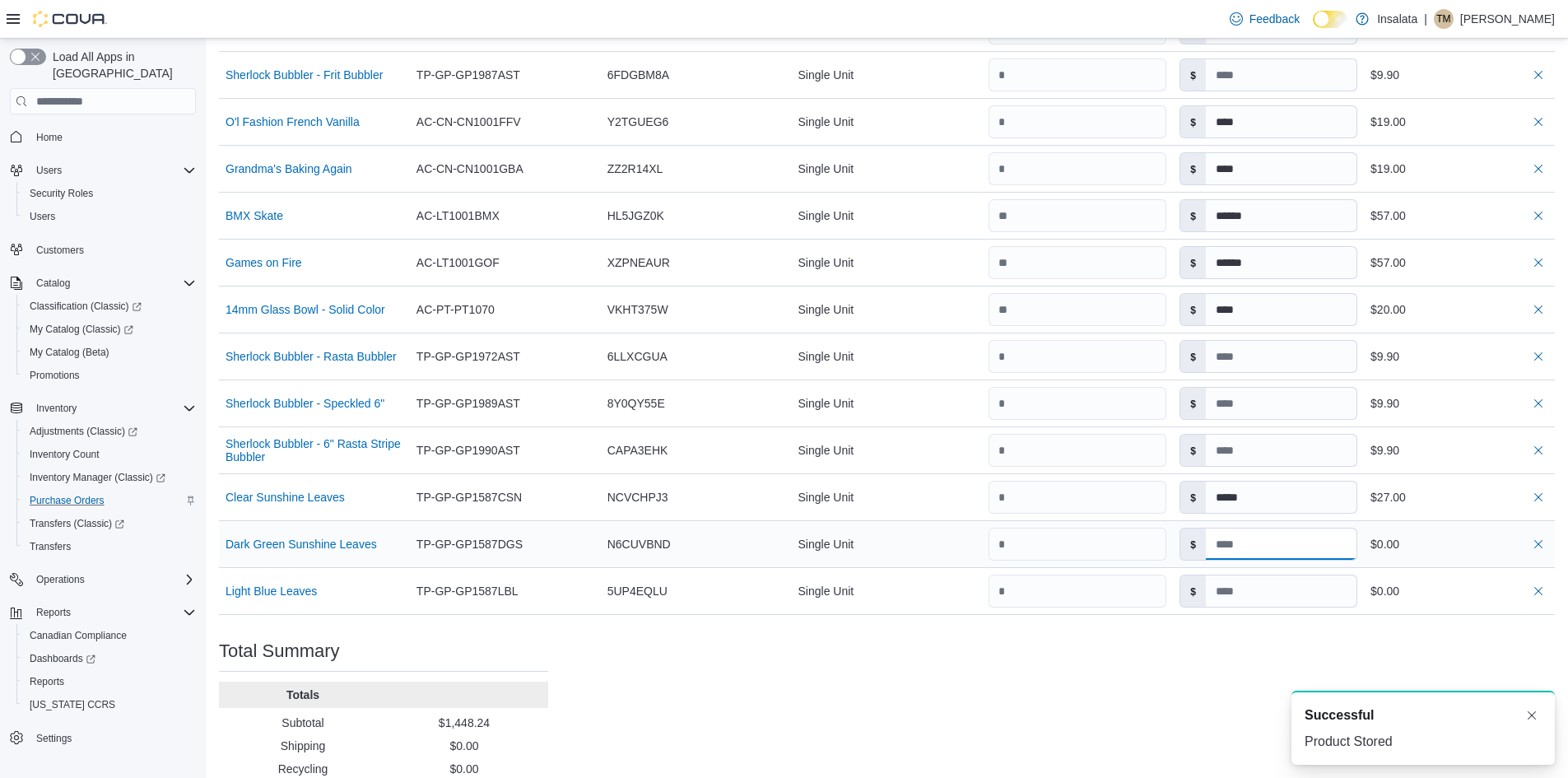
click at [1228, 529] on input at bounding box center [1281, 545] width 151 height 32
click at [1261, 576] on input at bounding box center [1281, 591] width 151 height 32
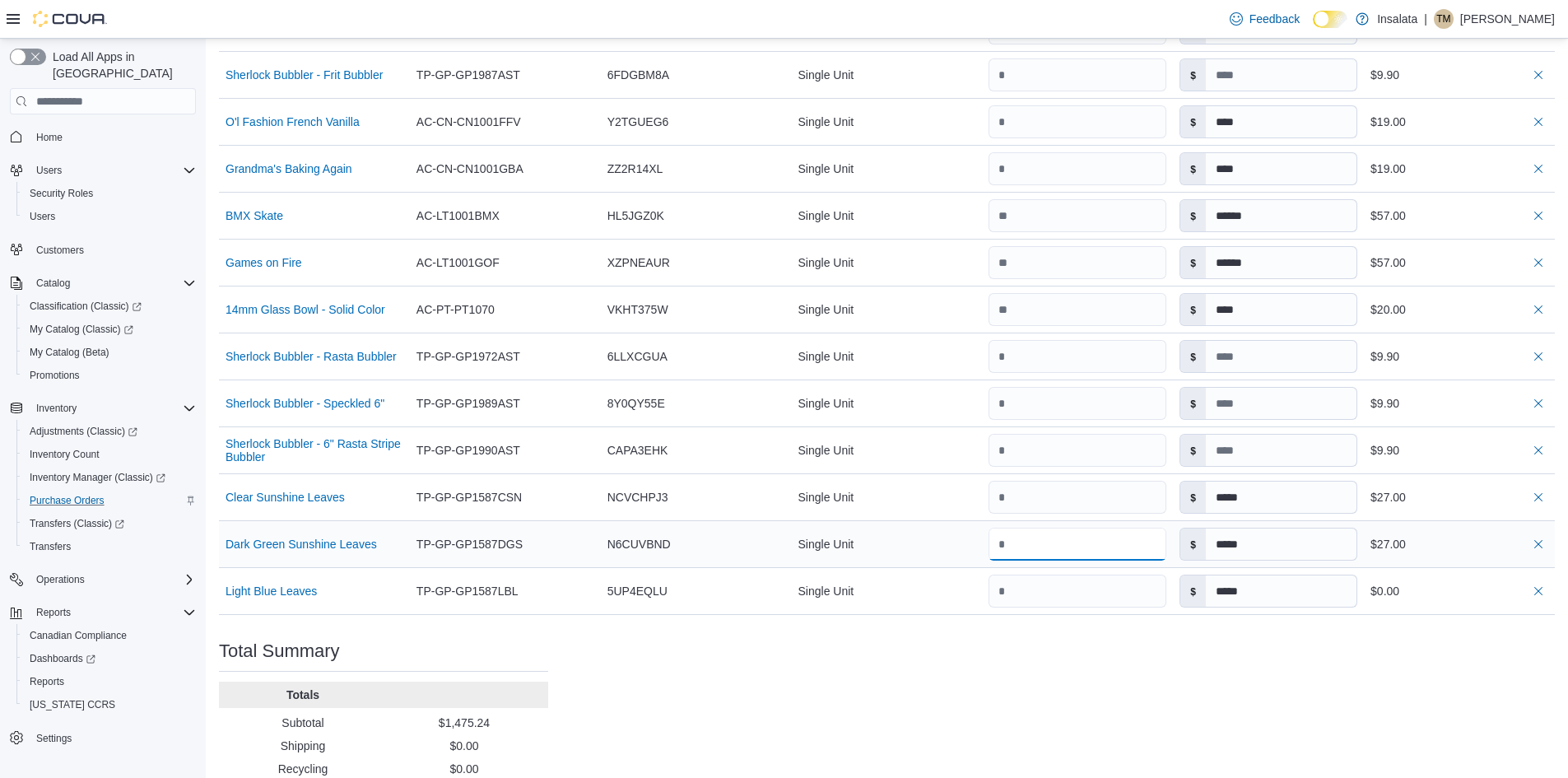
click at [1073, 528] on input "number" at bounding box center [1077, 544] width 178 height 33
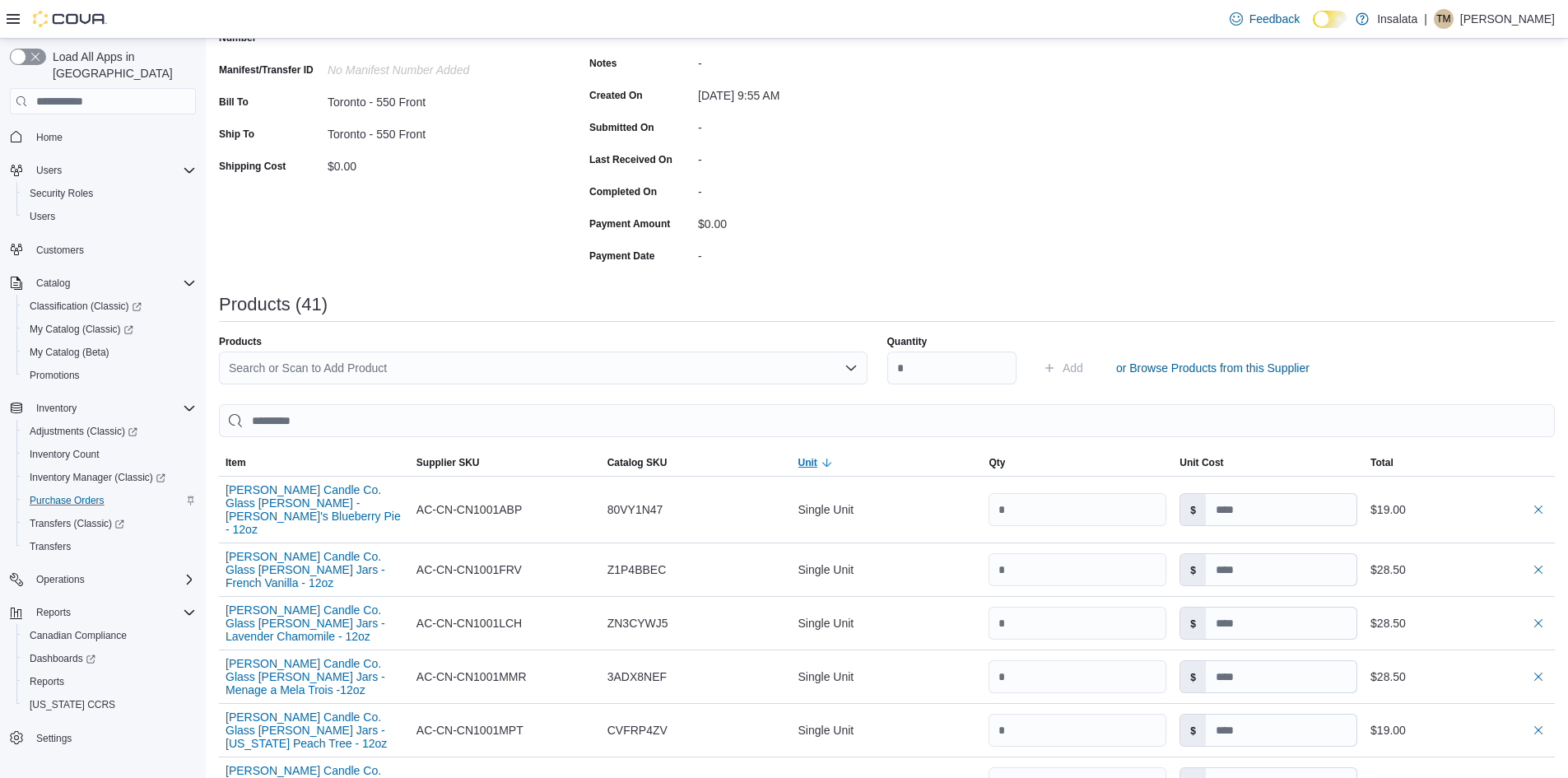
scroll to position [247, 0]
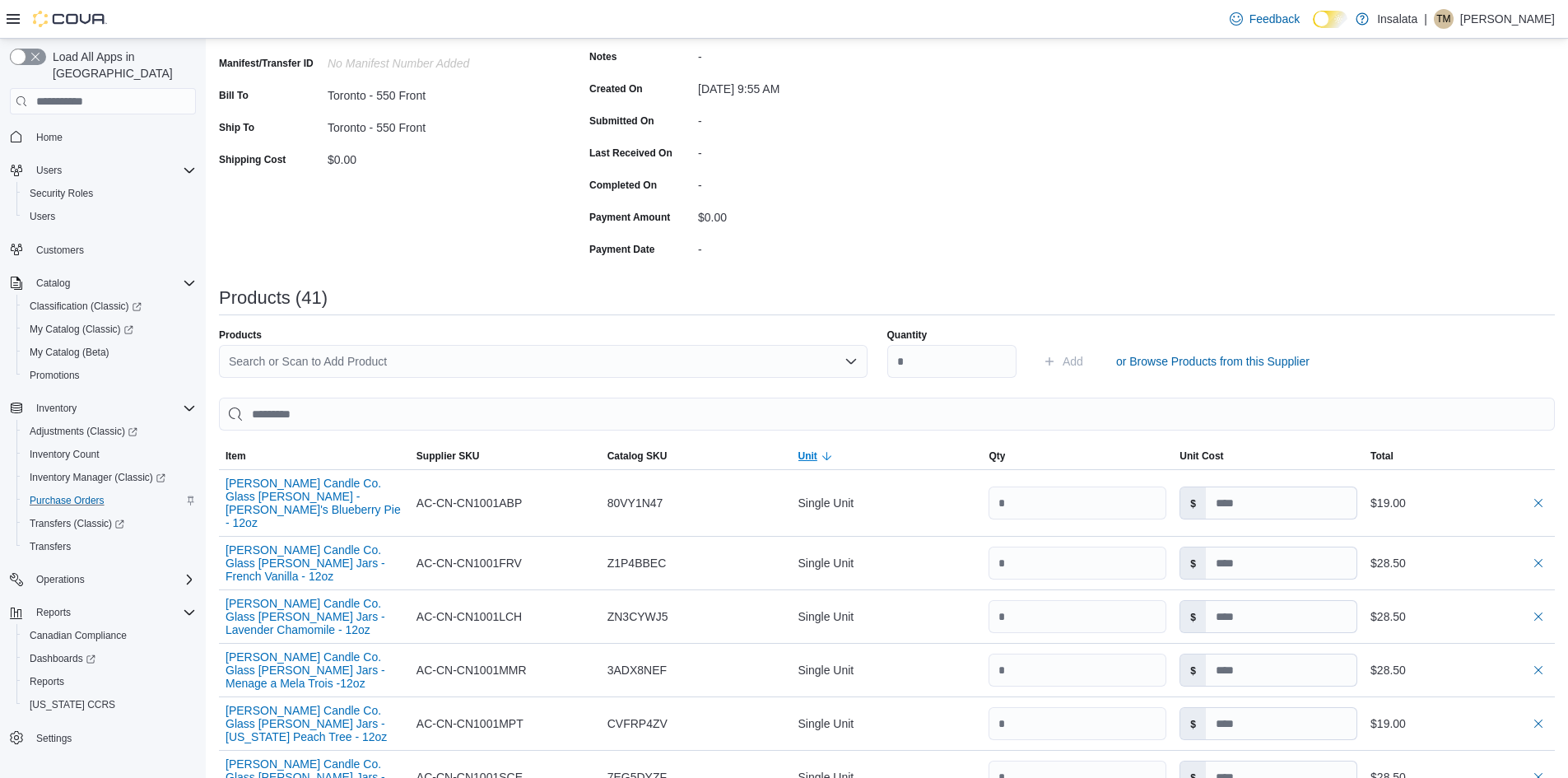
click at [400, 359] on div "Search or Scan to Add Product" at bounding box center [543, 361] width 649 height 33
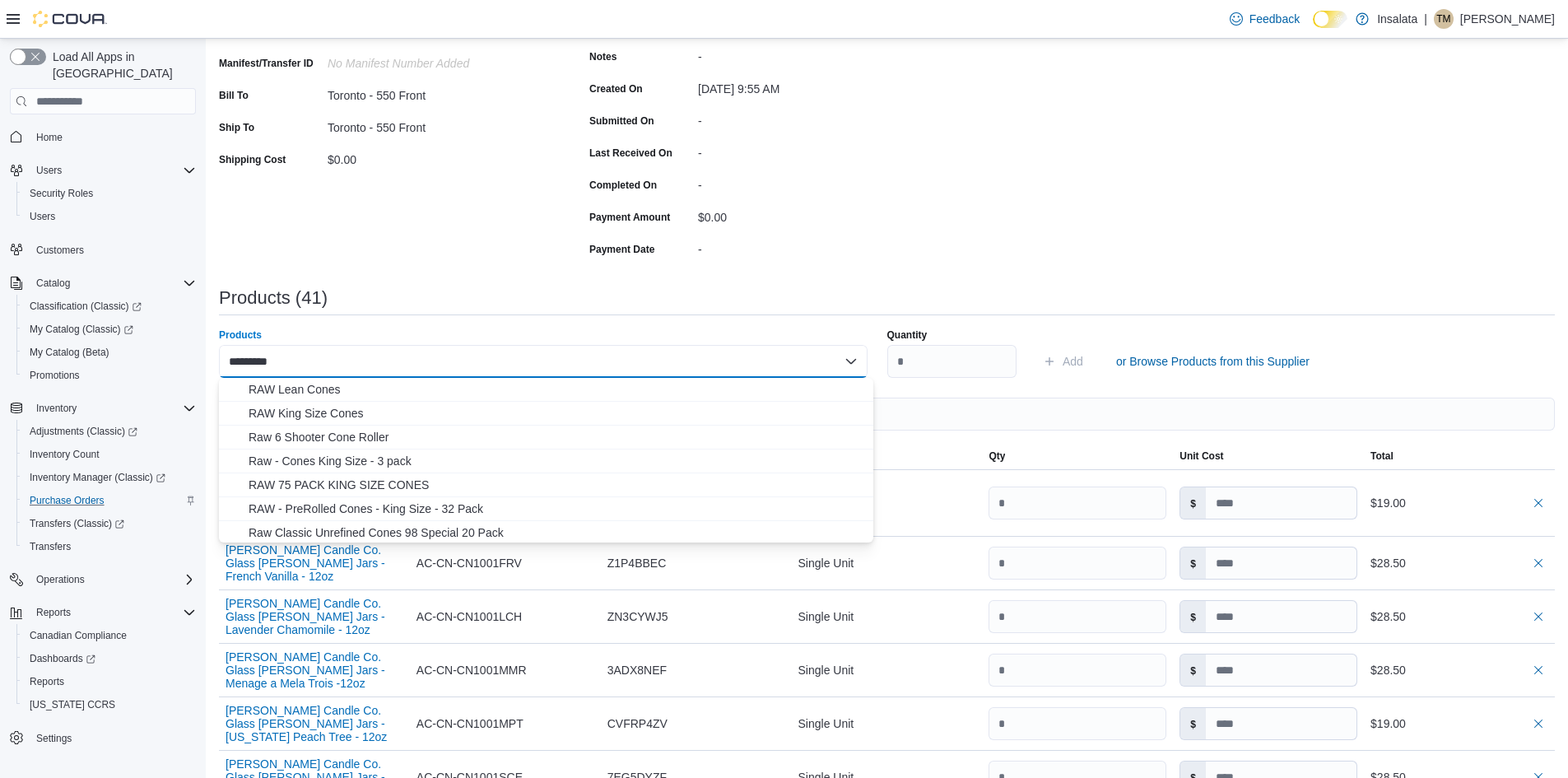
click at [350, 413] on span "RAW King Size Cones" at bounding box center [556, 413] width 615 height 17
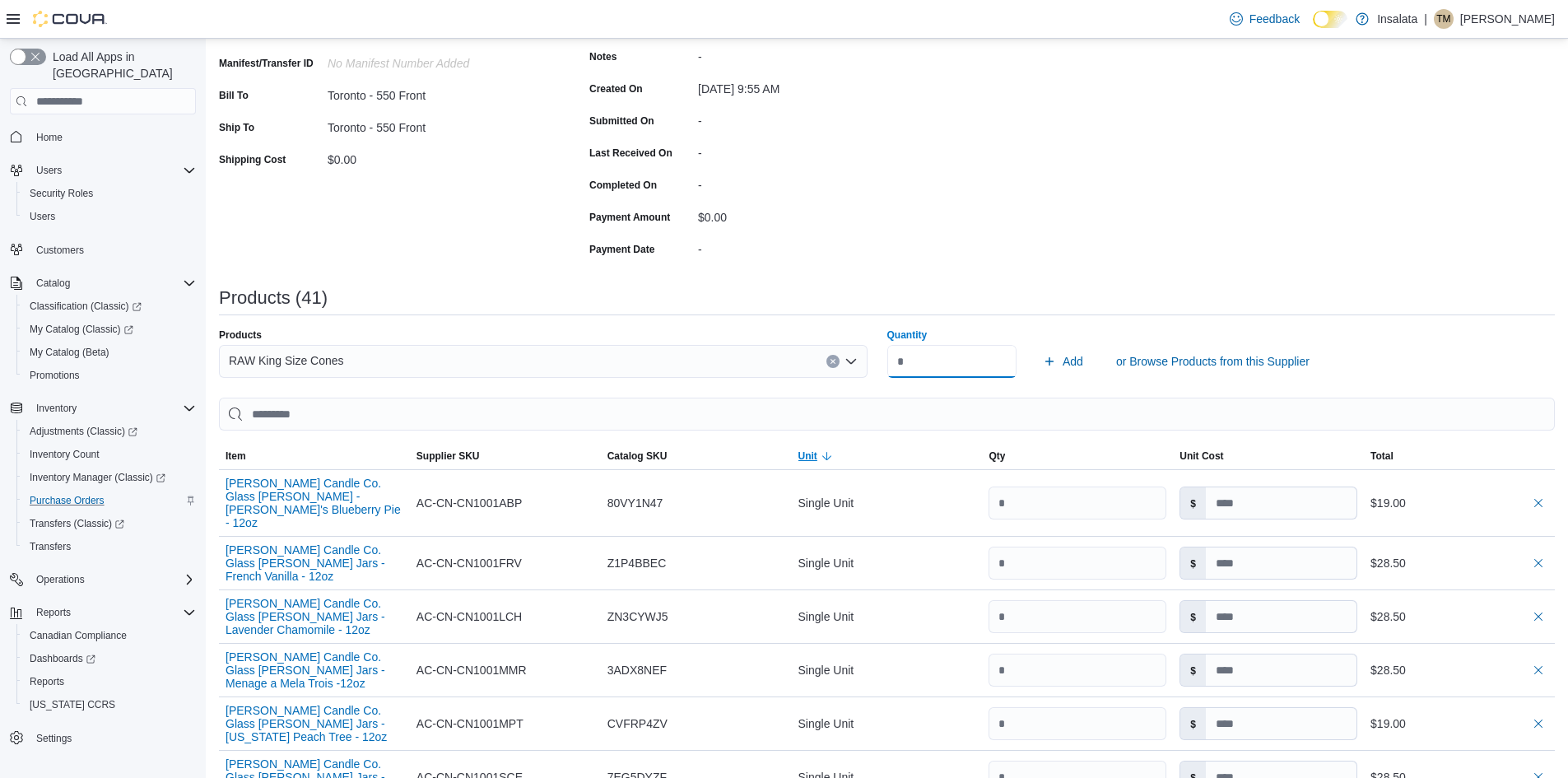
click at [1036, 345] on button "Add" at bounding box center [1063, 361] width 54 height 33
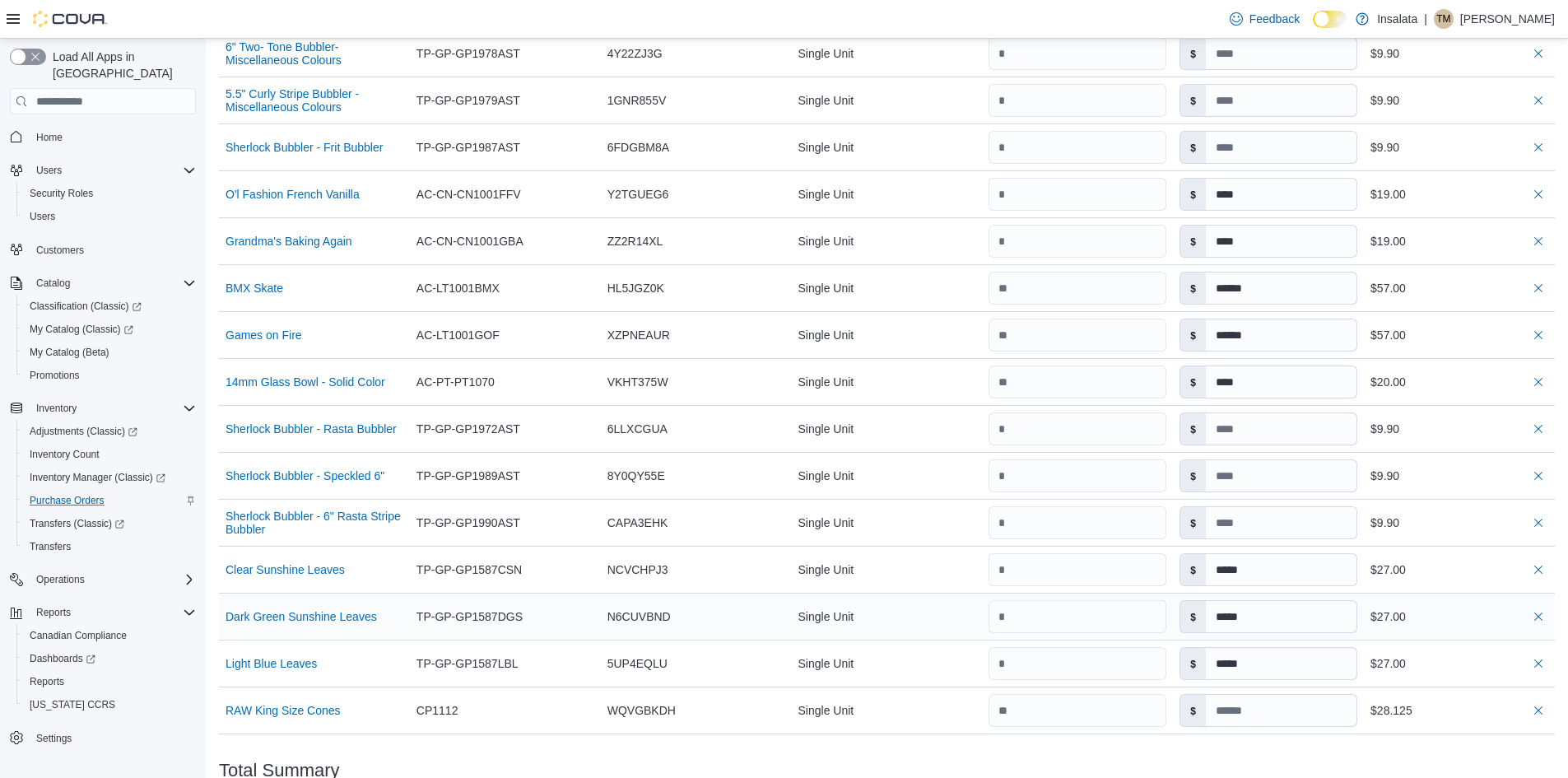
scroll to position [2159, 0]
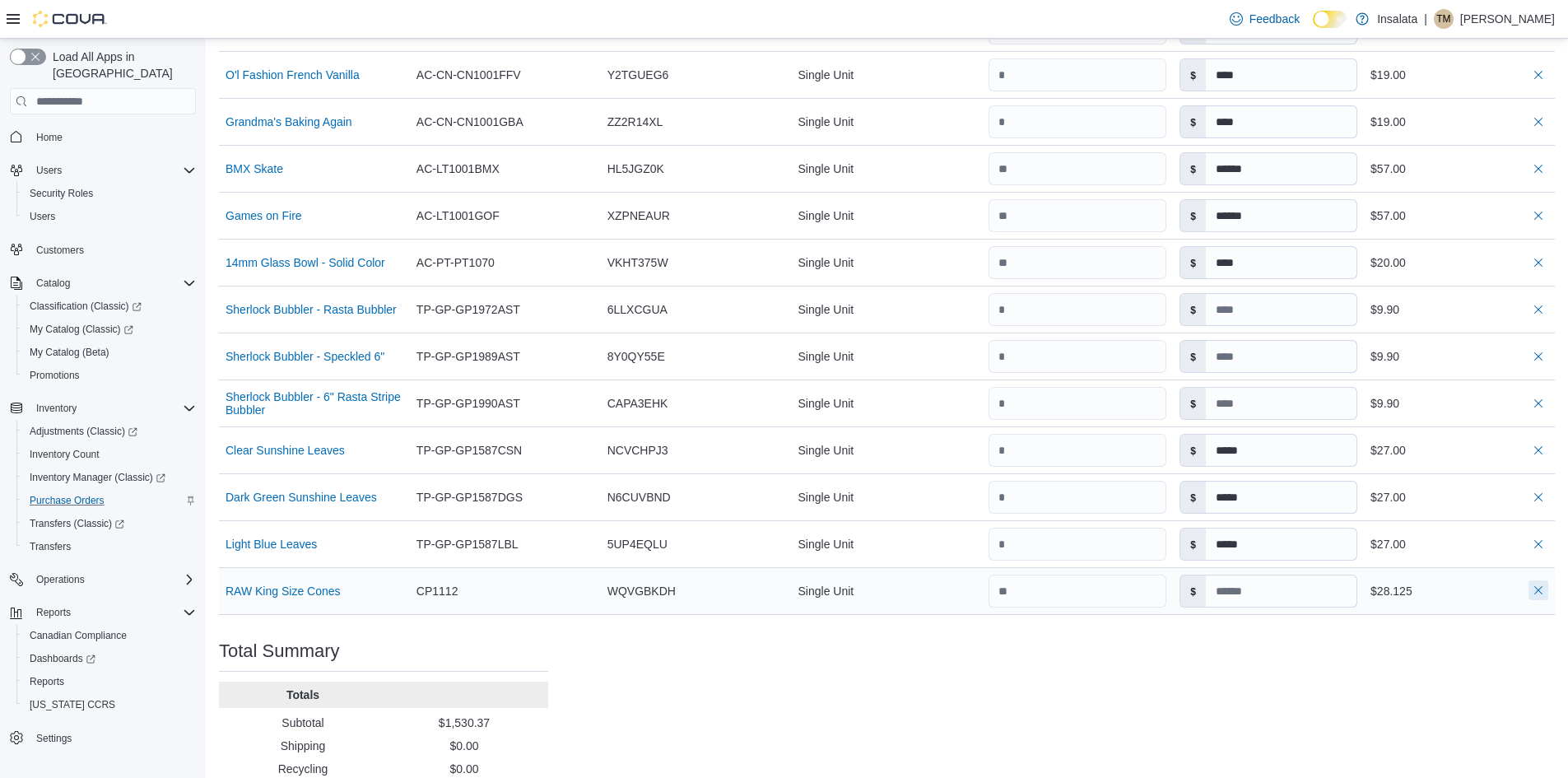
click at [1547, 581] on button "button" at bounding box center [1538, 590] width 20 height 20
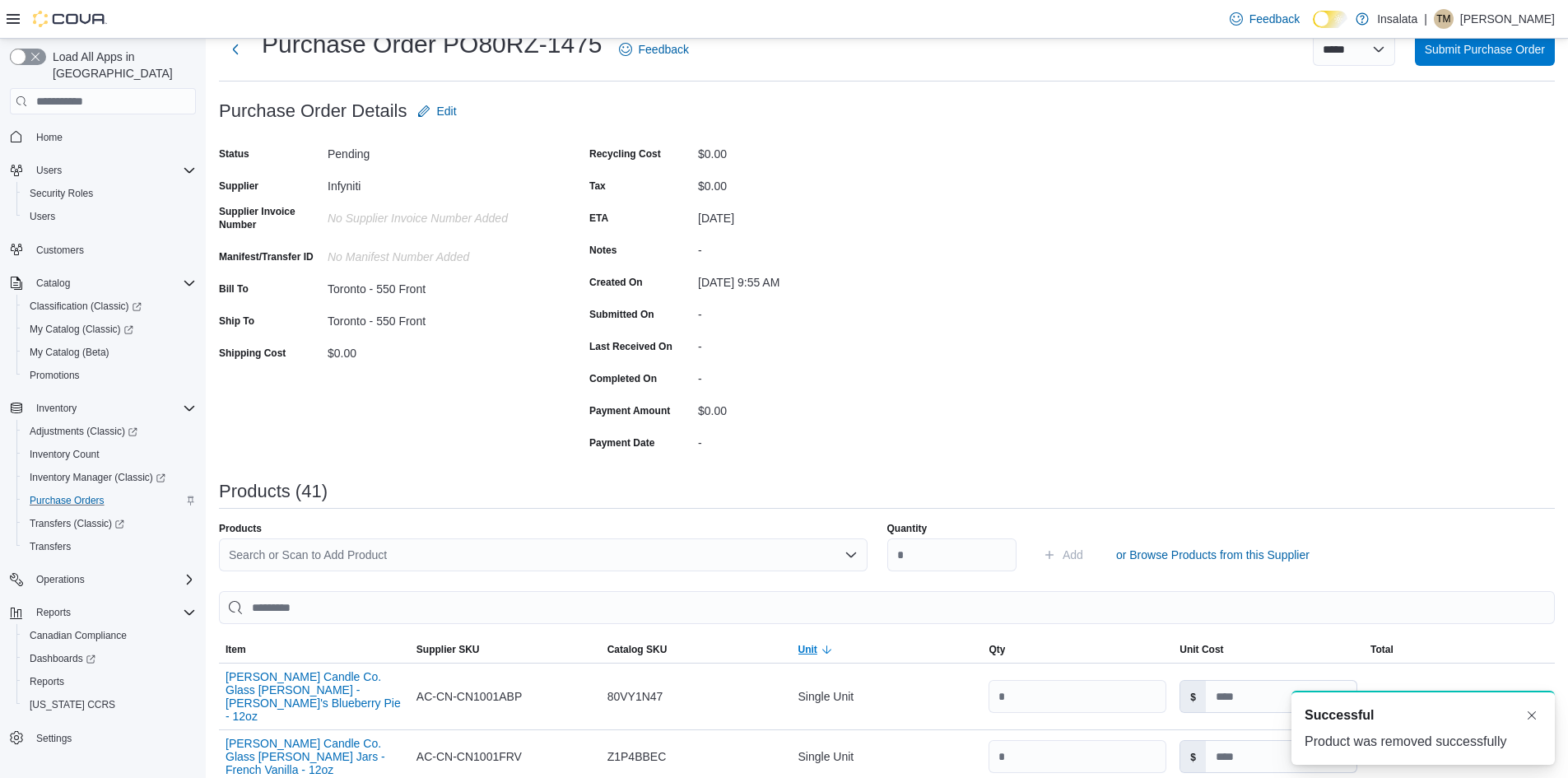
scroll to position [82, 0]
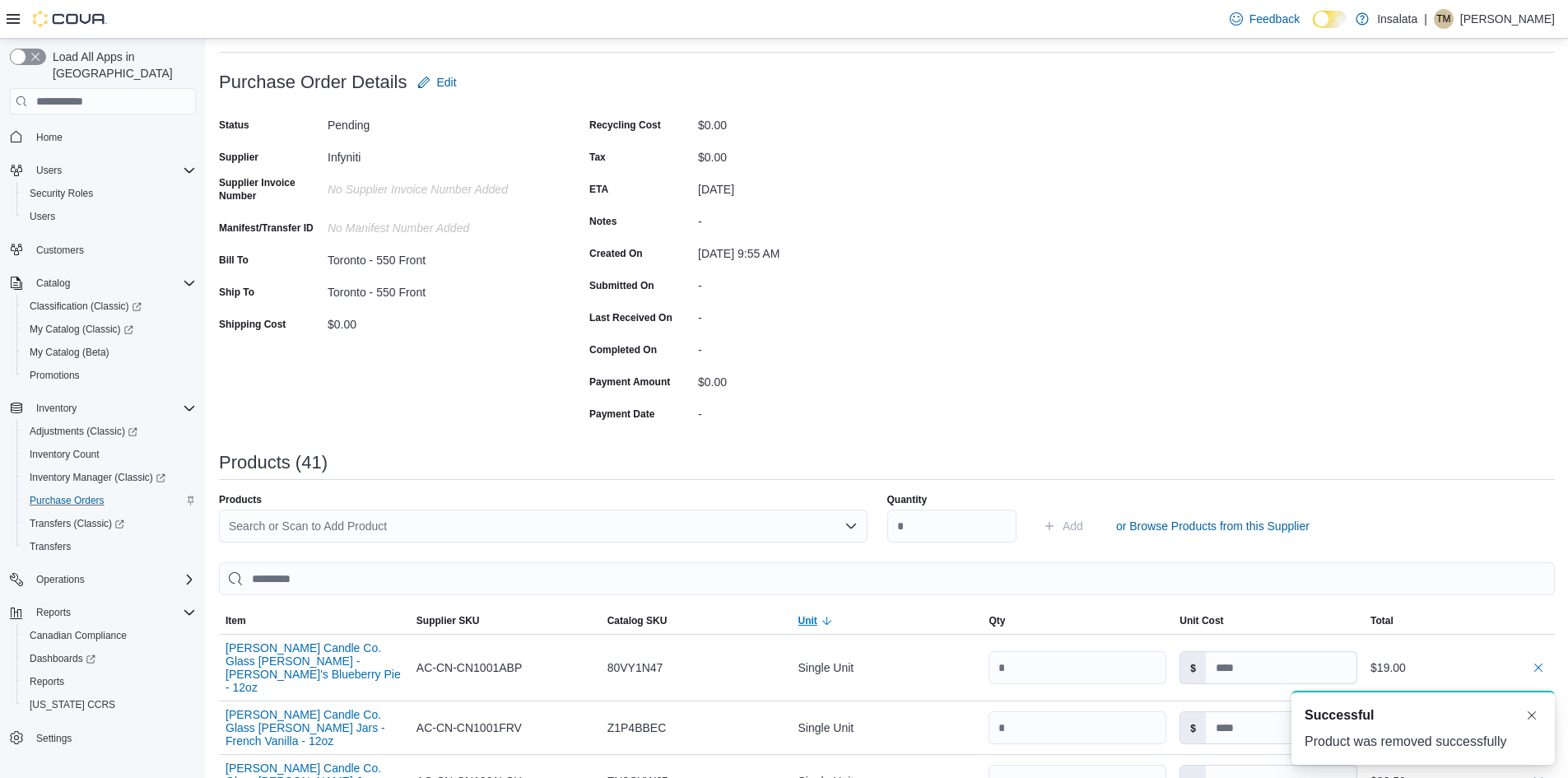
click at [284, 513] on div "Search or Scan to Add Product" at bounding box center [543, 526] width 649 height 33
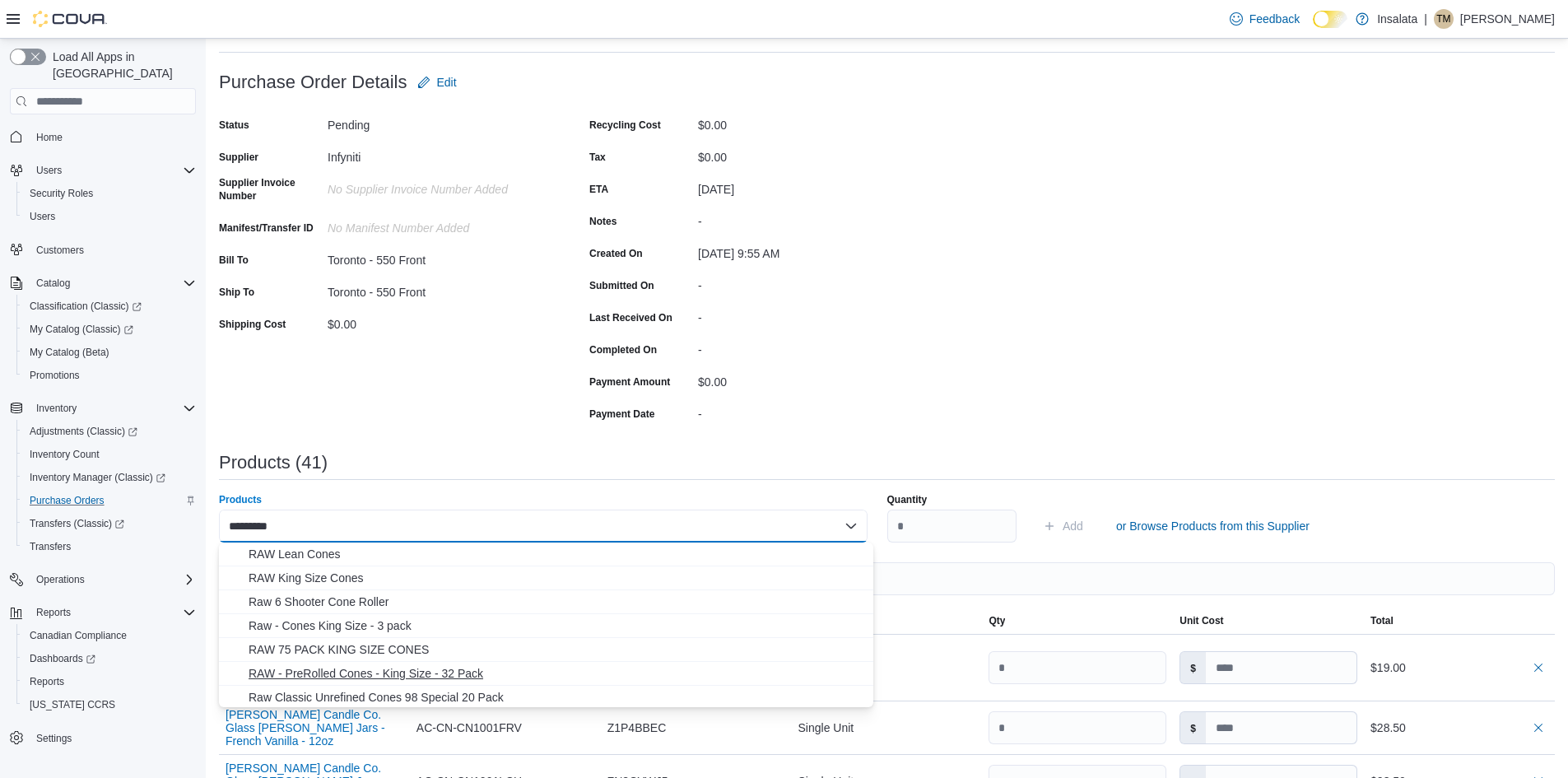
click at [362, 670] on span "RAW - PreRolled Cones - King Size - 32 Pack" at bounding box center [556, 674] width 615 height 17
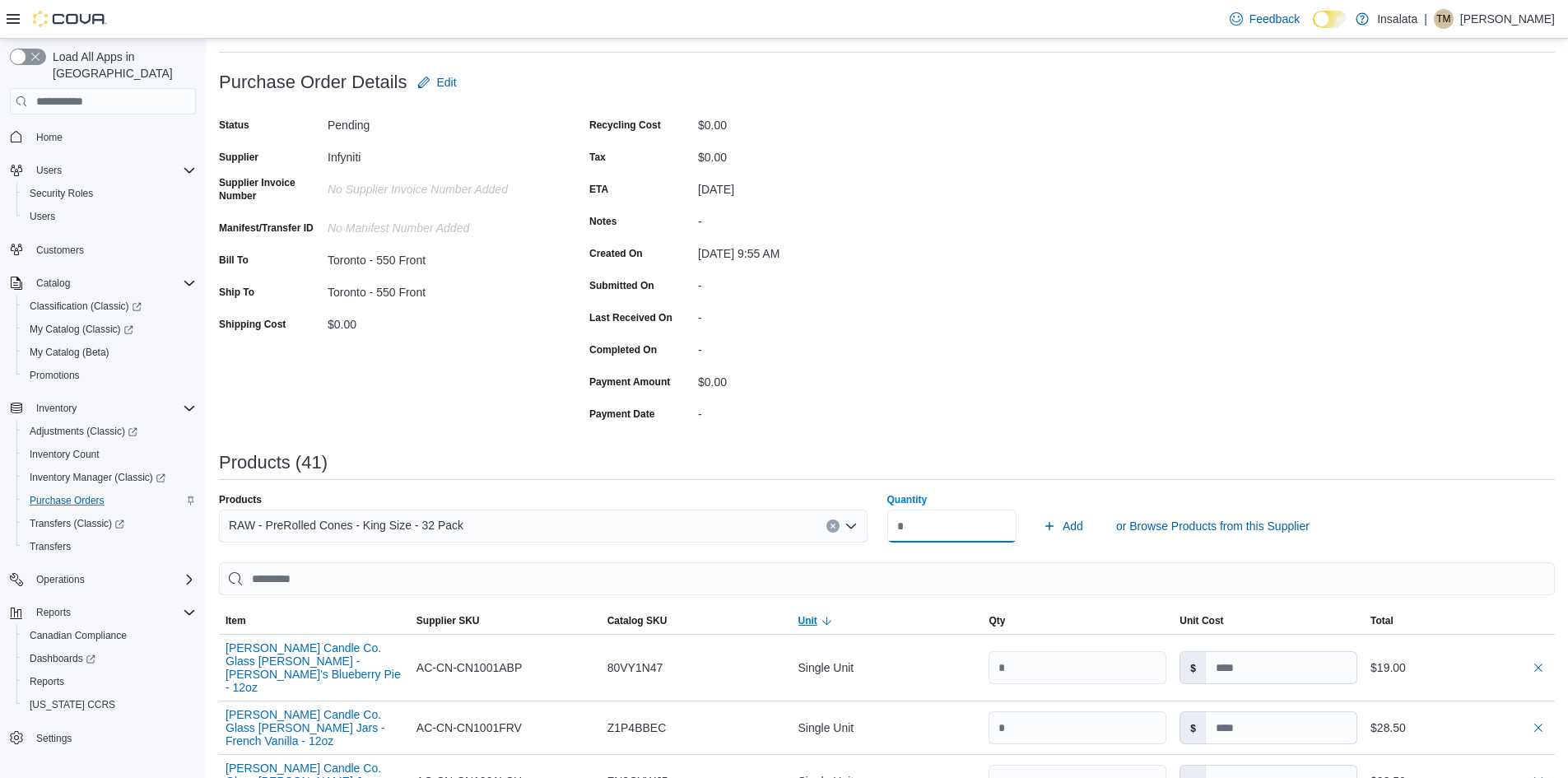
click at [1036, 510] on button "Add" at bounding box center [1063, 526] width 54 height 33
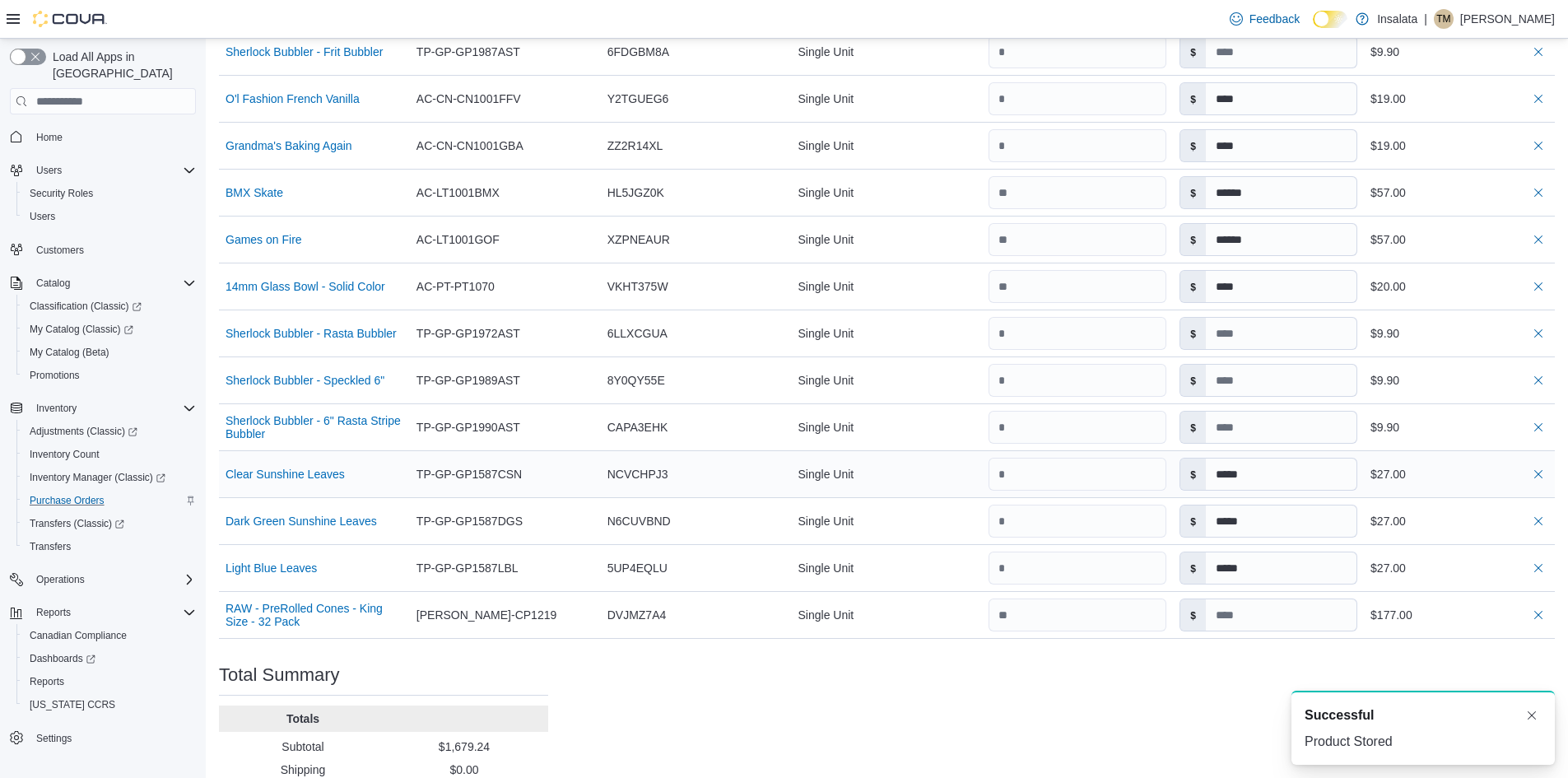
scroll to position [2159, 0]
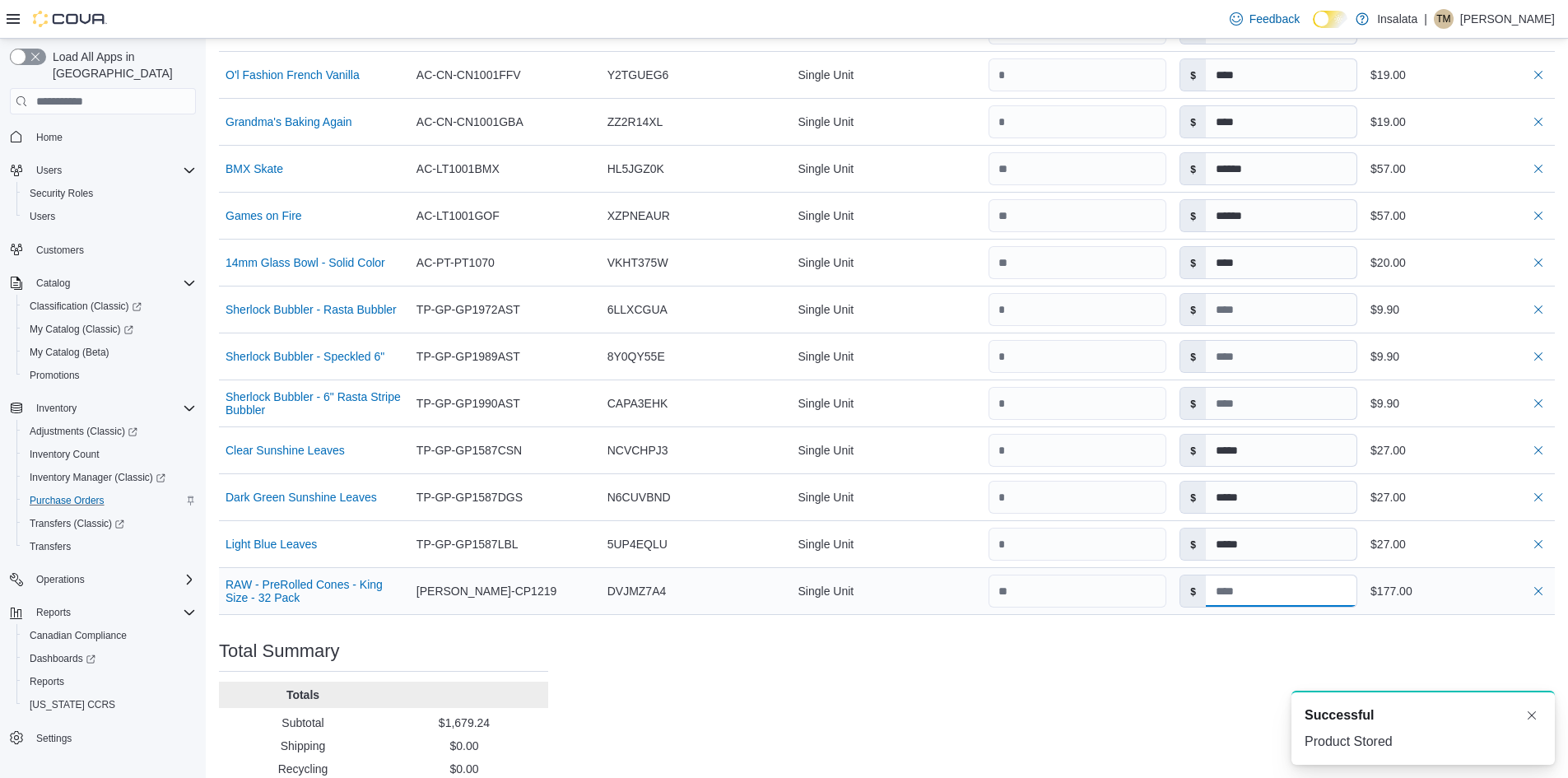
click at [1275, 576] on input at bounding box center [1281, 591] width 151 height 32
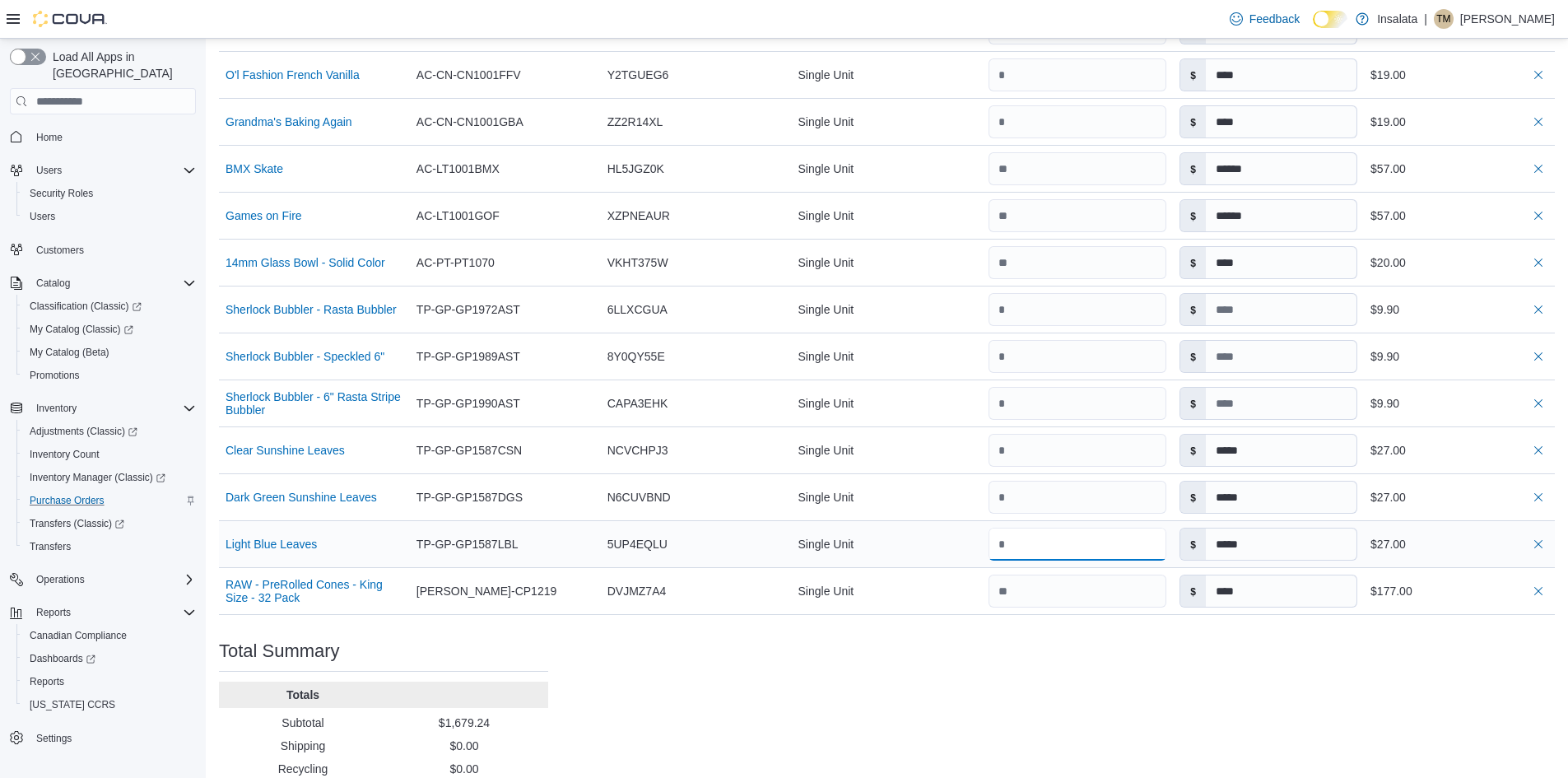
click at [1049, 528] on input "number" at bounding box center [1077, 544] width 178 height 33
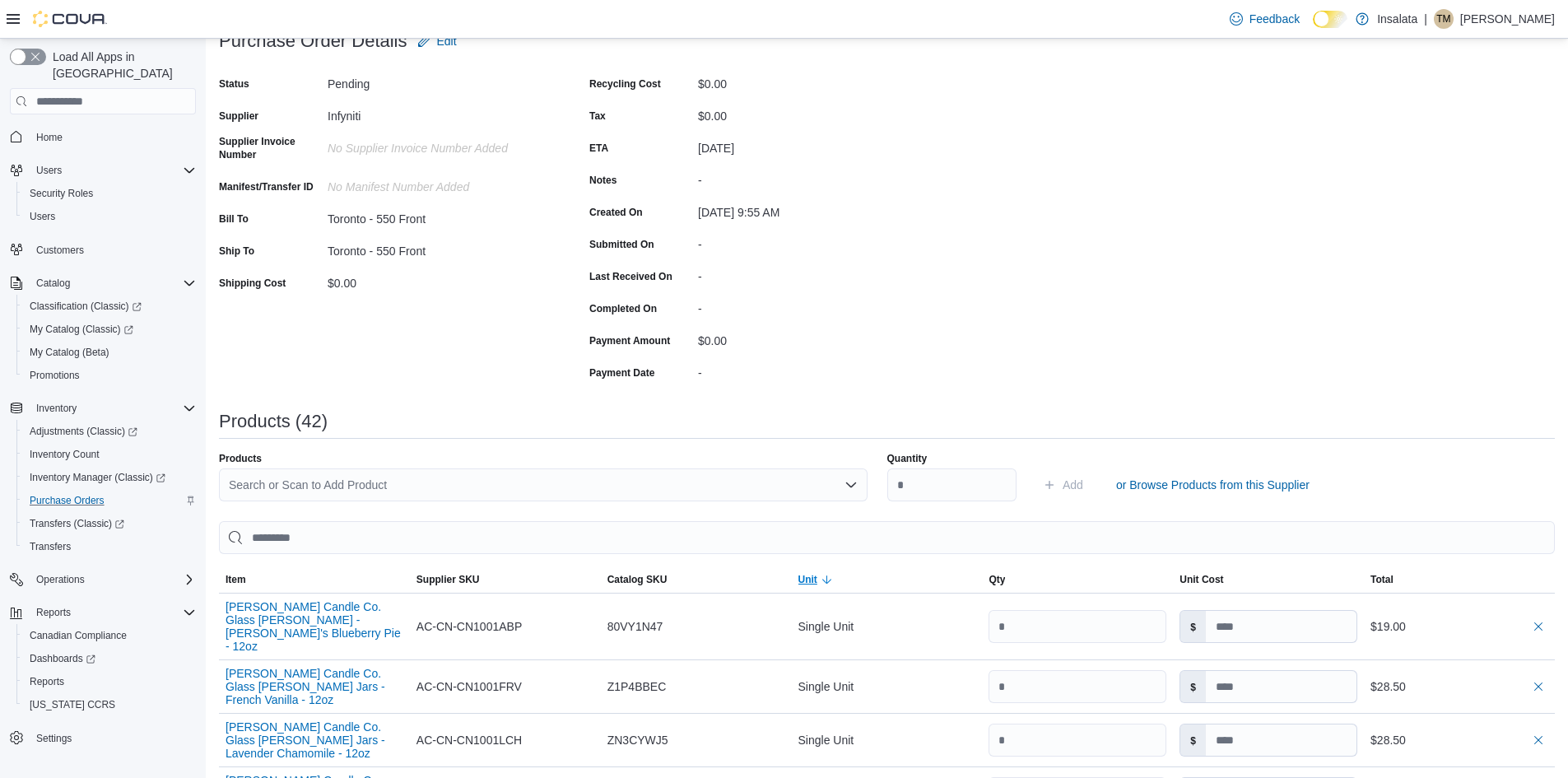
scroll to position [247, 0]
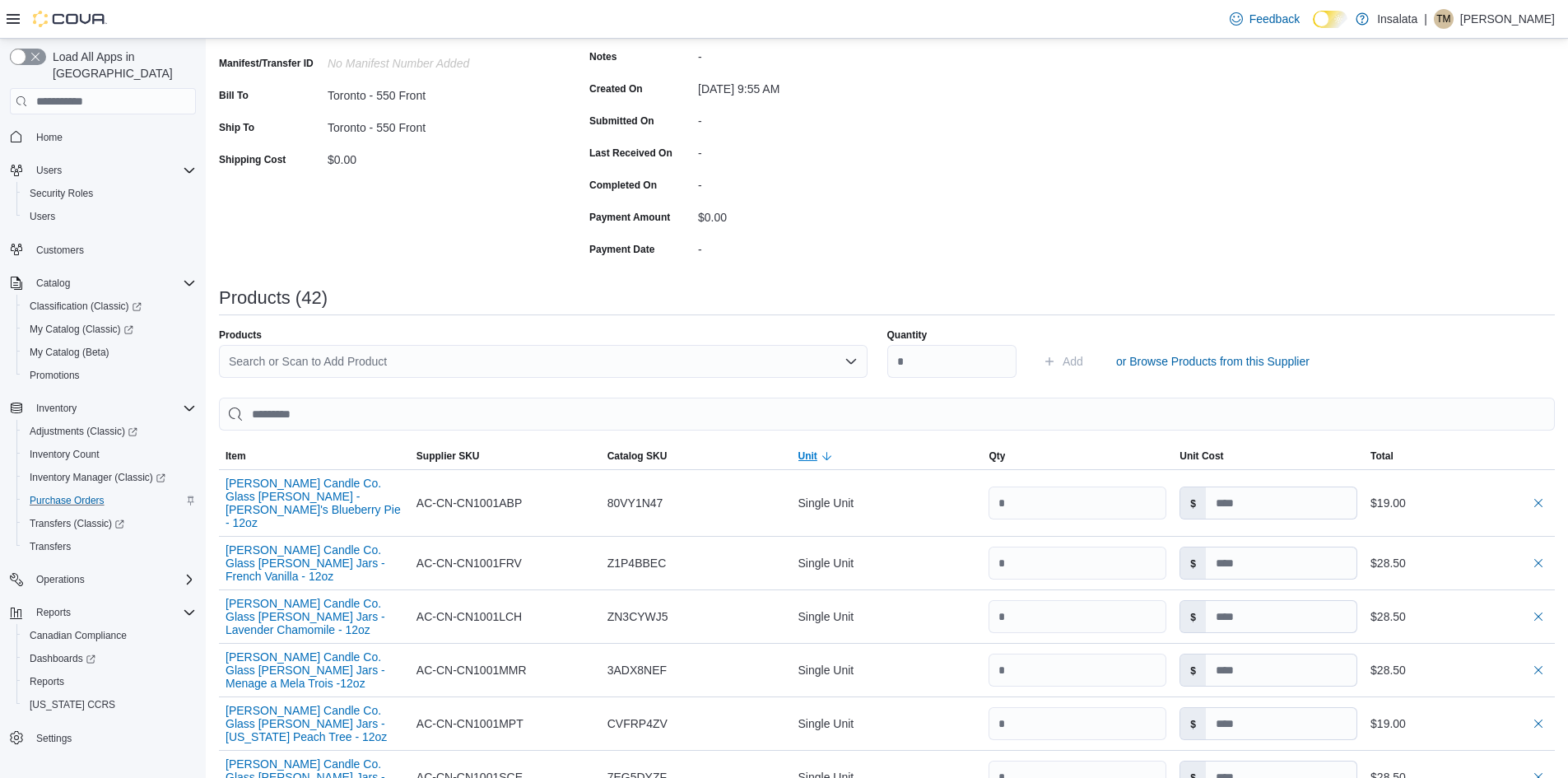
click at [297, 357] on div "Search or Scan to Add Product" at bounding box center [543, 361] width 649 height 33
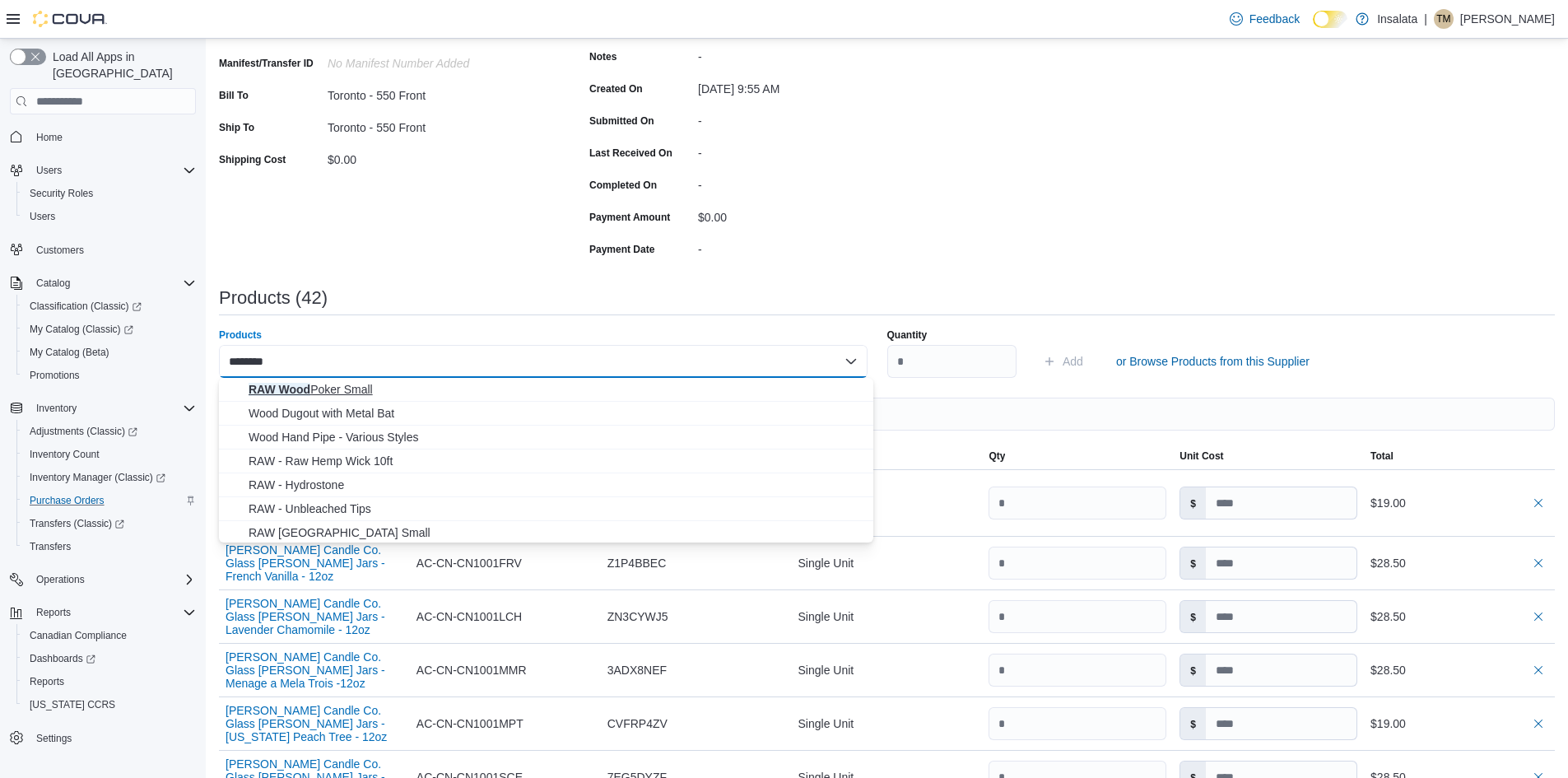
click at [341, 394] on span "RAW Wood Poker Small" at bounding box center [556, 389] width 615 height 17
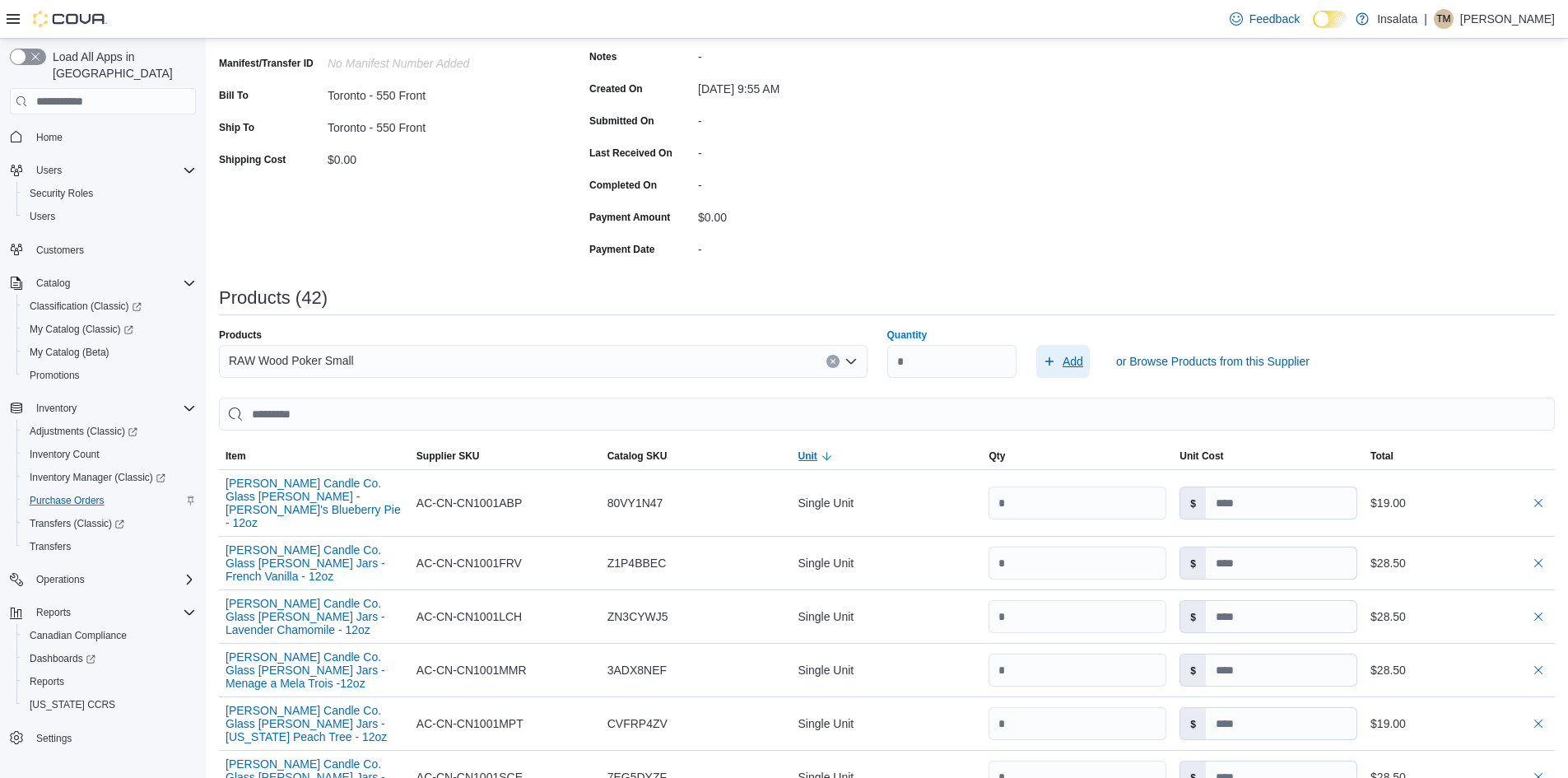
click at [1081, 361] on span "Add" at bounding box center [1073, 361] width 21 height 17
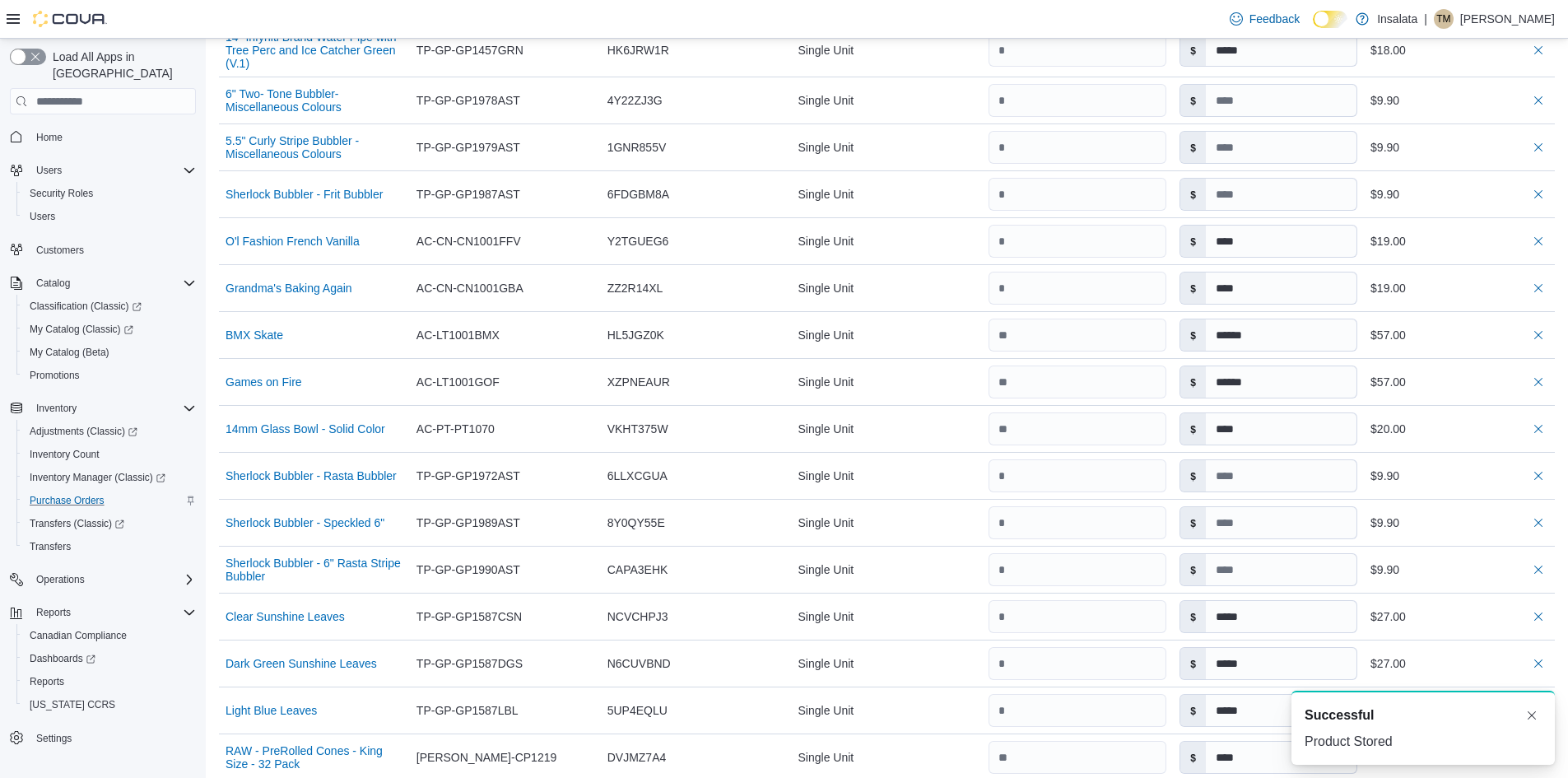
scroll to position [2207, 0]
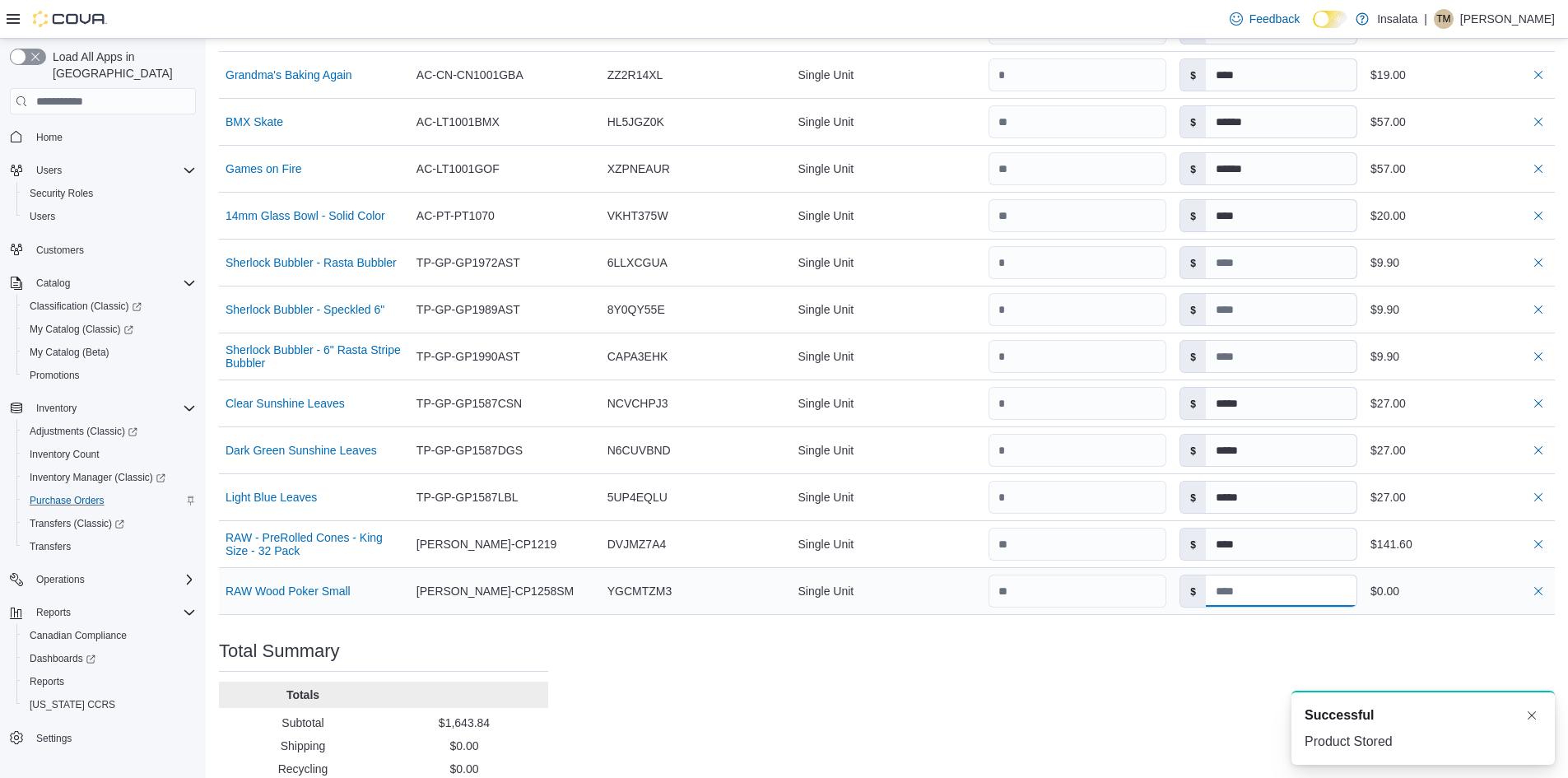
click at [1252, 576] on input at bounding box center [1281, 591] width 151 height 32
click at [1266, 576] on input at bounding box center [1281, 591] width 151 height 32
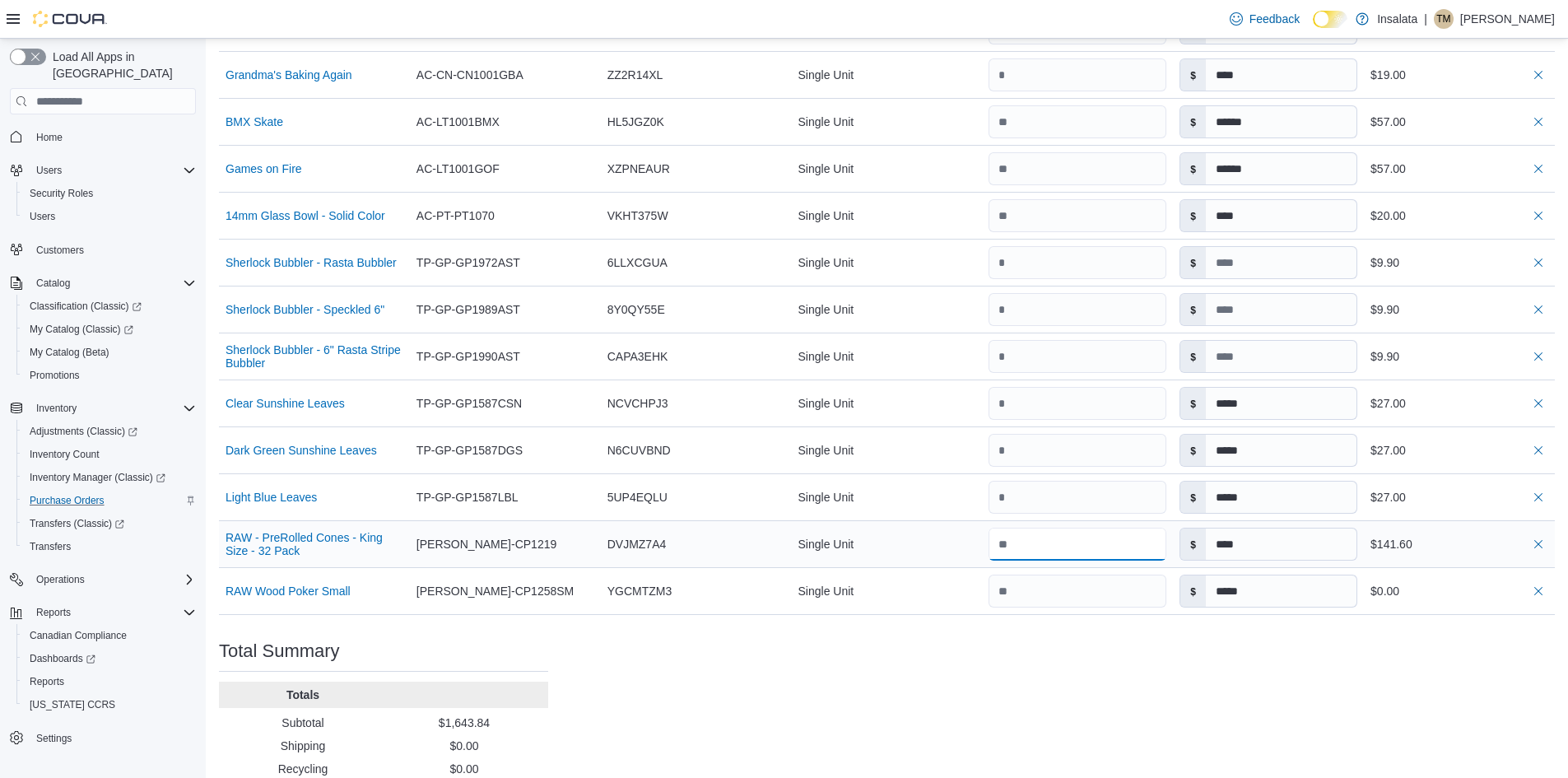
click at [1083, 528] on input "number" at bounding box center [1077, 544] width 178 height 33
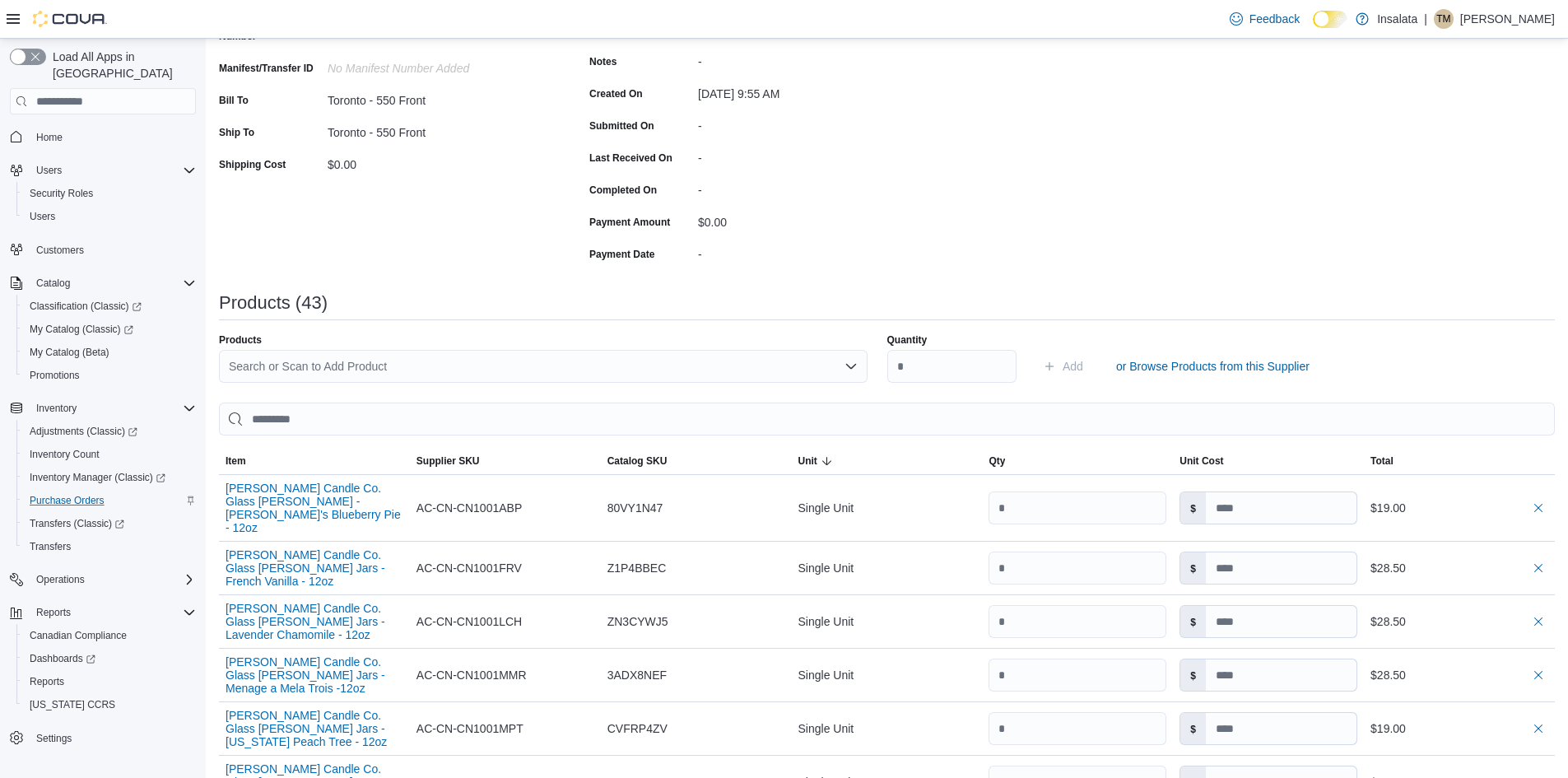
scroll to position [247, 0]
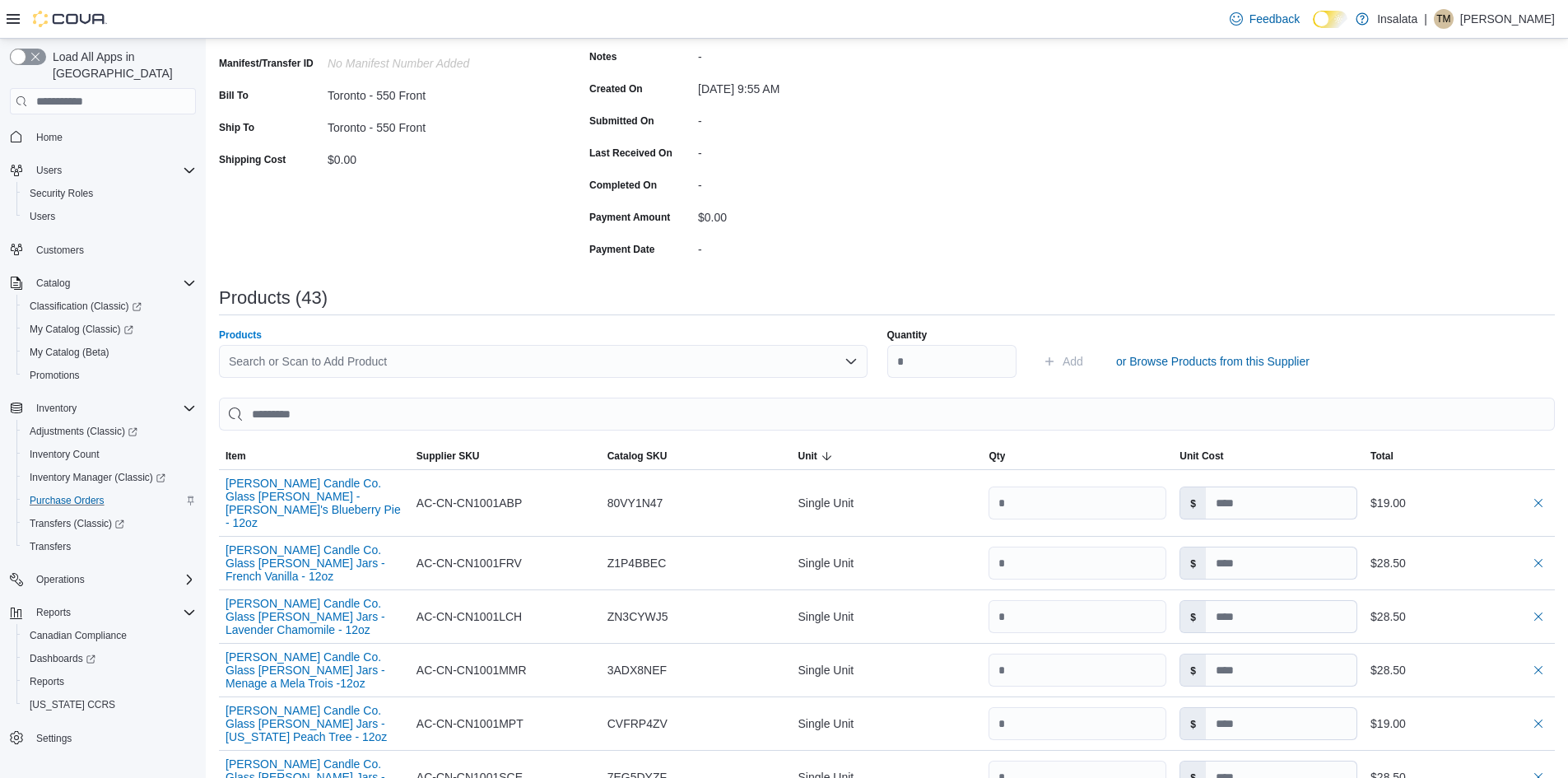
click at [332, 358] on div "Search or Scan to Add Product" at bounding box center [543, 361] width 649 height 33
click at [398, 361] on div "Glass Filter Screens - Flowers" at bounding box center [543, 361] width 649 height 33
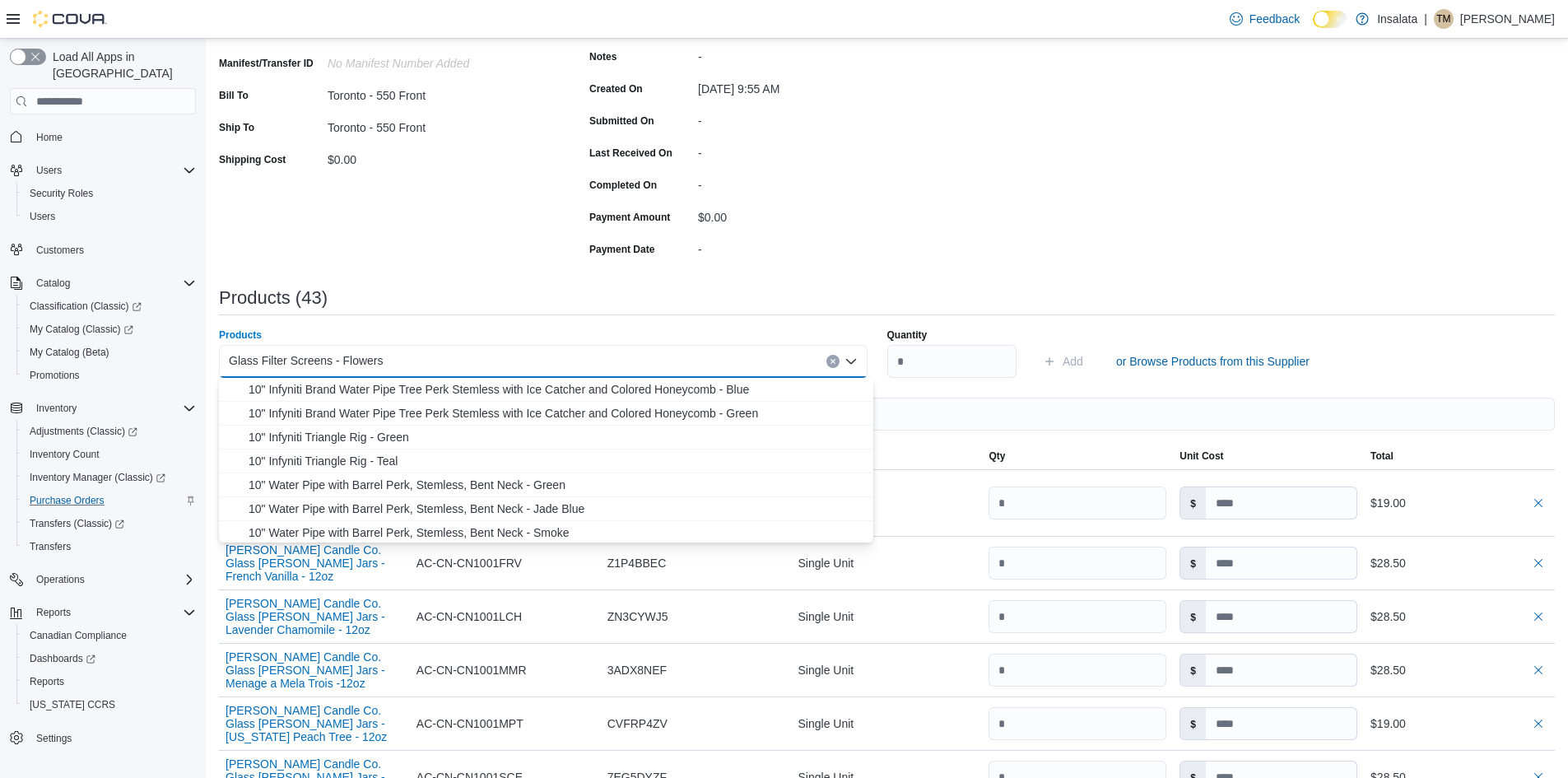
drag, startPoint x: 838, startPoint y: 356, endPoint x: 809, endPoint y: 364, distance: 30.1
click at [839, 356] on button "Clear input" at bounding box center [832, 361] width 13 height 13
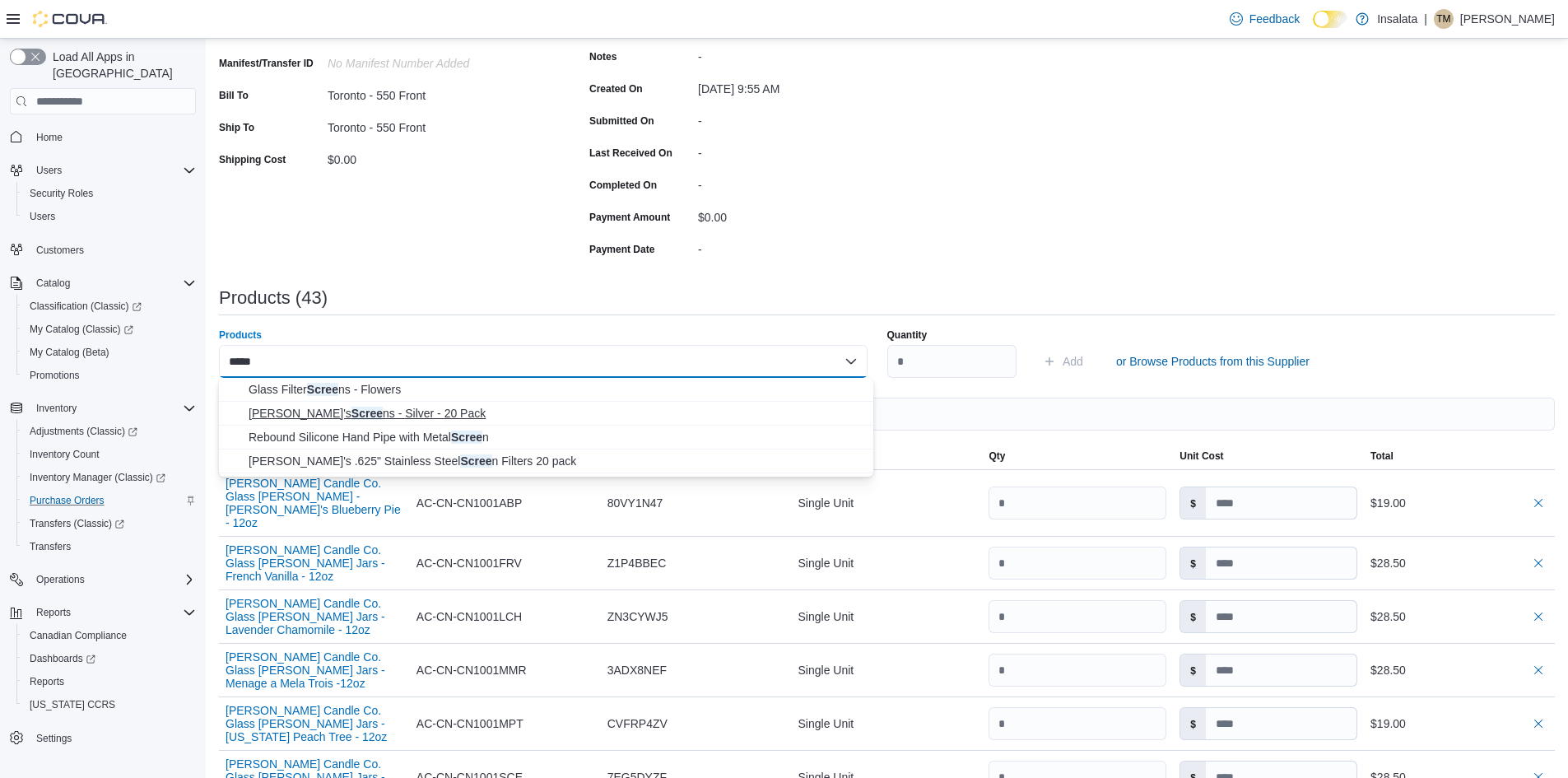
click at [387, 414] on span "[PERSON_NAME]'s Scree ns - Silver - 20 Pack" at bounding box center [556, 413] width 615 height 17
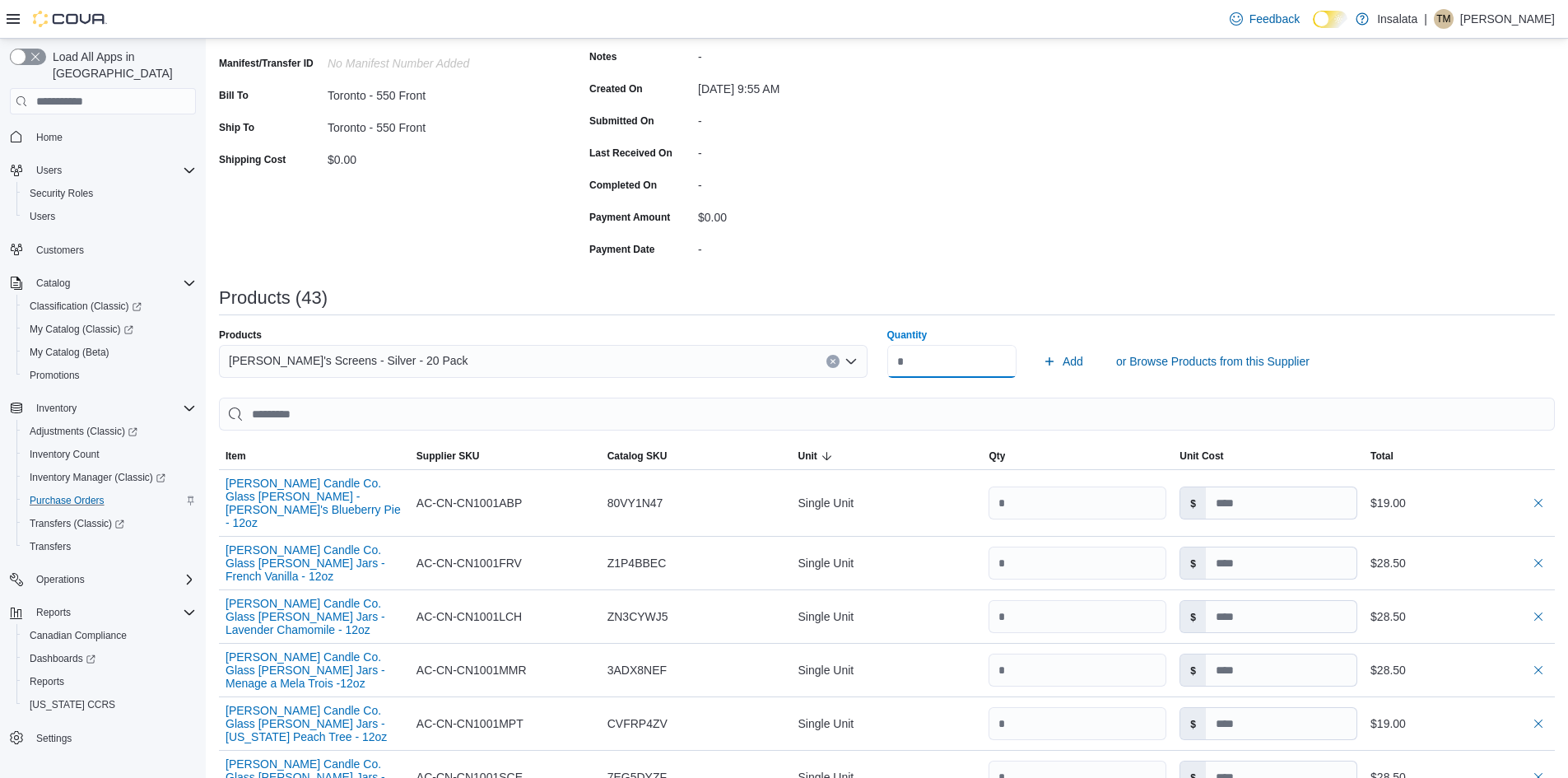
click at [1036, 345] on button "Add" at bounding box center [1063, 361] width 54 height 33
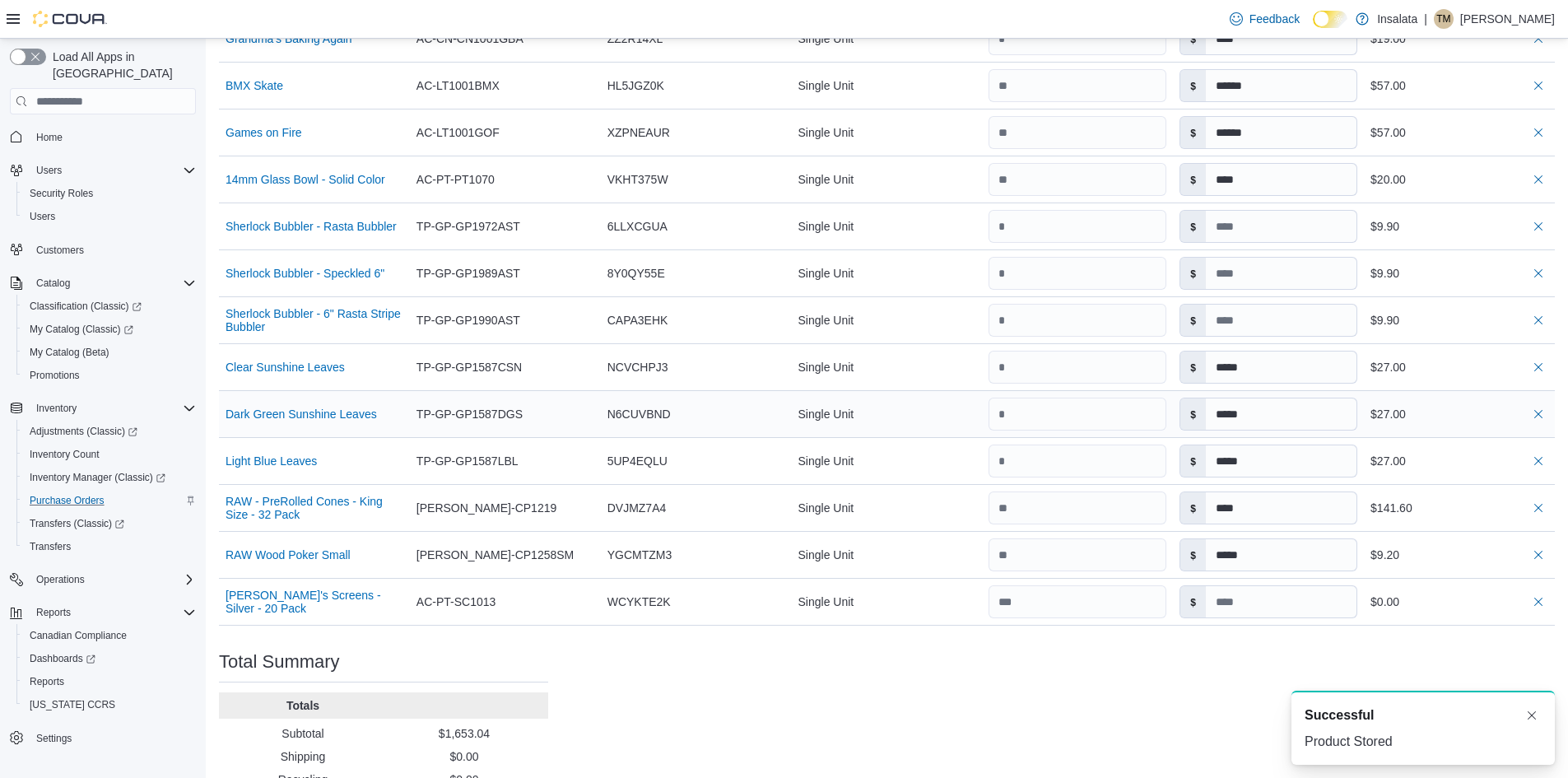
scroll to position [2254, 0]
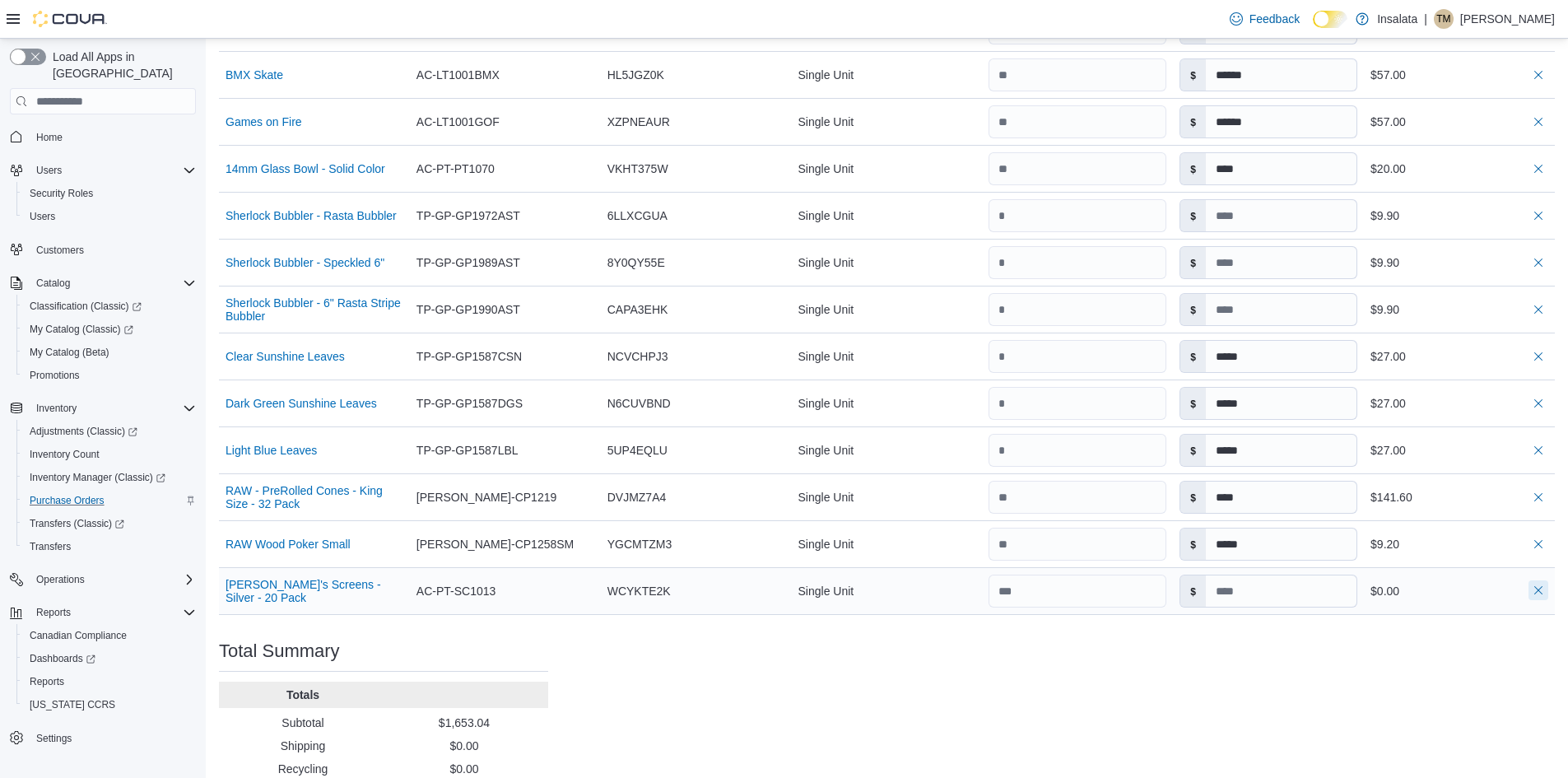
click at [1547, 581] on button "button" at bounding box center [1538, 590] width 20 height 20
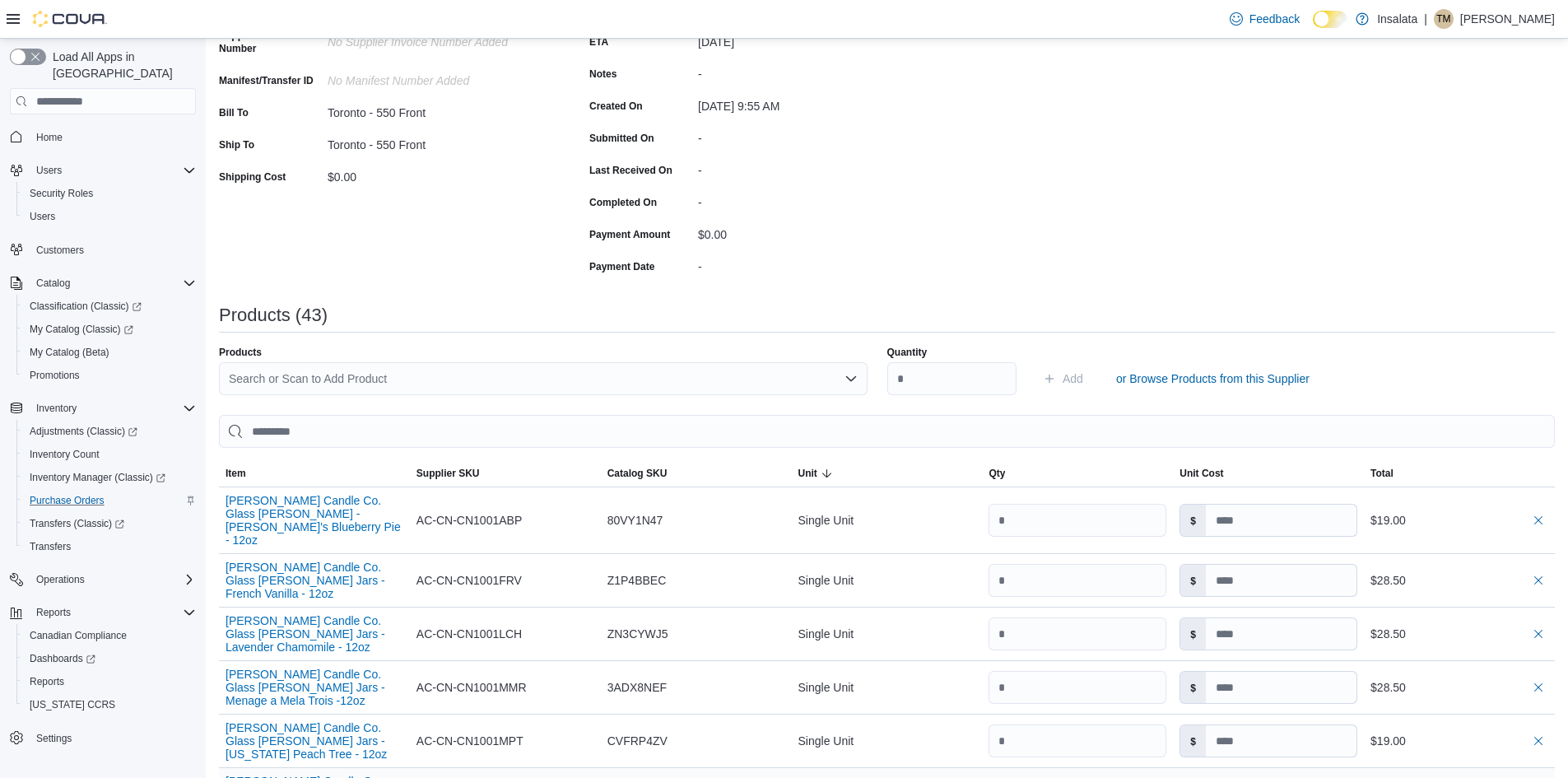
scroll to position [0, 0]
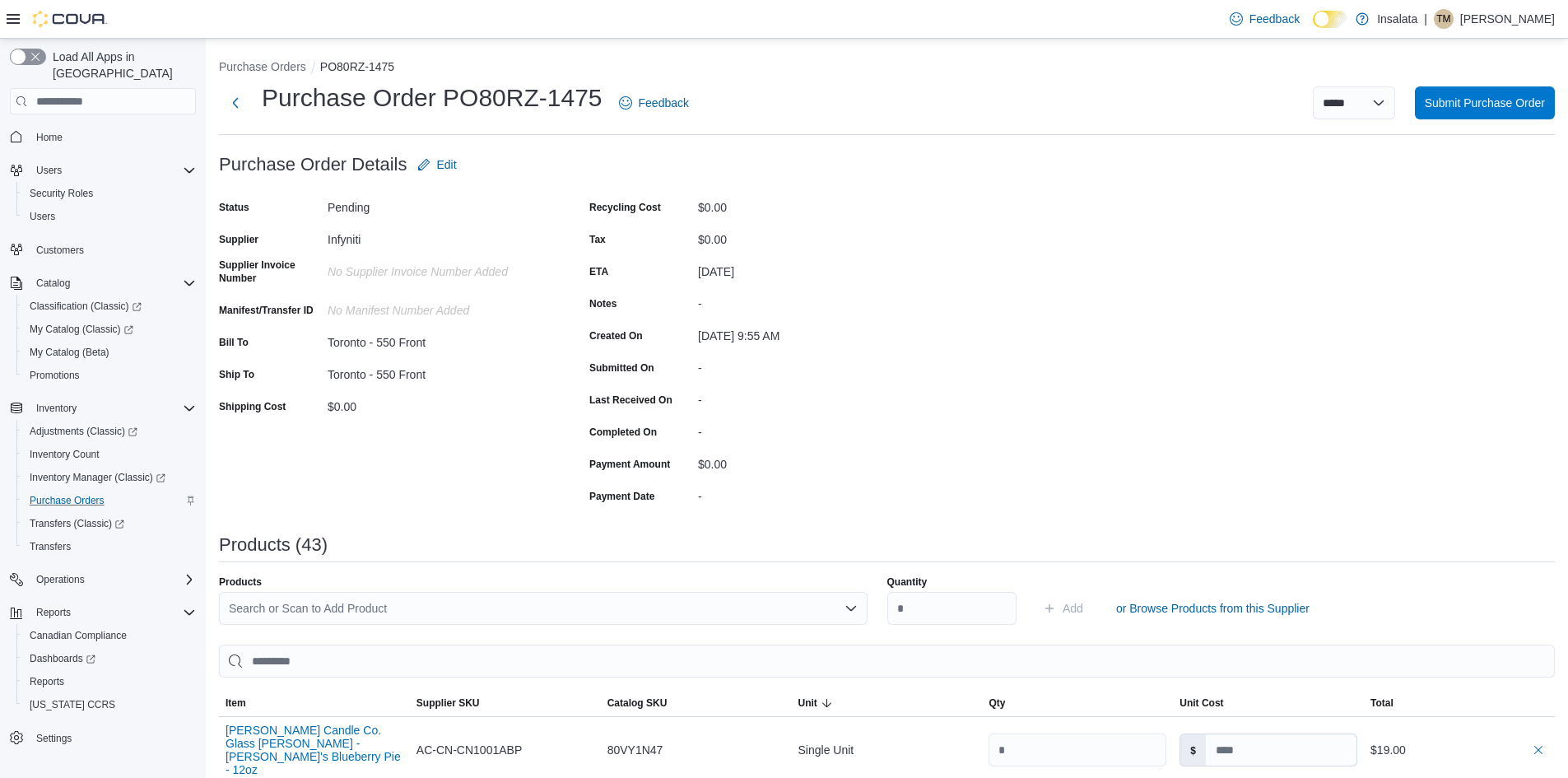
click at [274, 603] on div "Search or Scan to Add Product" at bounding box center [543, 608] width 649 height 33
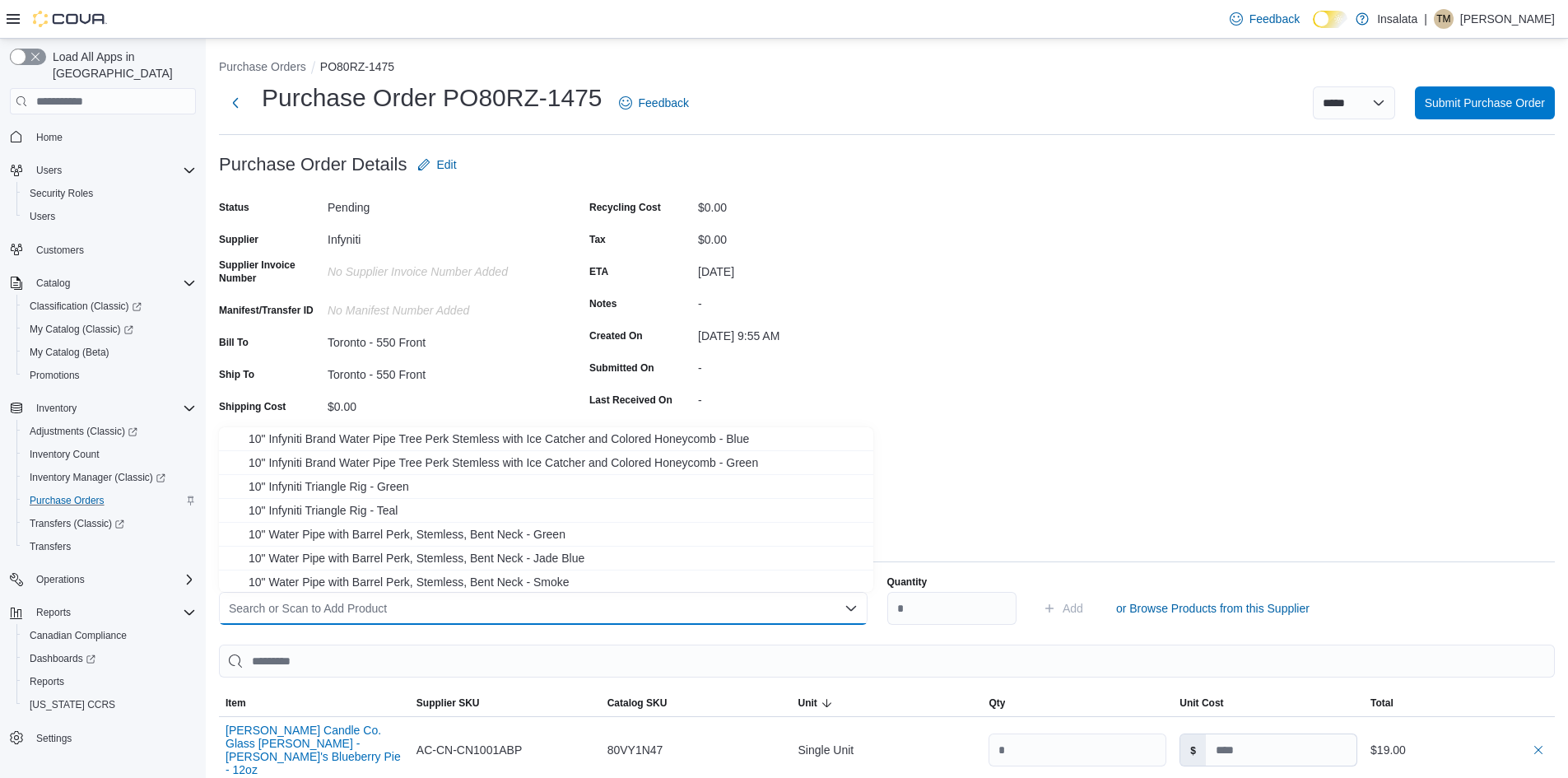
paste input "********"
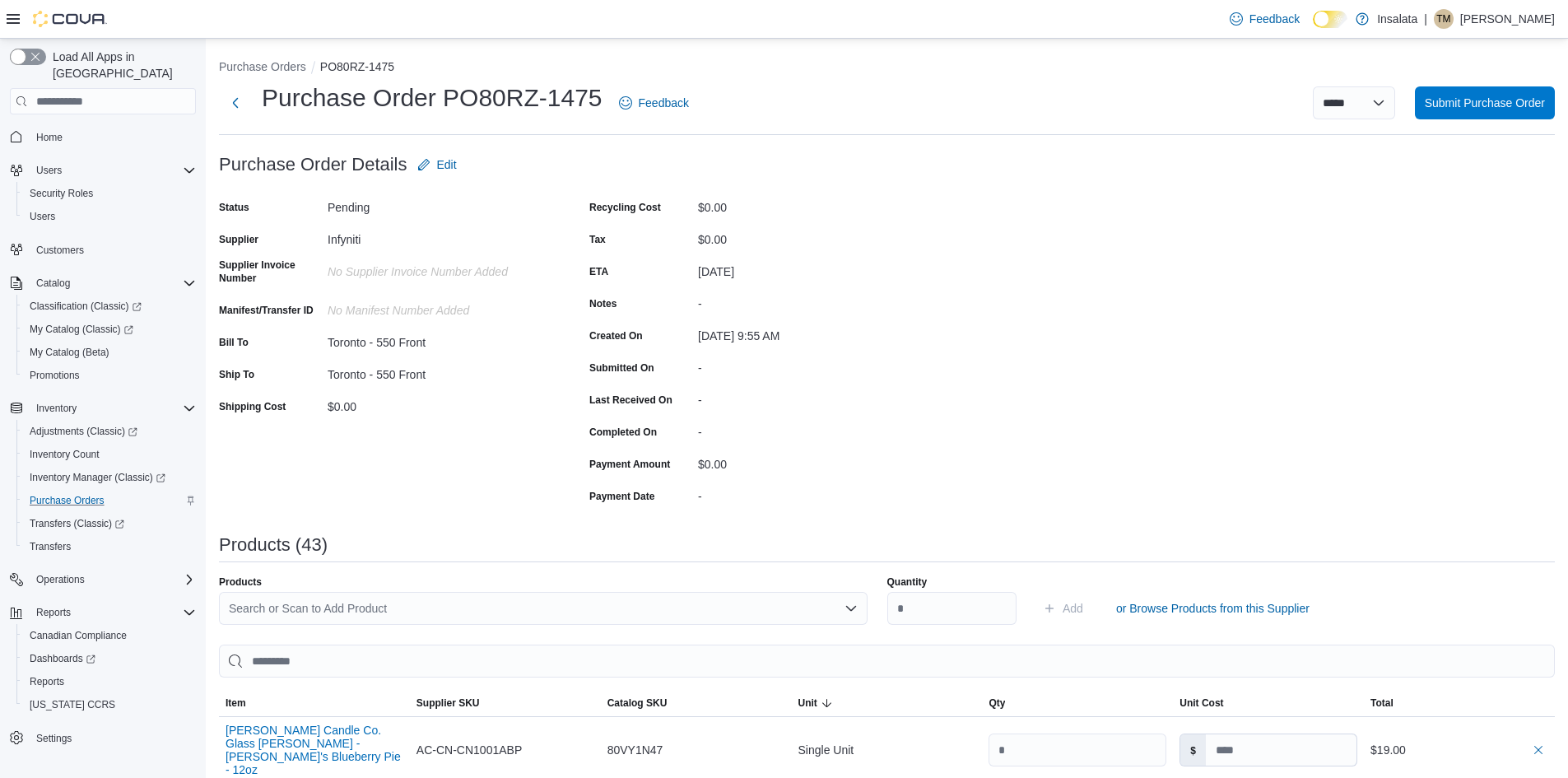
click at [373, 608] on div "Search or Scan to Add Product" at bounding box center [543, 608] width 649 height 33
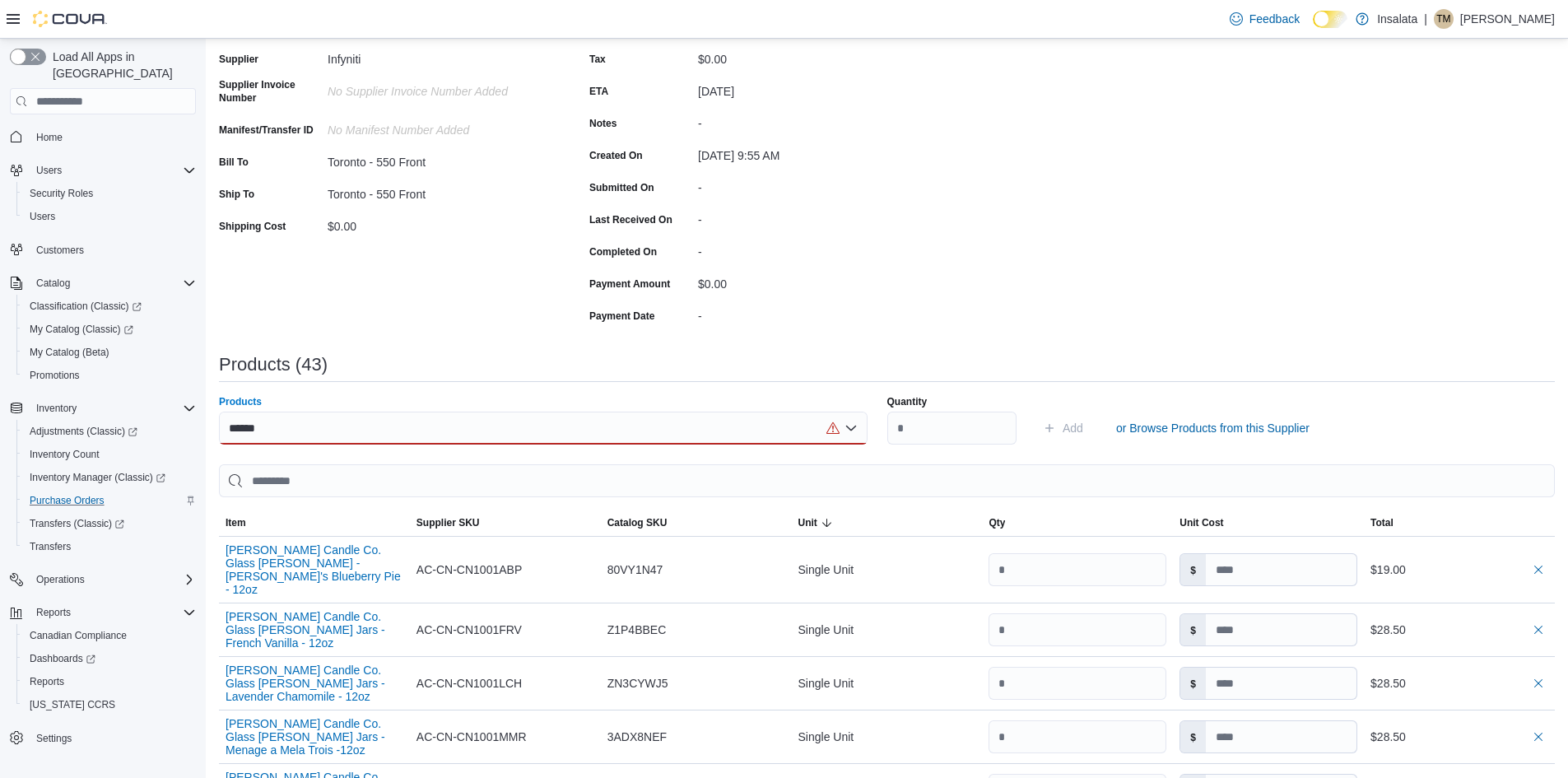
scroll to position [165, 0]
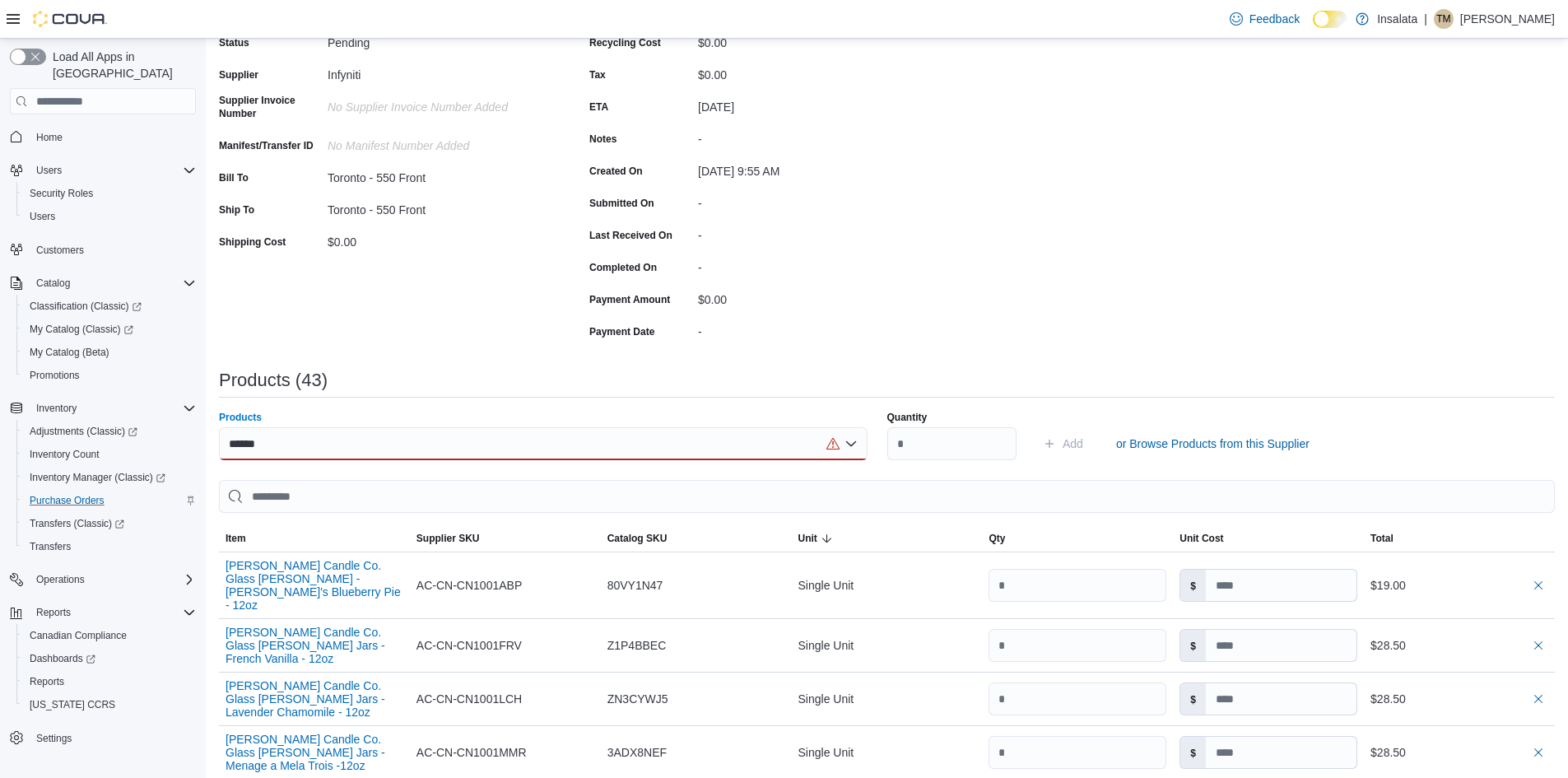
click at [835, 445] on icon "Clear input" at bounding box center [833, 445] width 4 height 4
click at [818, 442] on icon "Clear input" at bounding box center [814, 444] width 7 height 7
click at [298, 470] on span "Brass" at bounding box center [556, 471] width 615 height 17
click at [1036, 428] on button "Add" at bounding box center [1063, 444] width 54 height 33
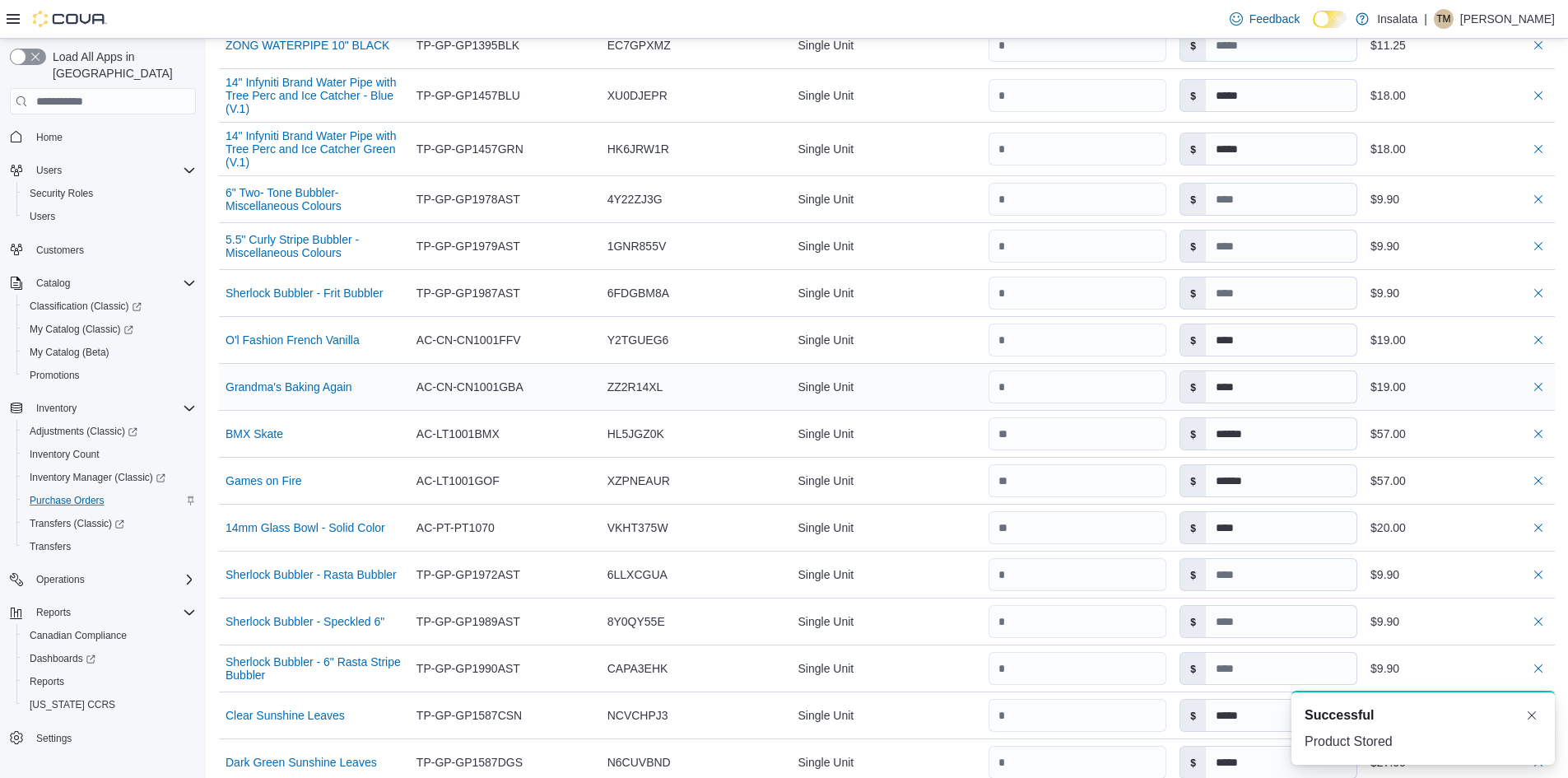
scroll to position [2254, 0]
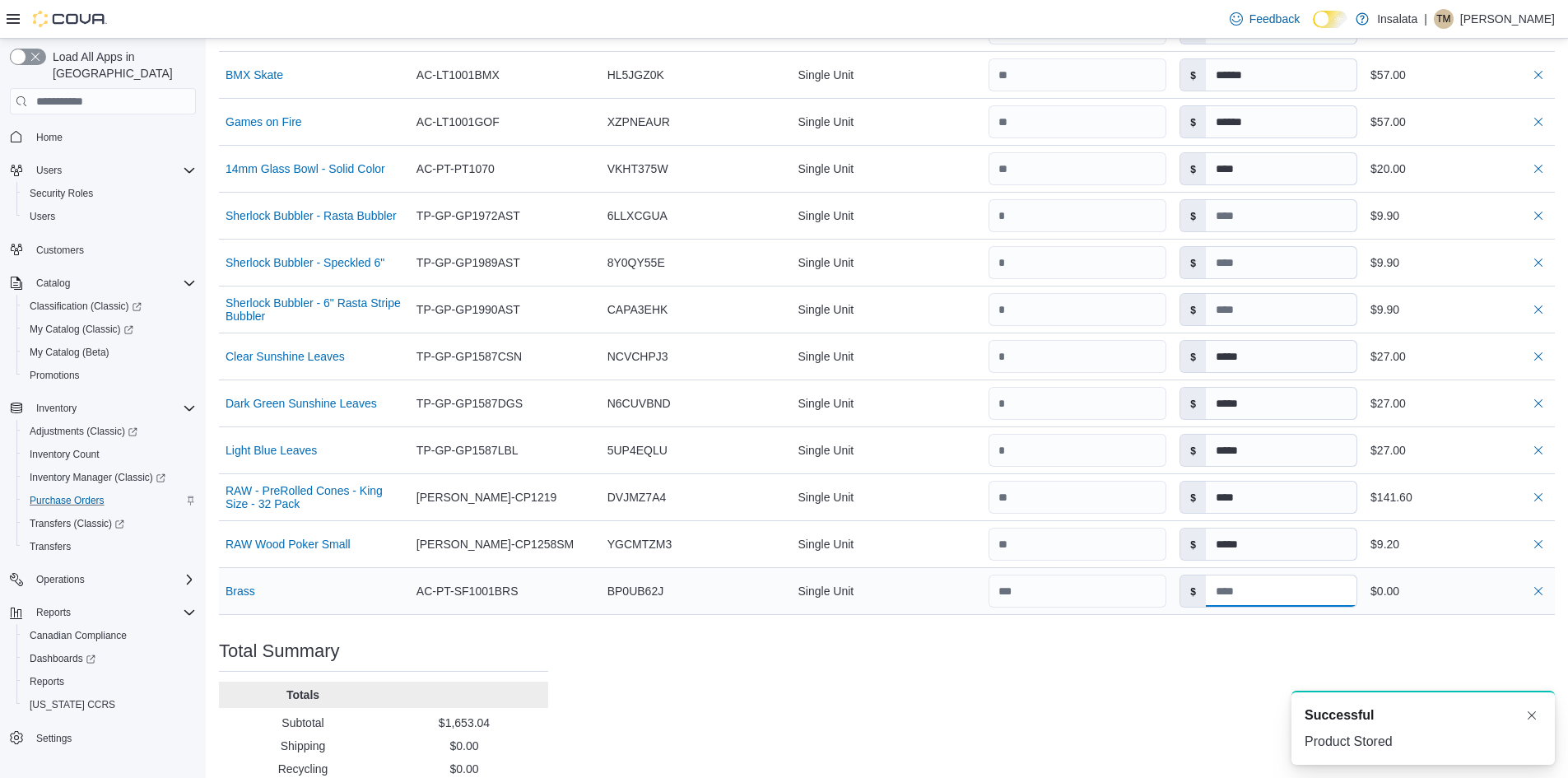
click at [1273, 576] on input at bounding box center [1281, 591] width 151 height 32
click at [1260, 576] on input at bounding box center [1281, 591] width 151 height 32
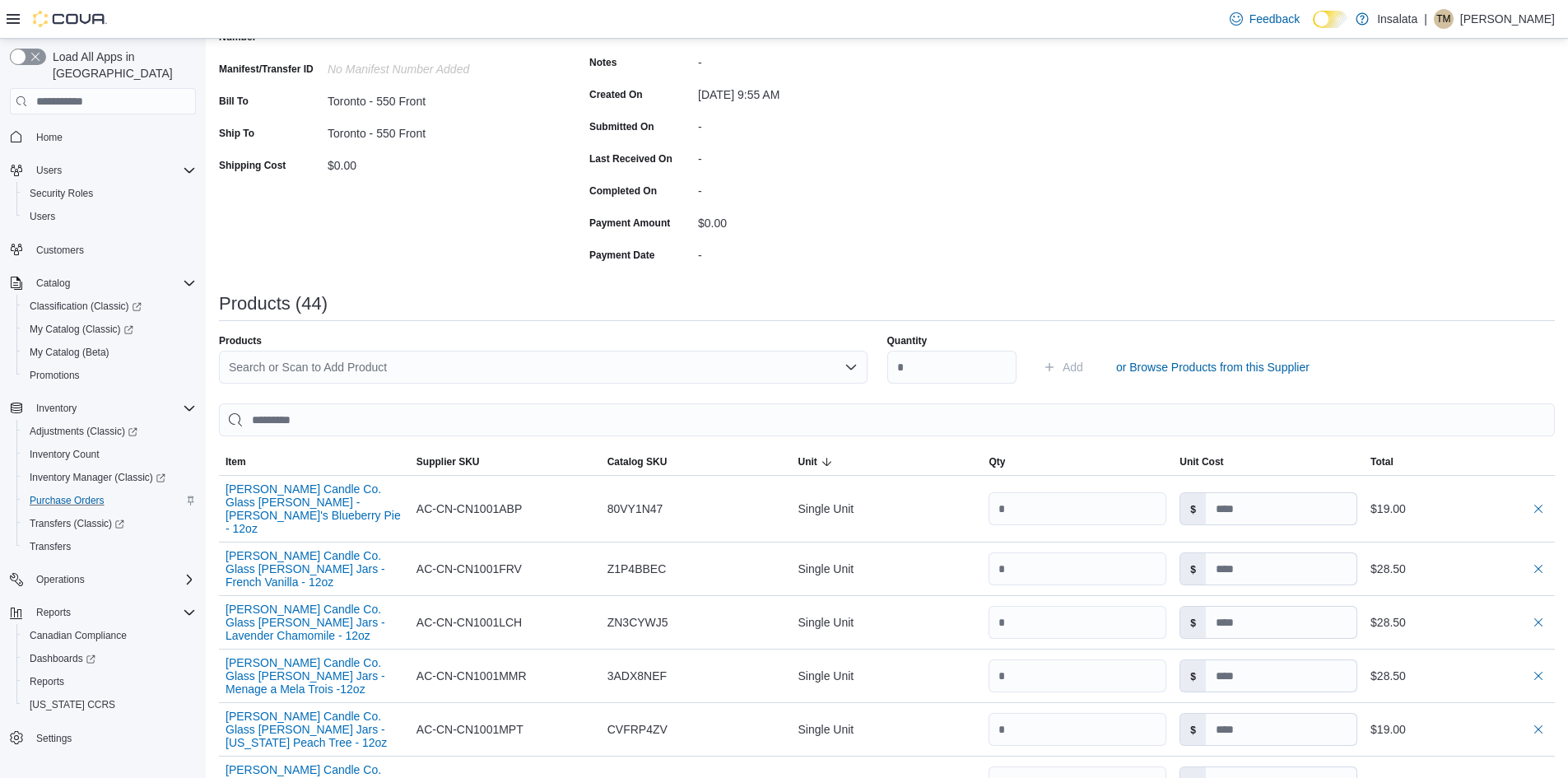
scroll to position [247, 0]
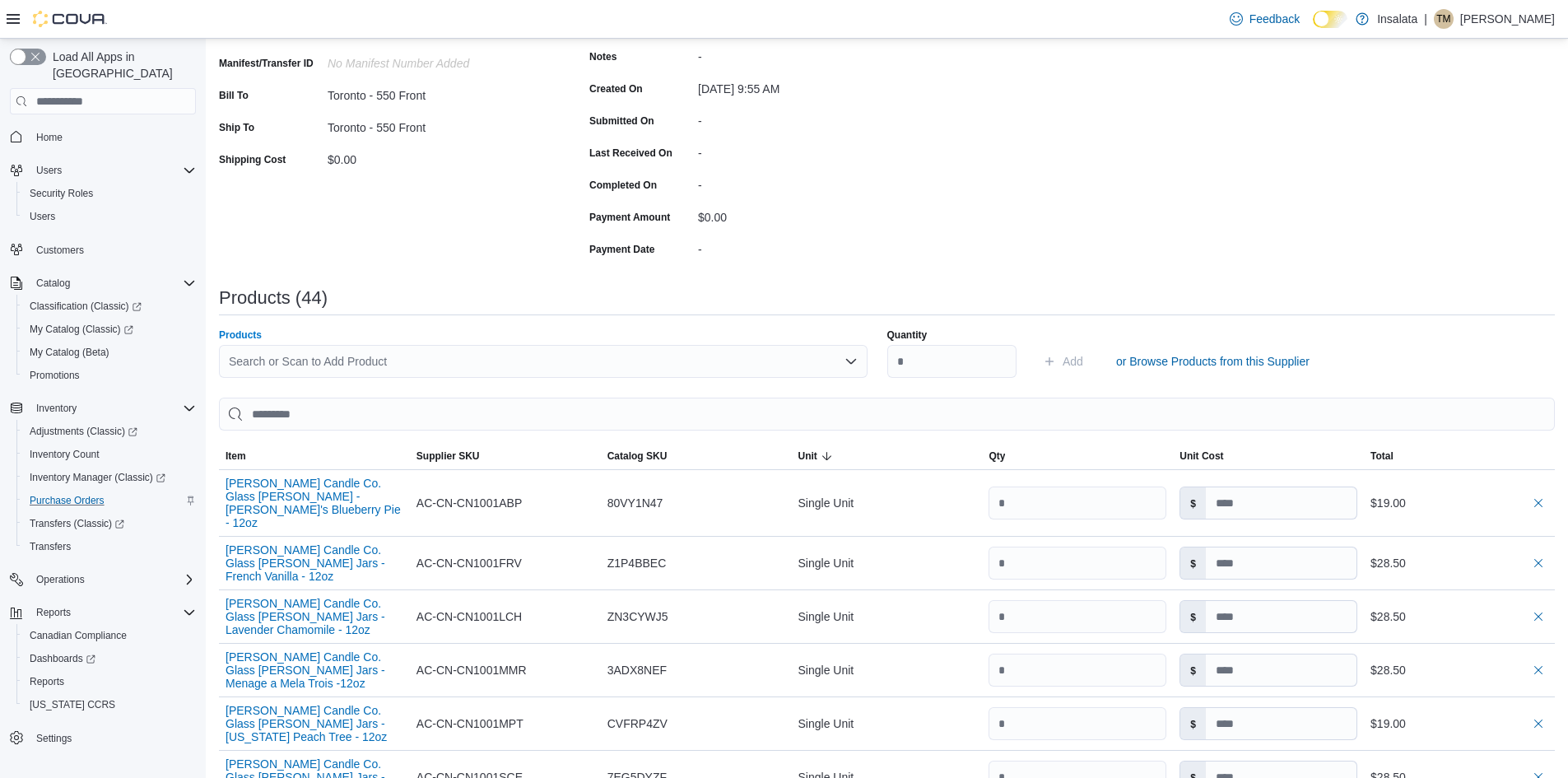
click at [332, 361] on div "Search or Scan to Add Product" at bounding box center [543, 361] width 649 height 33
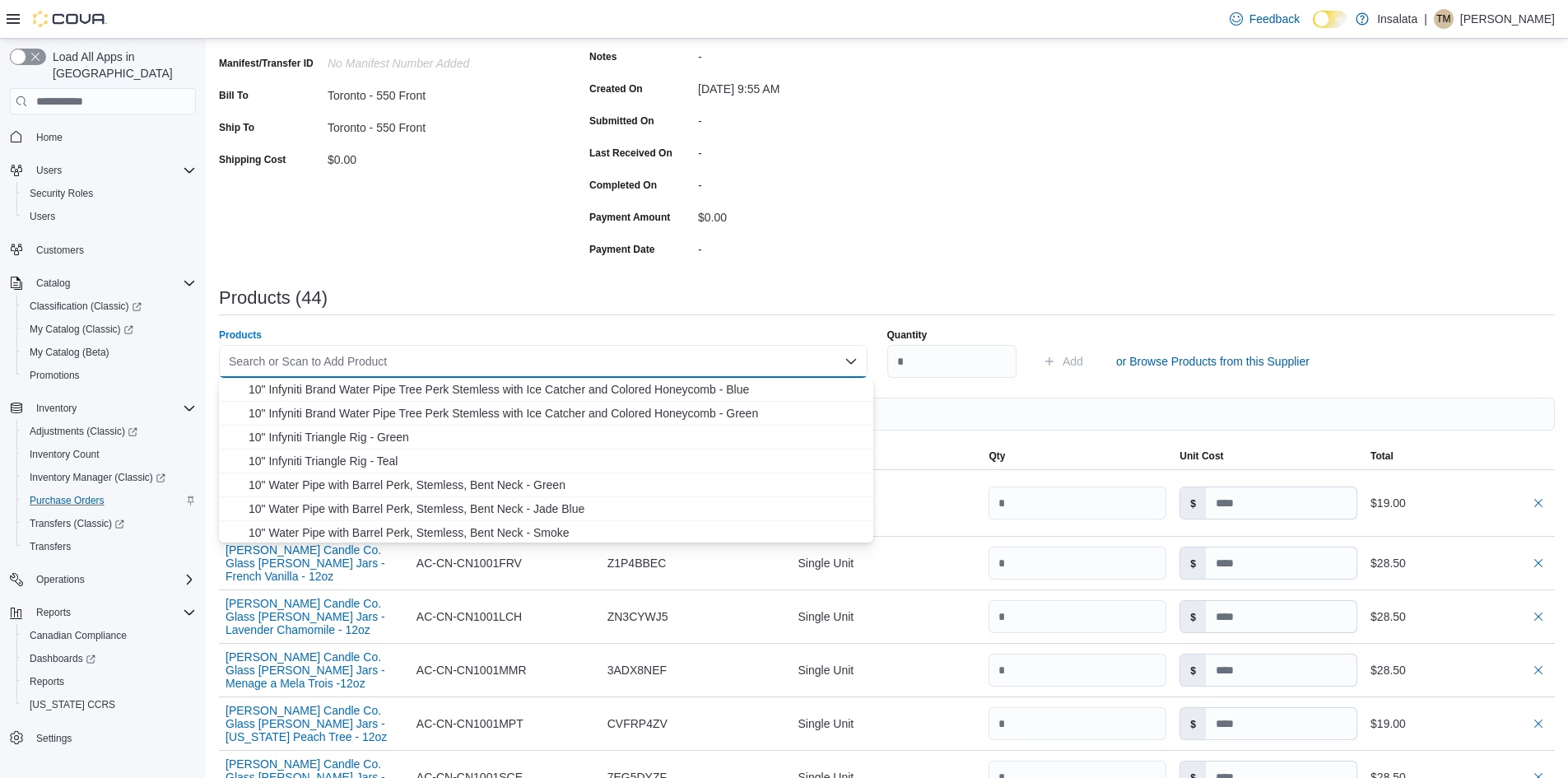
click at [1007, 290] on div "Products (44)" at bounding box center [887, 299] width 1336 height 20
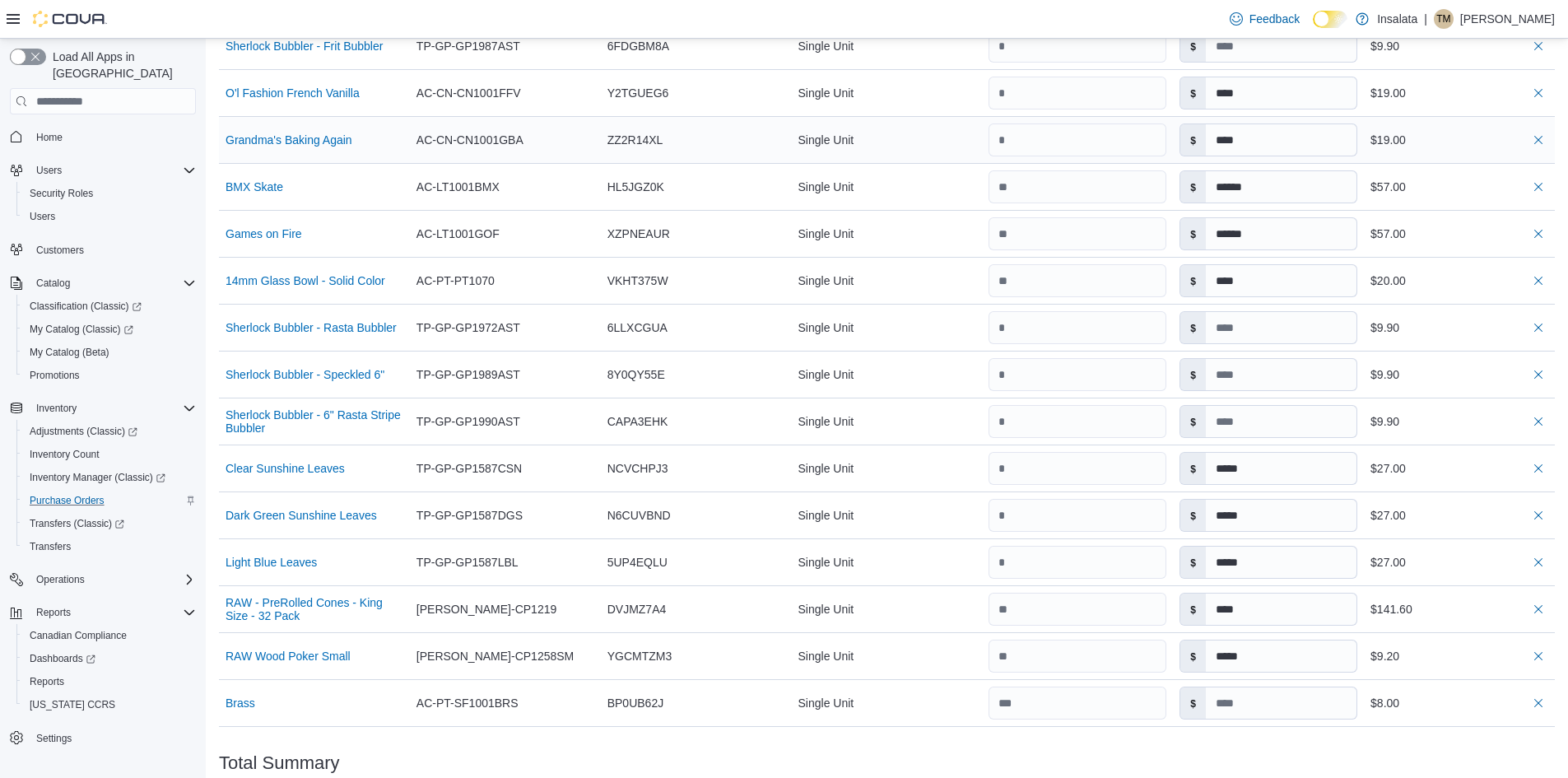
scroll to position [2254, 0]
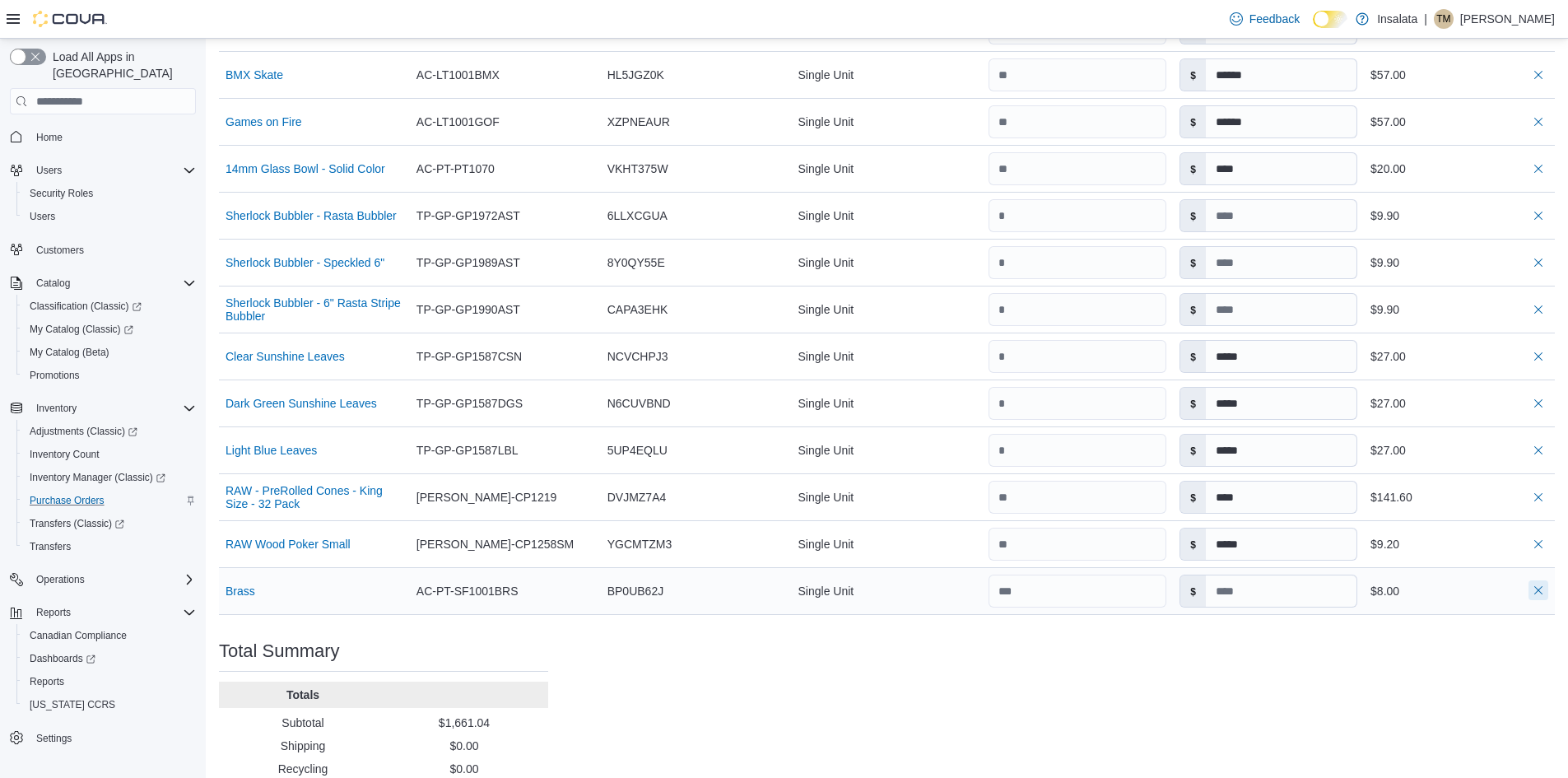
click at [1548, 581] on button "button" at bounding box center [1538, 590] width 20 height 20
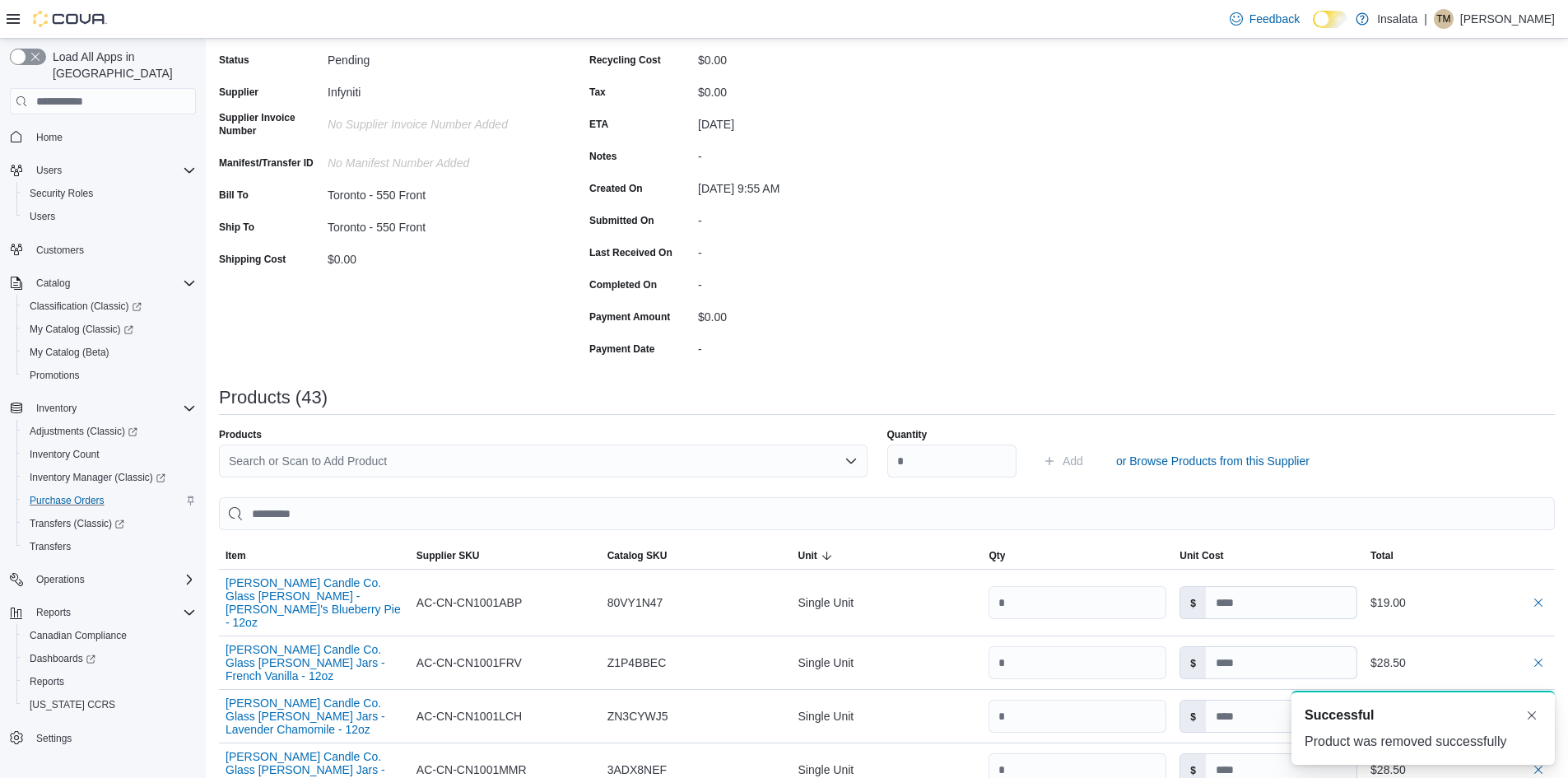
scroll to position [0, 0]
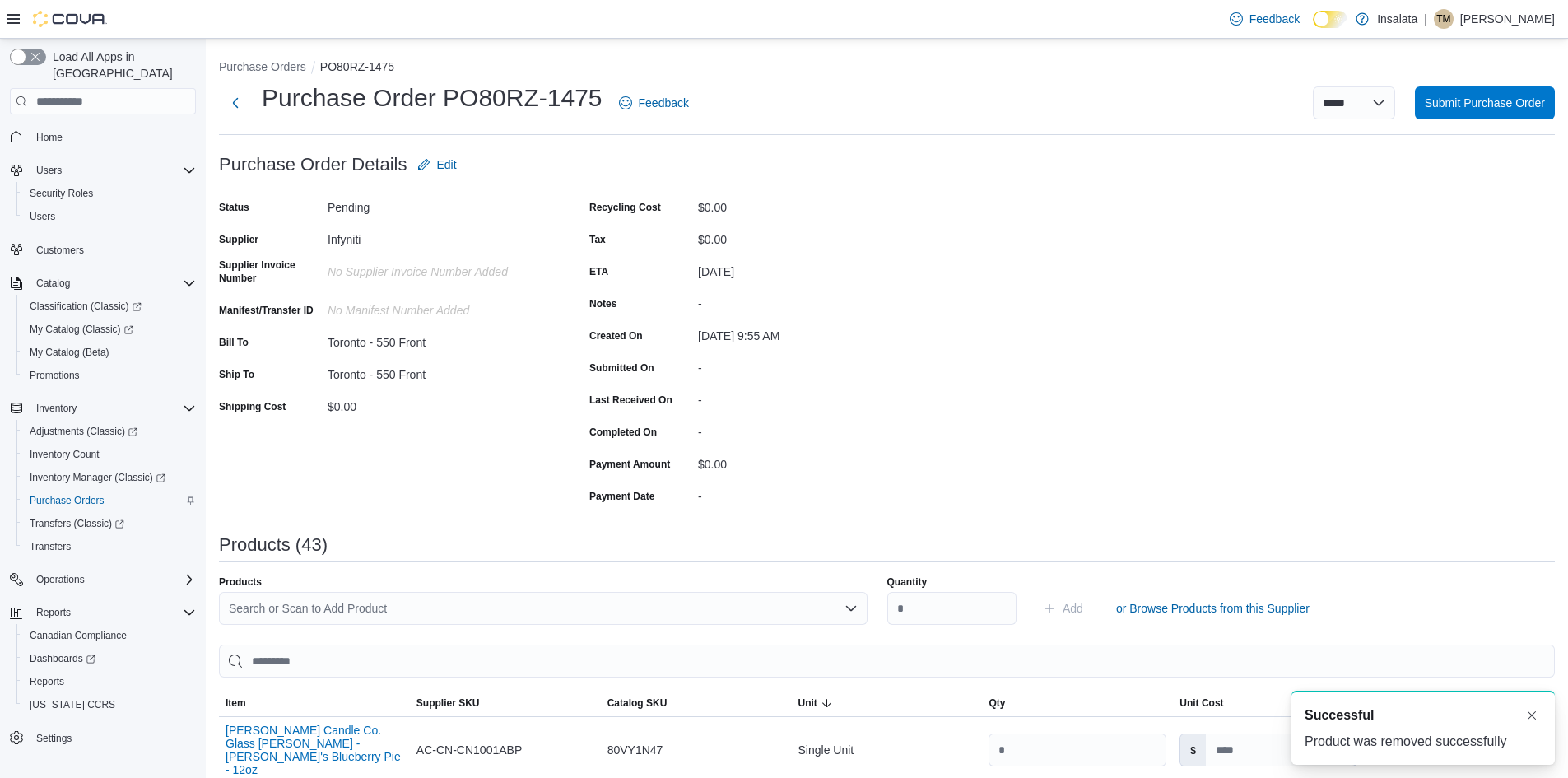
click at [320, 610] on div "Search or Scan to Add Product" at bounding box center [543, 608] width 649 height 33
click at [336, 575] on span "Brass Metal Screens" at bounding box center [556, 579] width 615 height 17
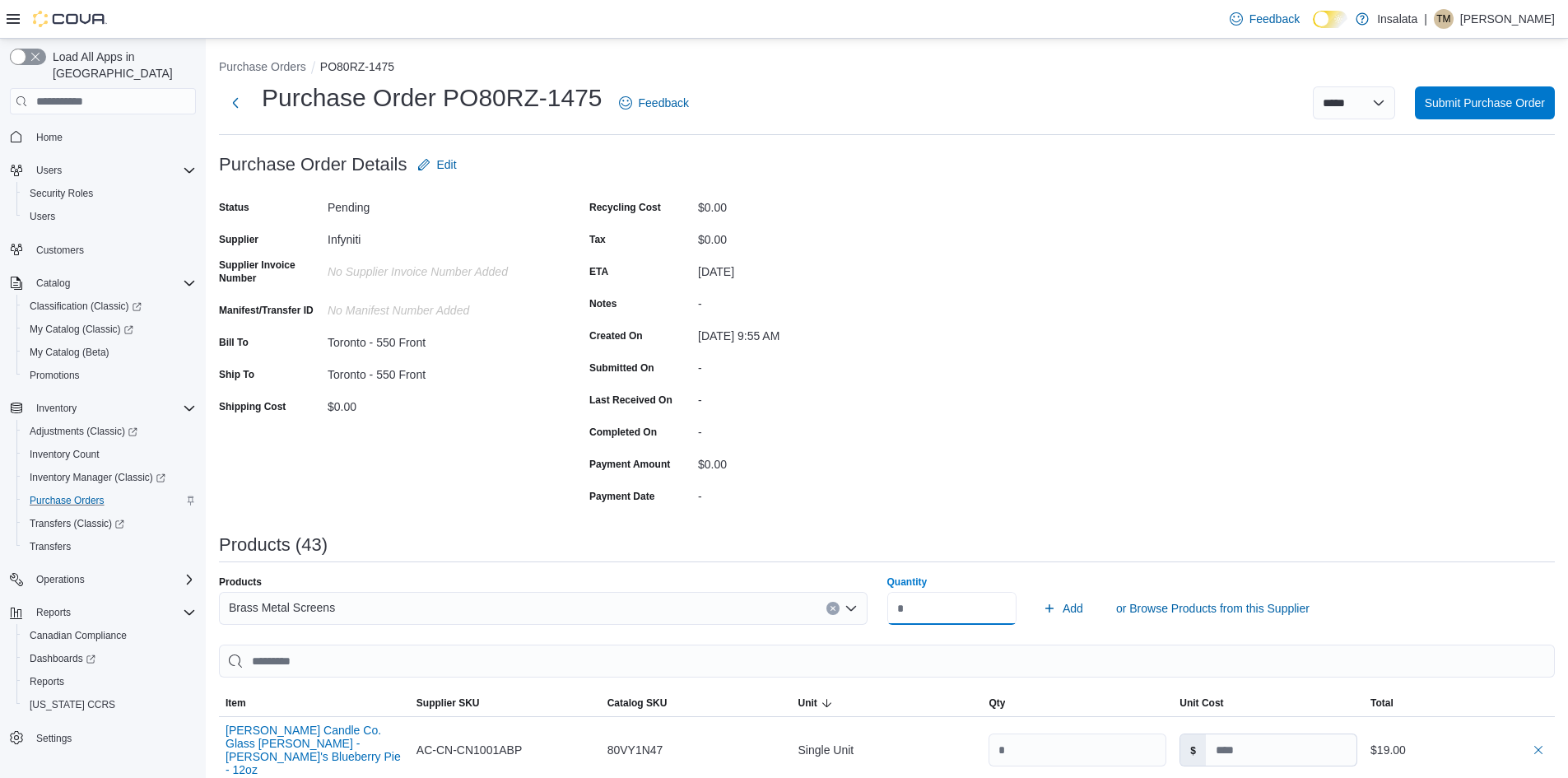
click at [1036, 592] on button "Add" at bounding box center [1063, 608] width 54 height 33
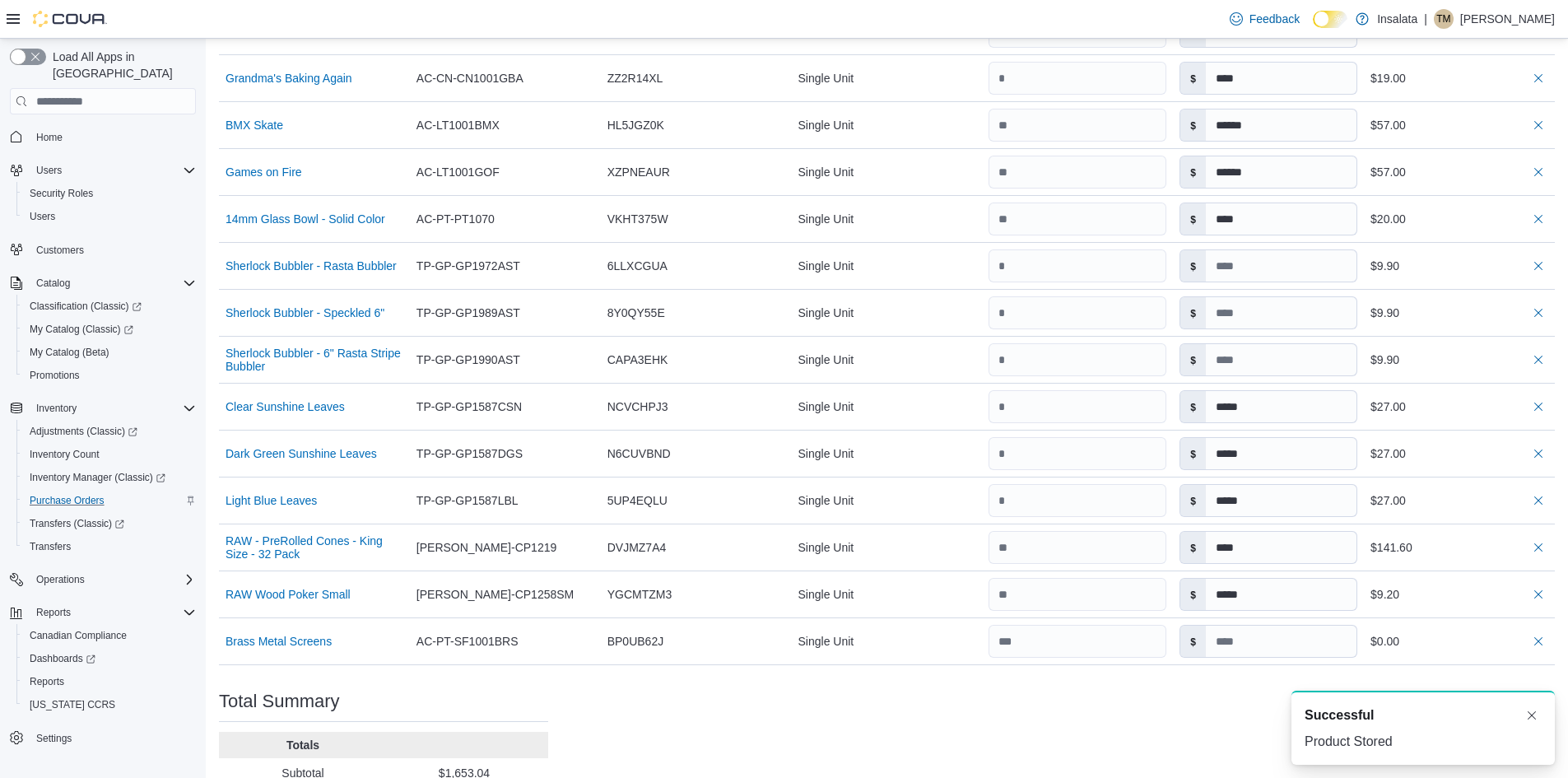
scroll to position [2254, 0]
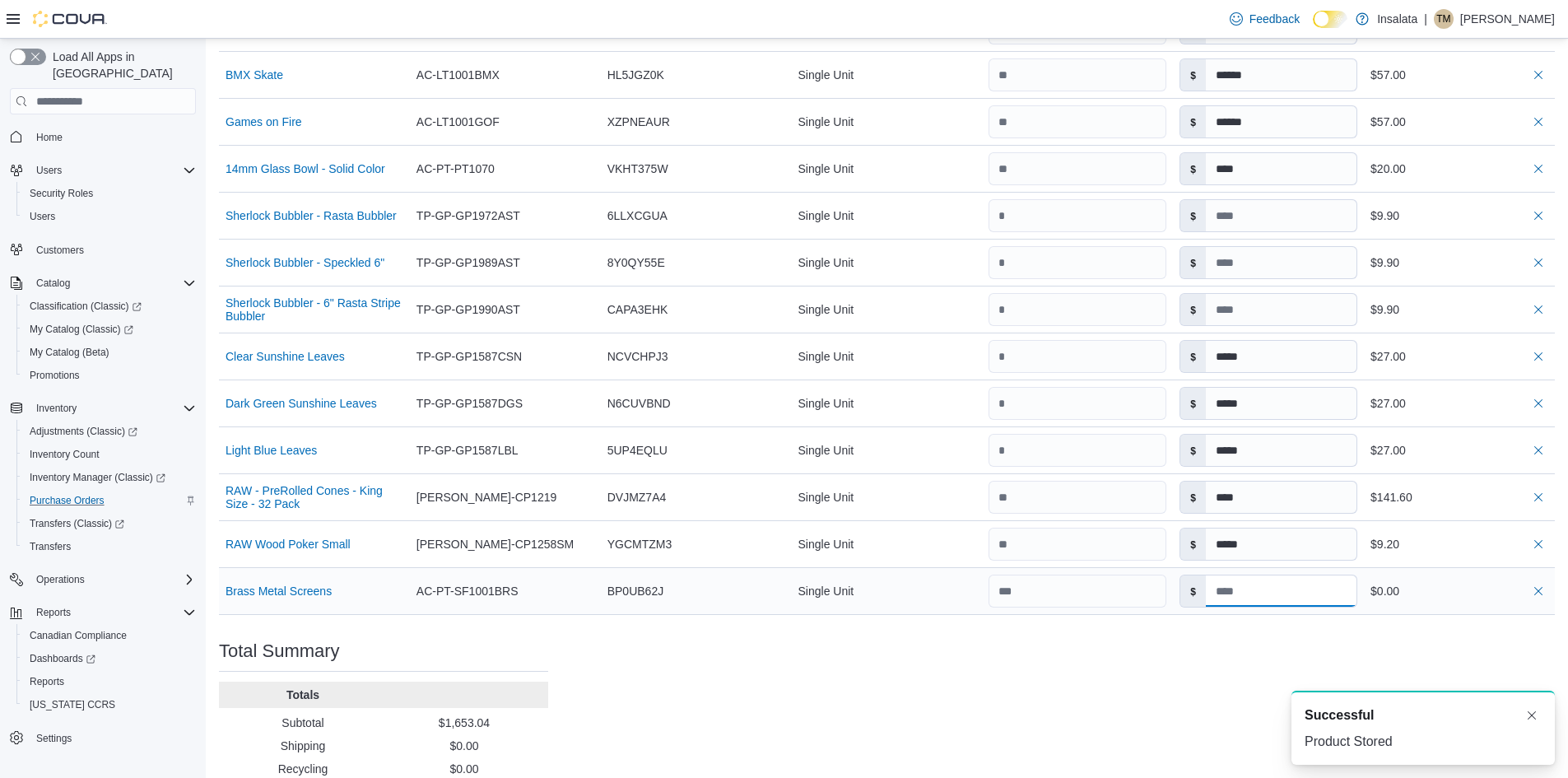
click at [1269, 576] on input at bounding box center [1281, 591] width 151 height 32
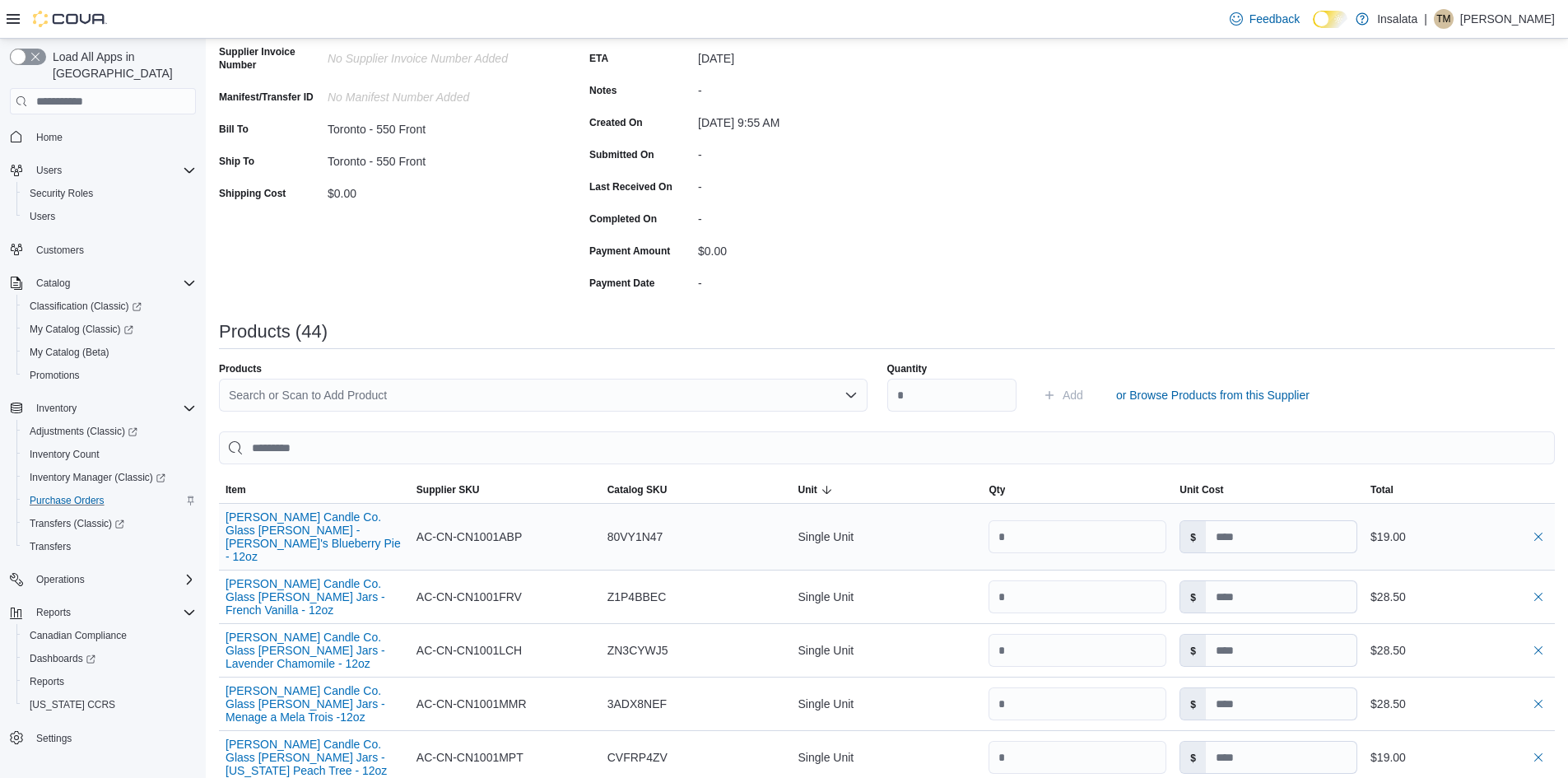
scroll to position [0, 0]
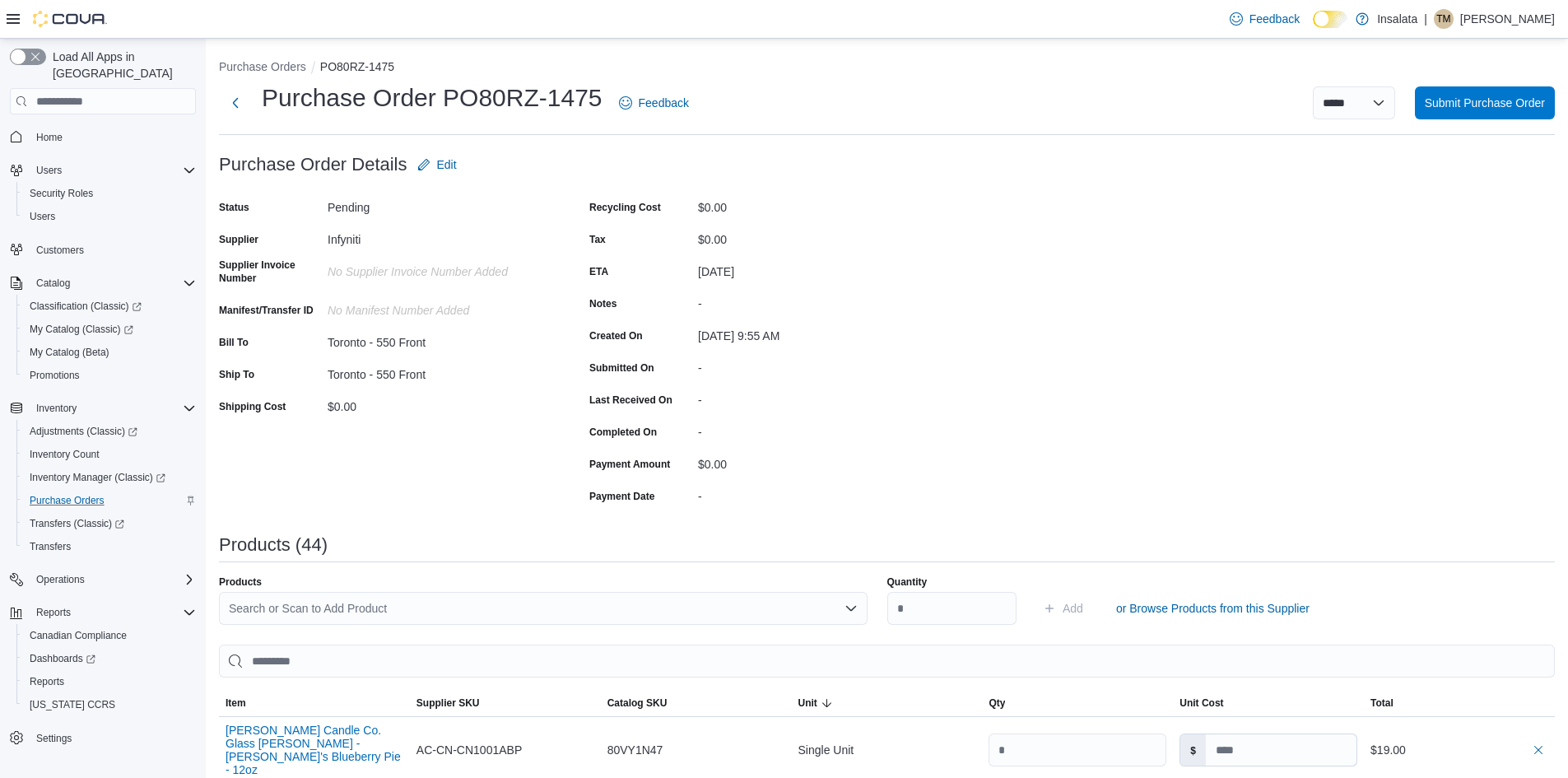
click at [328, 606] on div "Search or Scan to Add Product" at bounding box center [543, 608] width 649 height 33
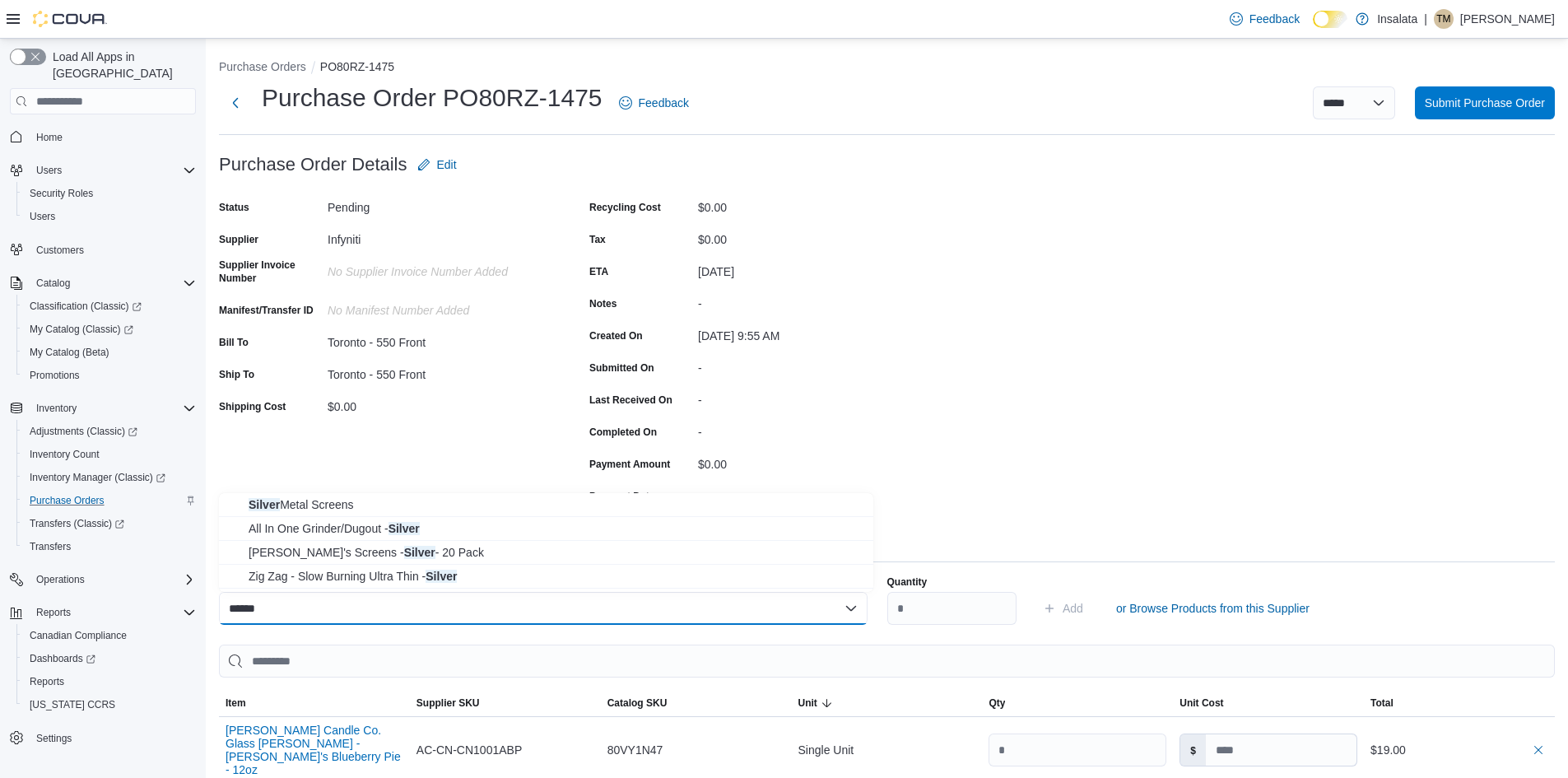
click at [346, 502] on span "Silver Metal Screens" at bounding box center [556, 505] width 615 height 17
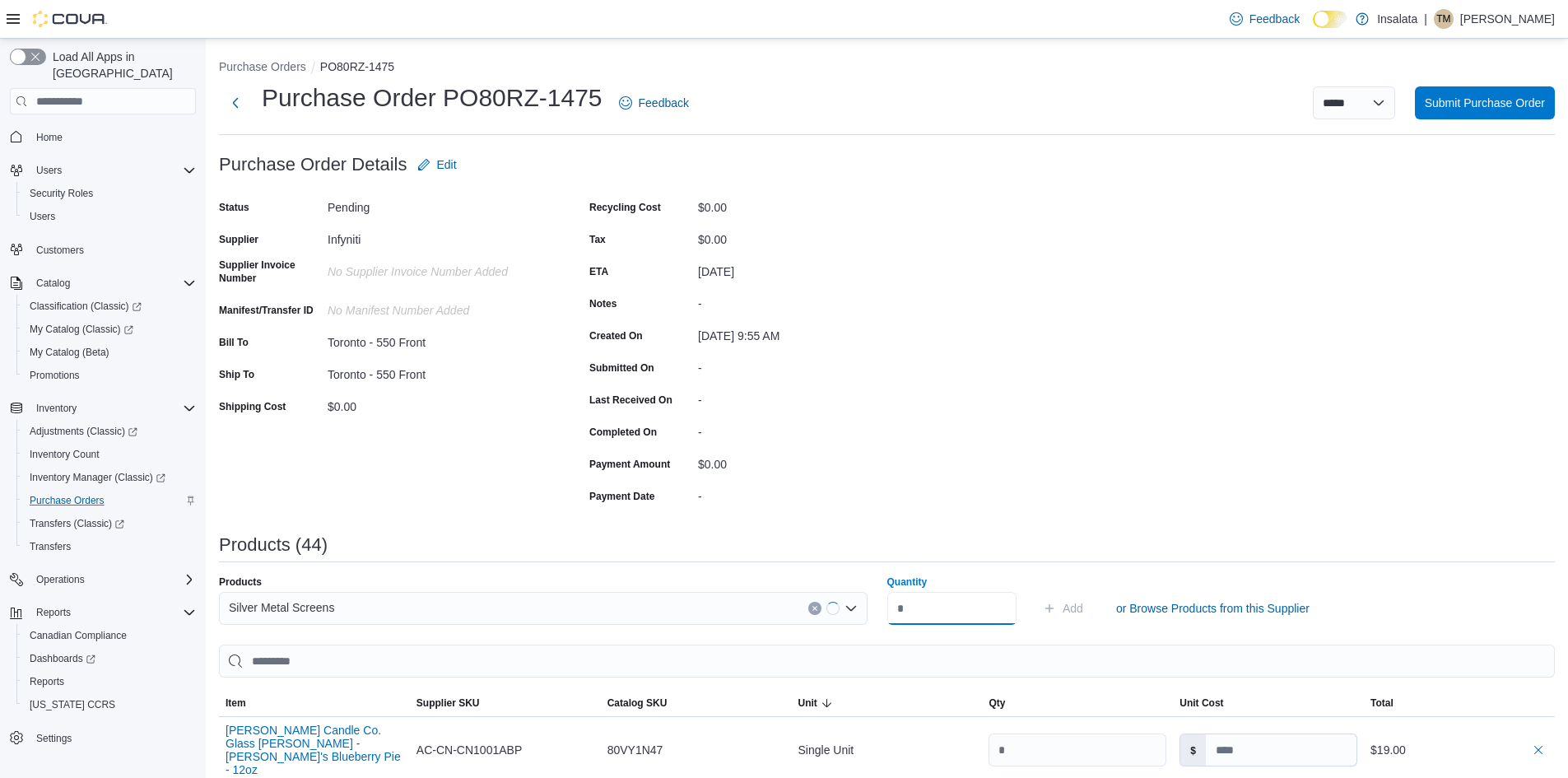
click at [930, 608] on input "Quantity" at bounding box center [952, 608] width 130 height 33
click at [1036, 592] on button "Add" at bounding box center [1063, 608] width 54 height 33
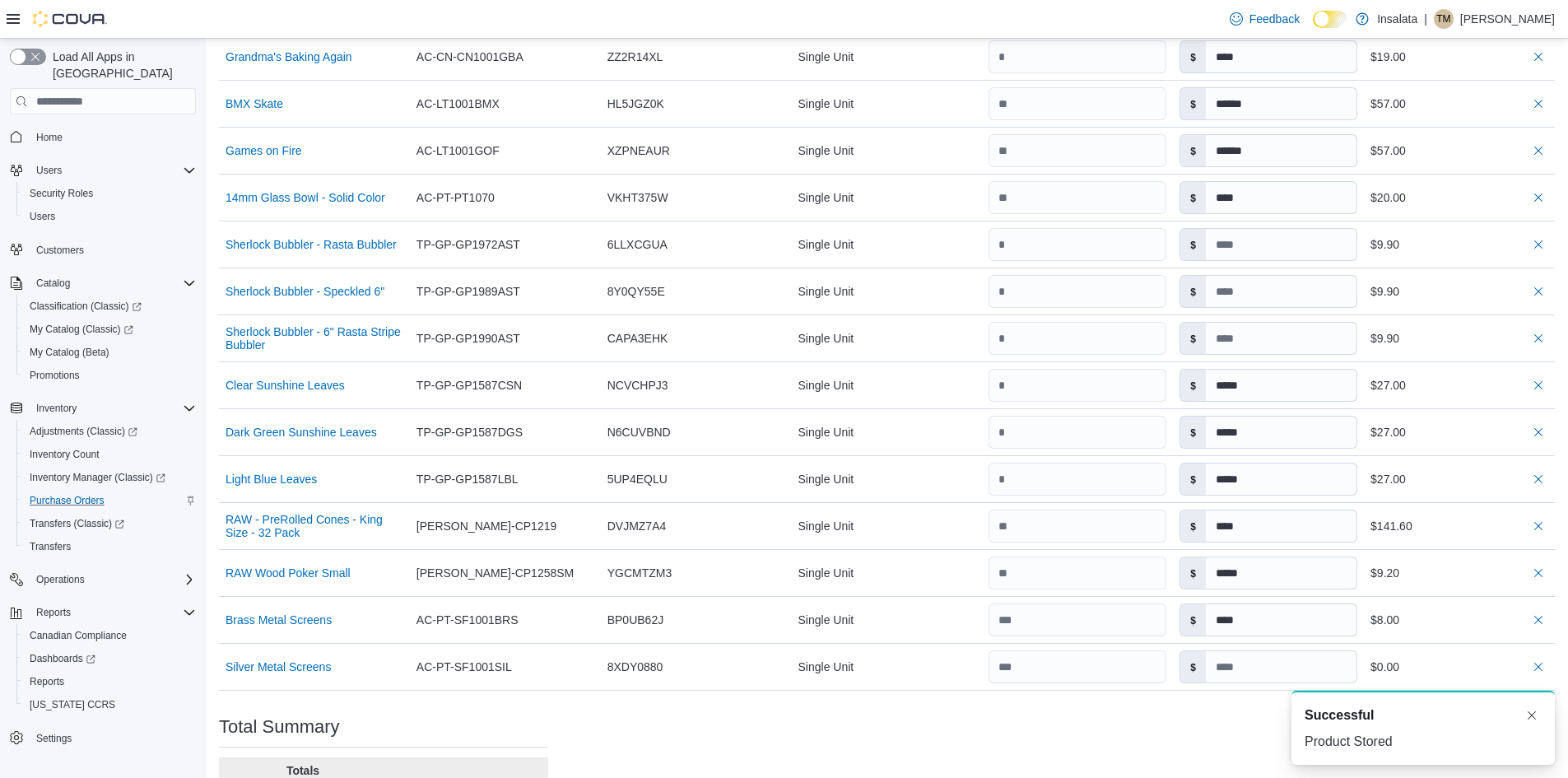
scroll to position [2300, 0]
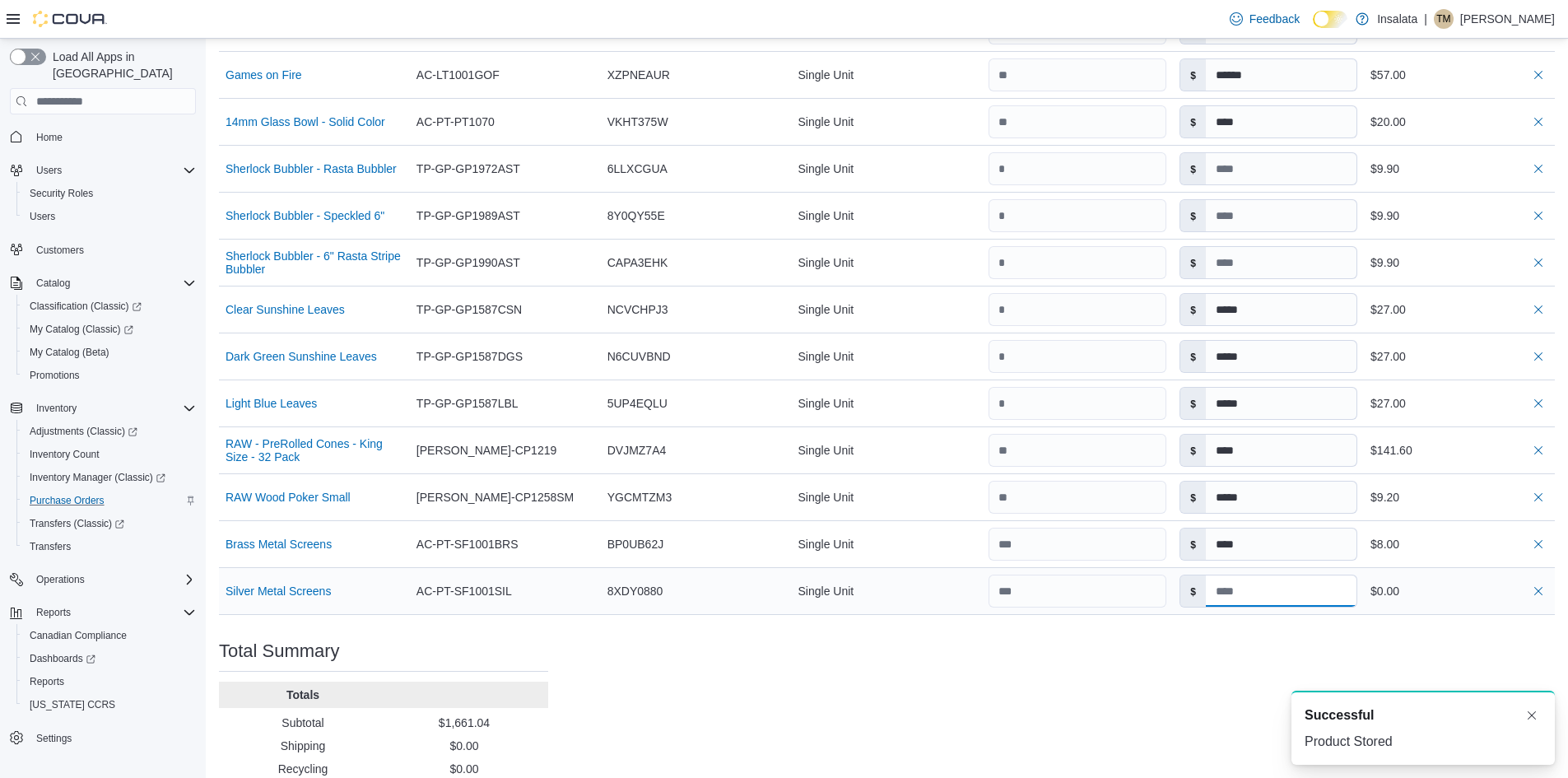
click at [1274, 576] on input at bounding box center [1281, 591] width 151 height 32
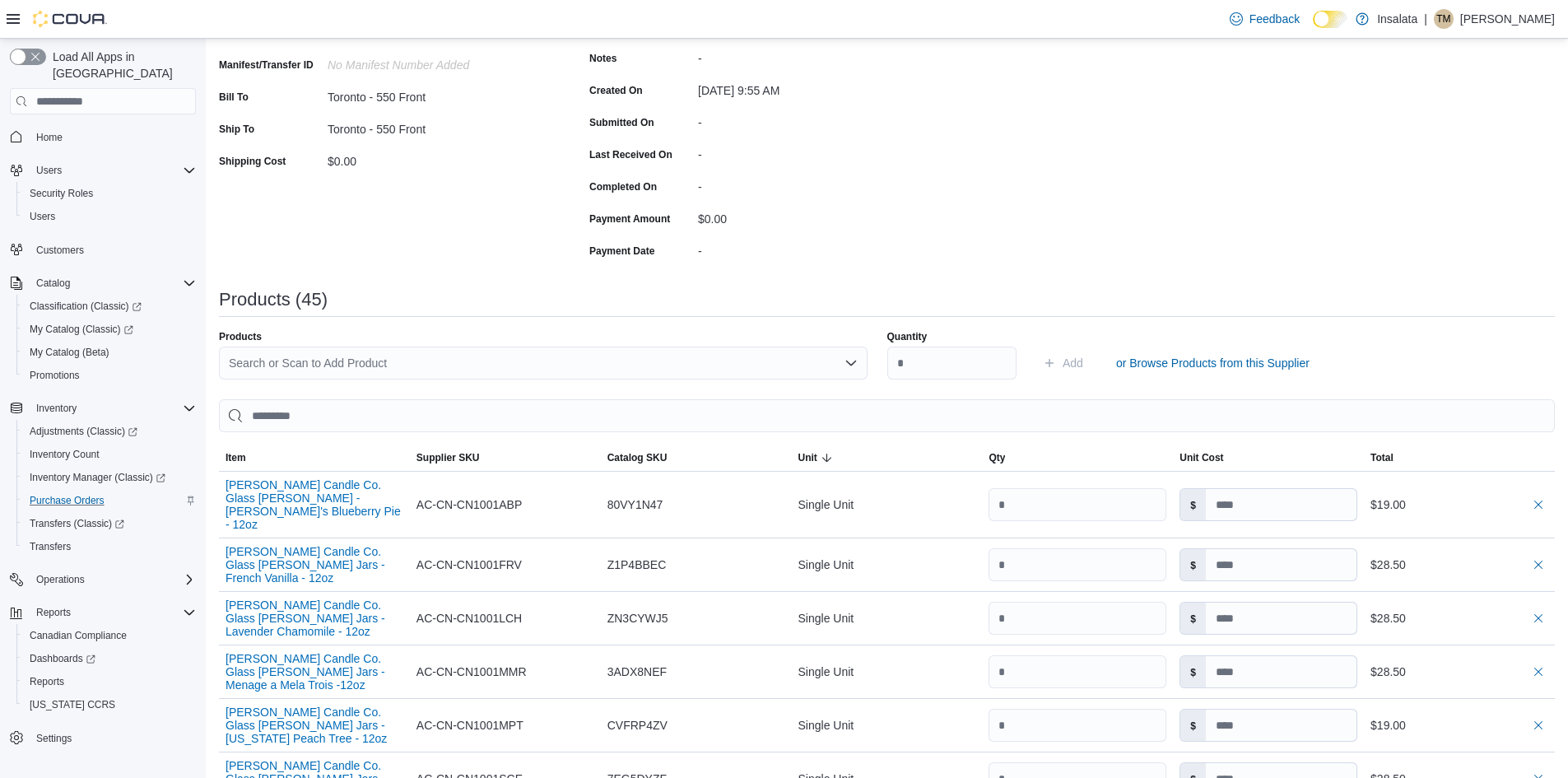
scroll to position [247, 0]
click at [306, 356] on div "Search or Scan to Add Product" at bounding box center [543, 361] width 649 height 33
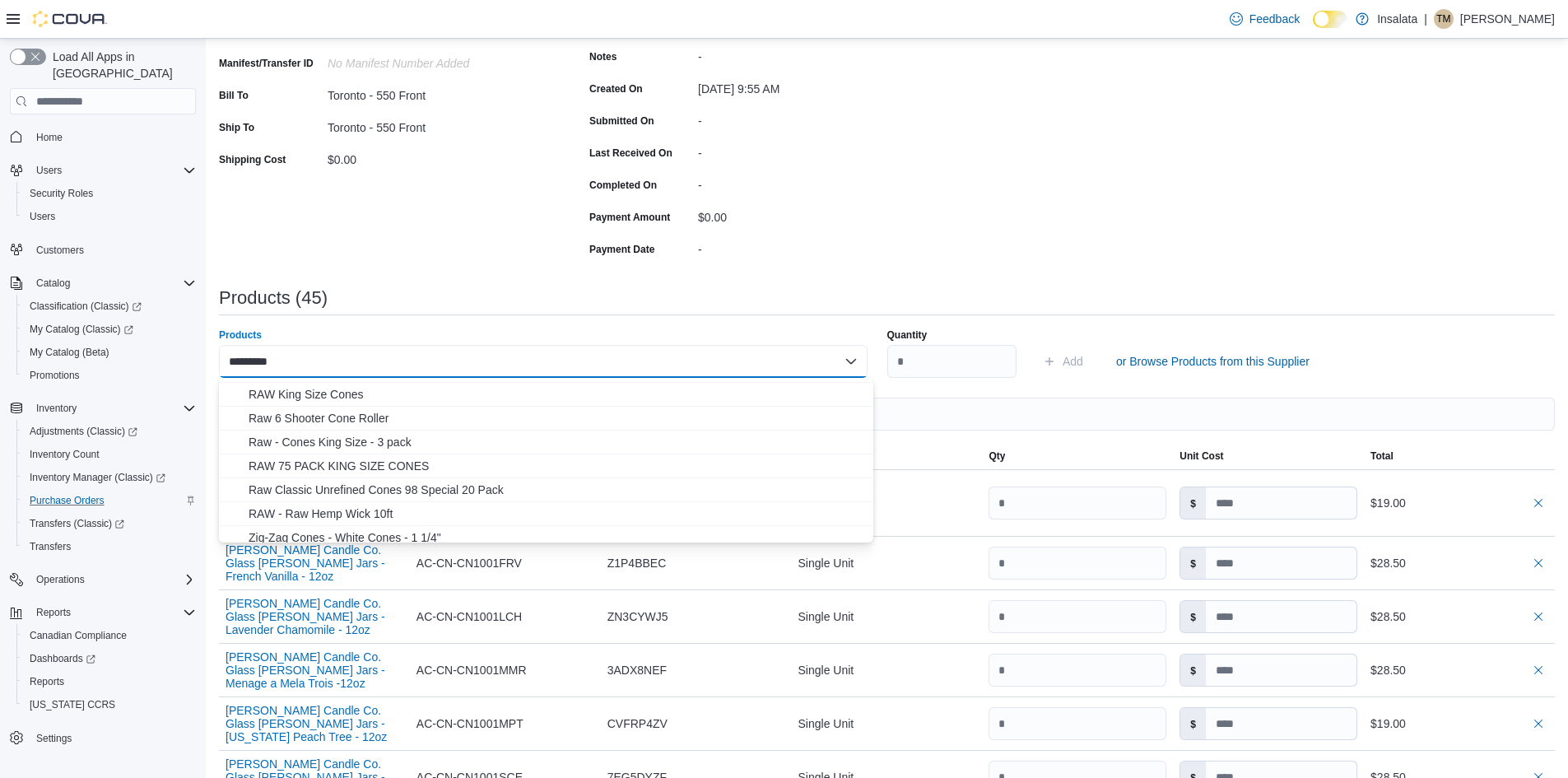
scroll to position [0, 0]
click at [314, 414] on span "RAW King Size Cones" at bounding box center [556, 413] width 615 height 17
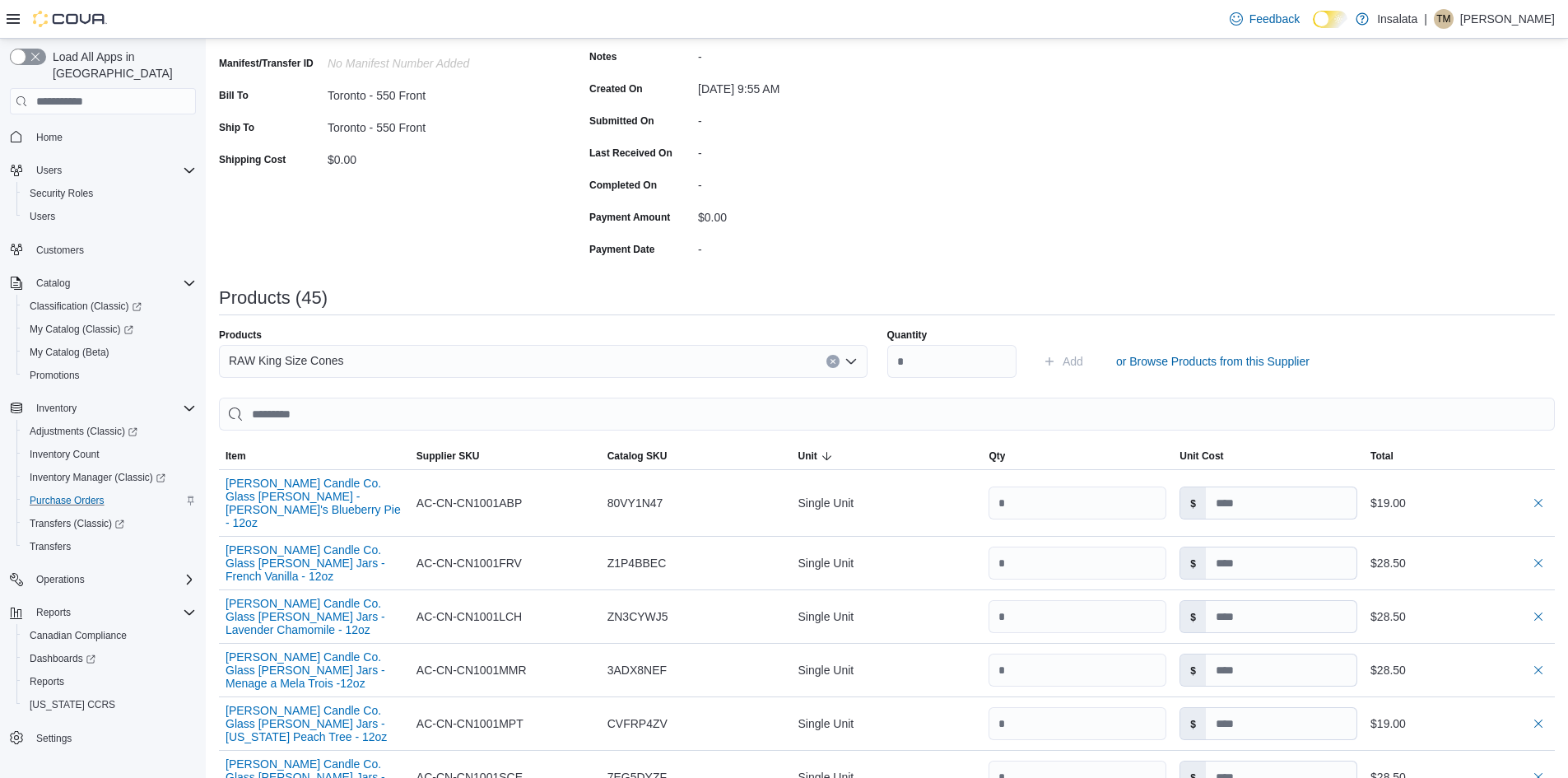
click at [950, 356] on input "Quantity" at bounding box center [952, 361] width 130 height 33
click at [1036, 345] on button "Add" at bounding box center [1063, 361] width 54 height 33
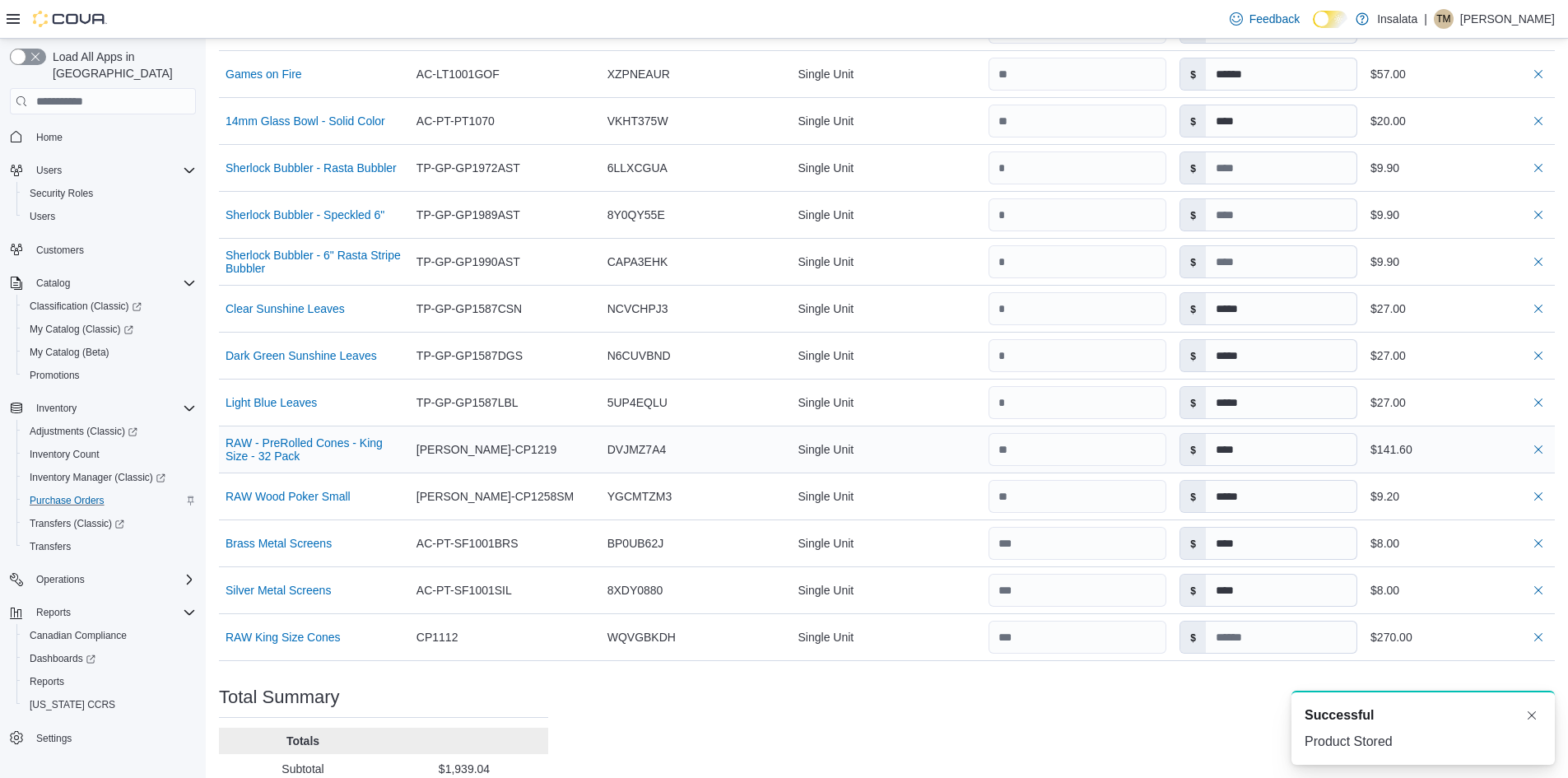
scroll to position [2348, 0]
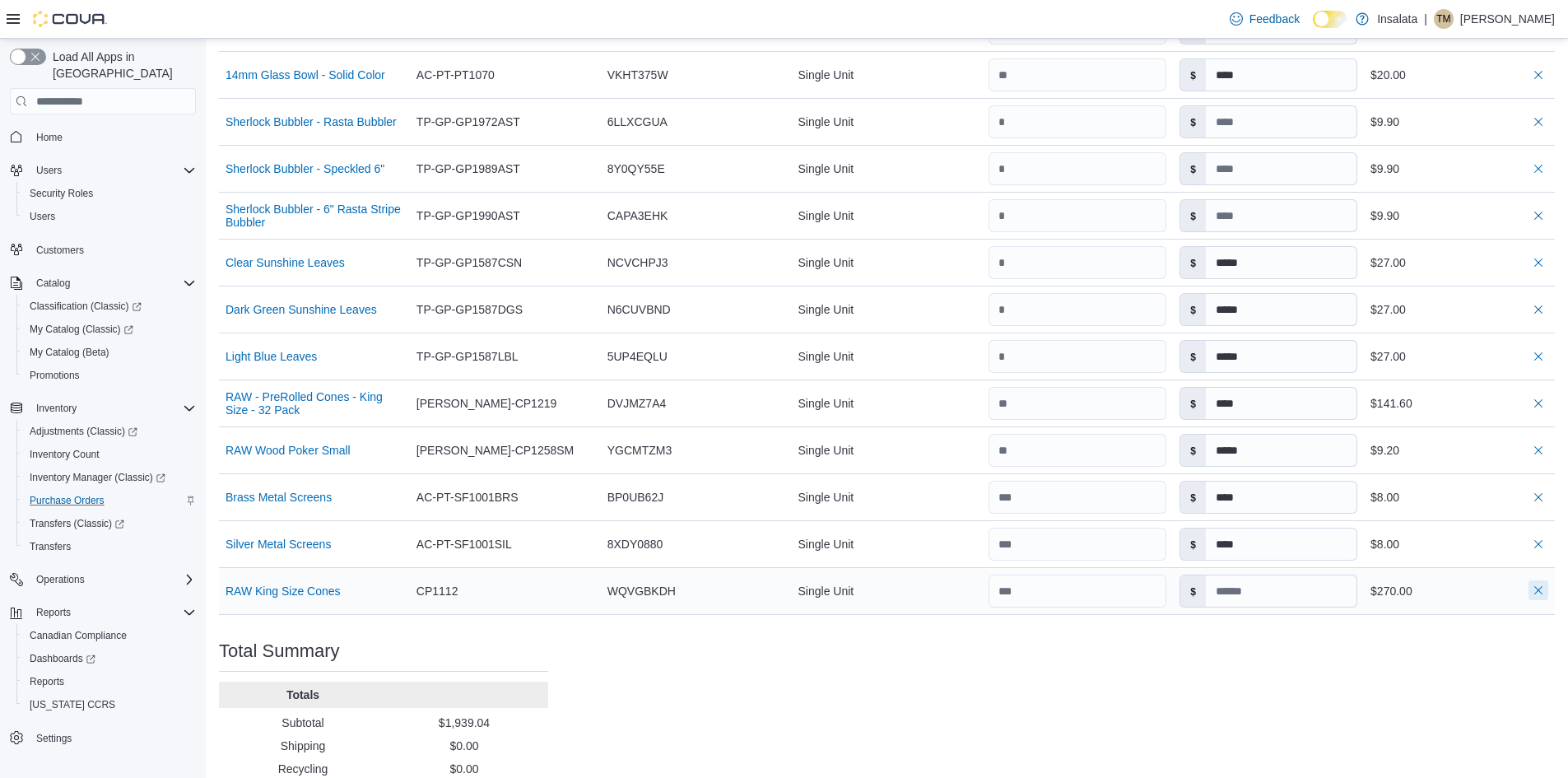
click at [1548, 581] on button "button" at bounding box center [1538, 590] width 20 height 20
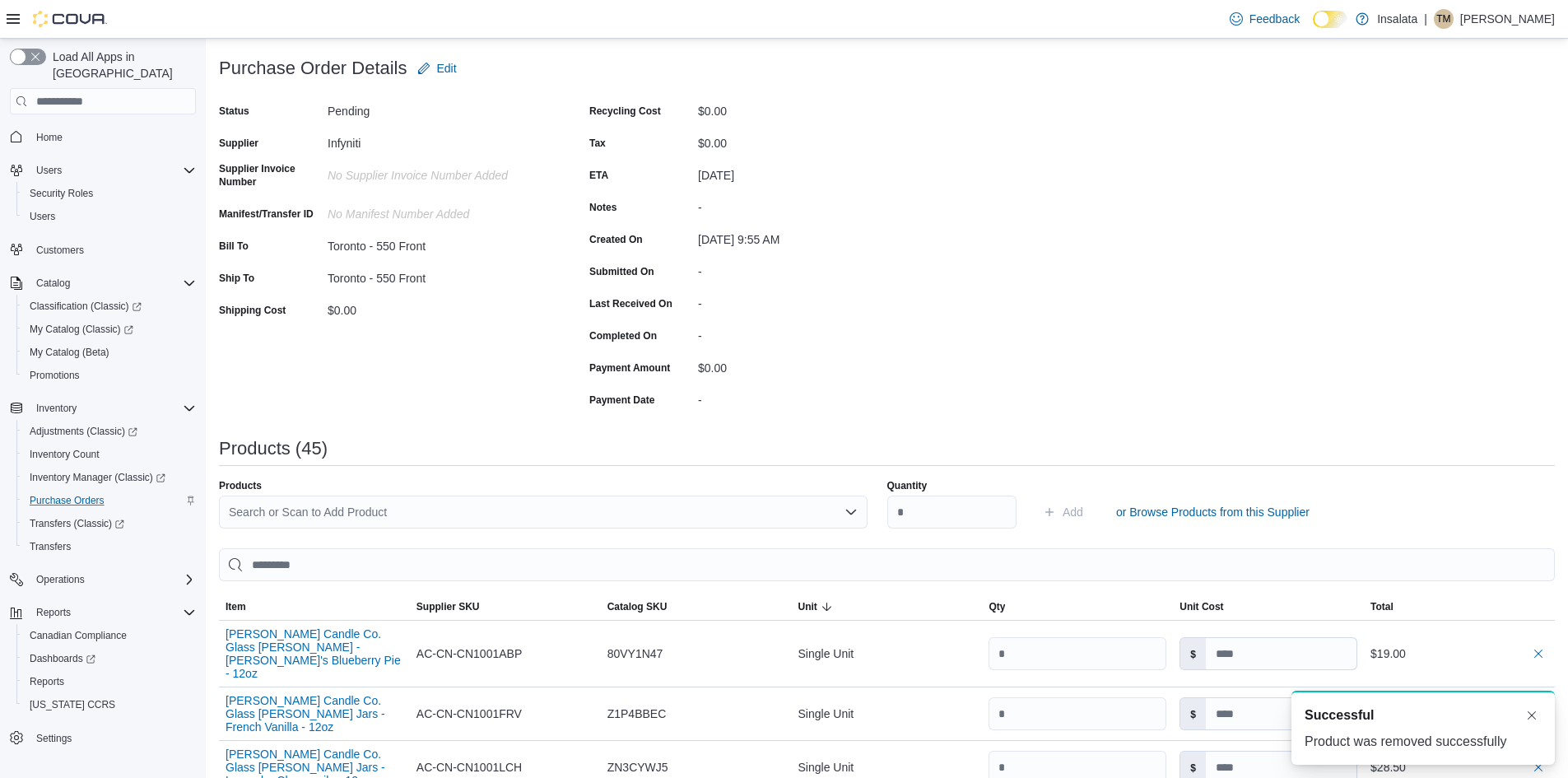
scroll to position [329, 0]
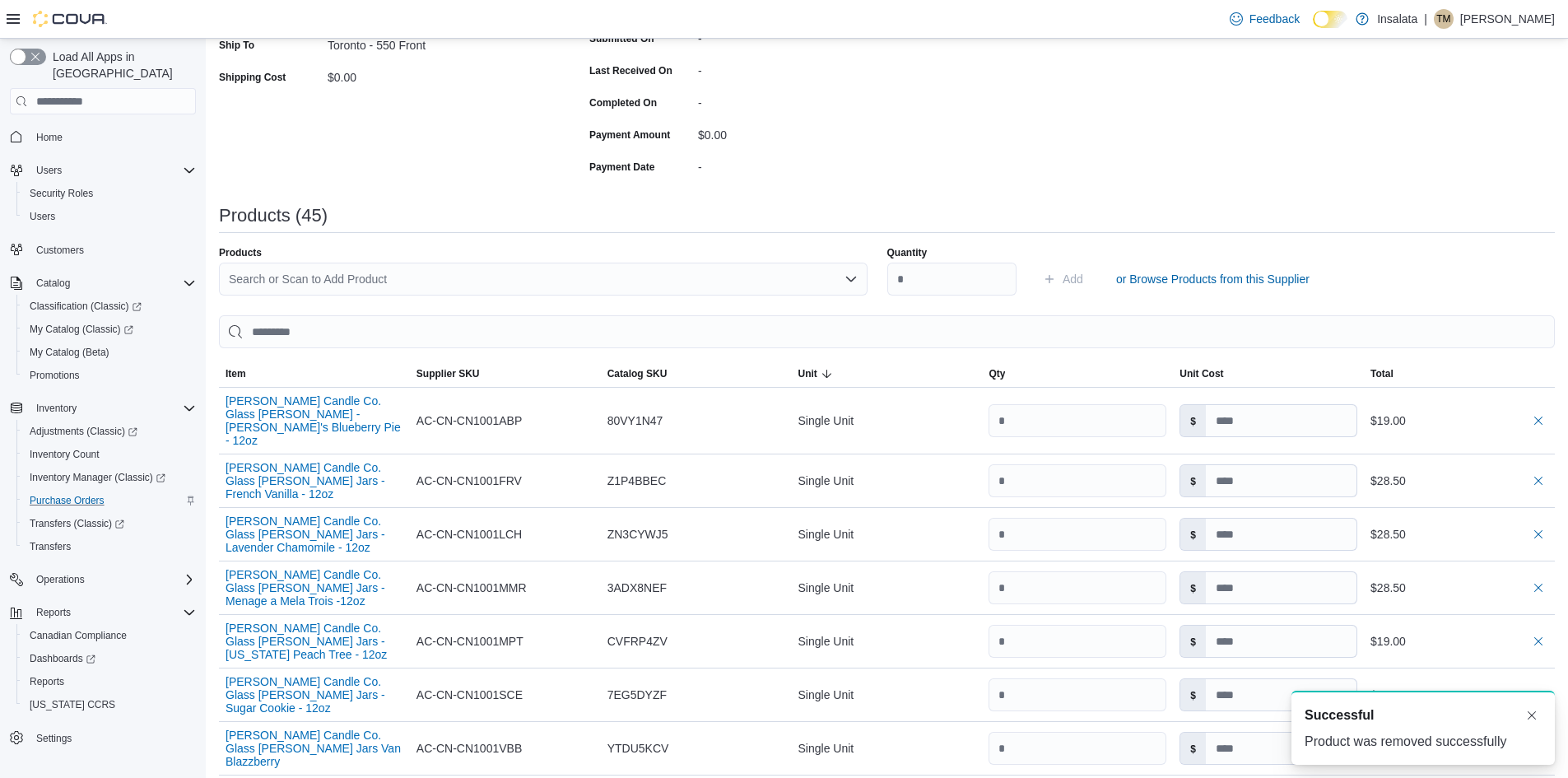
click at [301, 282] on div "Search or Scan to Add Product" at bounding box center [543, 279] width 649 height 33
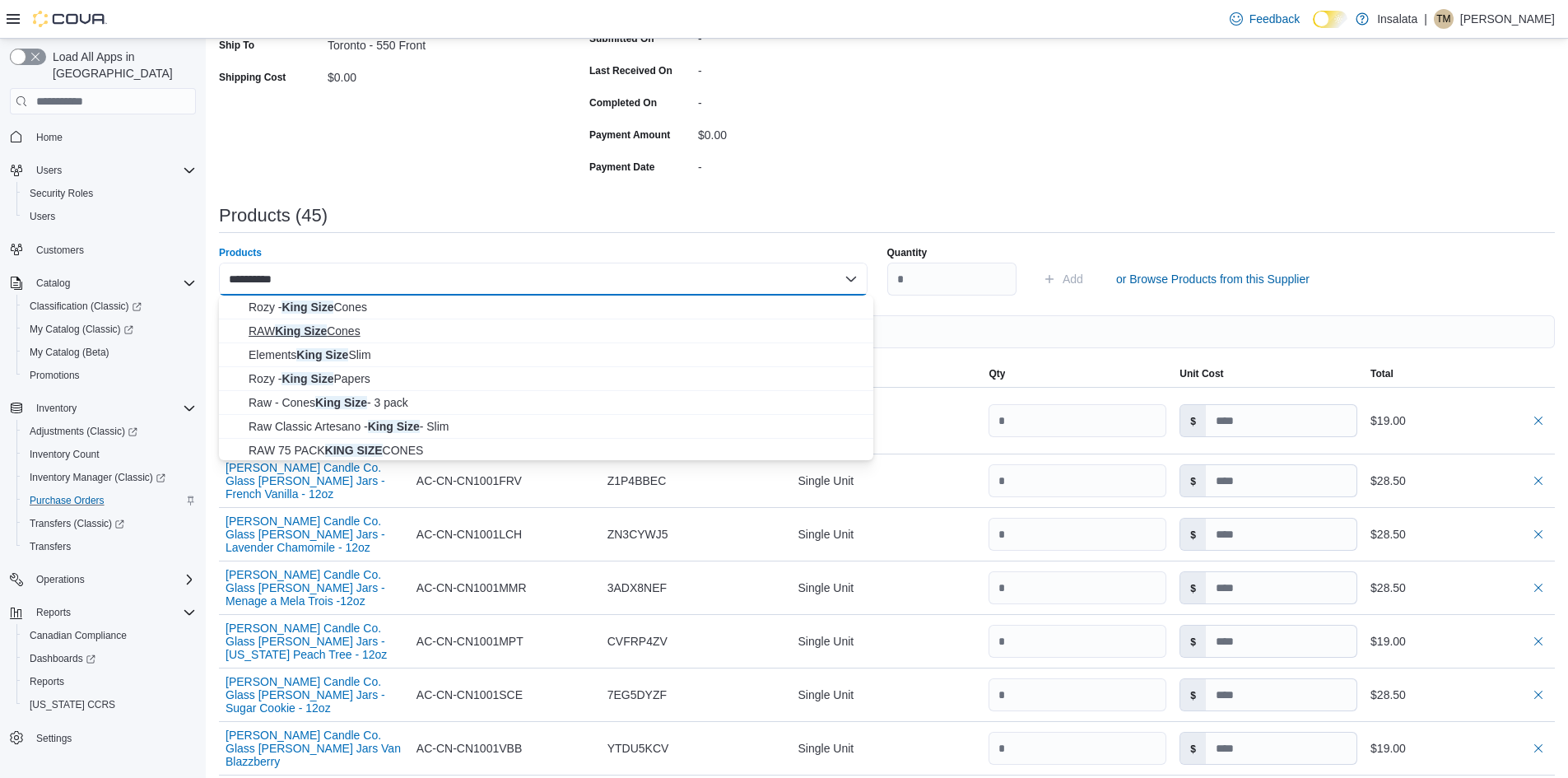
click at [318, 332] on span "RAW King Size Cones" at bounding box center [556, 330] width 615 height 17
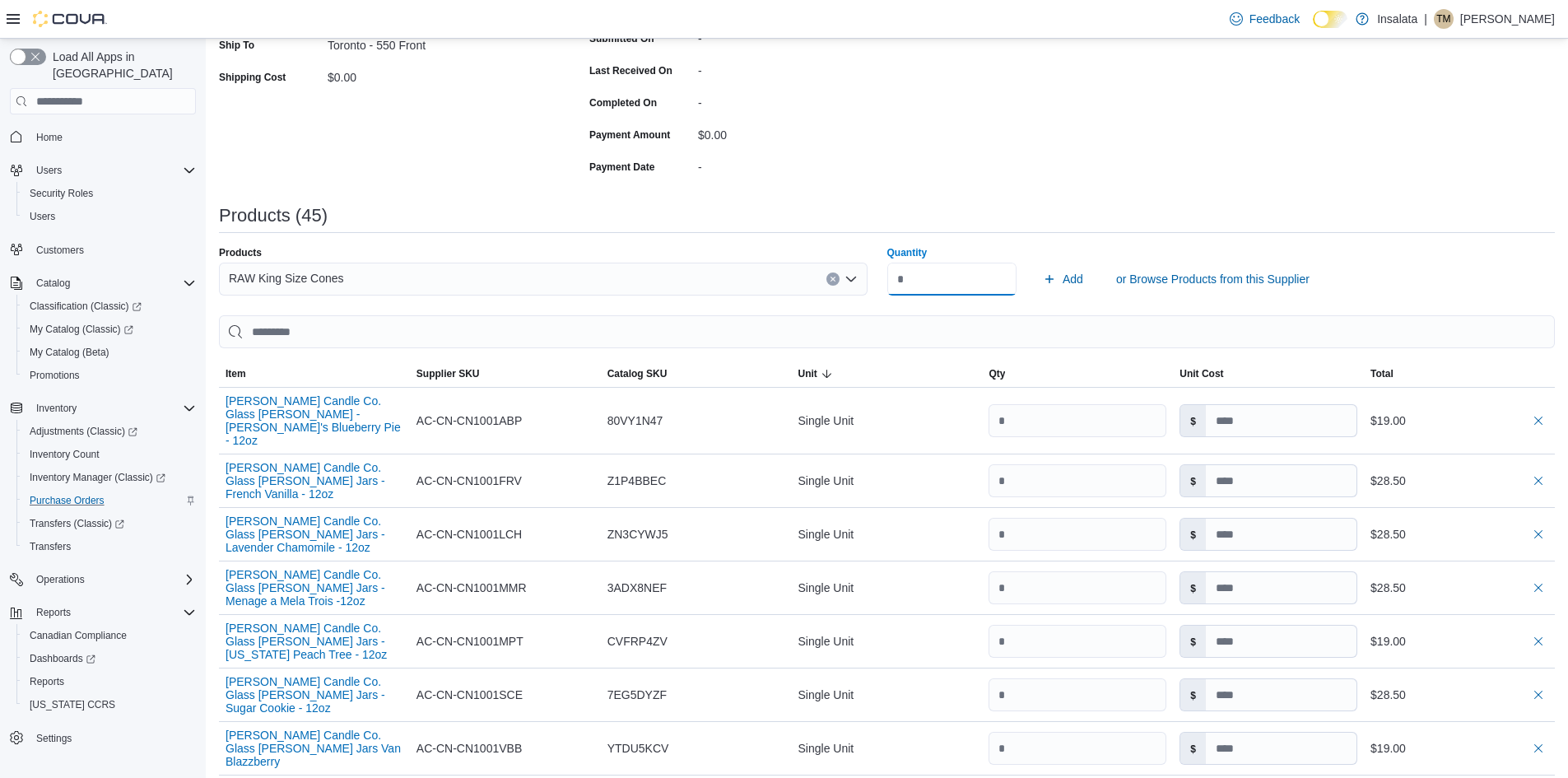
click at [1036, 263] on button "Add" at bounding box center [1063, 279] width 54 height 33
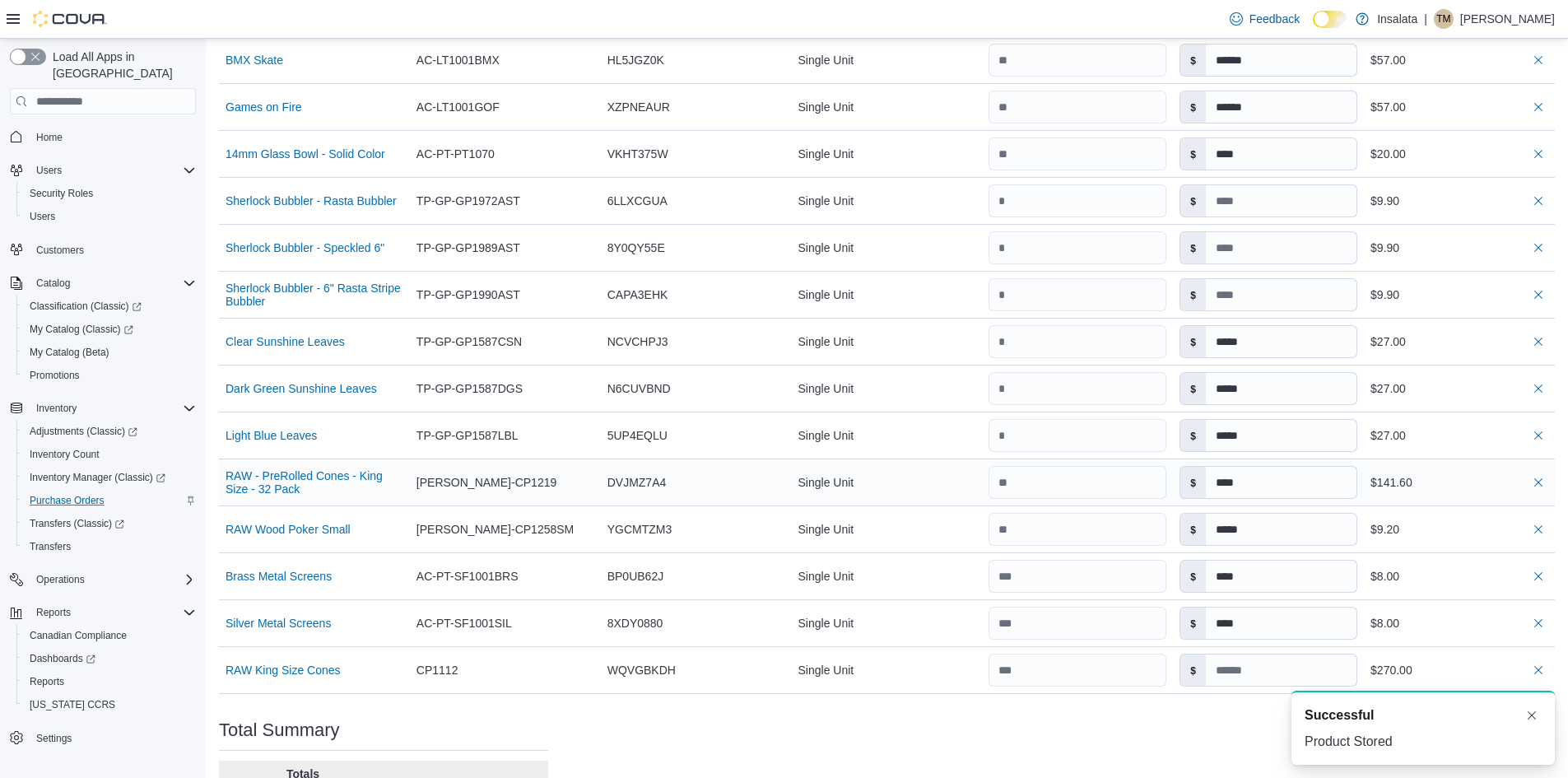
scroll to position [2348, 0]
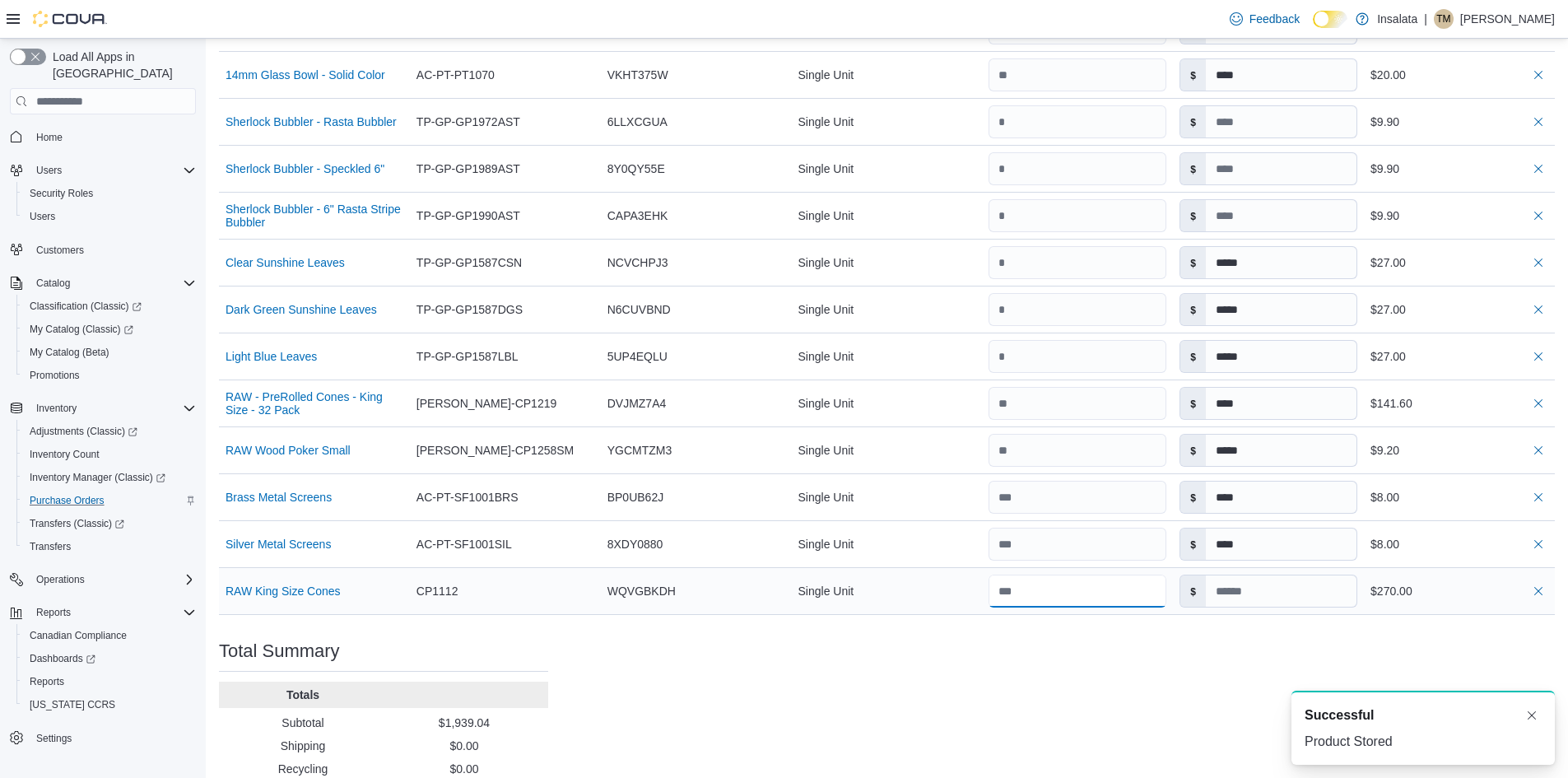
drag, startPoint x: 1035, startPoint y: 521, endPoint x: 955, endPoint y: 520, distance: 80.0
click at [955, 569] on tr "RAW King Size Cones Supplier SKU CP1112 Catalog SKU WQVGBKDH Unit Single Unit Q…" at bounding box center [887, 591] width 1336 height 47
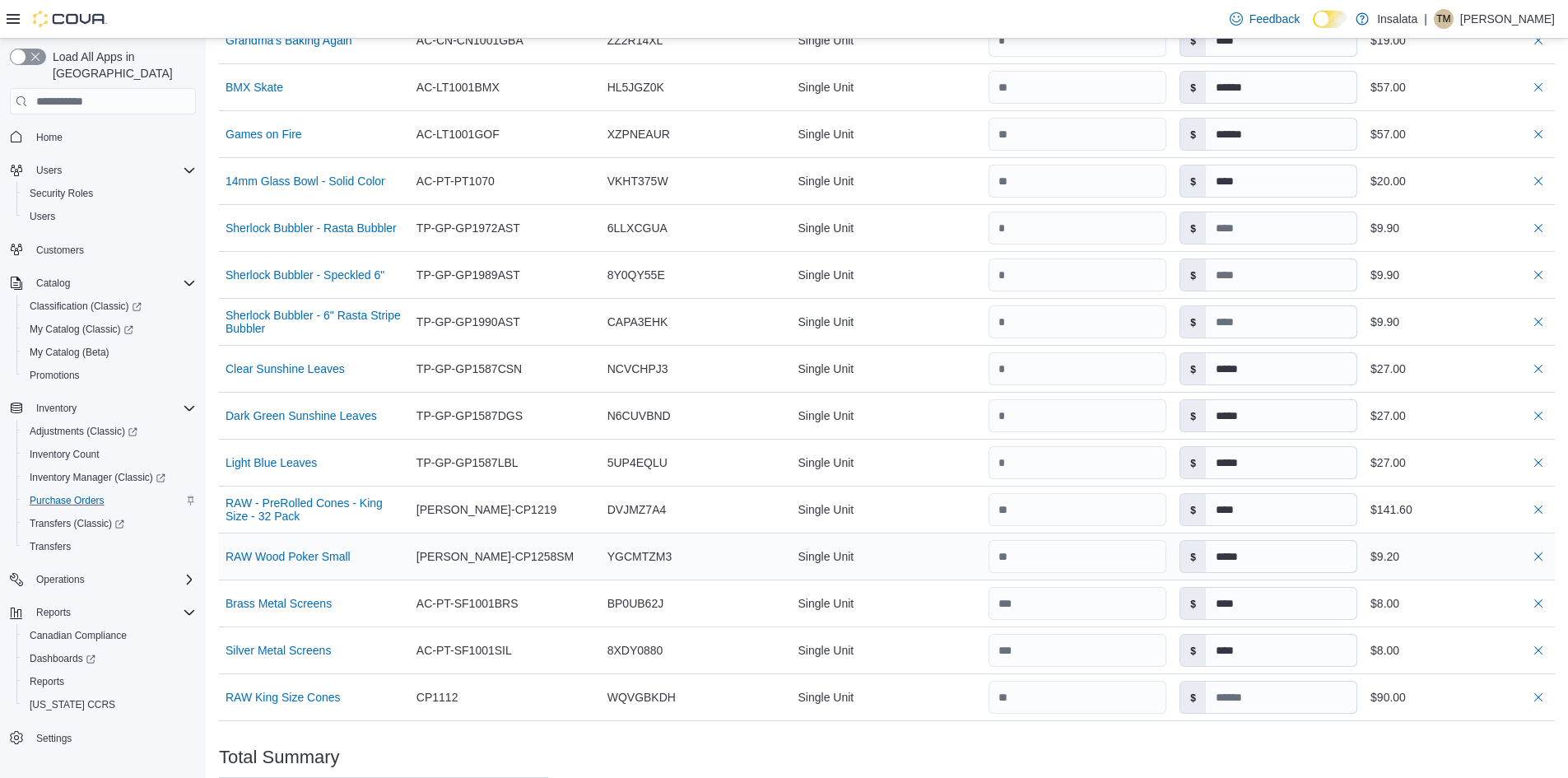
scroll to position [2266, 0]
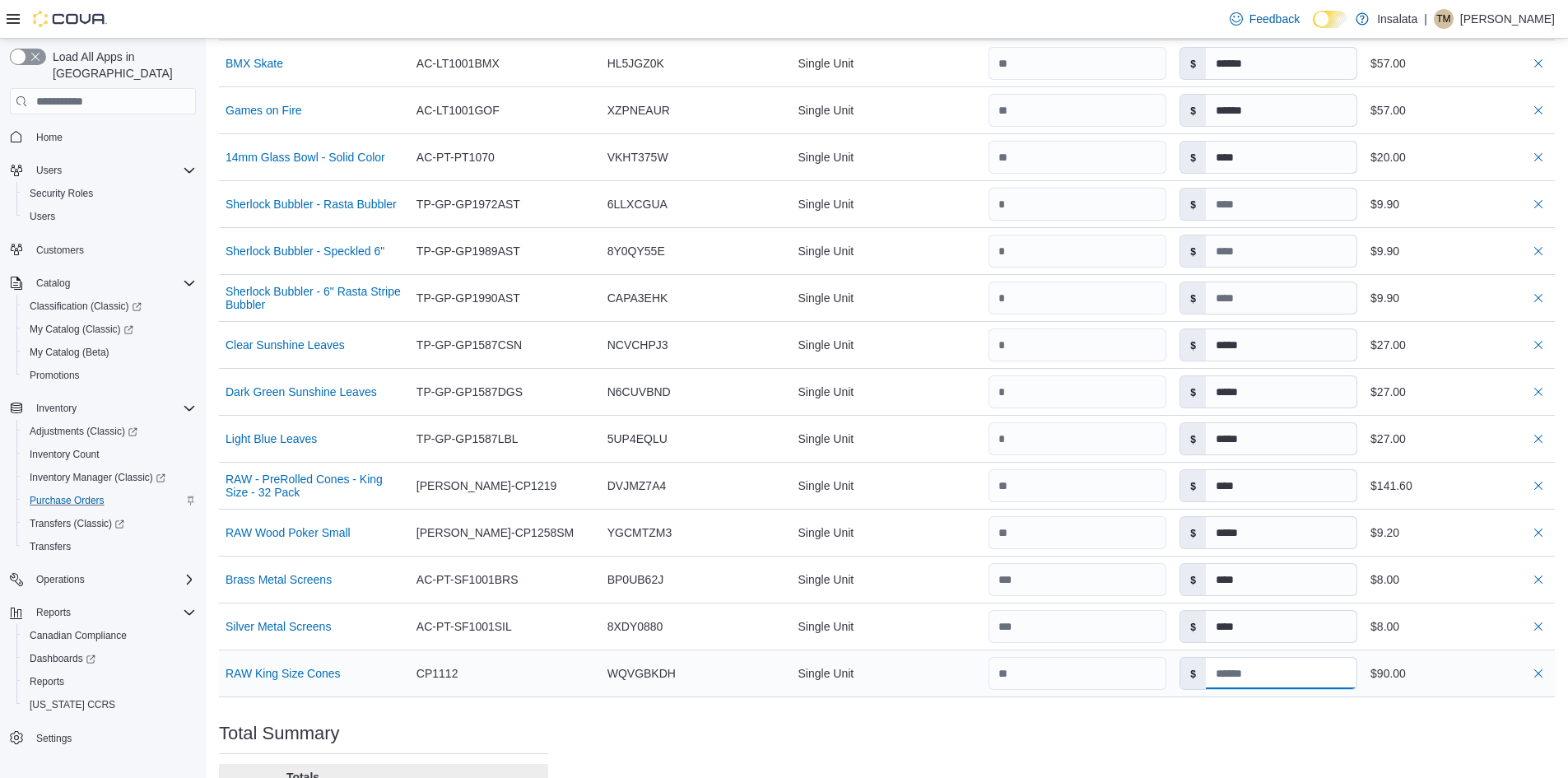
click at [1267, 658] on input at bounding box center [1281, 674] width 151 height 32
drag, startPoint x: 1266, startPoint y: 600, endPoint x: 1211, endPoint y: 604, distance: 55.1
click at [1205, 657] on div "$" at bounding box center [1267, 673] width 178 height 33
click at [1274, 658] on input at bounding box center [1281, 674] width 151 height 32
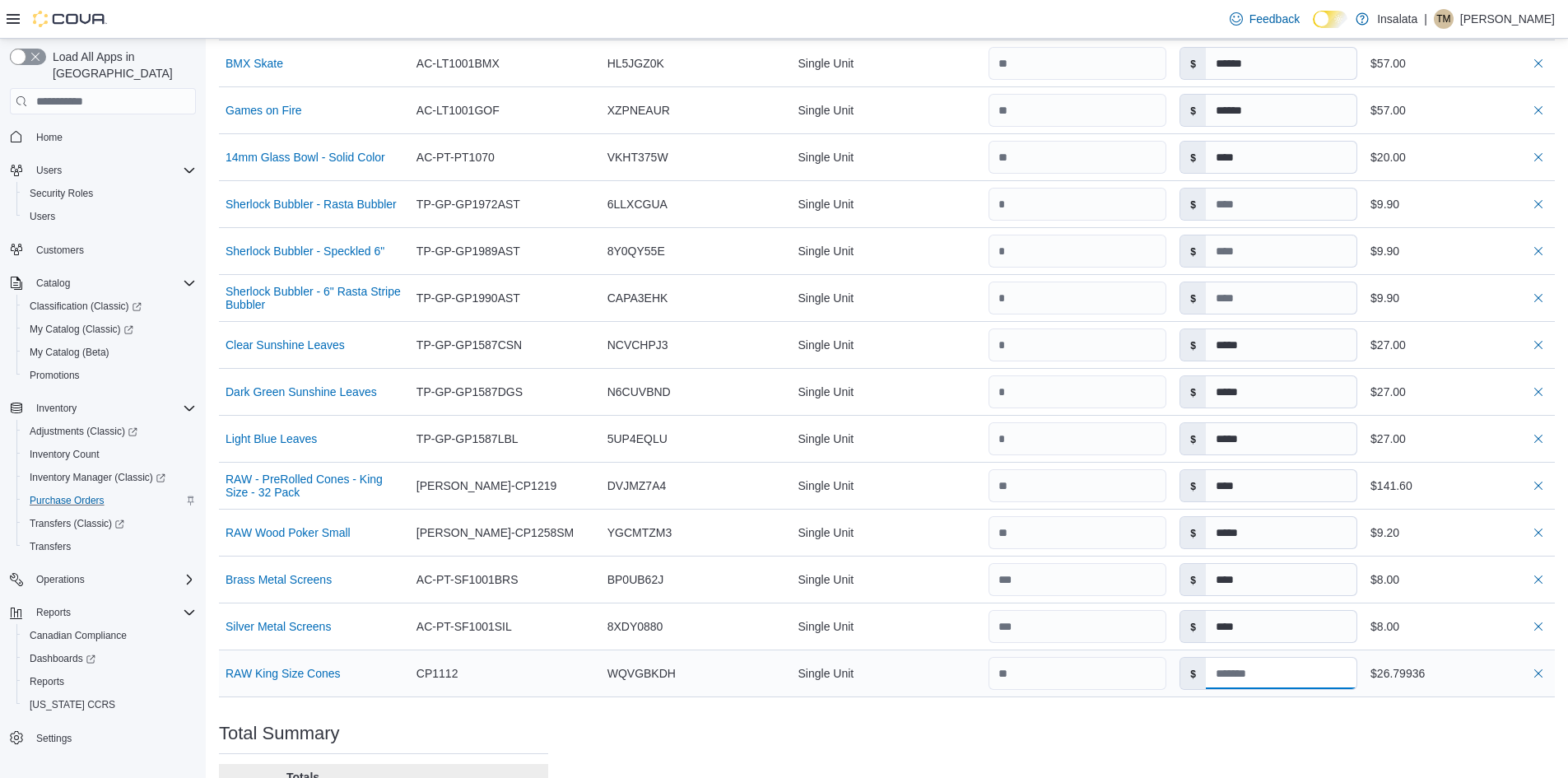
click at [1266, 658] on input at bounding box center [1281, 674] width 151 height 32
click at [1270, 658] on input "**********" at bounding box center [1281, 674] width 151 height 32
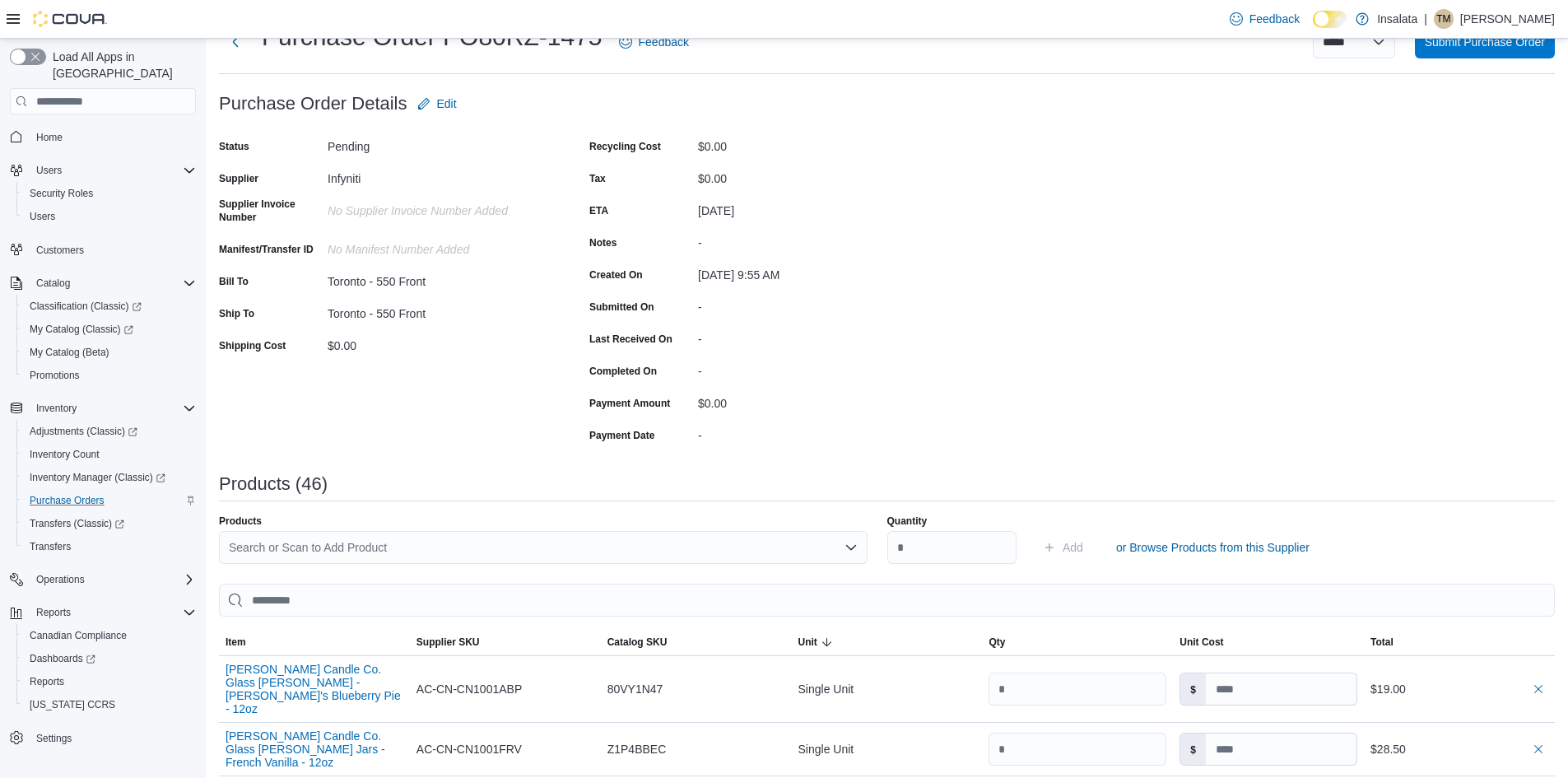
scroll to position [165, 0]
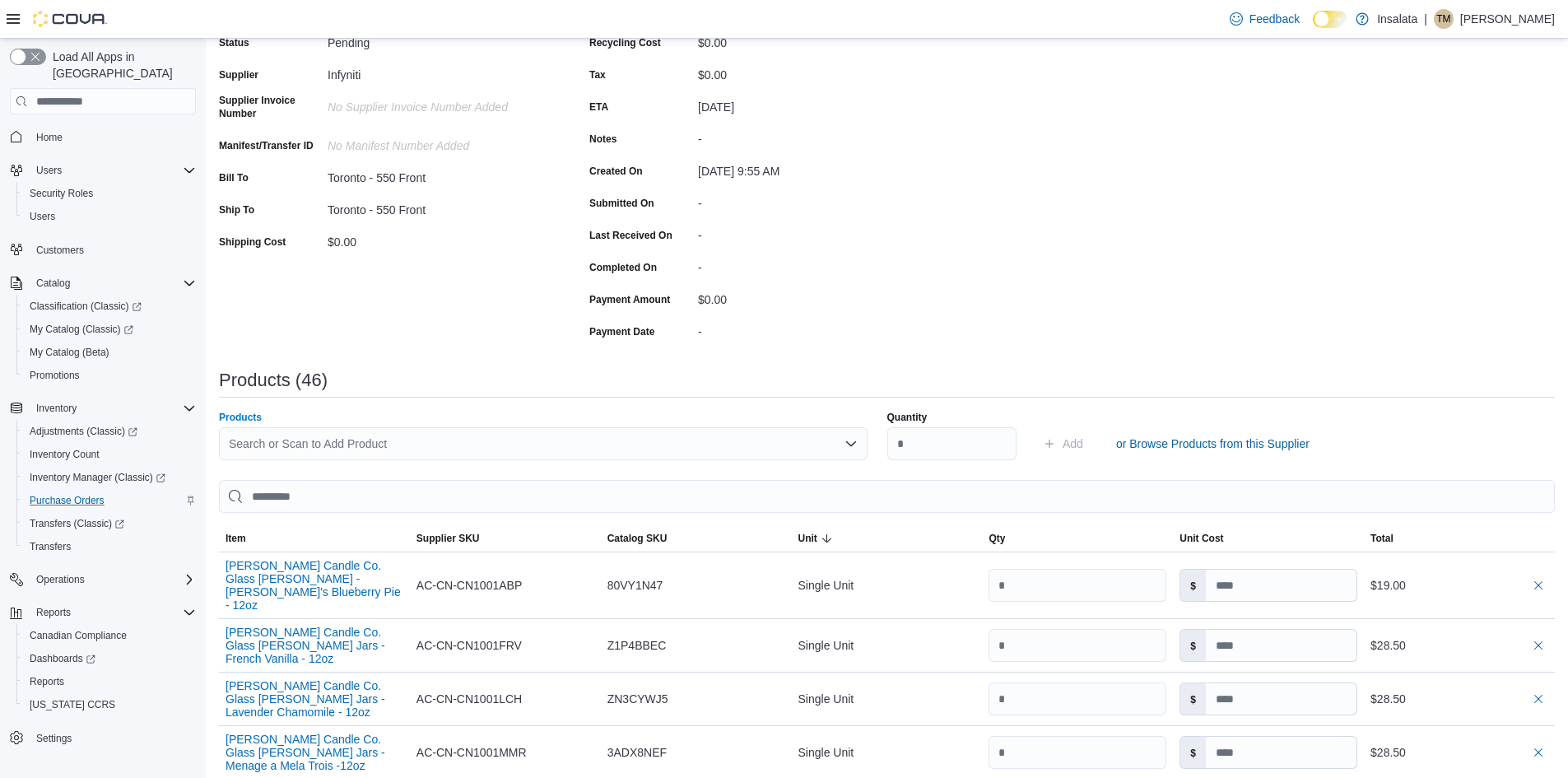
click at [300, 445] on div "Search or Scan to Add Product" at bounding box center [543, 444] width 649 height 33
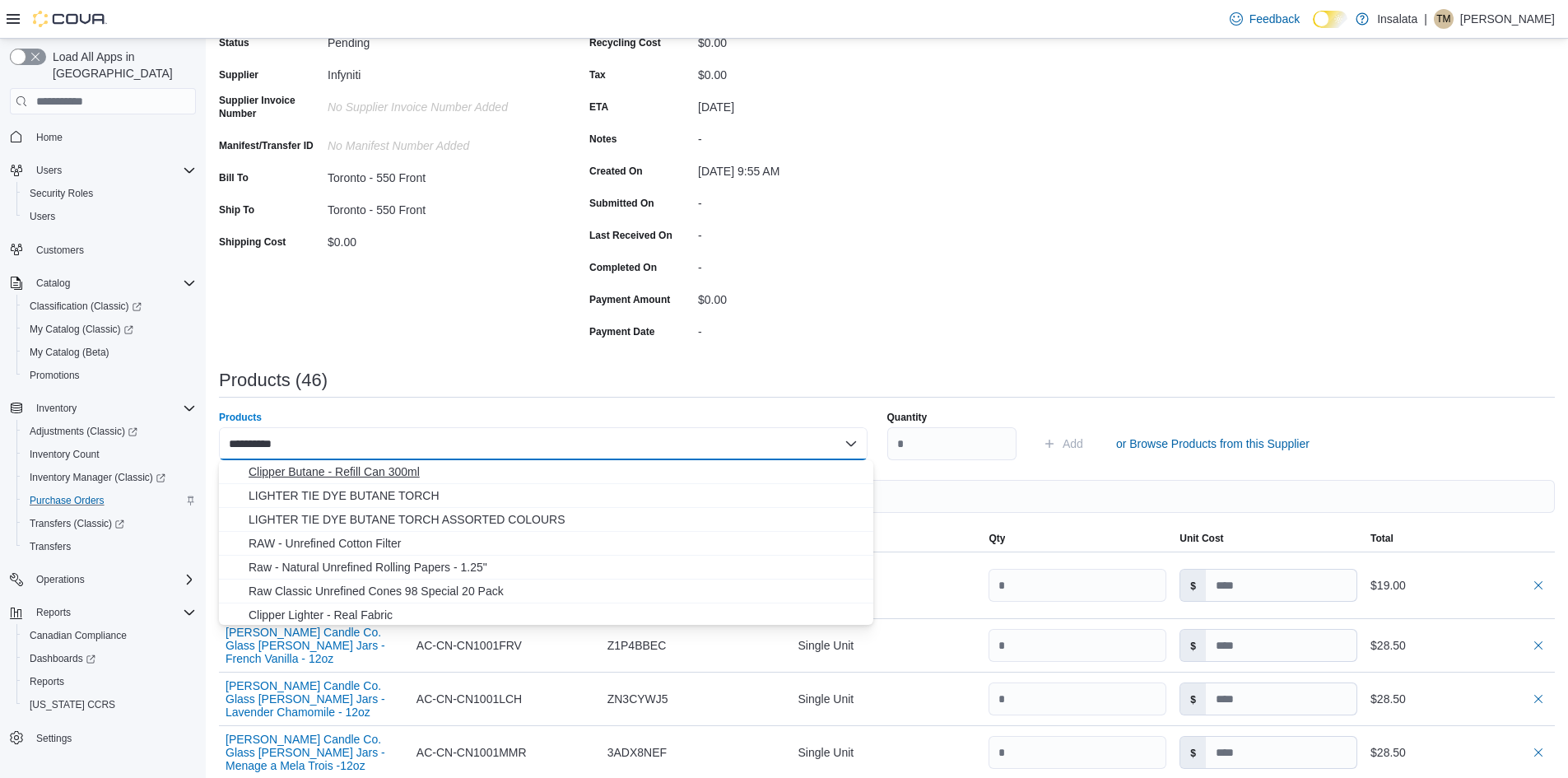
click at [329, 471] on span "Clipper Butane - Refill Can 300ml" at bounding box center [556, 471] width 615 height 17
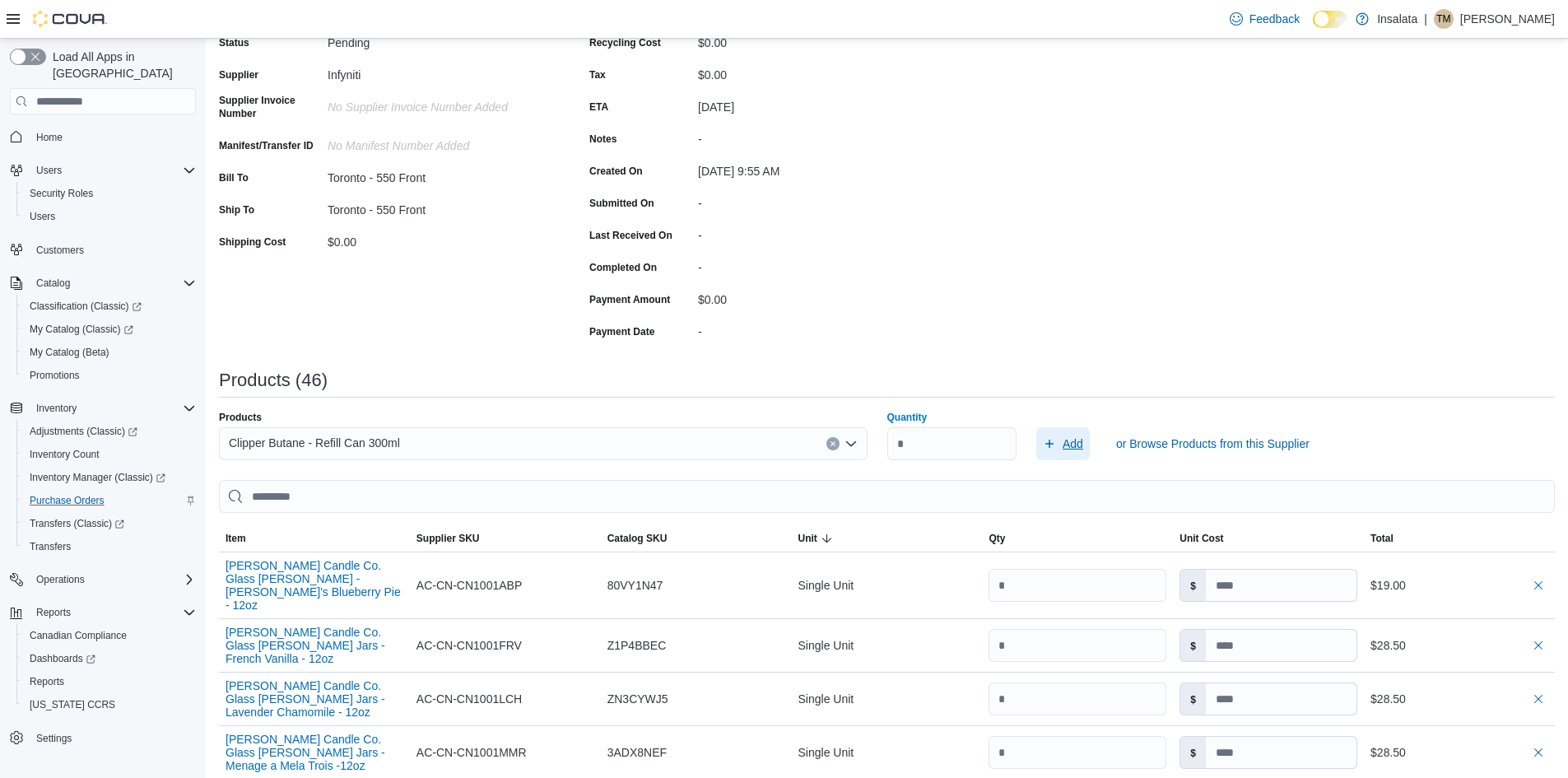
click at [1073, 443] on span "Add" at bounding box center [1073, 444] width 21 height 17
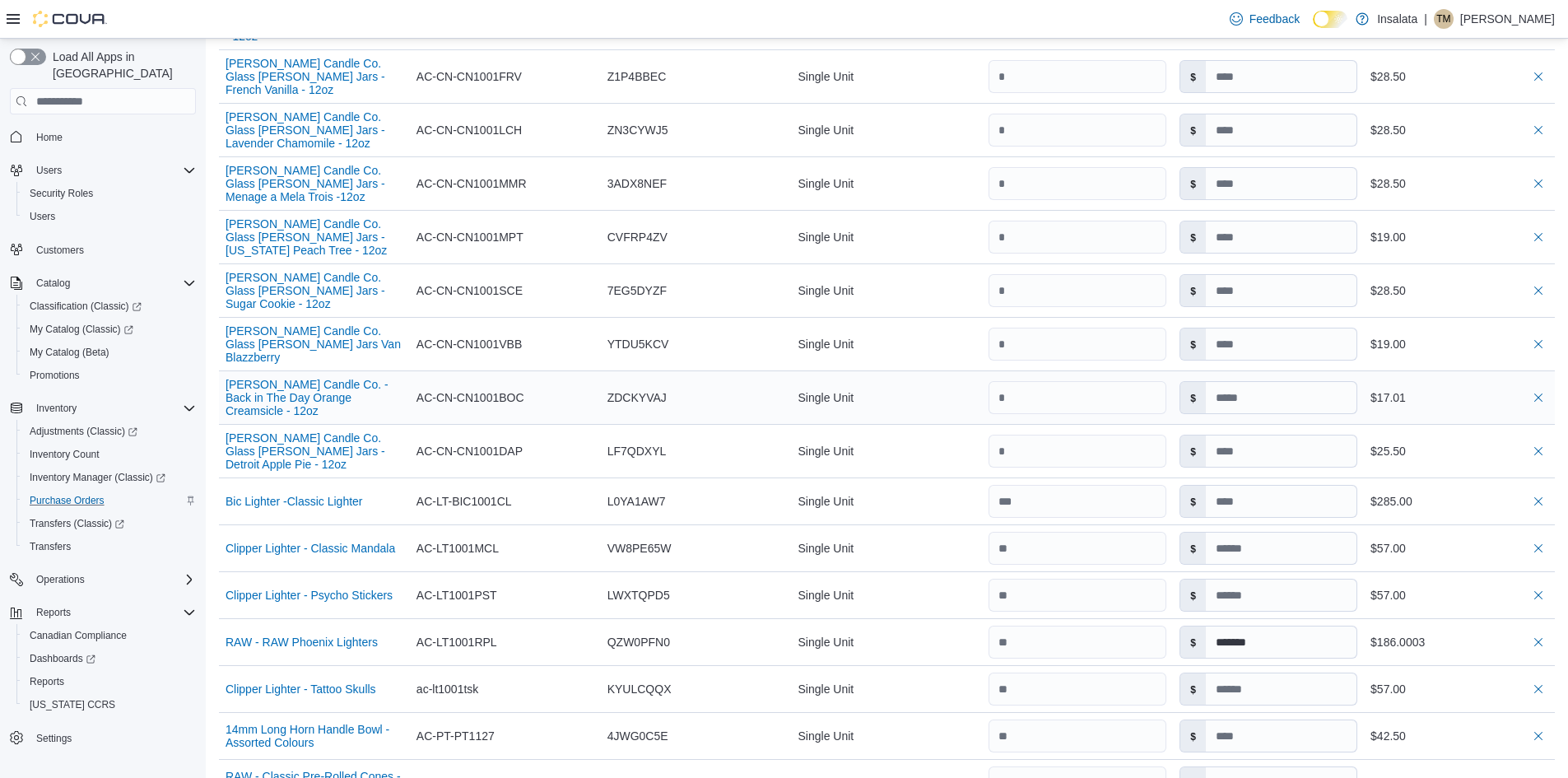
scroll to position [794, 0]
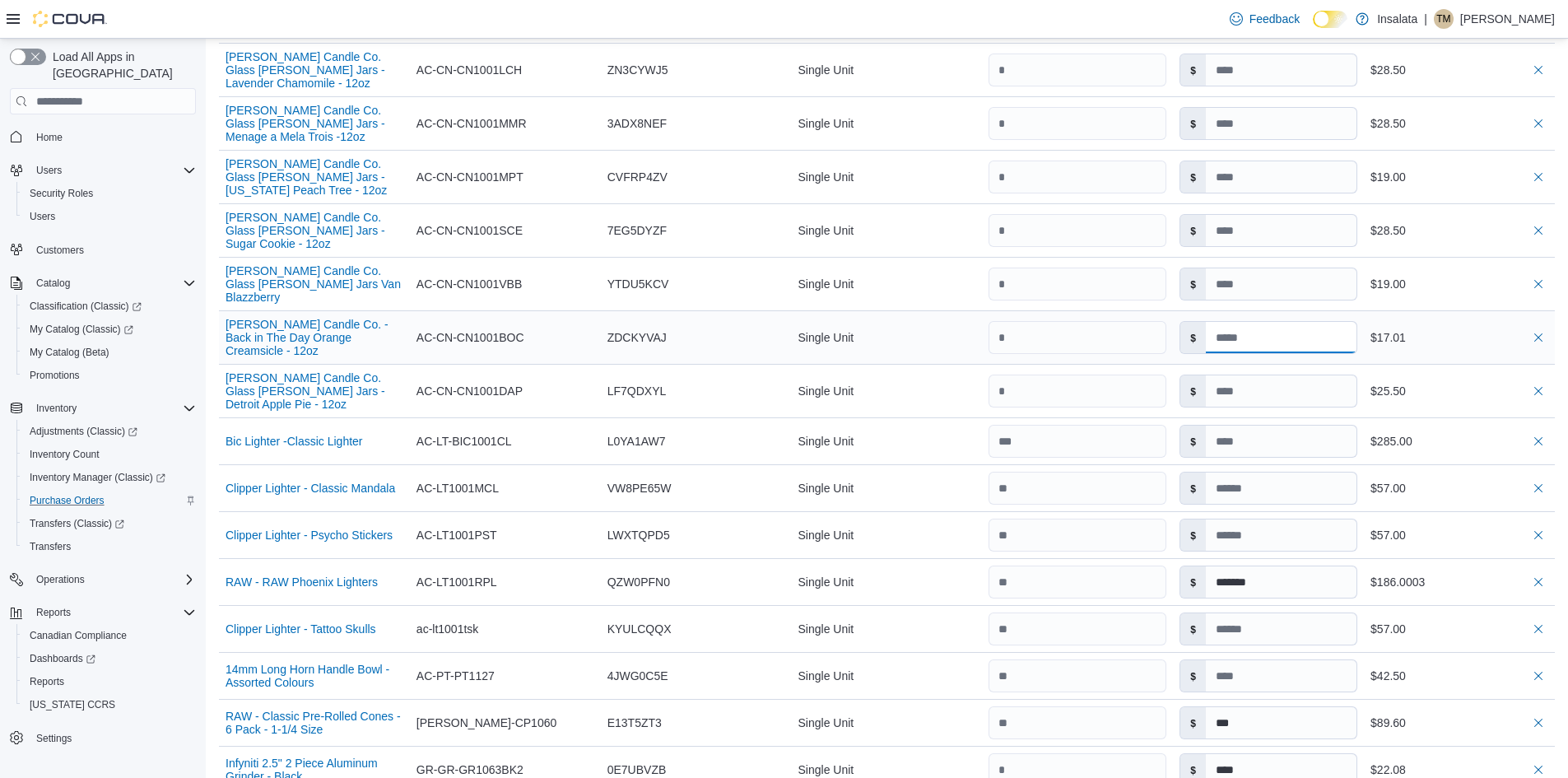
drag, startPoint x: 1262, startPoint y: 274, endPoint x: 1210, endPoint y: 284, distance: 53.0
click at [1210, 322] on div "$" at bounding box center [1267, 337] width 178 height 33
click at [905, 375] on div "Single Unit" at bounding box center [887, 391] width 191 height 33
drag, startPoint x: 1268, startPoint y: 276, endPoint x: 1195, endPoint y: 284, distance: 73.4
click at [1195, 322] on div "$" at bounding box center [1267, 337] width 178 height 33
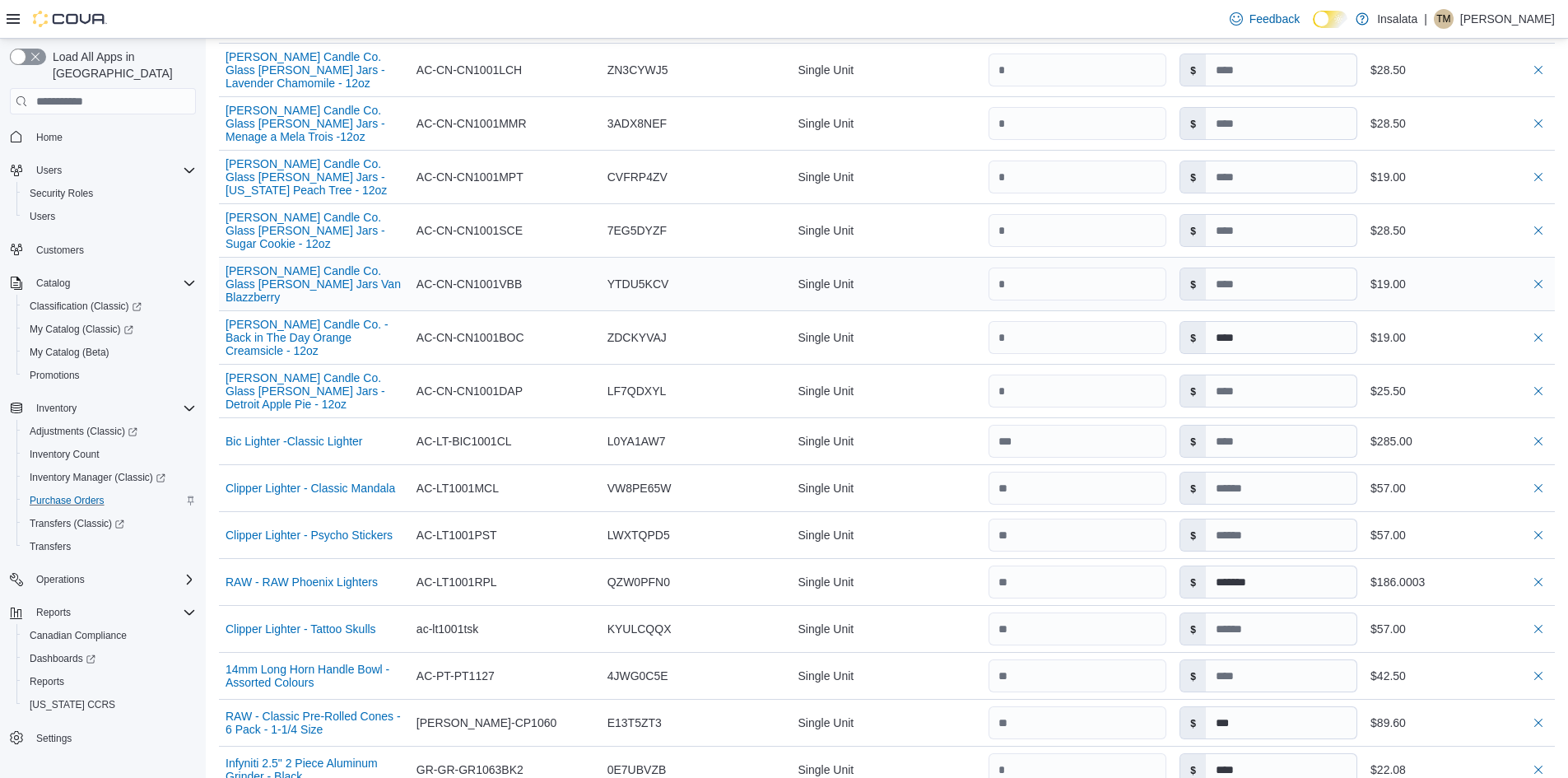
click at [925, 268] on div "Single Unit" at bounding box center [887, 284] width 191 height 33
click at [1256, 375] on input at bounding box center [1281, 391] width 151 height 32
click at [924, 322] on div "Single Unit" at bounding box center [887, 337] width 191 height 33
click at [1267, 613] on input at bounding box center [1281, 629] width 151 height 32
click at [930, 566] on div "Single Unit" at bounding box center [887, 582] width 191 height 33
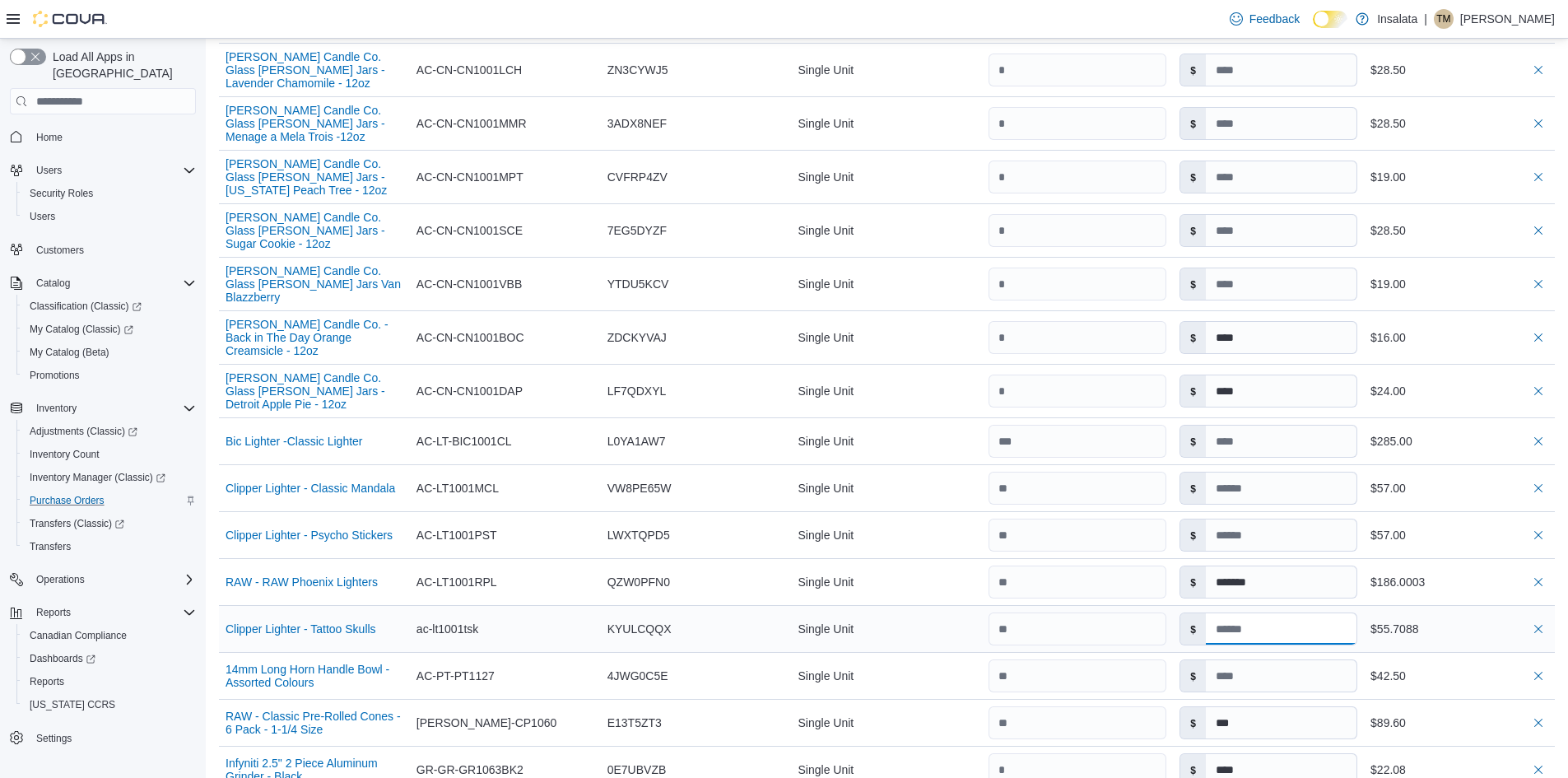
click at [1263, 613] on input at bounding box center [1281, 629] width 151 height 32
click at [1262, 613] on input at bounding box center [1281, 629] width 151 height 32
click at [924, 566] on div "Single Unit" at bounding box center [887, 582] width 191 height 33
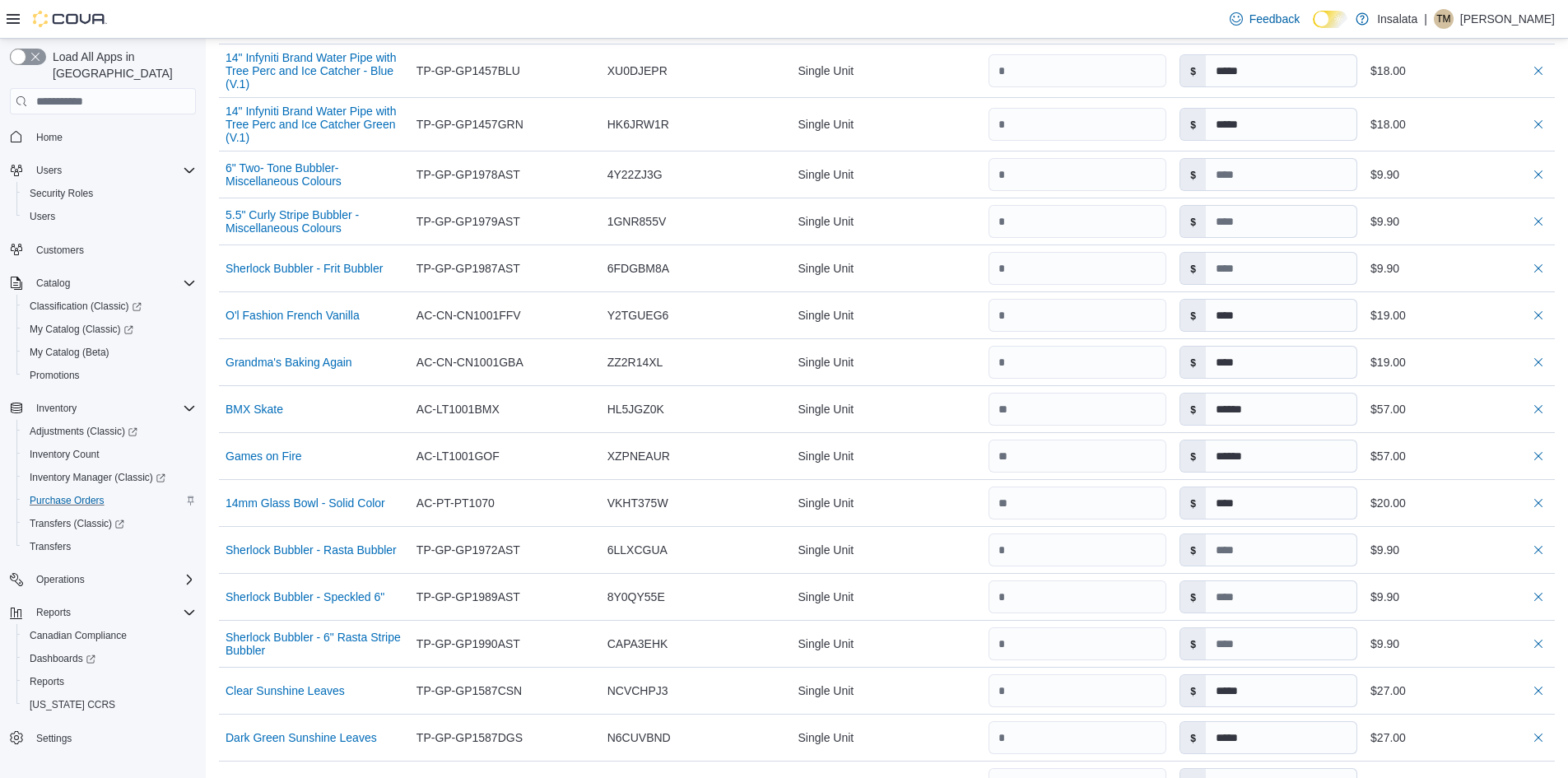
scroll to position [1900, 0]
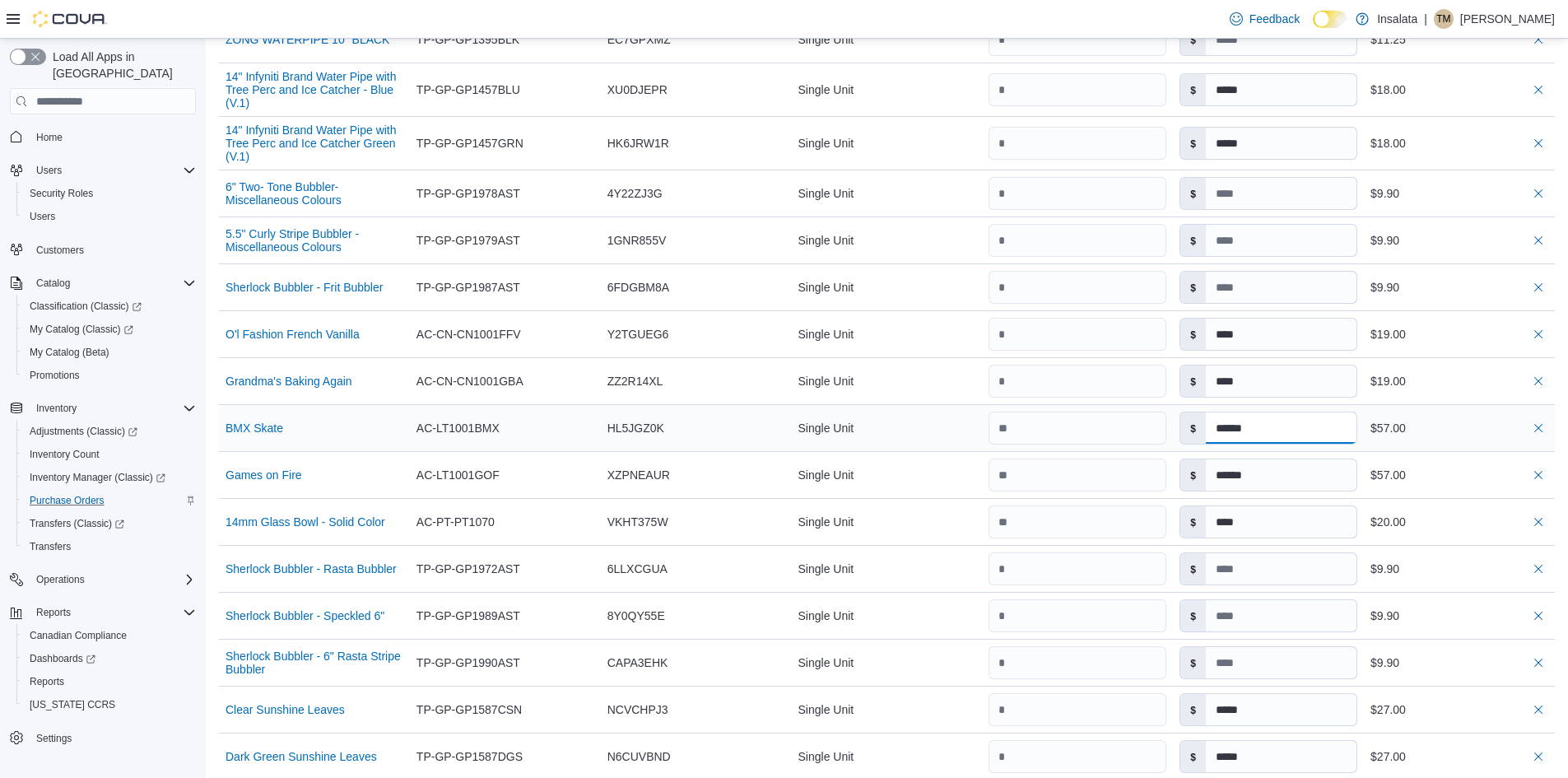
click at [1272, 413] on input "******" at bounding box center [1281, 429] width 151 height 32
click at [1266, 413] on input at bounding box center [1281, 429] width 151 height 32
click at [910, 412] on div "Single Unit" at bounding box center [887, 428] width 191 height 33
click at [1258, 413] on input at bounding box center [1281, 429] width 151 height 32
click at [1262, 413] on input at bounding box center [1281, 429] width 151 height 32
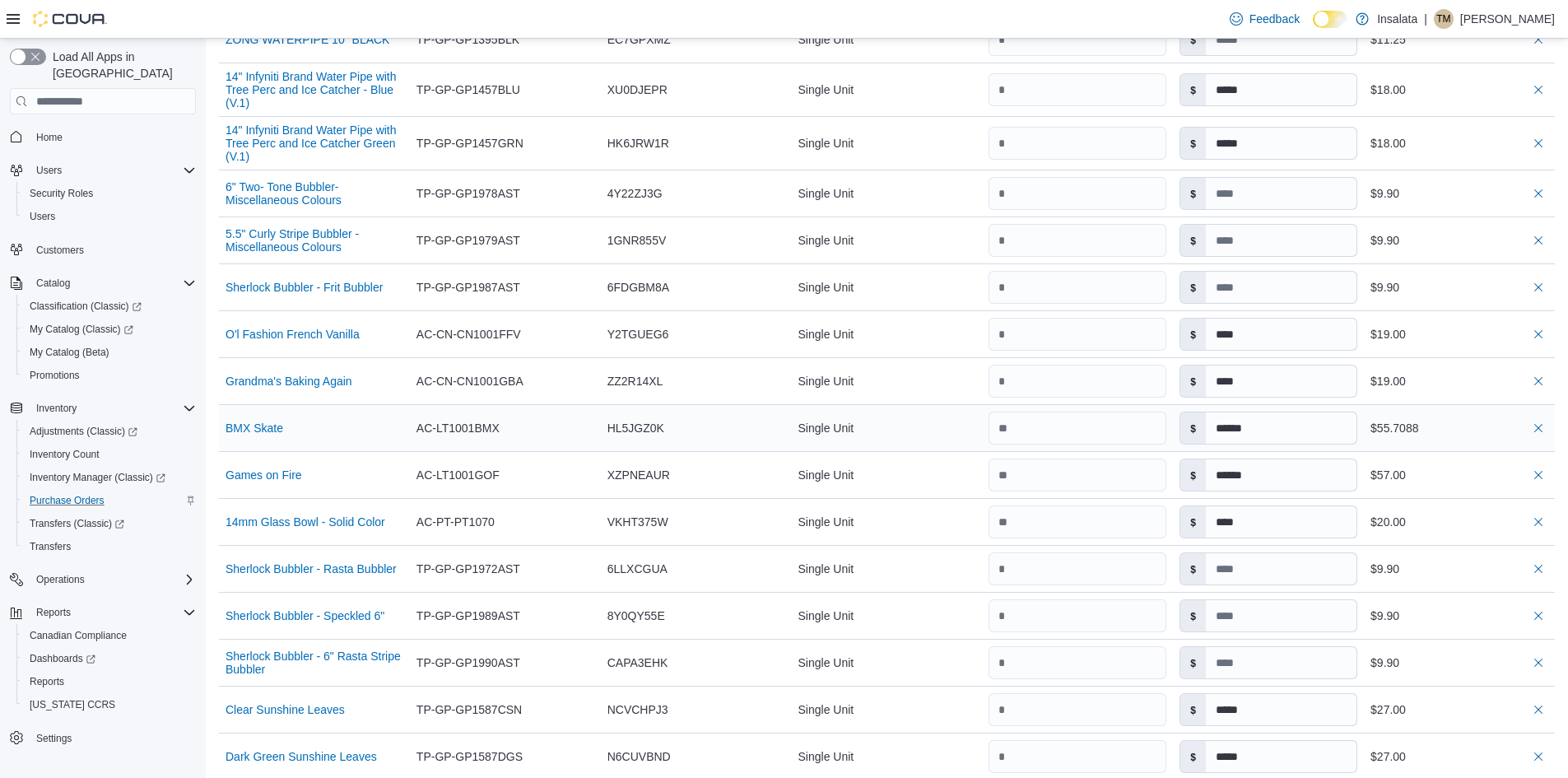
click at [926, 412] on div "Single Unit" at bounding box center [887, 428] width 191 height 33
click at [1265, 459] on input "******" at bounding box center [1281, 475] width 151 height 32
click at [913, 506] on div "Single Unit" at bounding box center [887, 522] width 191 height 33
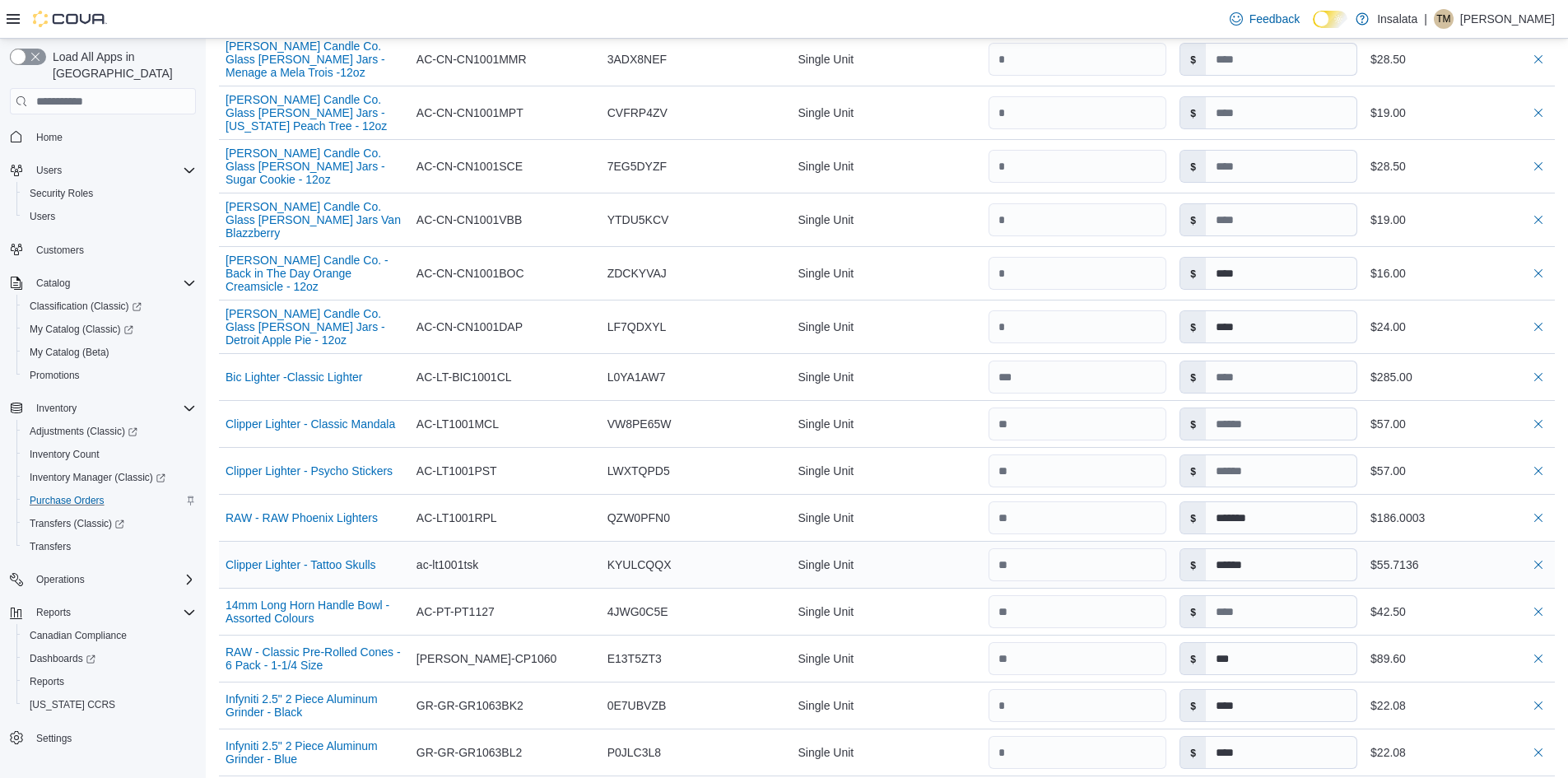
scroll to position [830, 0]
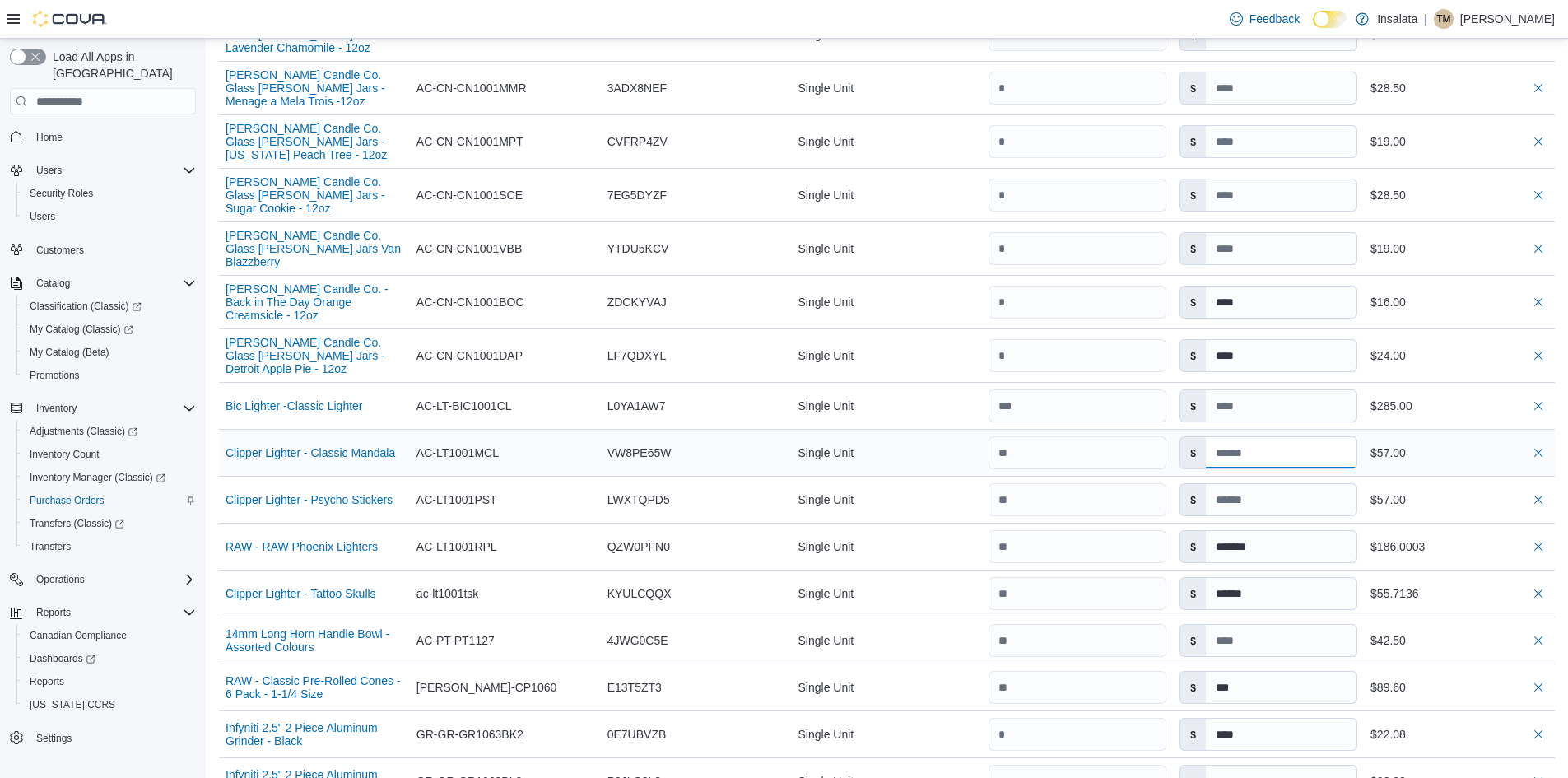
click at [1267, 438] on input at bounding box center [1281, 454] width 151 height 32
click at [1261, 438] on input at bounding box center [1281, 454] width 151 height 32
click at [1274, 438] on input at bounding box center [1281, 454] width 151 height 32
click at [1252, 438] on input at bounding box center [1281, 454] width 151 height 32
click at [1224, 438] on input at bounding box center [1281, 454] width 151 height 32
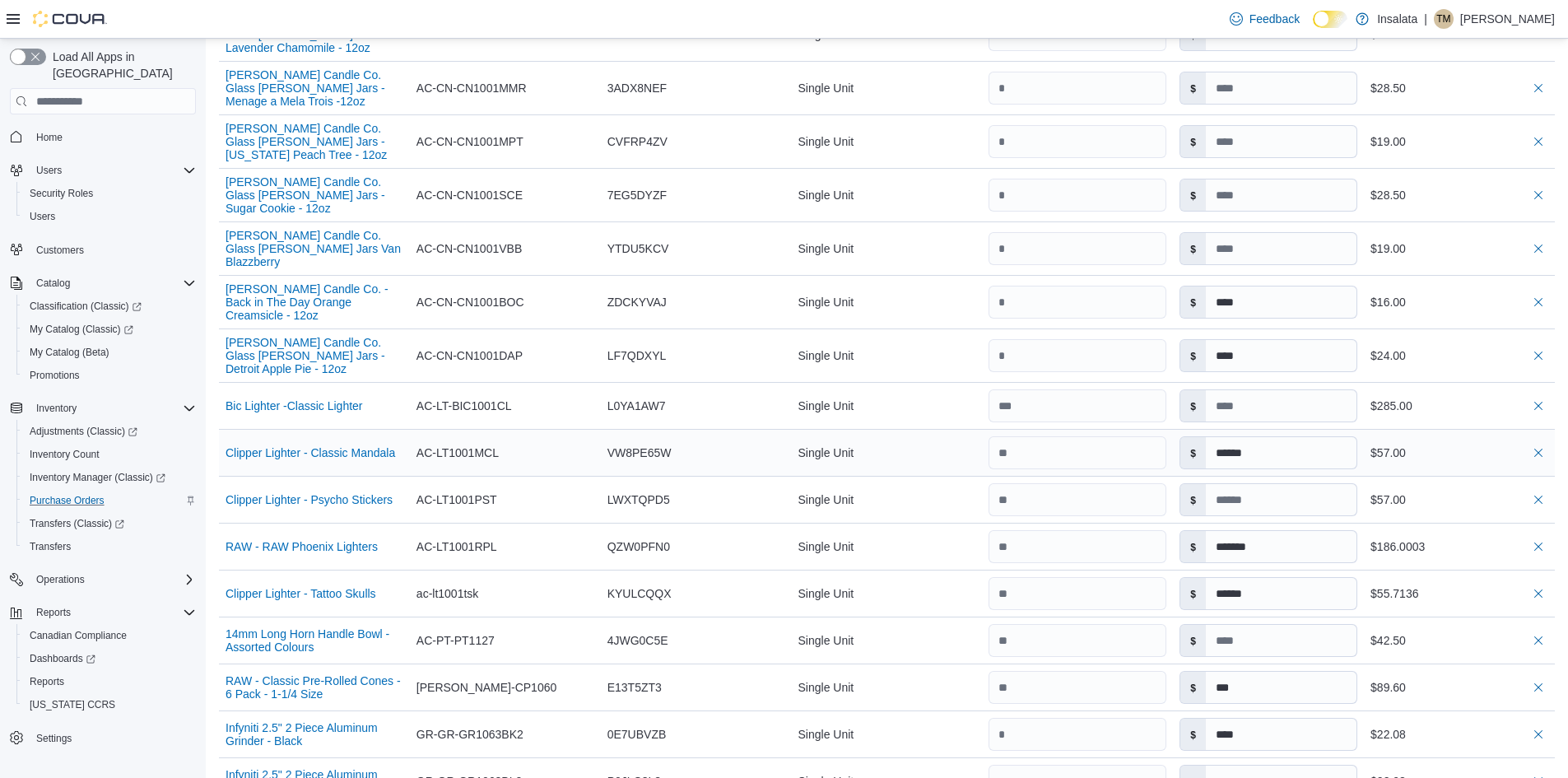
click at [935, 437] on div "Single Unit" at bounding box center [887, 453] width 191 height 33
click at [1293, 484] on input at bounding box center [1281, 500] width 151 height 32
click at [923, 531] on div "Single Unit" at bounding box center [887, 547] width 191 height 33
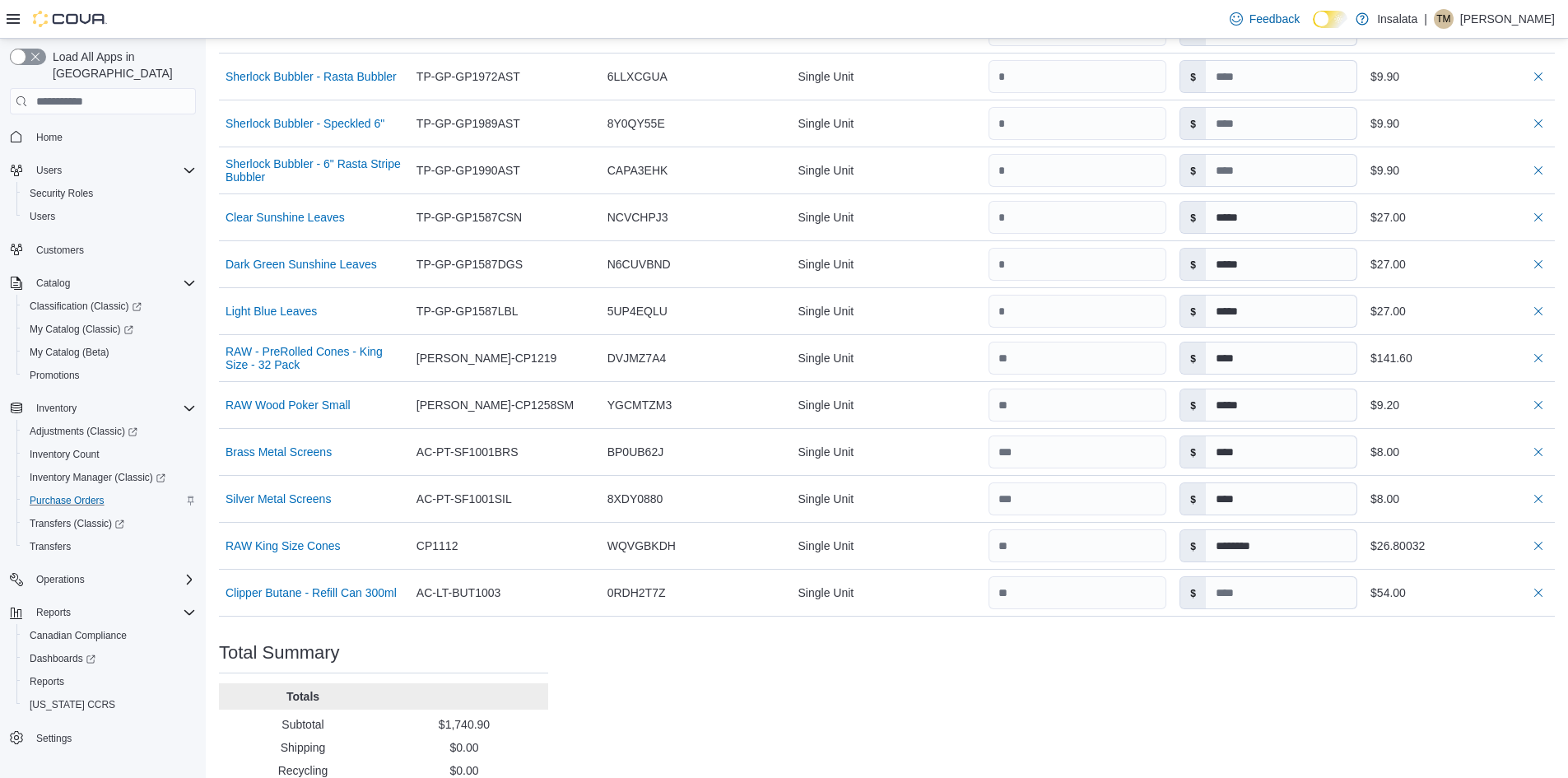
scroll to position [2395, 0]
click at [1548, 534] on button "button" at bounding box center [1538, 544] width 20 height 20
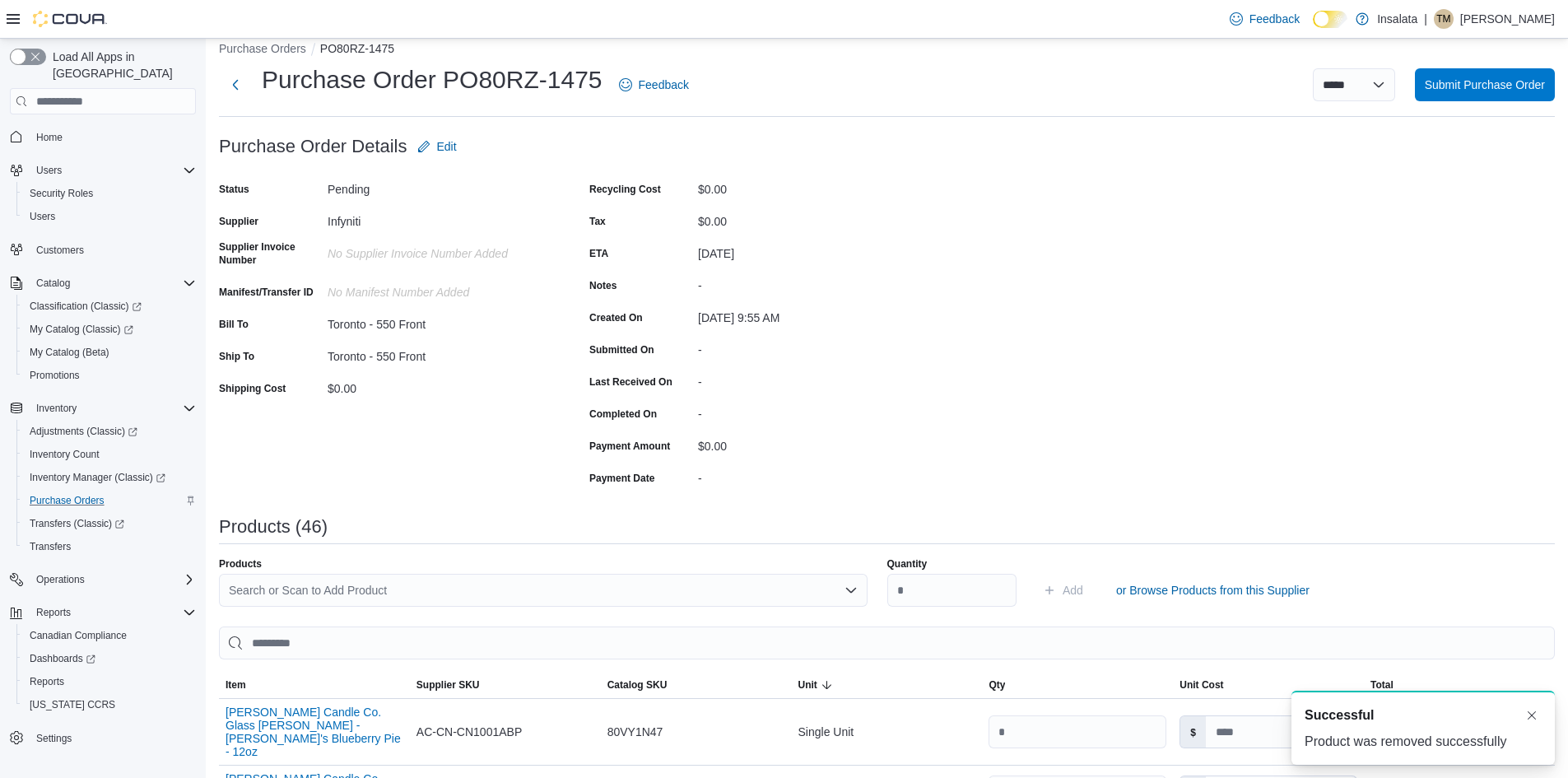
scroll to position [0, 0]
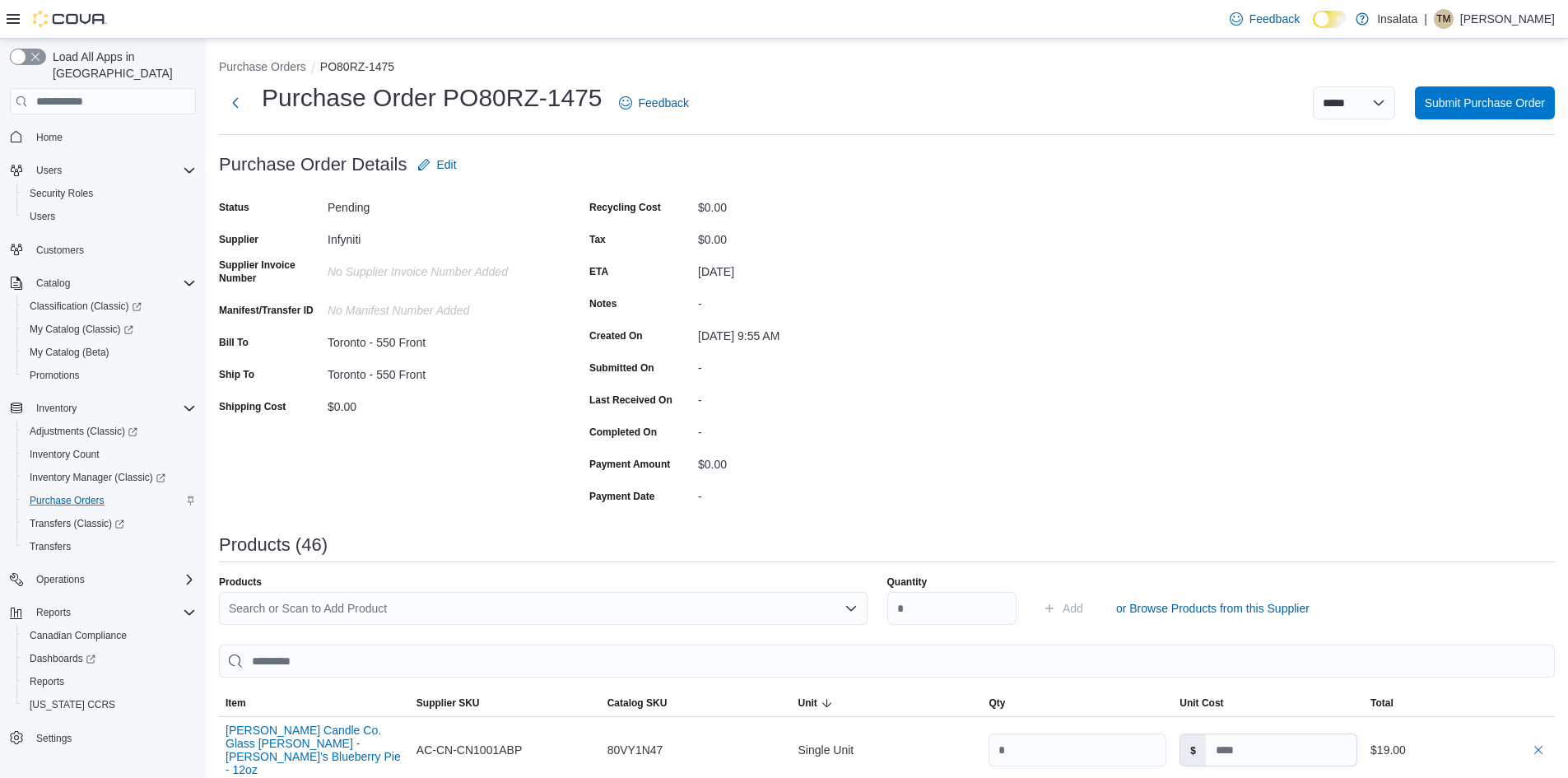
click at [302, 600] on div "Search or Scan to Add Product" at bounding box center [543, 608] width 649 height 33
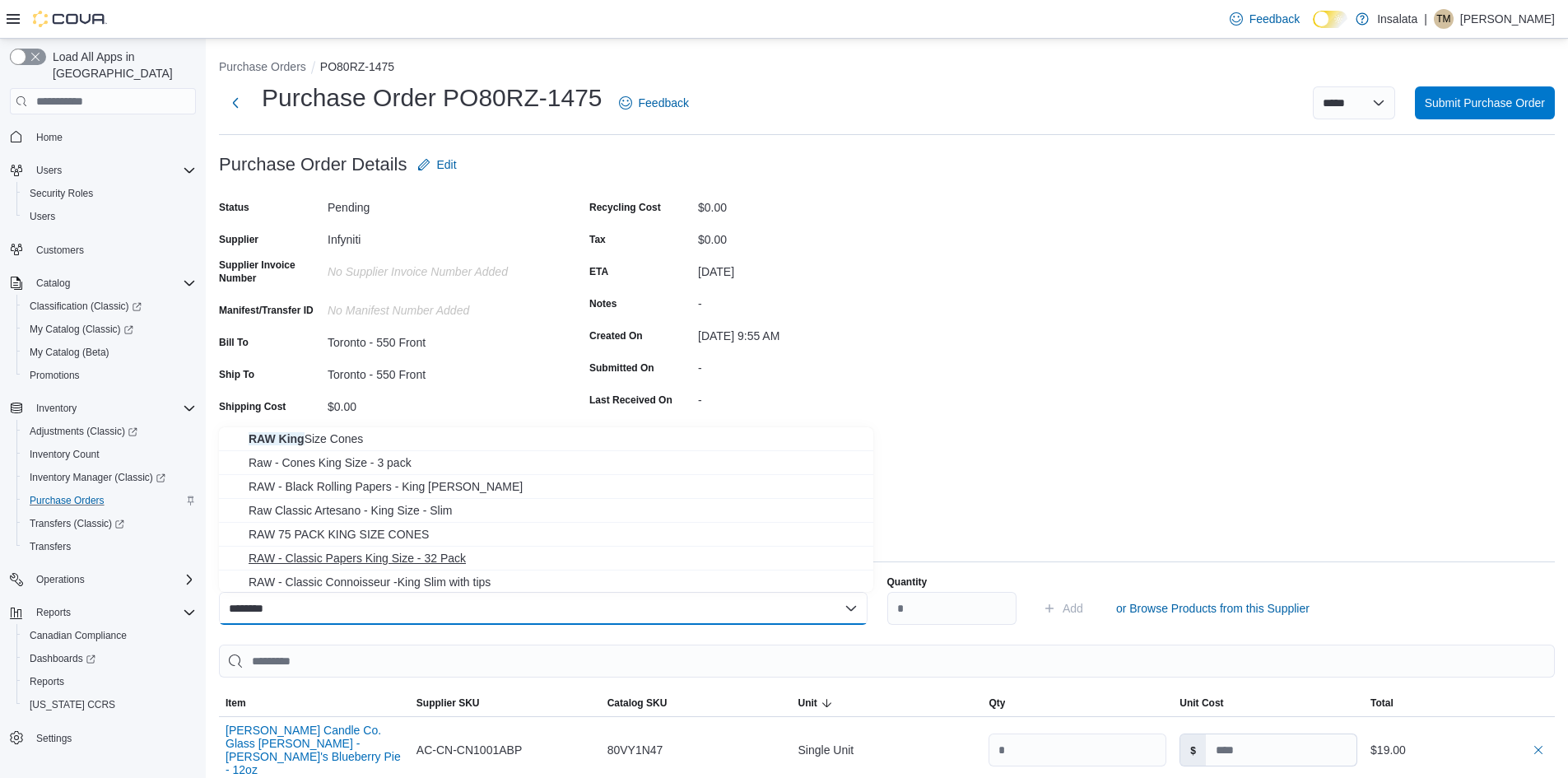
click at [371, 557] on span "RAW - Classic Papers King Size - 32 Pack" at bounding box center [556, 558] width 615 height 17
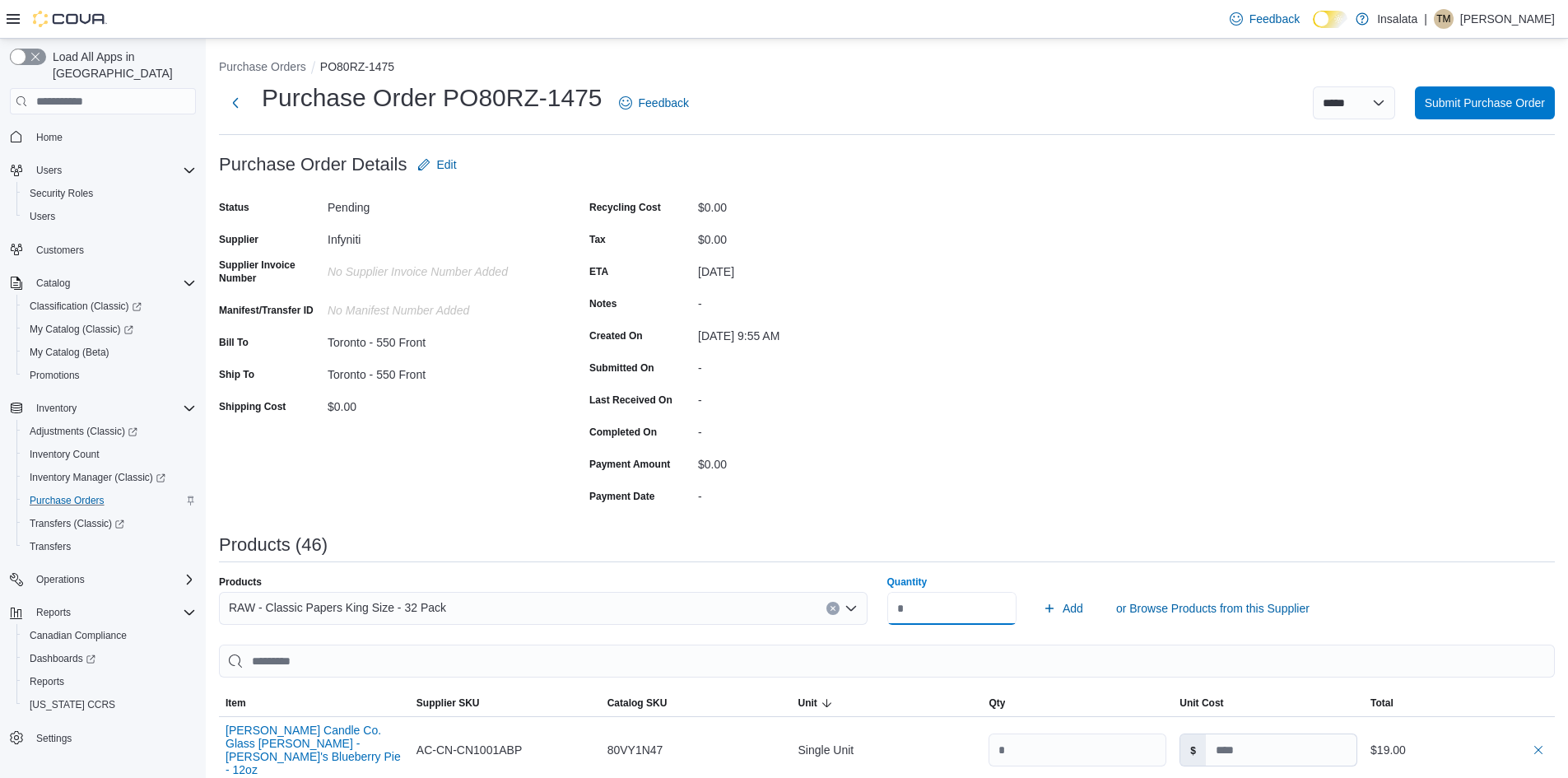
click at [1036, 592] on button "Add" at bounding box center [1063, 608] width 54 height 33
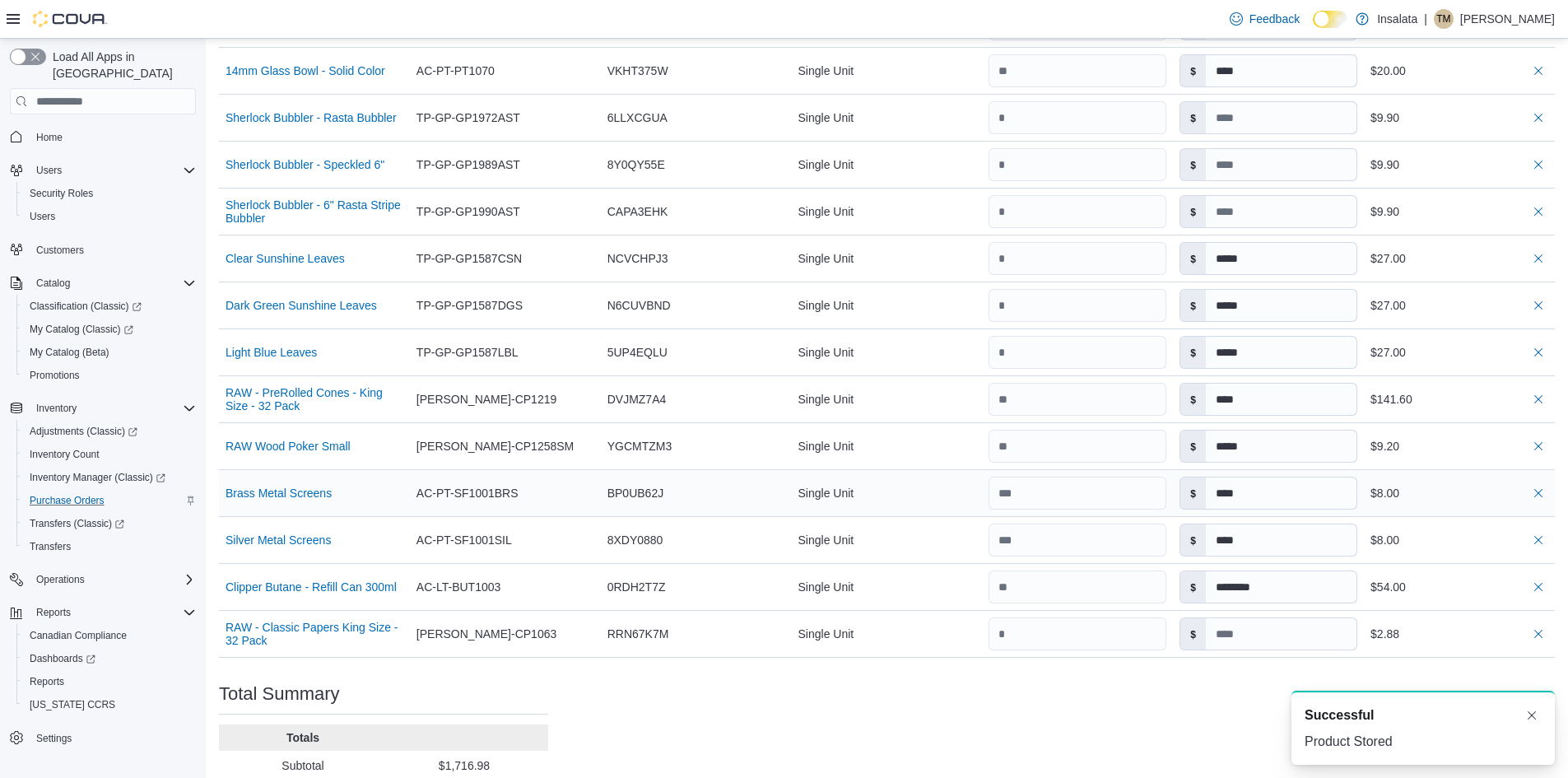
scroll to position [2395, 0]
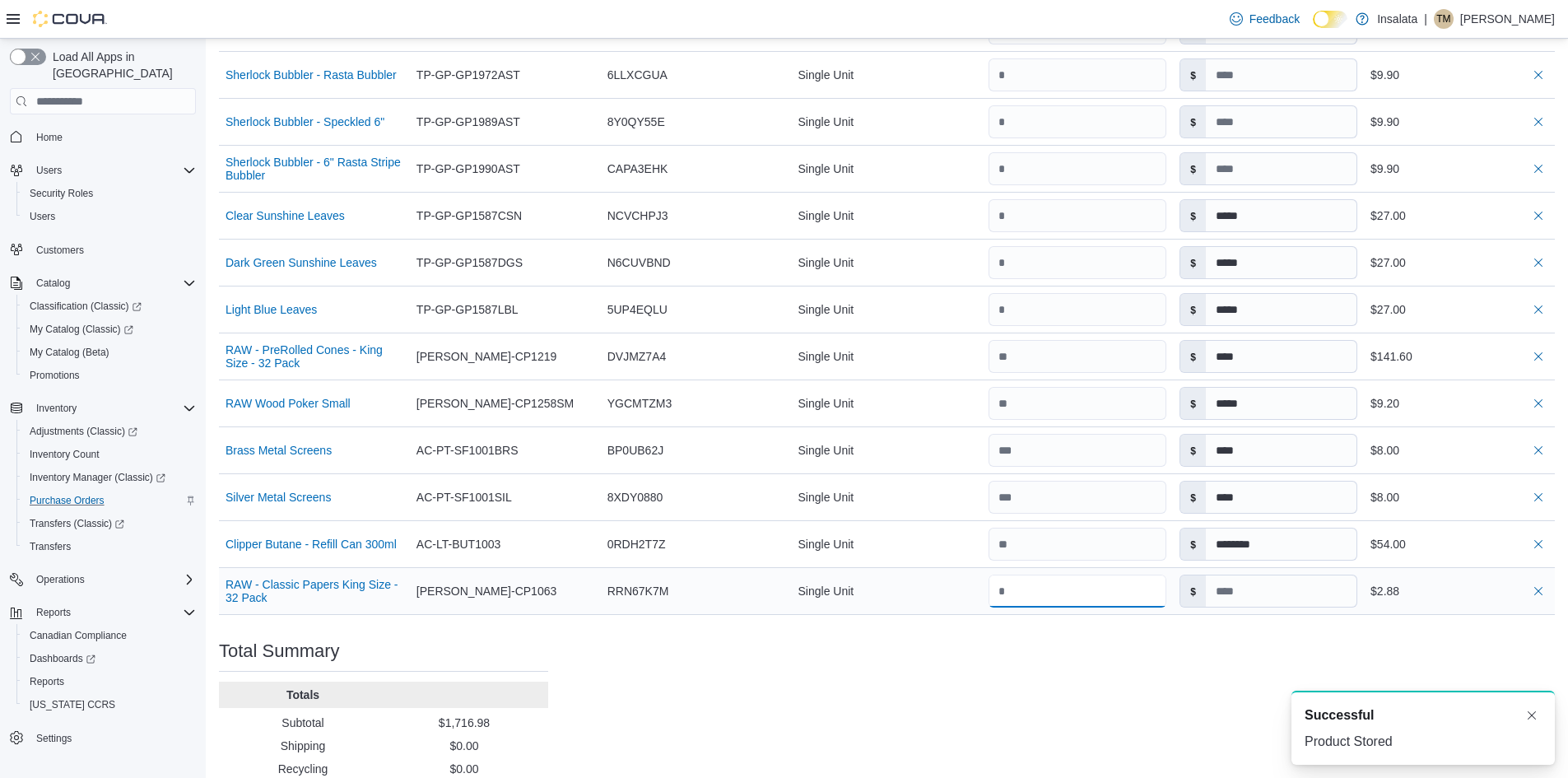
click at [969, 569] on tr "RAW - Classic Papers King Size - 32 Pack Supplier SKU [PERSON_NAME]-CP1063 Cata…" at bounding box center [887, 591] width 1336 height 47
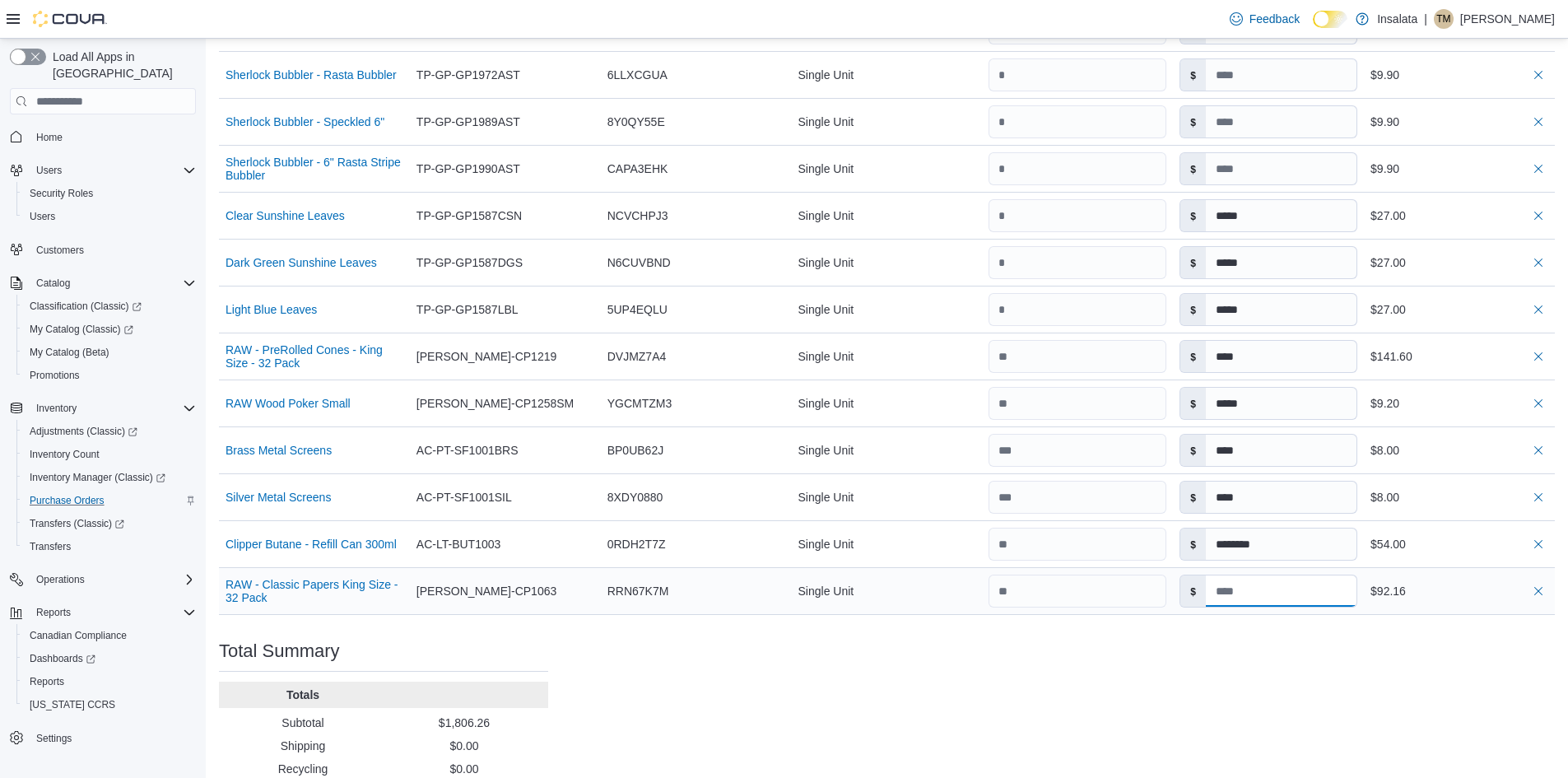
click at [1276, 576] on input at bounding box center [1281, 591] width 151 height 32
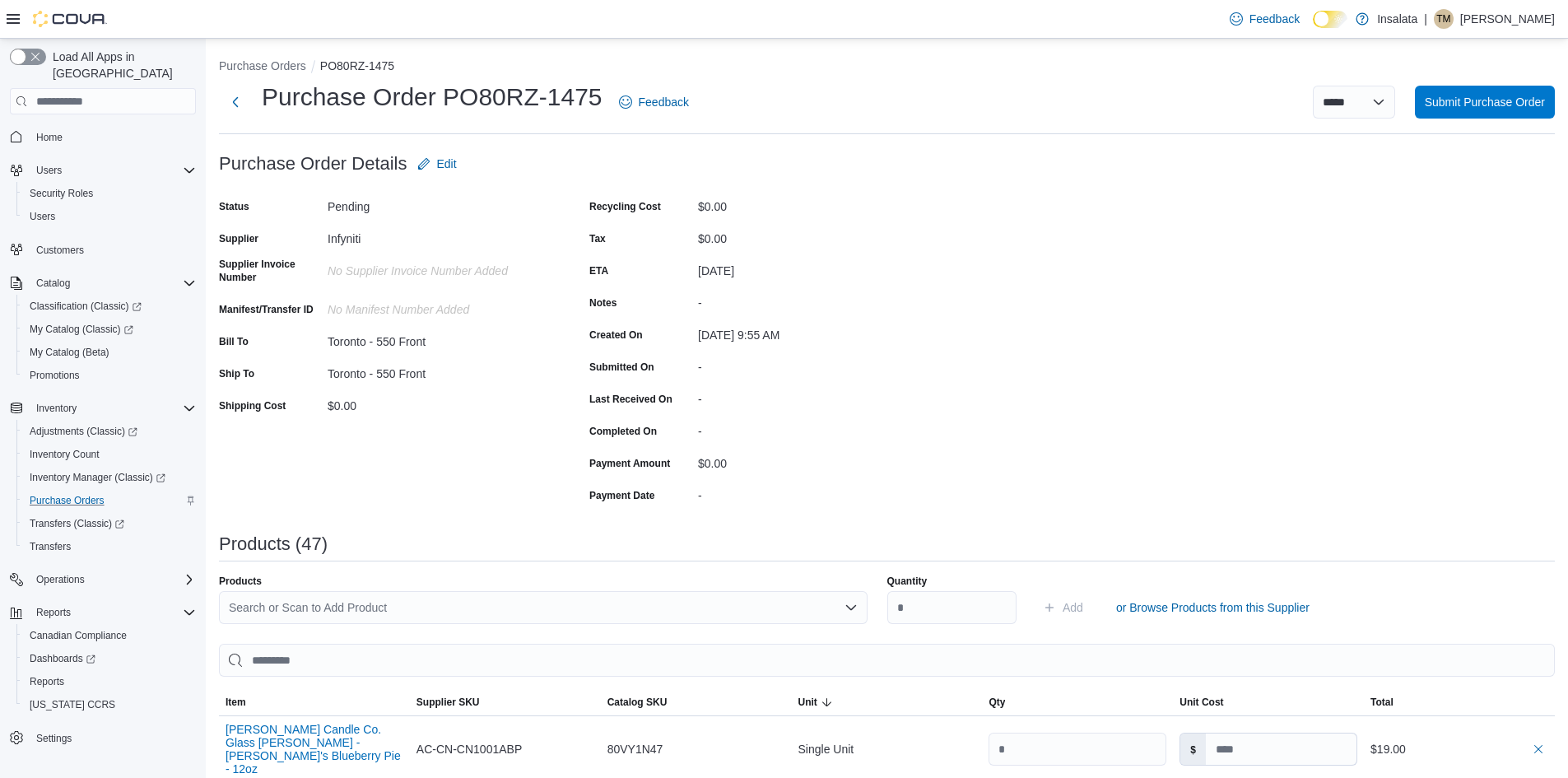
scroll to position [0, 0]
click at [363, 273] on div "No Supplier Invoice Number added" at bounding box center [437, 269] width 220 height 20
click at [446, 163] on span "Edit" at bounding box center [447, 165] width 20 height 17
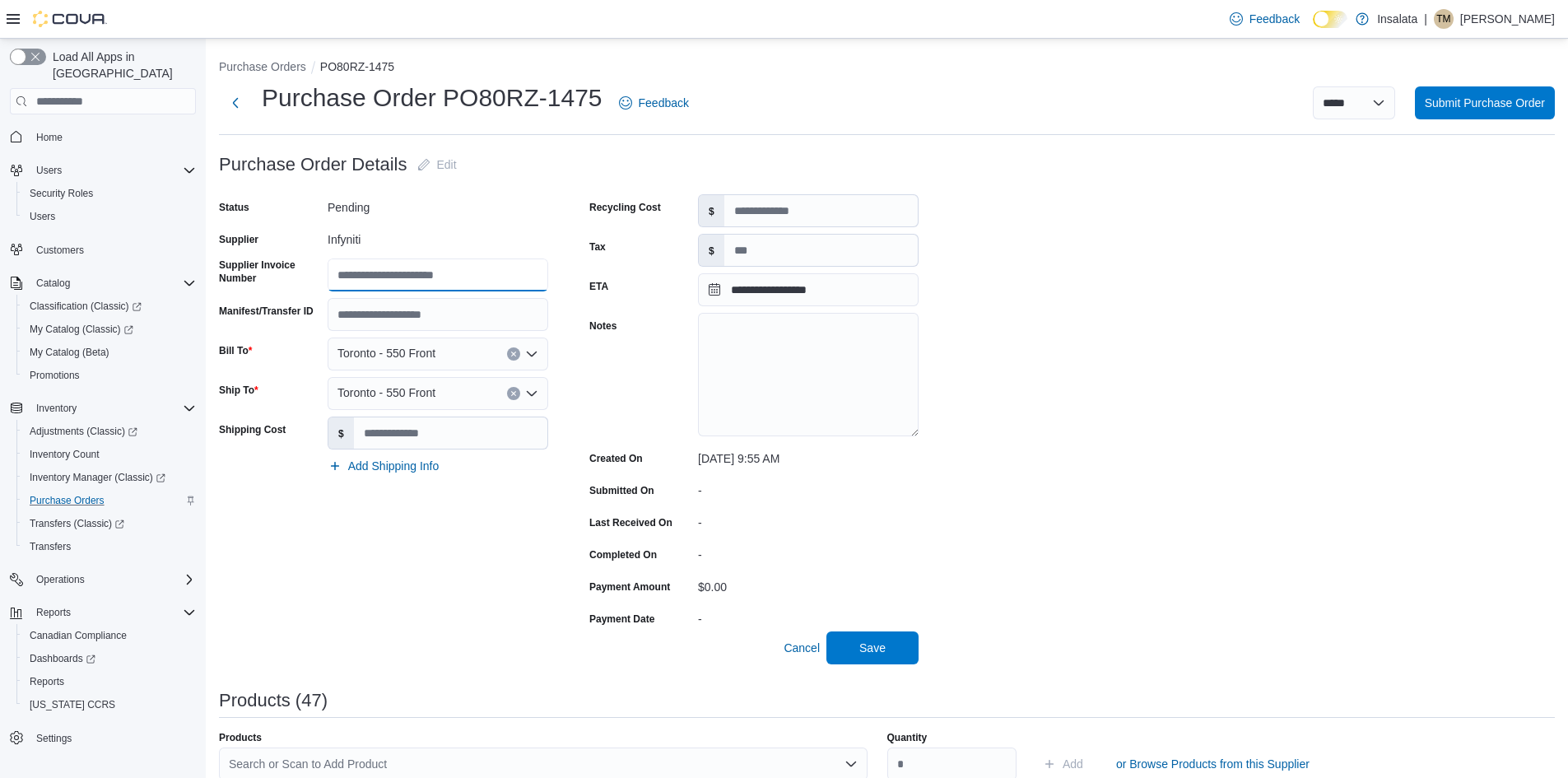
click at [366, 273] on input "Supplier Invoice Number" at bounding box center [437, 275] width 220 height 33
click at [392, 432] on input "Shipping Cost" at bounding box center [450, 434] width 193 height 32
click at [770, 250] on input "Tax" at bounding box center [820, 251] width 193 height 32
click at [389, 437] on input "Shipping Cost" at bounding box center [450, 434] width 193 height 32
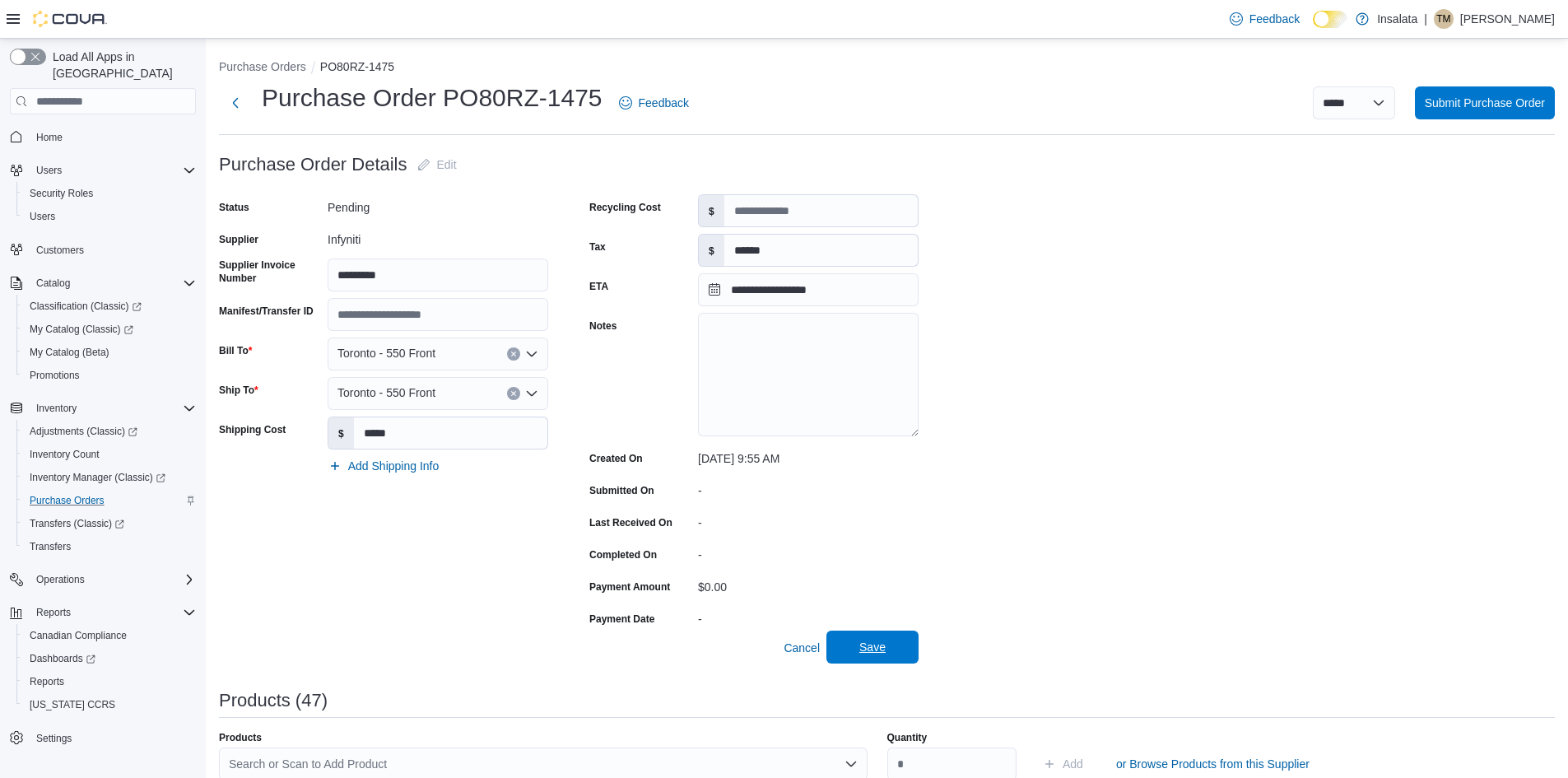
click at [873, 649] on span "Save" at bounding box center [873, 647] width 27 height 17
drag, startPoint x: 404, startPoint y: 422, endPoint x: 315, endPoint y: 441, distance: 91.0
click at [312, 439] on div "Shipping Cost $ *****" at bounding box center [384, 433] width 329 height 33
click at [498, 567] on div "Status Pending Supplier Infyniti Supplier Invoice Number ********* Manifest/Tra…" at bounding box center [384, 413] width 329 height 438
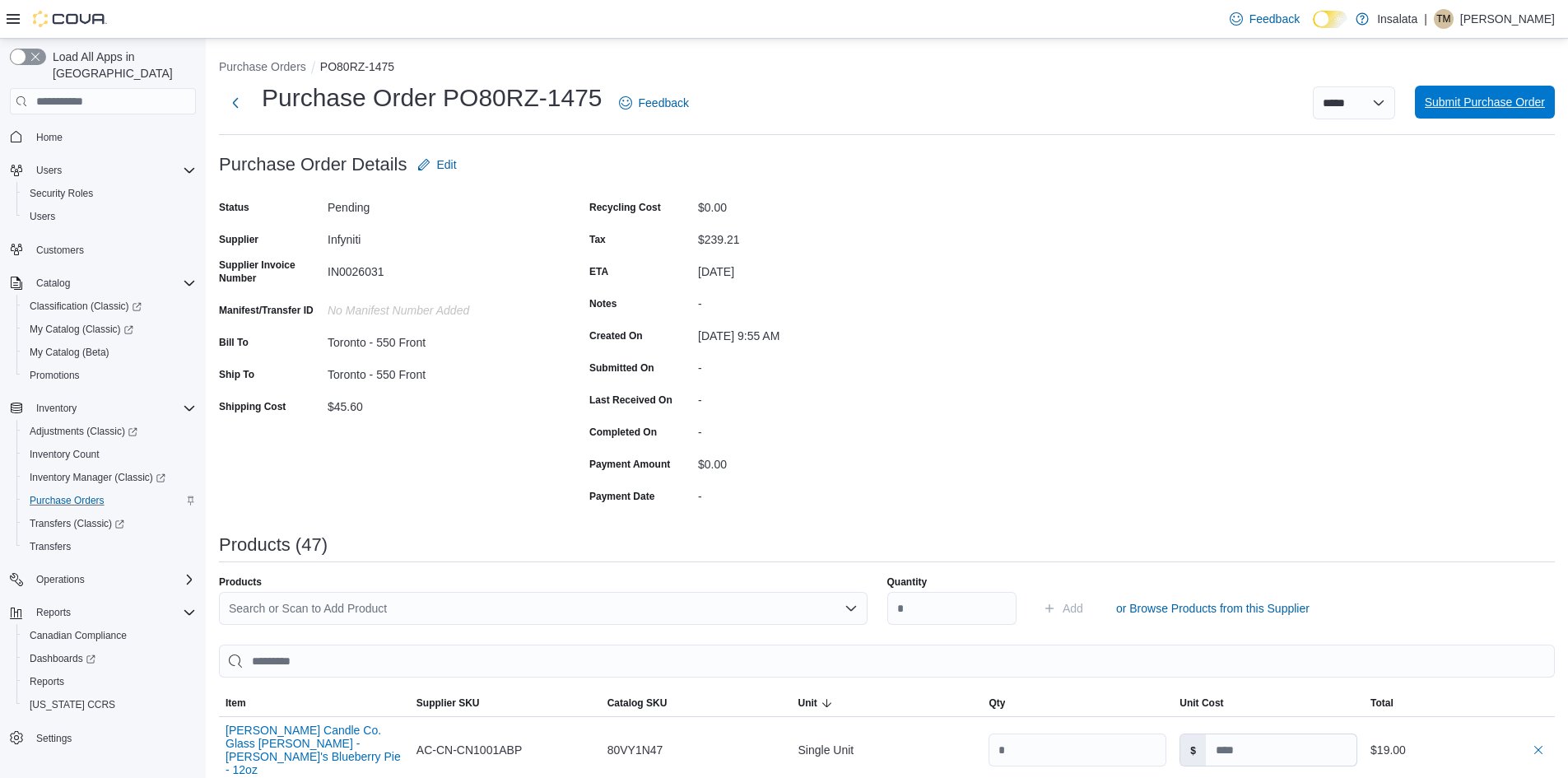
click at [1492, 105] on span "Submit Purchase Order" at bounding box center [1485, 102] width 120 height 17
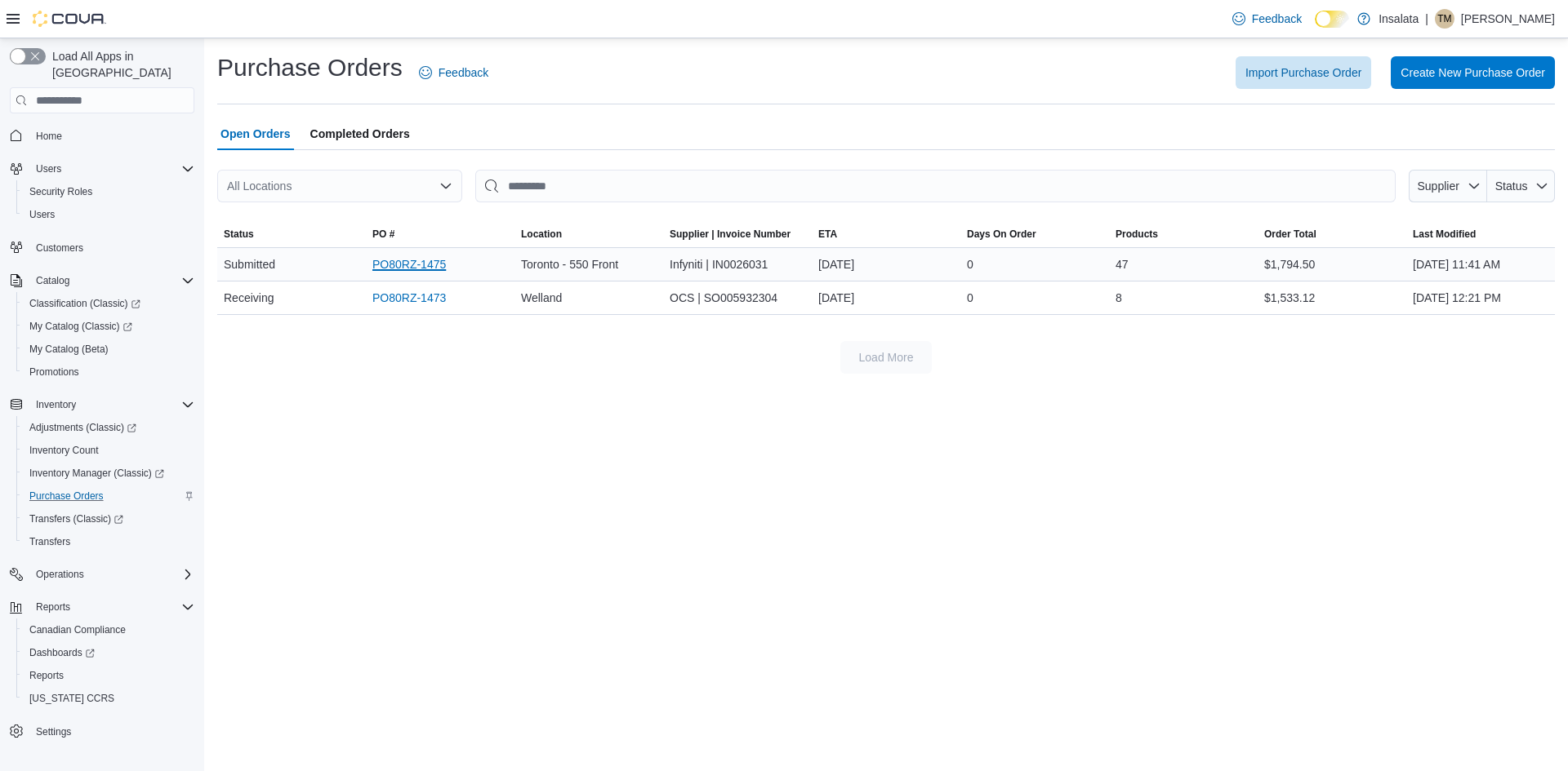
click at [404, 264] on link "PO80RZ-1475" at bounding box center [408, 265] width 74 height 20
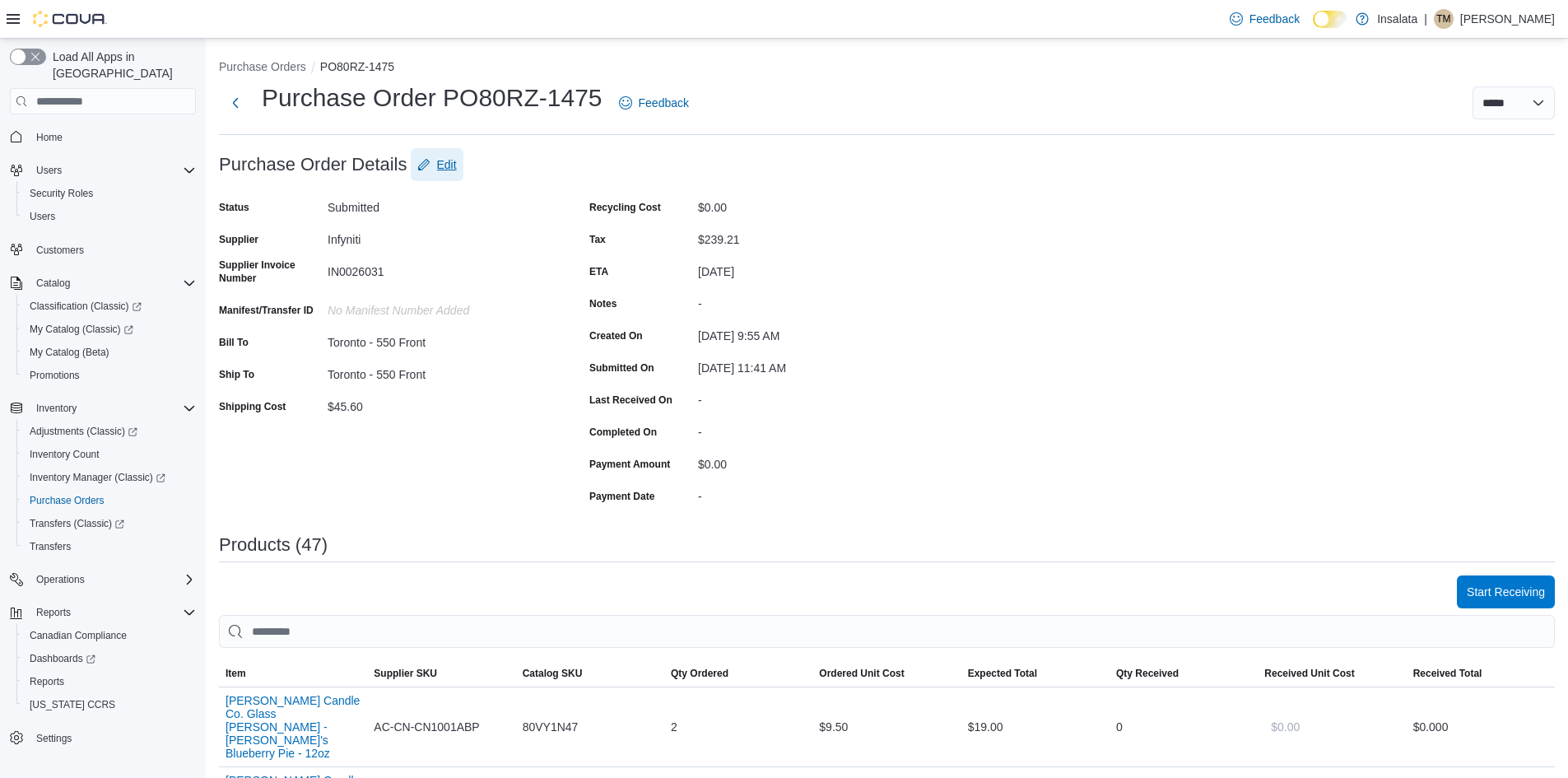
click at [444, 163] on span "Edit" at bounding box center [447, 165] width 20 height 17
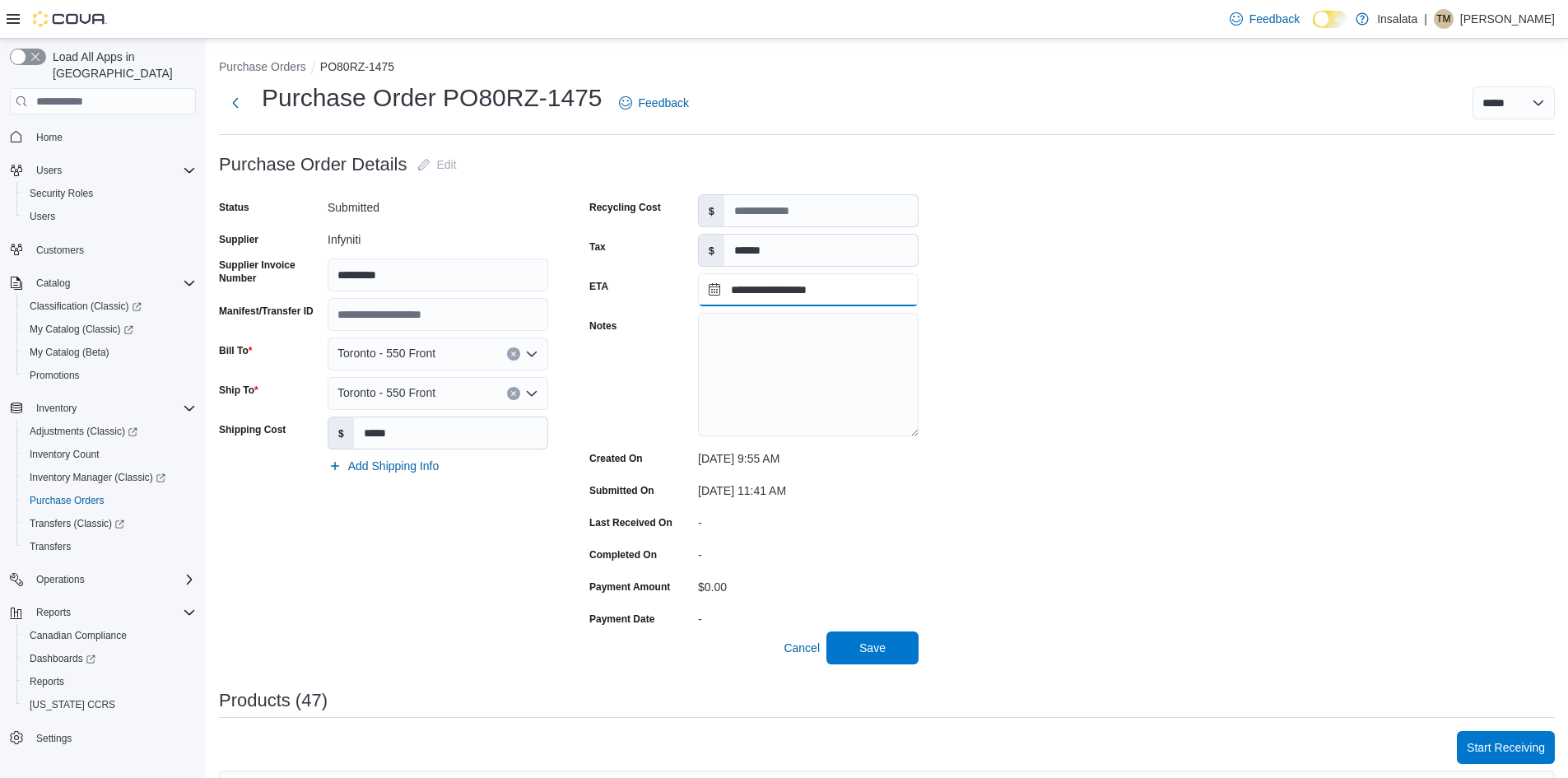
click at [806, 289] on input "**********" at bounding box center [808, 290] width 220 height 33
click at [869, 413] on div "12" at bounding box center [868, 417] width 27 height 27
type input "**********"
click at [395, 430] on input "*****" at bounding box center [450, 434] width 193 height 32
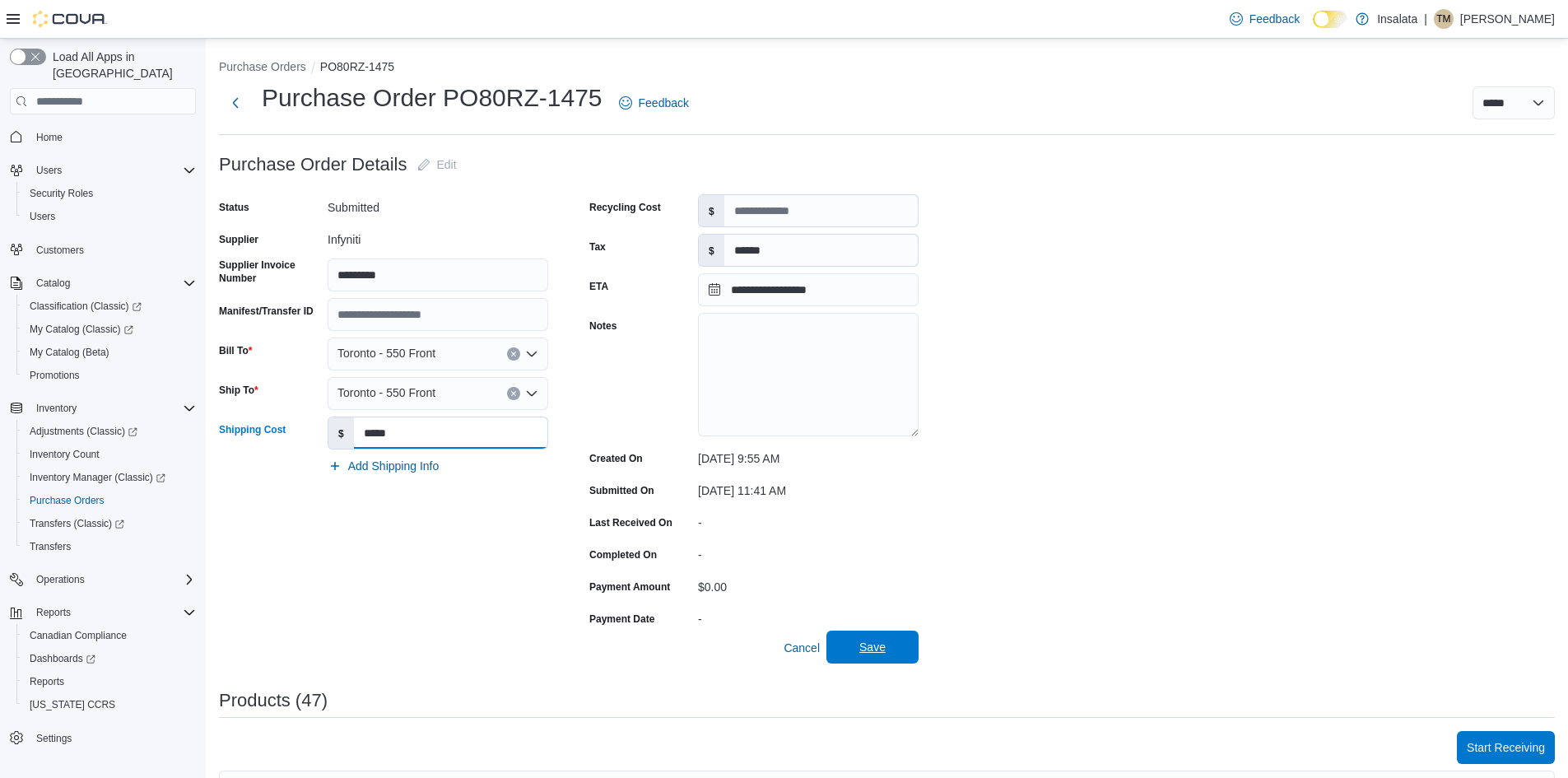
type input "*****"
click at [906, 653] on span "Save" at bounding box center [872, 647] width 72 height 33
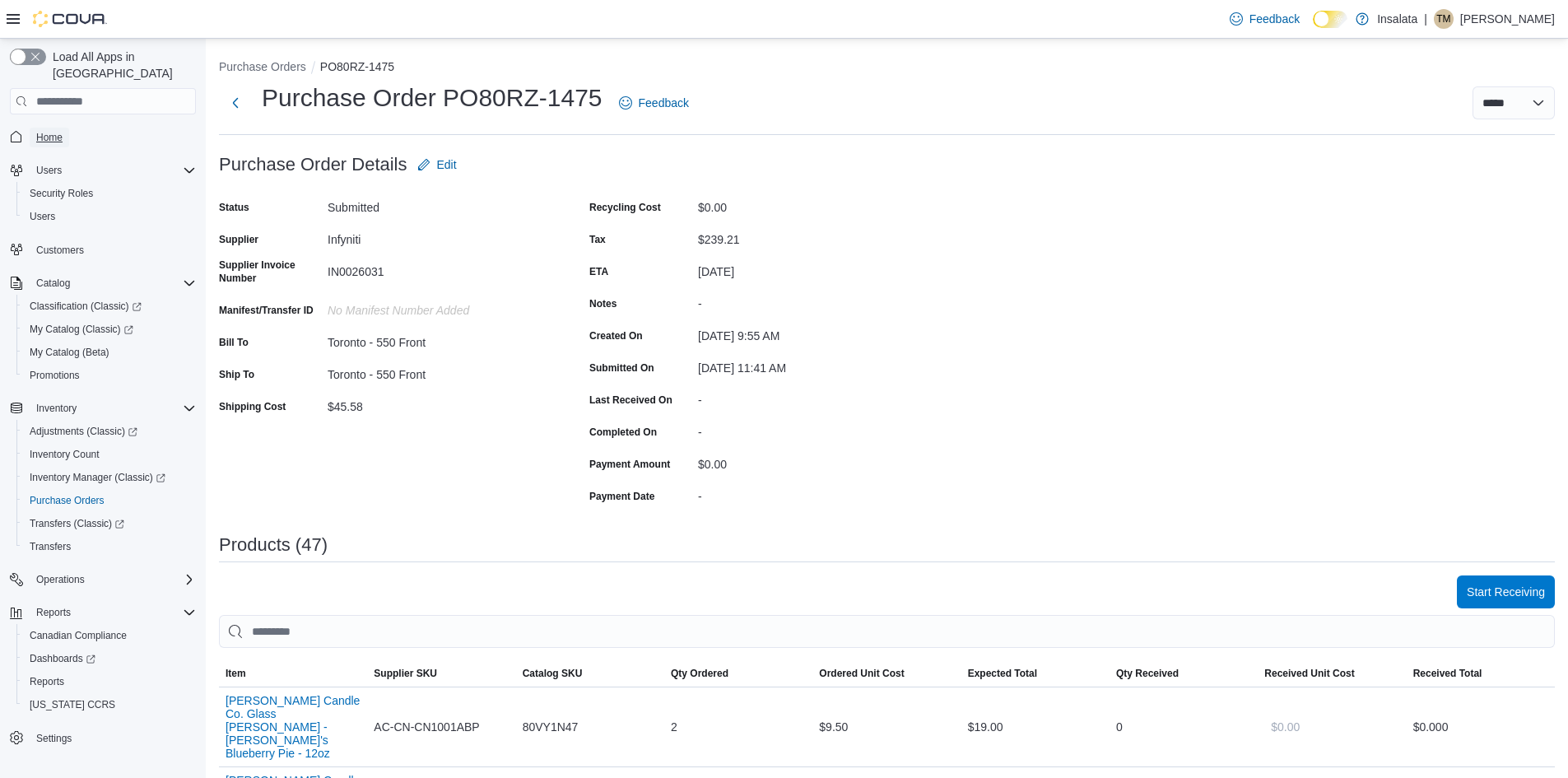
click at [44, 131] on span "Home" at bounding box center [50, 137] width 27 height 13
